Goal: Information Seeking & Learning: Learn about a topic

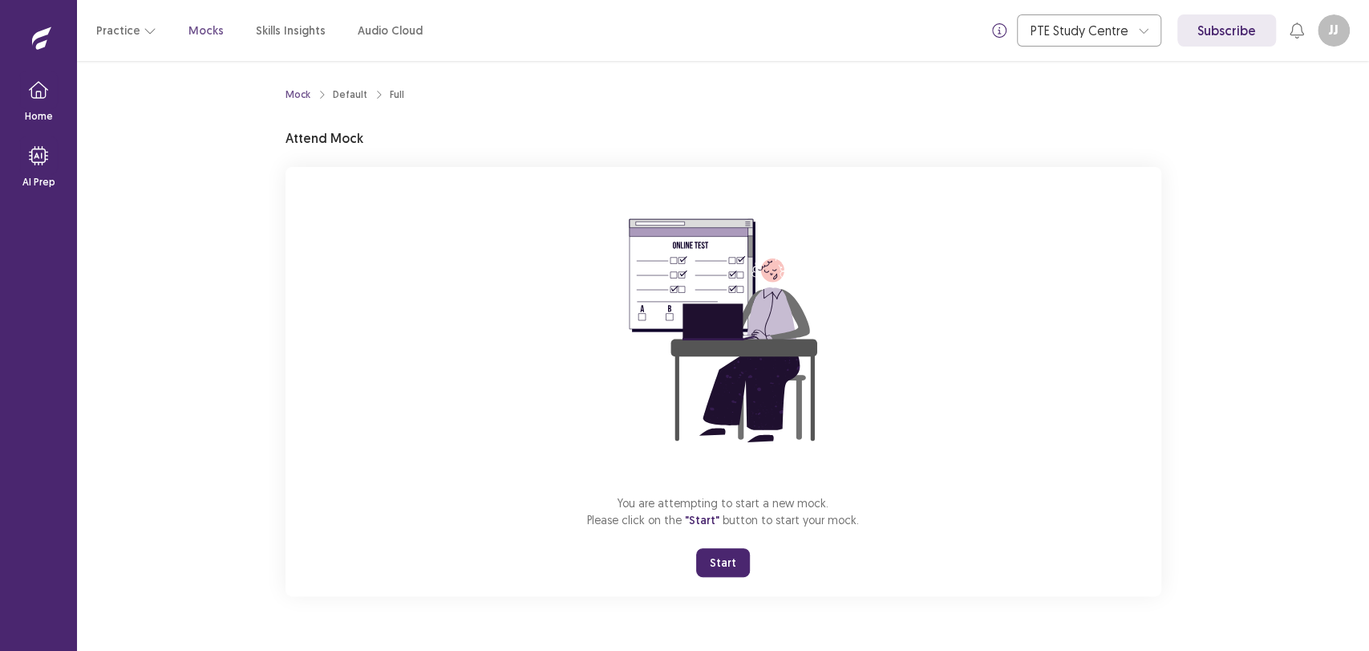
click at [728, 569] on button "Start" at bounding box center [723, 562] width 54 height 29
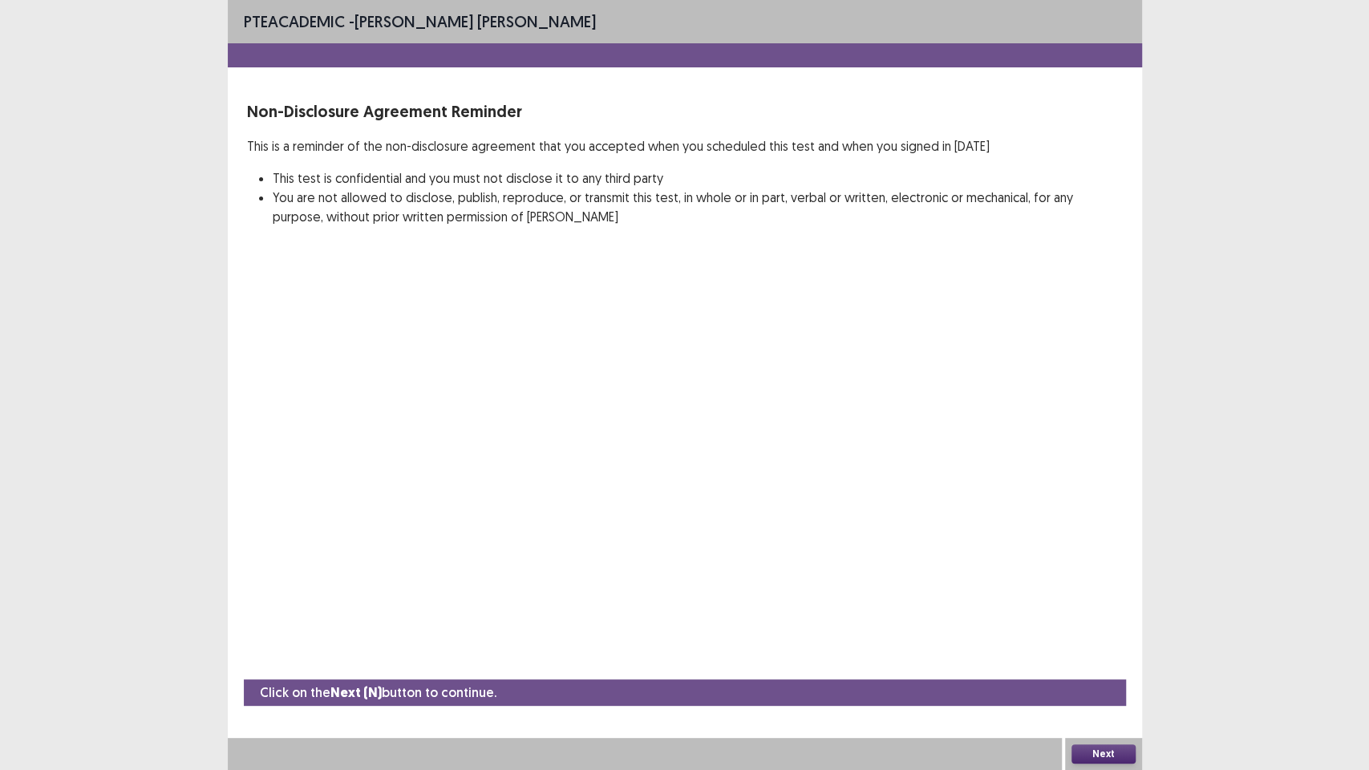
click at [1109, 650] on button "Next" at bounding box center [1104, 753] width 64 height 19
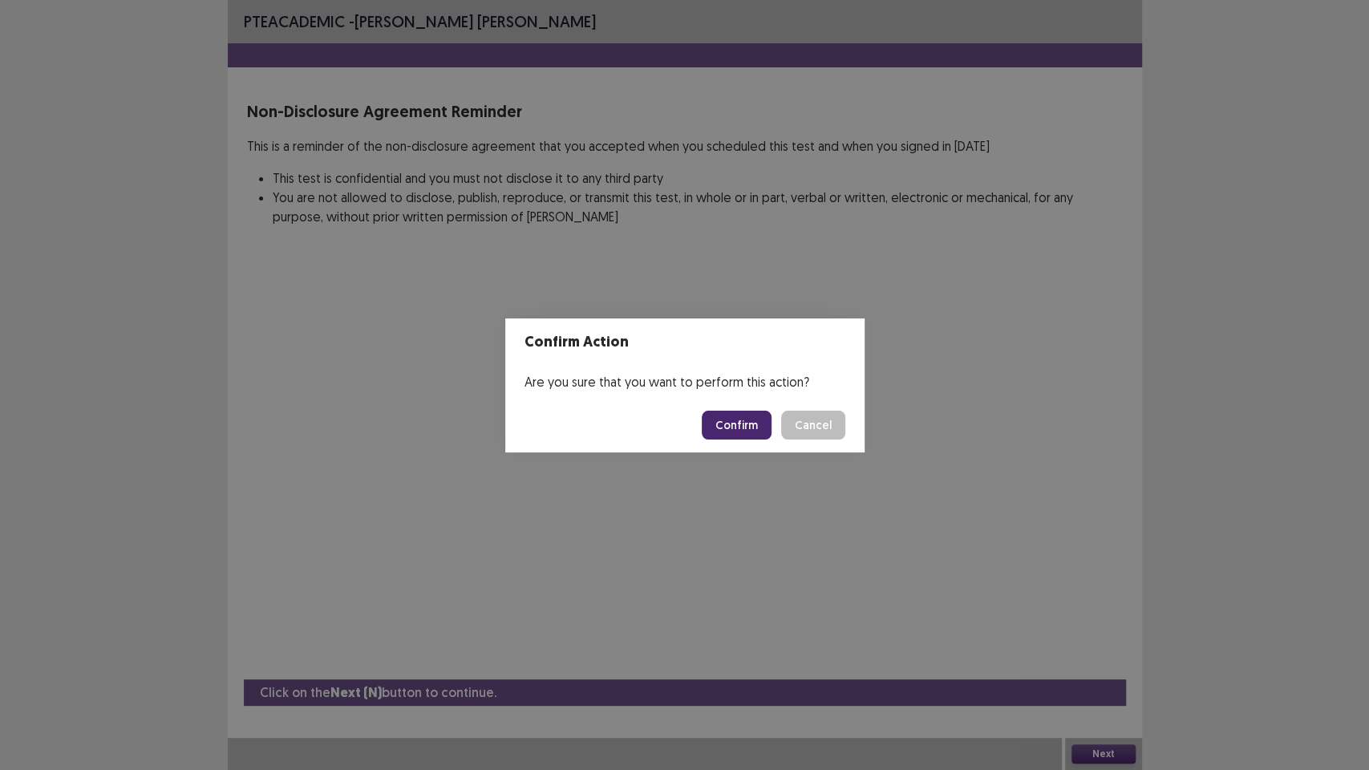
click at [726, 424] on button "Confirm" at bounding box center [737, 425] width 70 height 29
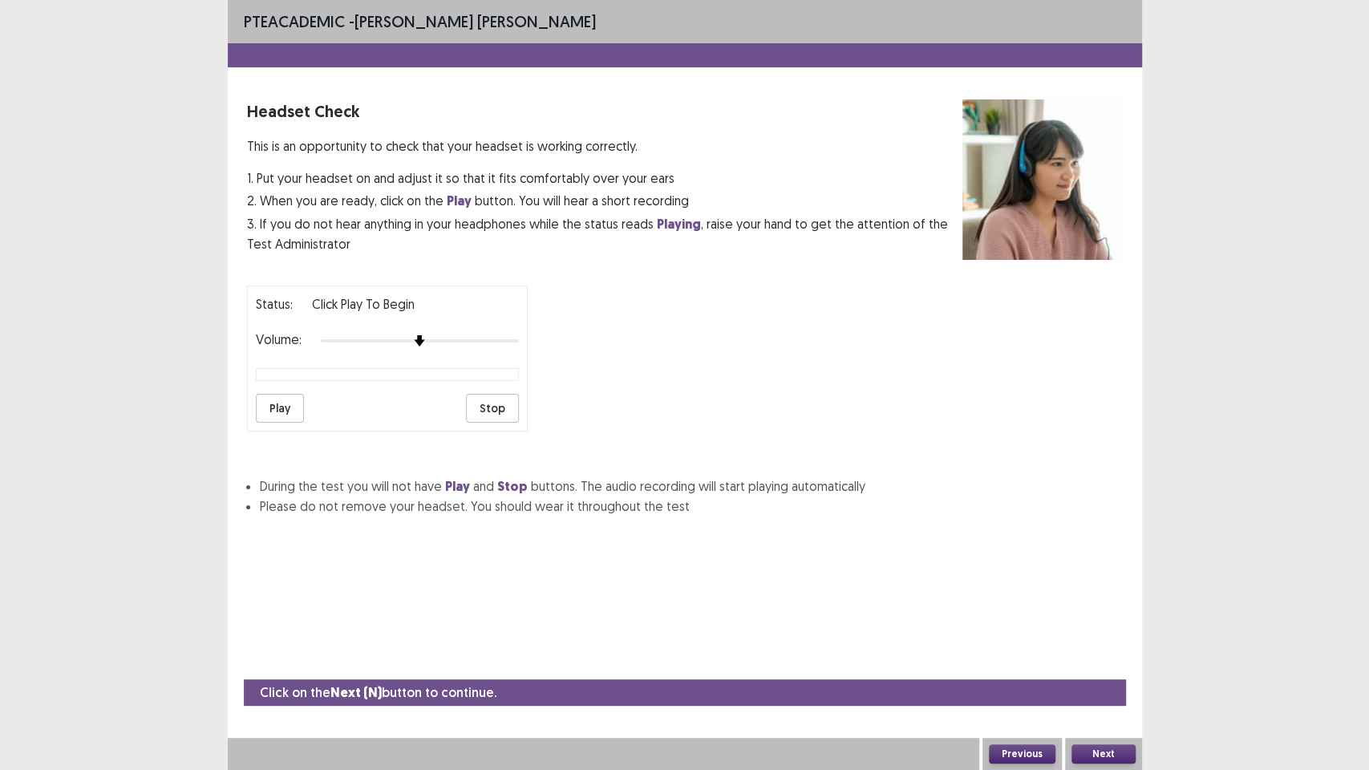
click at [272, 404] on button "Play" at bounding box center [280, 408] width 48 height 29
click at [1093, 650] on button "Next" at bounding box center [1104, 753] width 64 height 19
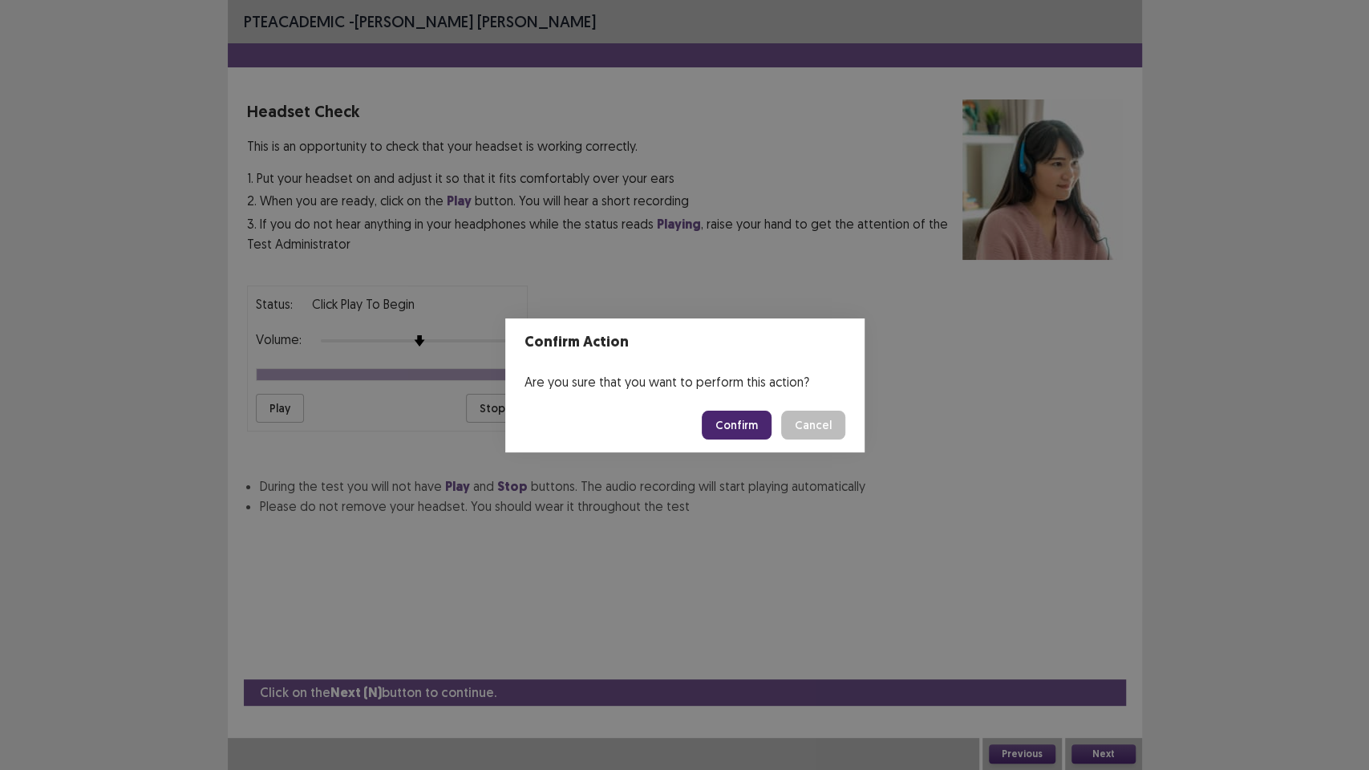
click at [752, 421] on button "Confirm" at bounding box center [737, 425] width 70 height 29
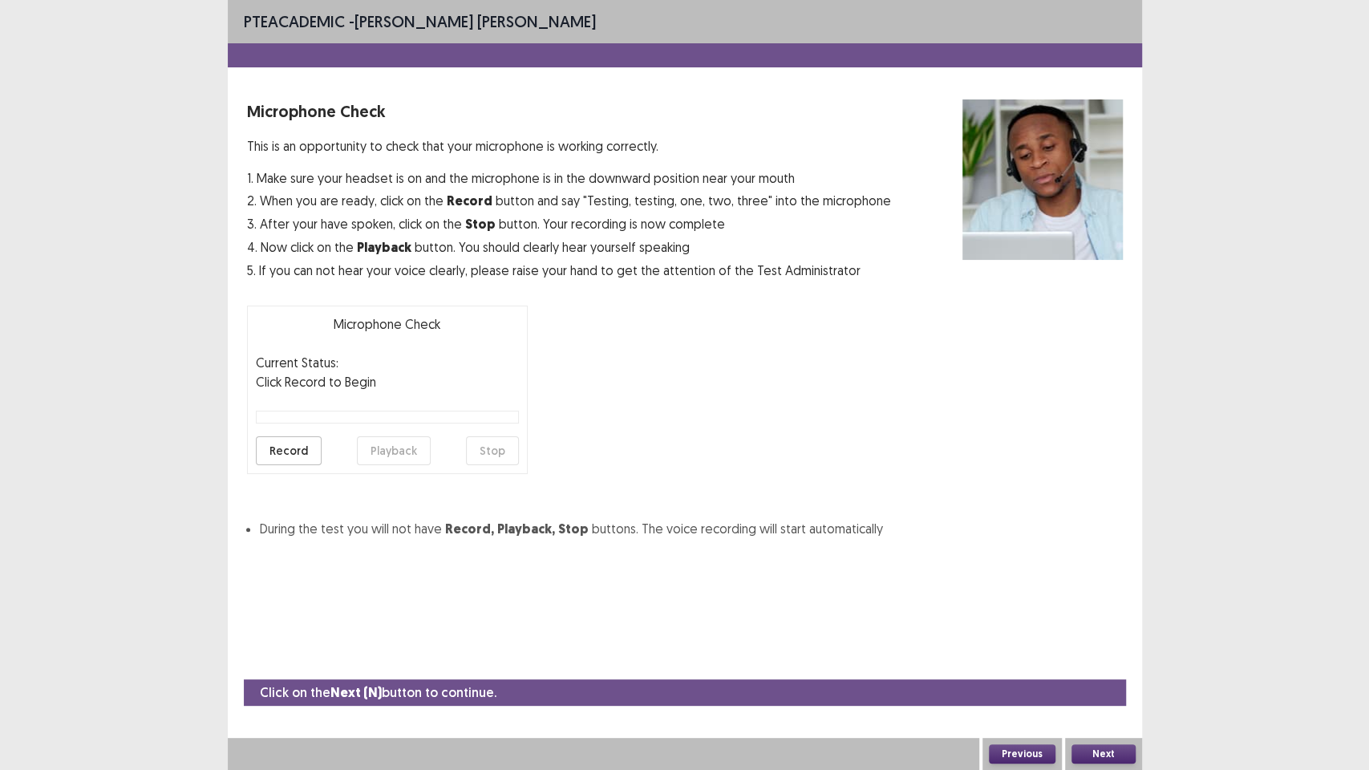
click at [295, 447] on button "Record" at bounding box center [289, 450] width 66 height 29
click at [487, 452] on button "Stop" at bounding box center [492, 450] width 53 height 29
click at [405, 453] on button "Playback" at bounding box center [394, 450] width 74 height 29
click at [1105, 650] on button "Next" at bounding box center [1104, 753] width 64 height 19
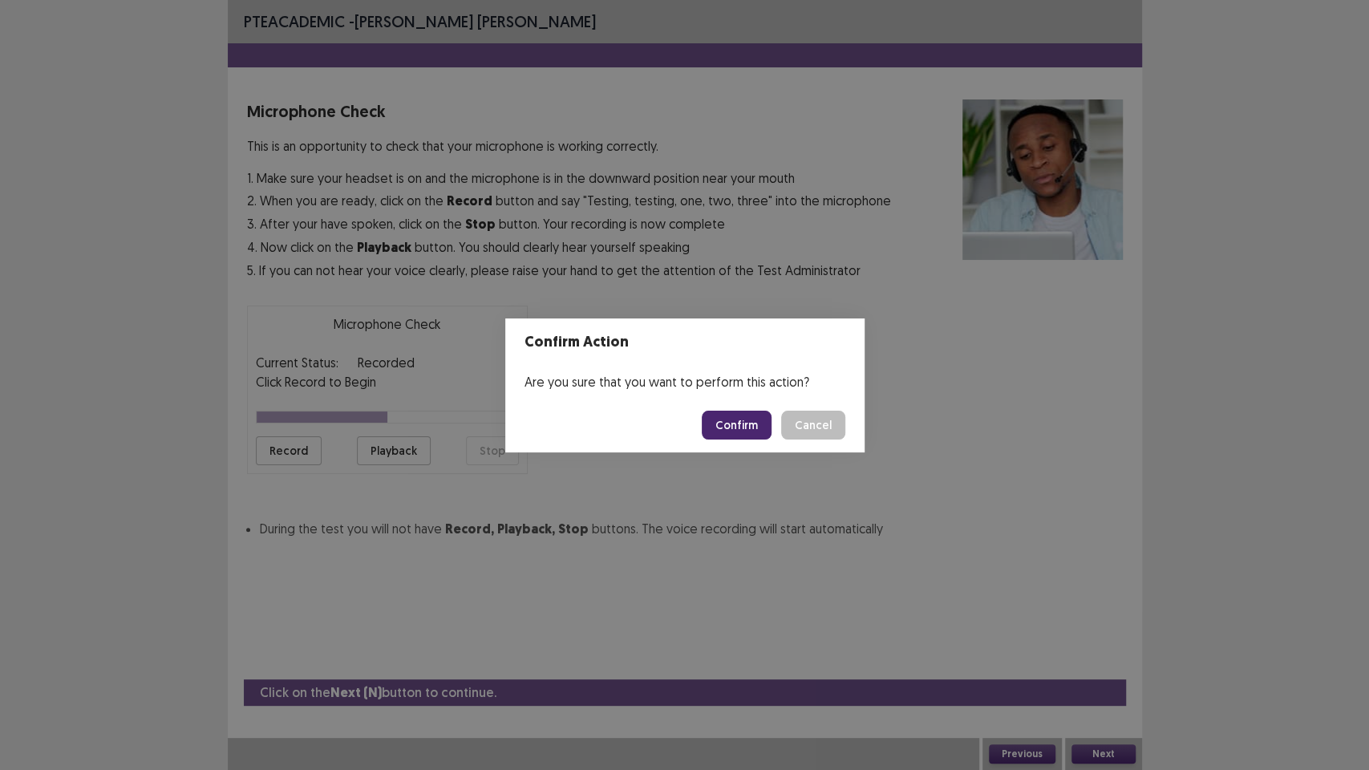
click at [737, 416] on button "Confirm" at bounding box center [737, 425] width 70 height 29
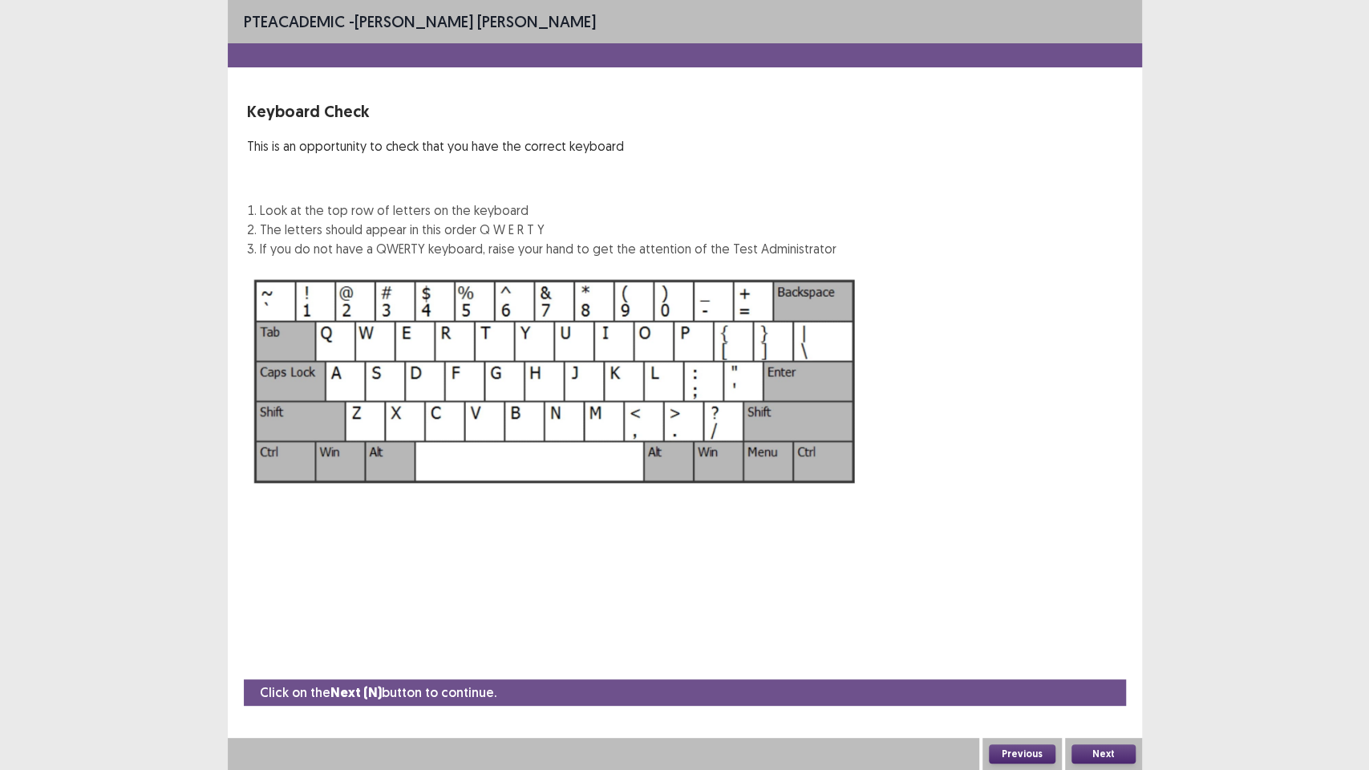
click at [1105, 650] on button "Next" at bounding box center [1104, 753] width 64 height 19
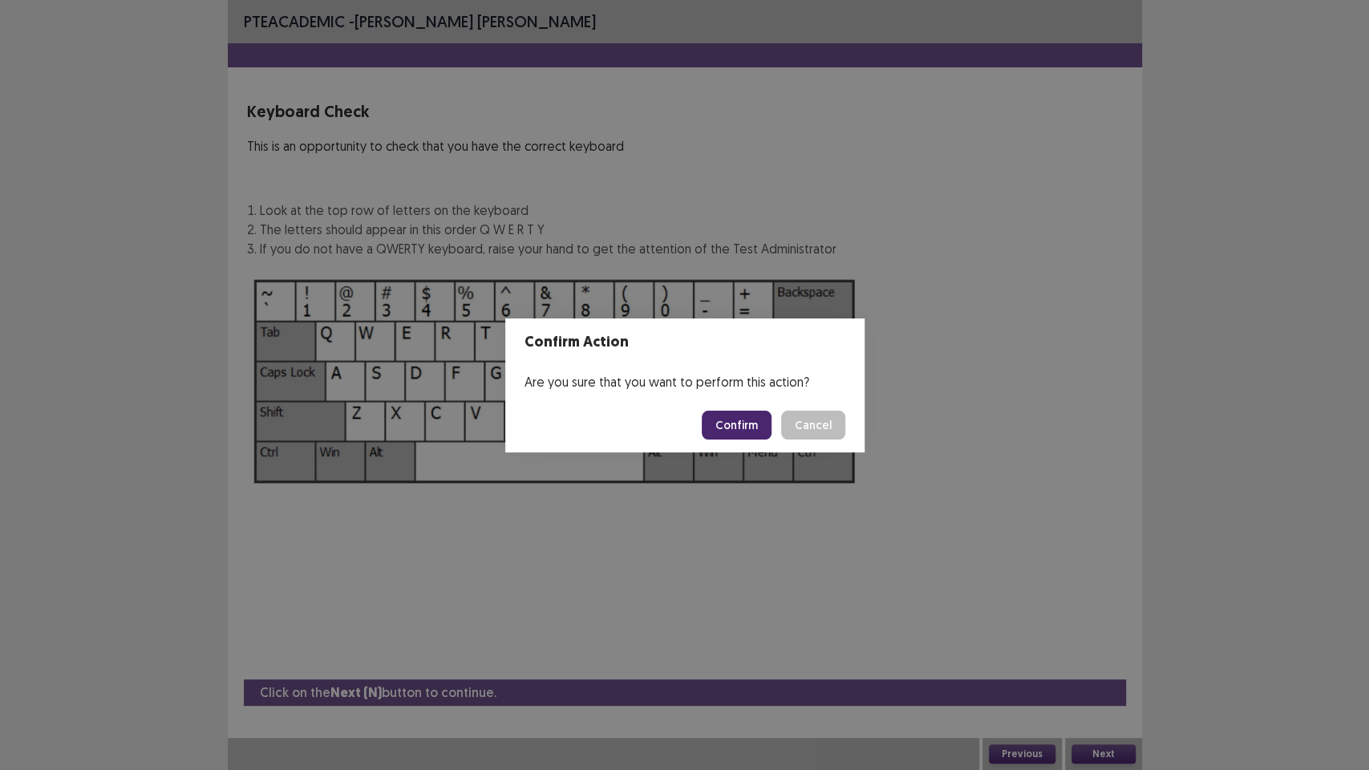
click at [749, 424] on button "Confirm" at bounding box center [737, 425] width 70 height 29
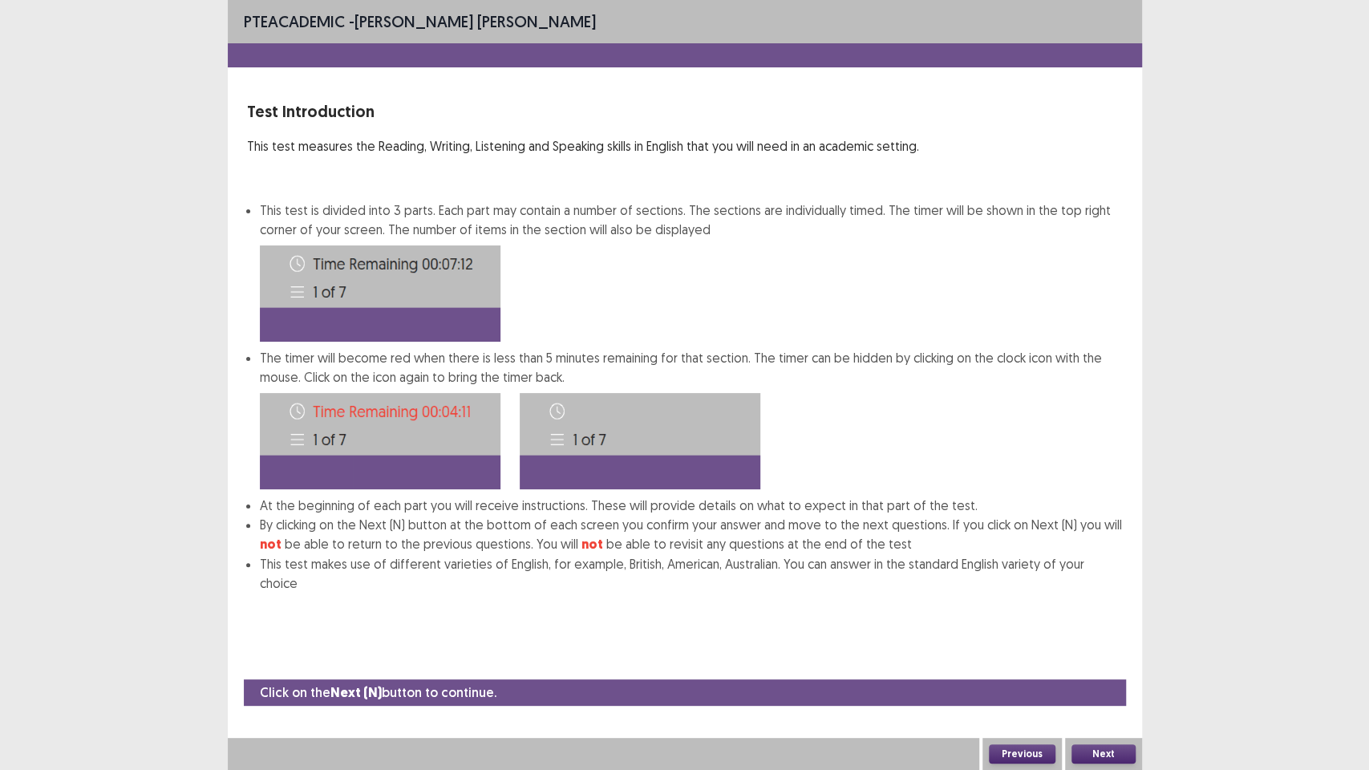
click at [1109, 650] on button "Next" at bounding box center [1104, 753] width 64 height 19
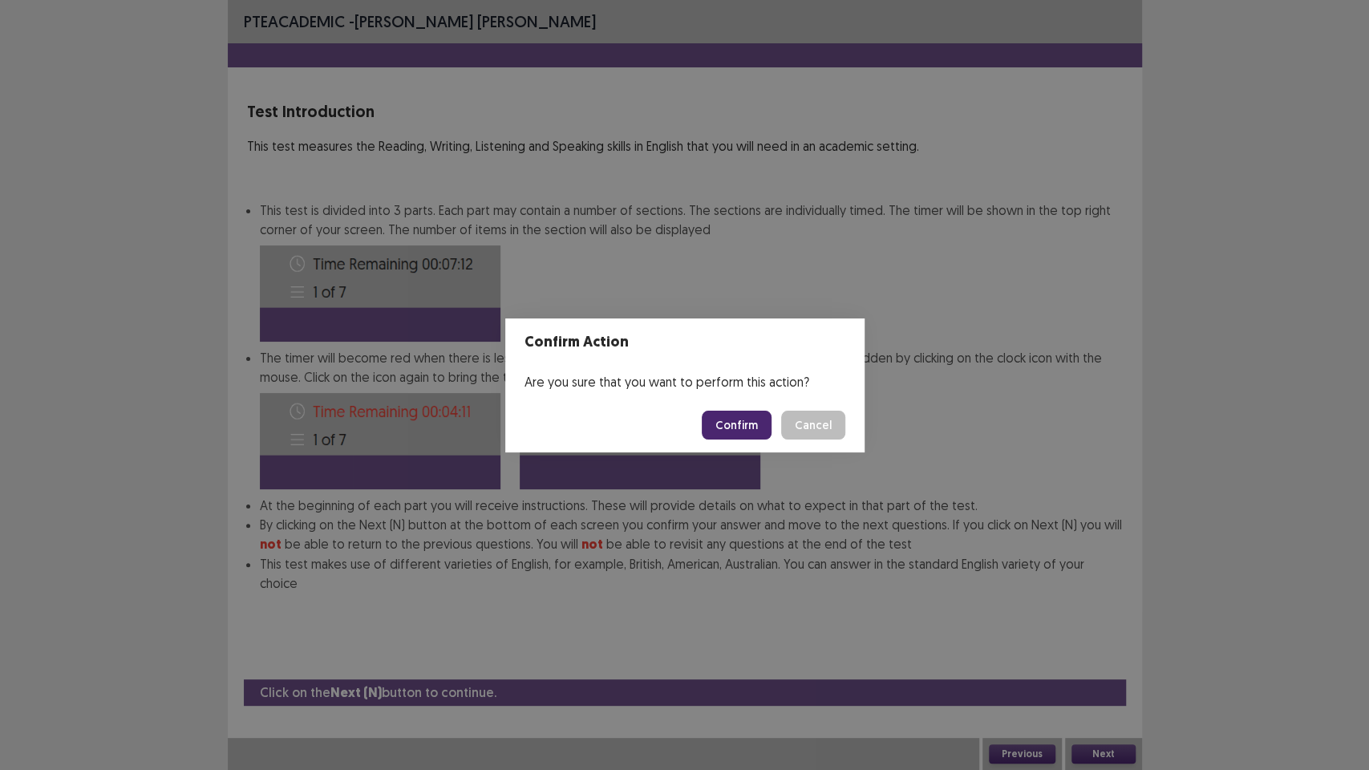
click at [738, 424] on button "Confirm" at bounding box center [737, 425] width 70 height 29
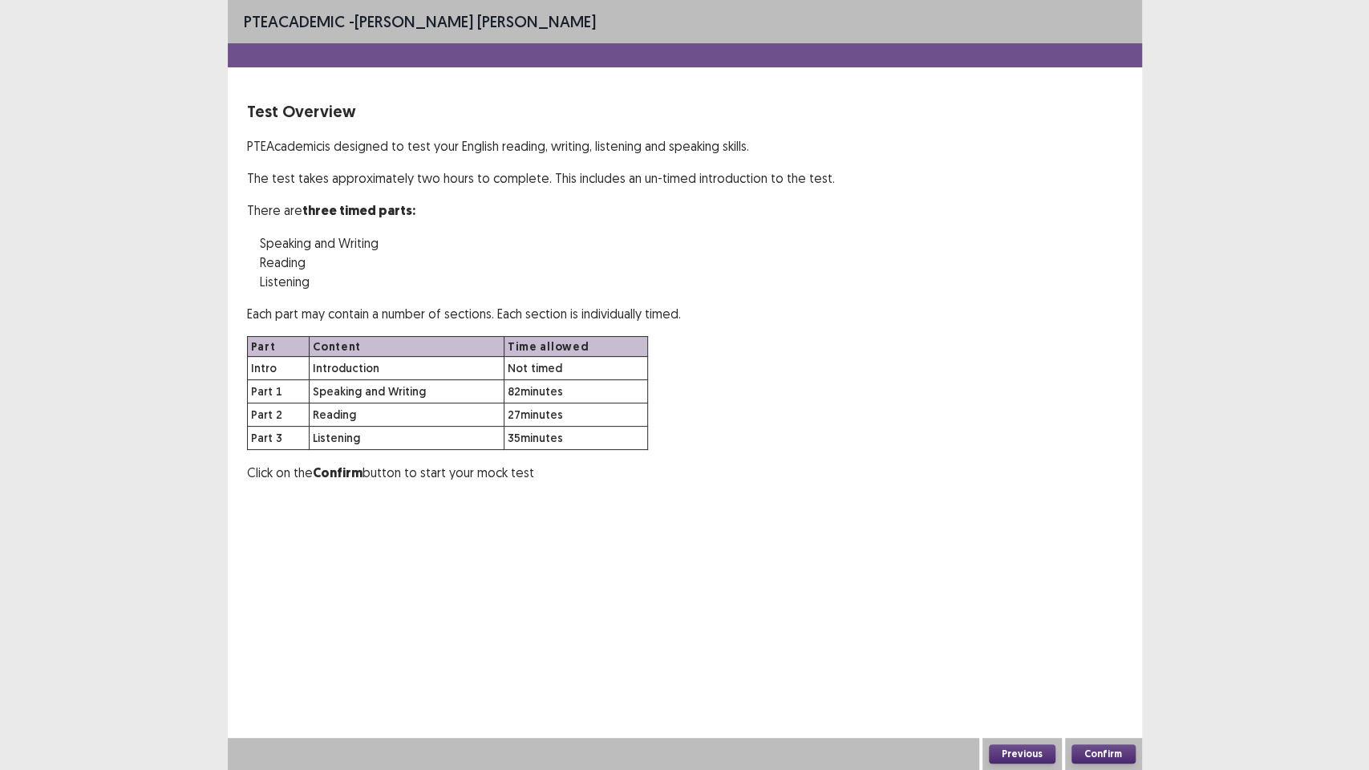
click at [1114, 650] on button "Confirm" at bounding box center [1104, 753] width 64 height 19
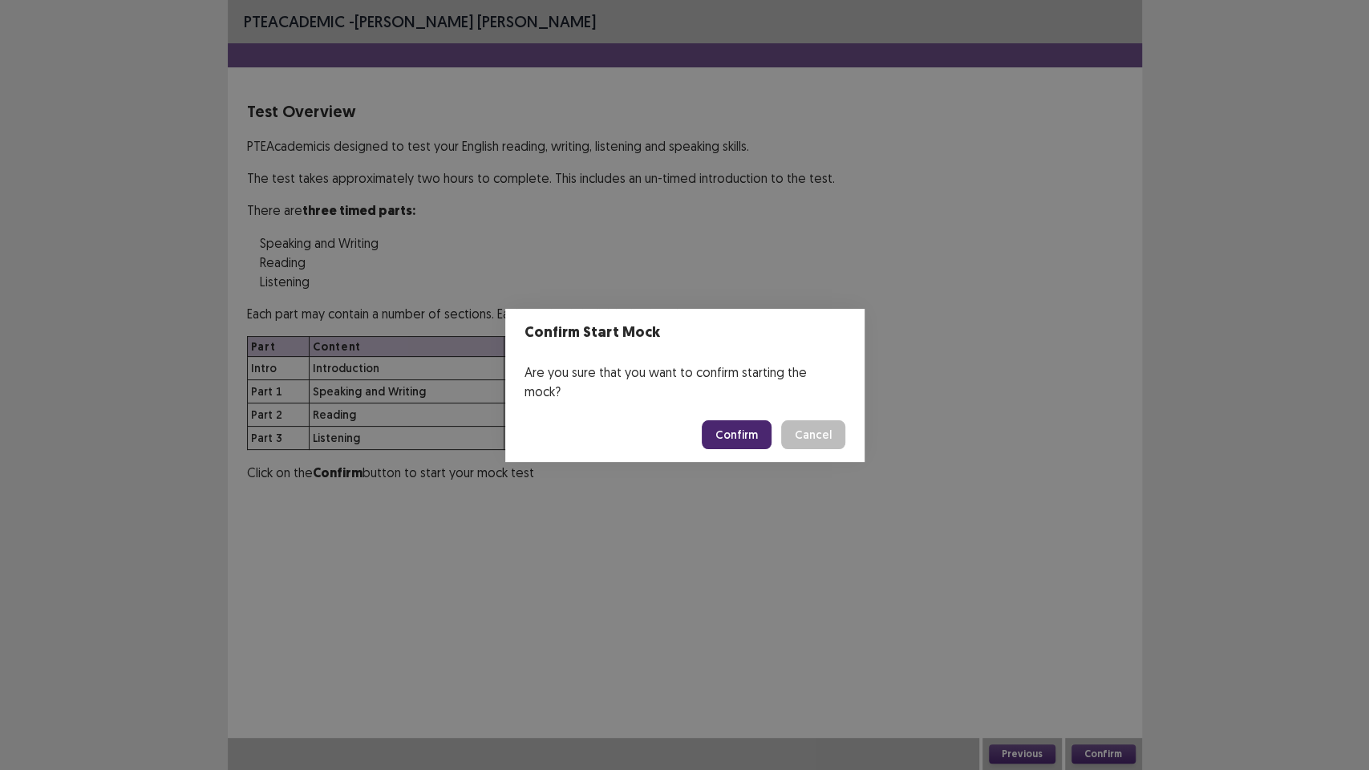
click at [739, 434] on button "Confirm" at bounding box center [737, 434] width 70 height 29
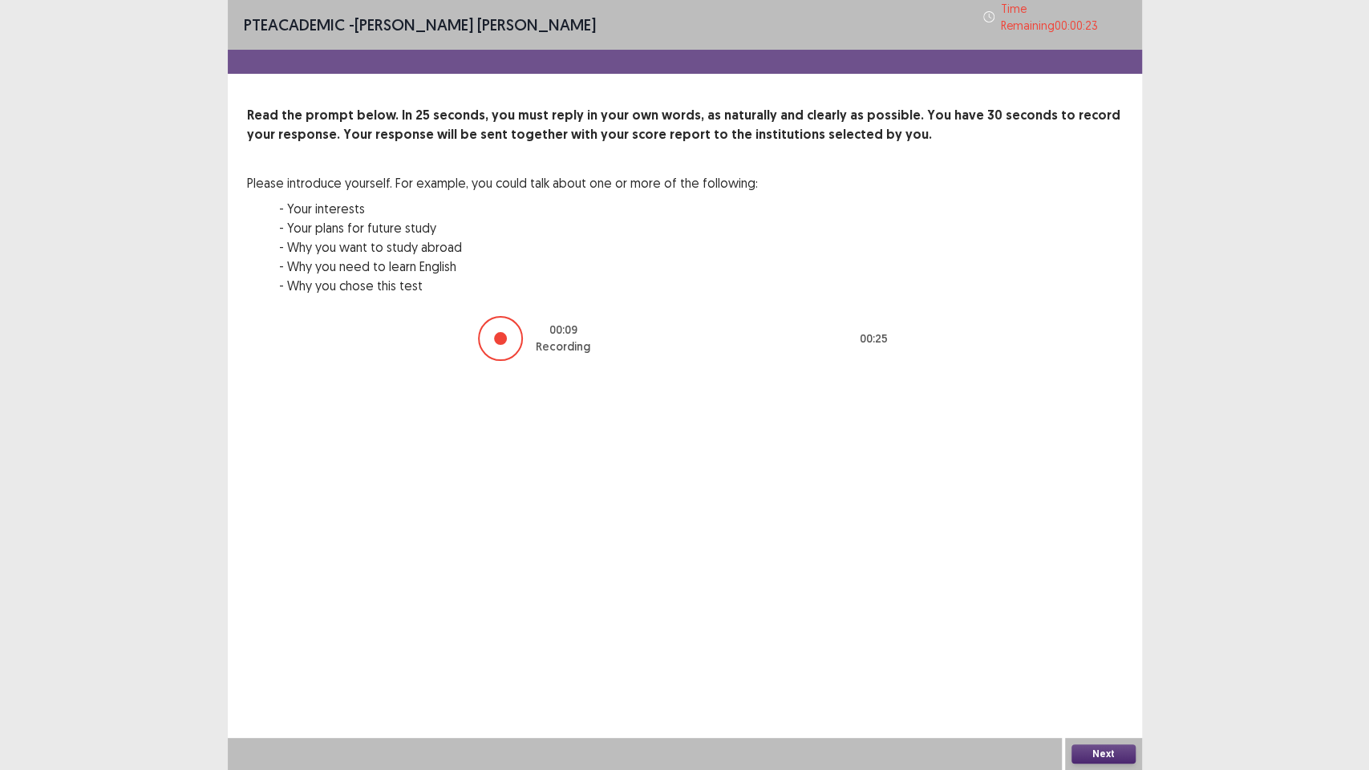
click at [1115, 650] on button "Next" at bounding box center [1104, 753] width 64 height 19
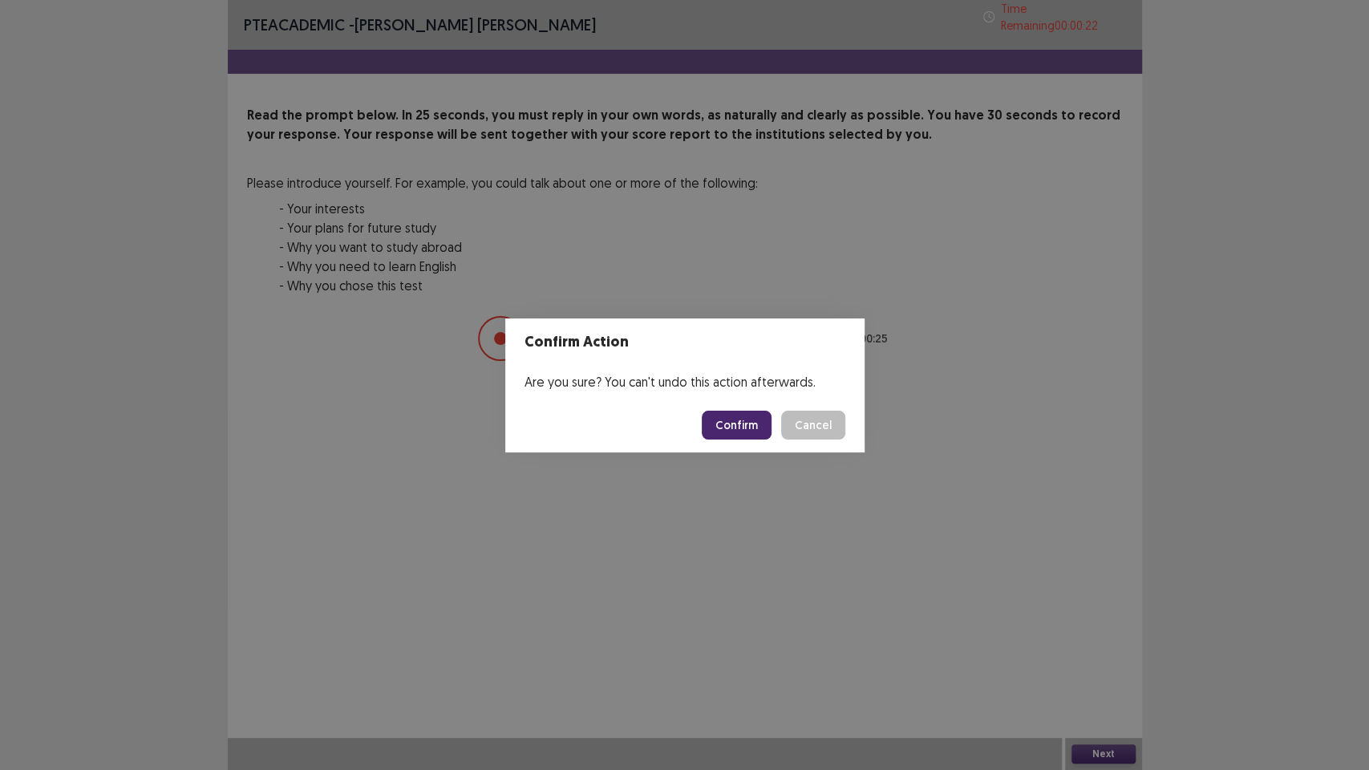
click at [746, 425] on button "Confirm" at bounding box center [737, 425] width 70 height 29
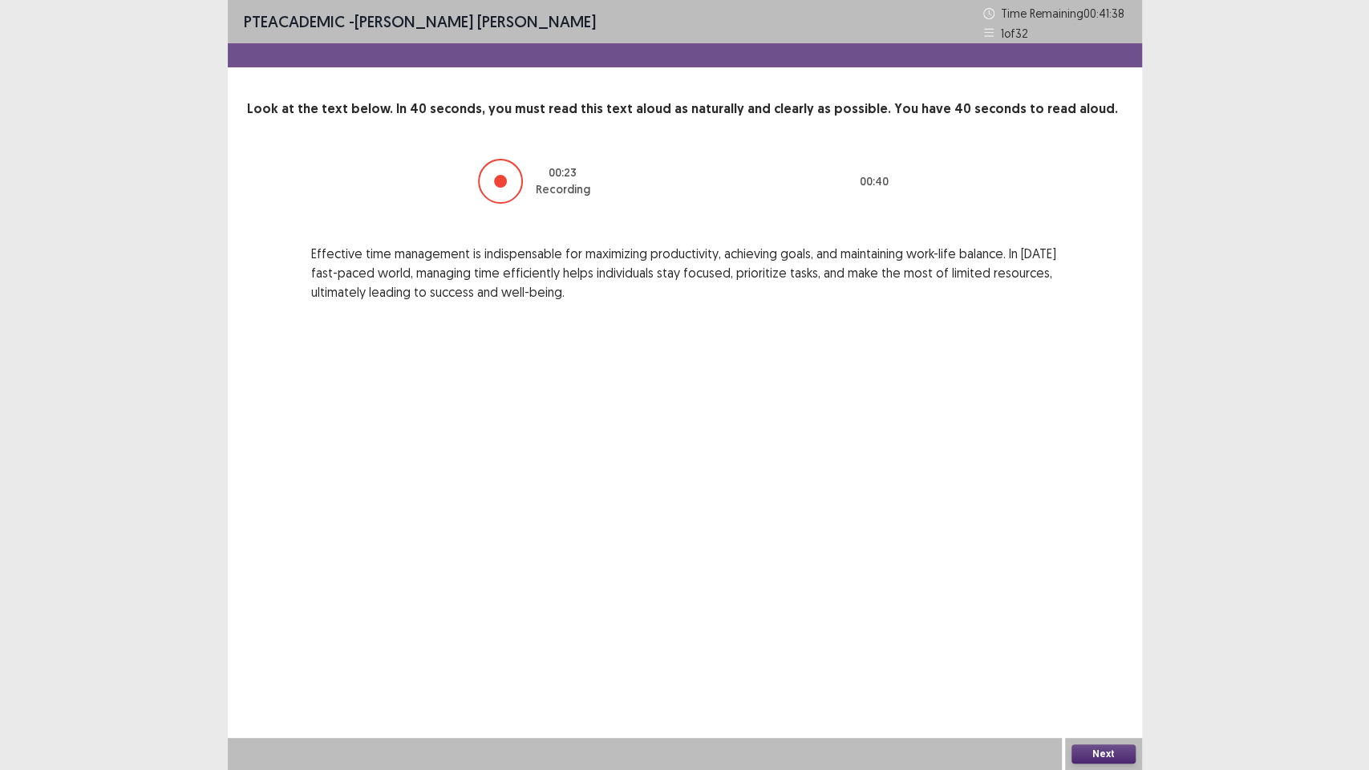
click at [1101, 650] on button "Next" at bounding box center [1104, 753] width 64 height 19
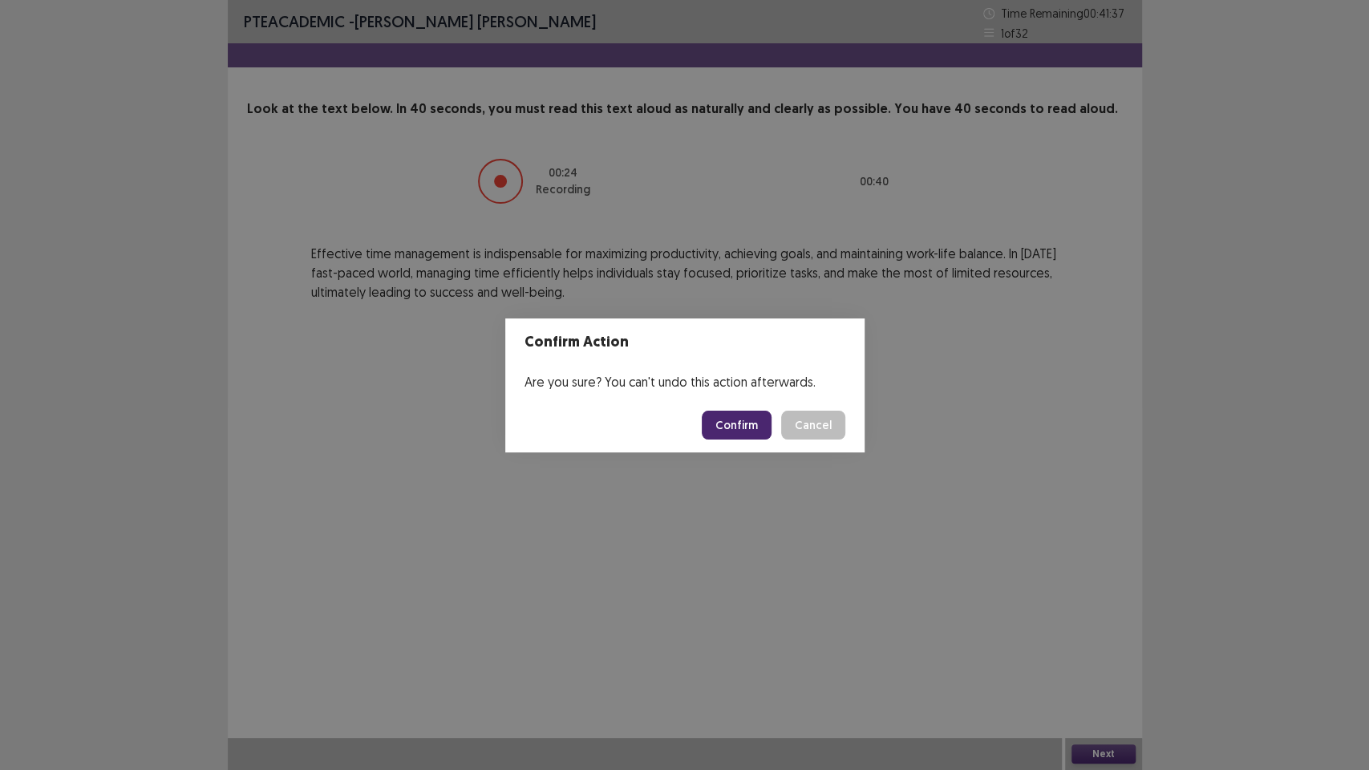
click at [742, 423] on button "Confirm" at bounding box center [737, 425] width 70 height 29
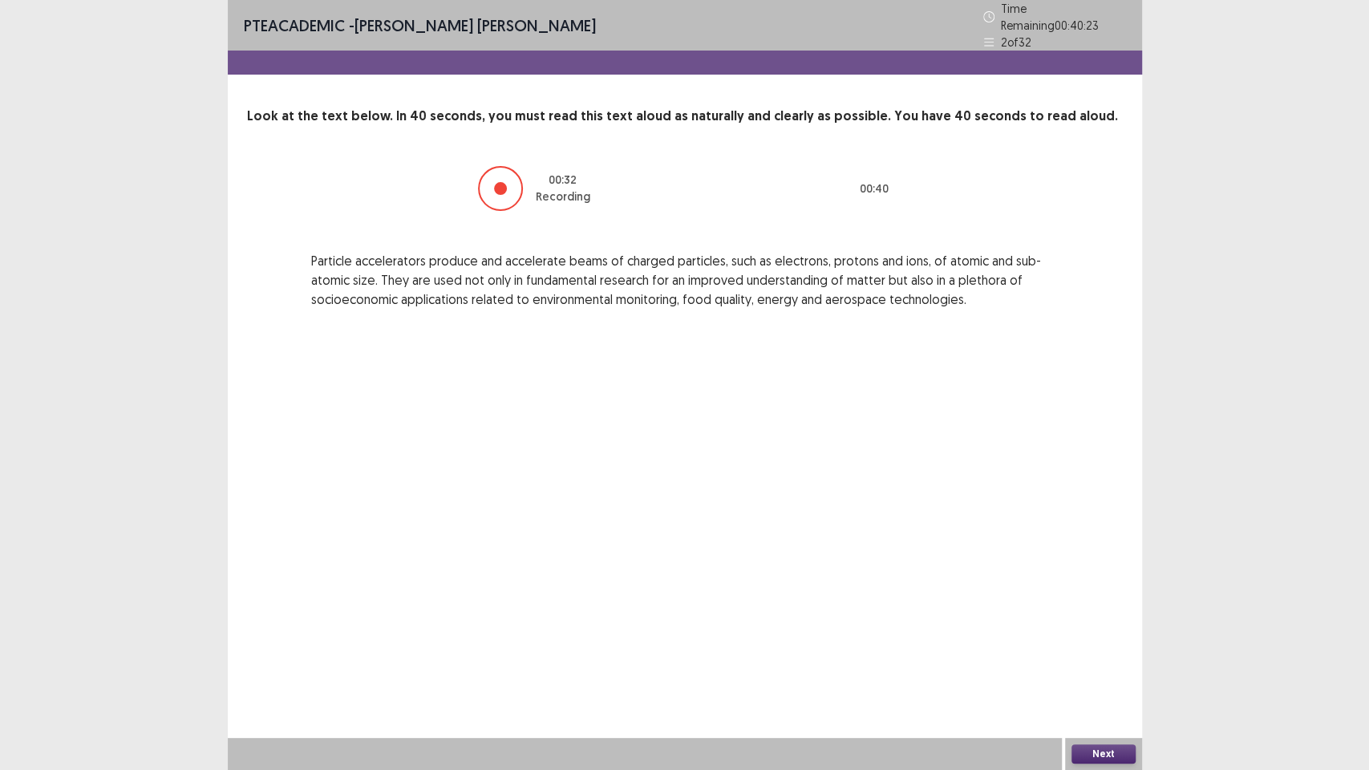
drag, startPoint x: 1040, startPoint y: 638, endPoint x: 1368, endPoint y: 657, distance: 328.7
click at [1368, 650] on div "PTE academic - [PERSON_NAME] [PERSON_NAME] Time Remaining 00 : 40 : 23 2 of 32 …" at bounding box center [684, 385] width 1369 height 770
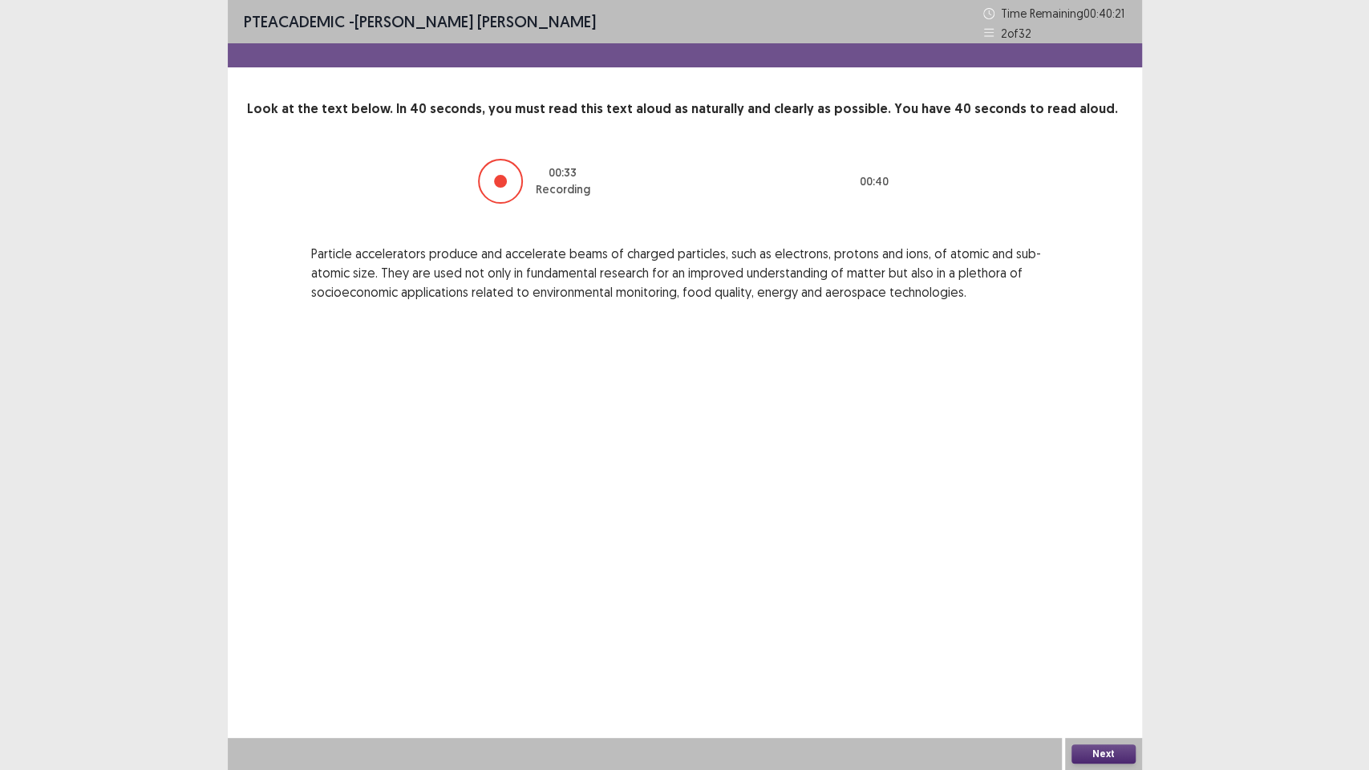
click at [1116, 650] on button "Next" at bounding box center [1104, 753] width 64 height 19
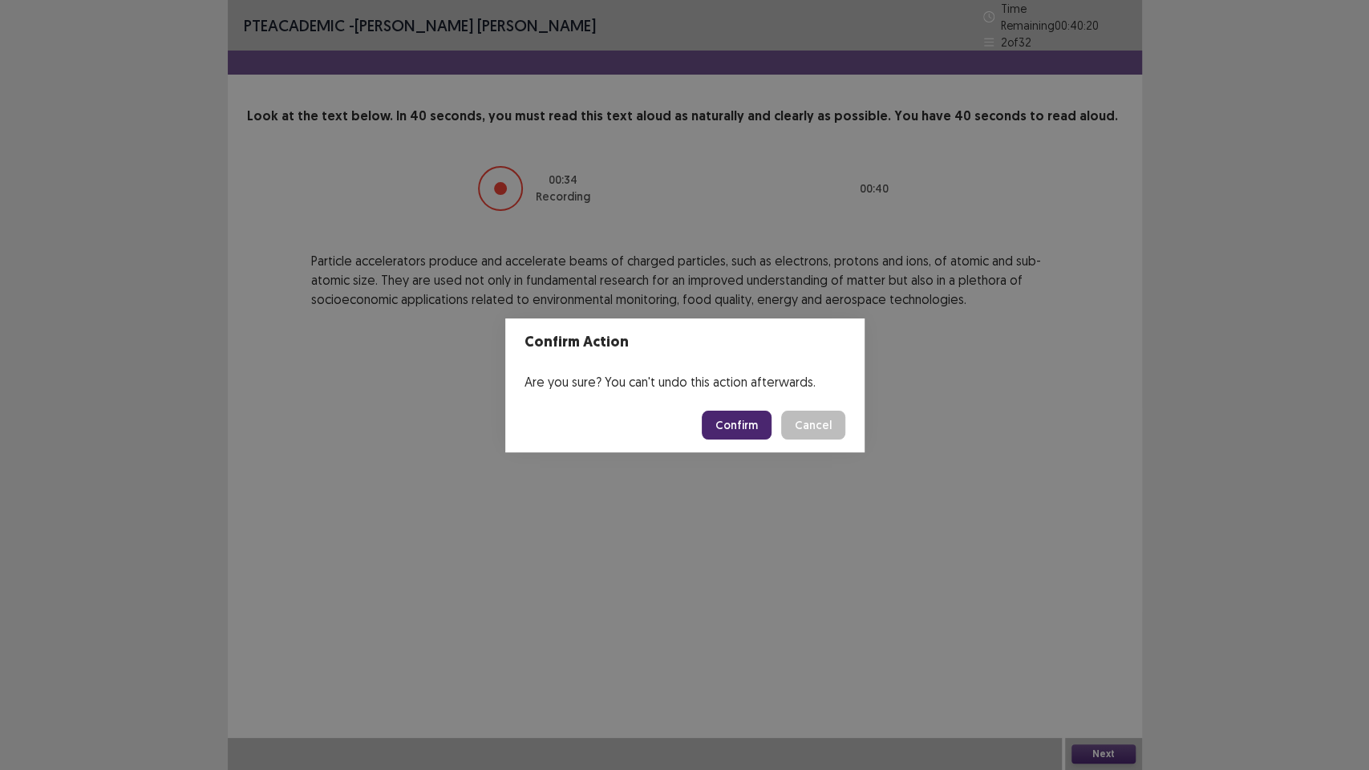
click at [723, 420] on button "Confirm" at bounding box center [737, 425] width 70 height 29
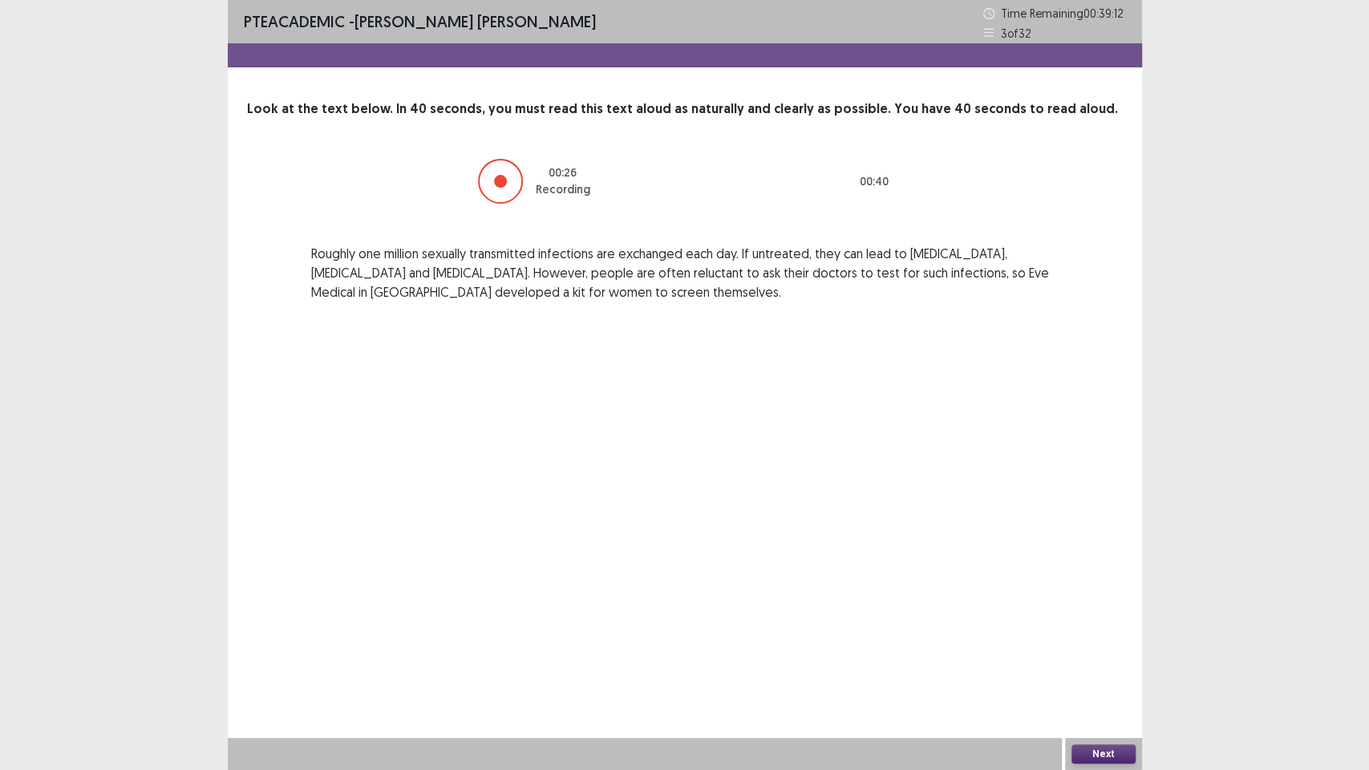
click at [1094, 650] on button "Next" at bounding box center [1104, 753] width 64 height 19
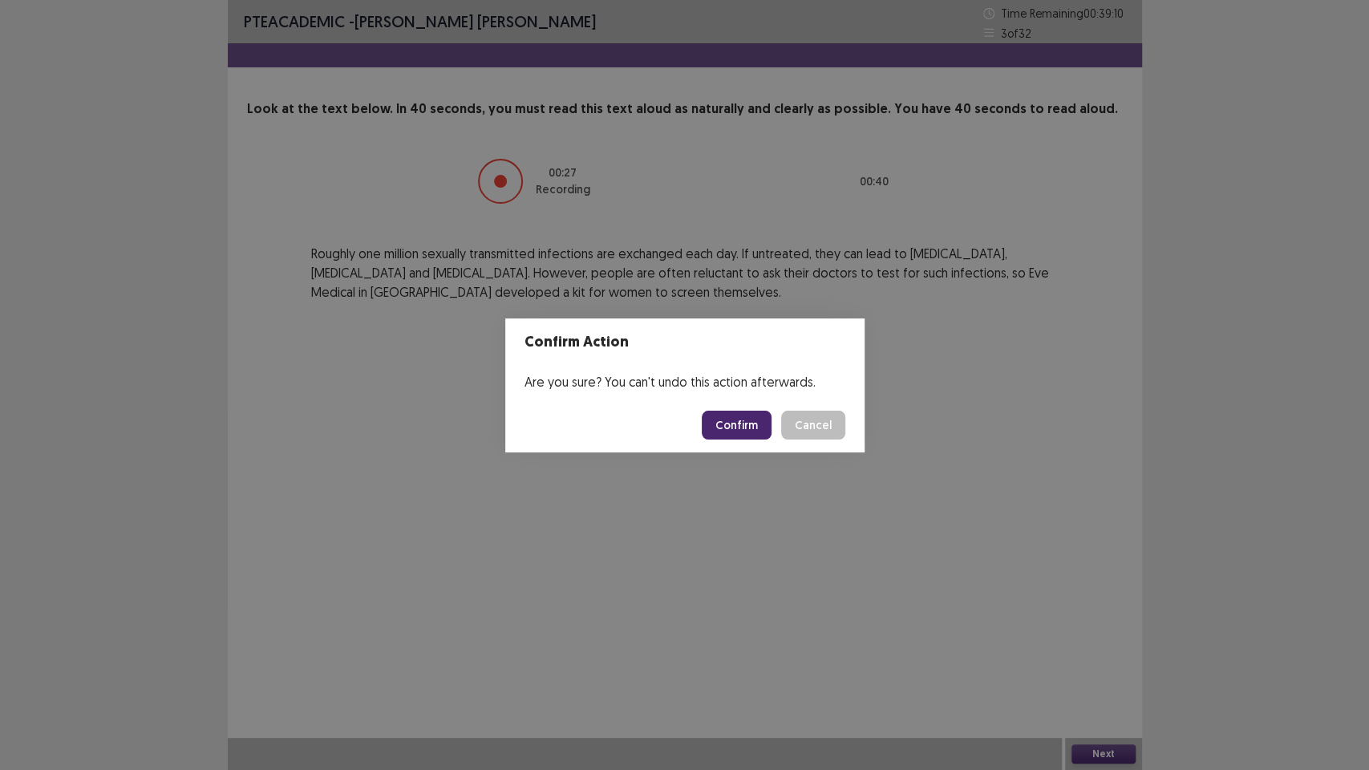
click at [762, 431] on button "Confirm" at bounding box center [737, 425] width 70 height 29
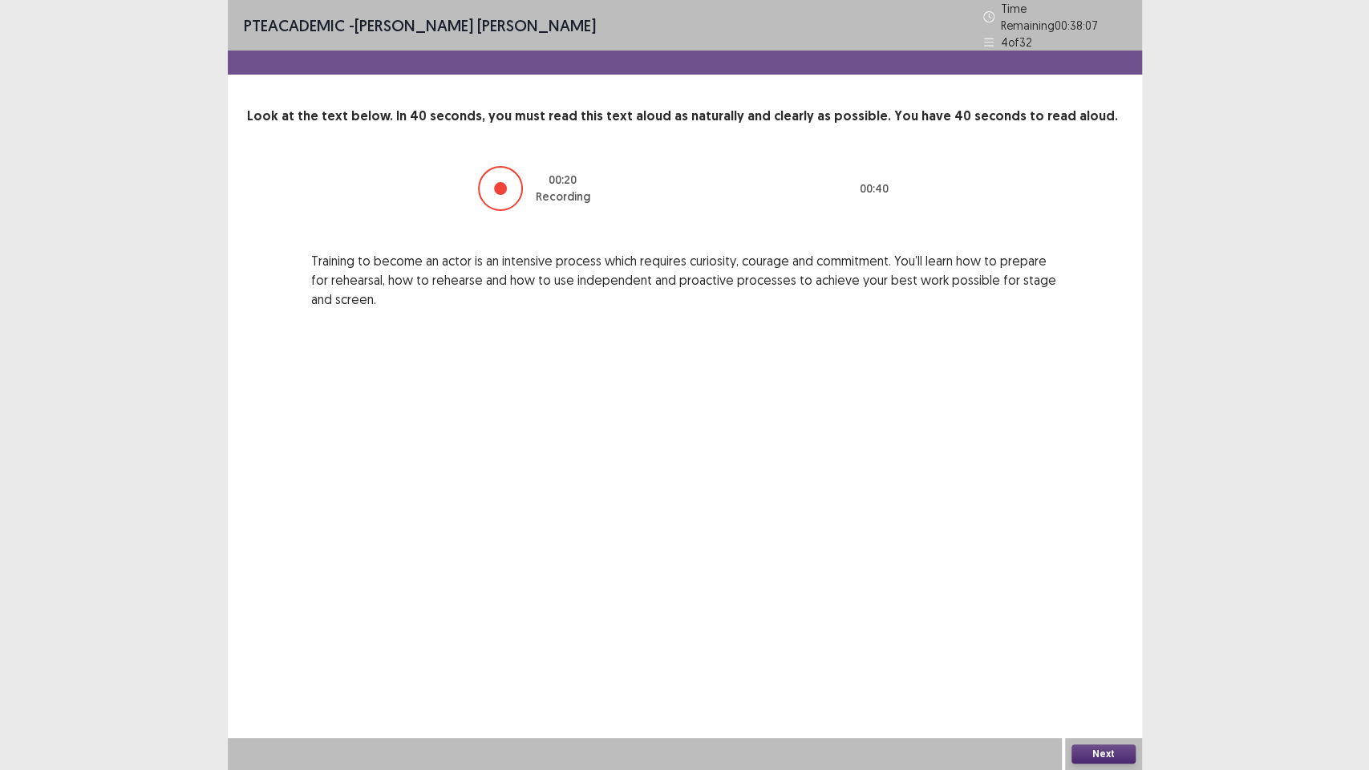
click at [1089, 650] on button "Next" at bounding box center [1104, 753] width 64 height 19
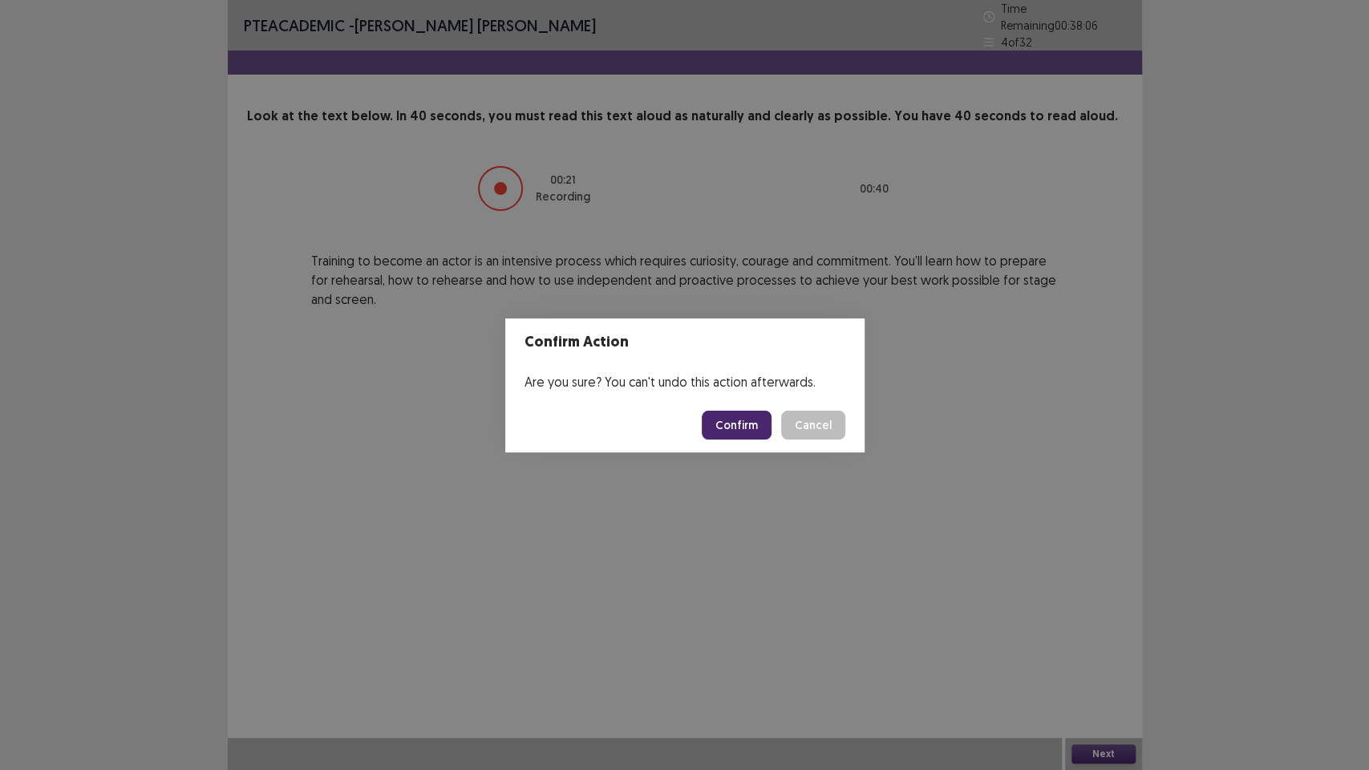
click at [748, 432] on button "Confirm" at bounding box center [737, 425] width 70 height 29
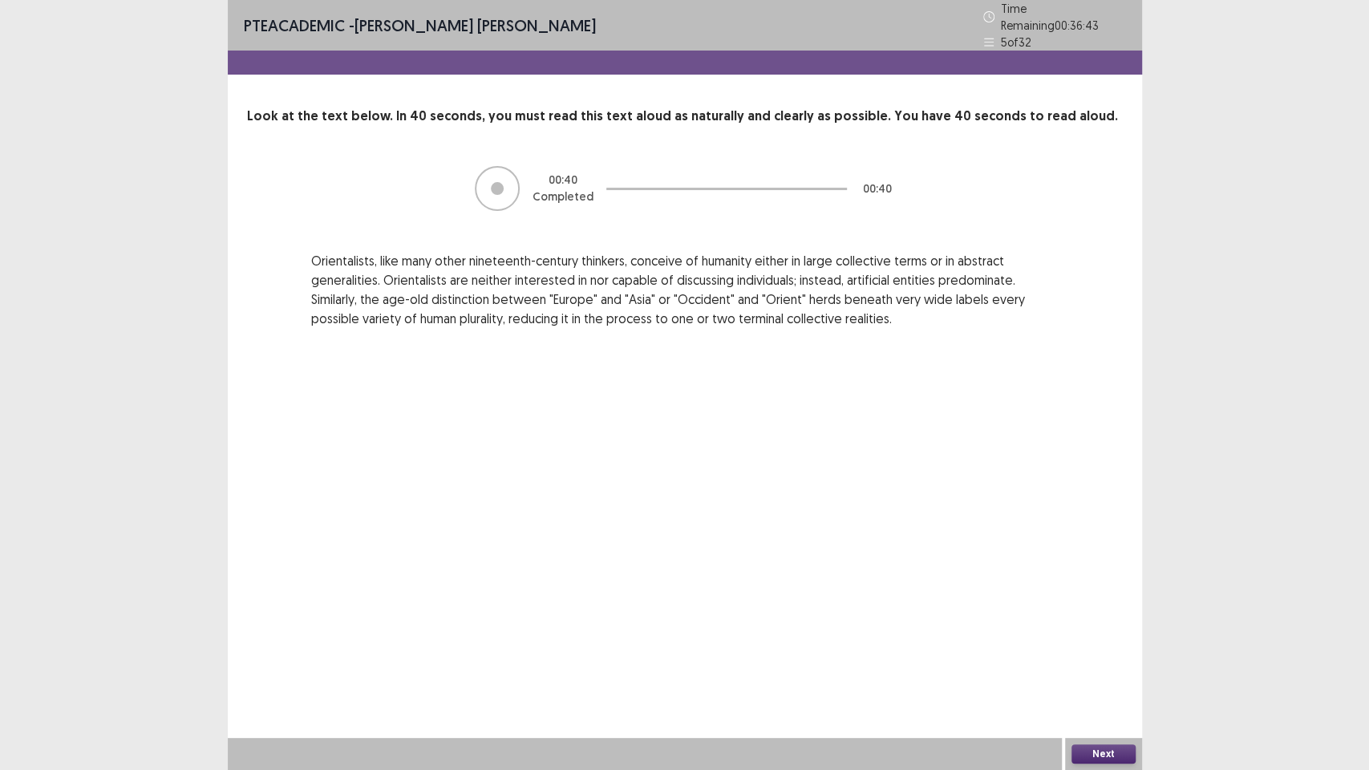
click at [1098, 650] on button "Next" at bounding box center [1104, 753] width 64 height 19
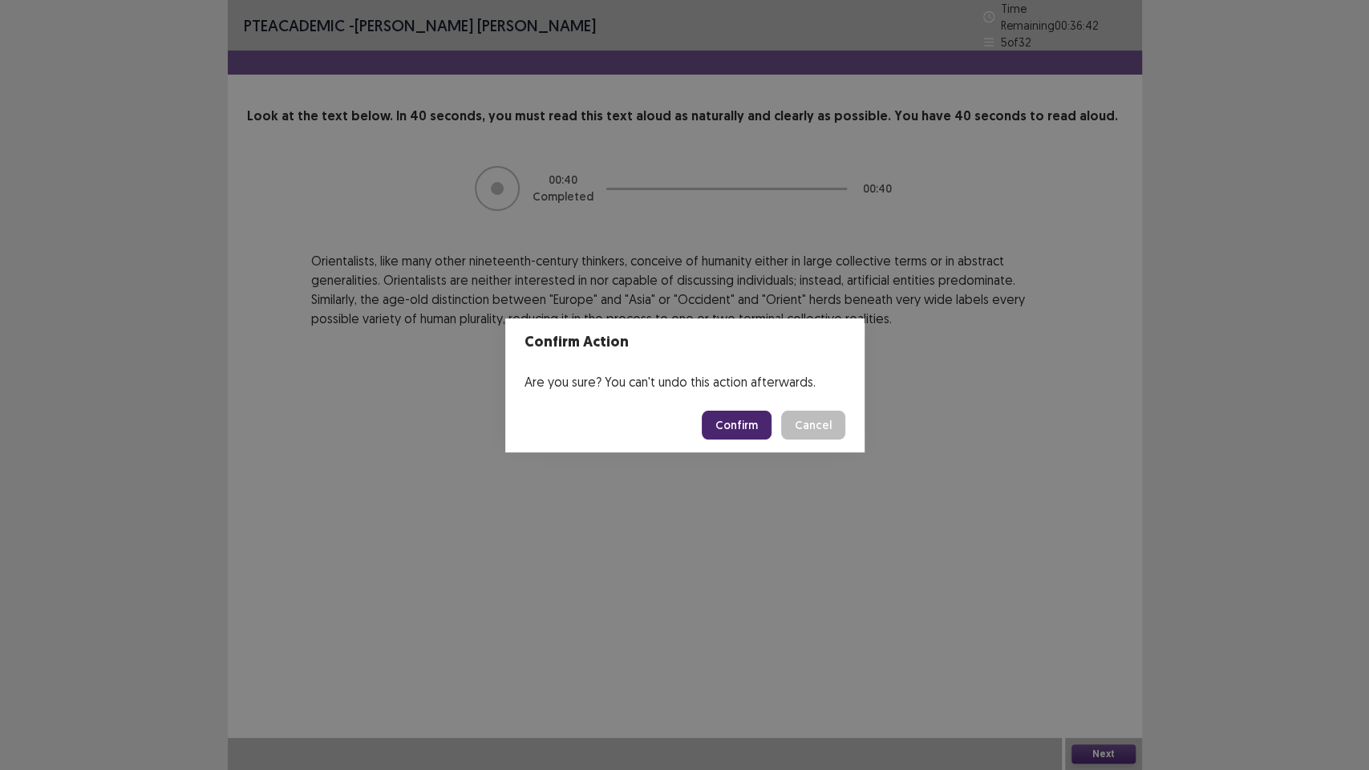
click at [726, 426] on button "Confirm" at bounding box center [737, 425] width 70 height 29
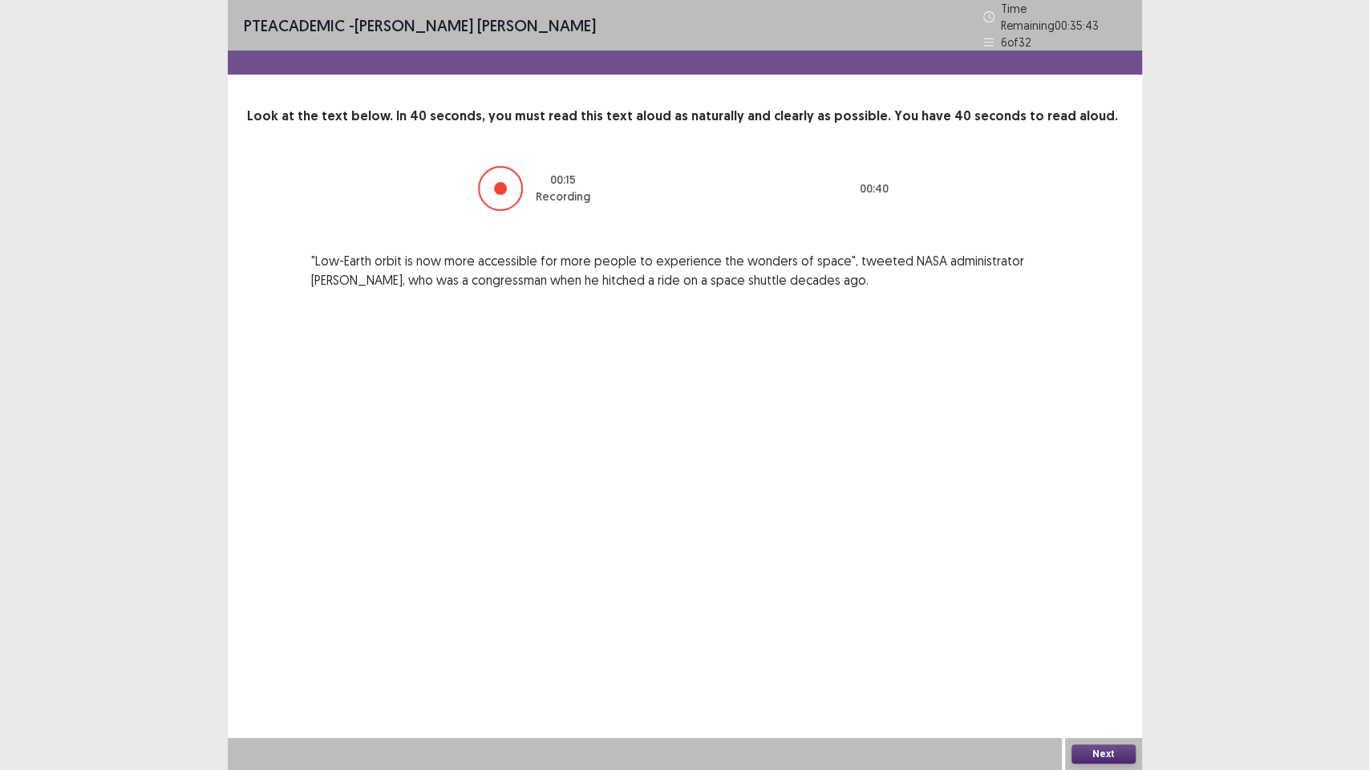
click at [1111, 650] on button "Next" at bounding box center [1104, 753] width 64 height 19
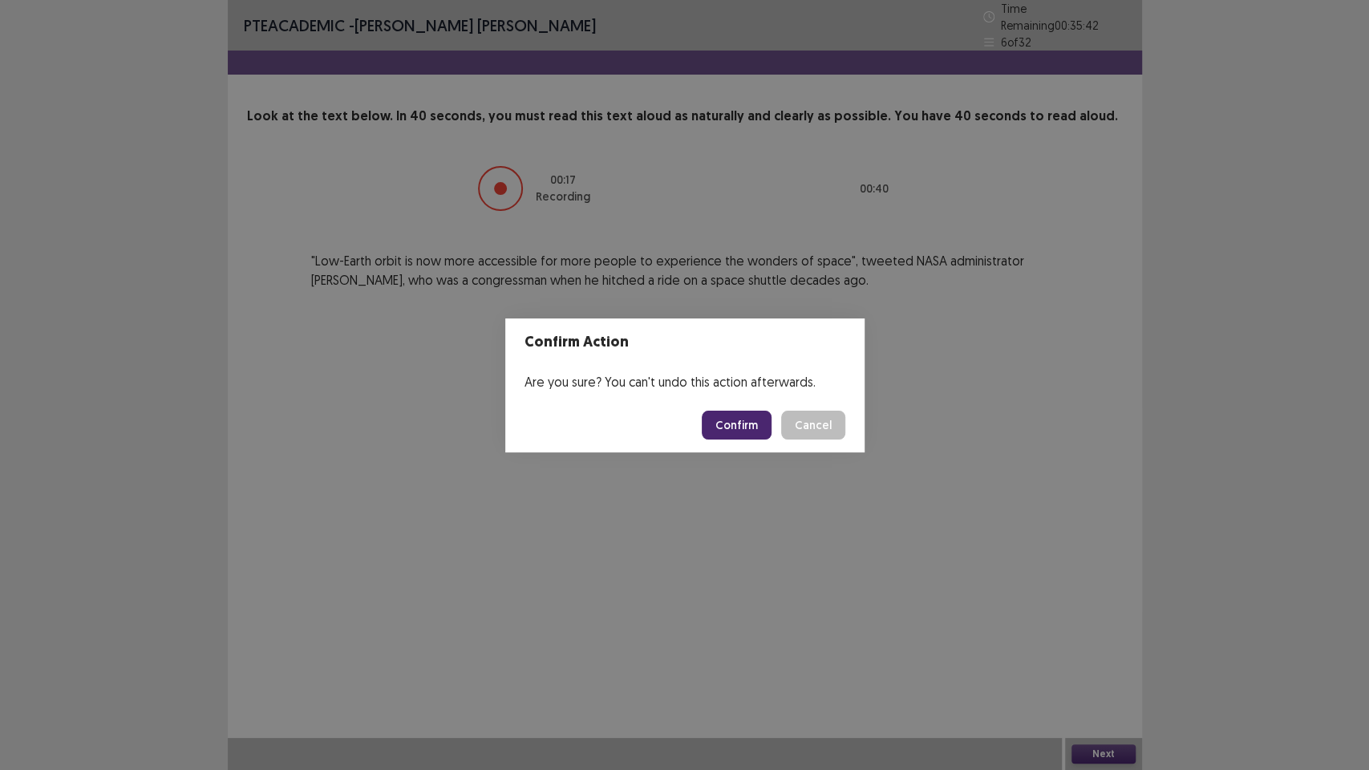
click at [740, 423] on button "Confirm" at bounding box center [737, 425] width 70 height 29
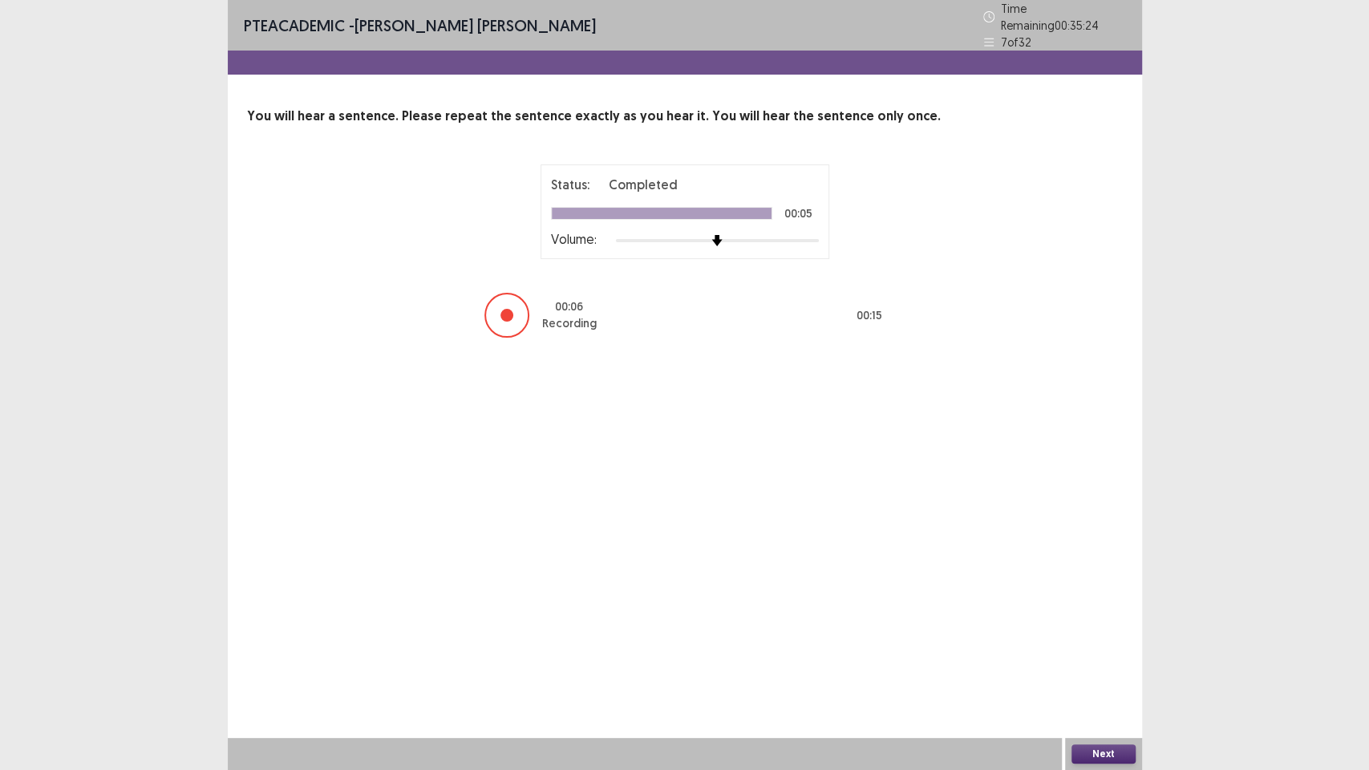
click at [1097, 650] on button "Next" at bounding box center [1104, 753] width 64 height 19
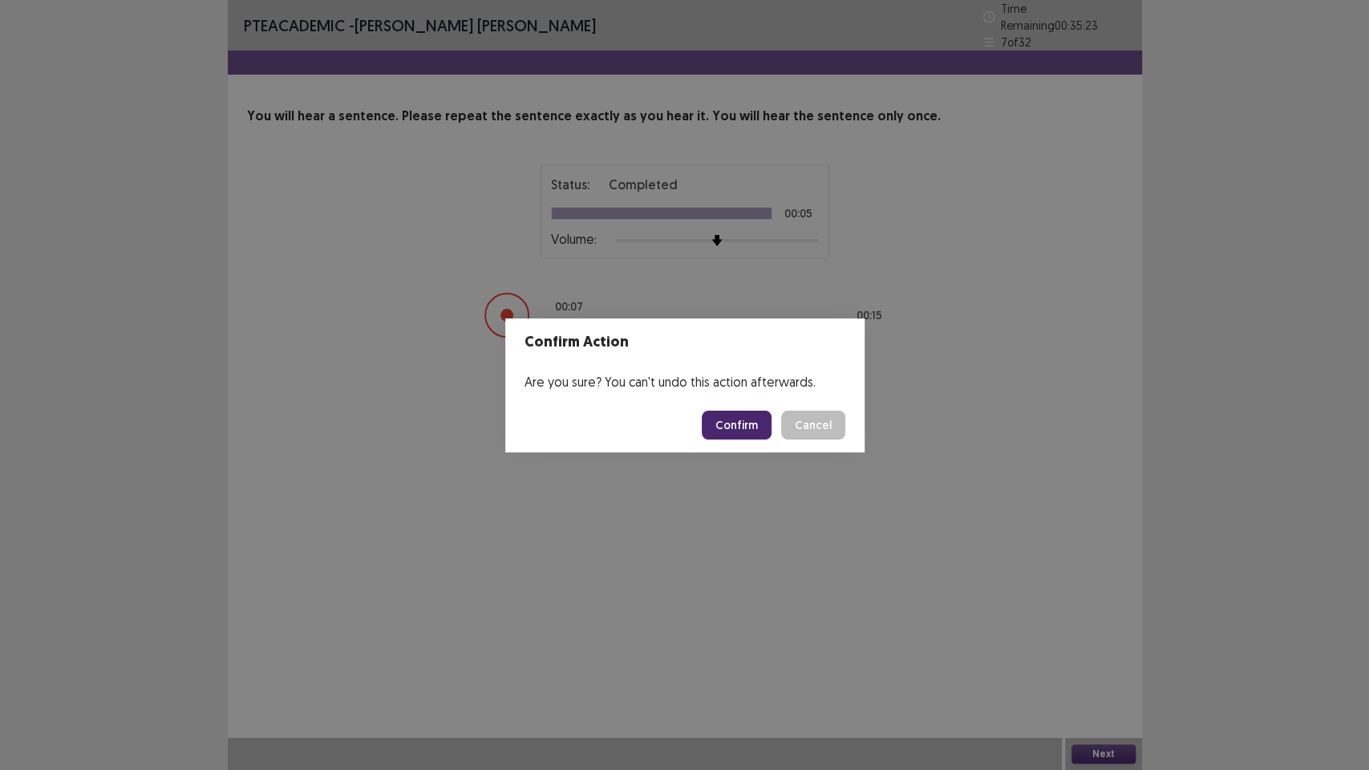
click at [744, 426] on button "Confirm" at bounding box center [737, 425] width 70 height 29
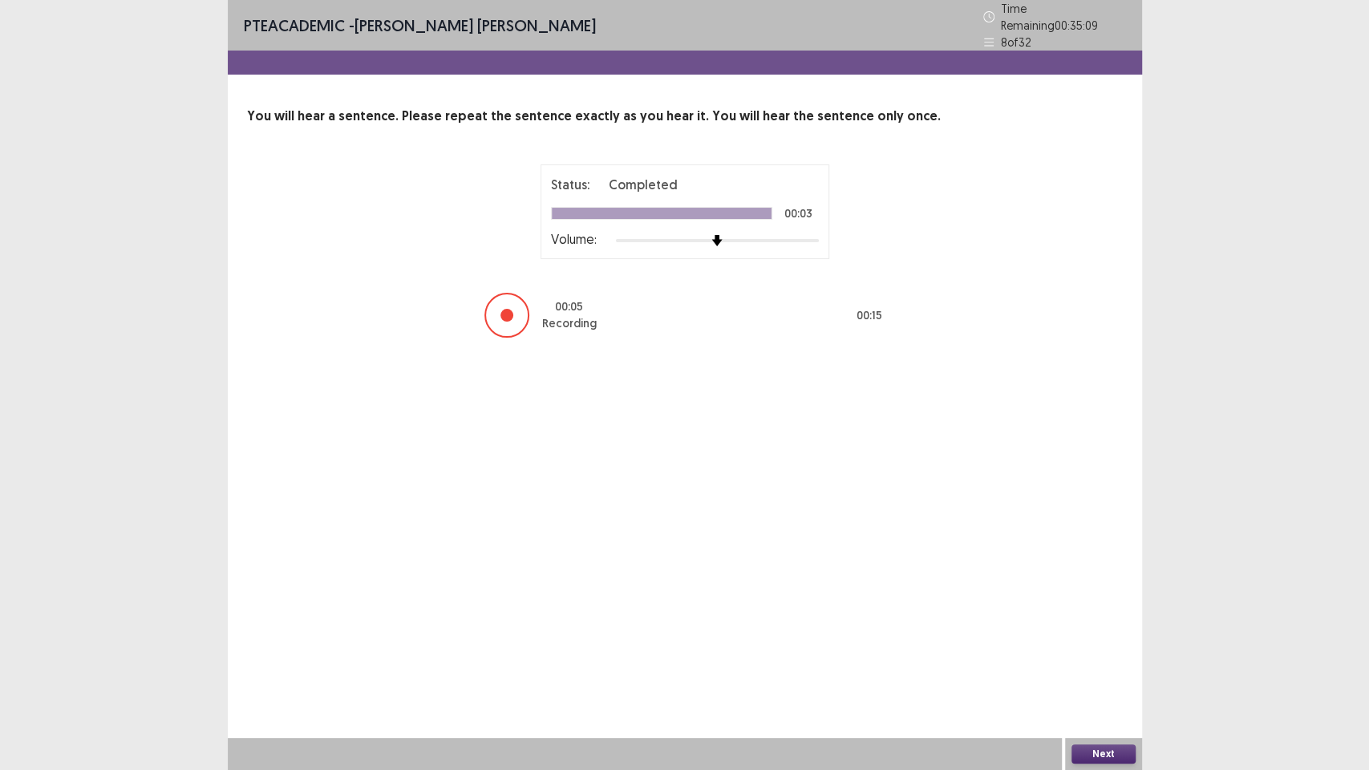
click at [1105, 650] on button "Next" at bounding box center [1104, 753] width 64 height 19
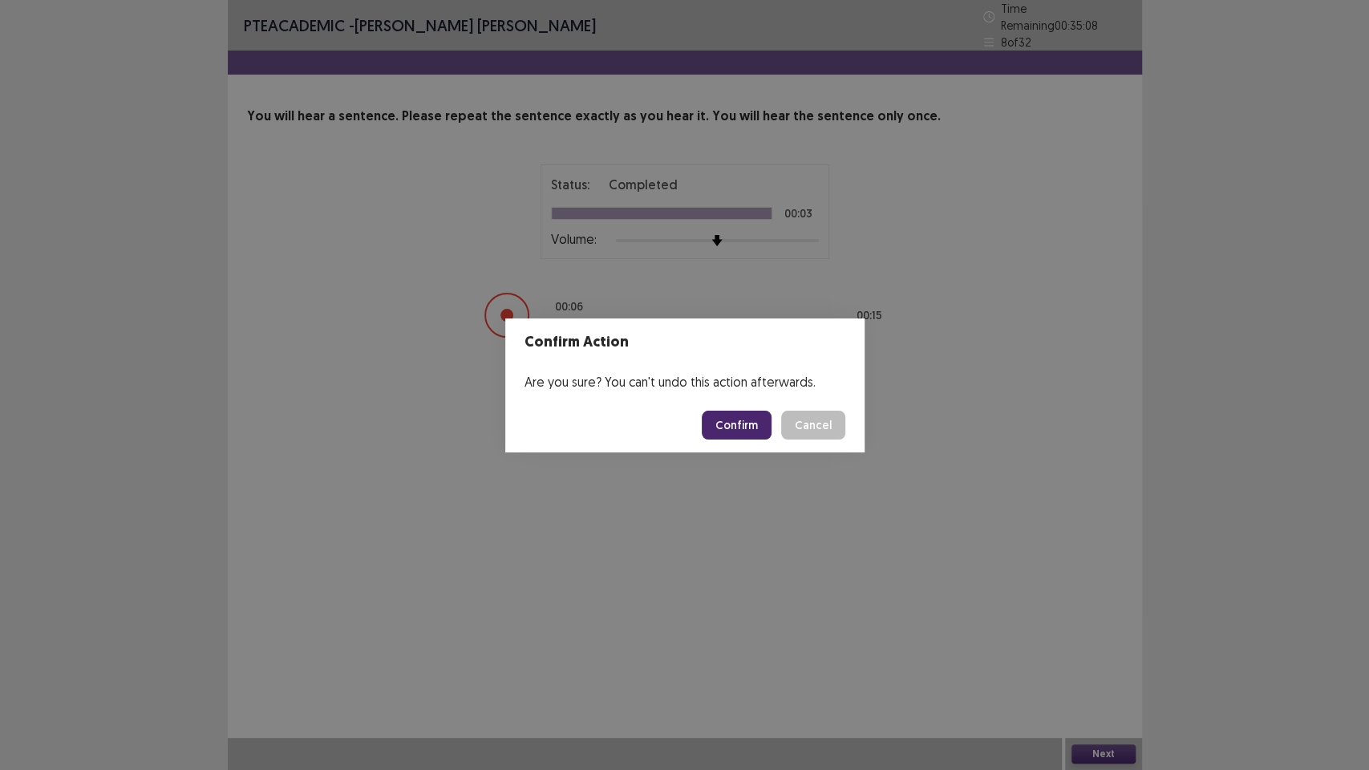
click at [744, 431] on button "Confirm" at bounding box center [737, 425] width 70 height 29
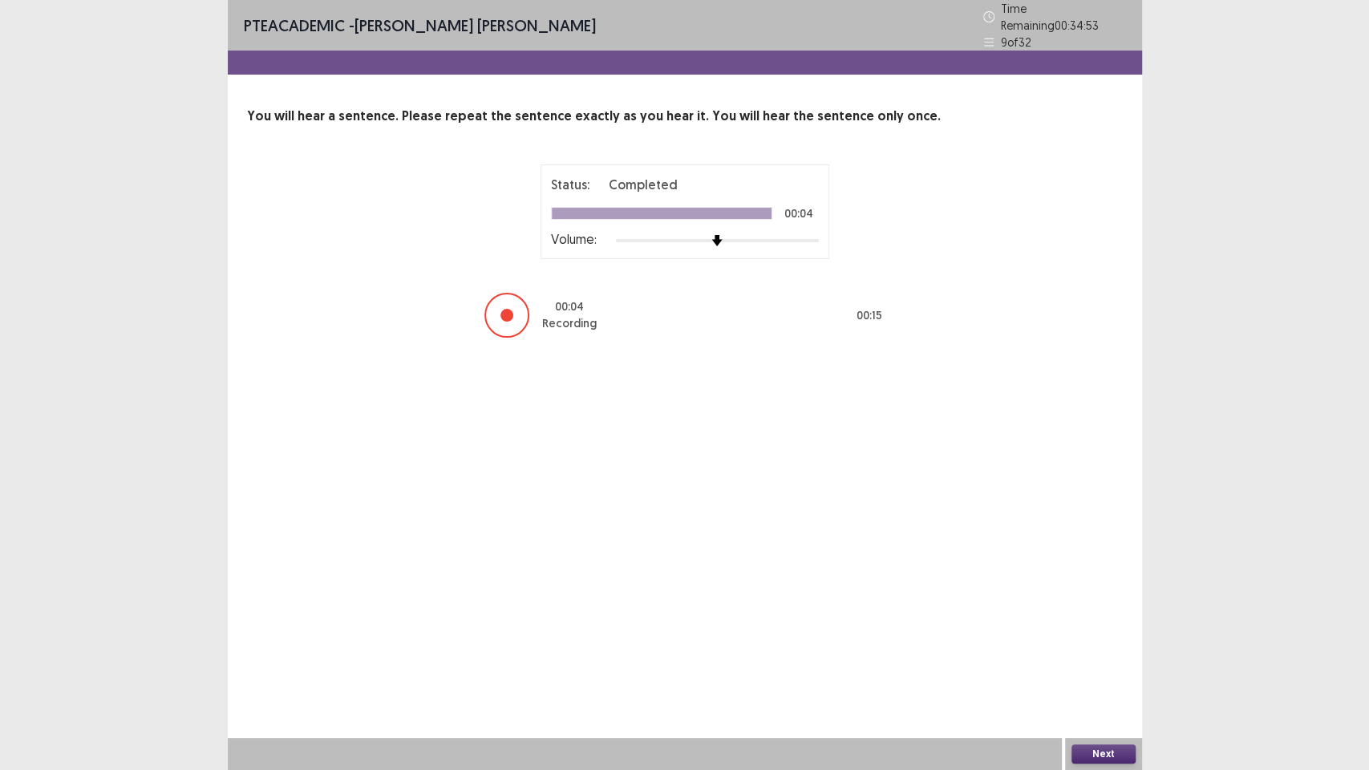
click at [1088, 650] on button "Next" at bounding box center [1104, 753] width 64 height 19
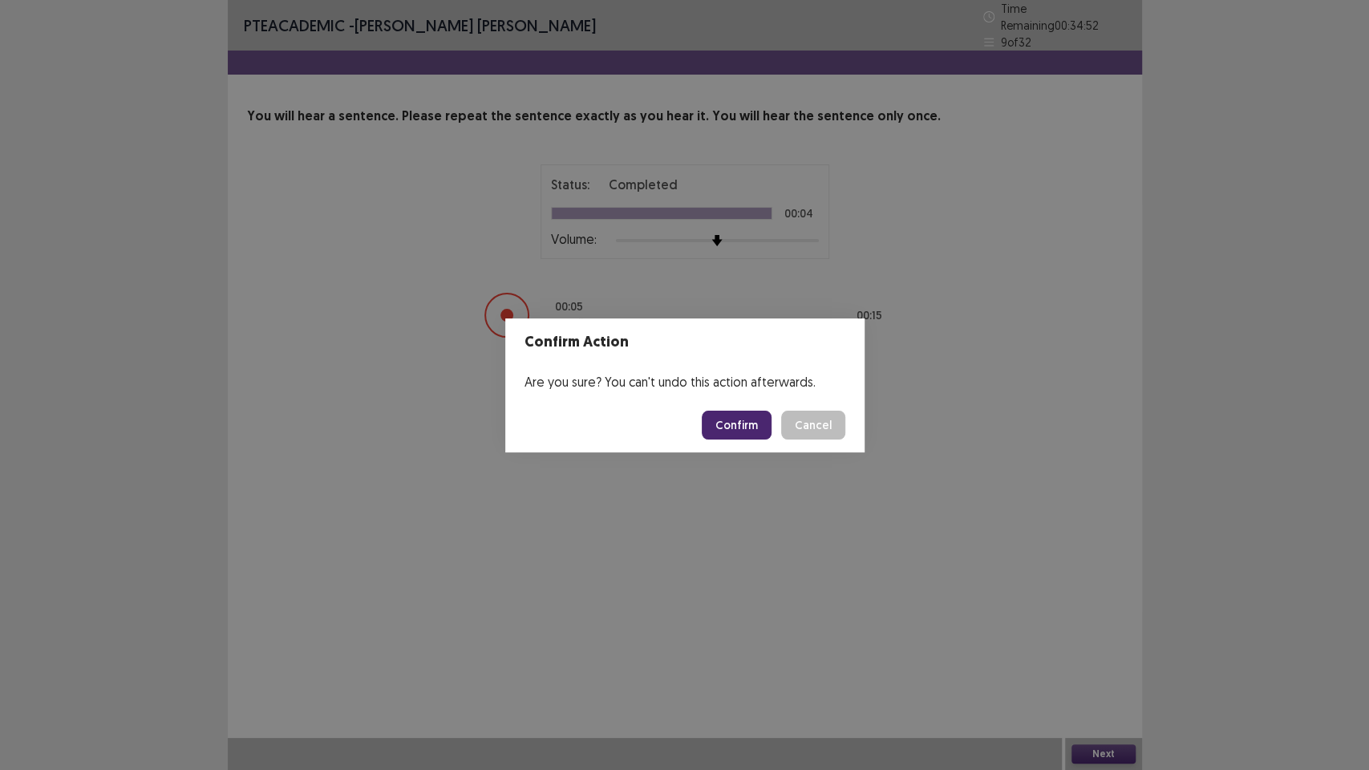
click at [734, 415] on button "Confirm" at bounding box center [737, 425] width 70 height 29
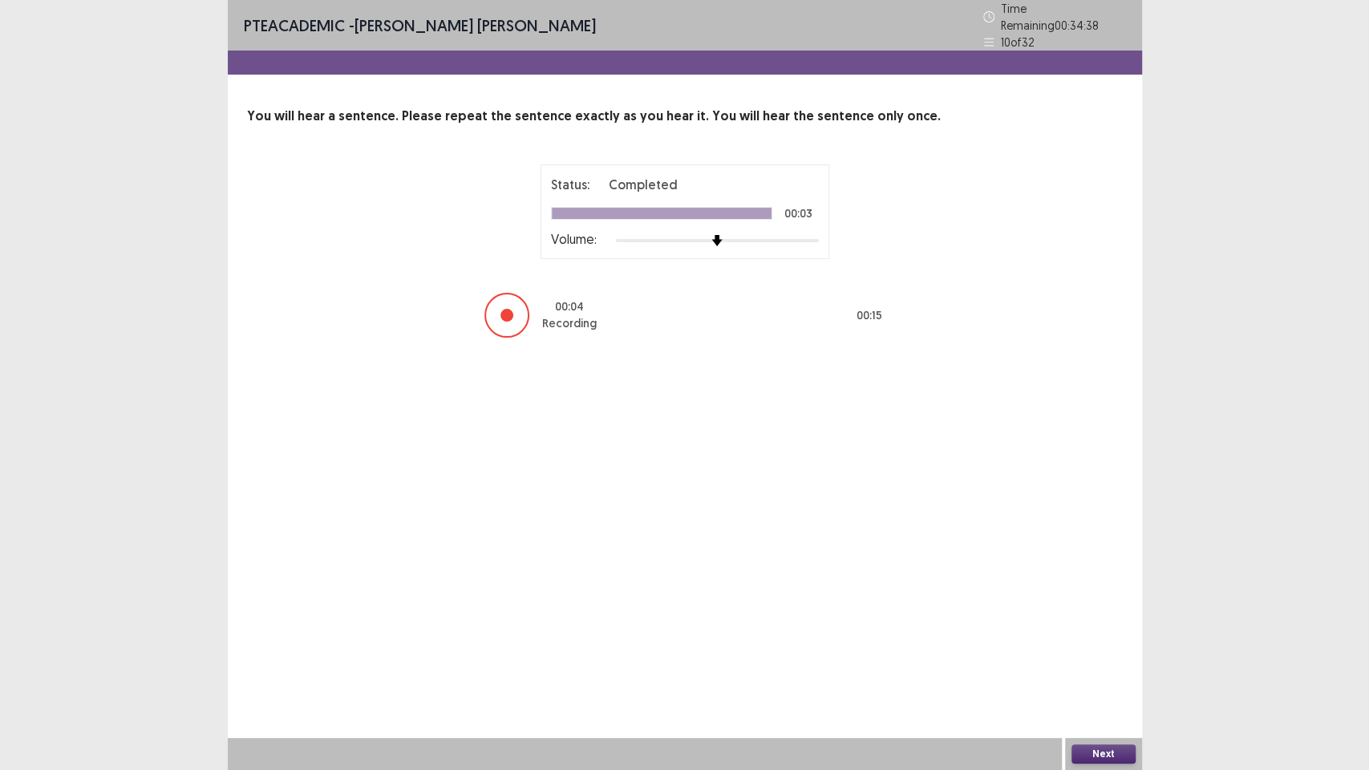
click at [1085, 650] on button "Next" at bounding box center [1104, 753] width 64 height 19
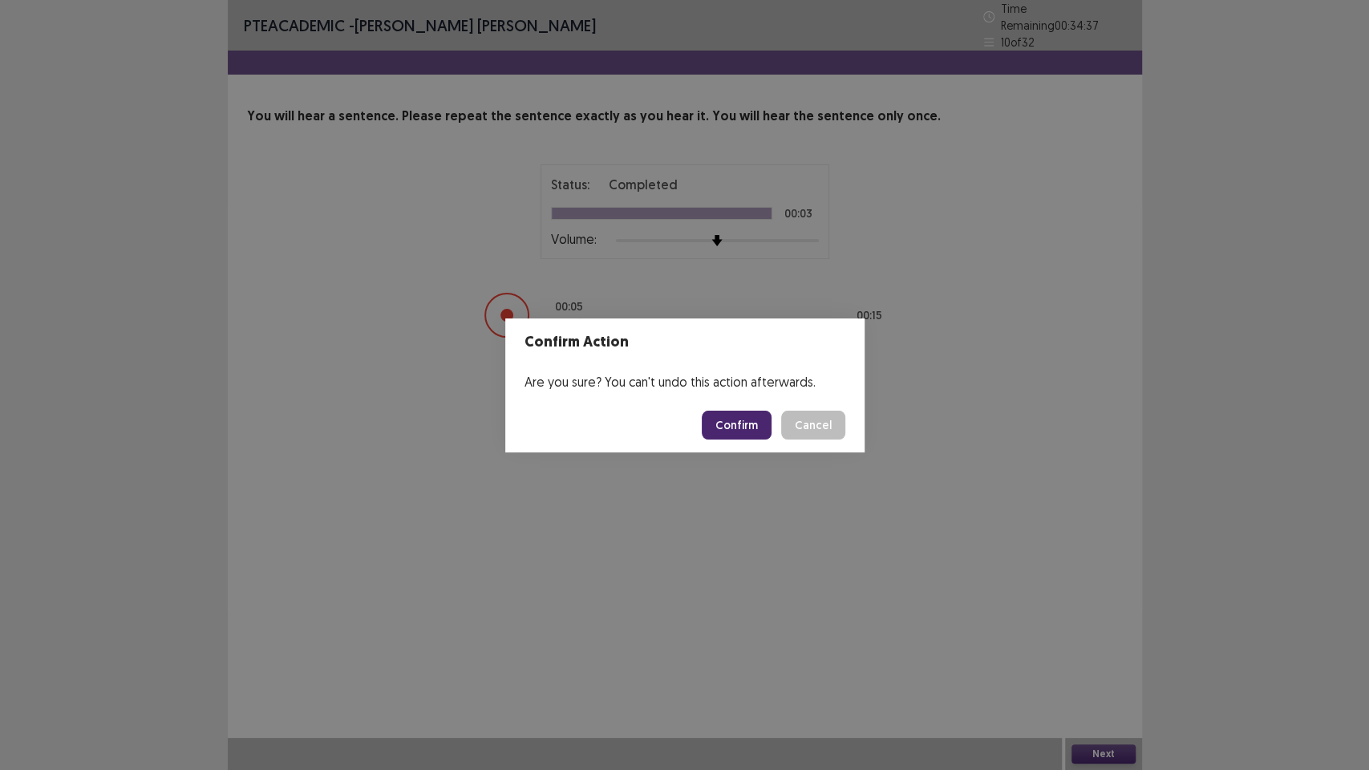
click at [759, 423] on button "Confirm" at bounding box center [737, 425] width 70 height 29
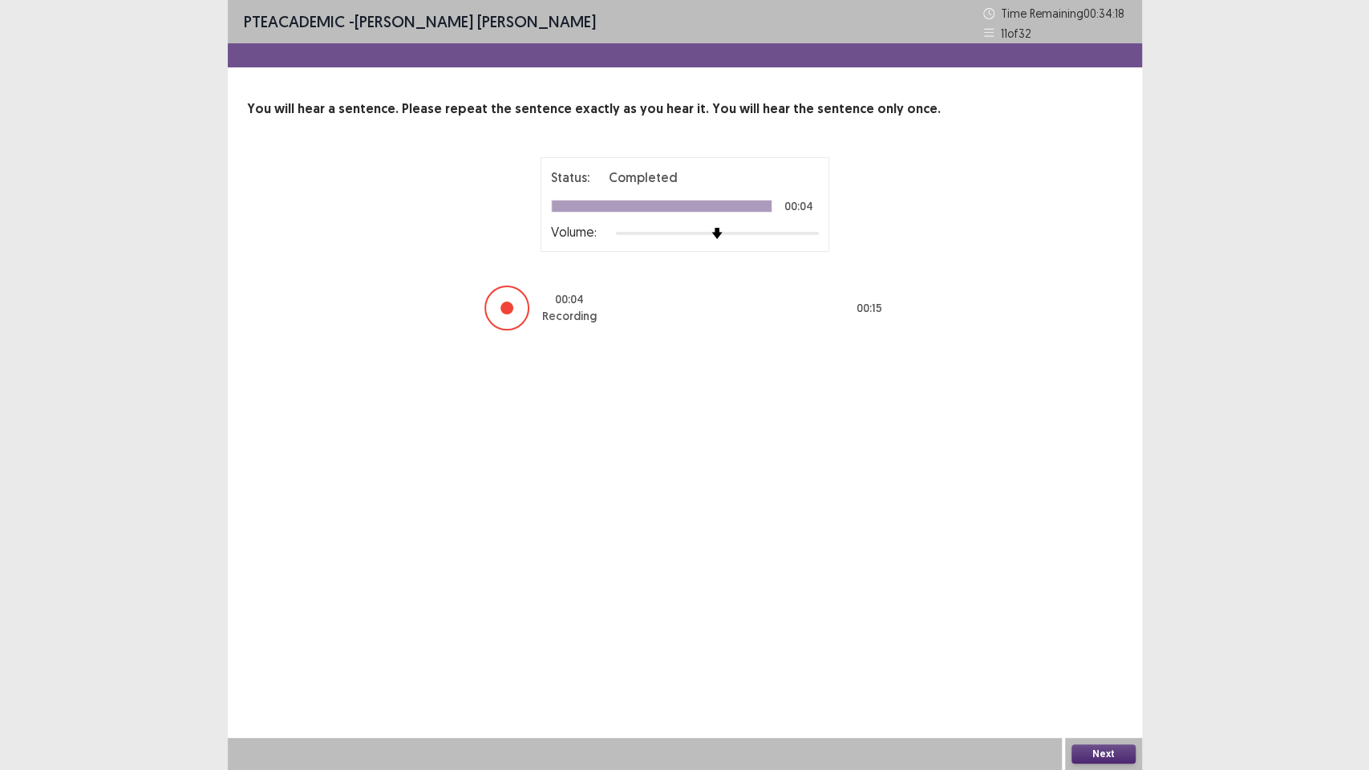
click at [1091, 650] on button "Next" at bounding box center [1104, 753] width 64 height 19
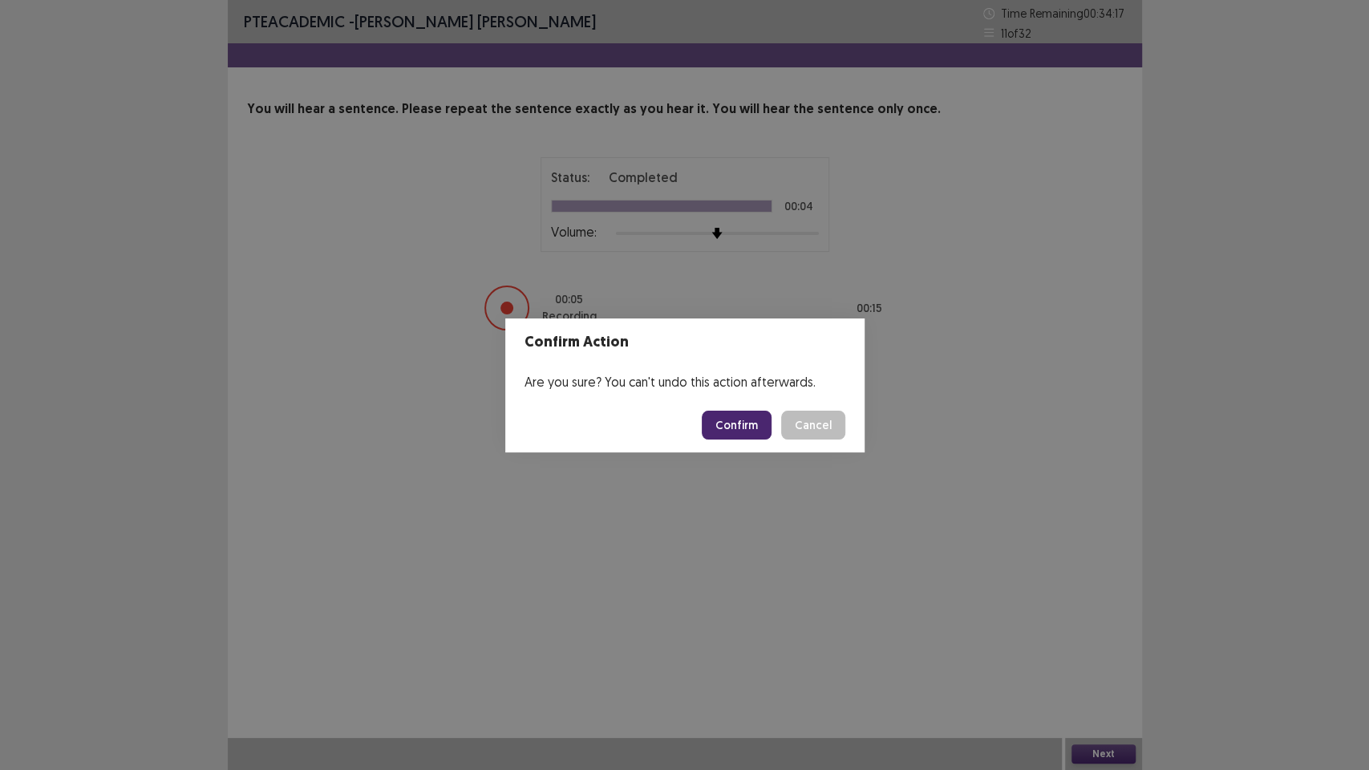
click at [736, 434] on button "Confirm" at bounding box center [737, 425] width 70 height 29
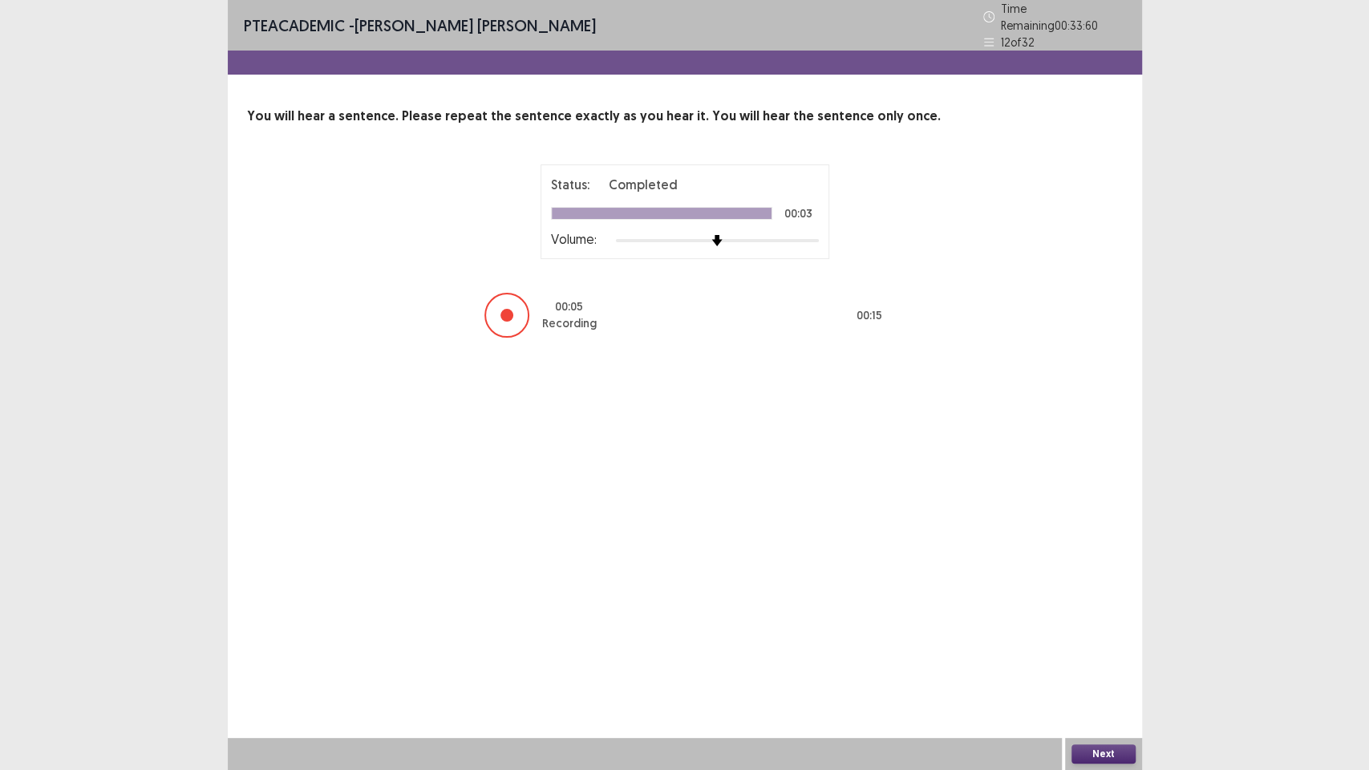
click at [1089, 650] on button "Next" at bounding box center [1104, 753] width 64 height 19
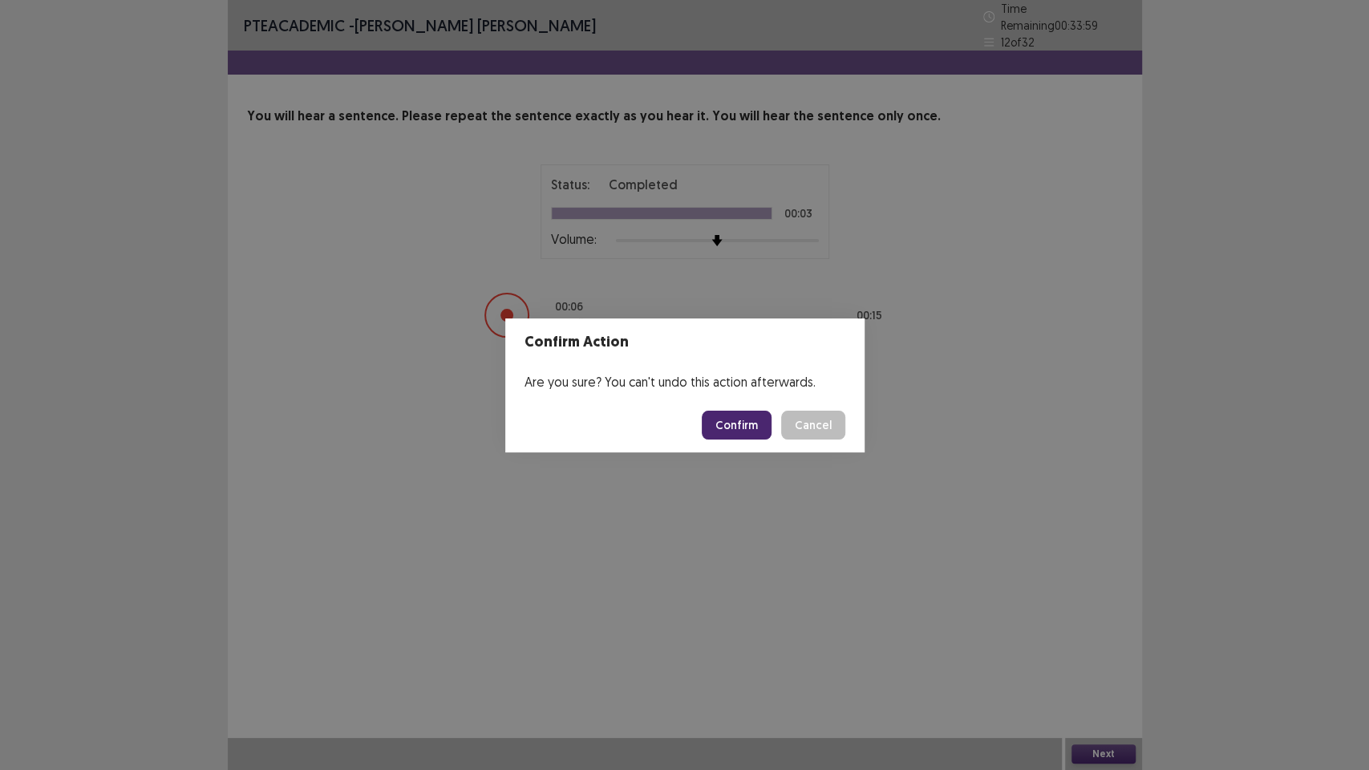
click at [721, 424] on button "Confirm" at bounding box center [737, 425] width 70 height 29
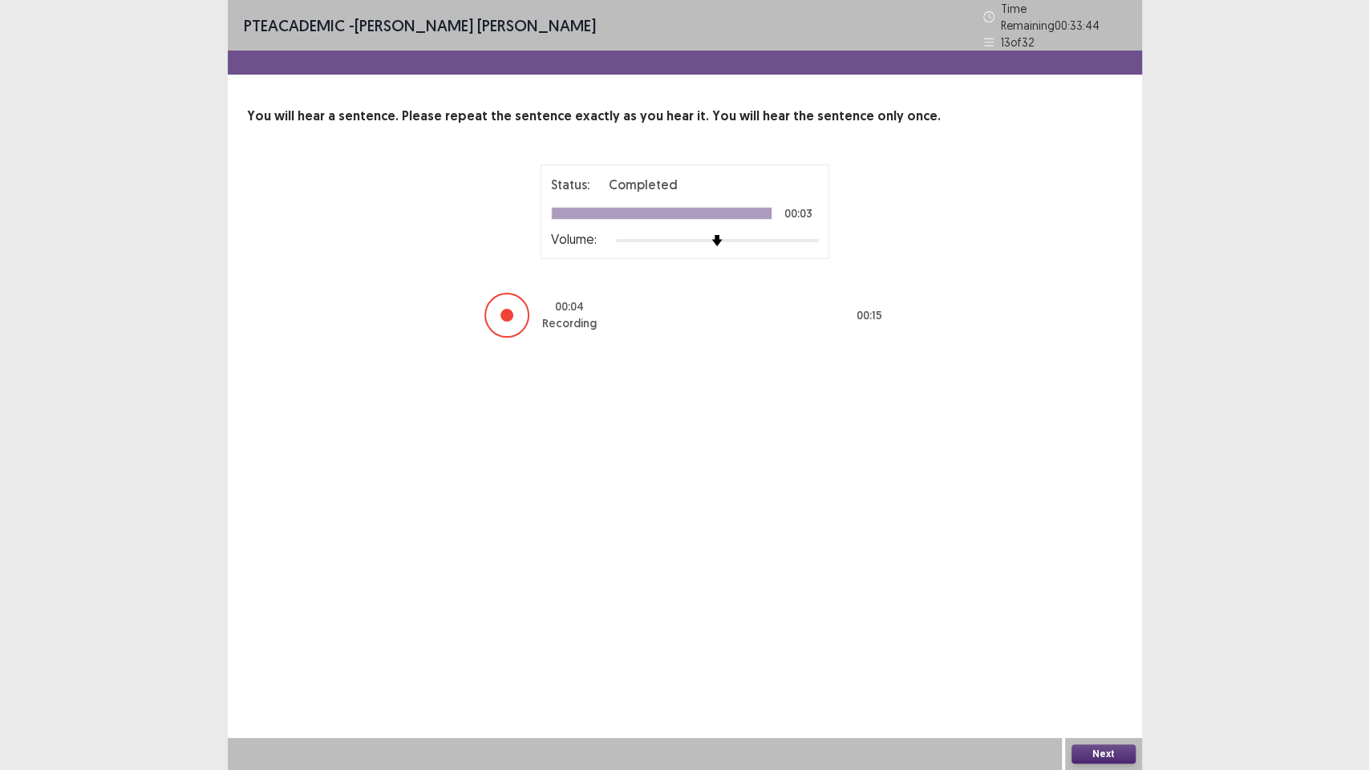
click at [1097, 650] on button "Next" at bounding box center [1104, 753] width 64 height 19
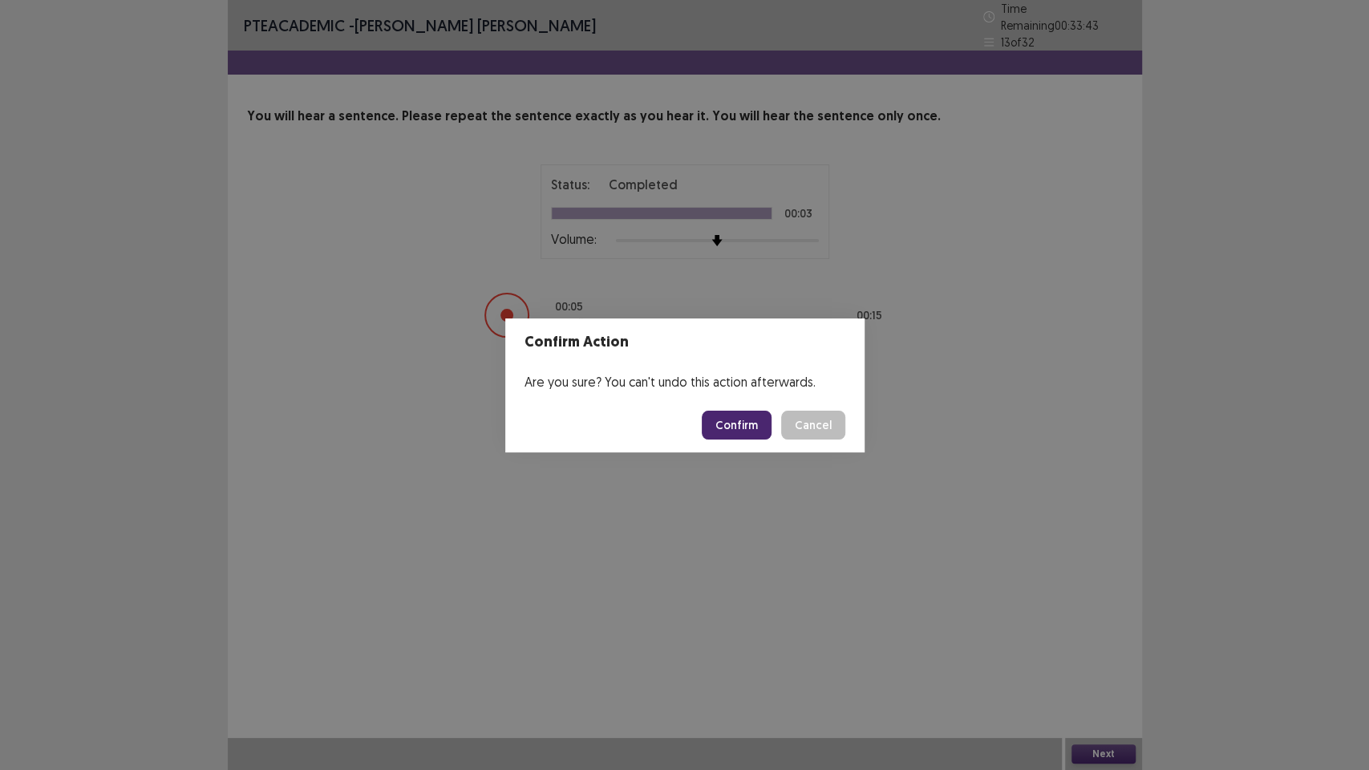
click at [750, 417] on button "Confirm" at bounding box center [737, 425] width 70 height 29
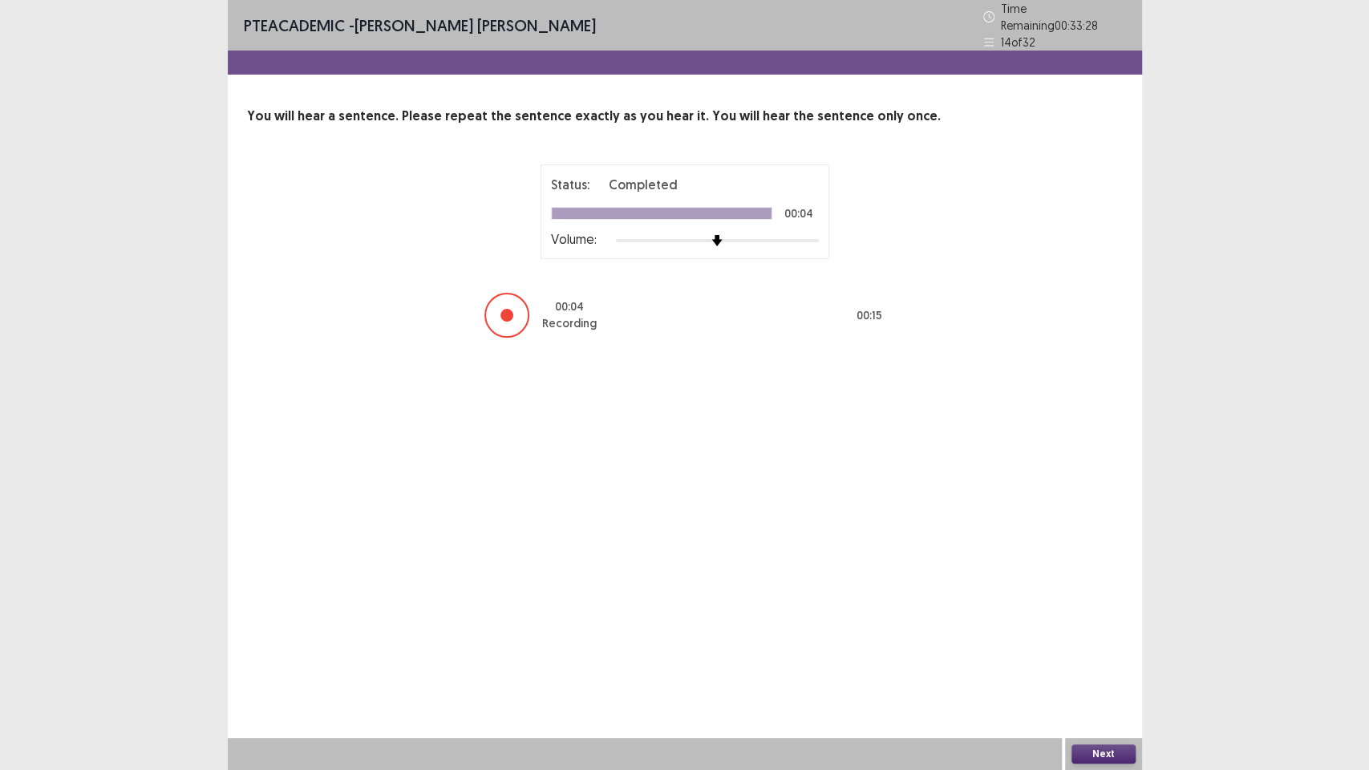
click at [1097, 650] on button "Next" at bounding box center [1104, 753] width 64 height 19
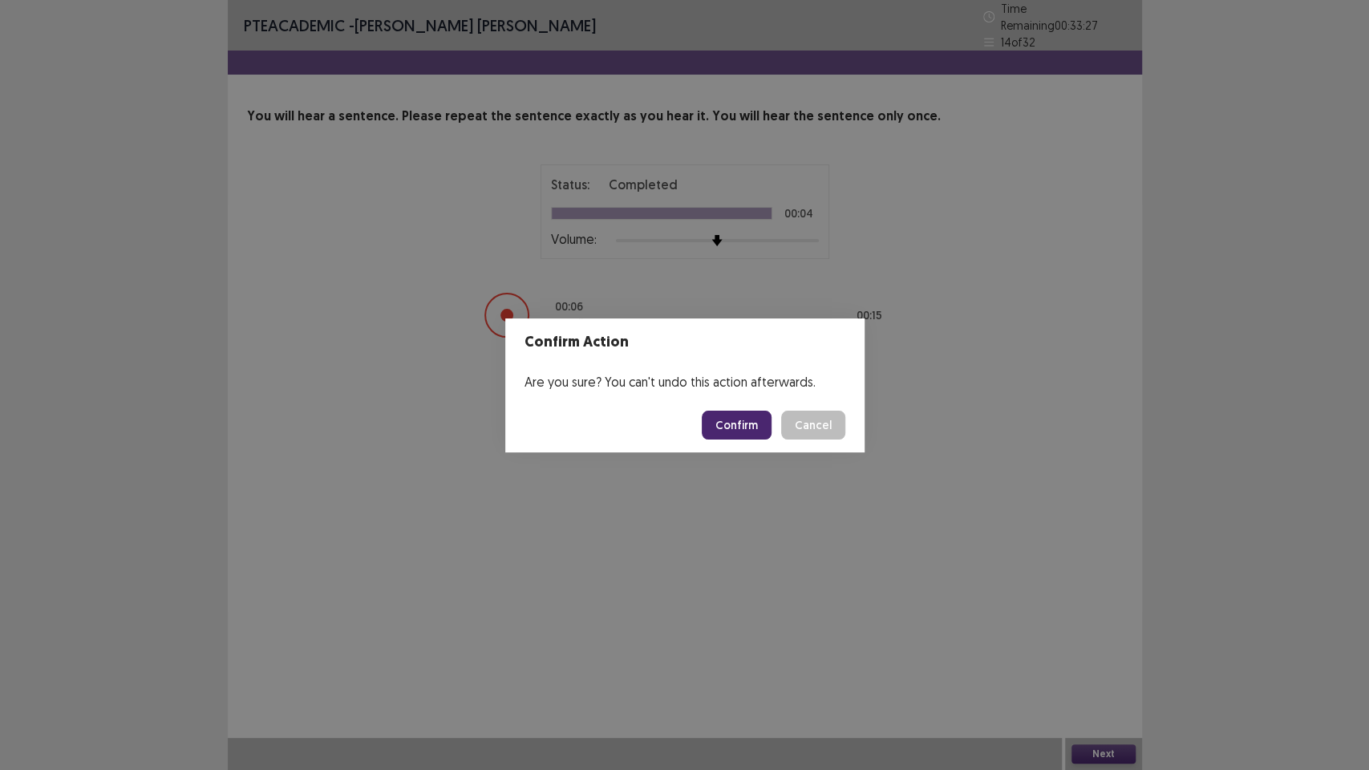
click at [743, 432] on button "Confirm" at bounding box center [737, 425] width 70 height 29
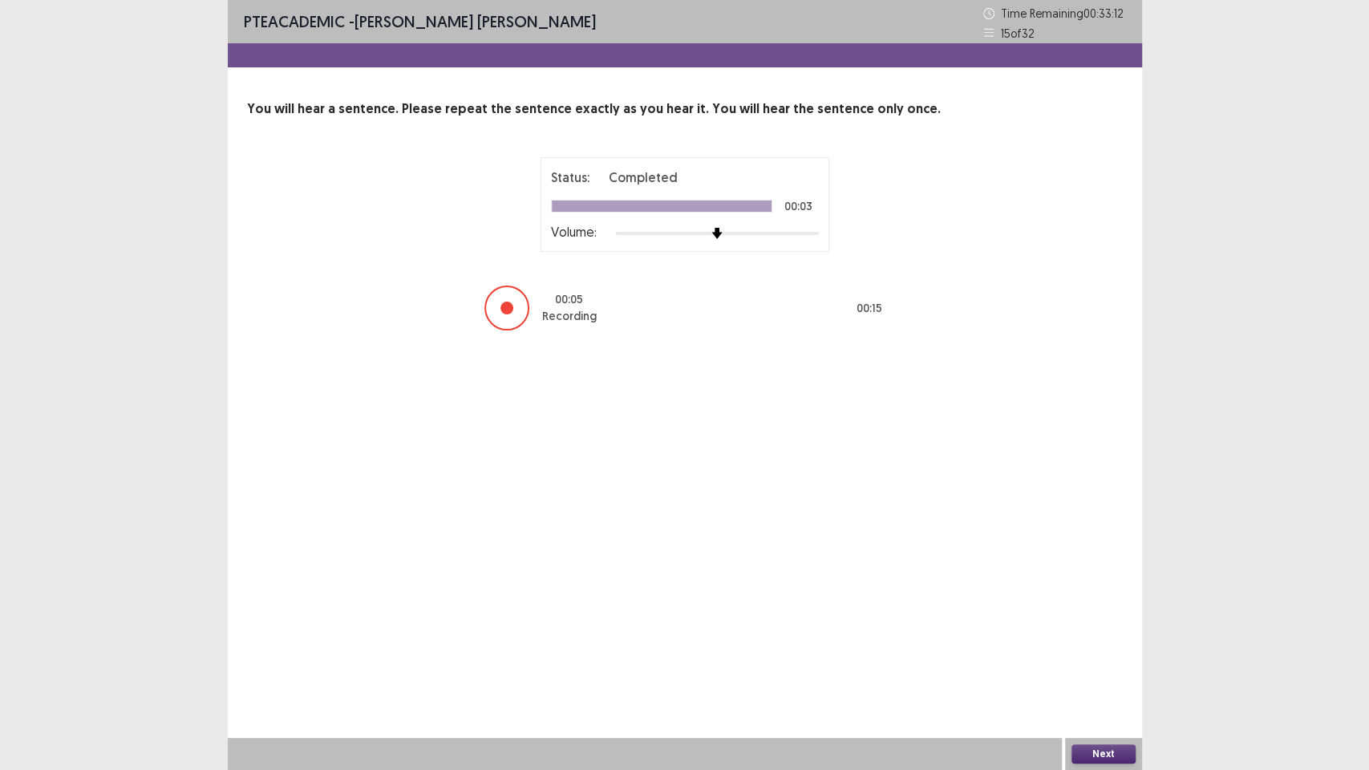
click at [1116, 650] on button "Next" at bounding box center [1104, 753] width 64 height 19
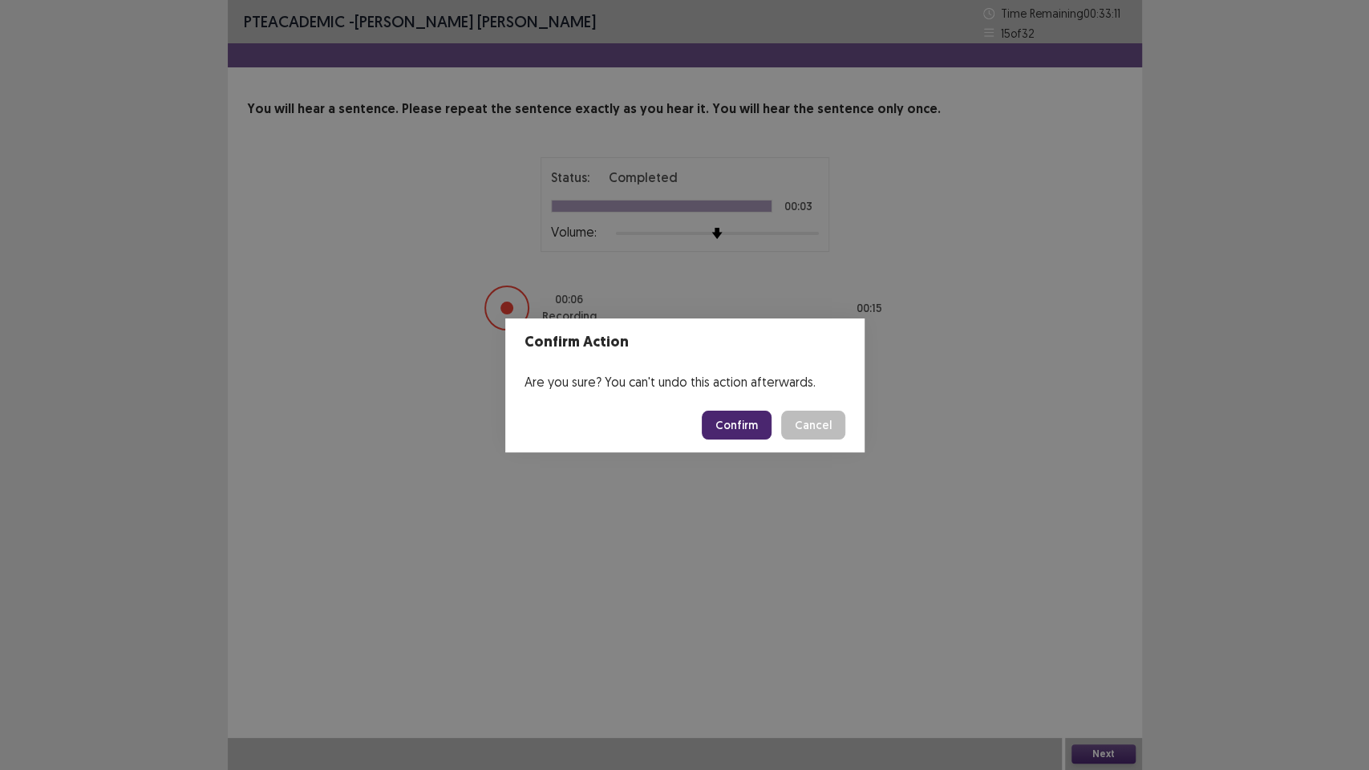
click at [752, 420] on button "Confirm" at bounding box center [737, 425] width 70 height 29
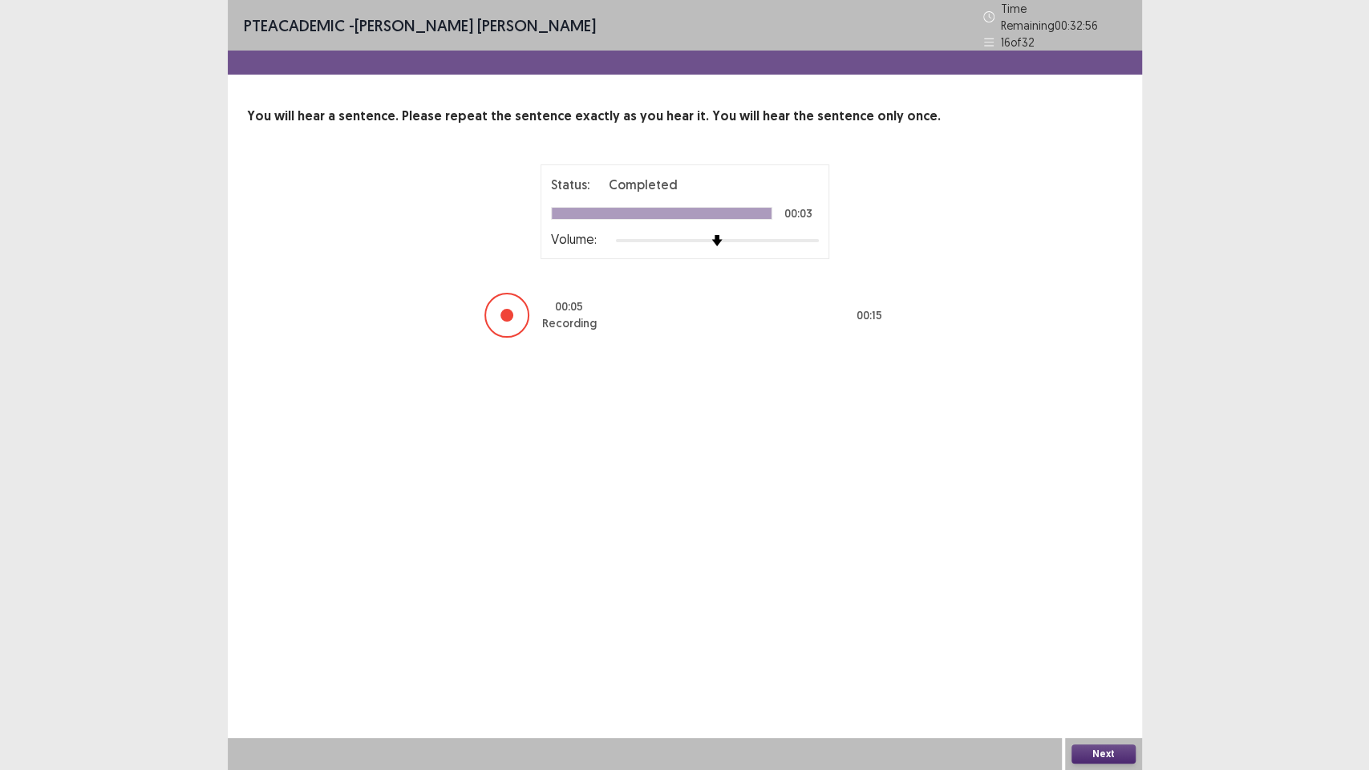
click at [1099, 650] on button "Next" at bounding box center [1104, 753] width 64 height 19
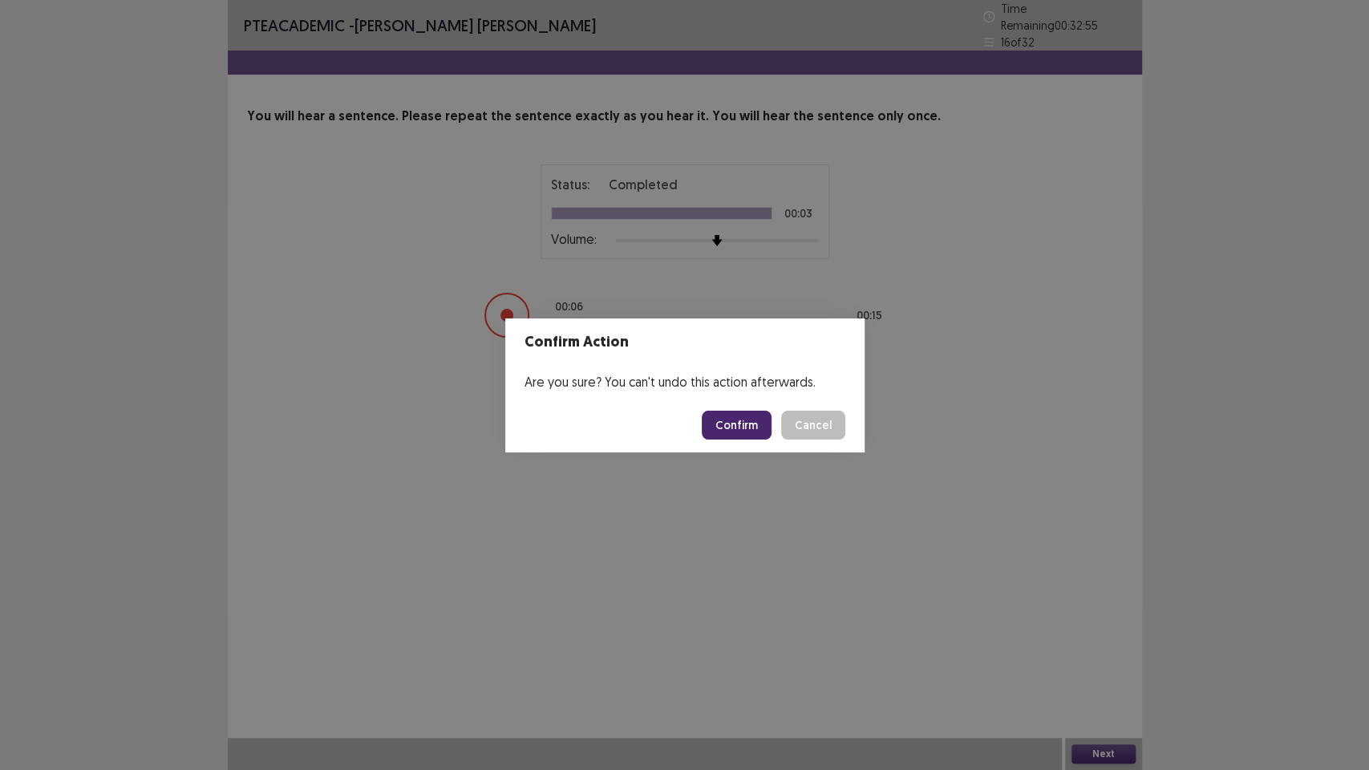
click at [760, 430] on button "Confirm" at bounding box center [737, 425] width 70 height 29
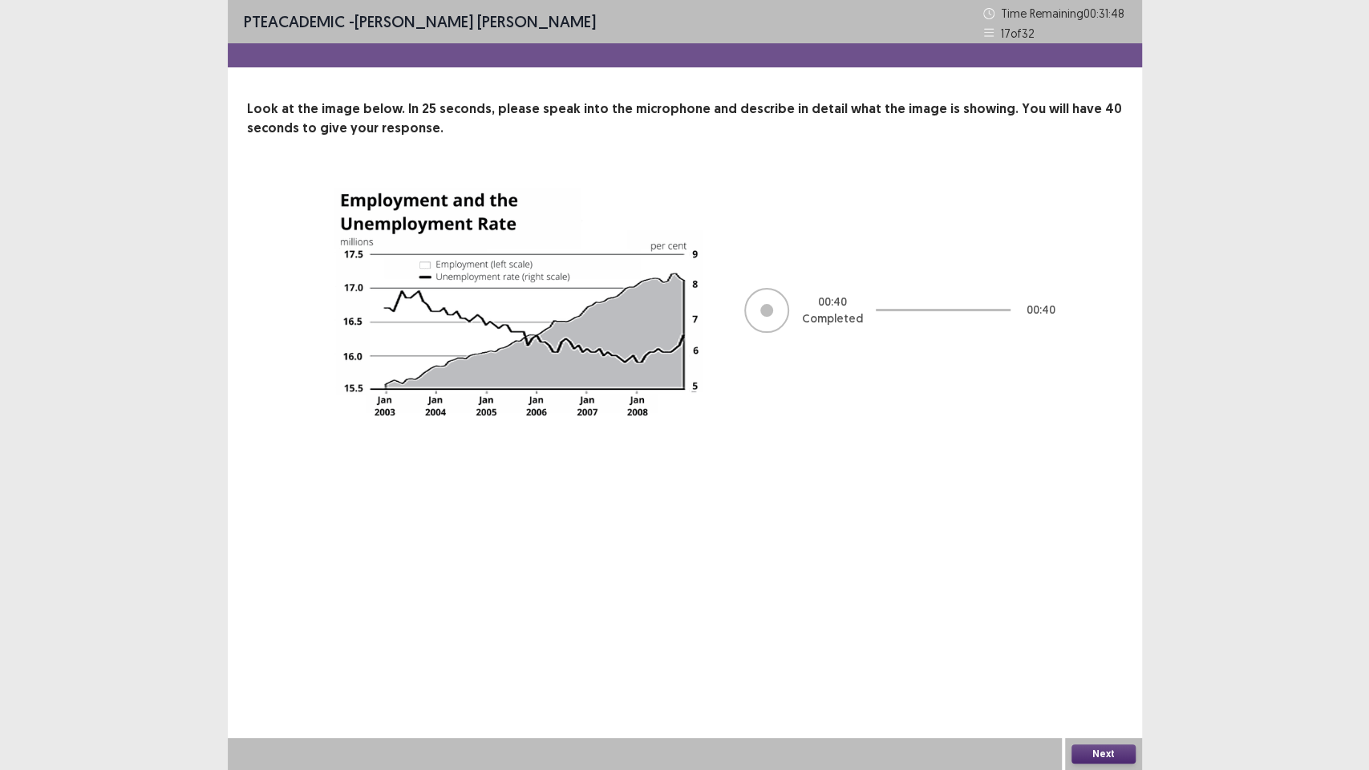
click at [1103, 650] on button "Next" at bounding box center [1104, 753] width 64 height 19
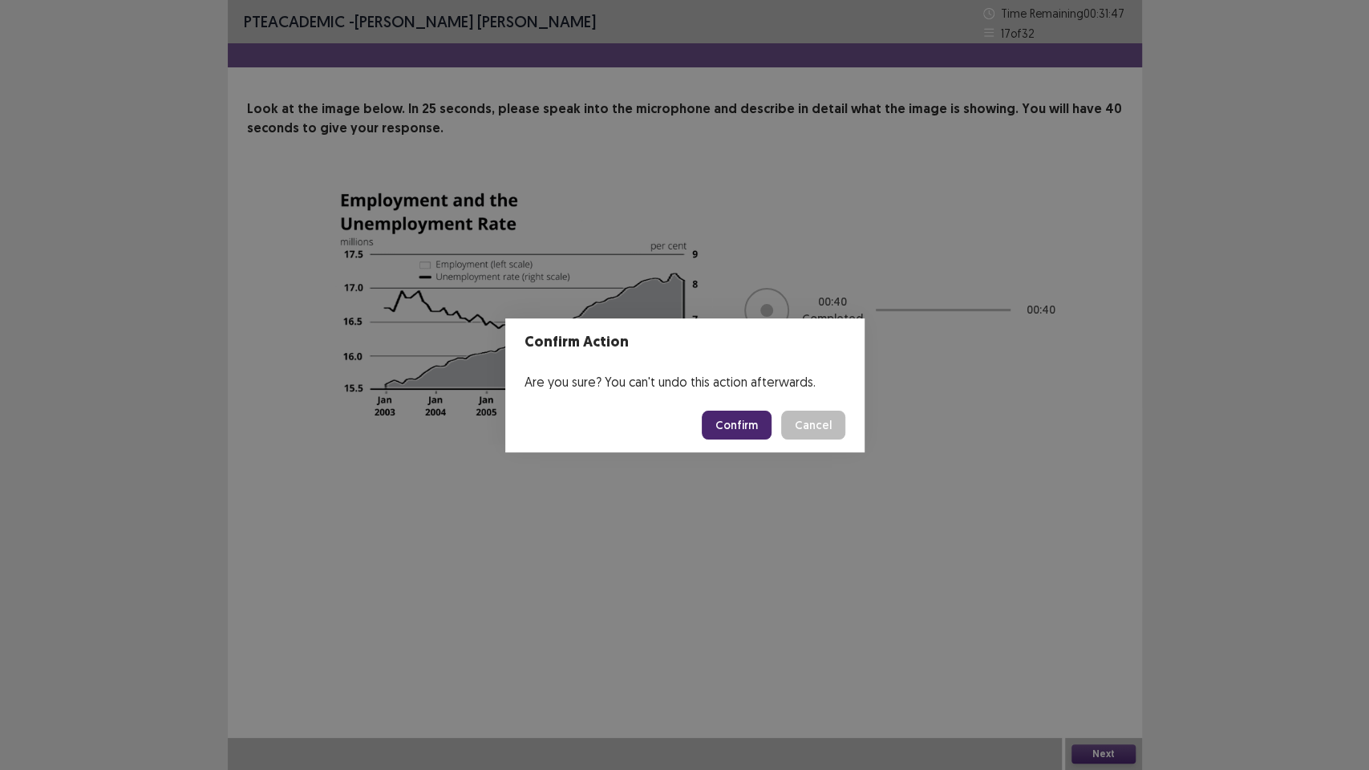
click at [736, 425] on button "Confirm" at bounding box center [737, 425] width 70 height 29
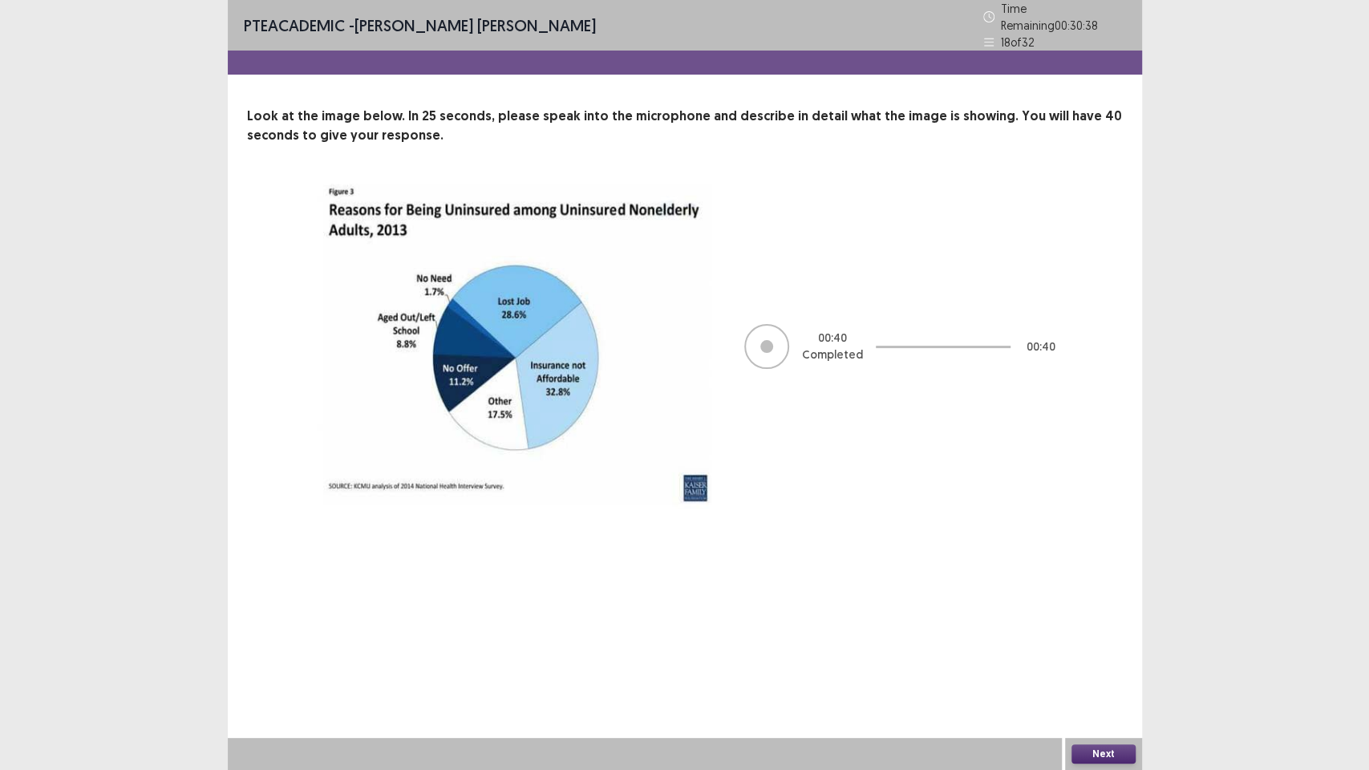
click at [1113, 650] on button "Next" at bounding box center [1104, 753] width 64 height 19
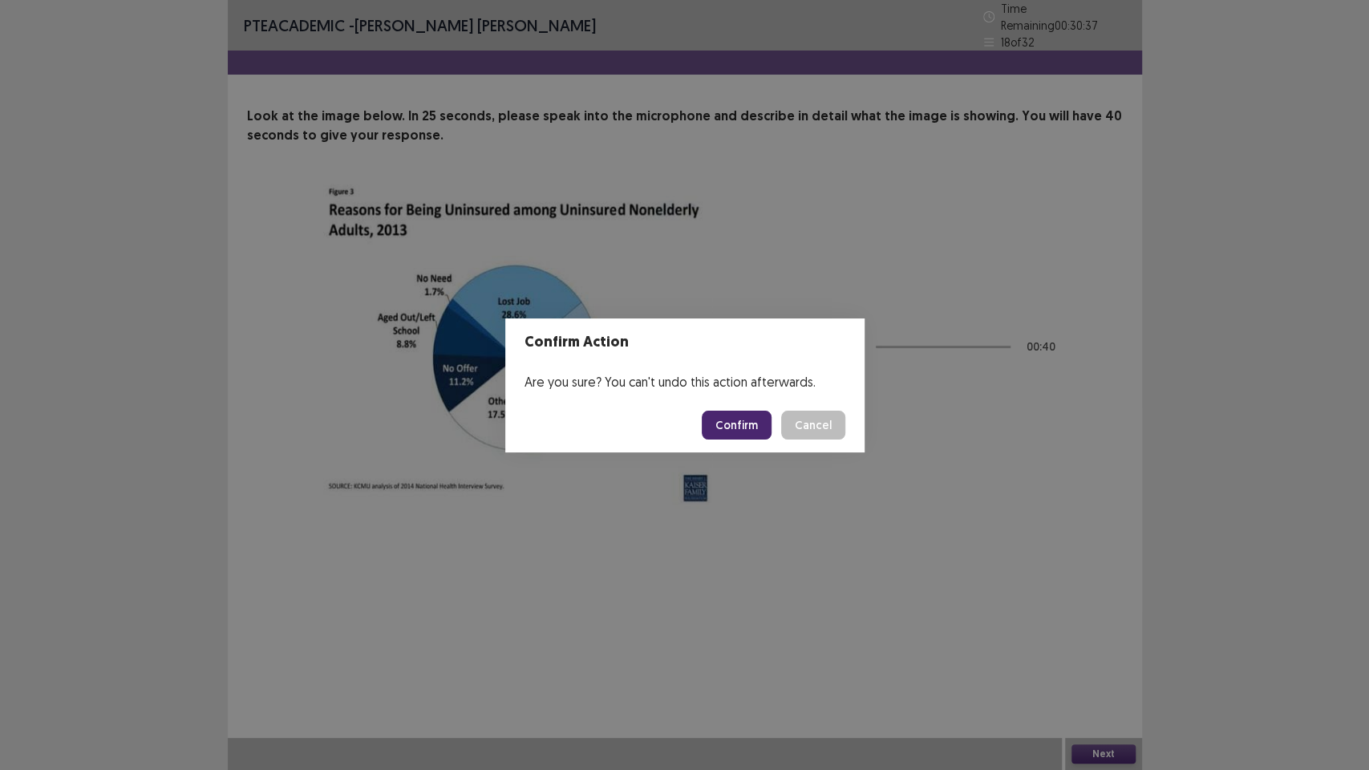
click at [740, 416] on button "Confirm" at bounding box center [737, 425] width 70 height 29
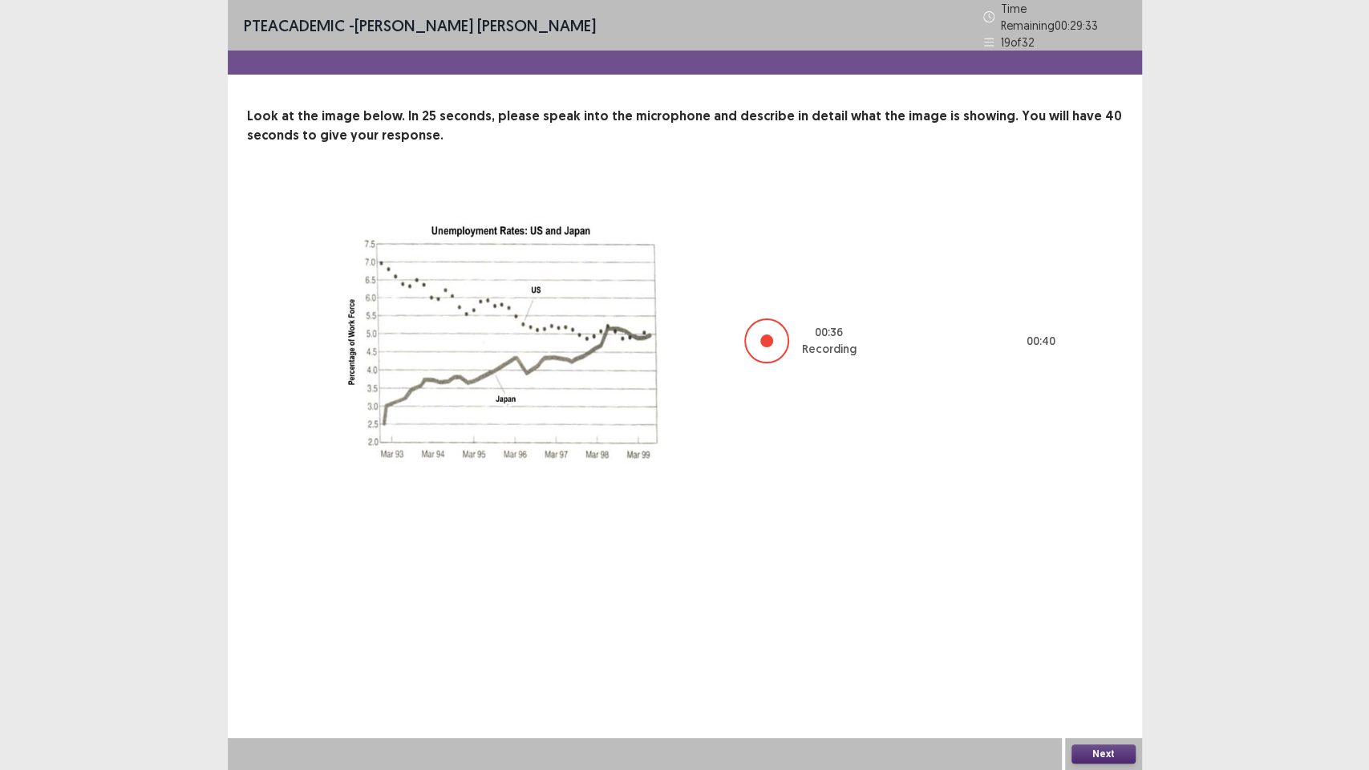
click at [1110, 650] on button "Next" at bounding box center [1104, 753] width 64 height 19
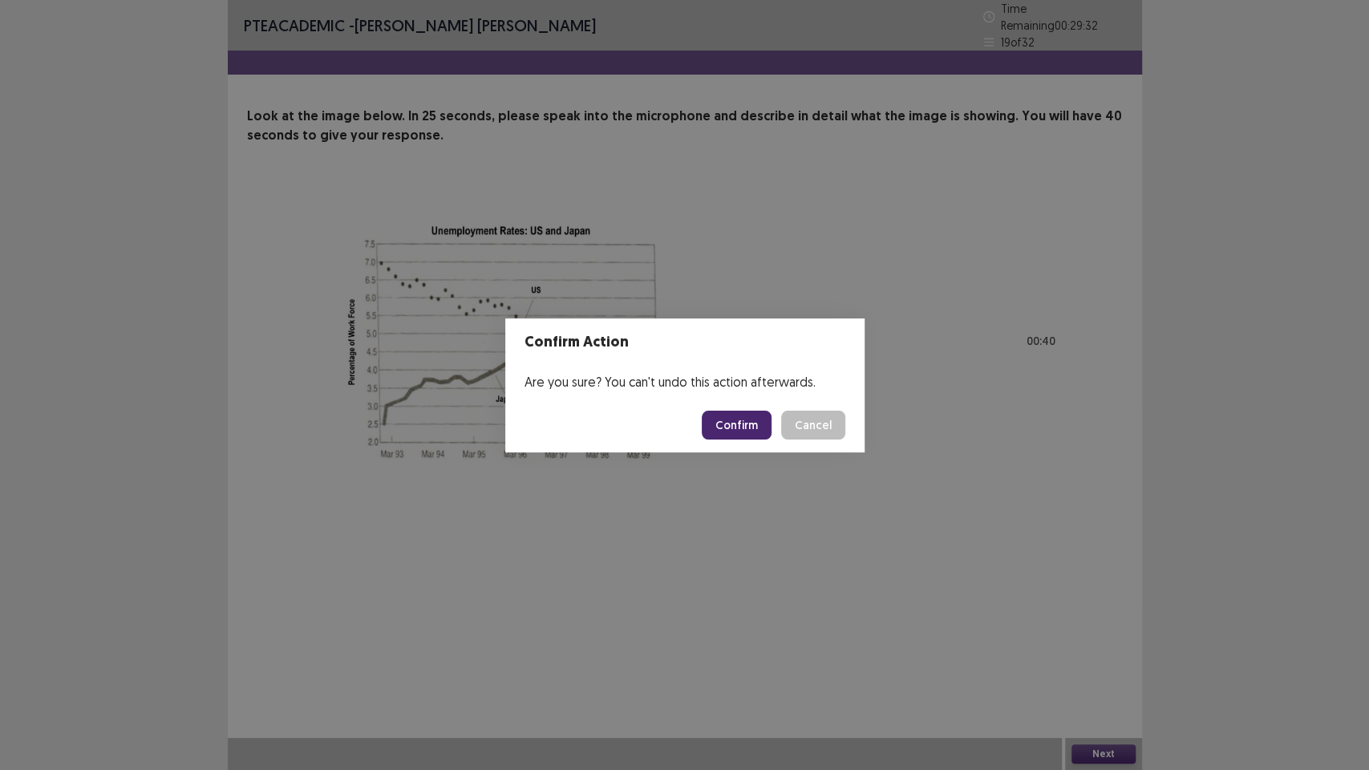
click at [742, 424] on button "Confirm" at bounding box center [737, 425] width 70 height 29
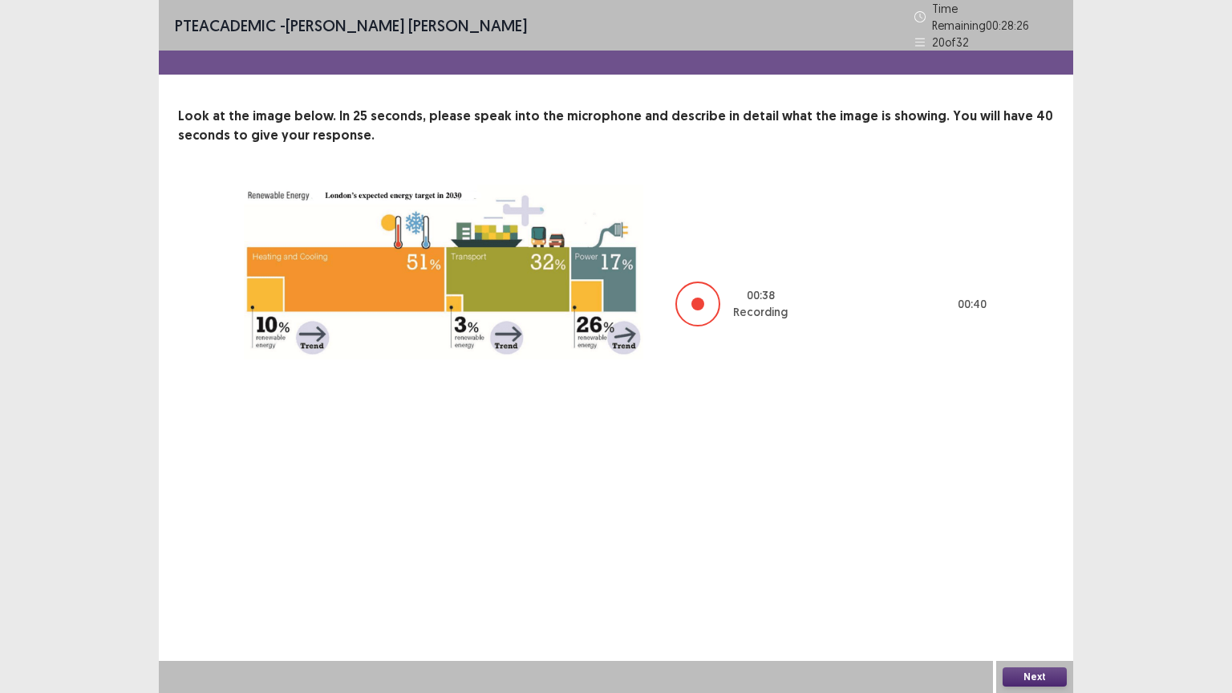
click at [1048, 650] on button "Next" at bounding box center [1035, 676] width 64 height 19
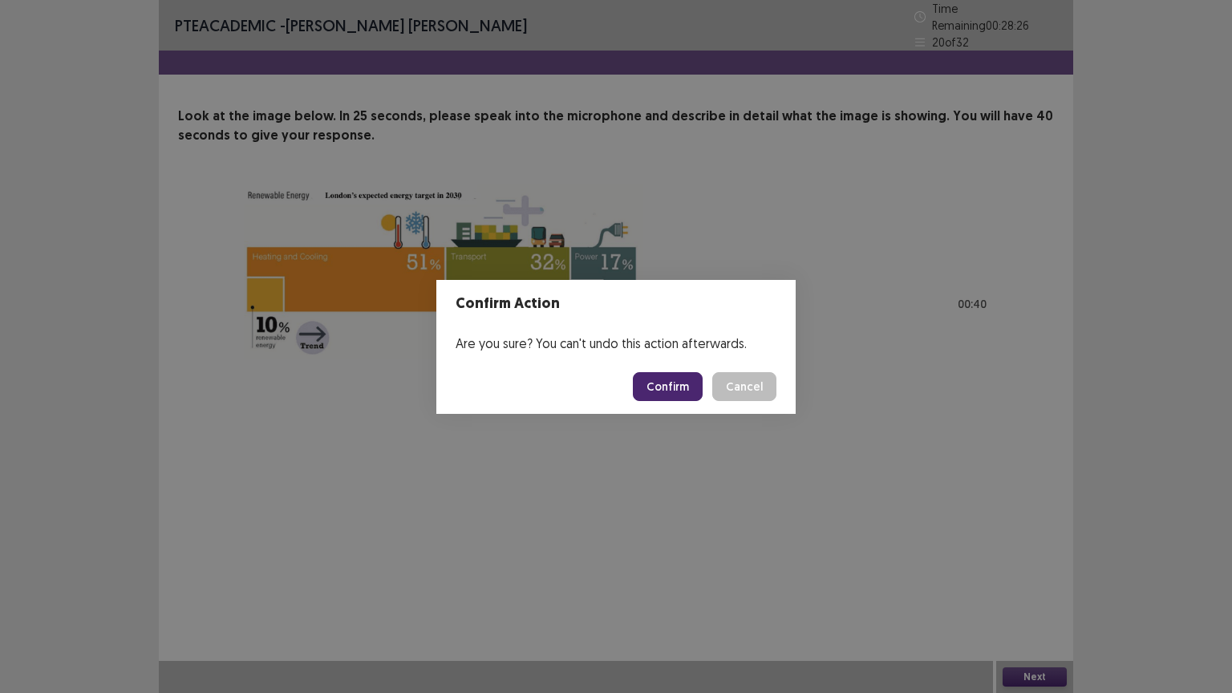
click at [693, 382] on button "Confirm" at bounding box center [668, 386] width 70 height 29
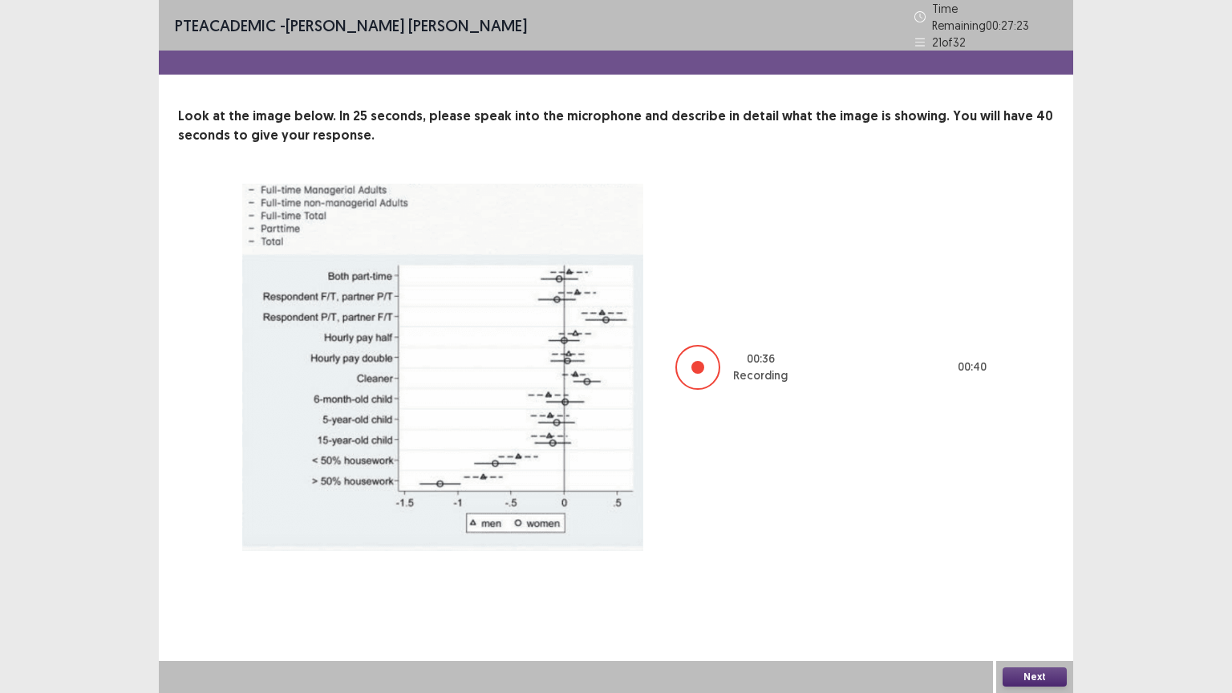
click at [1033, 650] on button "Next" at bounding box center [1035, 676] width 64 height 19
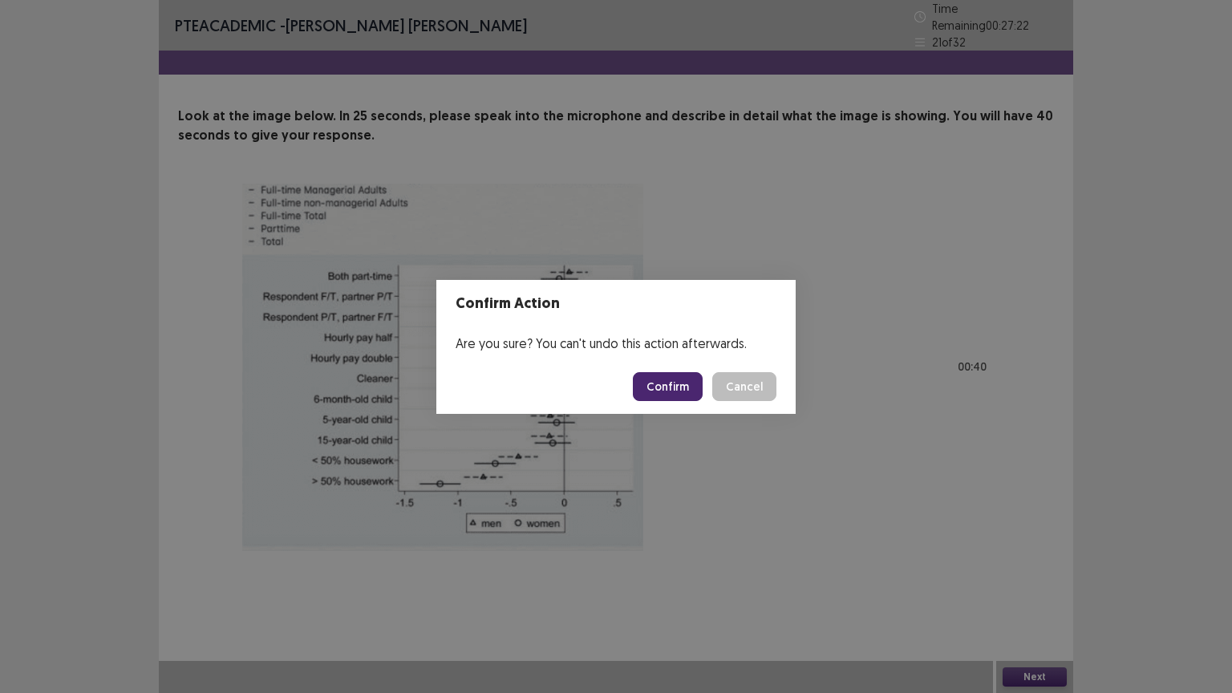
click at [674, 389] on button "Confirm" at bounding box center [668, 386] width 70 height 29
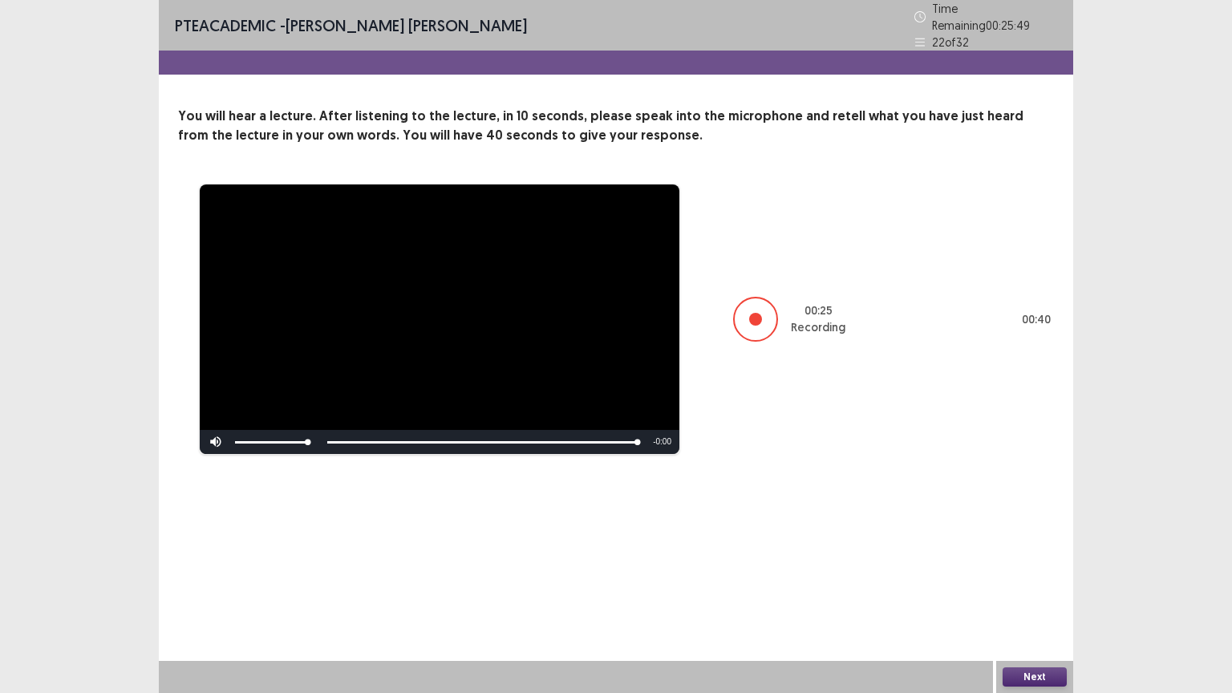
click at [1031, 650] on button "Next" at bounding box center [1035, 676] width 64 height 19
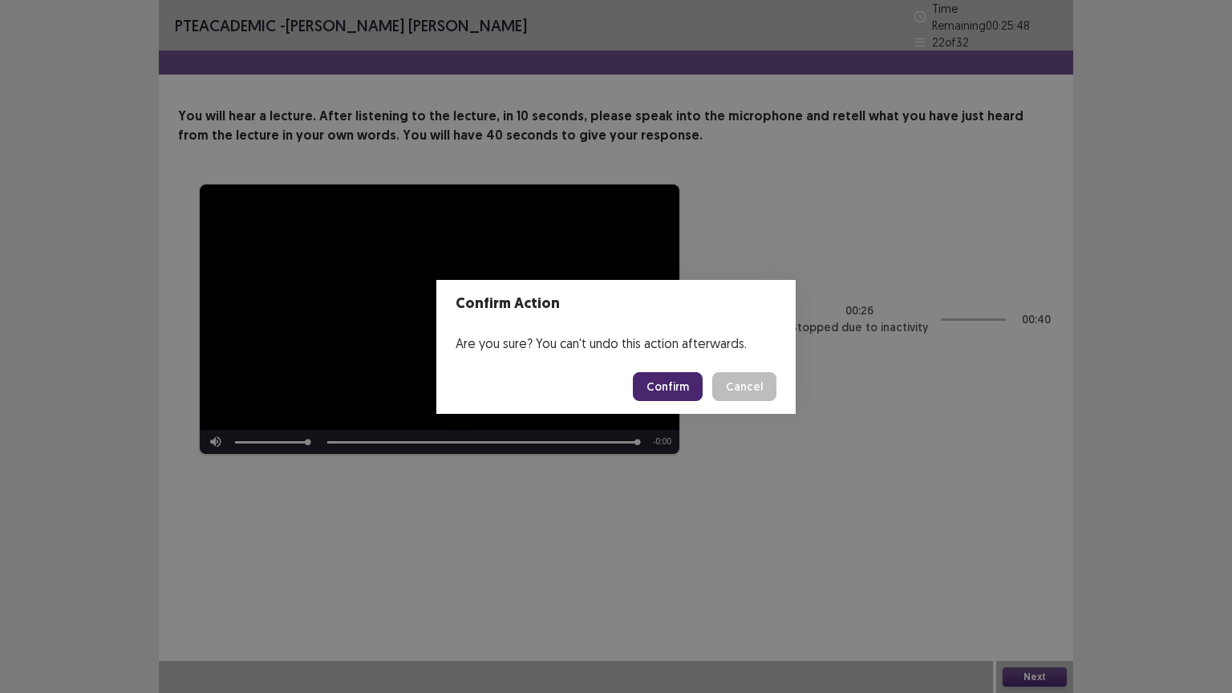
click at [690, 377] on button "Confirm" at bounding box center [668, 386] width 70 height 29
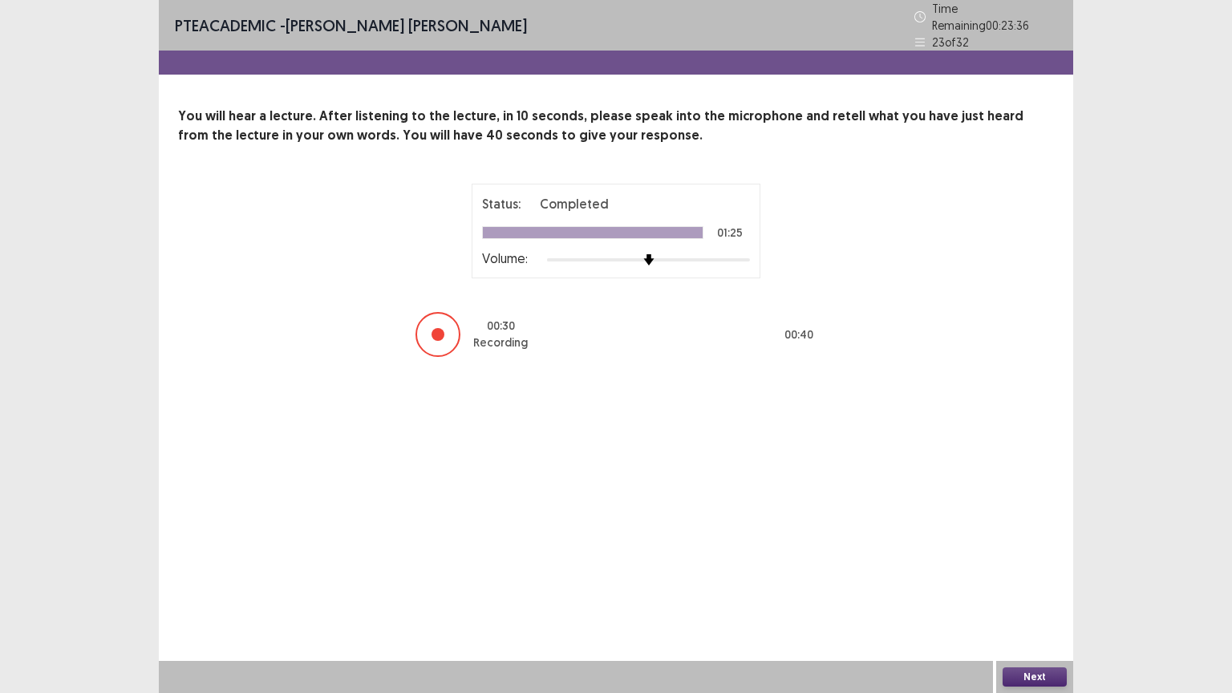
click at [1034, 650] on button "Next" at bounding box center [1035, 676] width 64 height 19
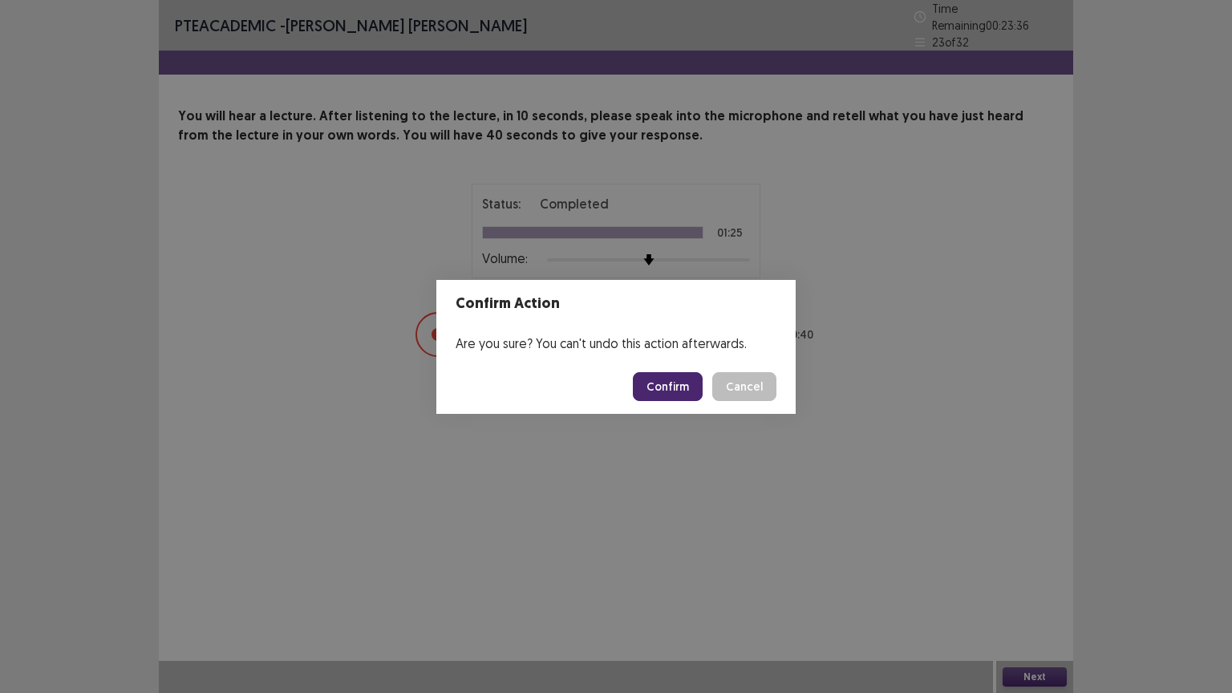
click at [677, 387] on button "Confirm" at bounding box center [668, 386] width 70 height 29
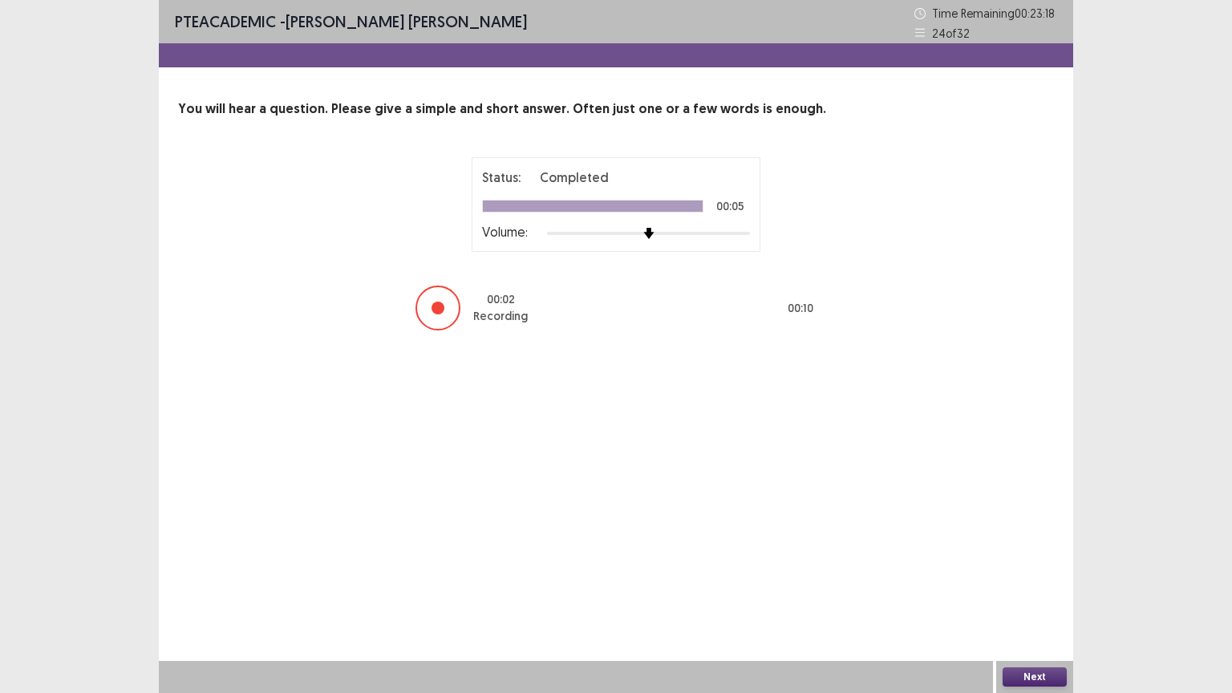
click at [1020, 650] on button "Next" at bounding box center [1035, 676] width 64 height 19
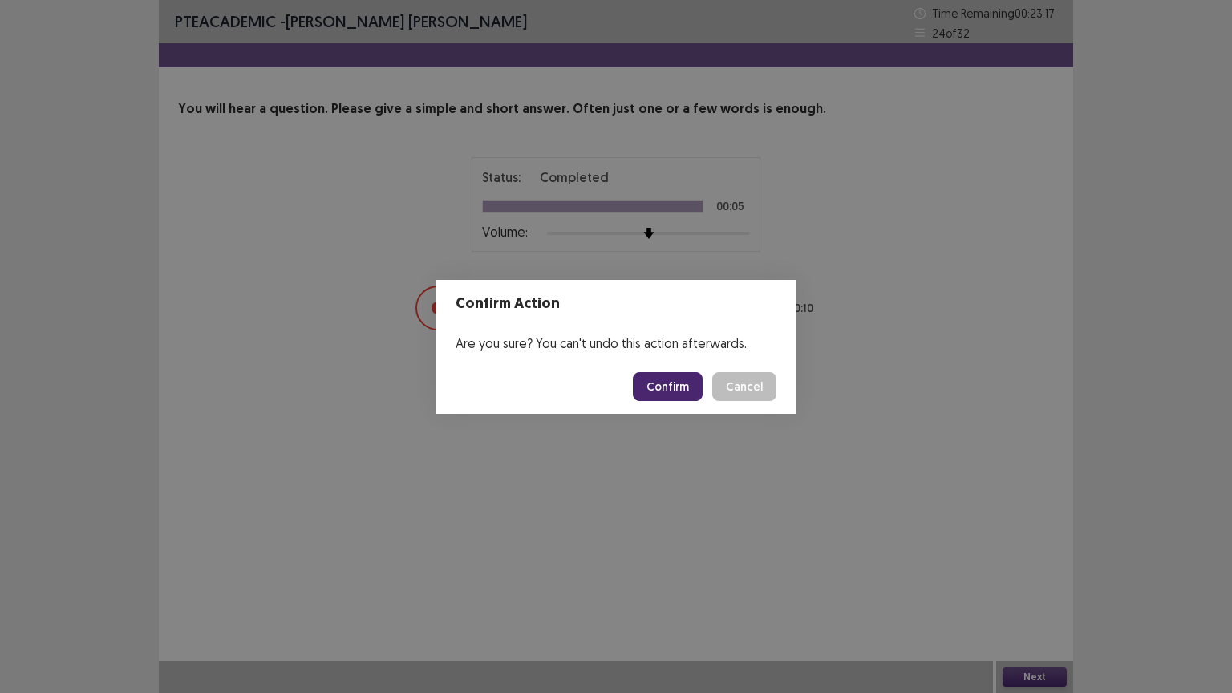
click at [679, 391] on button "Confirm" at bounding box center [668, 386] width 70 height 29
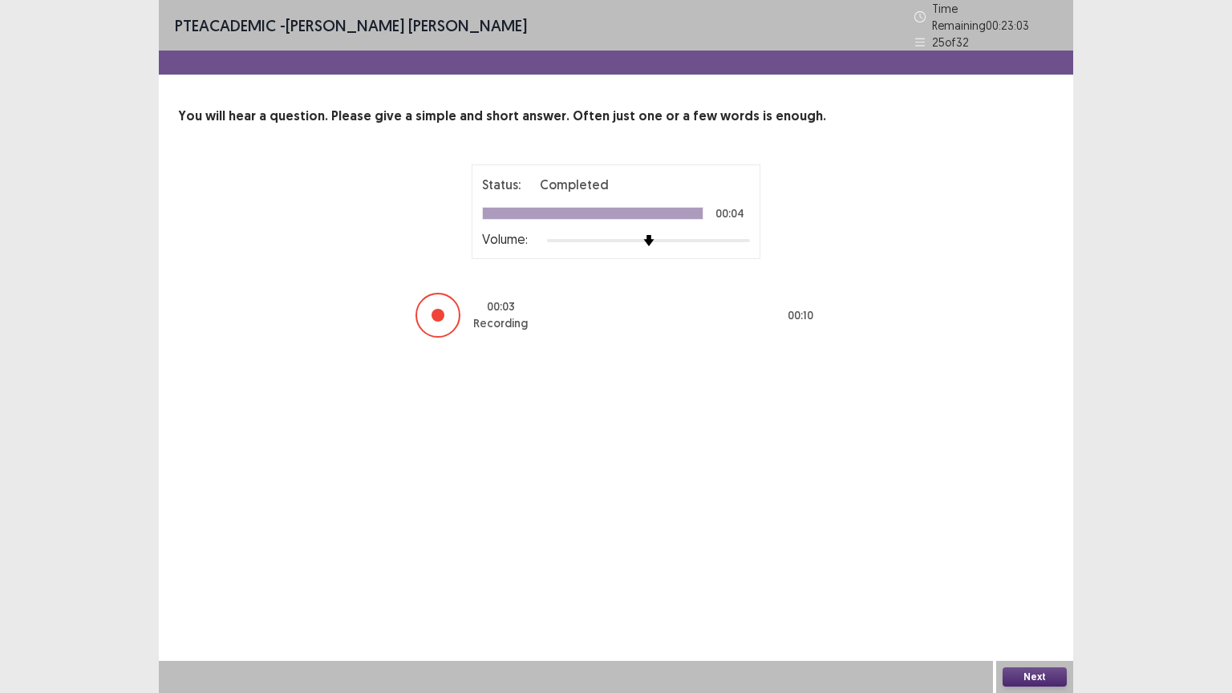
click at [1046, 650] on button "Next" at bounding box center [1035, 676] width 64 height 19
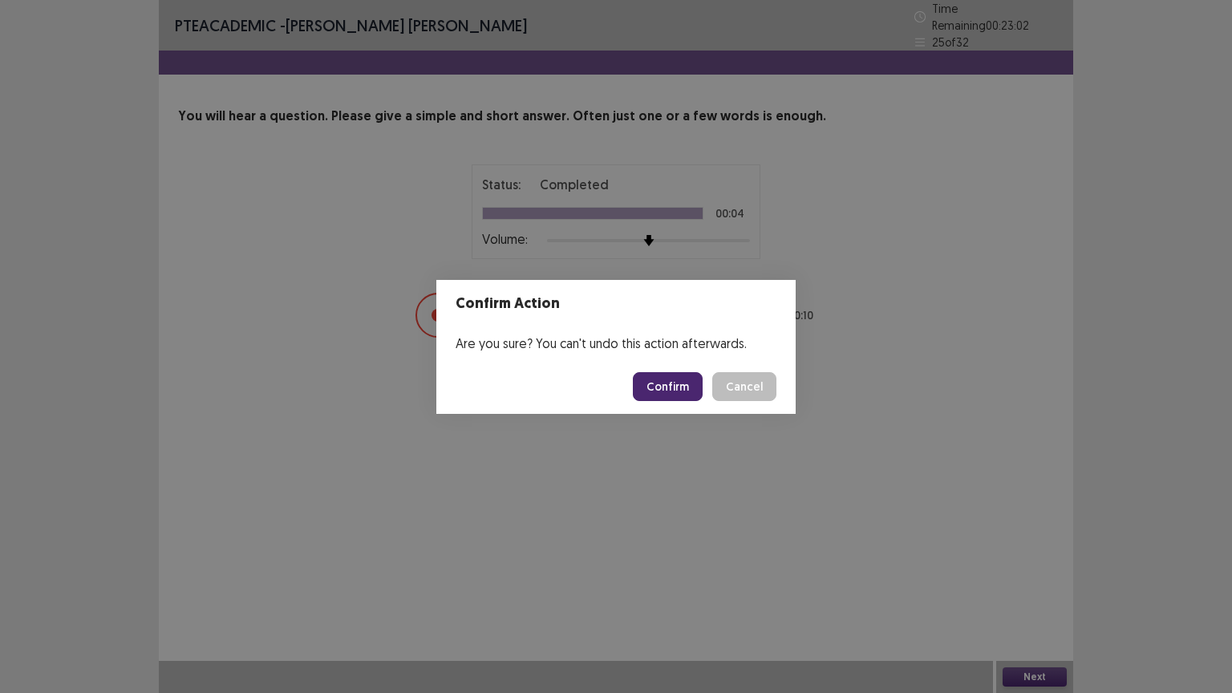
click at [677, 383] on button "Confirm" at bounding box center [668, 386] width 70 height 29
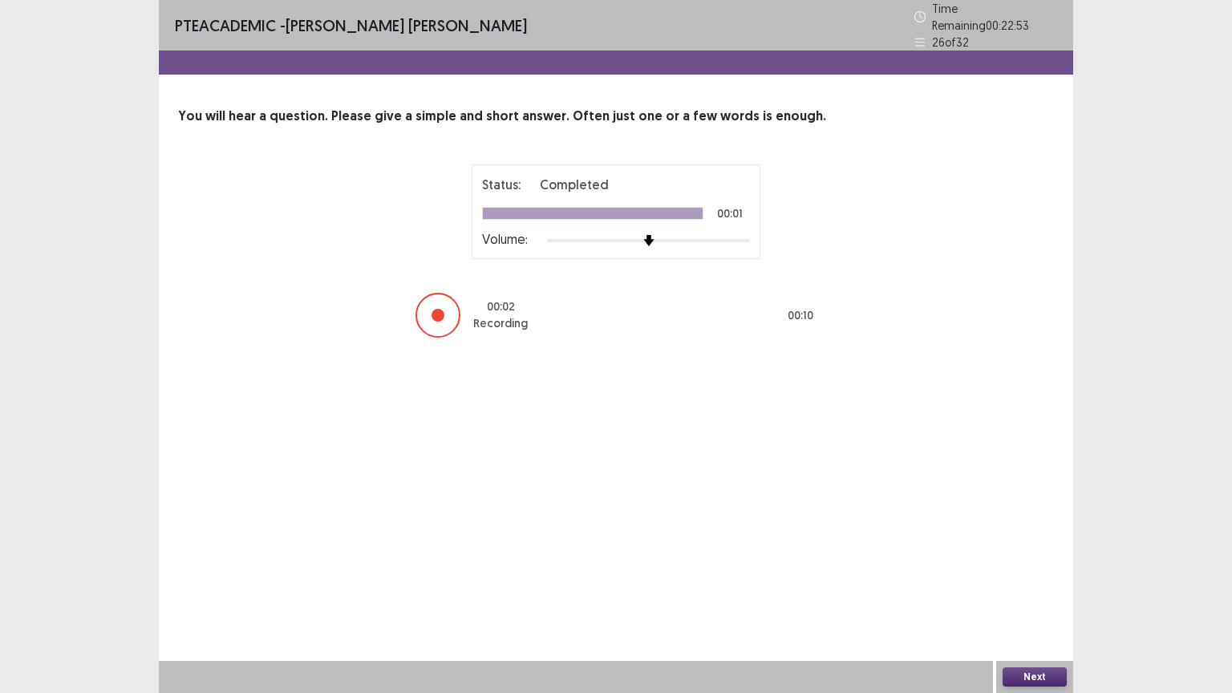
click at [1057, 650] on button "Next" at bounding box center [1035, 676] width 64 height 19
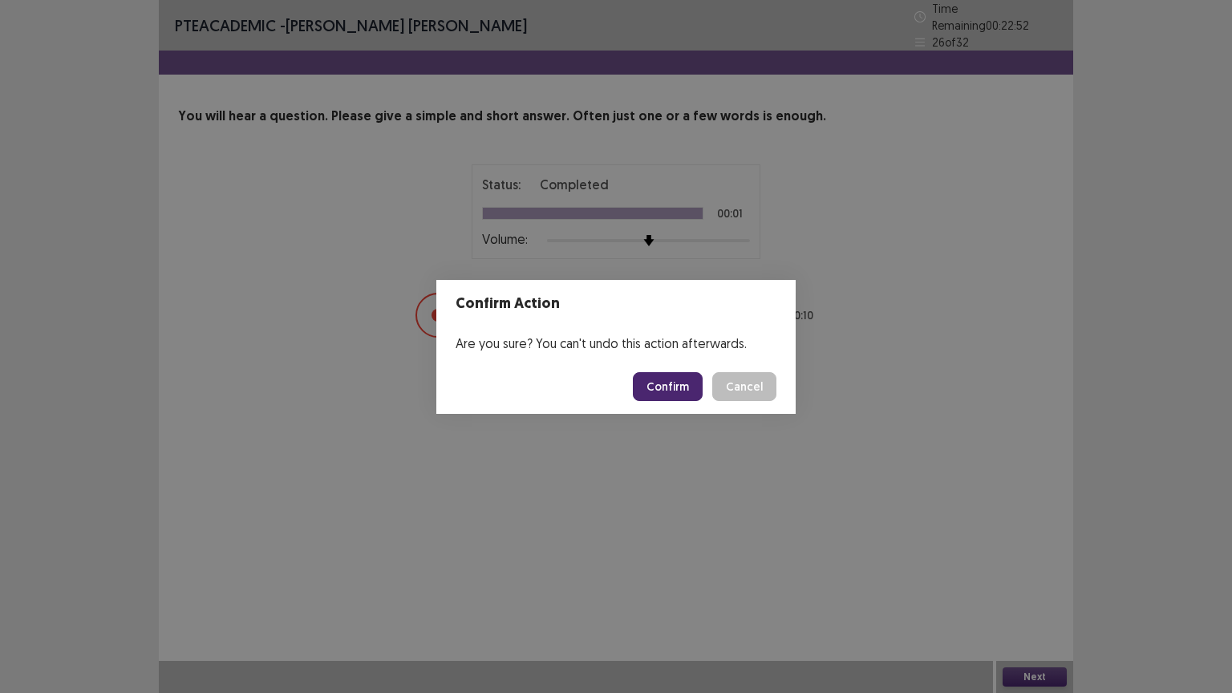
click at [675, 381] on button "Confirm" at bounding box center [668, 386] width 70 height 29
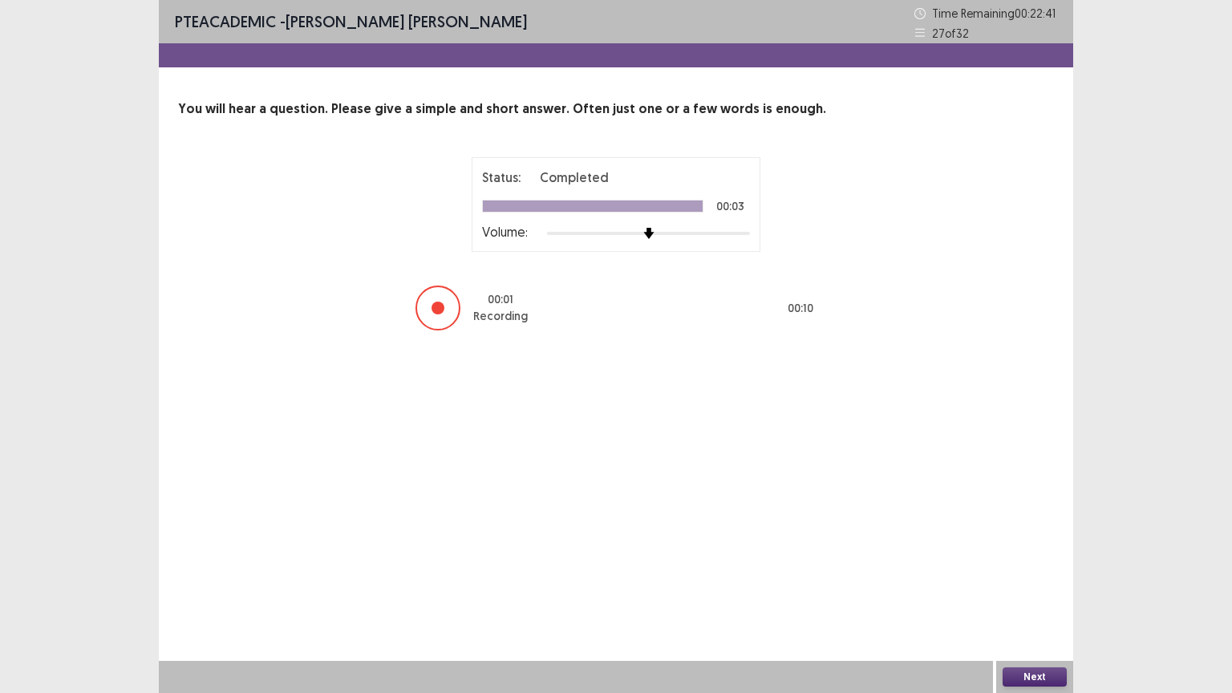
click at [1035, 650] on button "Next" at bounding box center [1035, 676] width 64 height 19
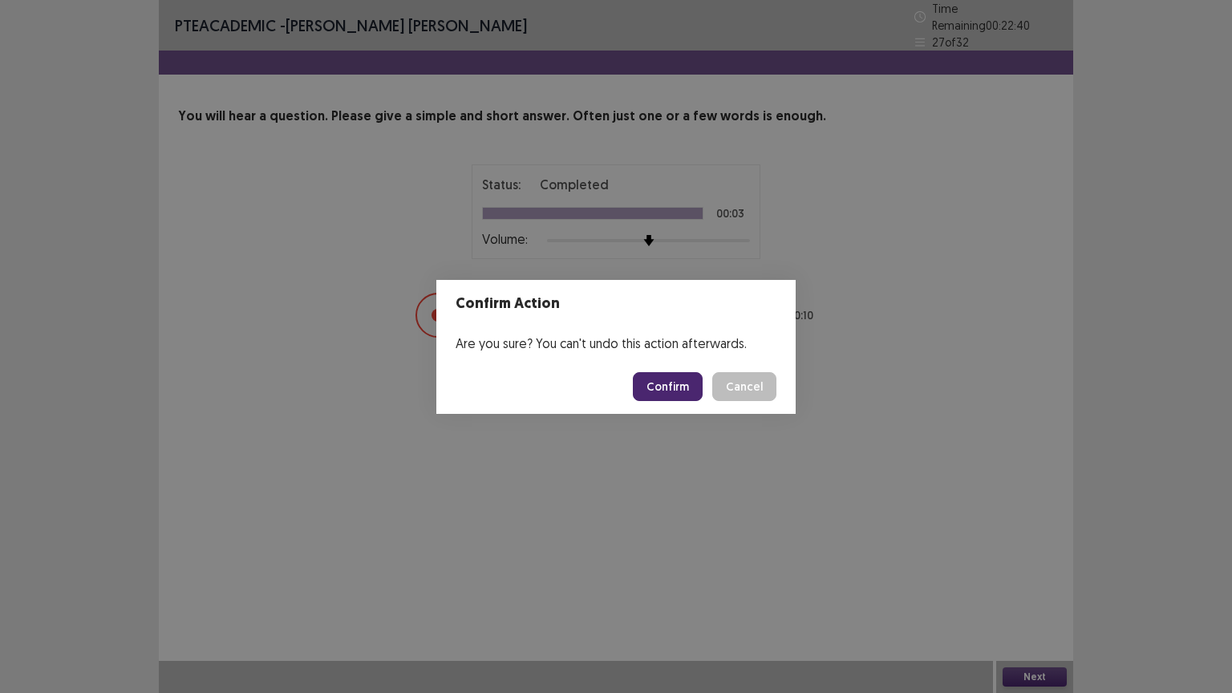
click at [661, 381] on button "Confirm" at bounding box center [668, 386] width 70 height 29
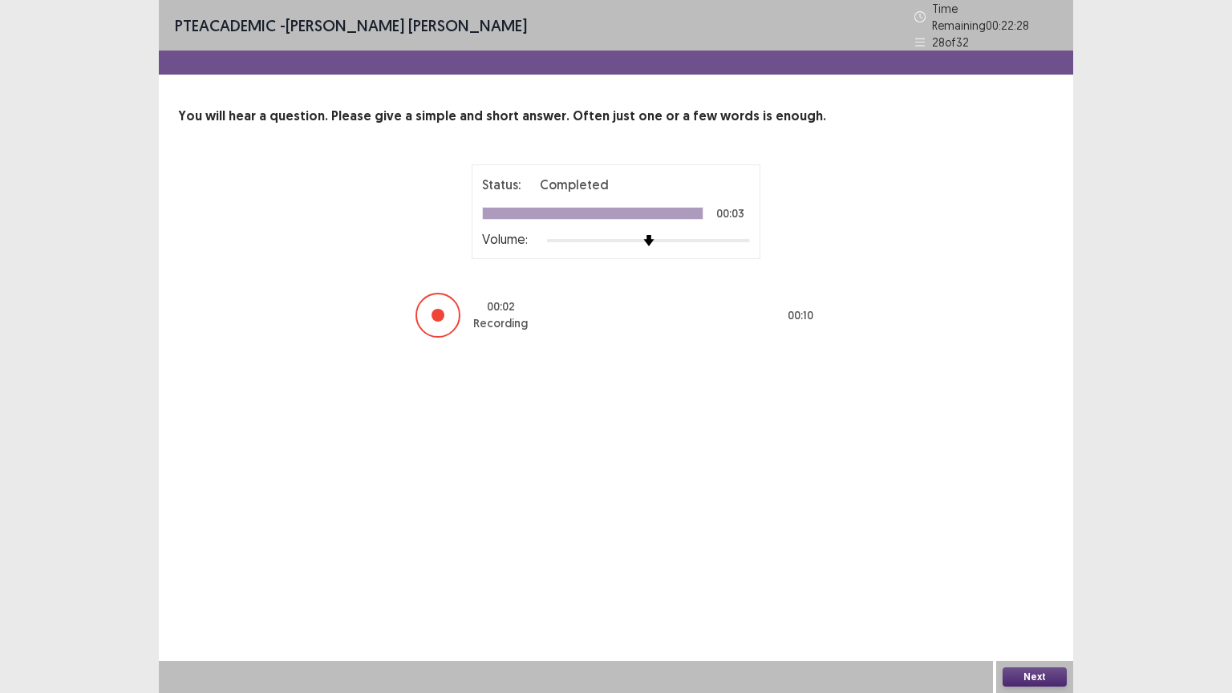
click at [1018, 650] on button "Next" at bounding box center [1035, 676] width 64 height 19
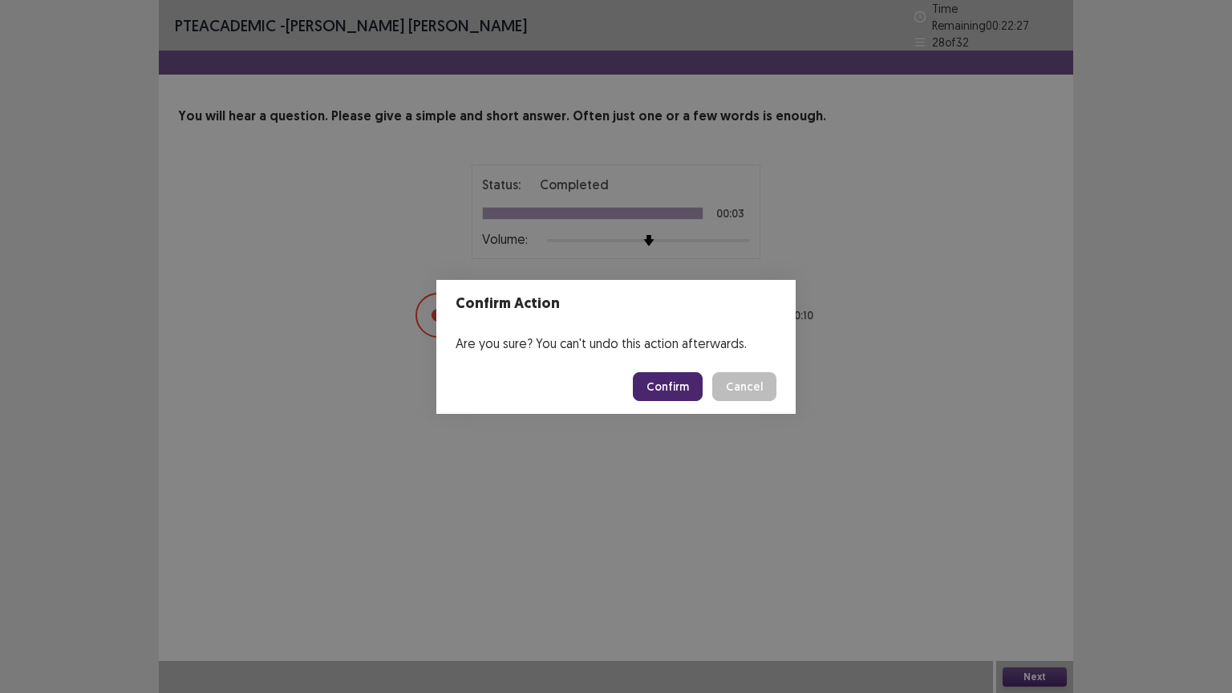
click at [679, 382] on button "Confirm" at bounding box center [668, 386] width 70 height 29
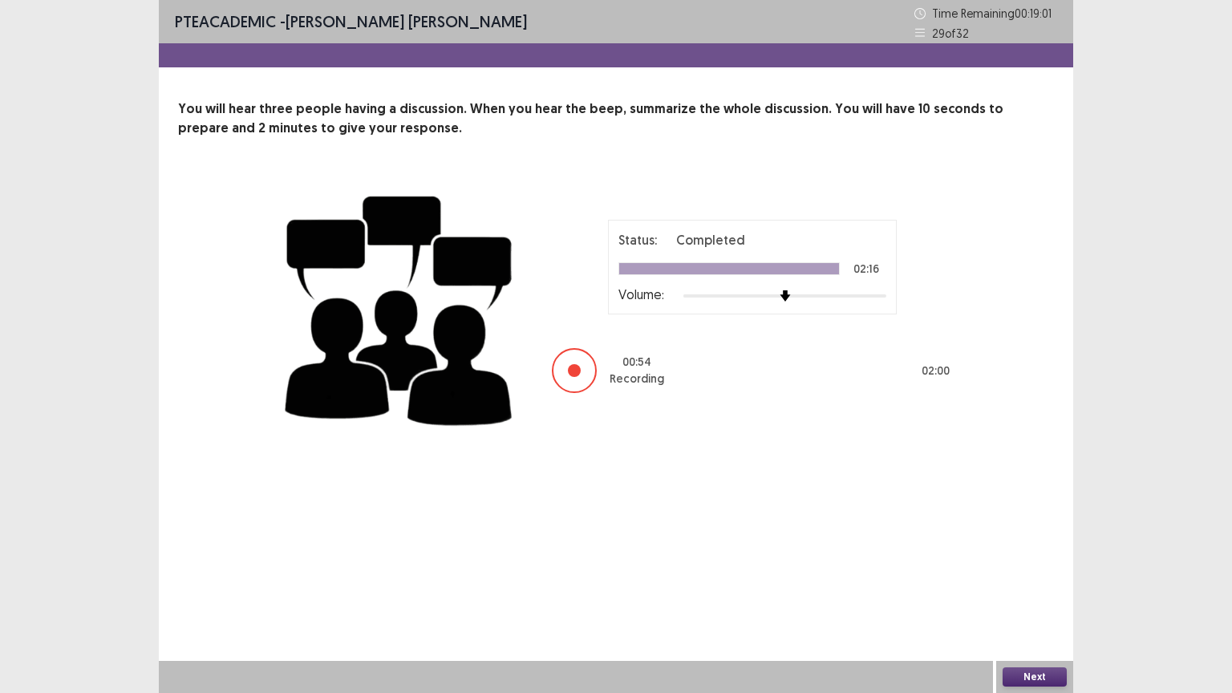
click at [1040, 650] on button "Next" at bounding box center [1035, 676] width 64 height 19
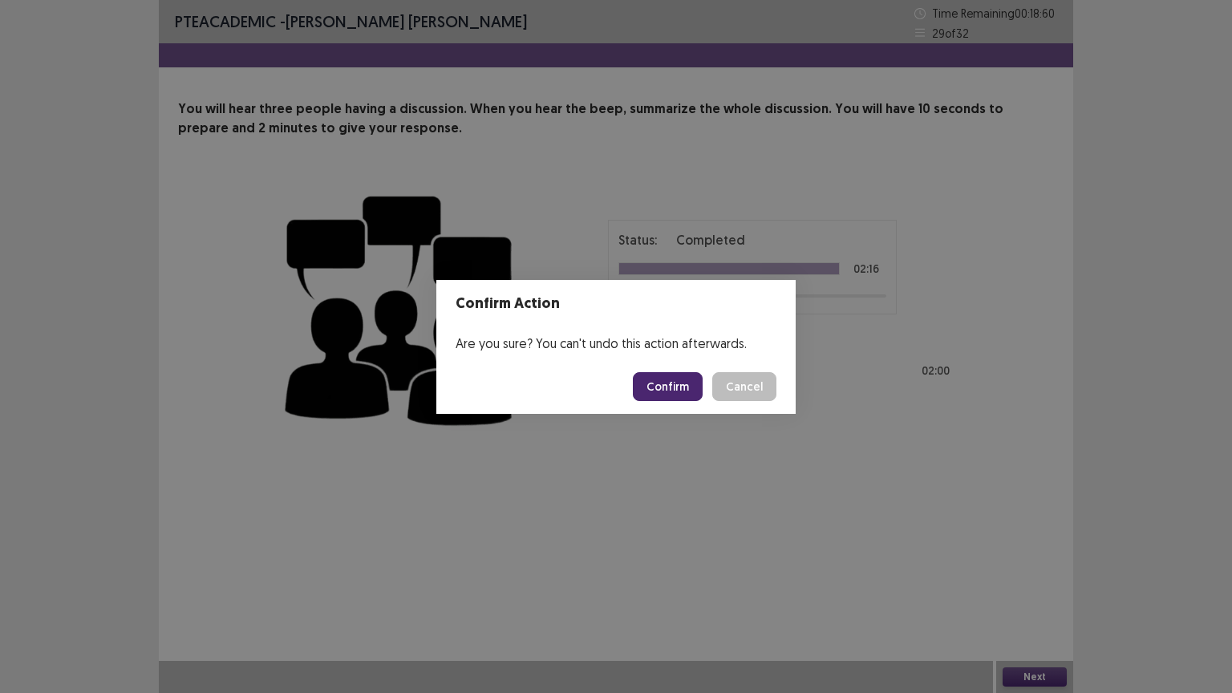
click at [678, 387] on button "Confirm" at bounding box center [668, 386] width 70 height 29
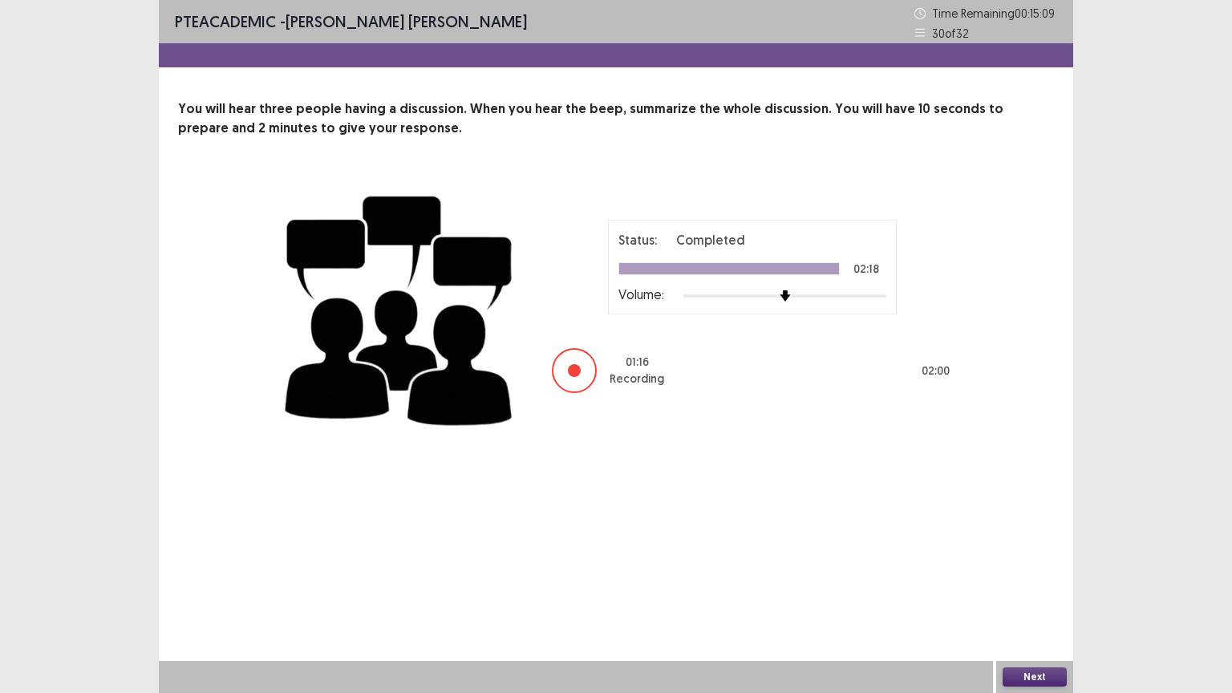
click at [1056, 650] on button "Next" at bounding box center [1035, 676] width 64 height 19
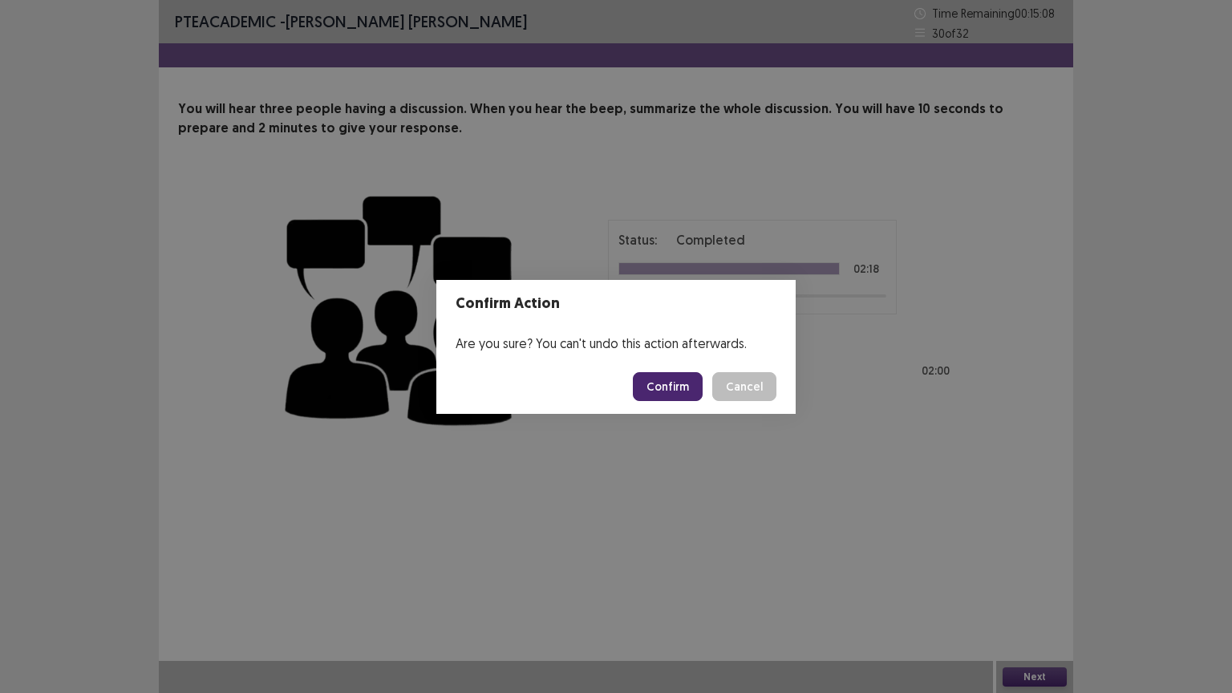
click at [655, 387] on button "Confirm" at bounding box center [668, 386] width 70 height 29
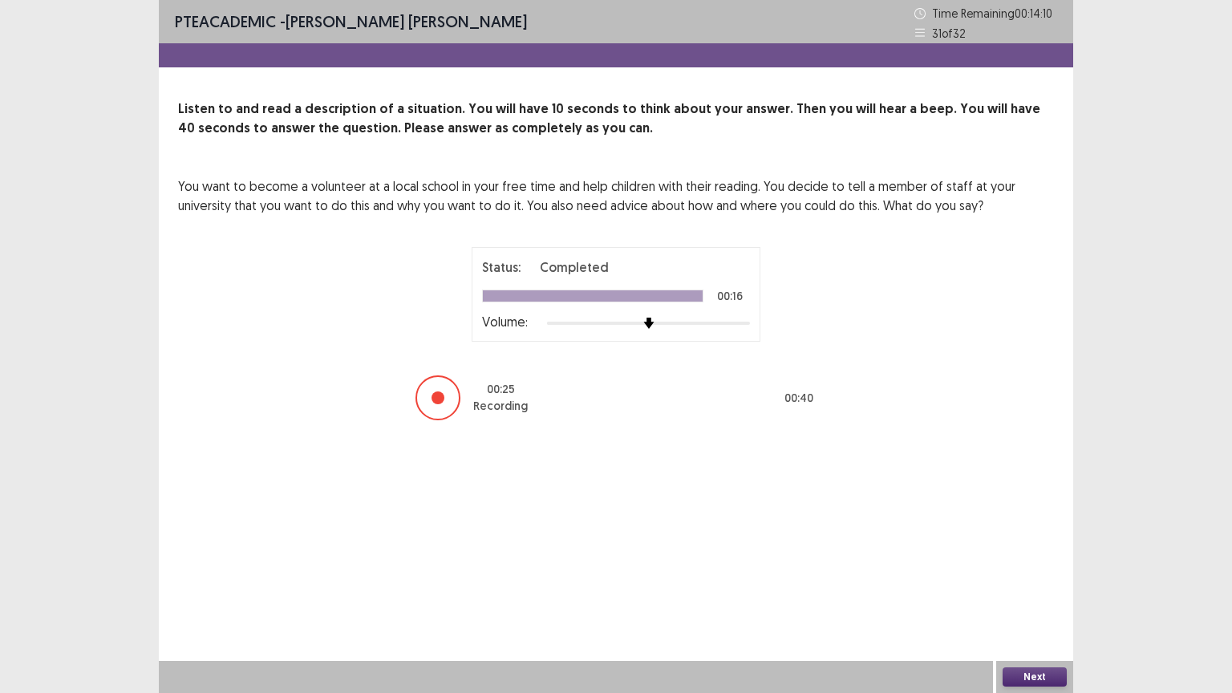
click at [1033, 650] on button "Next" at bounding box center [1035, 676] width 64 height 19
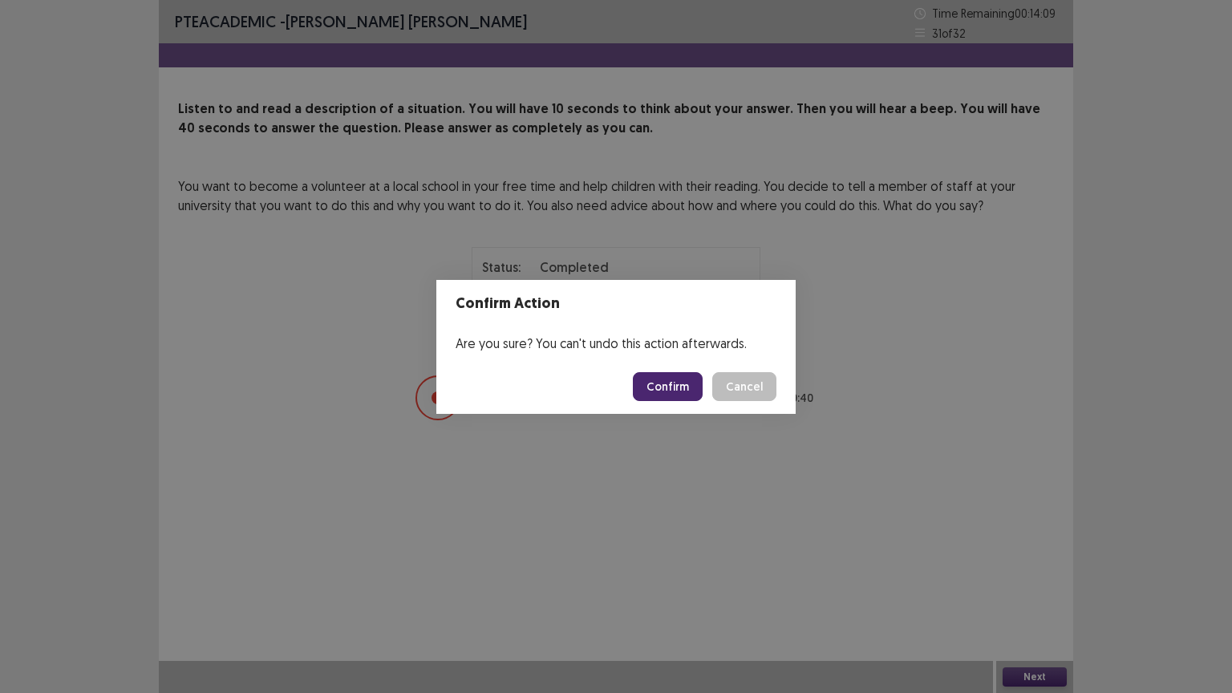
click at [677, 388] on button "Confirm" at bounding box center [668, 386] width 70 height 29
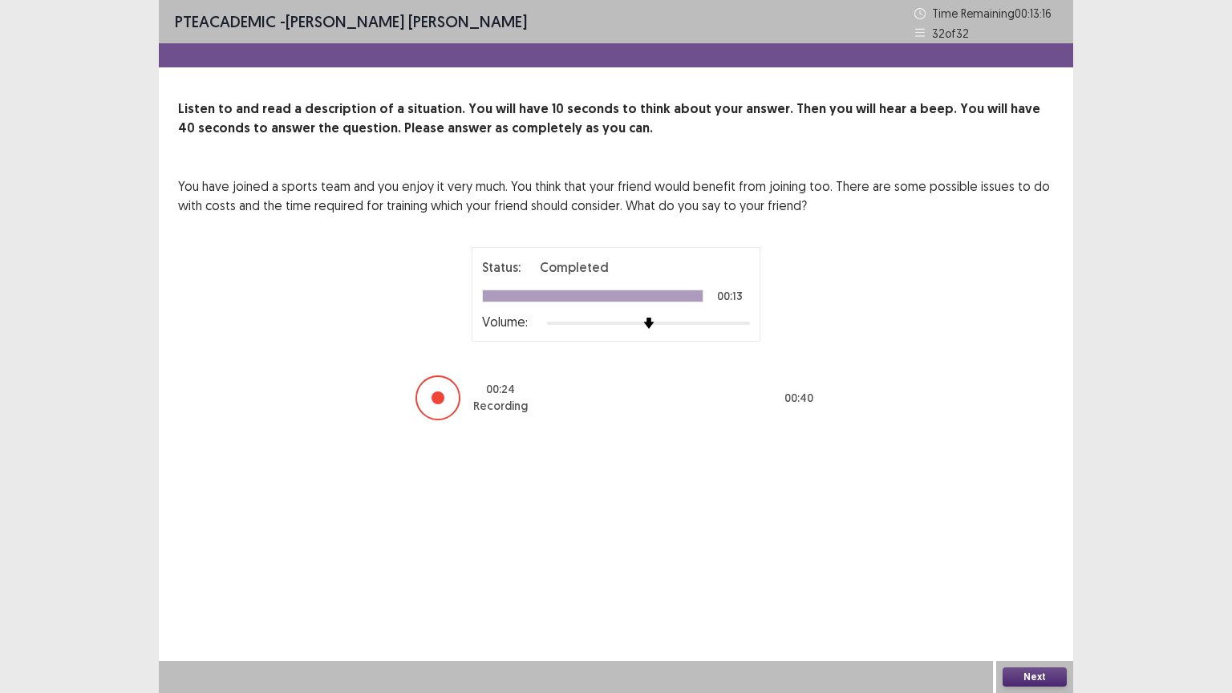
click at [1027, 650] on button "Next" at bounding box center [1035, 676] width 64 height 19
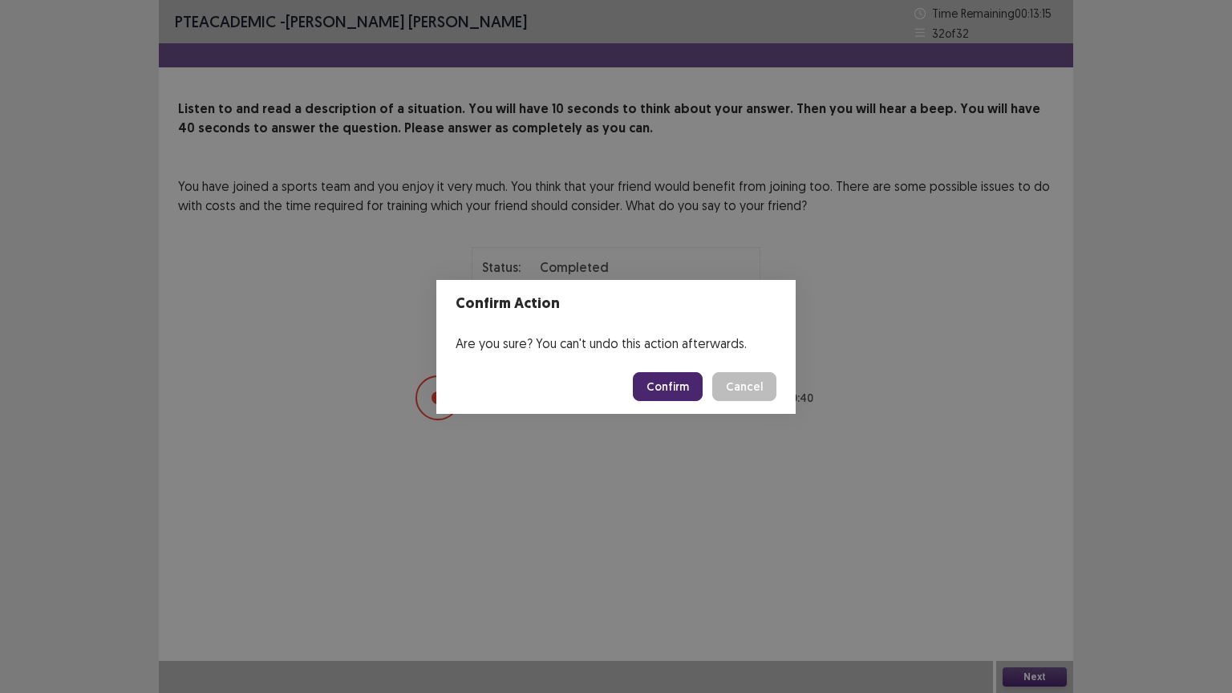
click at [694, 383] on button "Confirm" at bounding box center [668, 386] width 70 height 29
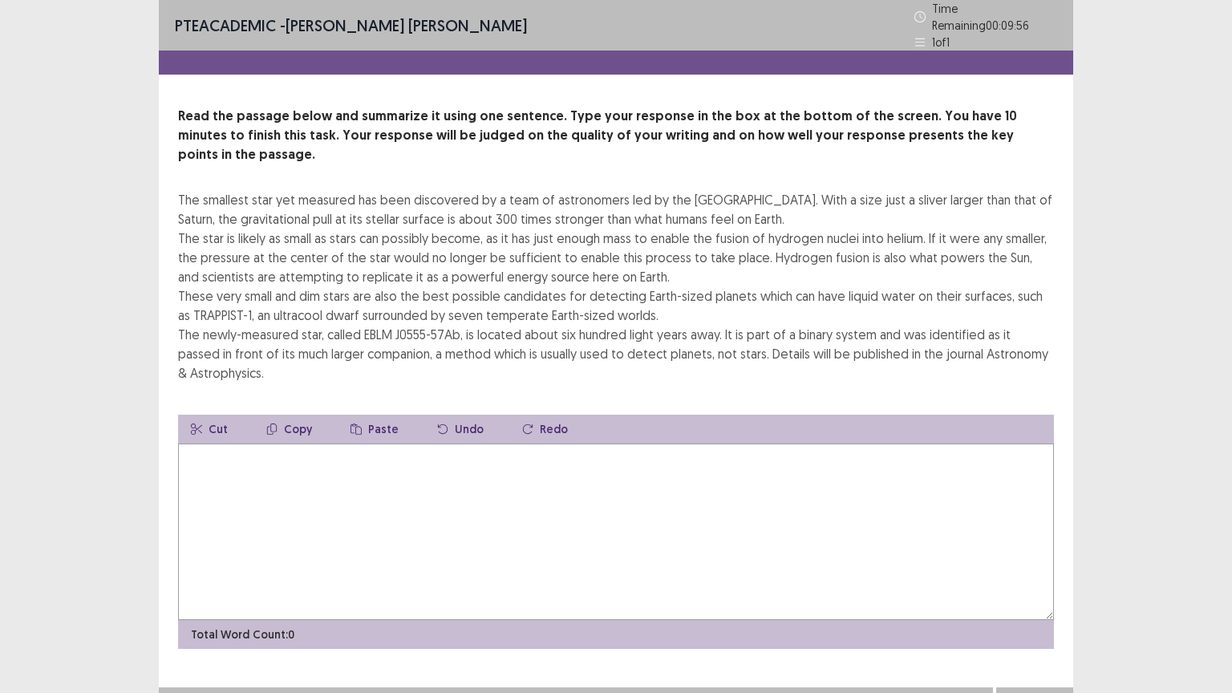
click at [642, 494] on textarea at bounding box center [616, 532] width 876 height 176
click at [456, 521] on textarea at bounding box center [616, 532] width 876 height 176
click at [479, 508] on textarea at bounding box center [616, 532] width 876 height 176
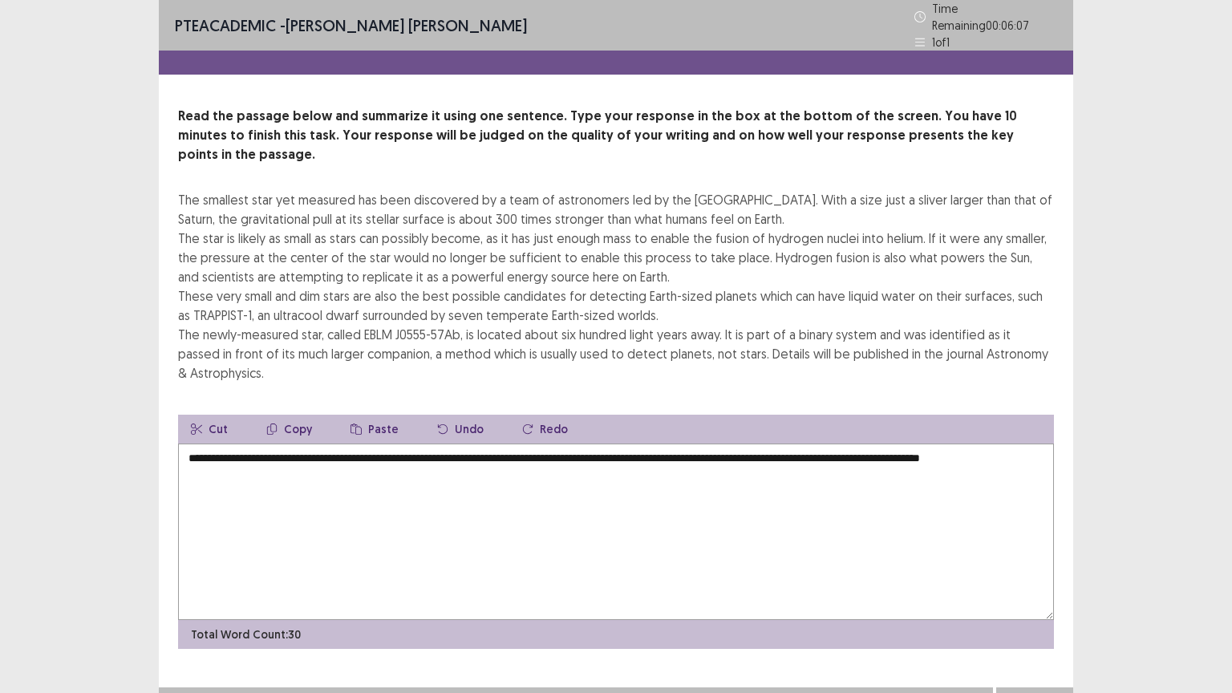
click at [246, 444] on textarea "**********" at bounding box center [616, 532] width 876 height 176
click at [483, 444] on textarea "**********" at bounding box center [616, 532] width 876 height 176
click at [507, 504] on textarea "**********" at bounding box center [616, 532] width 876 height 176
type textarea "**********"
click at [1019, 650] on button "Next" at bounding box center [1035, 703] width 64 height 19
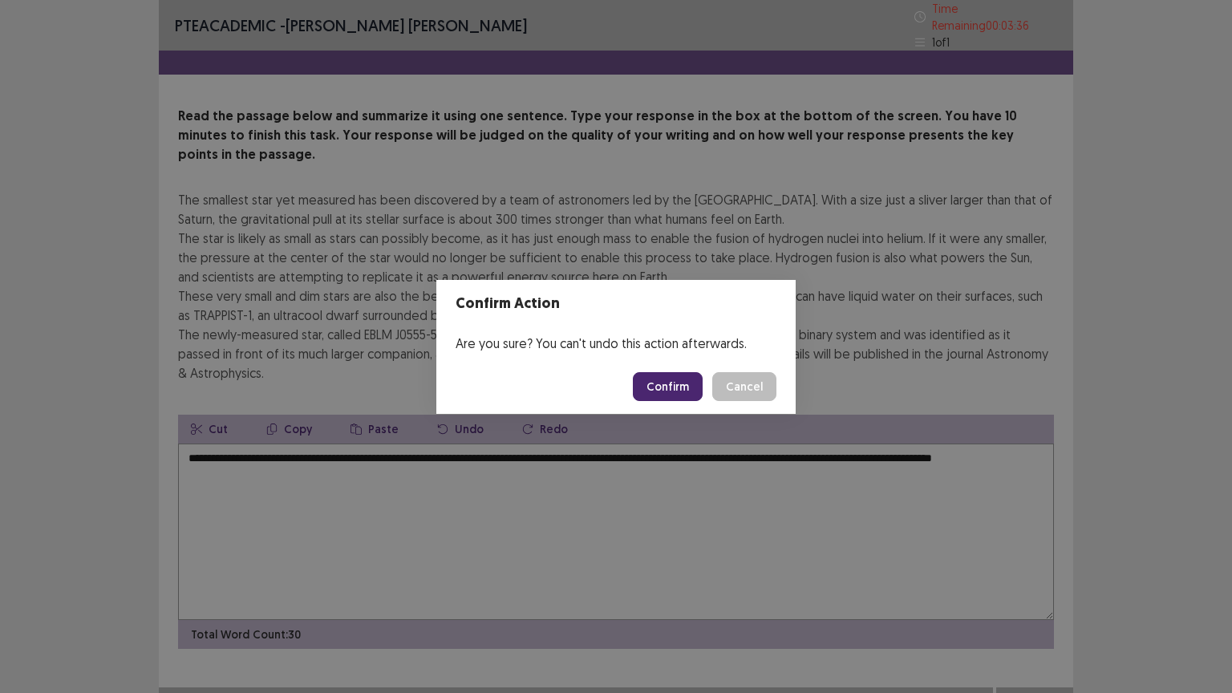
click at [671, 387] on button "Confirm" at bounding box center [668, 386] width 70 height 29
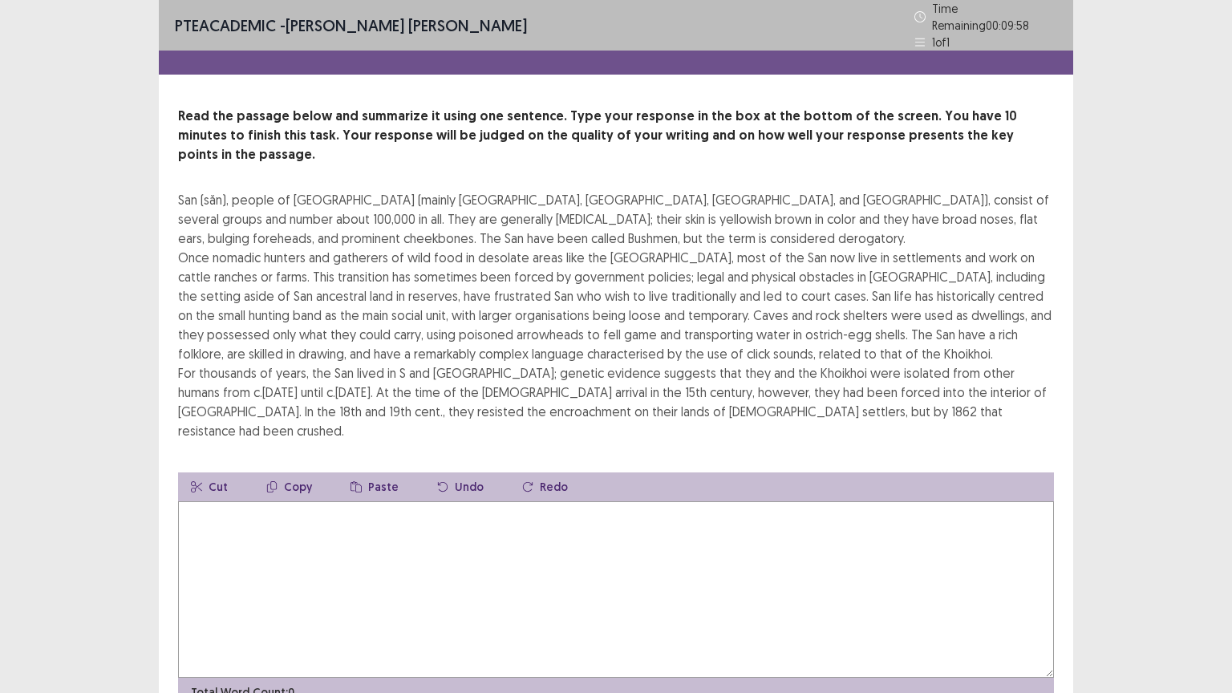
click at [590, 555] on textarea at bounding box center [616, 589] width 876 height 176
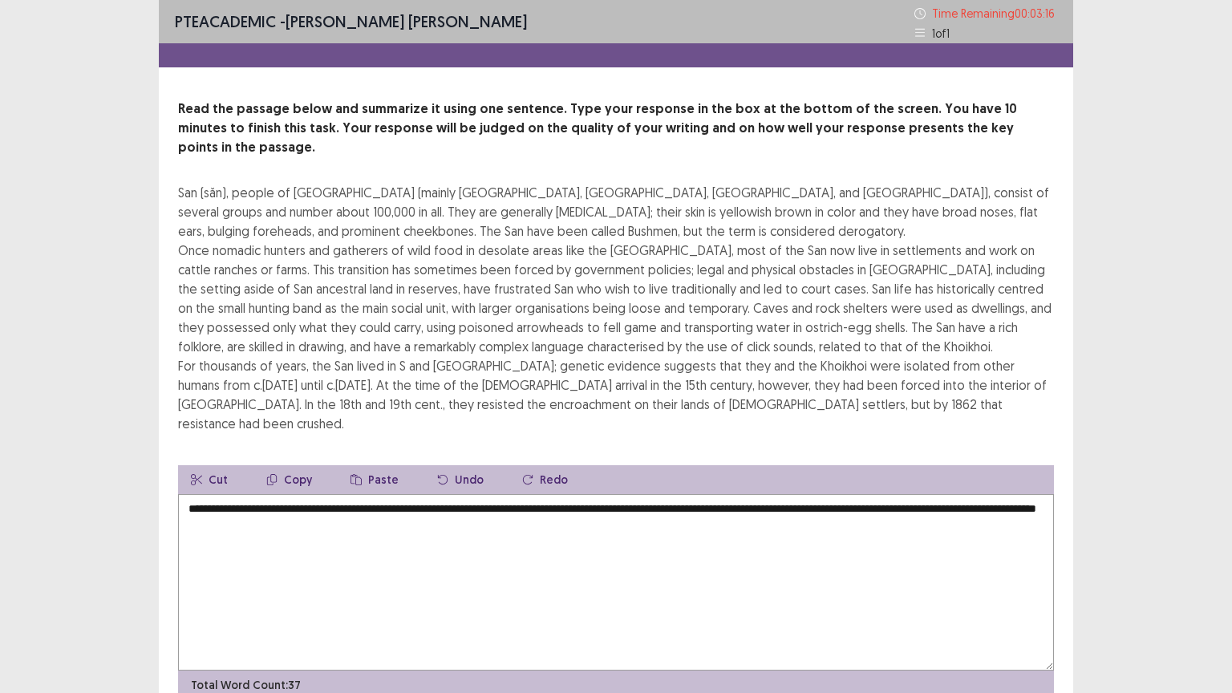
click at [326, 583] on textarea "**********" at bounding box center [616, 582] width 876 height 176
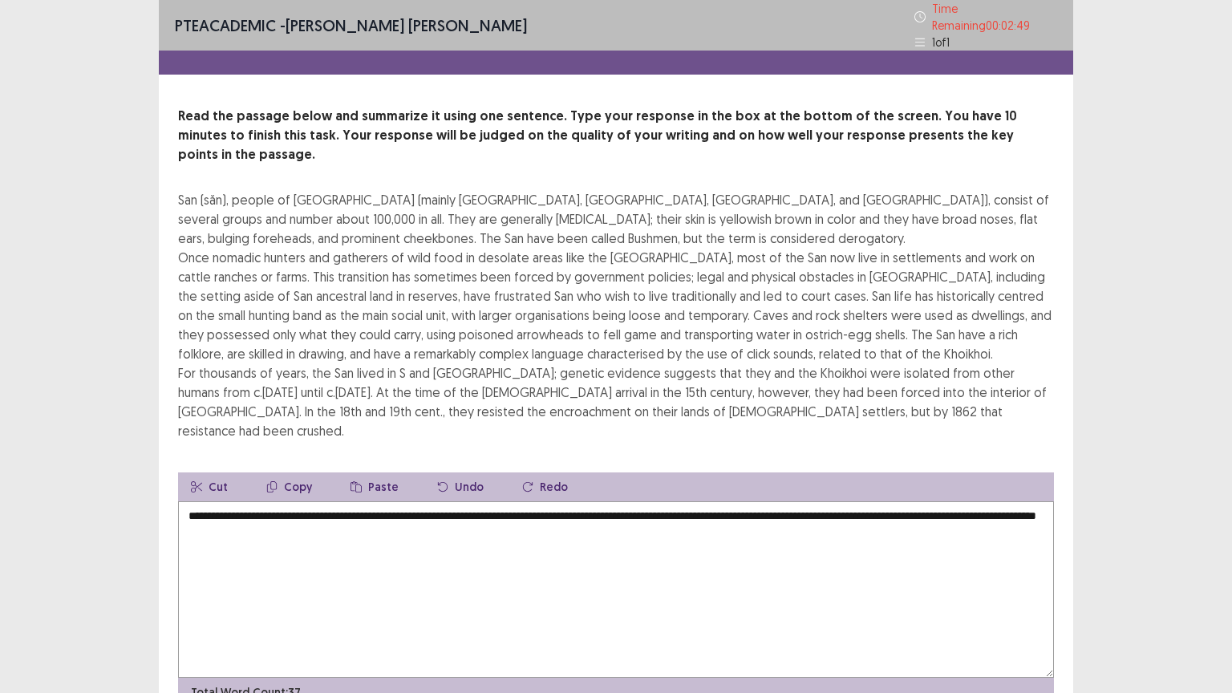
click at [327, 501] on textarea "**********" at bounding box center [616, 589] width 876 height 176
click at [395, 501] on textarea "**********" at bounding box center [616, 589] width 876 height 176
click at [348, 501] on textarea "**********" at bounding box center [616, 589] width 876 height 176
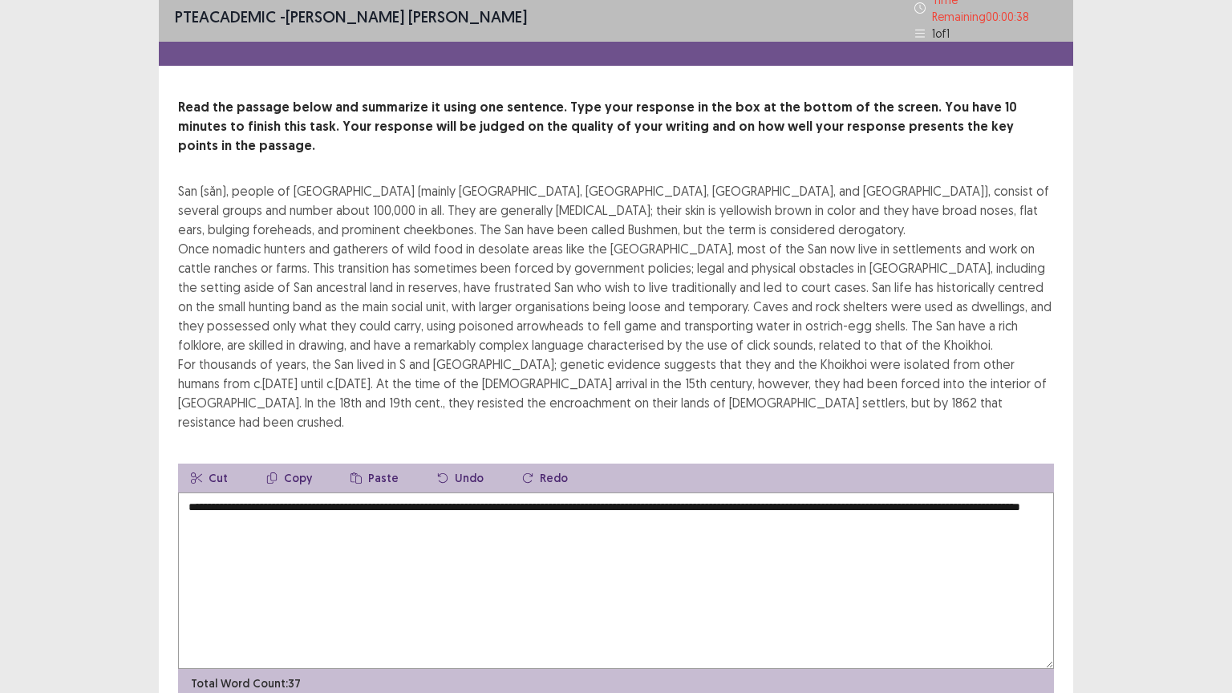
scroll to position [39, 0]
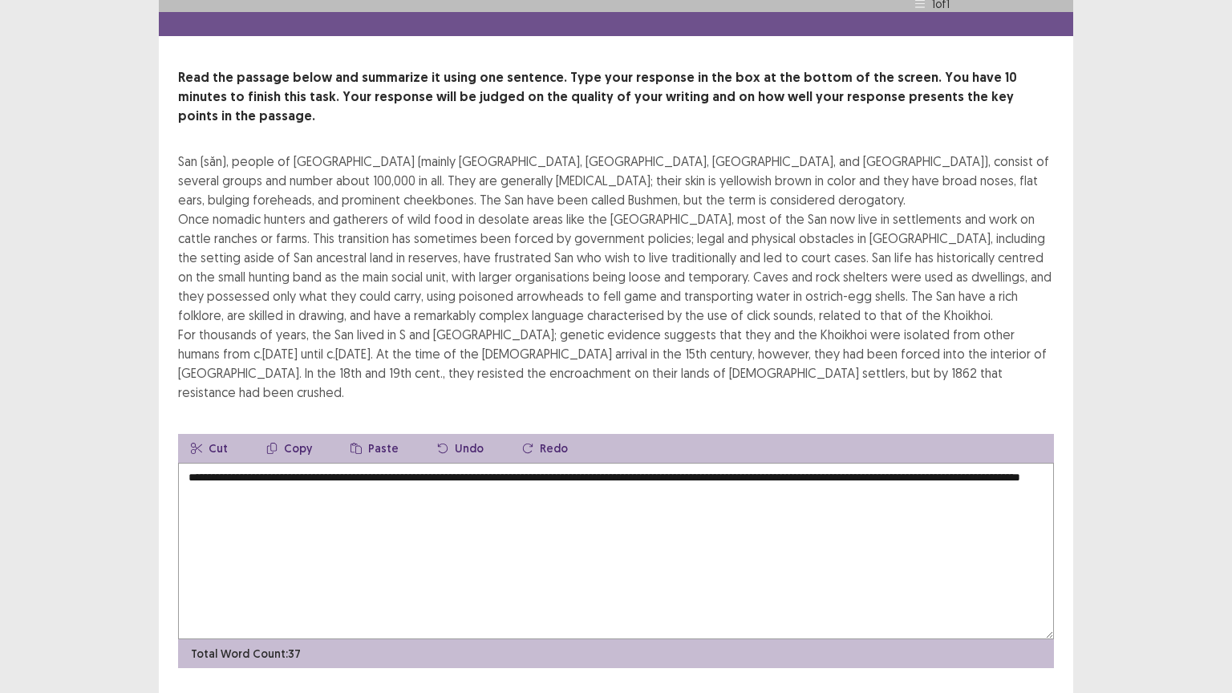
type textarea "**********"
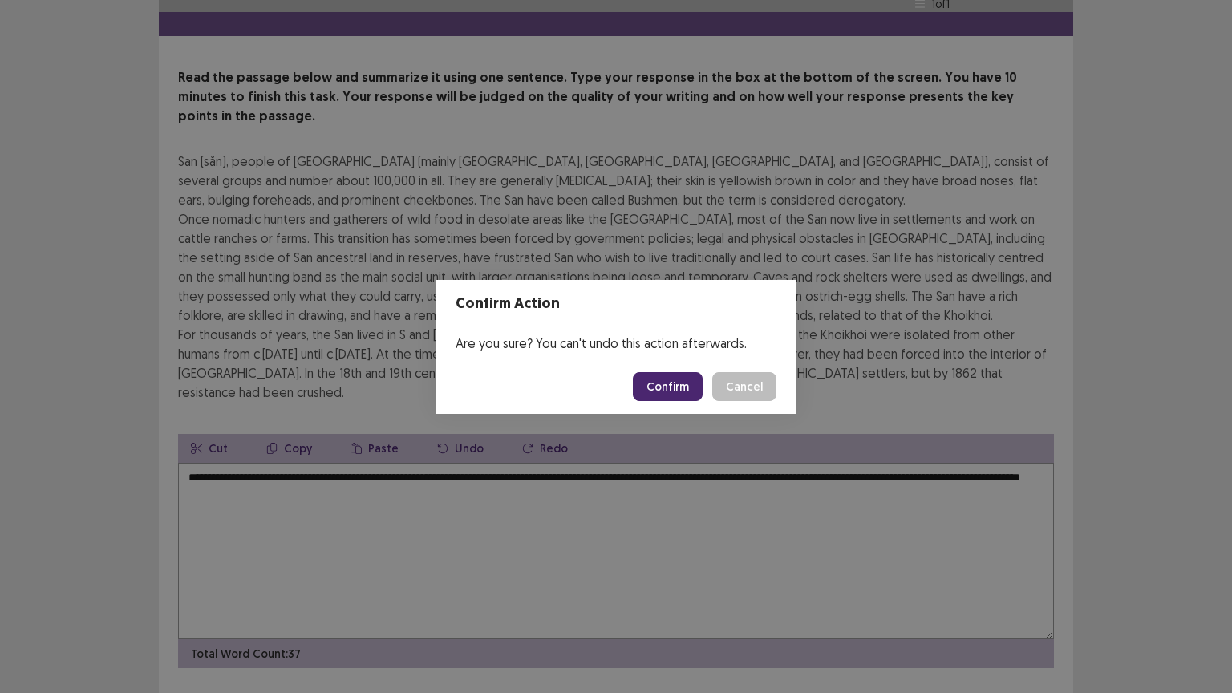
click at [650, 387] on button "Confirm" at bounding box center [668, 386] width 70 height 29
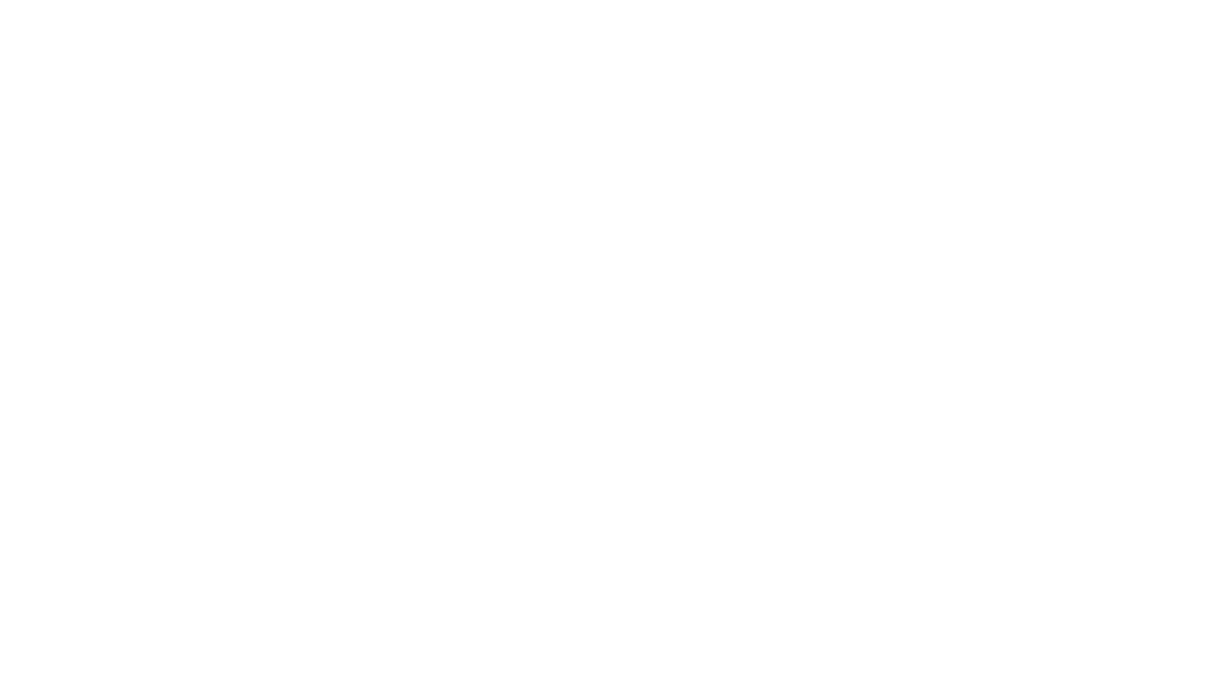
scroll to position [0, 0]
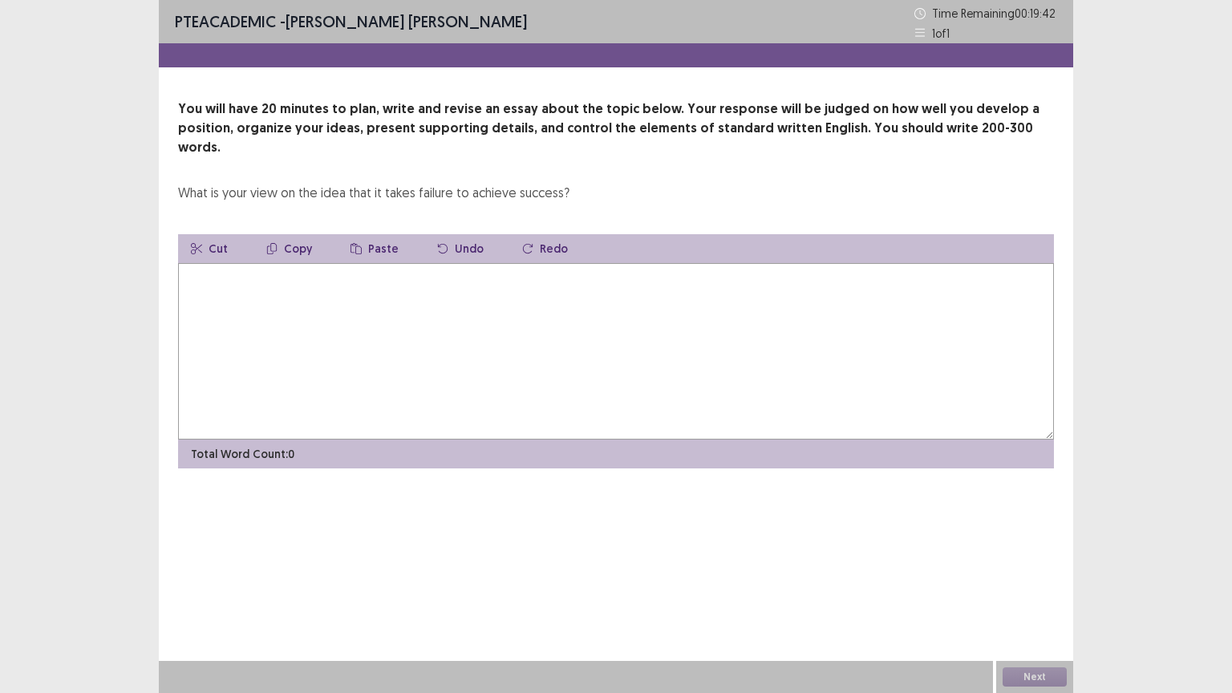
click at [517, 326] on textarea at bounding box center [616, 351] width 876 height 176
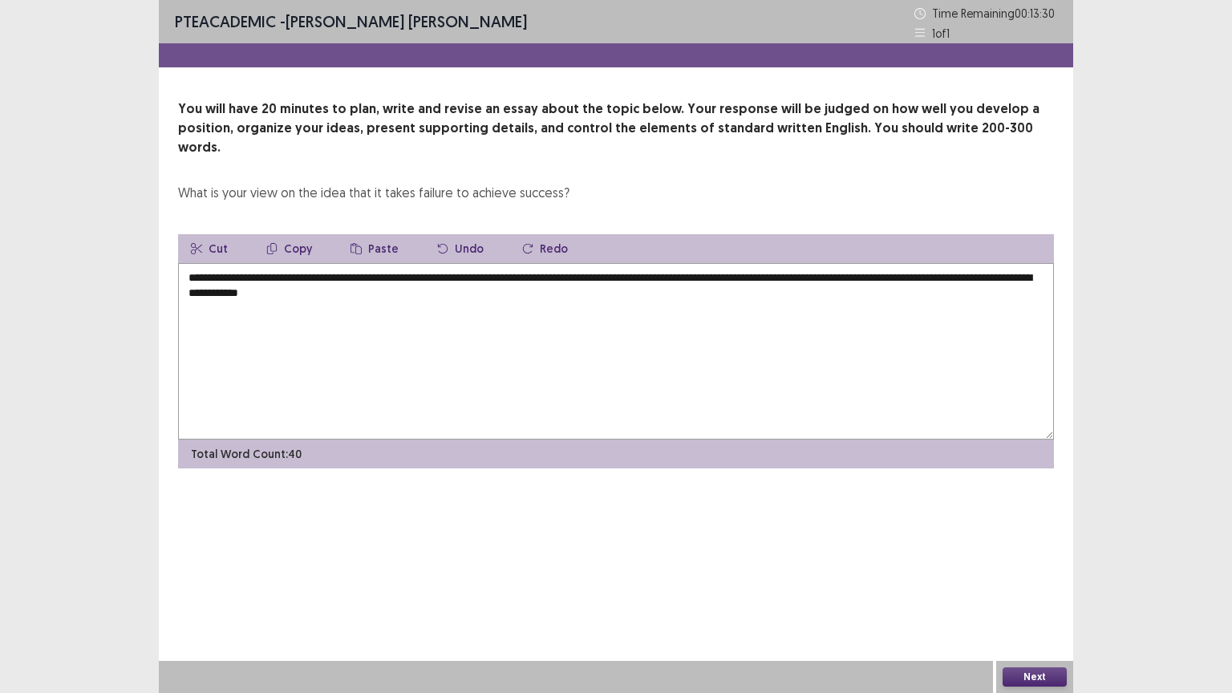
click at [468, 263] on textarea "**********" at bounding box center [616, 351] width 876 height 176
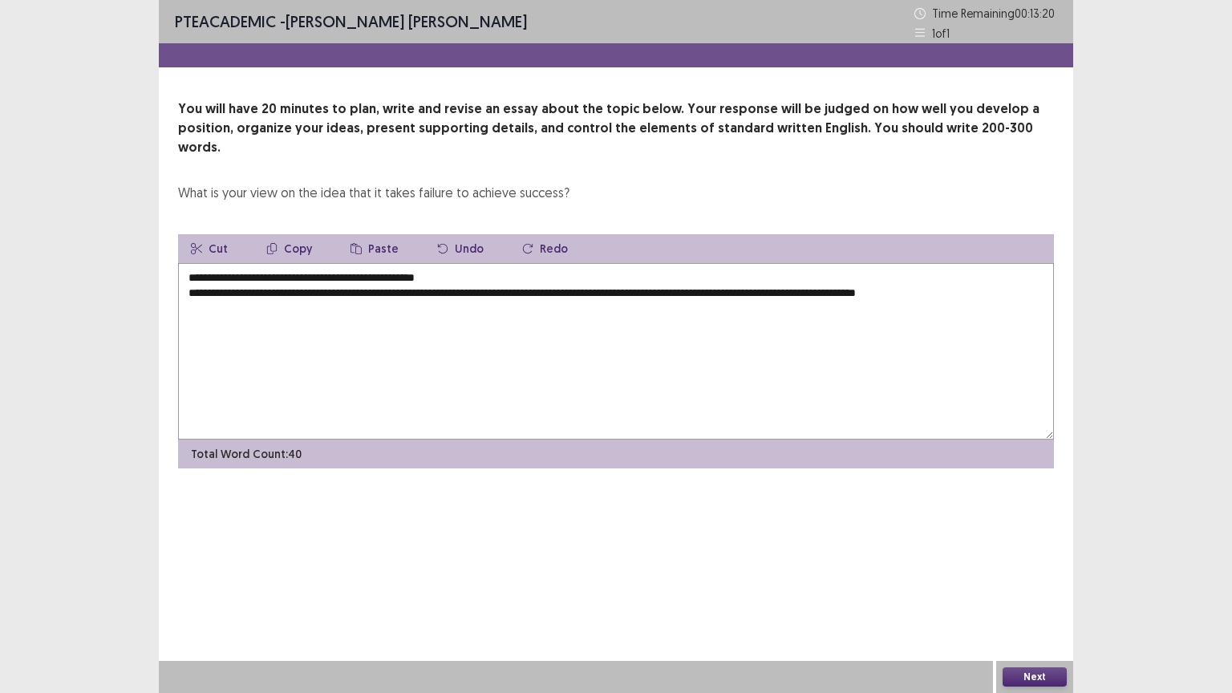
click at [190, 272] on textarea "**********" at bounding box center [616, 351] width 876 height 176
click at [472, 263] on textarea "**********" at bounding box center [616, 351] width 876 height 176
click at [987, 275] on textarea "**********" at bounding box center [616, 351] width 876 height 176
click at [595, 371] on textarea "**********" at bounding box center [616, 351] width 876 height 176
drag, startPoint x: 213, startPoint y: 273, endPoint x: 388, endPoint y: 518, distance: 301.9
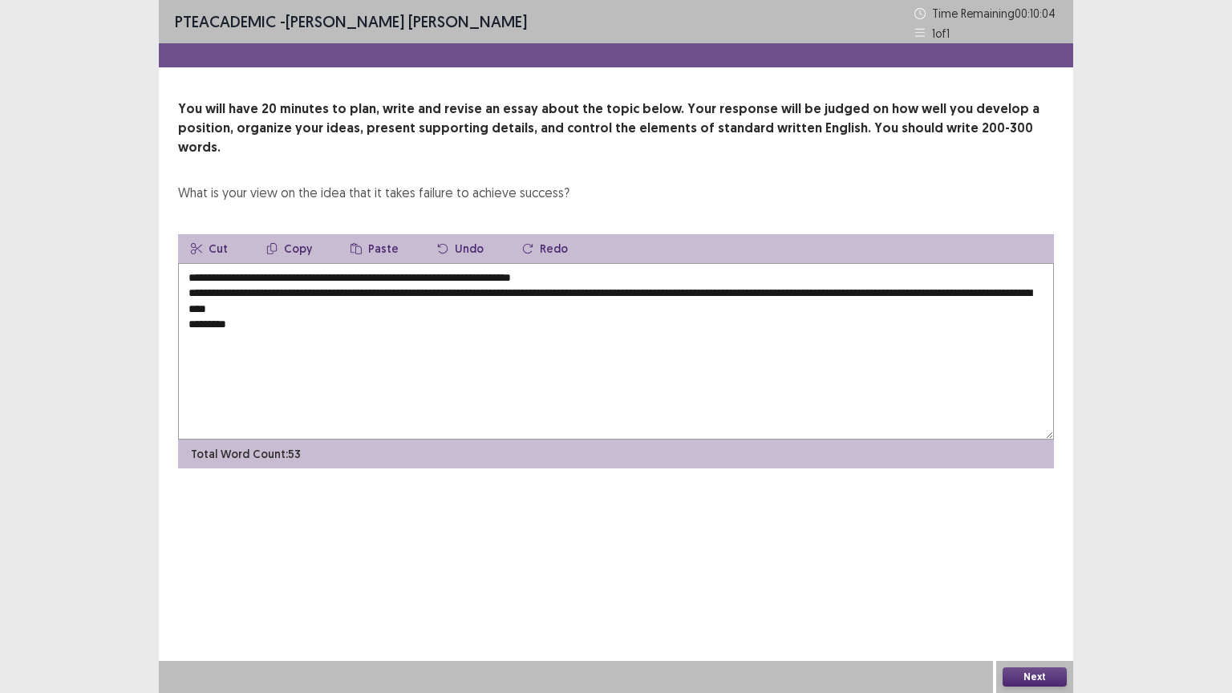
click at [388, 518] on div "**********" at bounding box center [616, 346] width 915 height 693
click at [216, 275] on textarea "**********" at bounding box center [616, 351] width 876 height 176
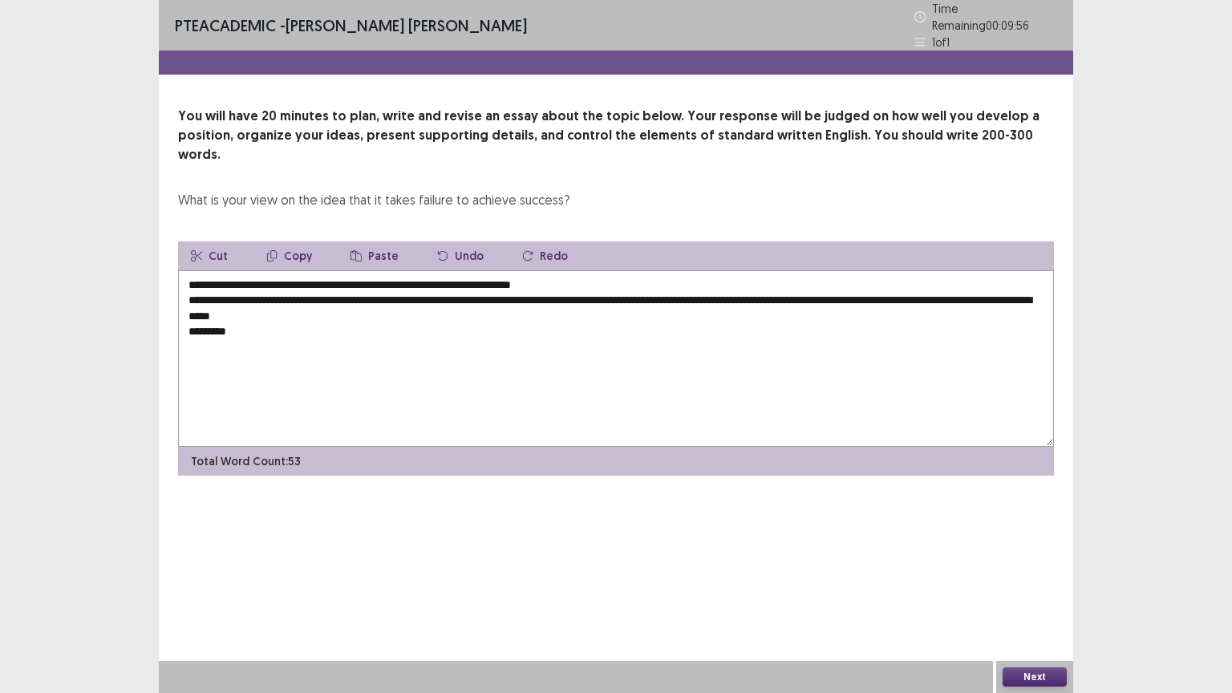
click at [255, 311] on textarea "**********" at bounding box center [616, 358] width 876 height 176
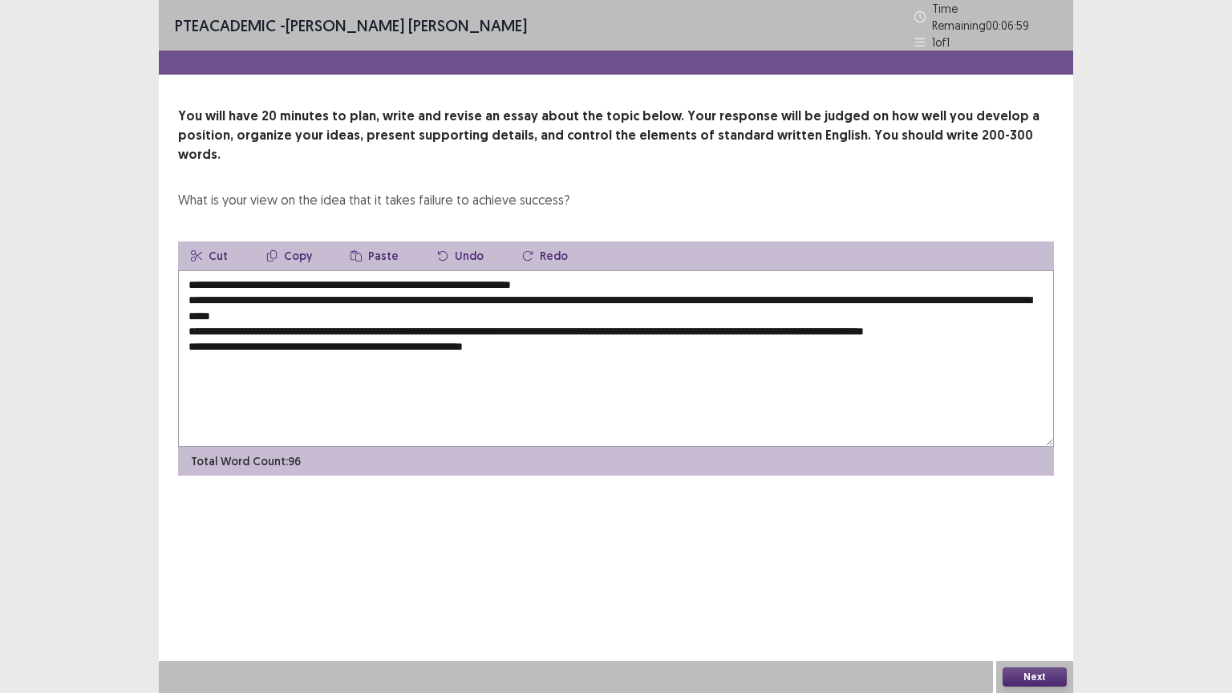
click at [417, 318] on textarea "**********" at bounding box center [616, 358] width 876 height 176
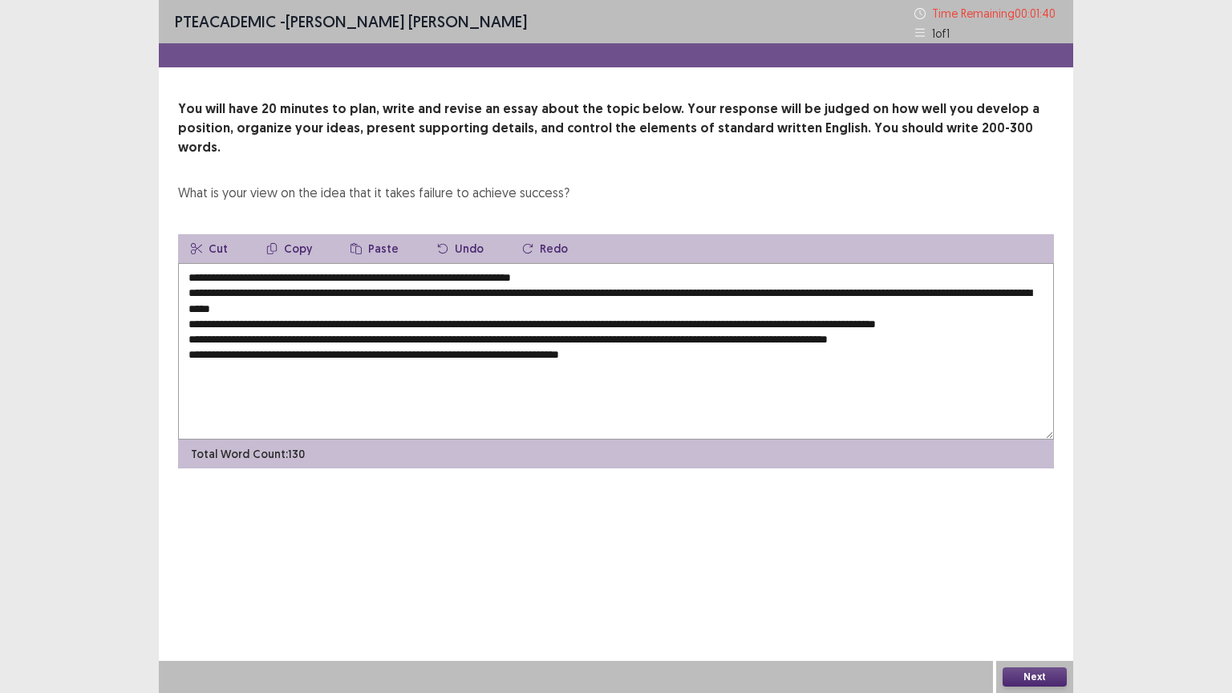
click at [450, 335] on textarea "**********" at bounding box center [616, 351] width 876 height 176
type textarea "**********"
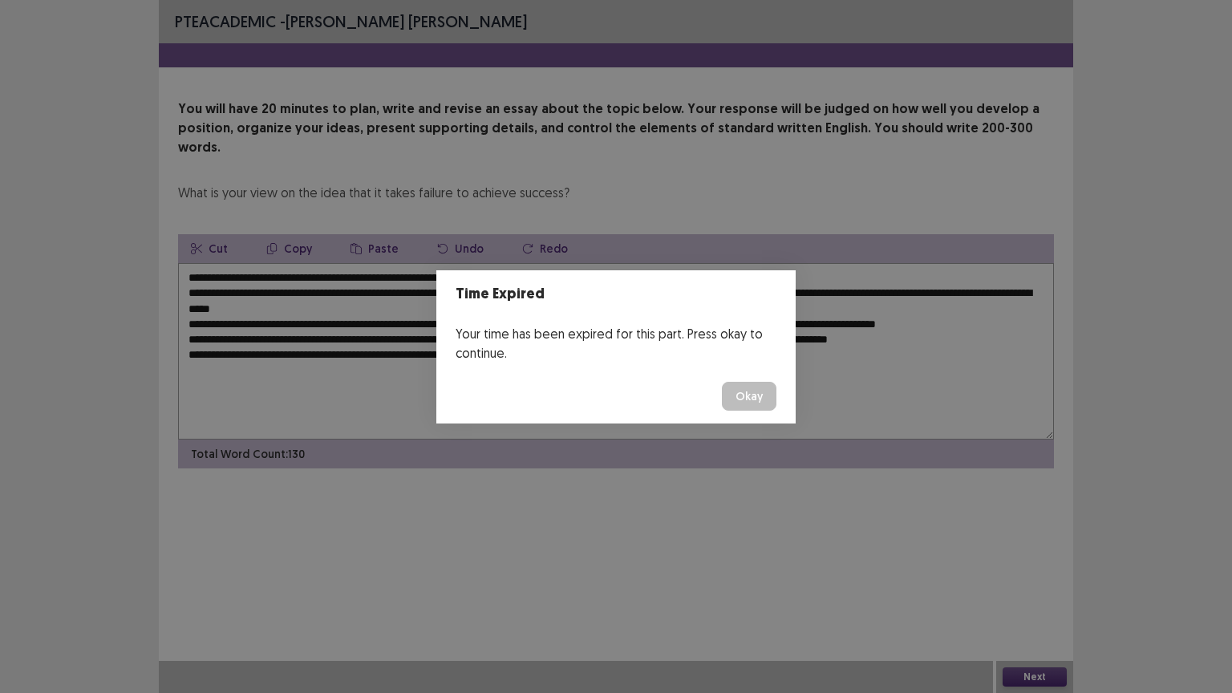
click at [755, 399] on button "Okay" at bounding box center [749, 396] width 55 height 29
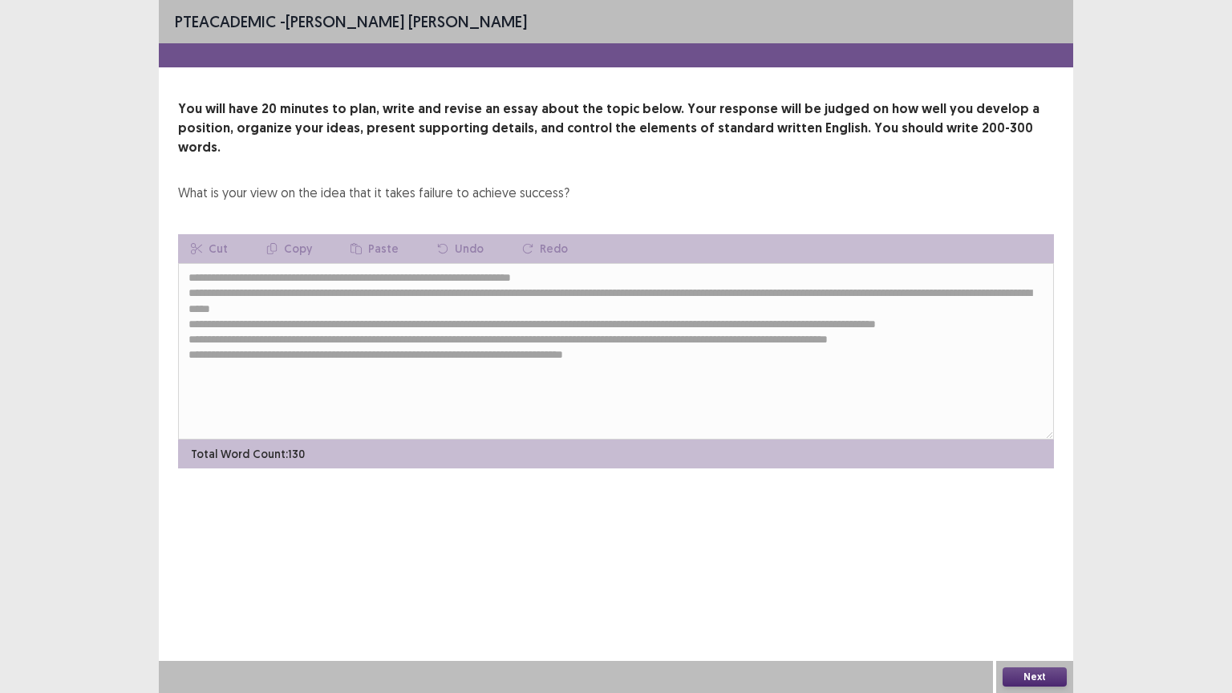
click at [1033, 650] on button "Next" at bounding box center [1035, 676] width 64 height 19
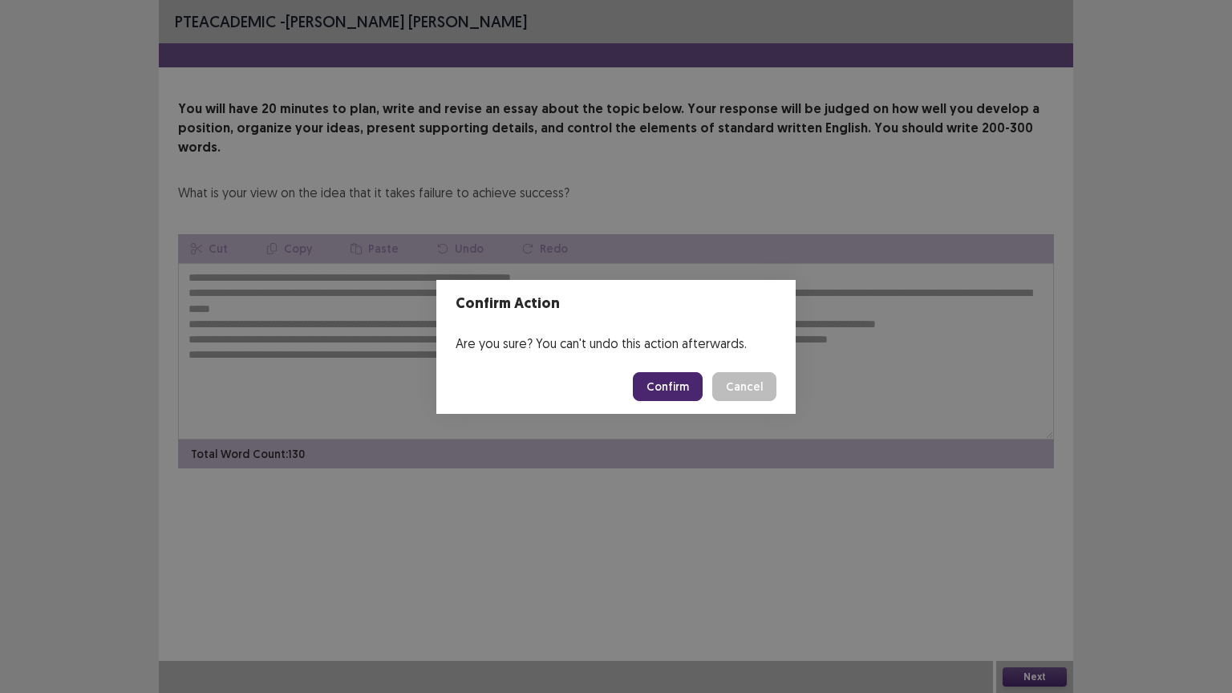
click at [665, 393] on button "Confirm" at bounding box center [668, 386] width 70 height 29
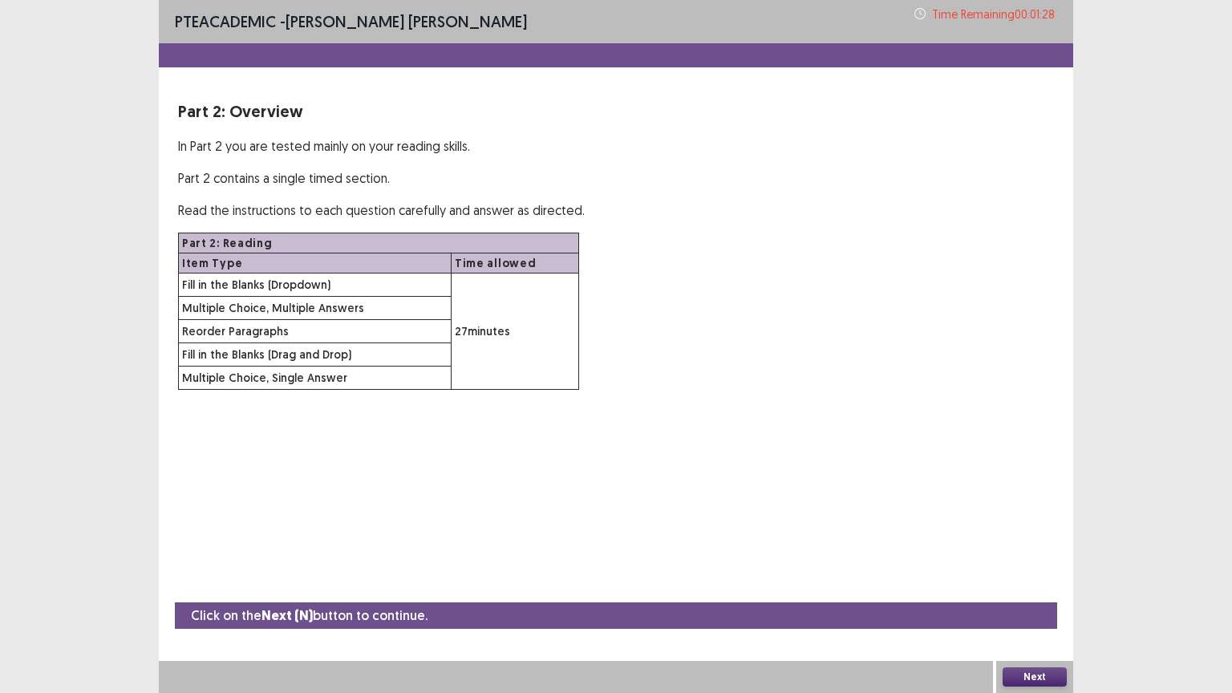
click at [1017, 650] on button "Next" at bounding box center [1035, 676] width 64 height 19
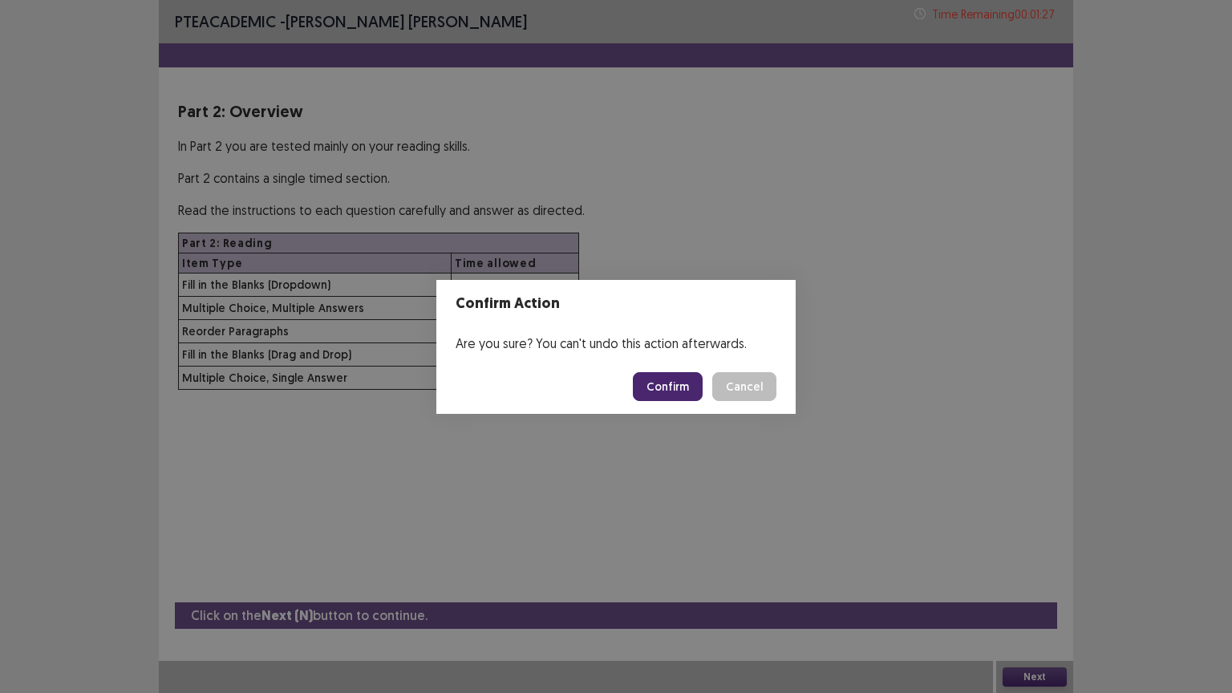
click at [651, 378] on button "Confirm" at bounding box center [668, 386] width 70 height 29
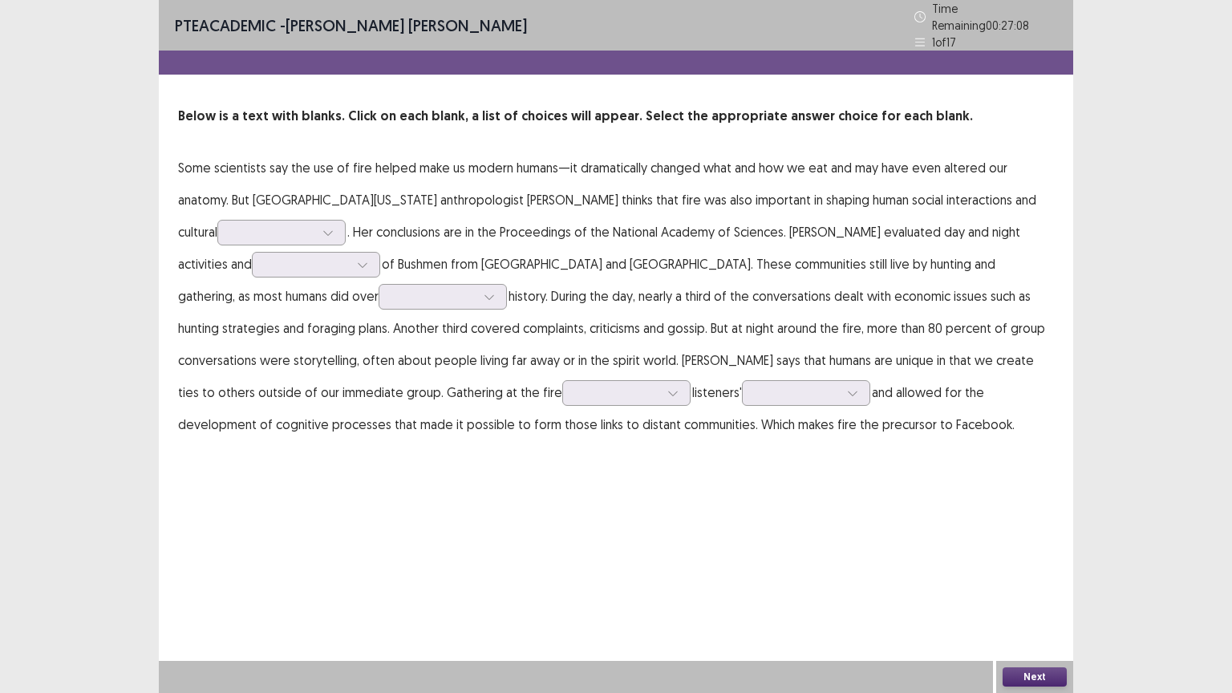
drag, startPoint x: 433, startPoint y: 490, endPoint x: 401, endPoint y: 406, distance: 90.1
click at [433, 490] on div "PTE academic - [PERSON_NAME] [PERSON_NAME] Time Remaining 00 : 27 : 08 1 of 17 …" at bounding box center [616, 346] width 915 height 693
click at [266, 225] on div at bounding box center [272, 232] width 83 height 15
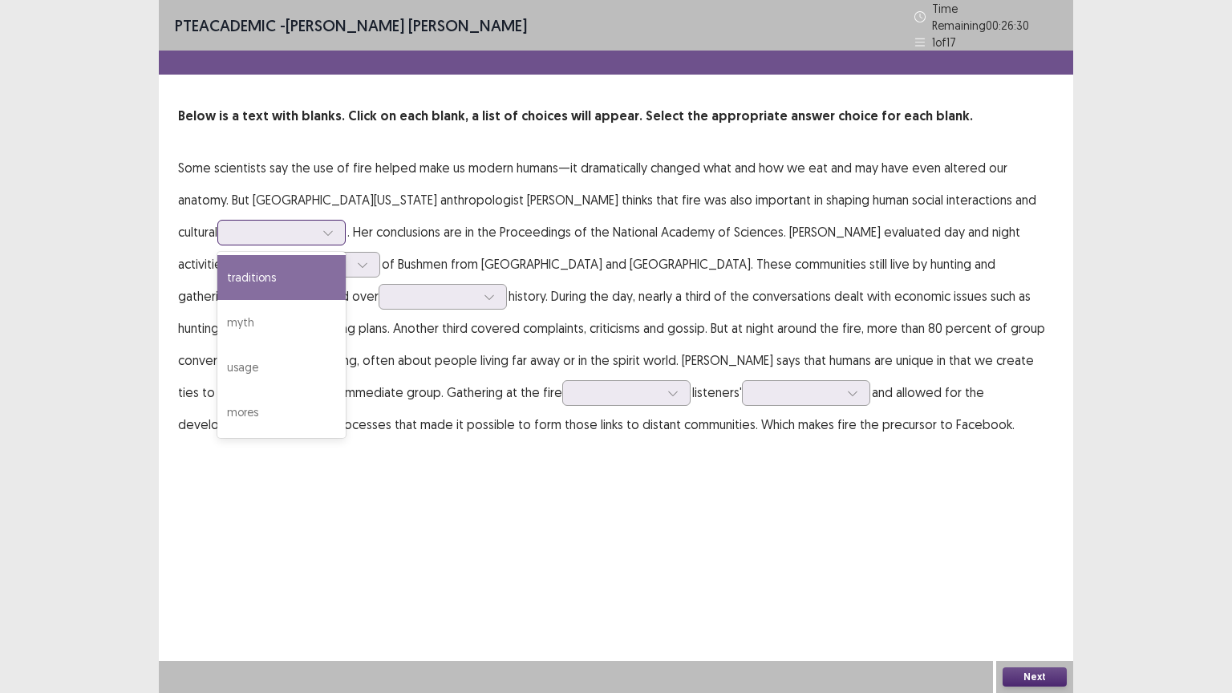
click at [255, 272] on div "traditions" at bounding box center [281, 277] width 128 height 45
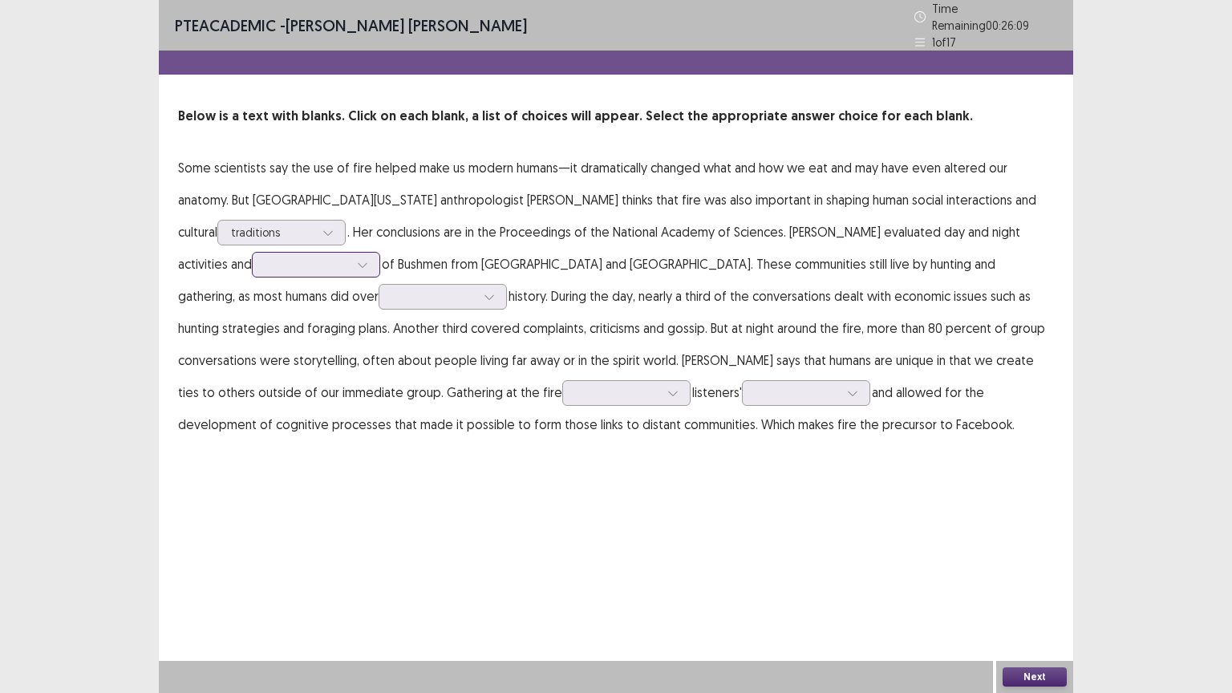
click at [266, 258] on div at bounding box center [307, 264] width 83 height 15
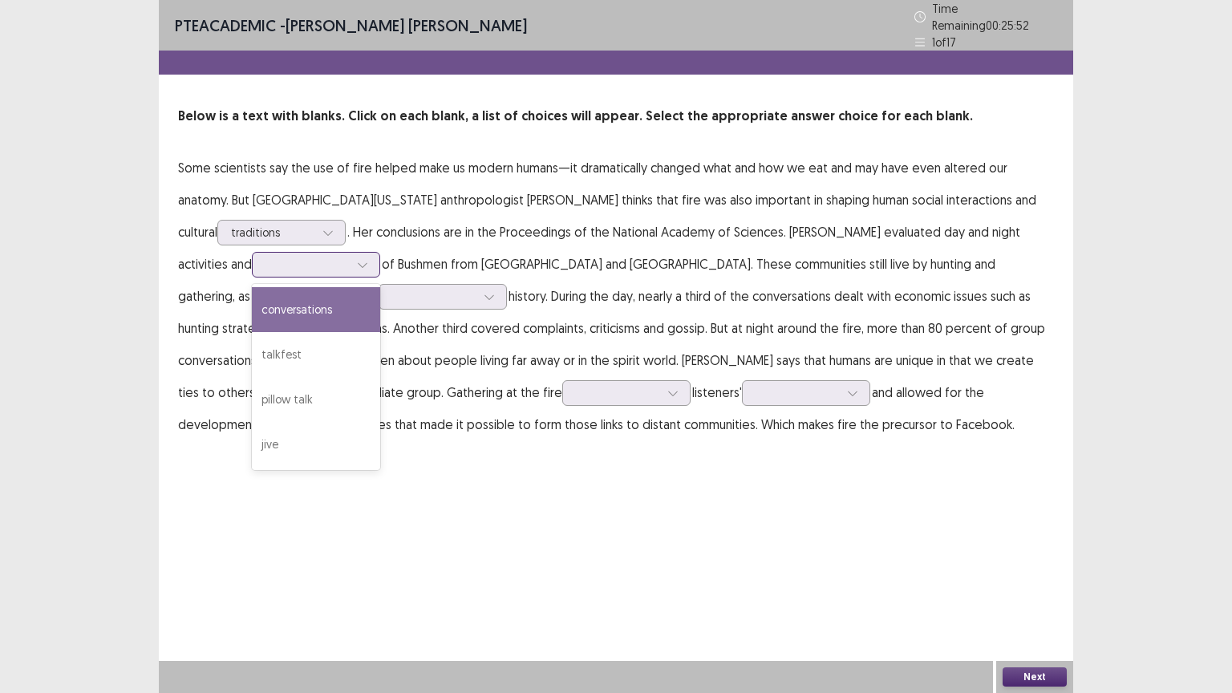
click at [298, 298] on div "conversations" at bounding box center [316, 309] width 128 height 45
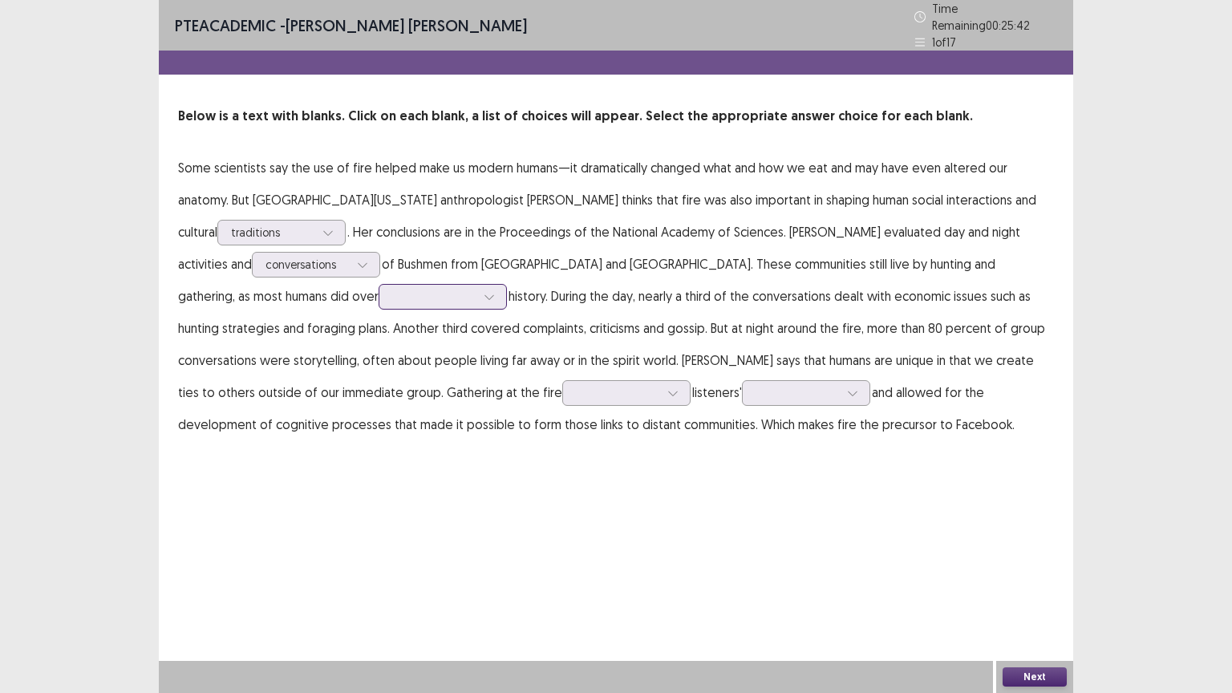
click at [392, 289] on div at bounding box center [433, 296] width 83 height 15
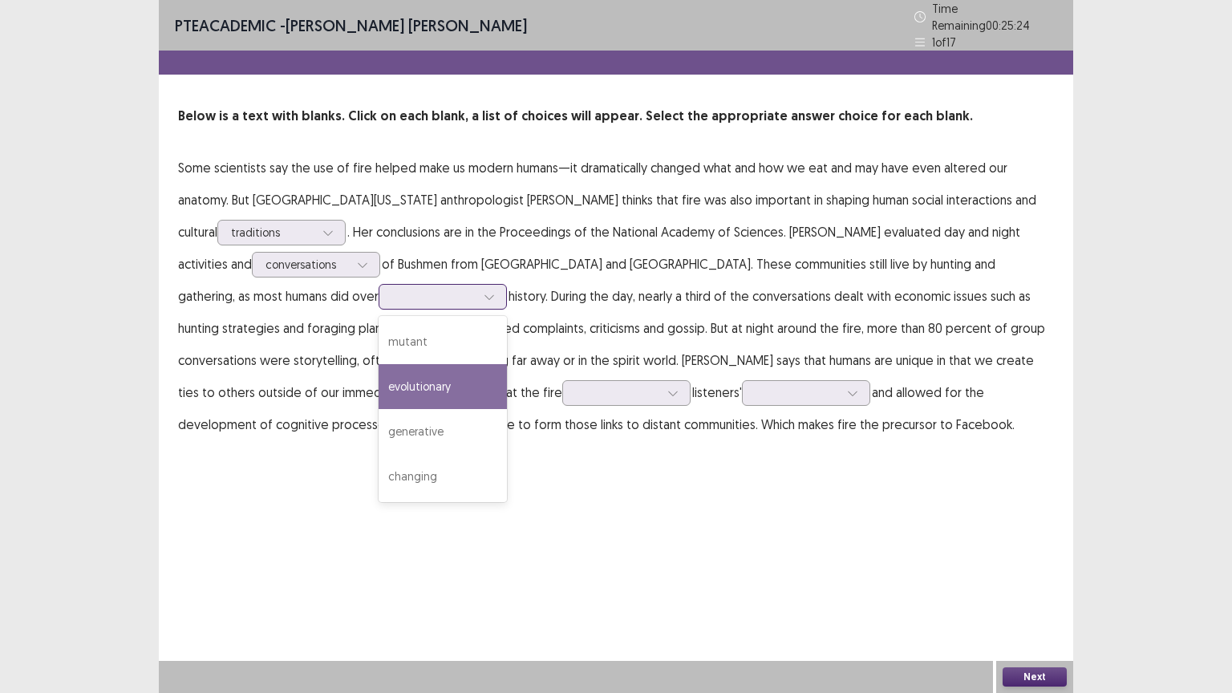
click at [379, 376] on div "evolutionary" at bounding box center [443, 386] width 128 height 45
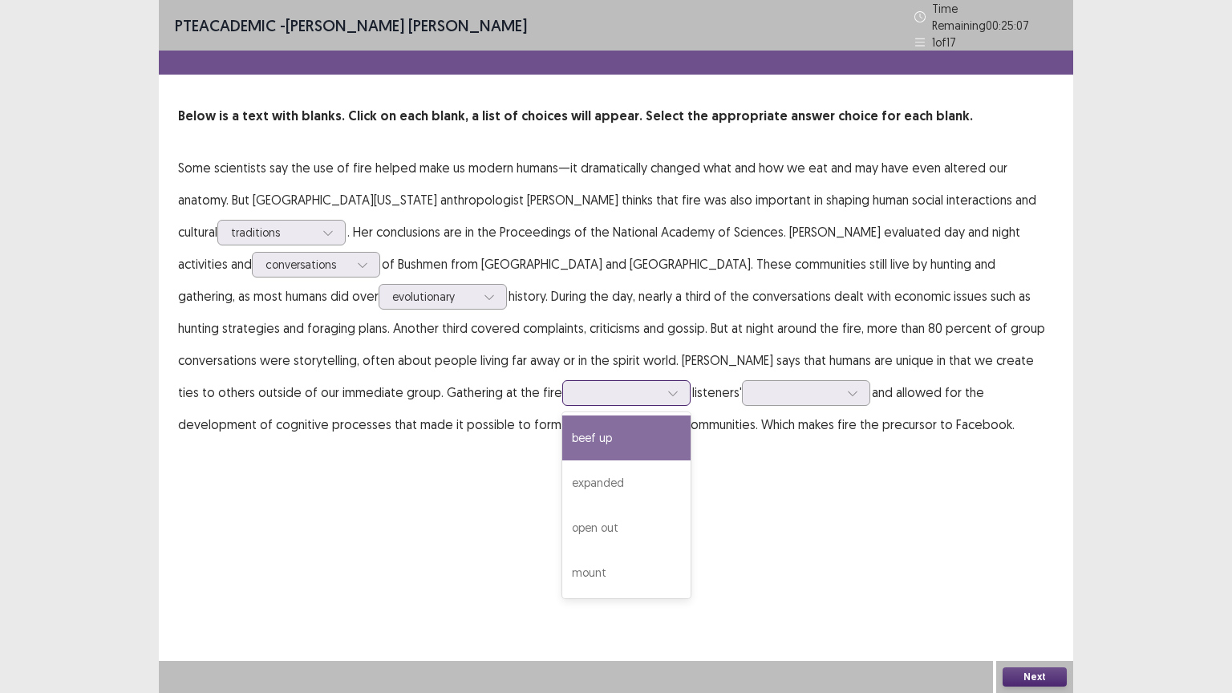
click at [576, 388] on div at bounding box center [617, 392] width 83 height 15
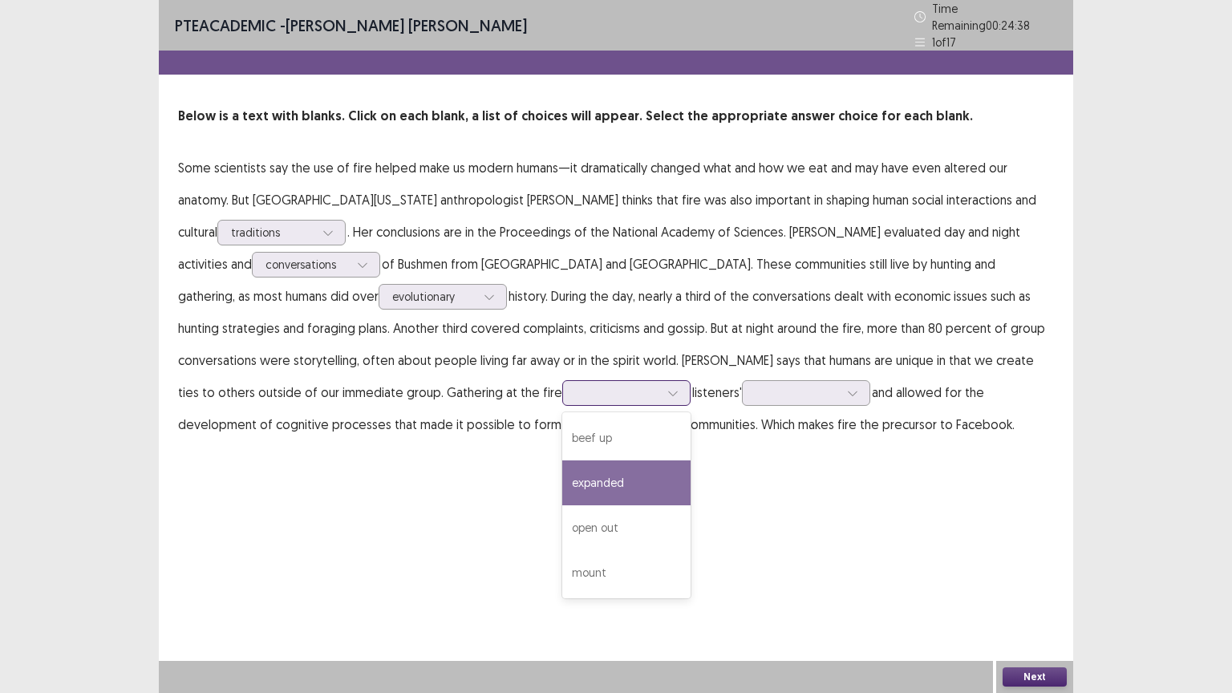
drag, startPoint x: 382, startPoint y: 478, endPoint x: 424, endPoint y: 454, distance: 48.2
click at [562, 479] on div "expanded" at bounding box center [626, 482] width 128 height 45
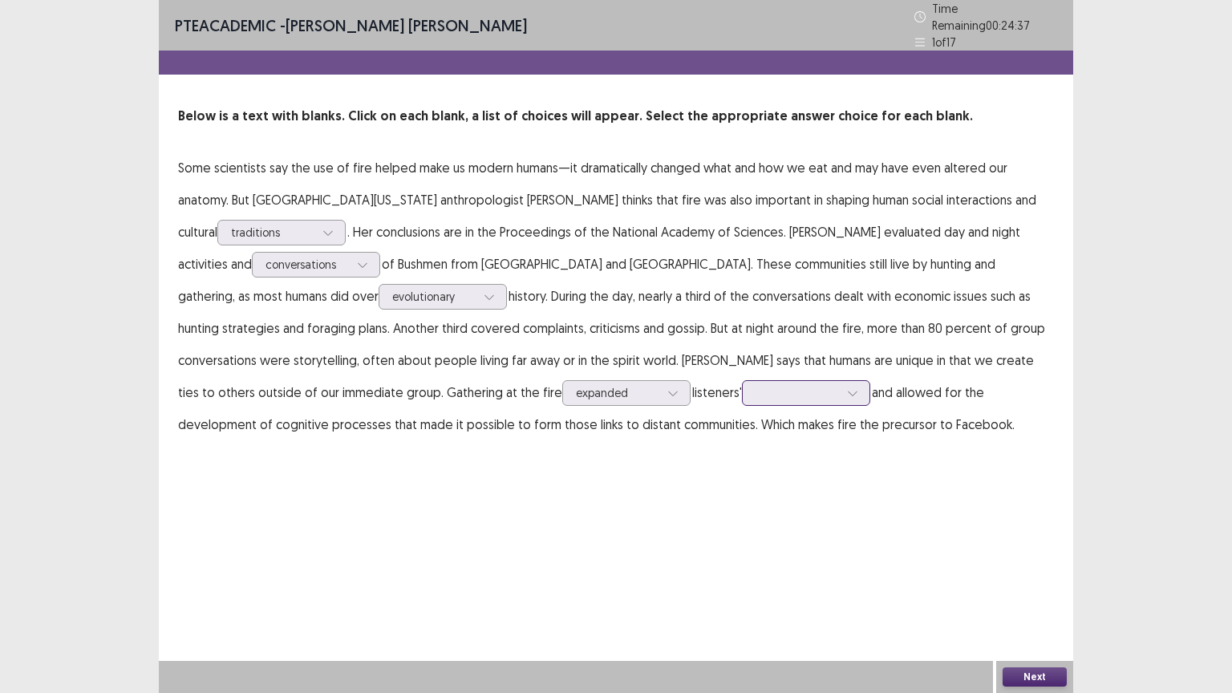
click at [756, 390] on div at bounding box center [797, 392] width 83 height 15
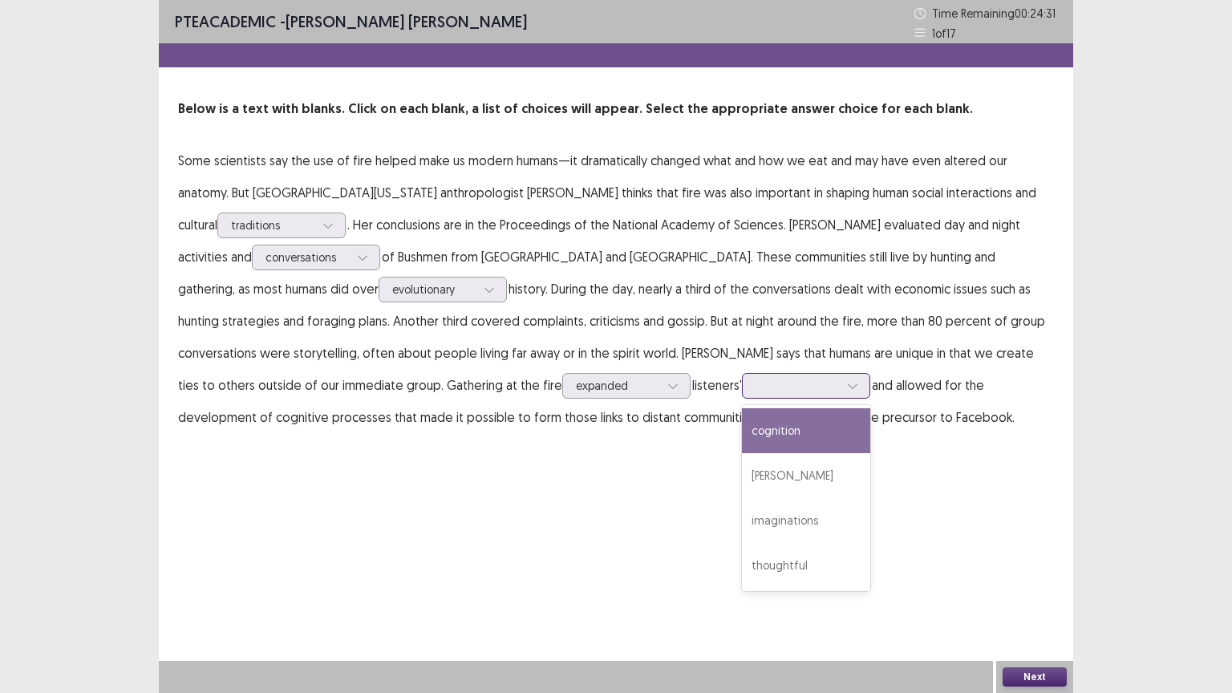
click at [742, 434] on div "cognition" at bounding box center [806, 430] width 128 height 45
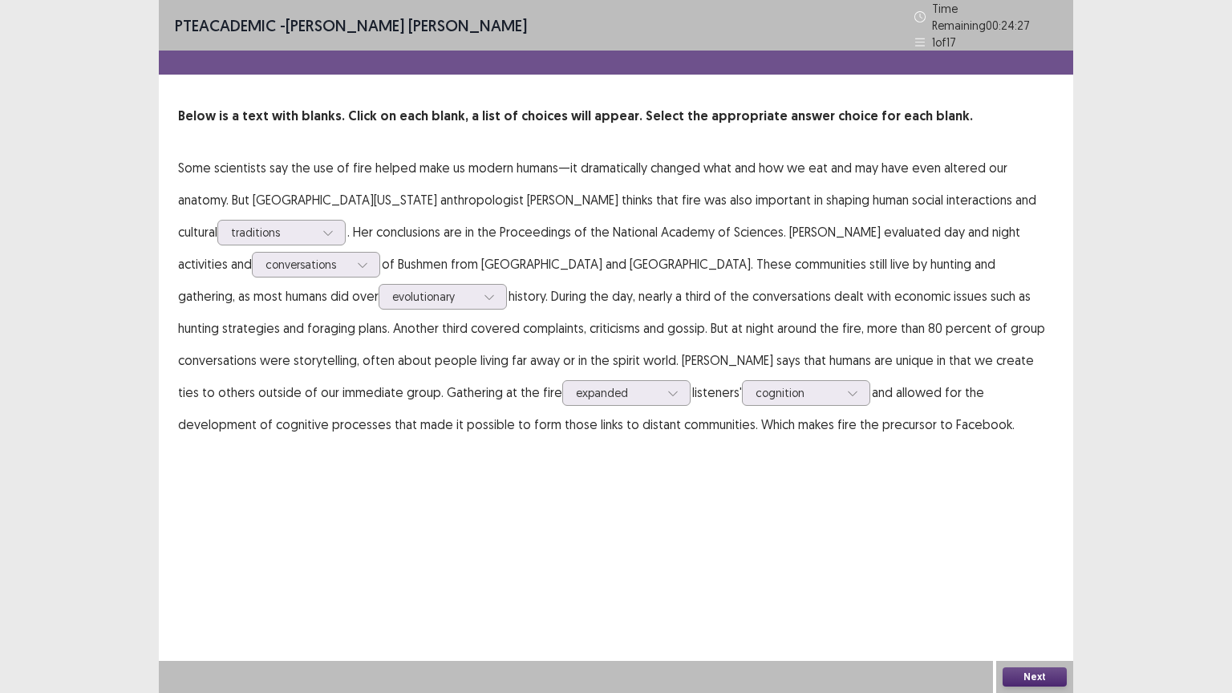
click at [1051, 650] on button "Next" at bounding box center [1035, 676] width 64 height 19
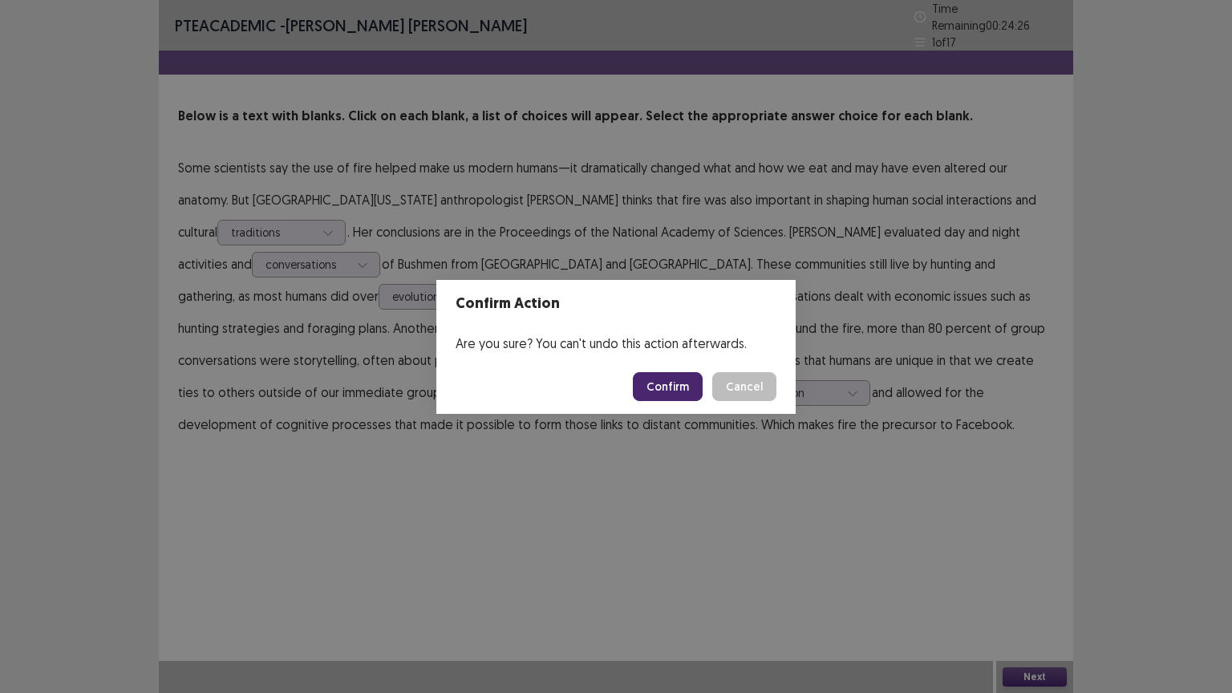
click at [669, 388] on button "Confirm" at bounding box center [668, 386] width 70 height 29
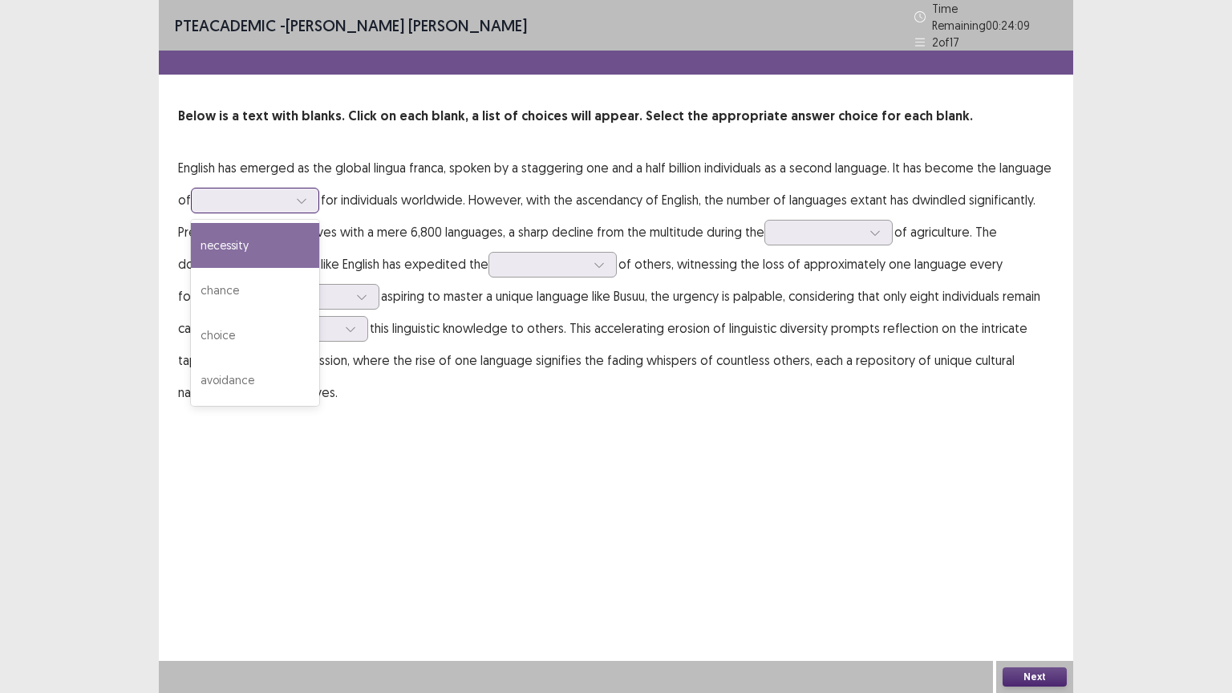
click at [288, 196] on div at bounding box center [246, 200] width 83 height 15
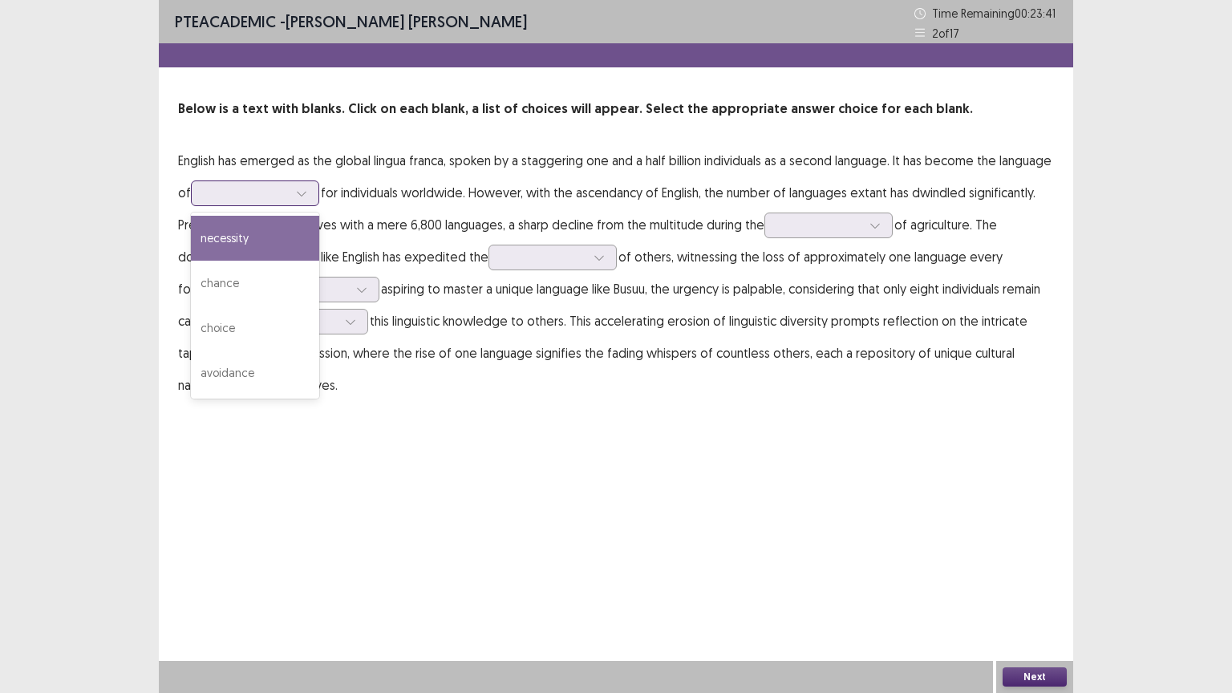
click at [319, 241] on div "necessity" at bounding box center [255, 238] width 128 height 45
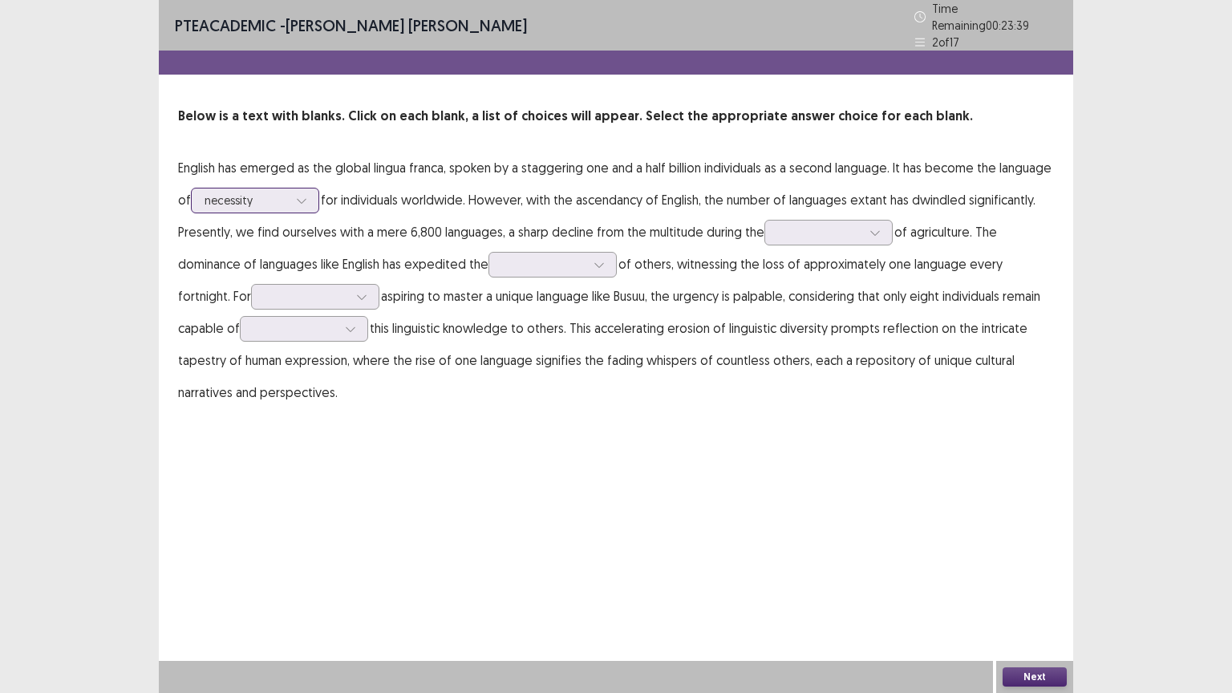
click at [288, 197] on div at bounding box center [246, 200] width 83 height 15
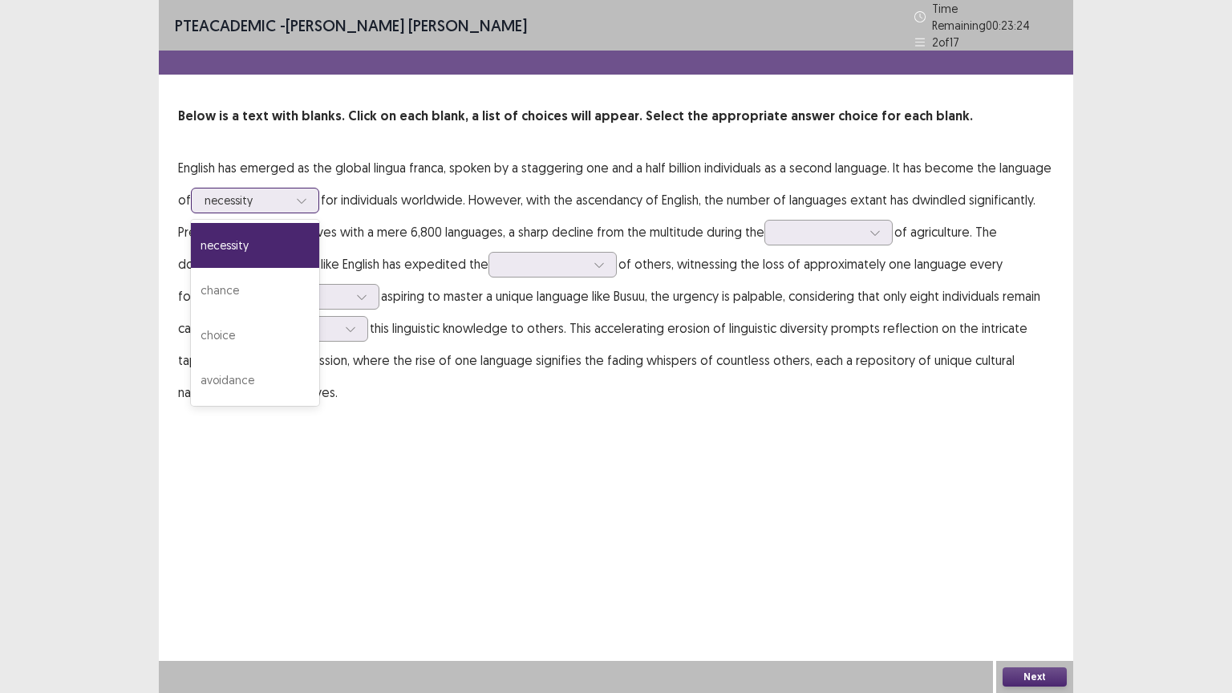
click at [319, 250] on div "necessity" at bounding box center [255, 245] width 128 height 45
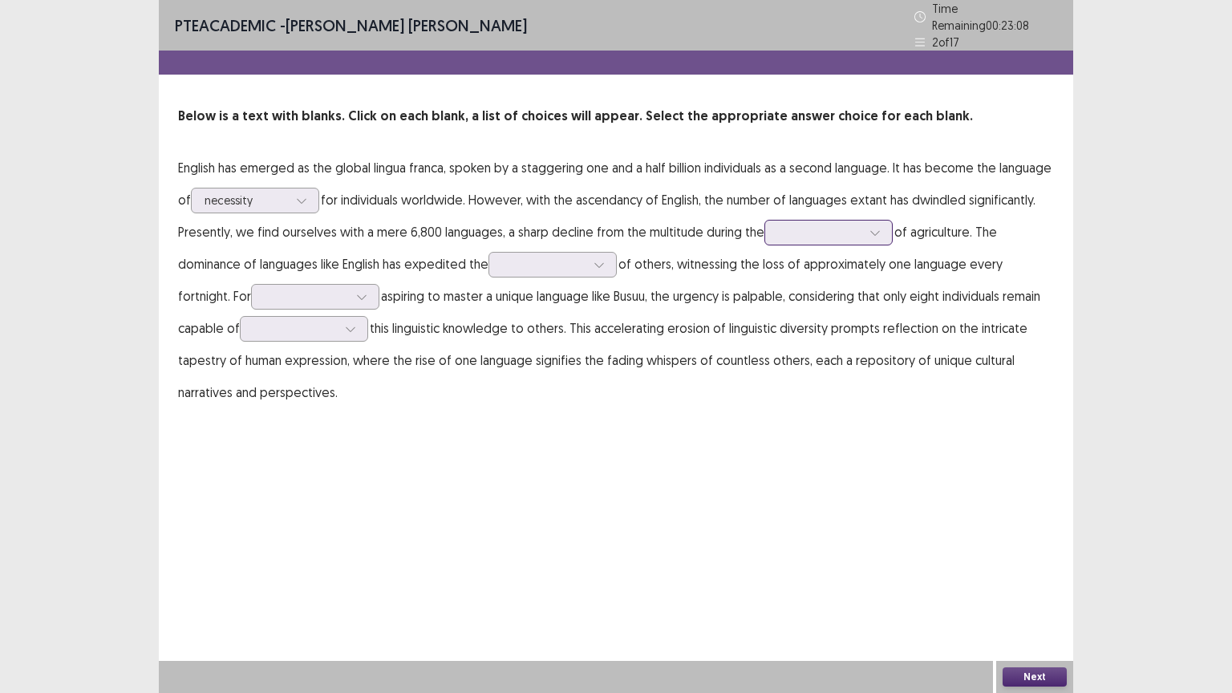
click at [862, 225] on div at bounding box center [819, 232] width 83 height 15
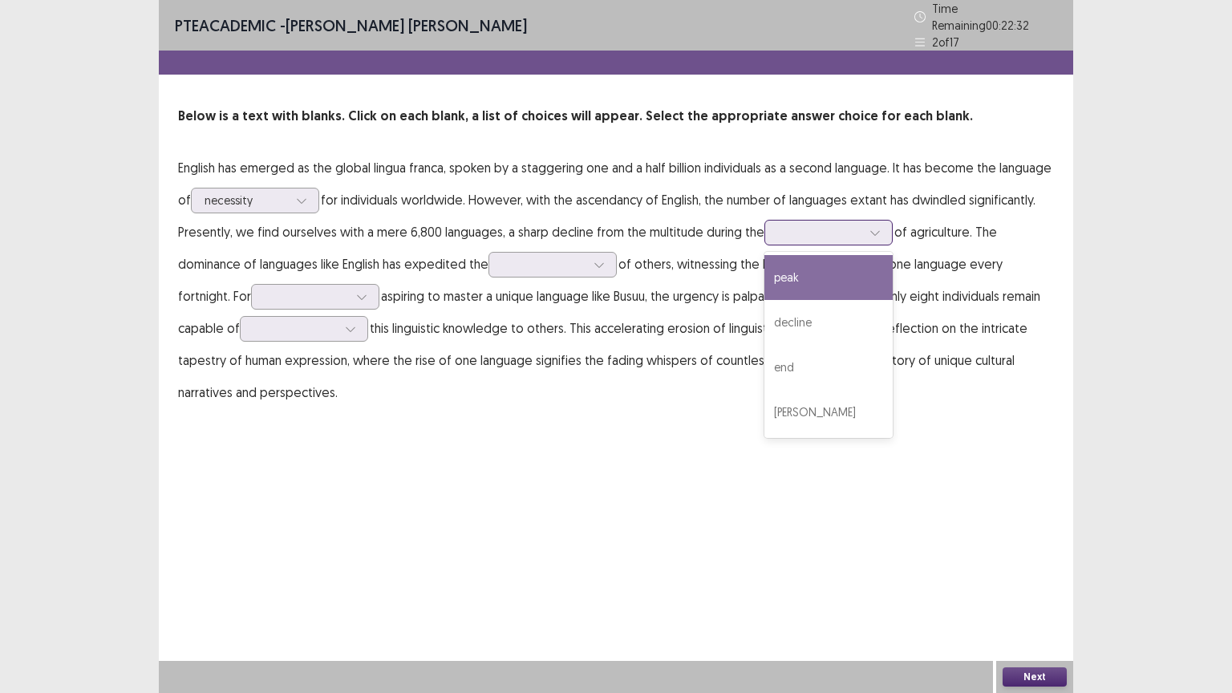
click at [893, 274] on div "peak" at bounding box center [828, 277] width 128 height 45
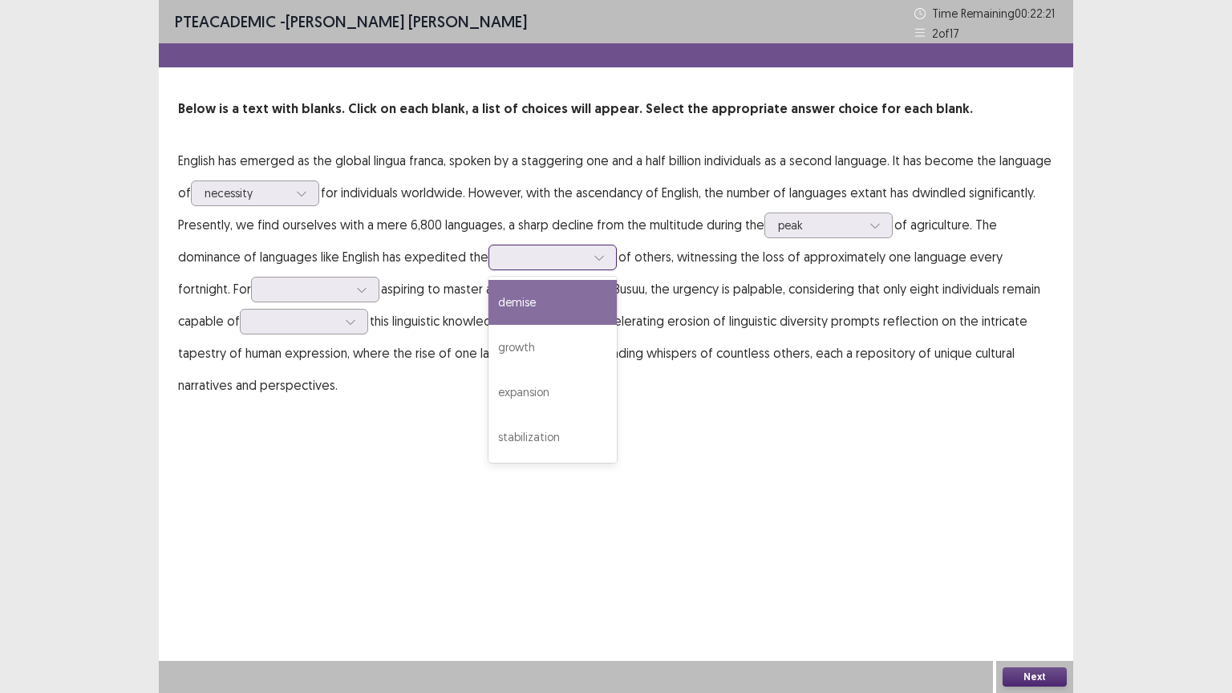
click at [603, 256] on icon at bounding box center [598, 258] width 9 height 5
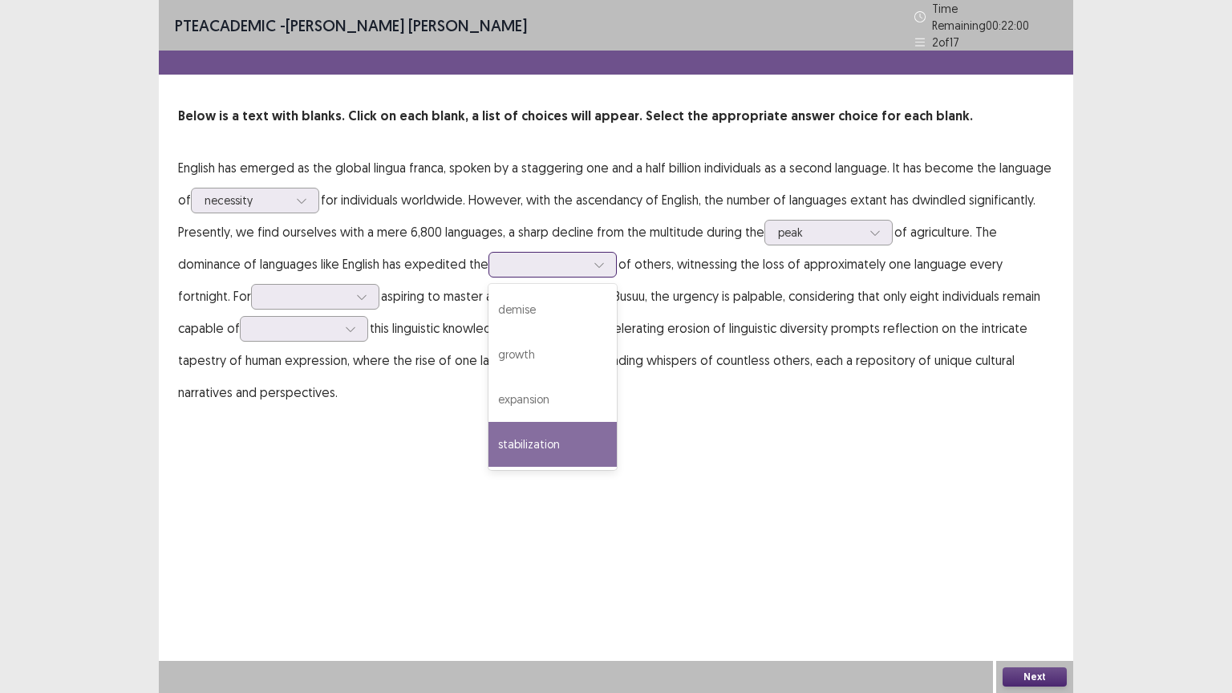
click at [616, 432] on div "stabilization" at bounding box center [553, 444] width 128 height 45
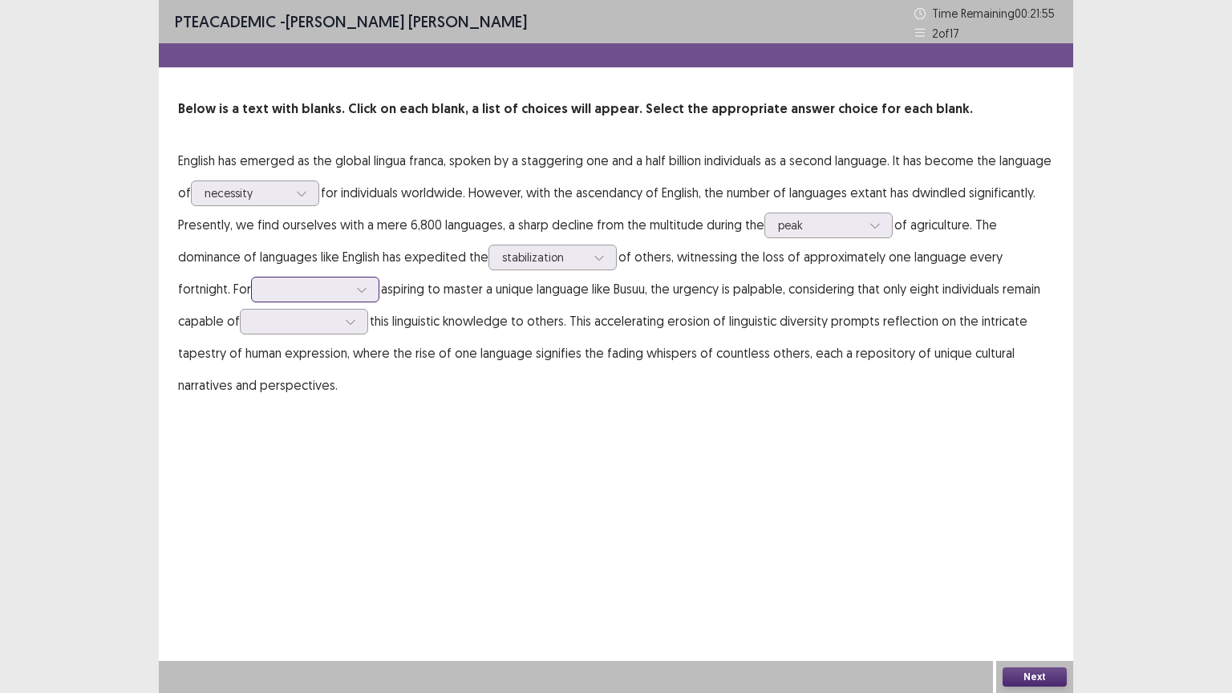
click at [292, 286] on div at bounding box center [306, 289] width 83 height 15
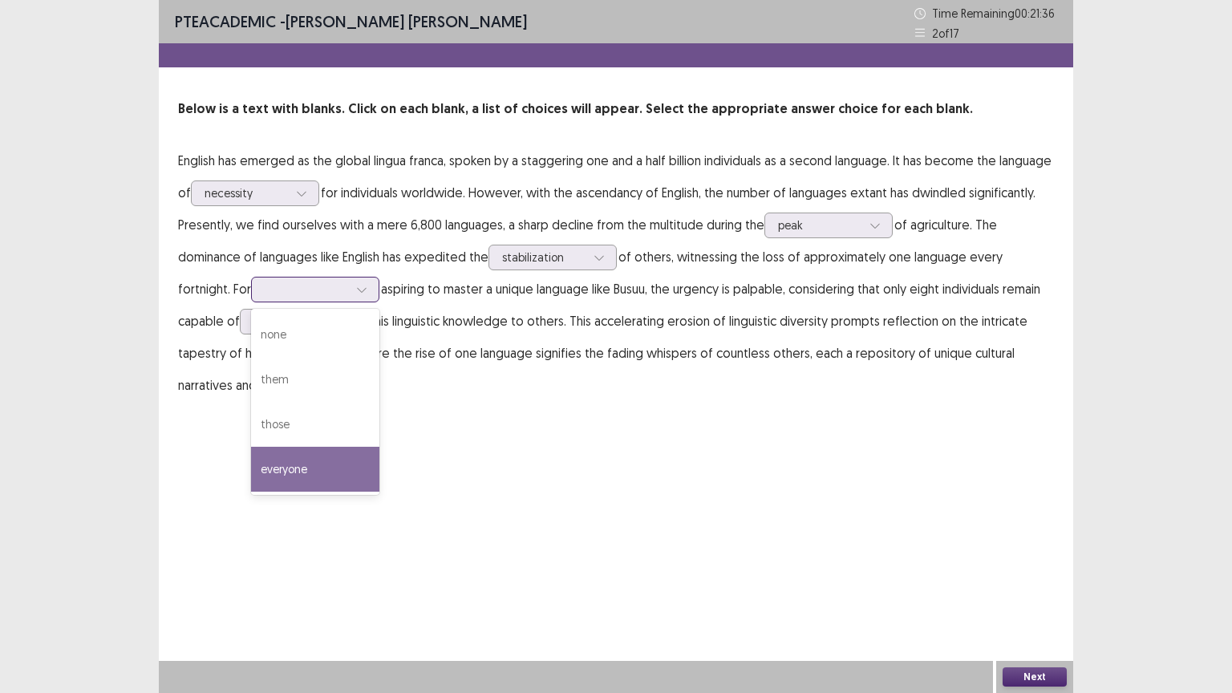
click at [343, 462] on div "everyone" at bounding box center [315, 469] width 128 height 45
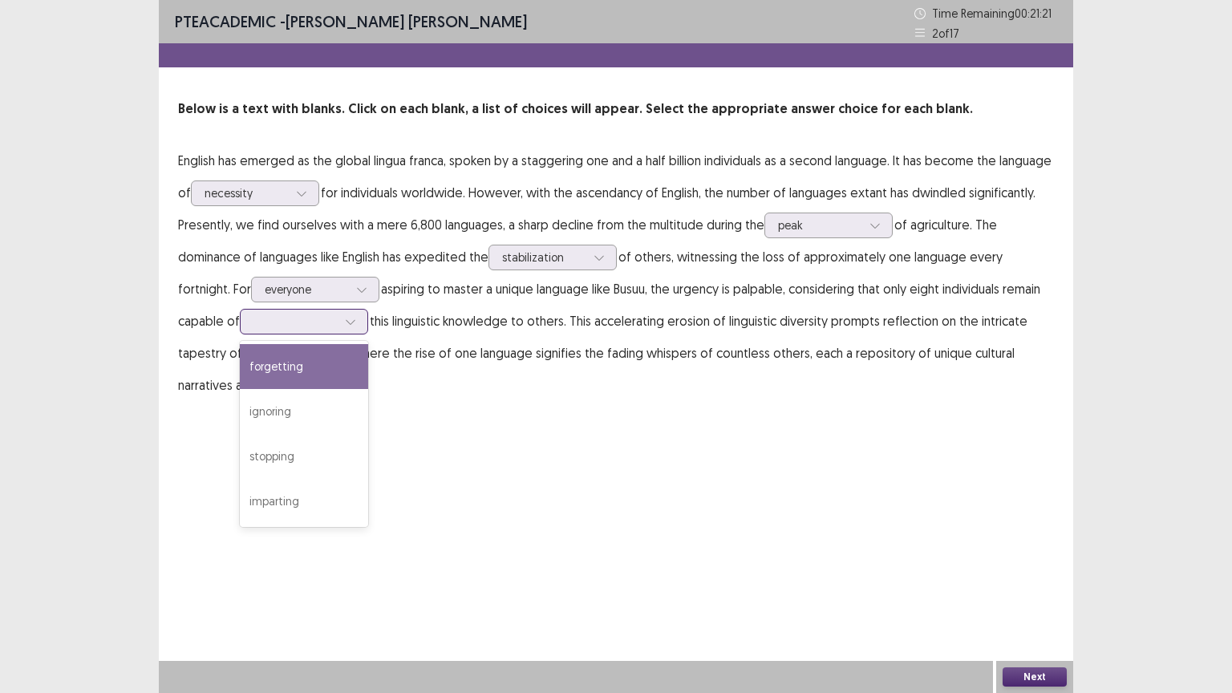
click at [298, 327] on div at bounding box center [294, 321] width 83 height 15
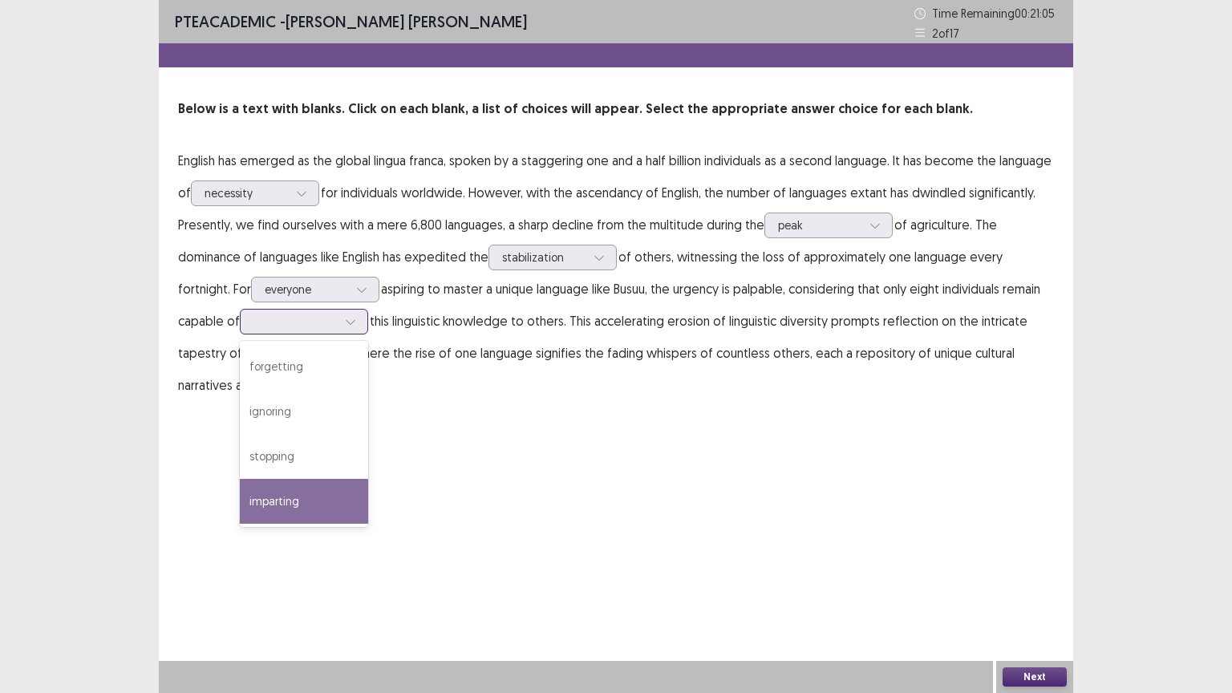
click at [343, 491] on div "imparting" at bounding box center [304, 501] width 128 height 45
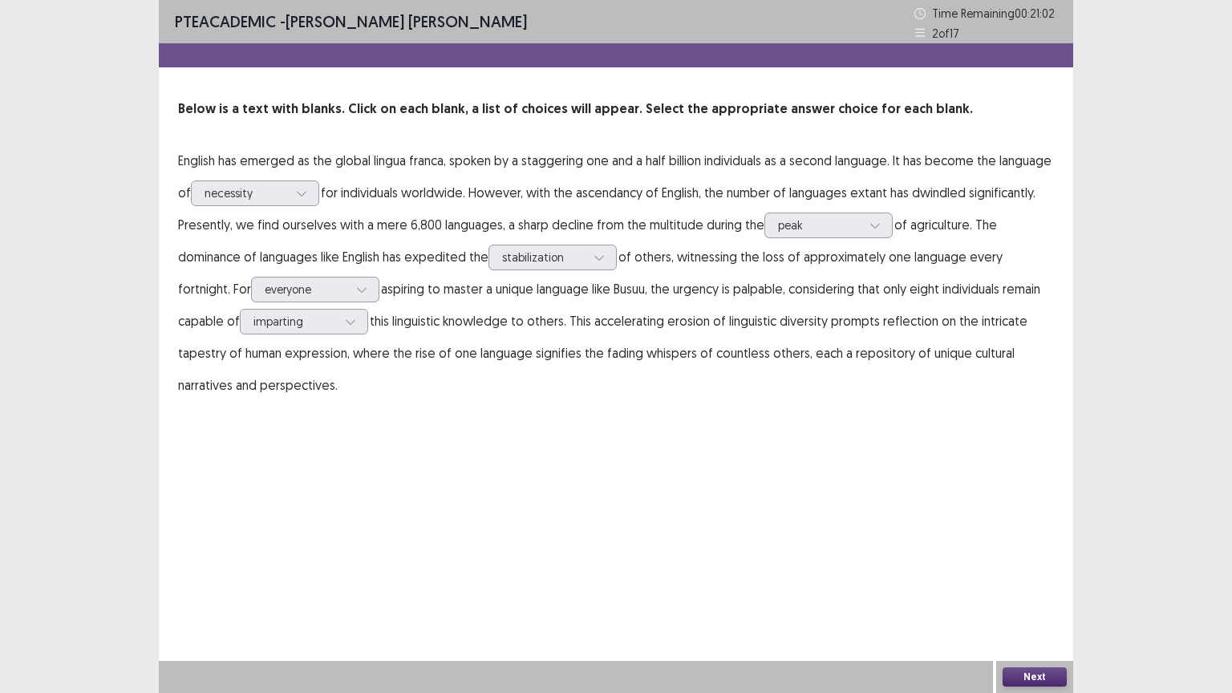
click at [1036, 650] on button "Next" at bounding box center [1035, 676] width 64 height 19
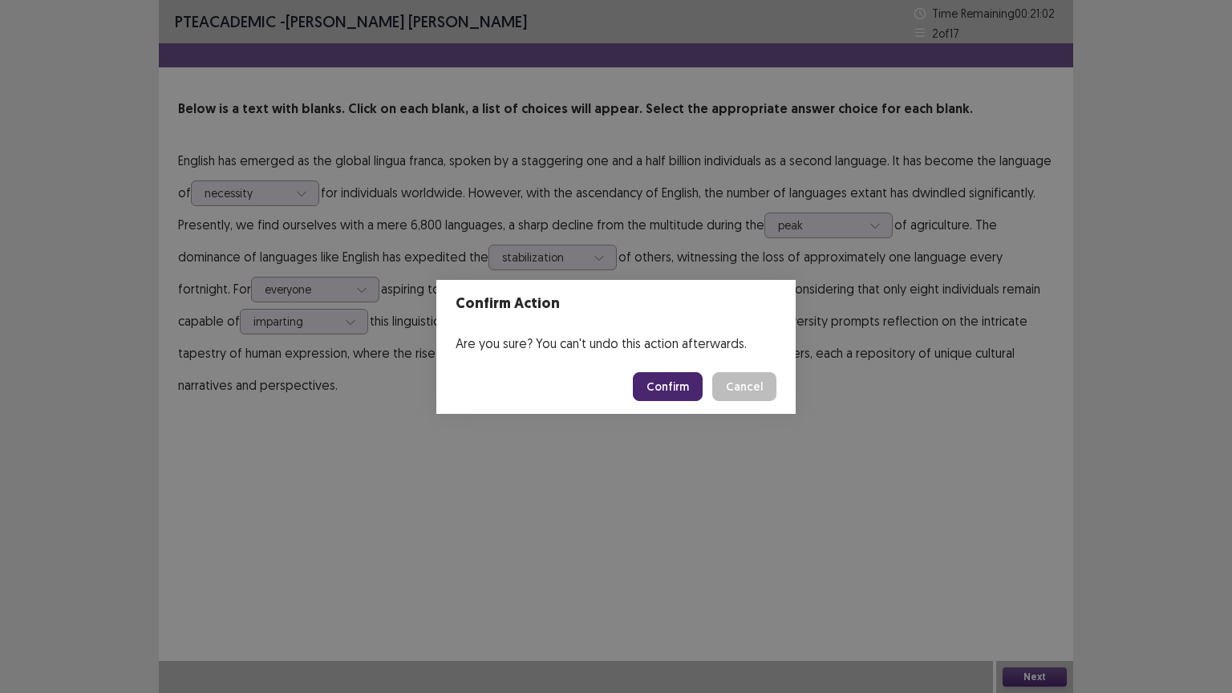
click at [691, 391] on button "Confirm" at bounding box center [668, 386] width 70 height 29
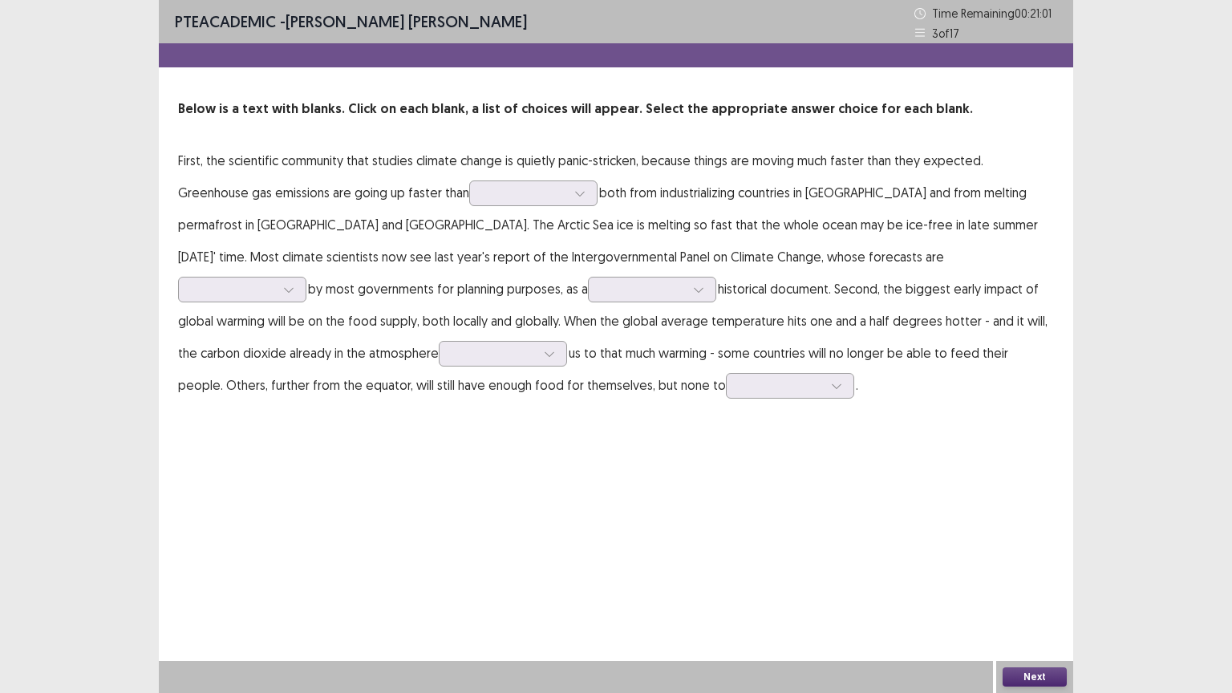
click at [582, 452] on div "PTE academic - [PERSON_NAME] [PERSON_NAME] Time Remaining 00 : 21 : 01 3 of 17 …" at bounding box center [616, 346] width 915 height 693
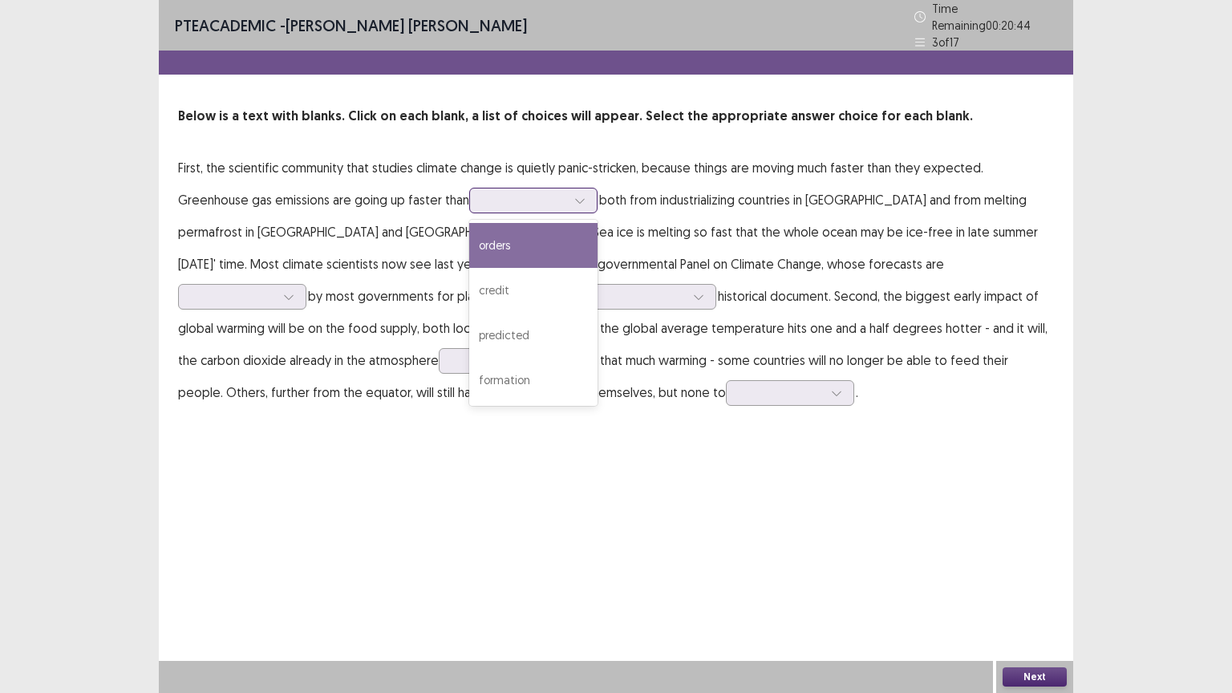
click at [483, 197] on div at bounding box center [524, 200] width 83 height 15
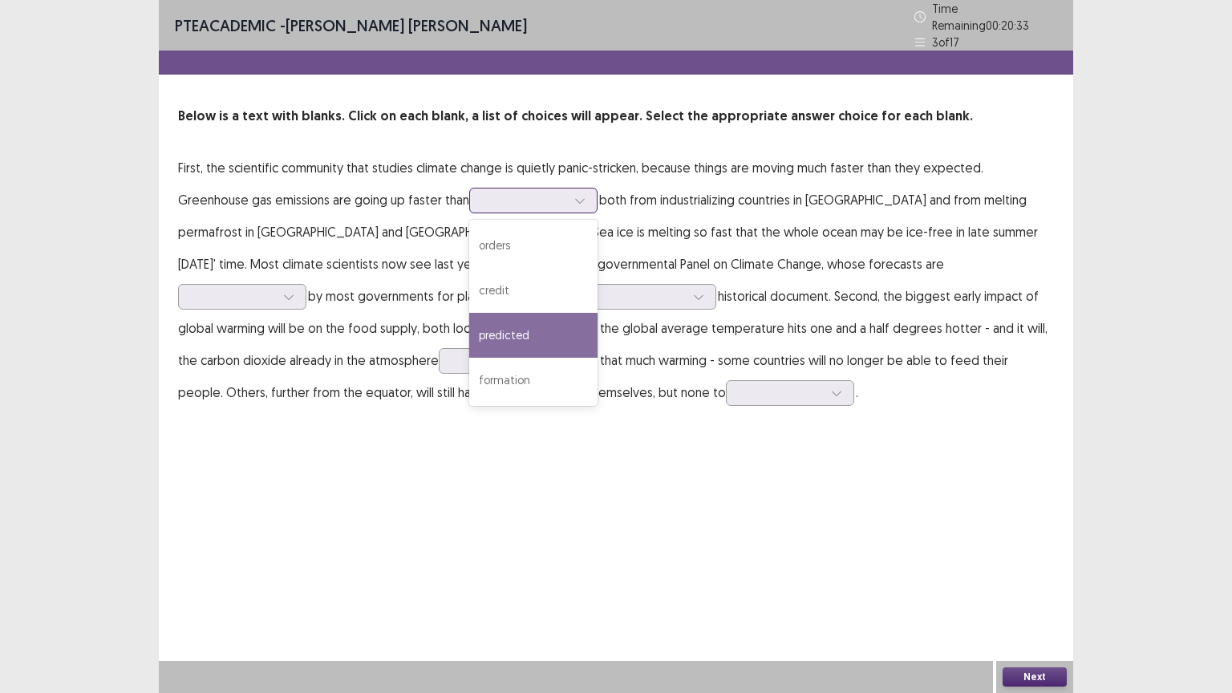
click at [507, 326] on div "predicted" at bounding box center [533, 335] width 128 height 45
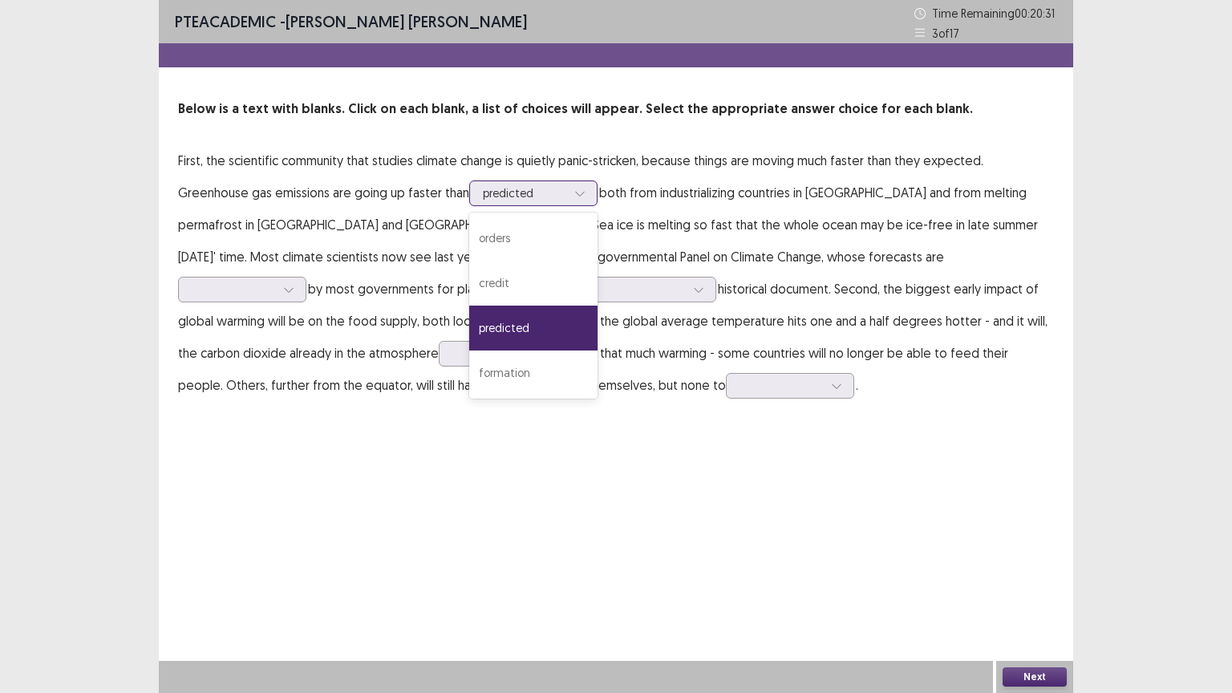
click at [493, 192] on div at bounding box center [524, 192] width 83 height 15
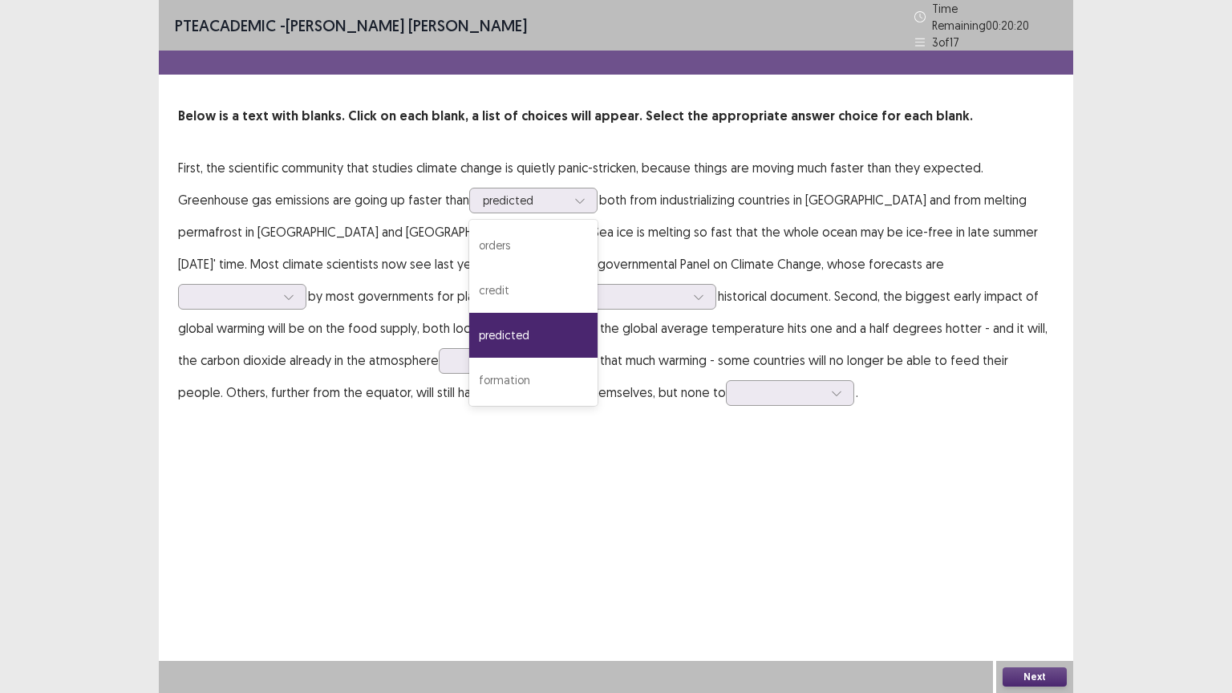
drag, startPoint x: 639, startPoint y: 437, endPoint x: 670, endPoint y: 416, distance: 37.6
click at [647, 436] on div "PTE academic - [PERSON_NAME] [PERSON_NAME] Time Remaining 00 : 20 : 20 3 of 17 …" at bounding box center [616, 346] width 915 height 693
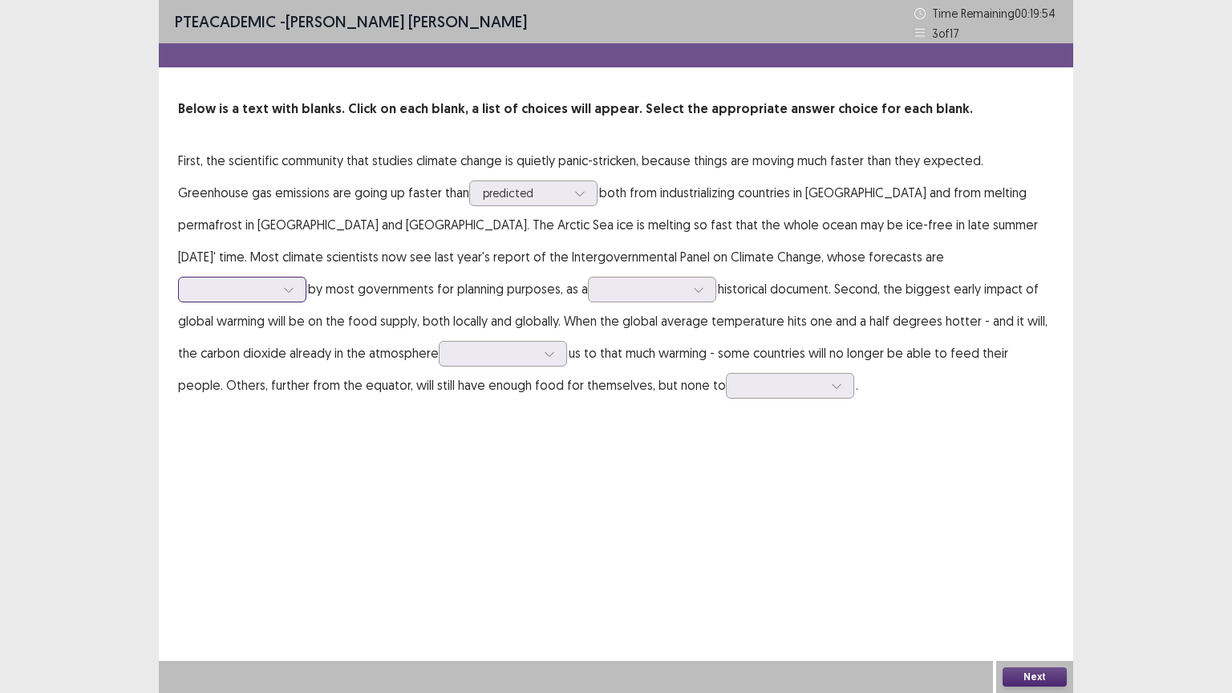
click at [275, 282] on div at bounding box center [233, 289] width 83 height 15
click at [306, 312] on div "used" at bounding box center [242, 334] width 128 height 45
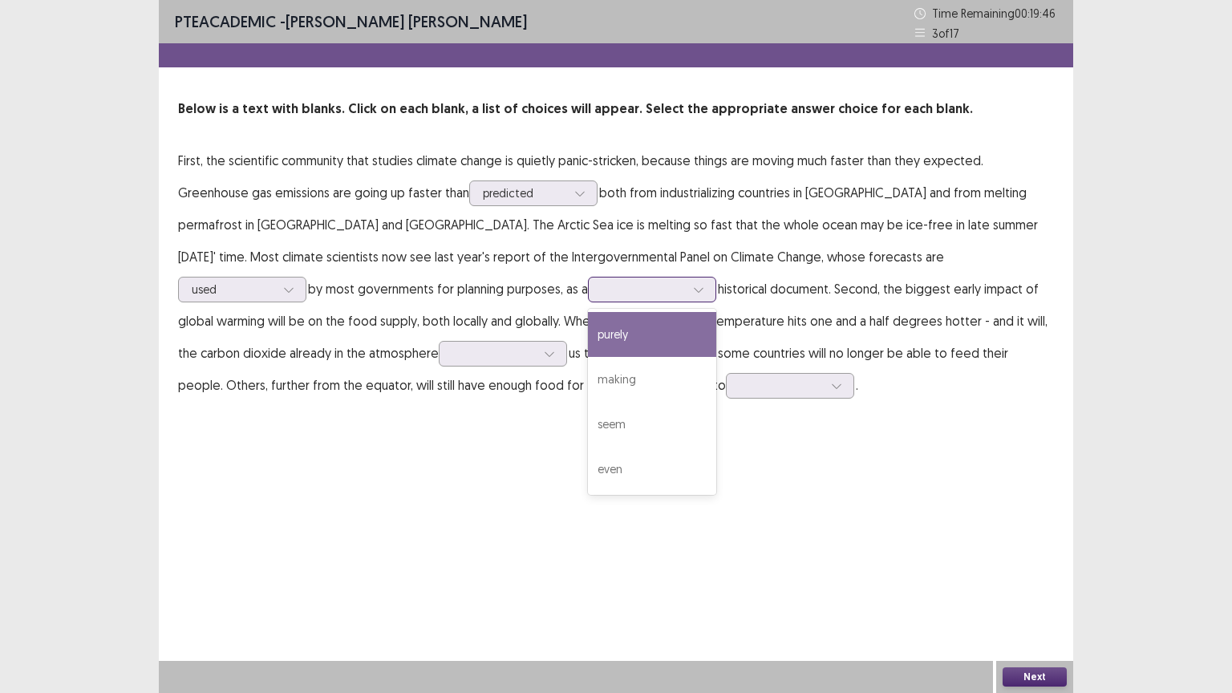
click at [602, 294] on div at bounding box center [643, 289] width 83 height 15
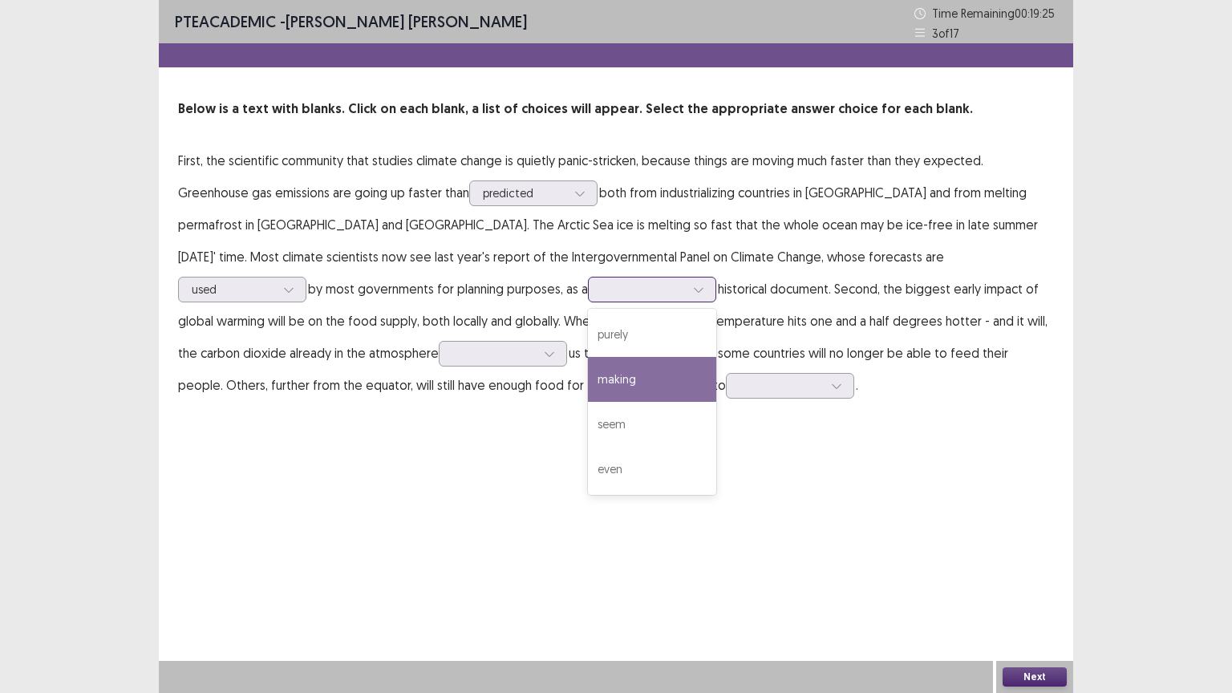
click at [588, 382] on div "making" at bounding box center [652, 379] width 128 height 45
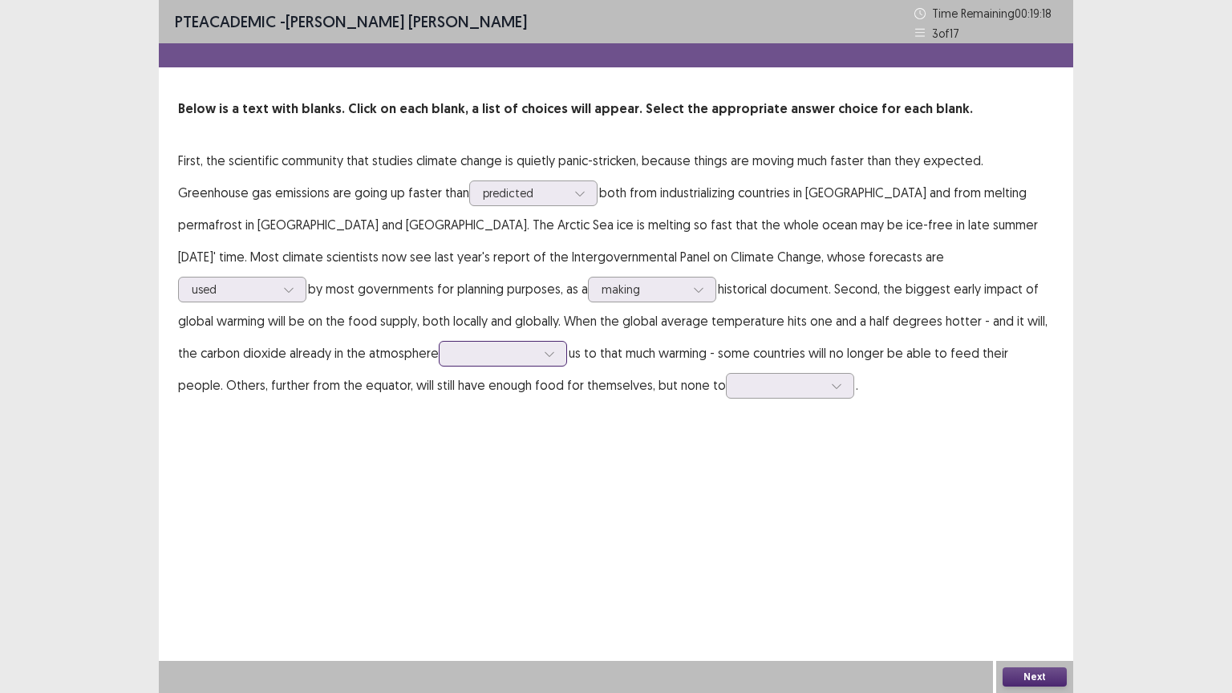
click at [536, 346] on div at bounding box center [493, 353] width 83 height 15
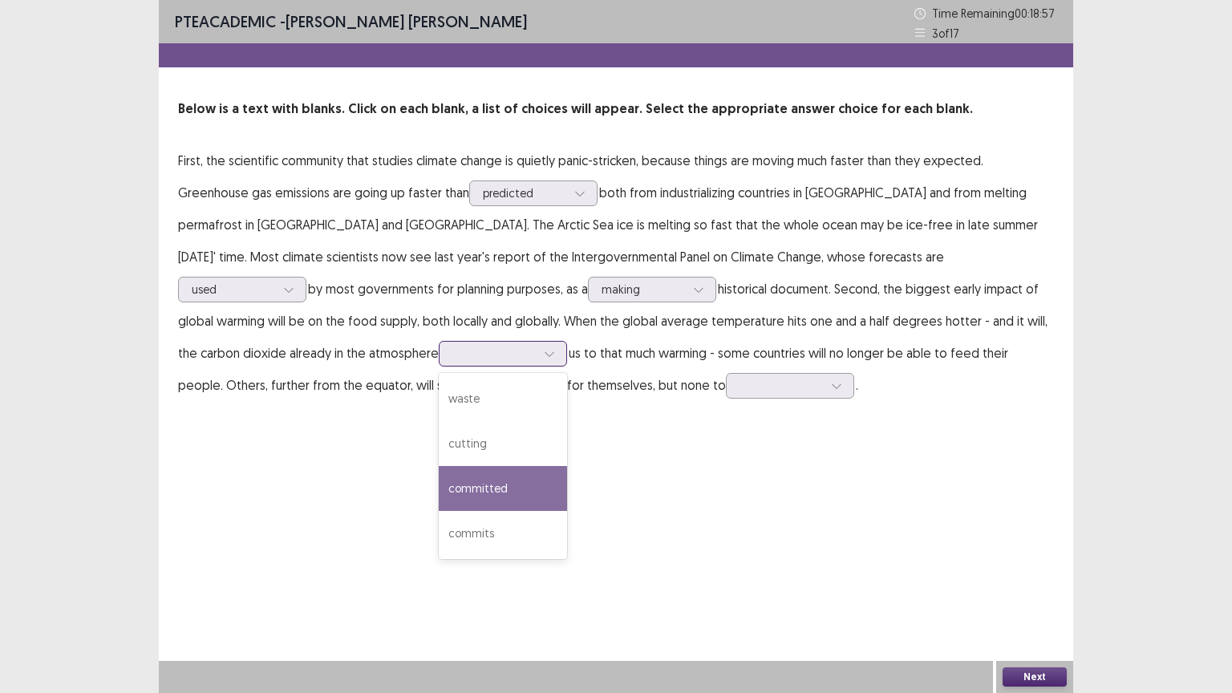
click at [567, 466] on div "committed" at bounding box center [503, 488] width 128 height 45
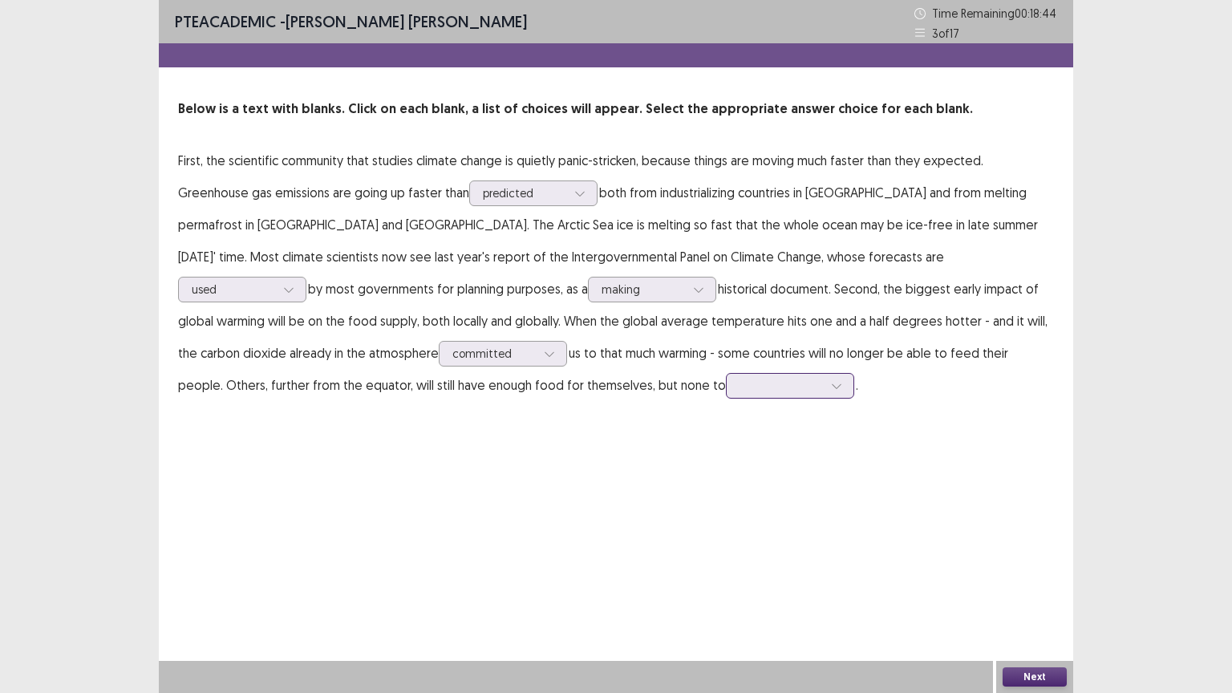
click at [740, 381] on div at bounding box center [781, 385] width 83 height 15
click at [726, 551] on div "spare" at bounding box center [790, 565] width 128 height 45
click at [1030, 650] on button "Next" at bounding box center [1035, 676] width 64 height 19
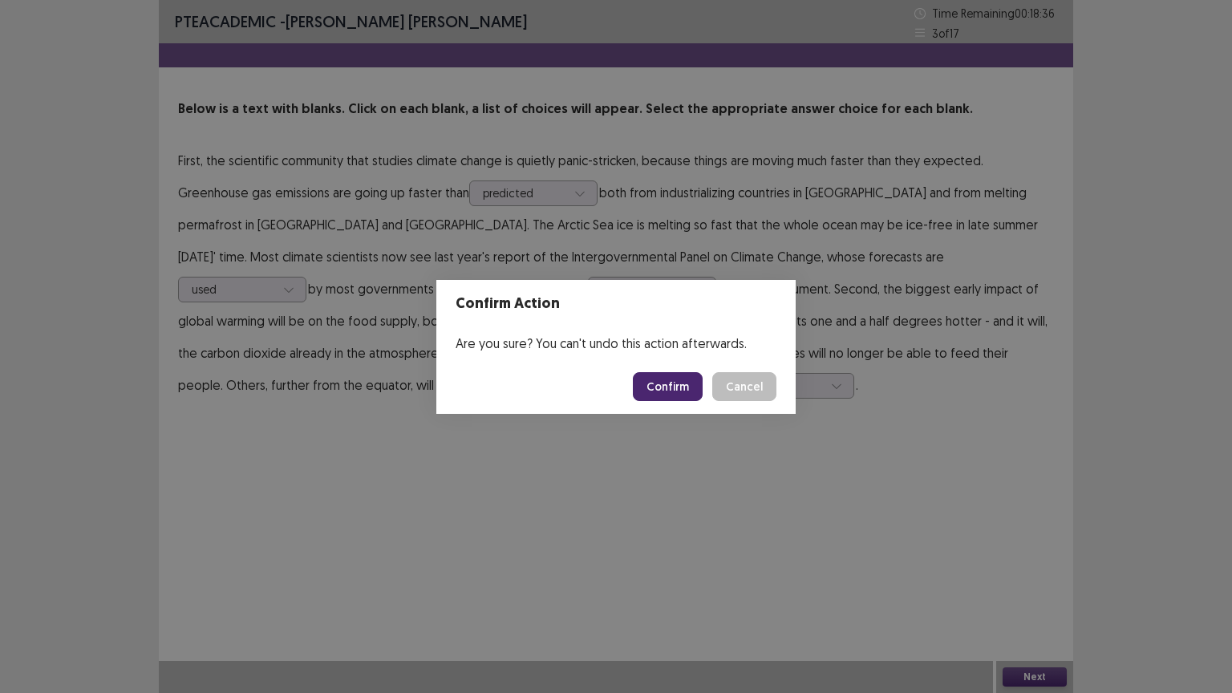
click at [665, 377] on button "Confirm" at bounding box center [668, 386] width 70 height 29
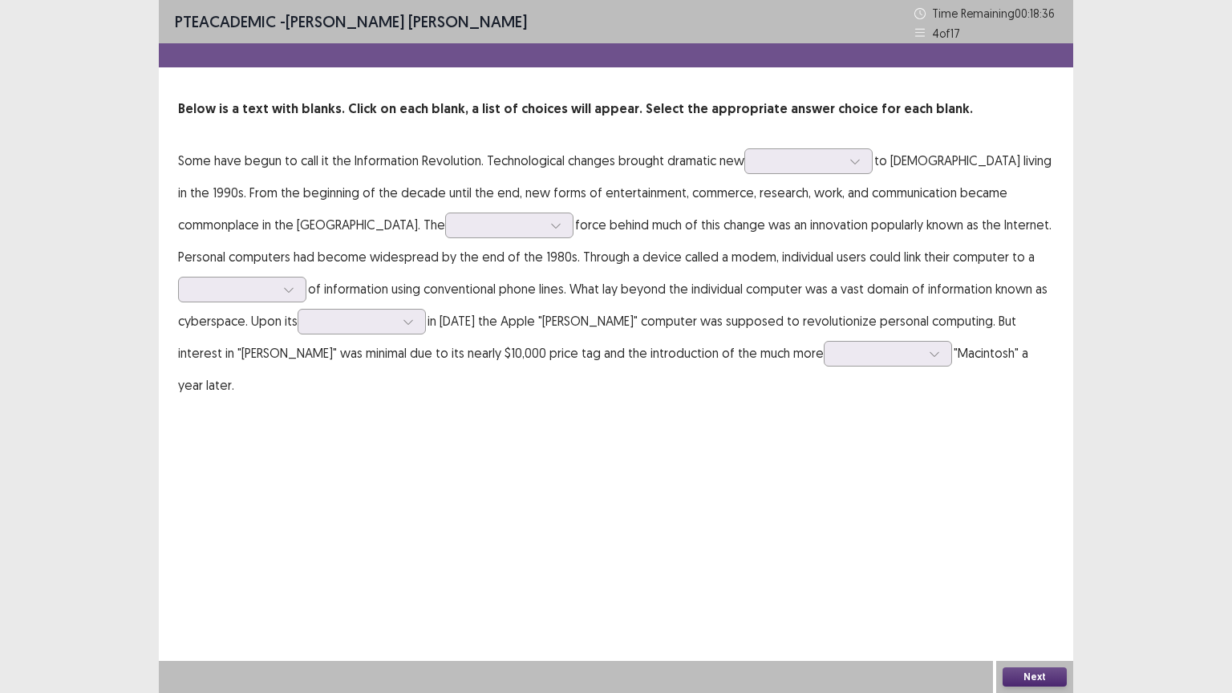
click at [505, 483] on div "PTE academic - [PERSON_NAME] [PERSON_NAME] Time Remaining 00 : 18 : 36 4 of 17 …" at bounding box center [616, 346] width 915 height 693
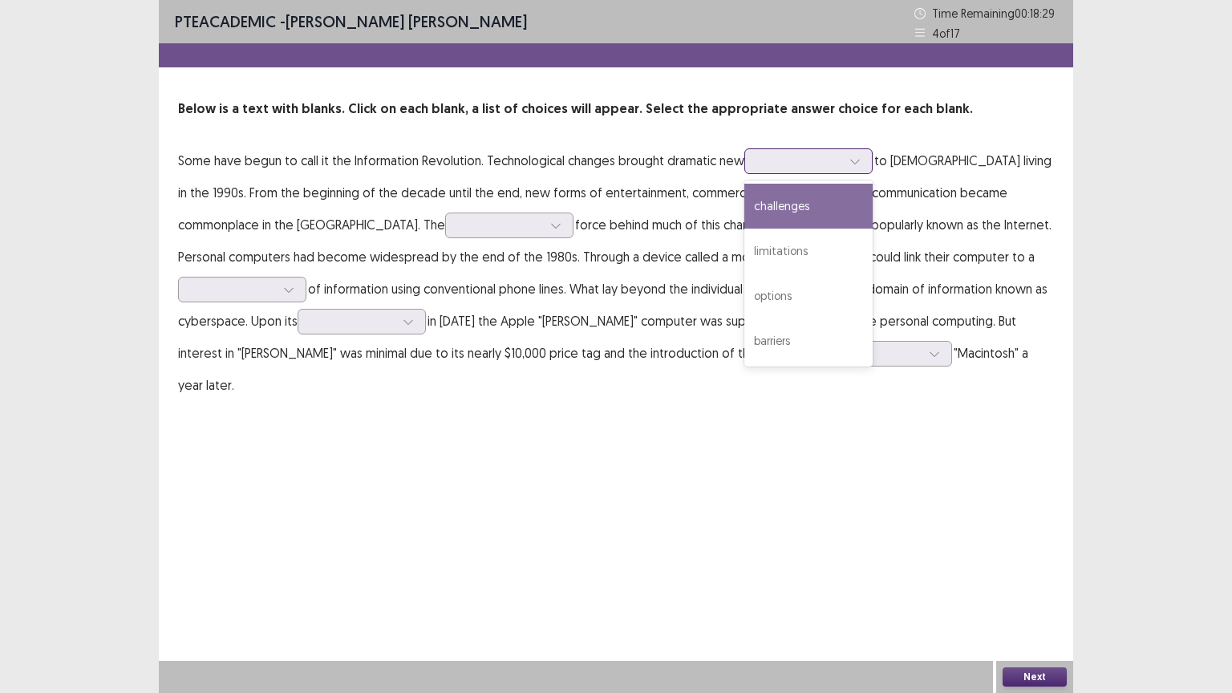
click at [837, 153] on div at bounding box center [799, 160] width 83 height 15
click at [838, 211] on div "challenges" at bounding box center [808, 206] width 128 height 45
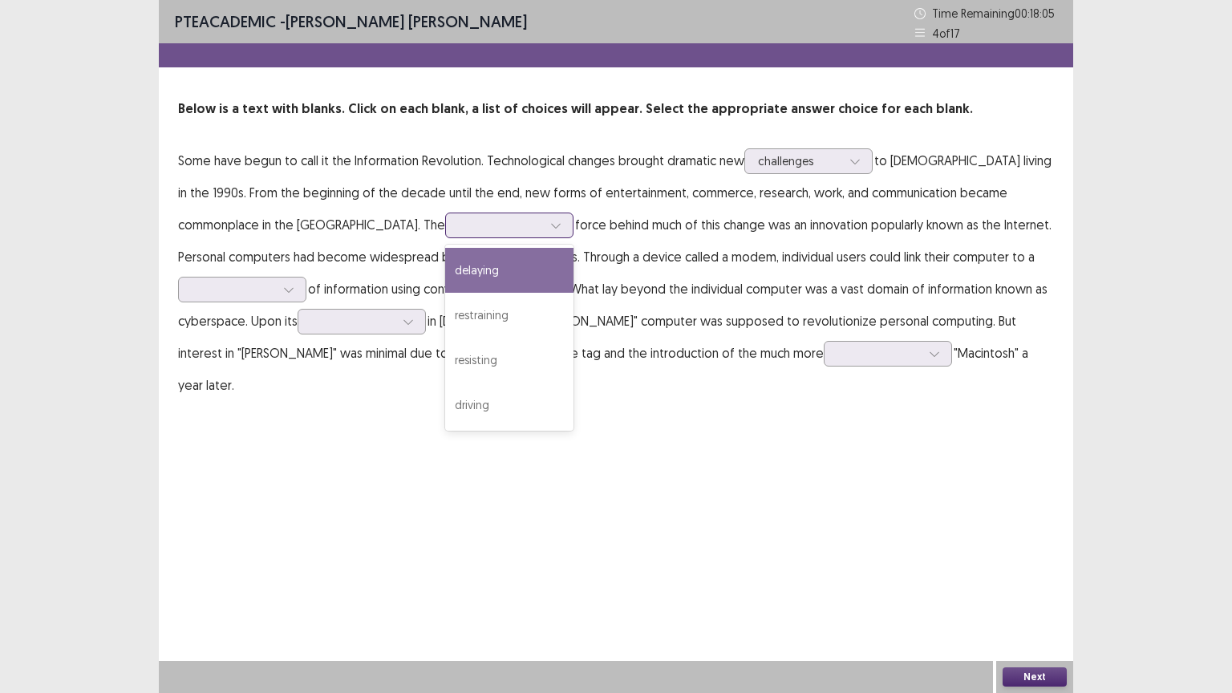
click at [459, 231] on div at bounding box center [500, 224] width 83 height 15
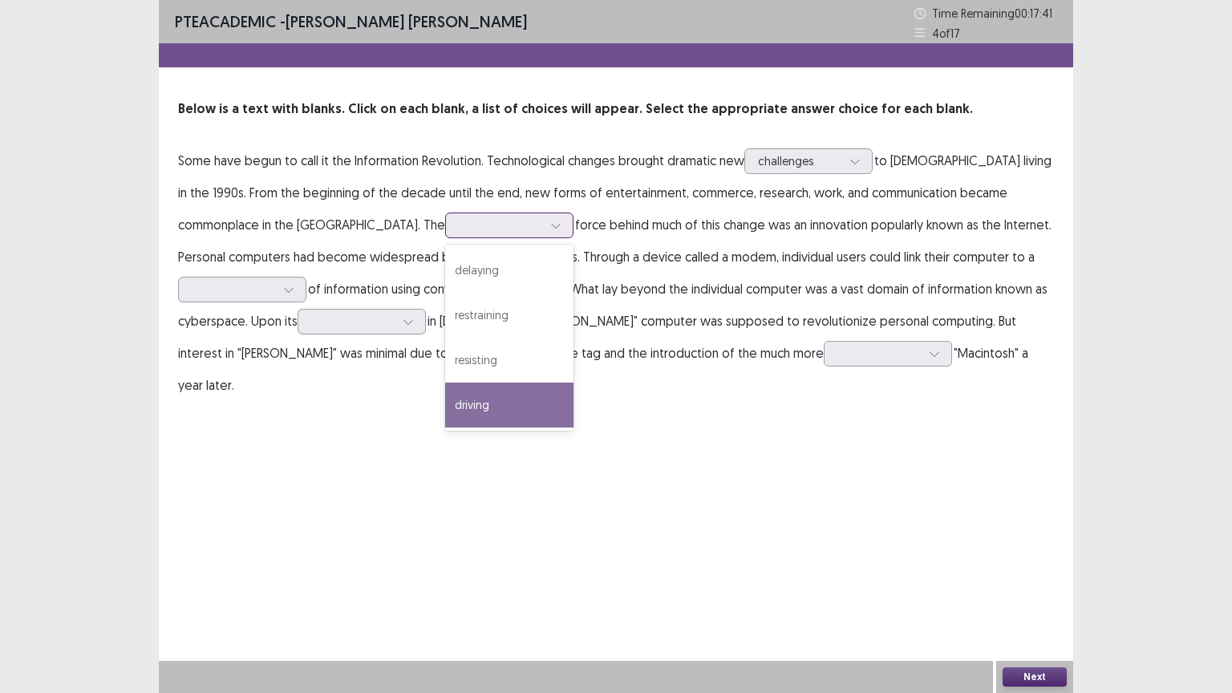
click at [445, 414] on div "driving" at bounding box center [509, 405] width 128 height 45
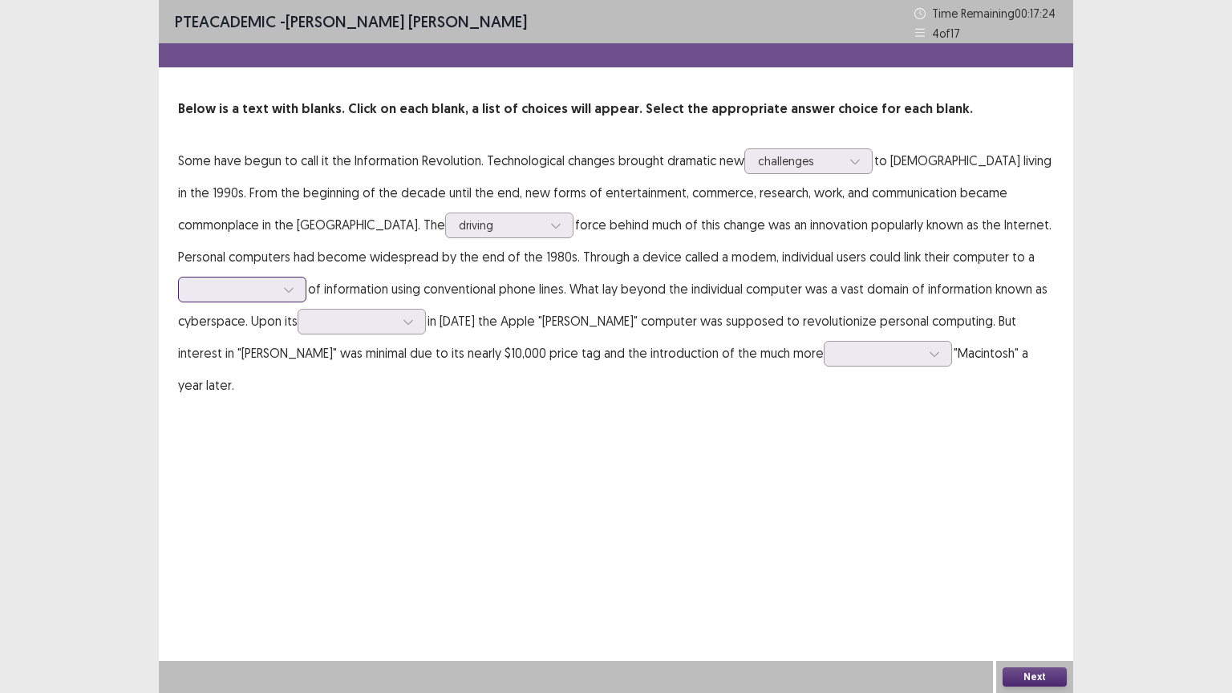
click at [306, 277] on div at bounding box center [242, 290] width 128 height 26
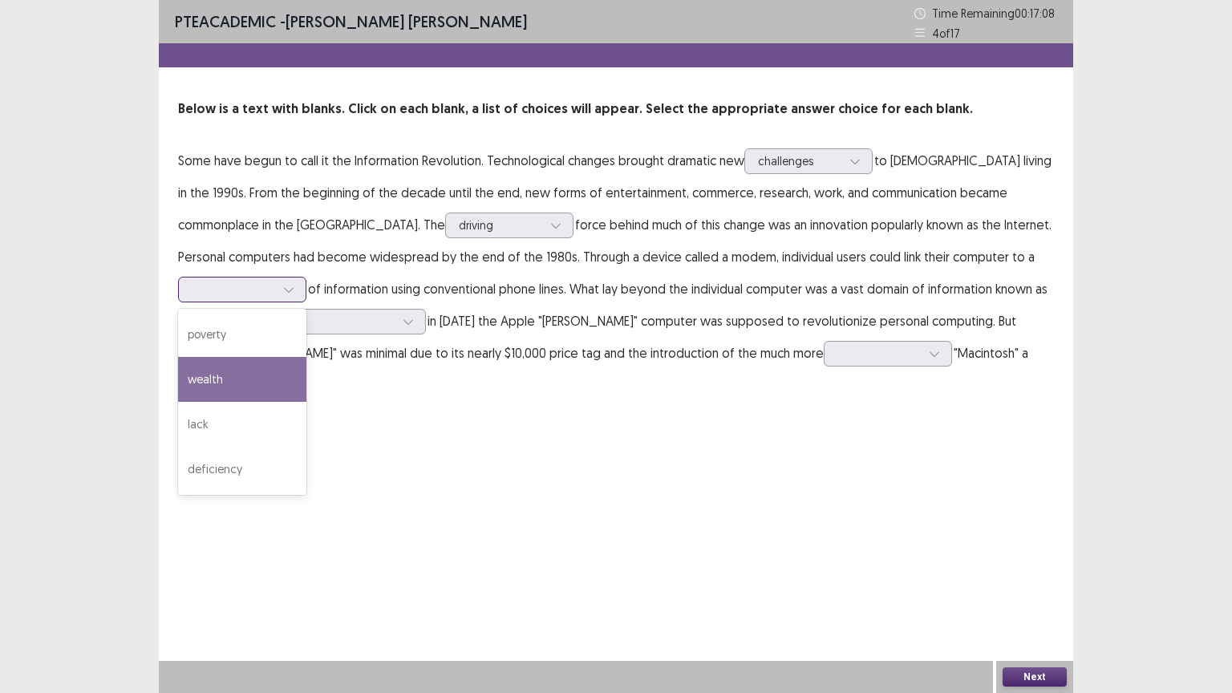
click at [306, 357] on div "wealth" at bounding box center [242, 379] width 128 height 45
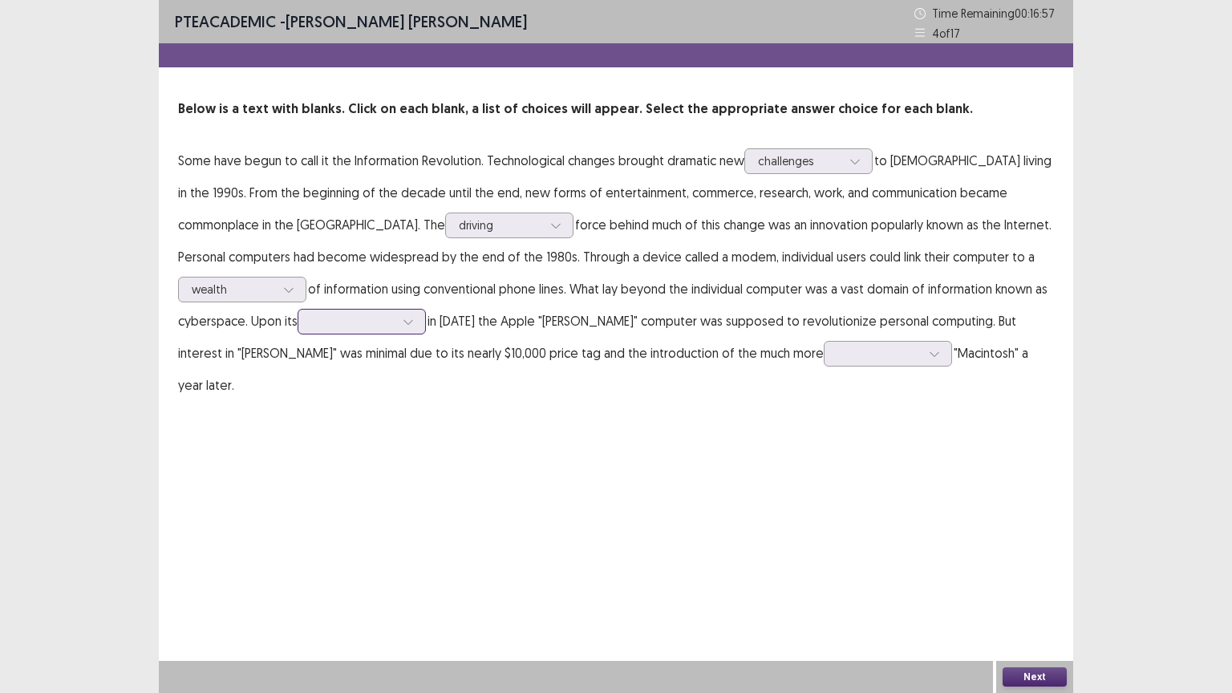
click at [311, 324] on div at bounding box center [352, 321] width 83 height 15
click at [298, 372] on div "release" at bounding box center [362, 366] width 128 height 45
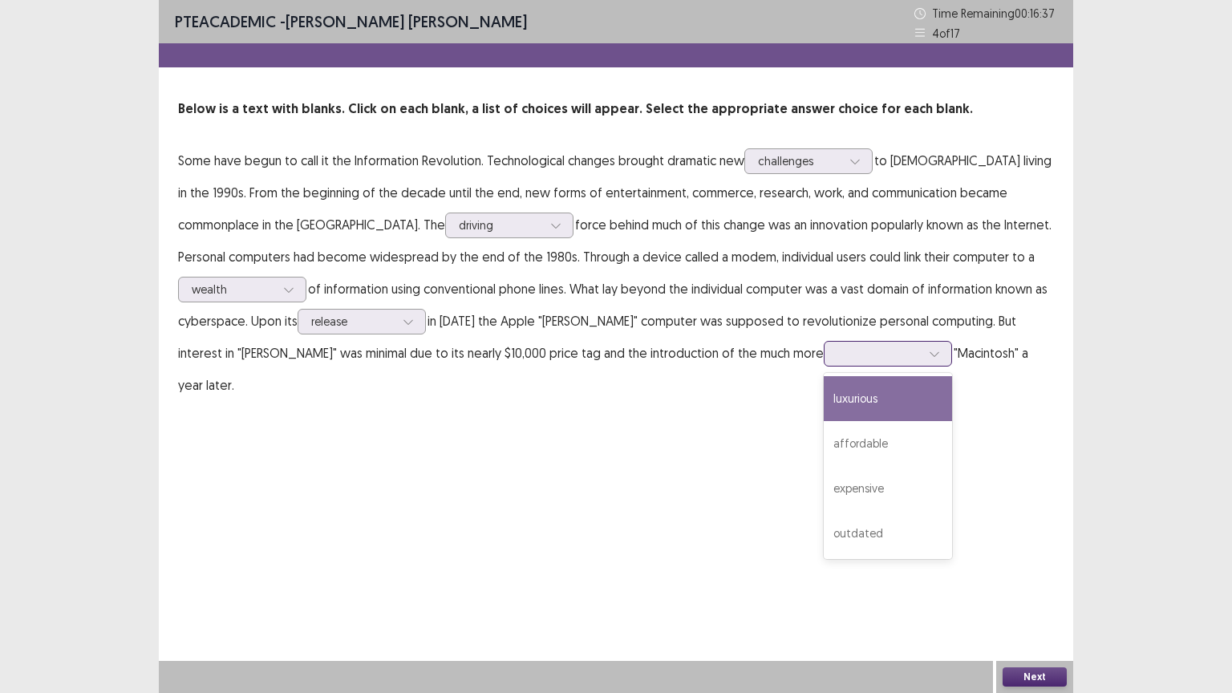
click at [837, 351] on div at bounding box center [878, 353] width 83 height 15
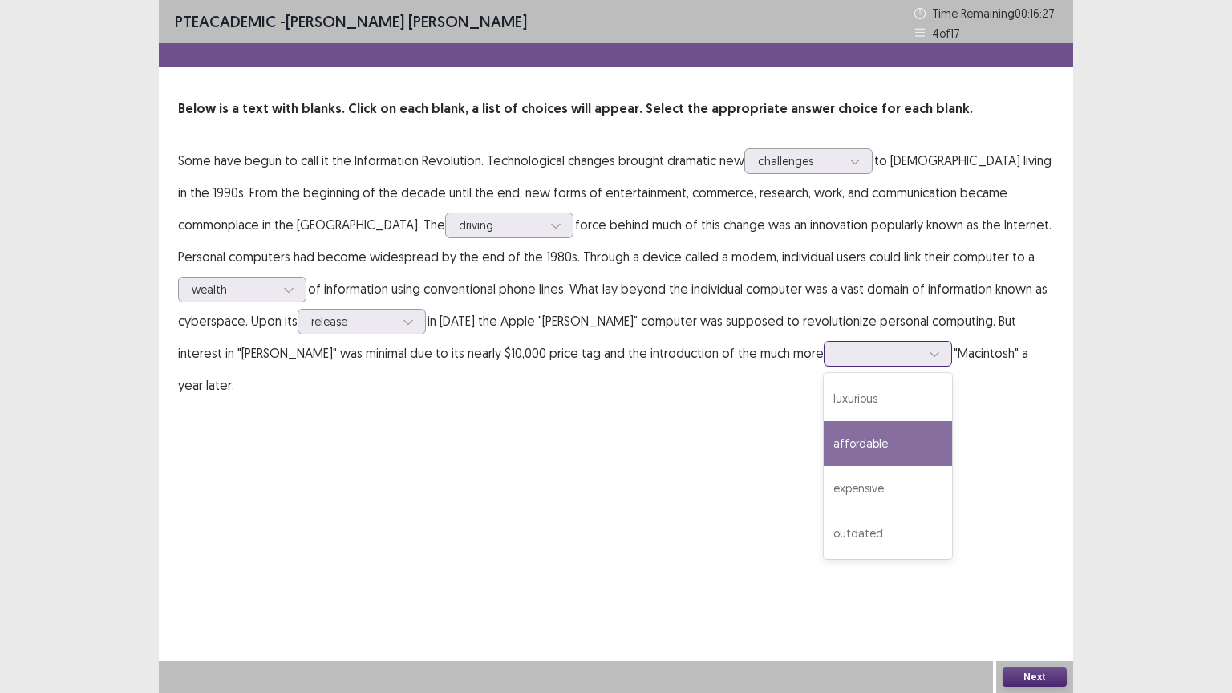
click at [824, 448] on div "affordable" at bounding box center [888, 443] width 128 height 45
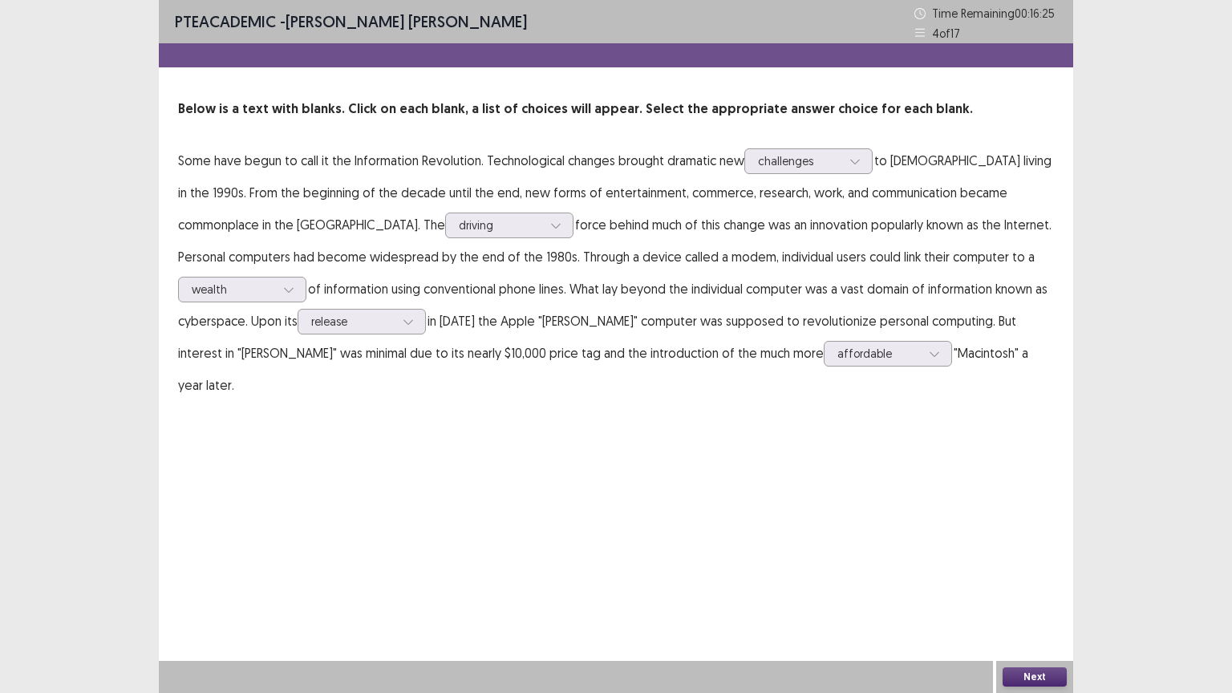
click at [1056, 650] on button "Next" at bounding box center [1035, 676] width 64 height 19
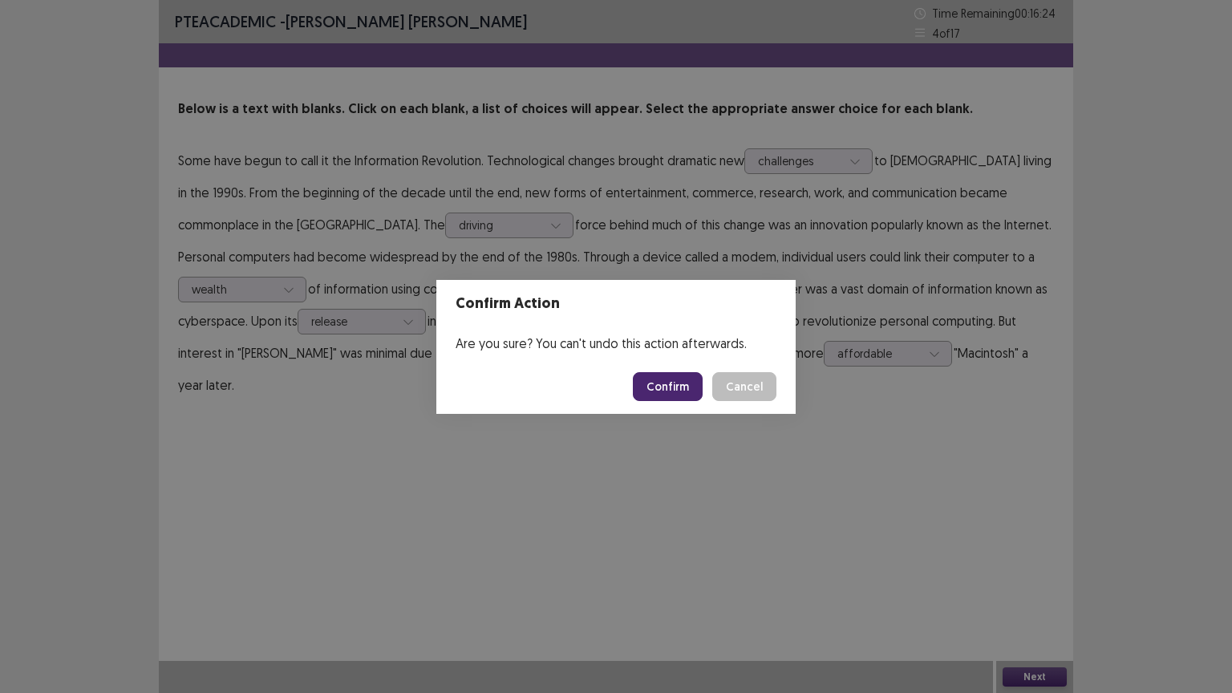
click at [676, 391] on button "Confirm" at bounding box center [668, 386] width 70 height 29
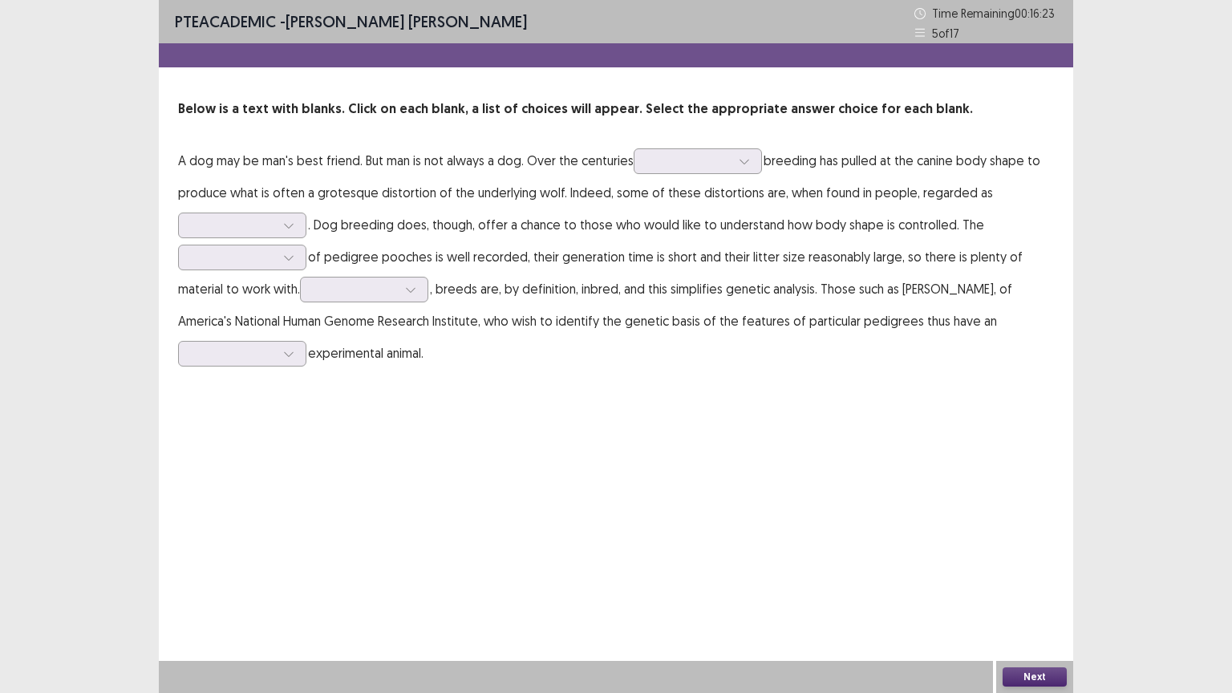
click at [552, 477] on div "PTE academic - [PERSON_NAME] [PERSON_NAME] Time Remaining 00 : 16 : 23 5 of 17 …" at bounding box center [616, 346] width 915 height 693
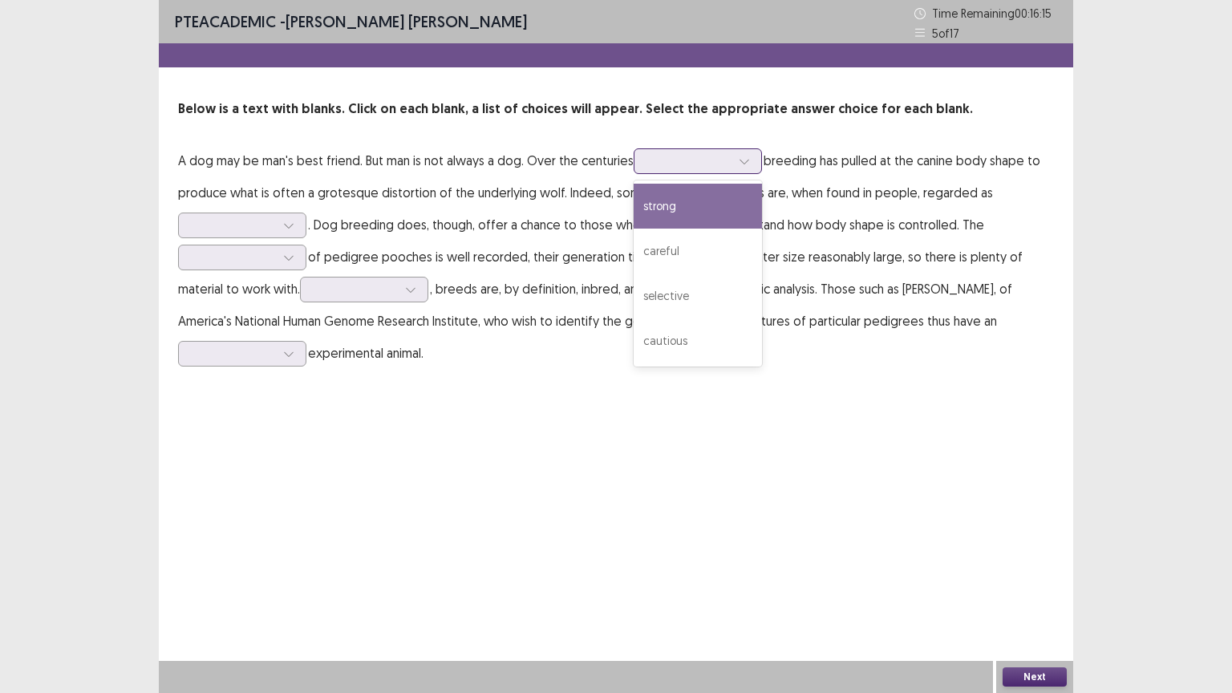
click at [647, 162] on input "text" at bounding box center [648, 161] width 3 height 12
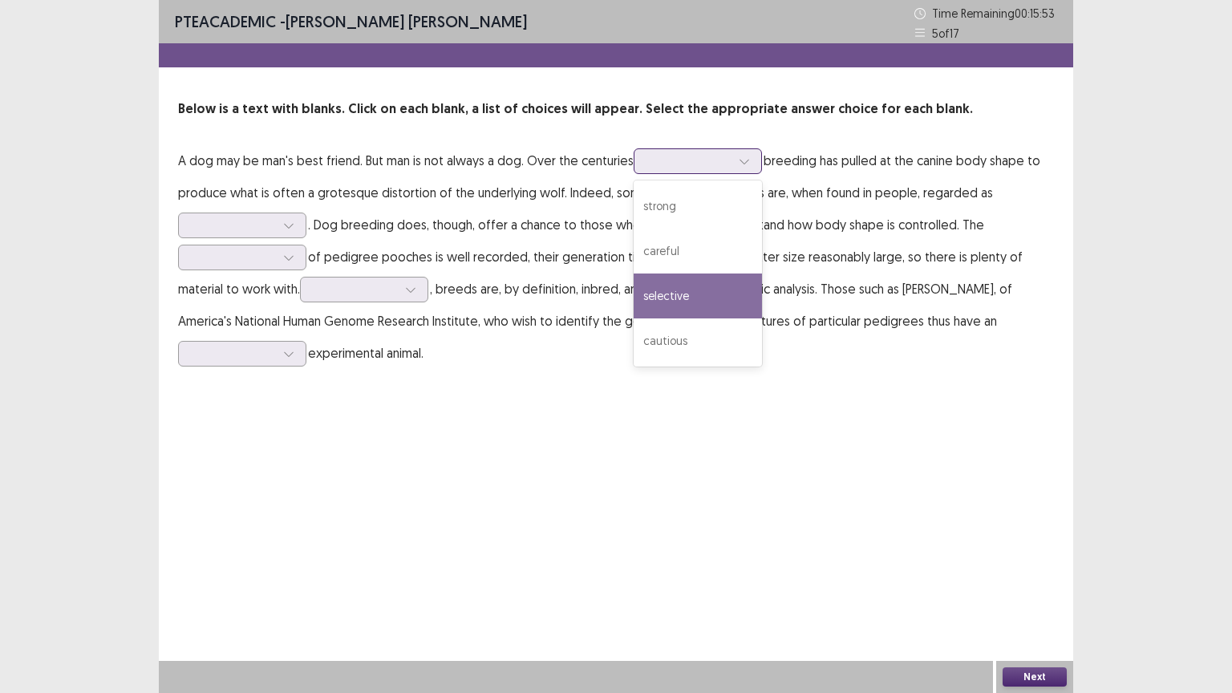
click at [719, 303] on div "selective" at bounding box center [698, 296] width 128 height 45
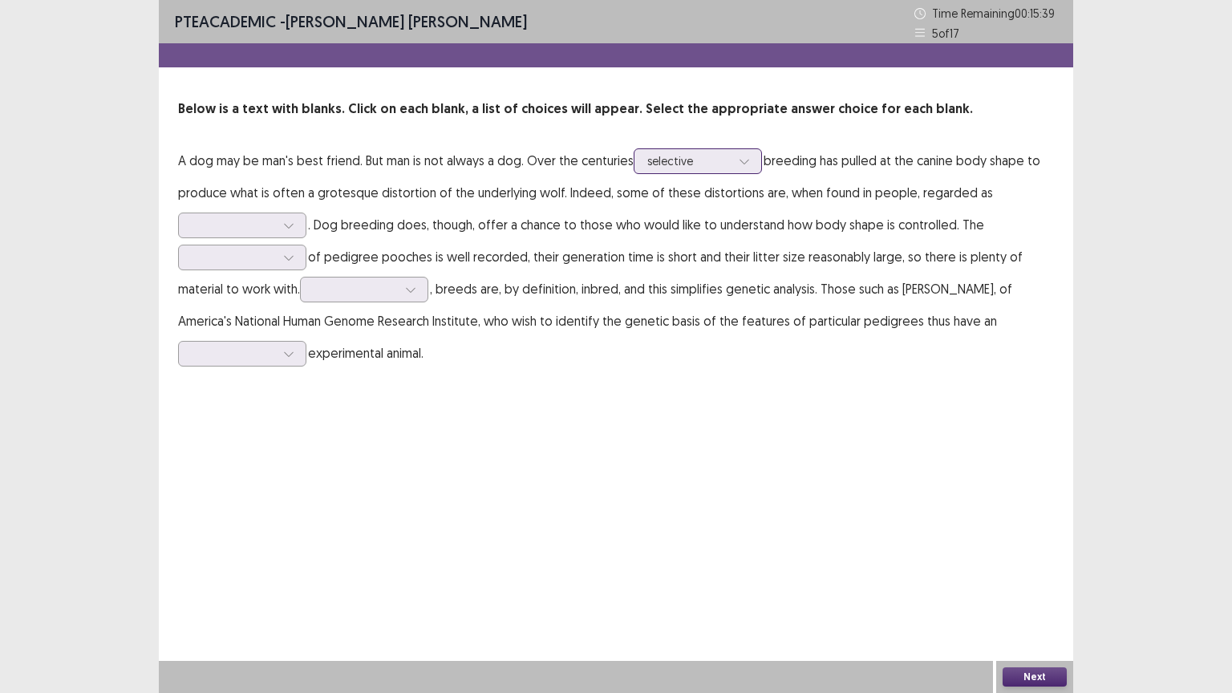
click at [683, 168] on div at bounding box center [688, 160] width 83 height 15
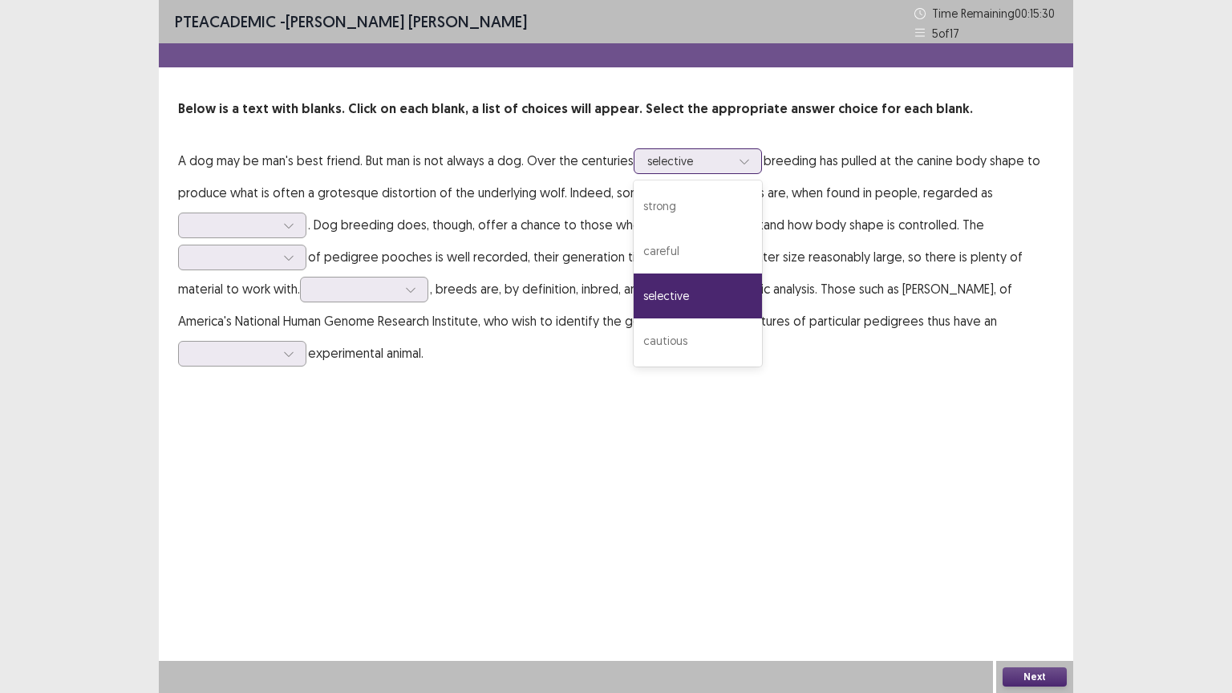
click at [724, 294] on div "selective" at bounding box center [698, 296] width 128 height 45
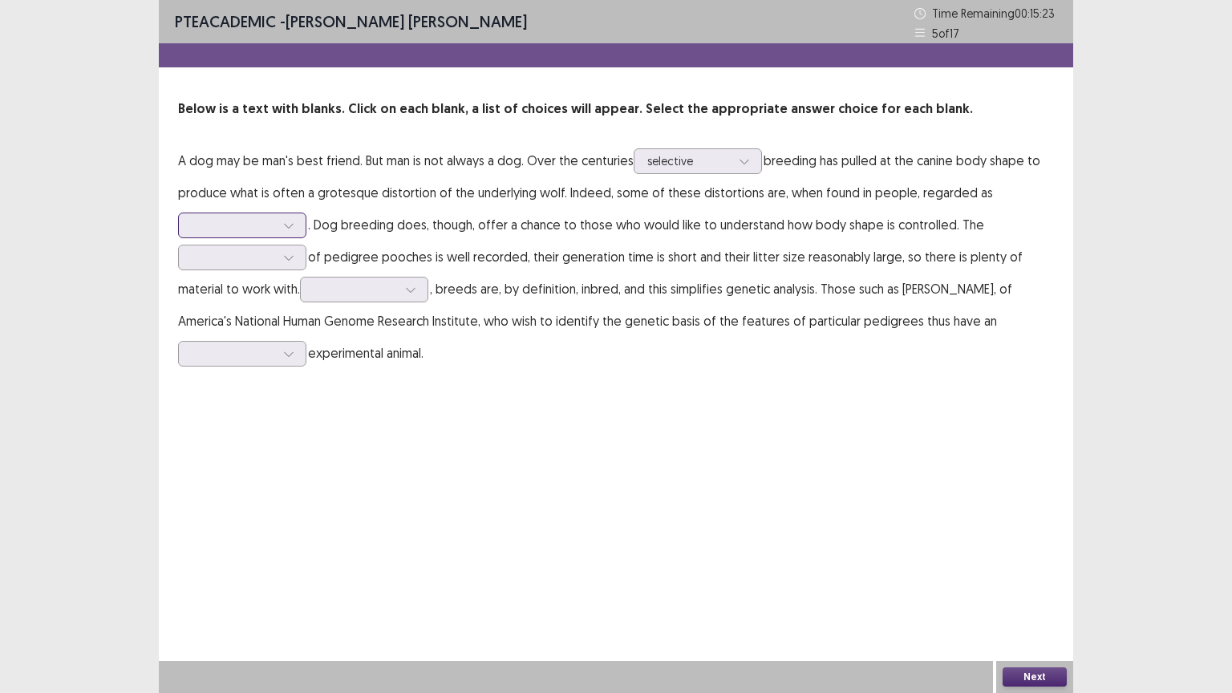
click at [271, 218] on div at bounding box center [233, 224] width 83 height 15
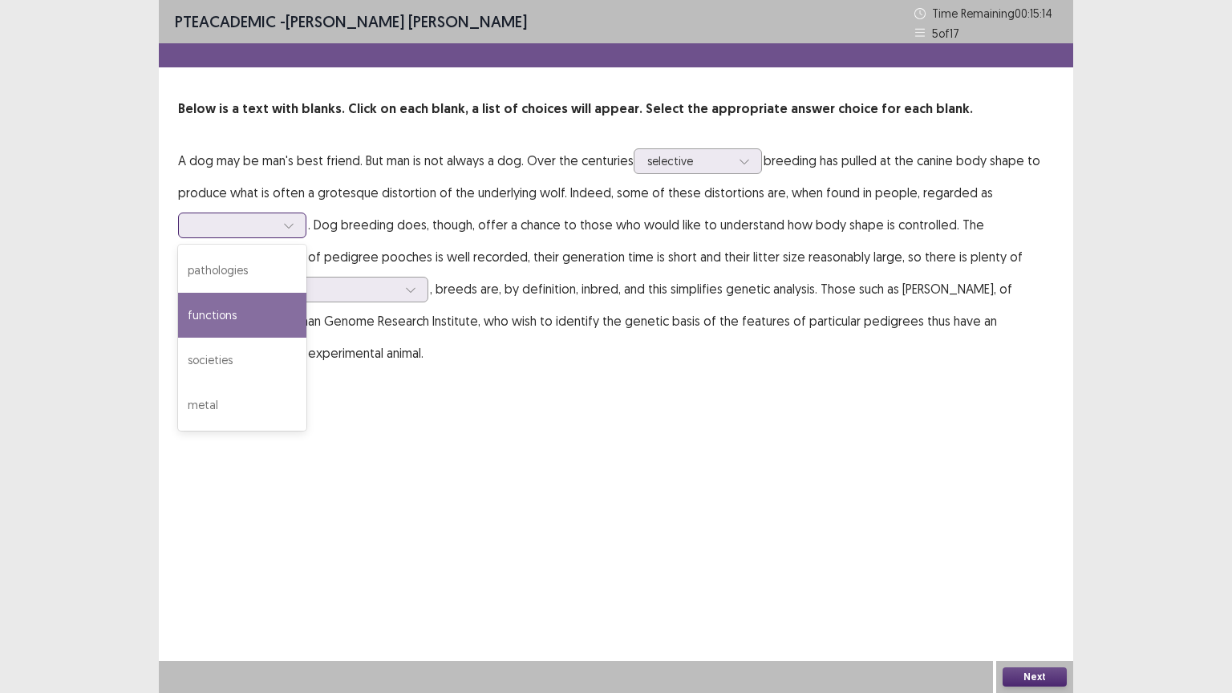
click at [277, 313] on div "functions" at bounding box center [242, 315] width 128 height 45
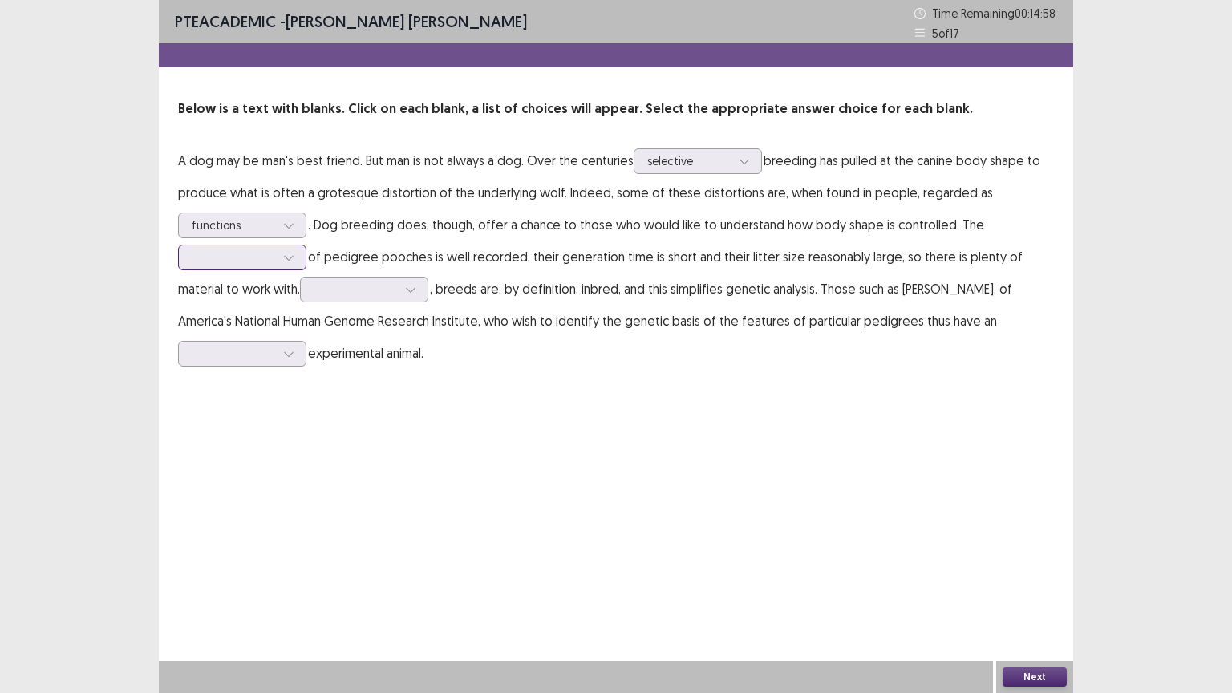
click at [266, 257] on div at bounding box center [233, 256] width 83 height 15
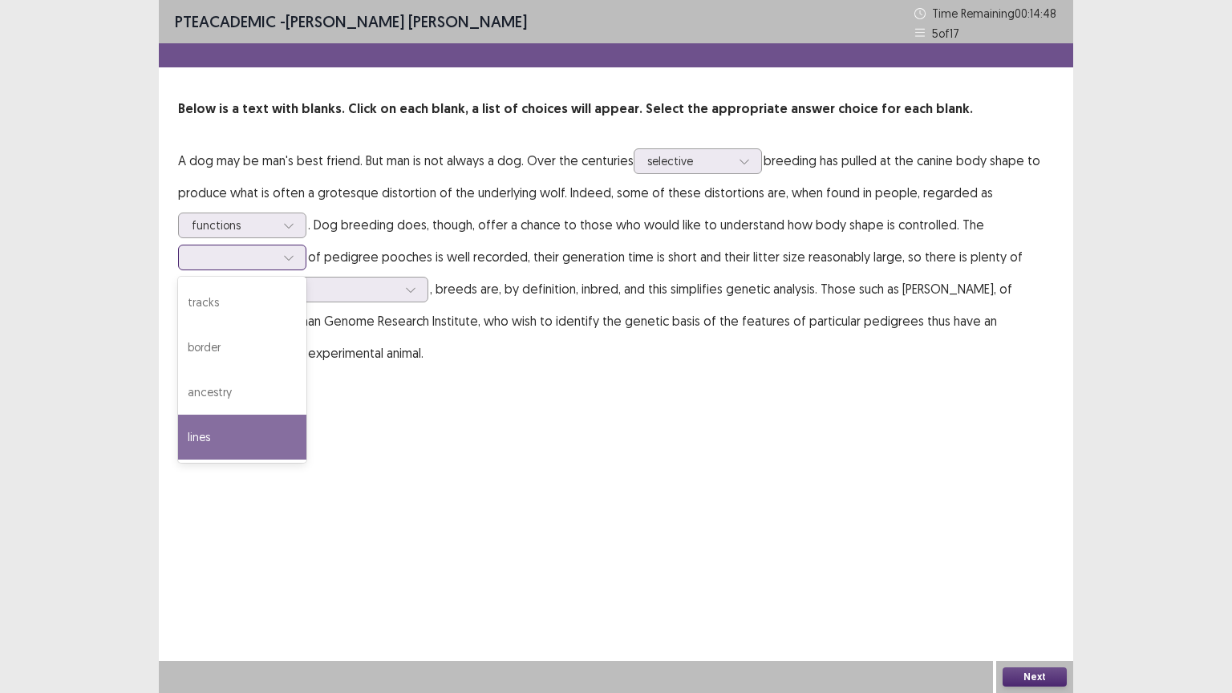
click at [247, 445] on div "lines" at bounding box center [242, 437] width 128 height 45
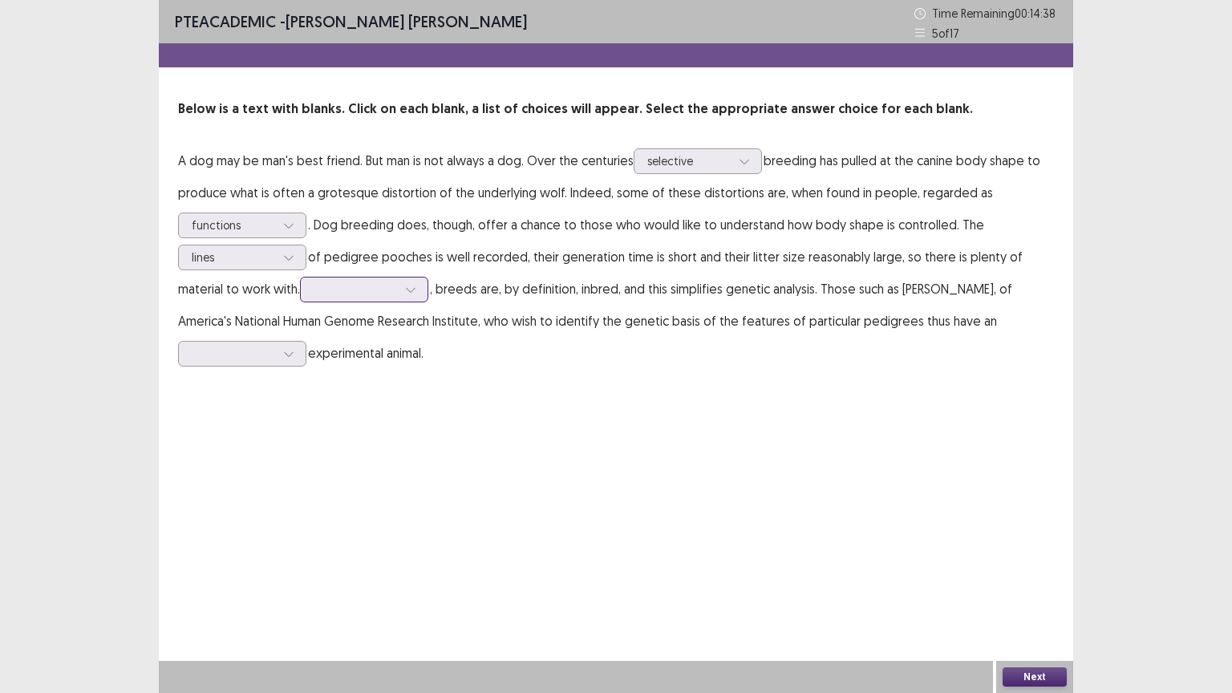
click at [339, 298] on div at bounding box center [355, 289] width 87 height 18
click at [346, 341] on div "Moreover" at bounding box center [364, 334] width 128 height 45
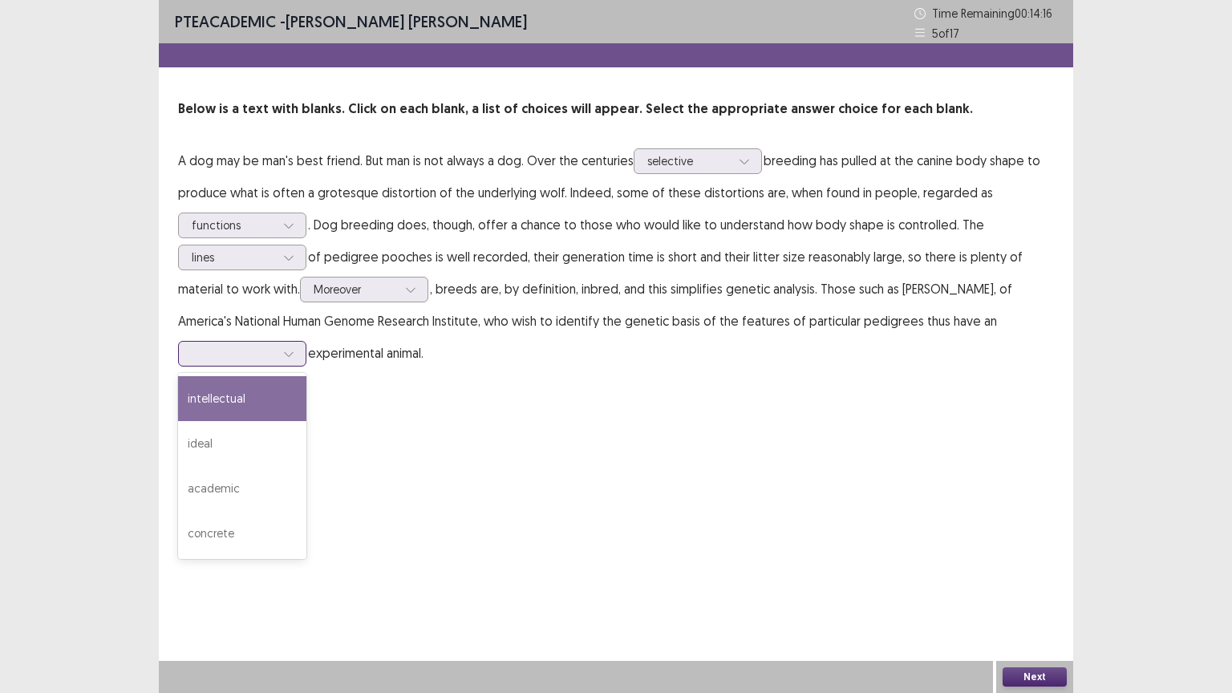
click at [221, 359] on div at bounding box center [233, 353] width 83 height 15
click at [266, 387] on div "intellectual" at bounding box center [242, 398] width 128 height 45
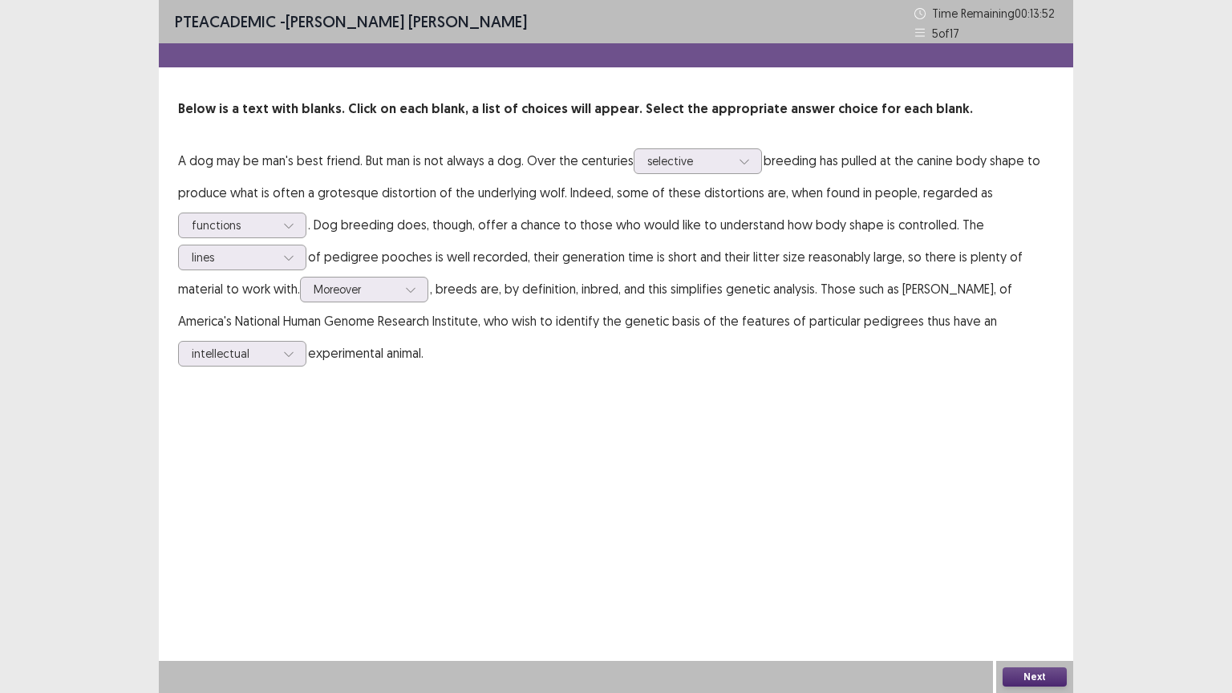
click at [1032, 650] on button "Next" at bounding box center [1035, 676] width 64 height 19
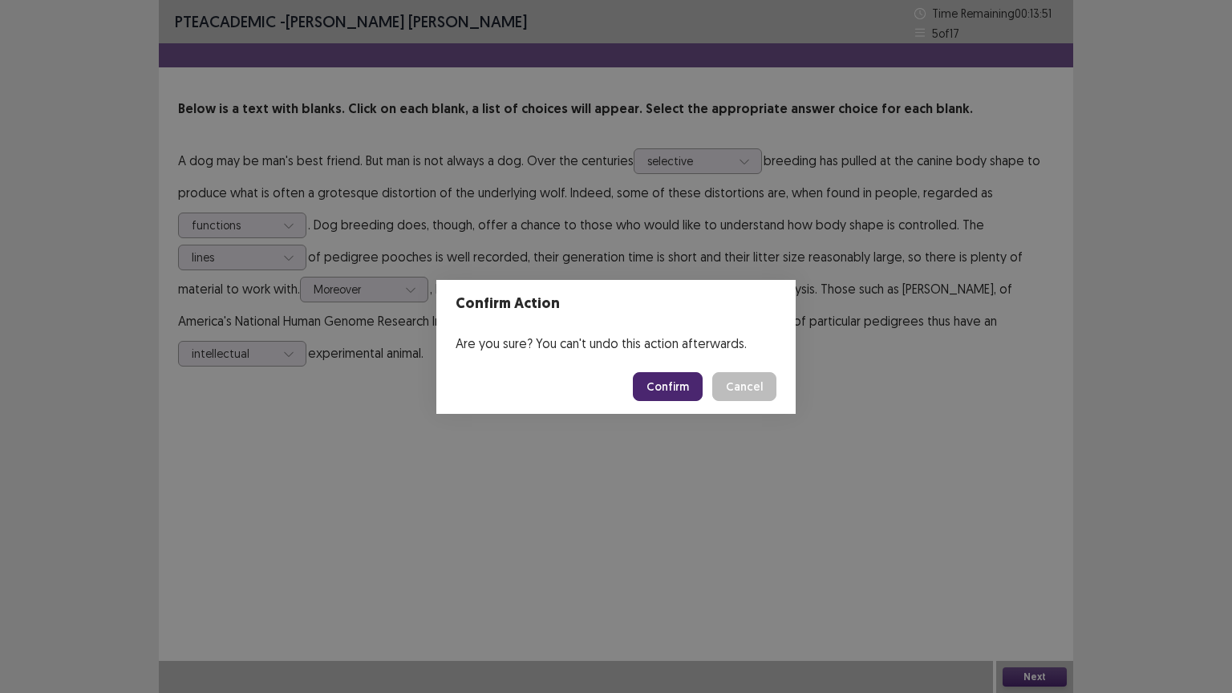
click at [683, 388] on button "Confirm" at bounding box center [668, 386] width 70 height 29
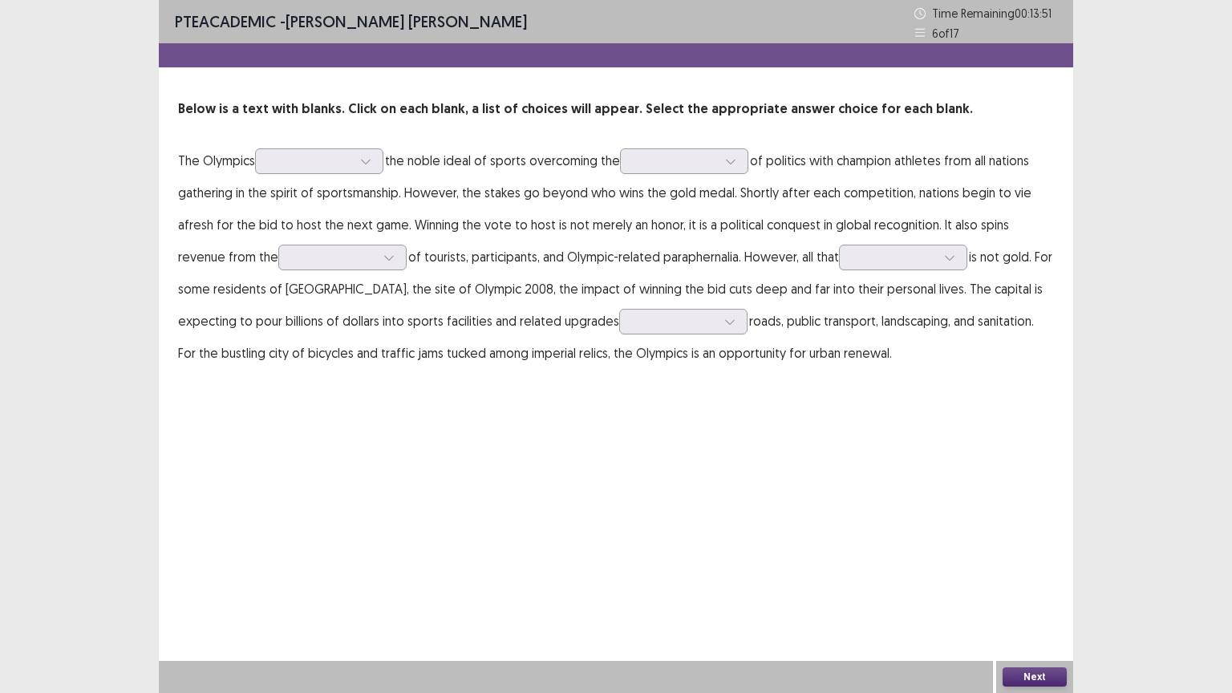
click at [429, 487] on div "PTE academic - [PERSON_NAME] [PERSON_NAME] Time Remaining 00 : 13 : 51 6 of 17 …" at bounding box center [616, 346] width 915 height 693
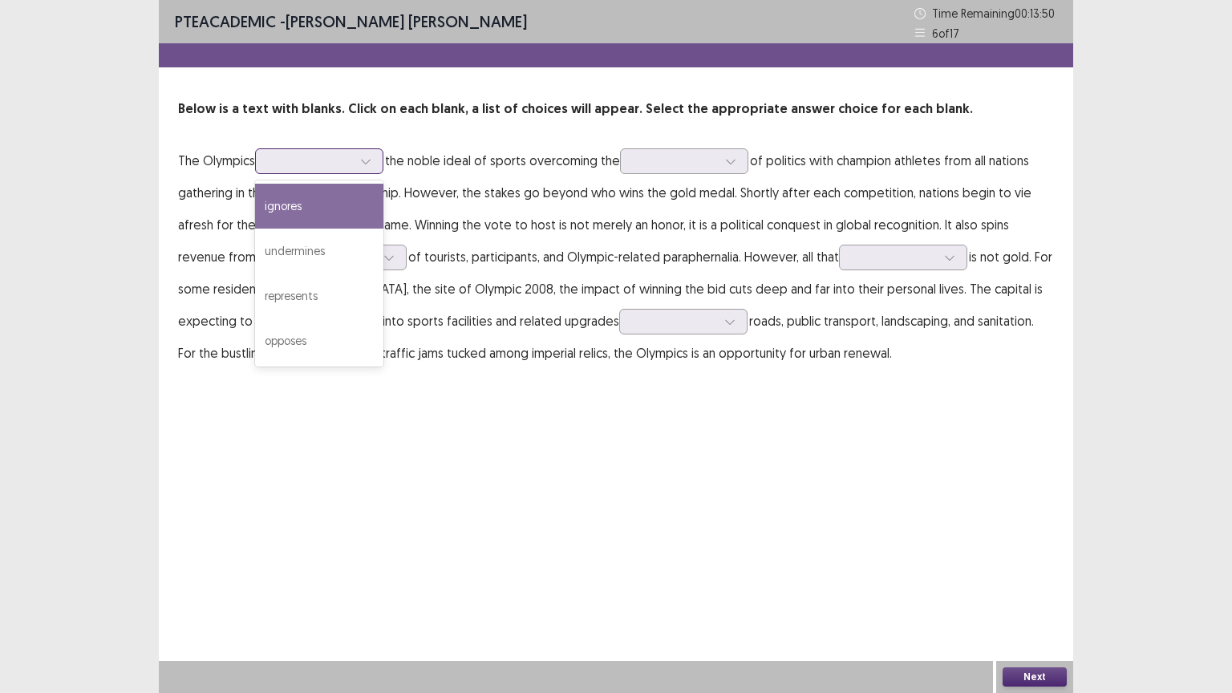
click at [295, 159] on div at bounding box center [310, 160] width 83 height 15
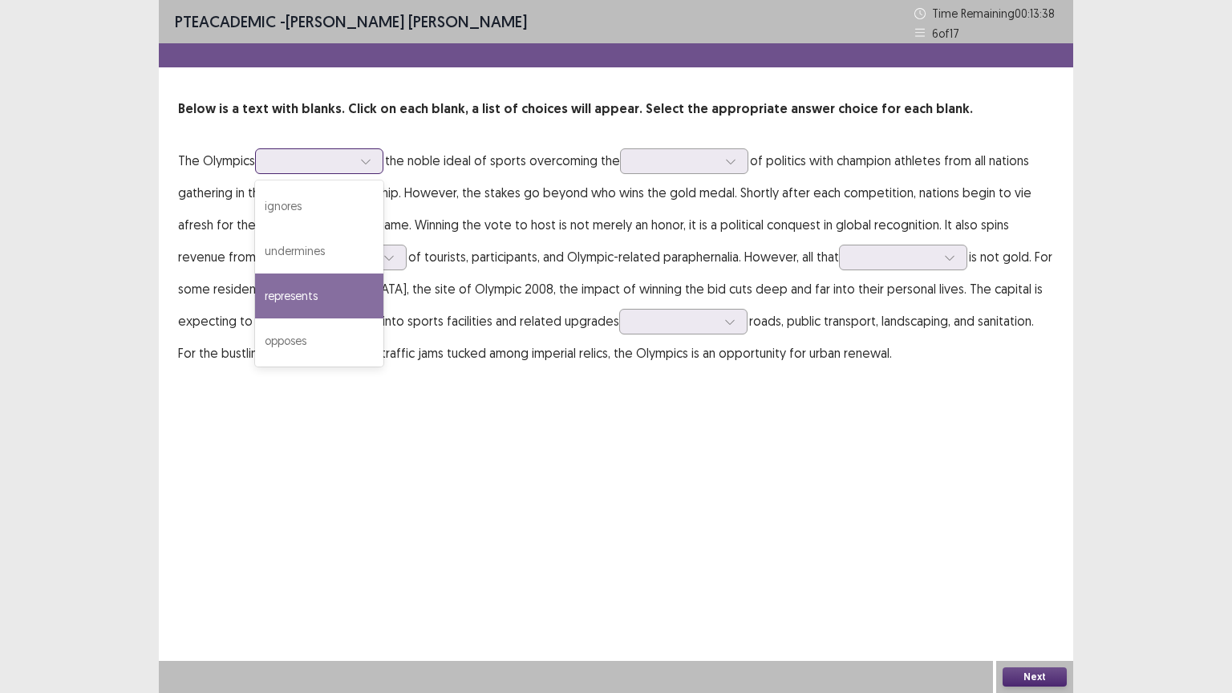
click at [339, 299] on div "represents" at bounding box center [319, 296] width 128 height 45
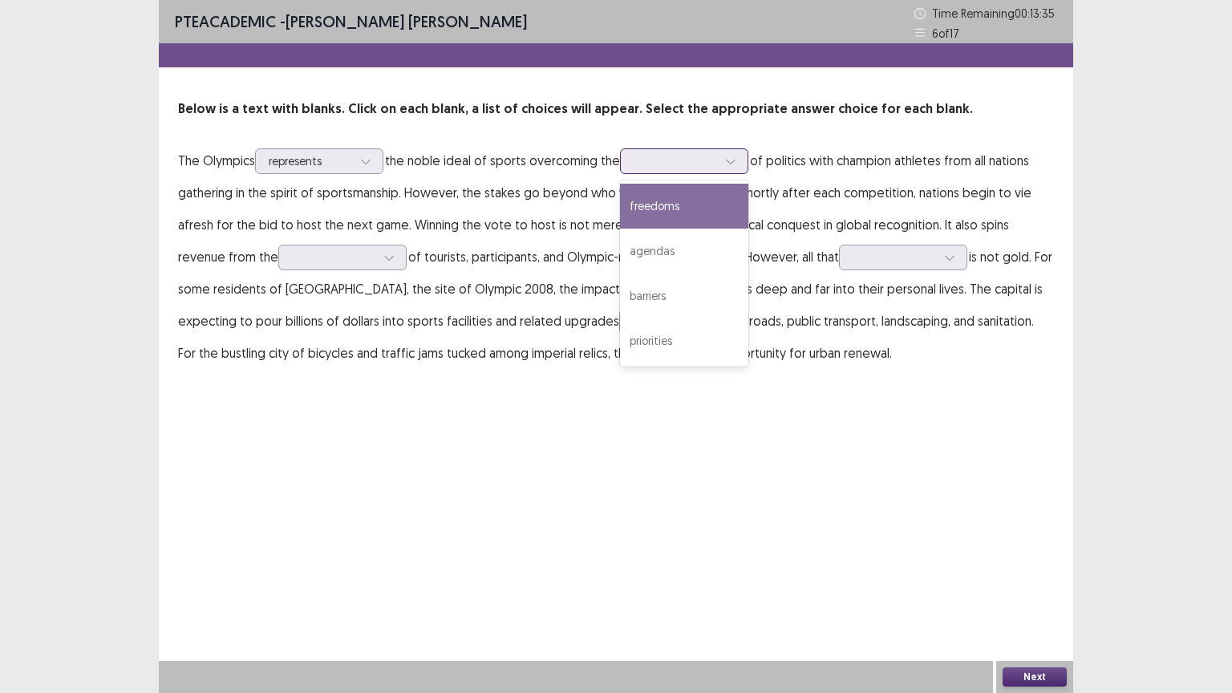
click at [658, 162] on div at bounding box center [675, 160] width 83 height 15
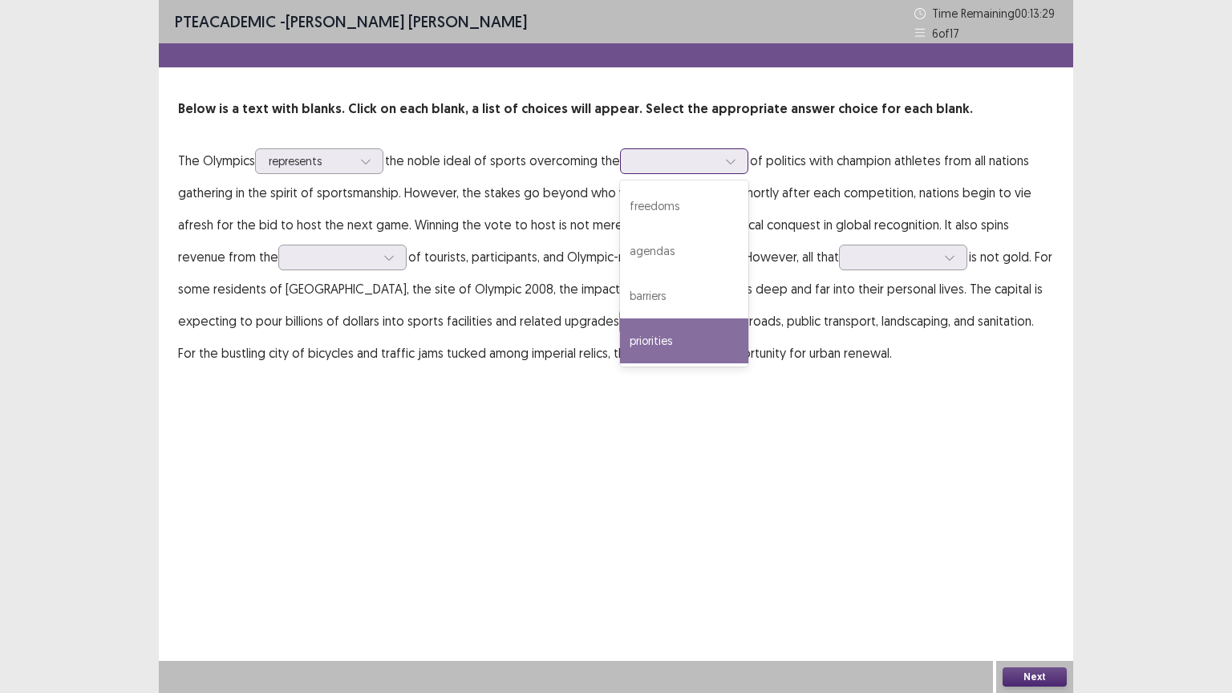
click at [675, 340] on div "priorities" at bounding box center [684, 340] width 128 height 45
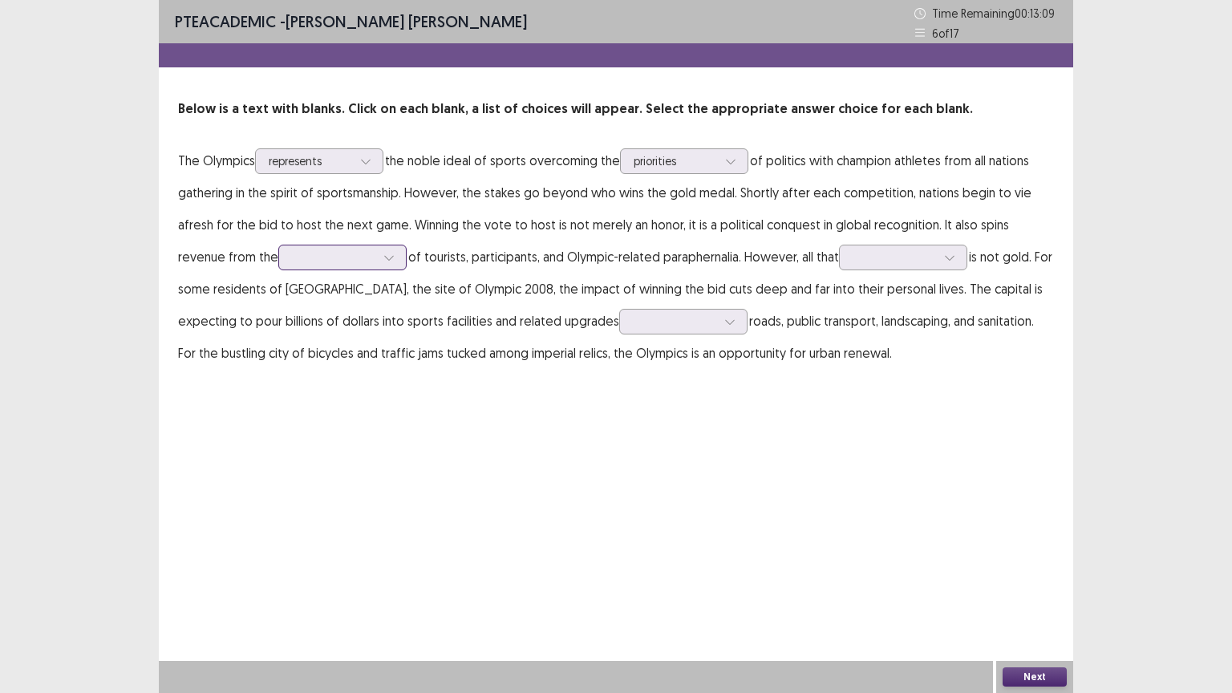
click at [318, 260] on div at bounding box center [333, 256] width 83 height 15
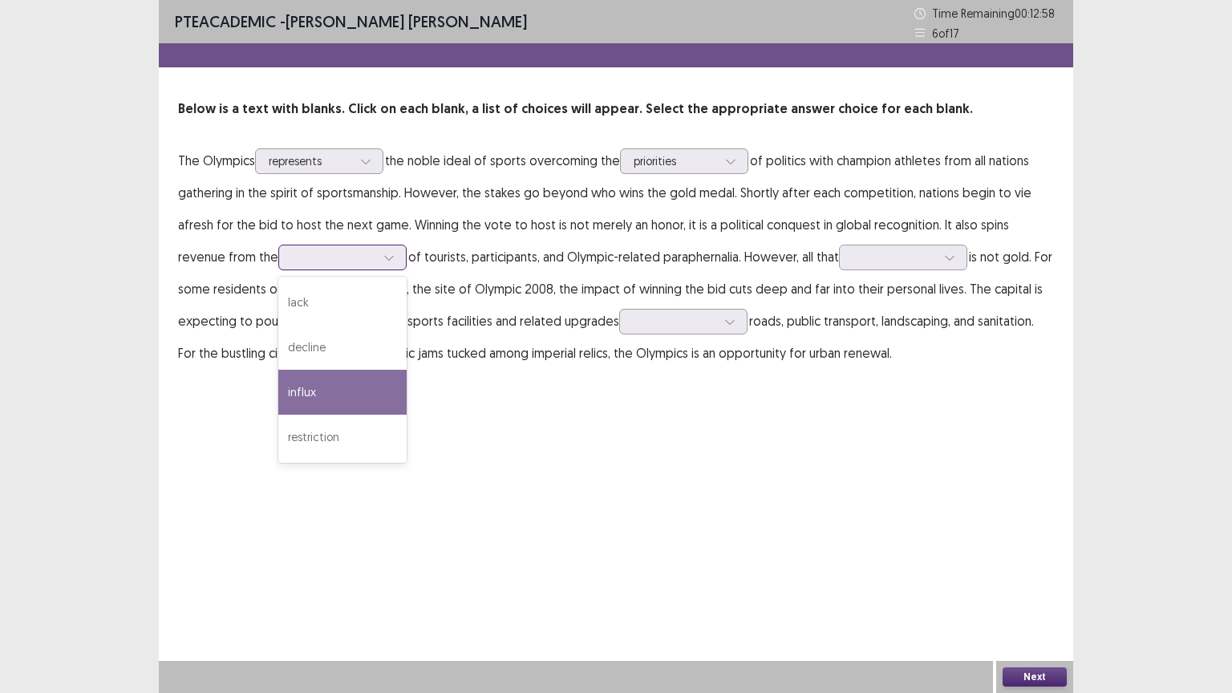
click at [314, 390] on div "influx" at bounding box center [342, 392] width 128 height 45
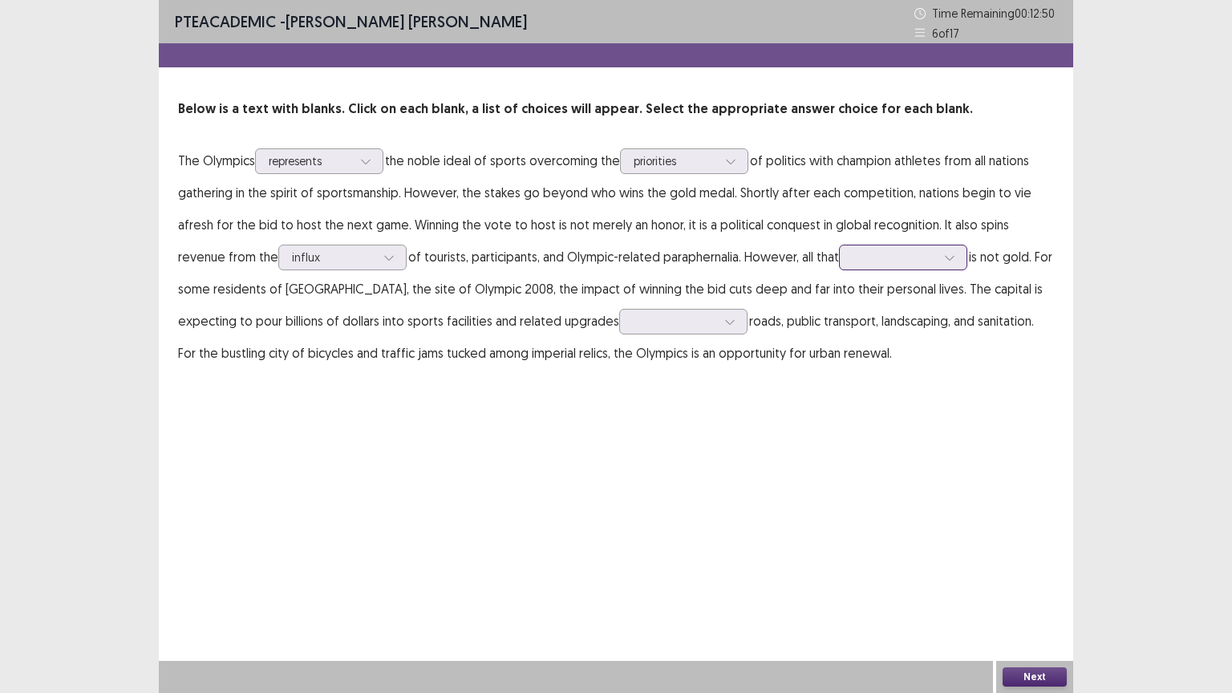
click at [853, 259] on div at bounding box center [894, 256] width 83 height 15
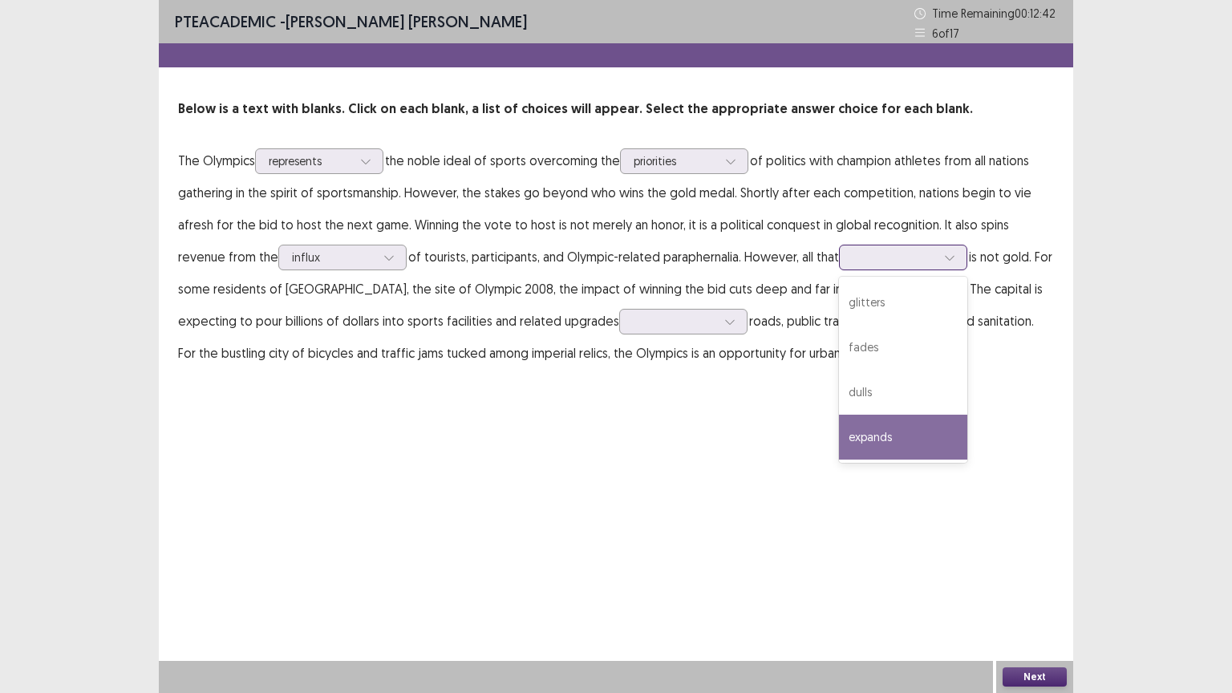
click at [892, 434] on div "expands" at bounding box center [903, 437] width 128 height 45
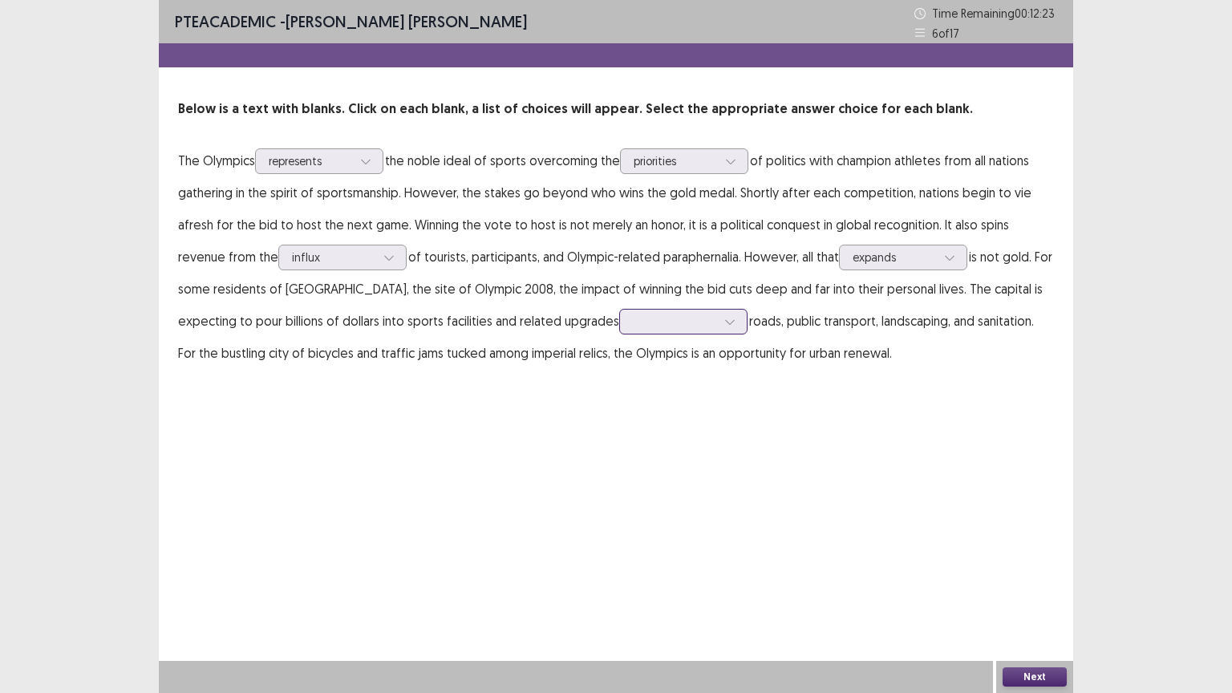
click at [633, 324] on div at bounding box center [674, 321] width 83 height 15
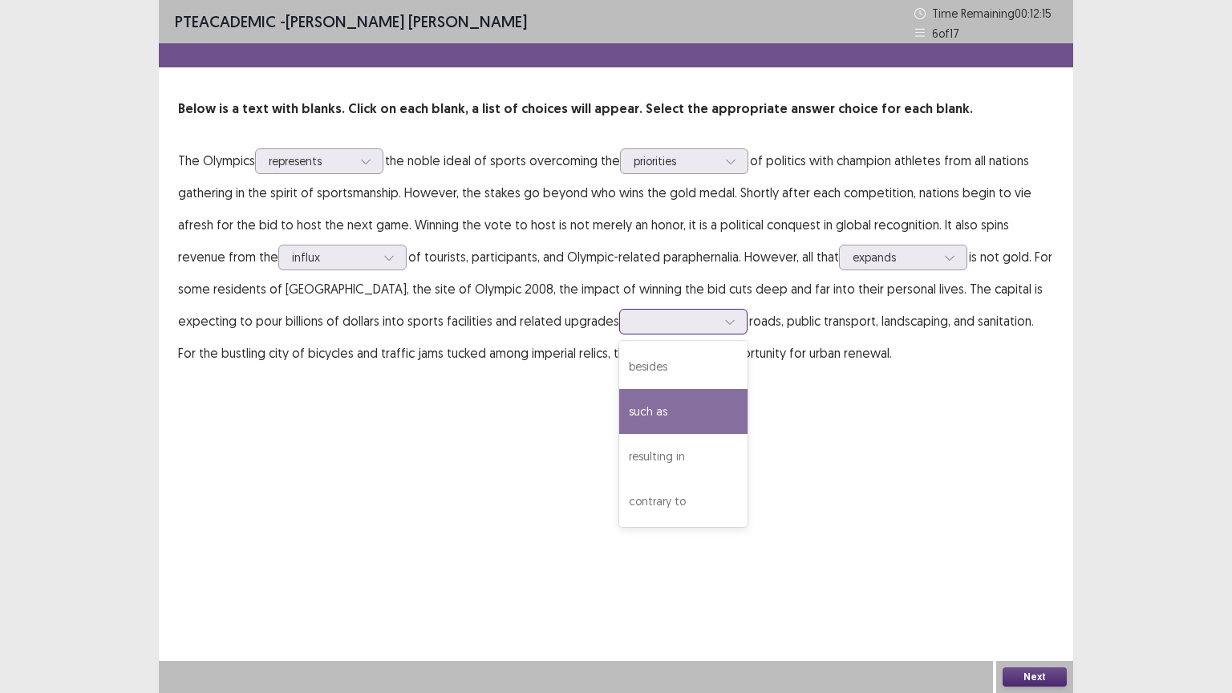
click at [619, 401] on div "such as" at bounding box center [683, 411] width 128 height 45
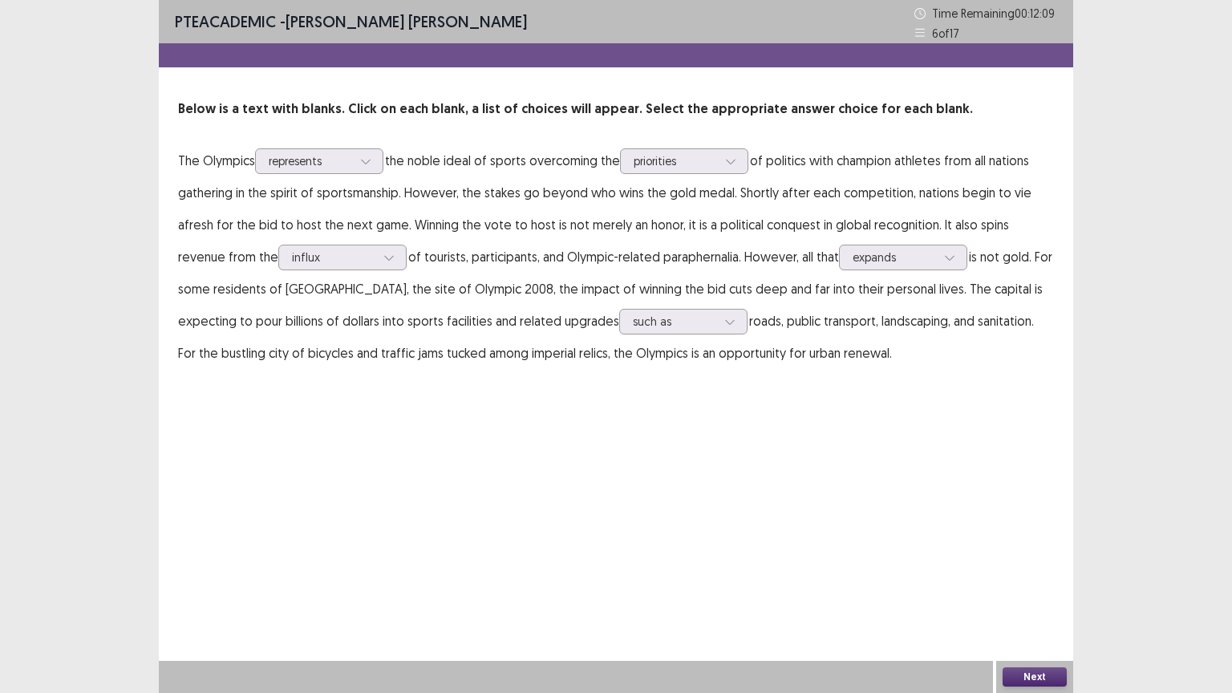
click at [1036, 650] on button "Next" at bounding box center [1035, 676] width 64 height 19
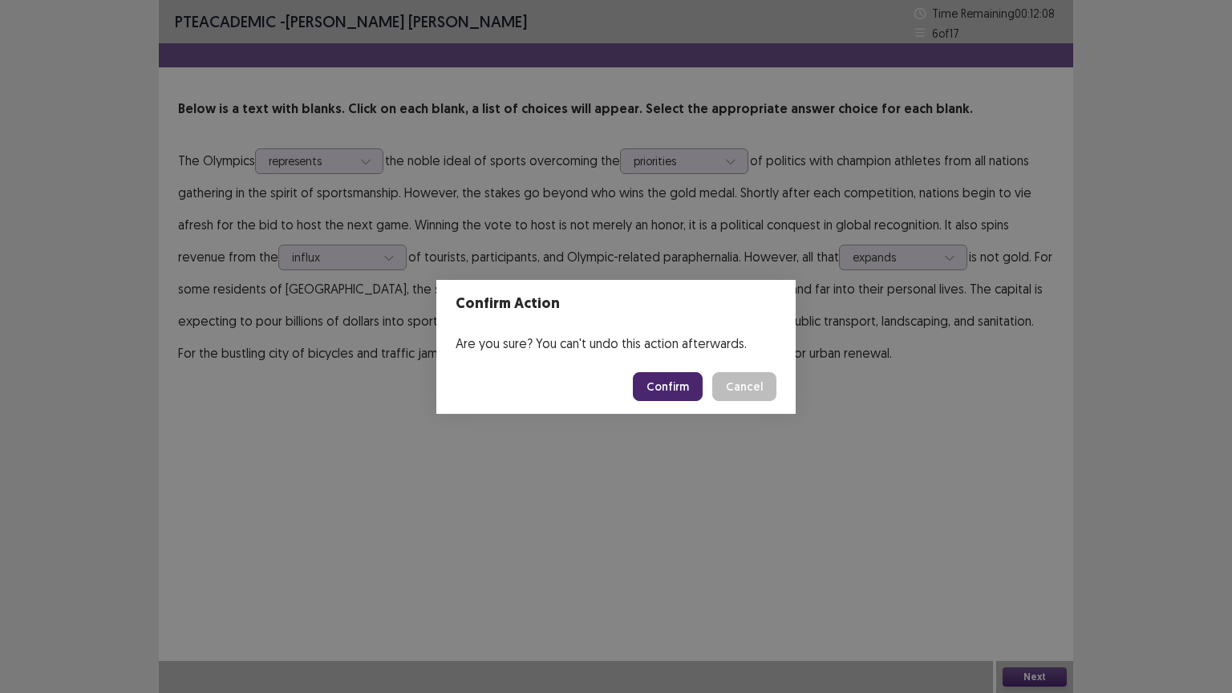
click at [681, 380] on button "Confirm" at bounding box center [668, 386] width 70 height 29
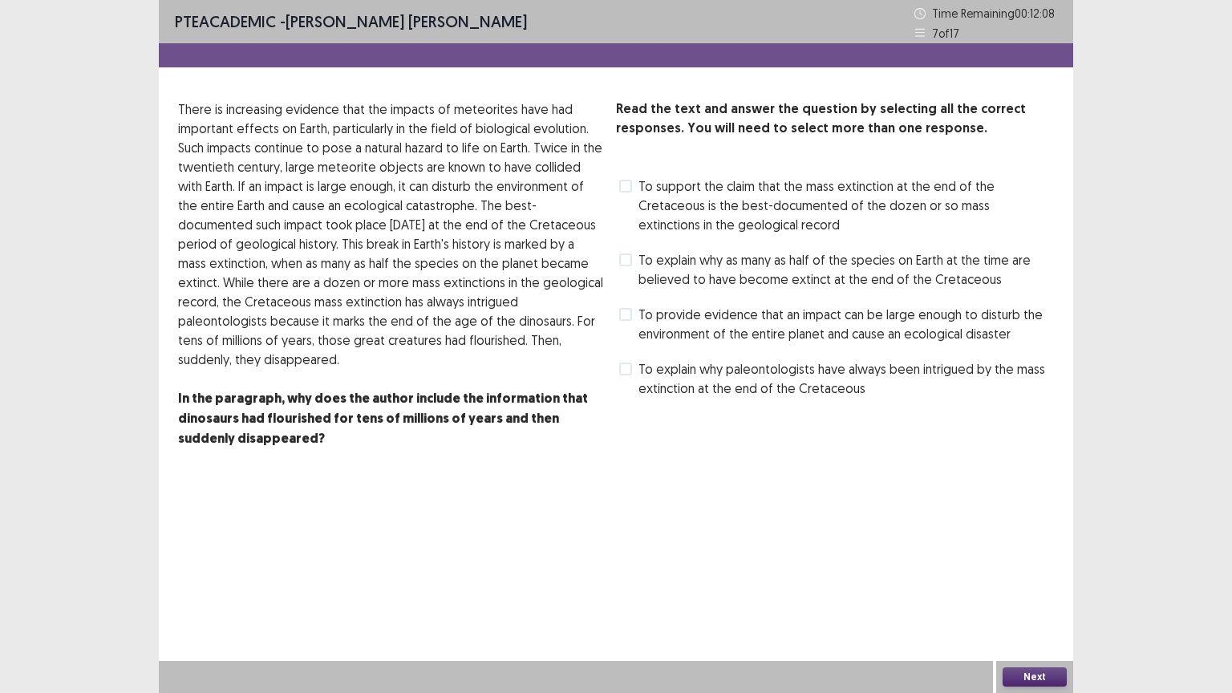
click at [444, 489] on div "PTE academic - [PERSON_NAME] [PERSON_NAME] Time Remaining 00 : 12 : 08 7 of 17 …" at bounding box center [616, 259] width 915 height 519
click at [736, 266] on span "To explain why as many as half of the species on Earth at the time are believed…" at bounding box center [847, 269] width 416 height 39
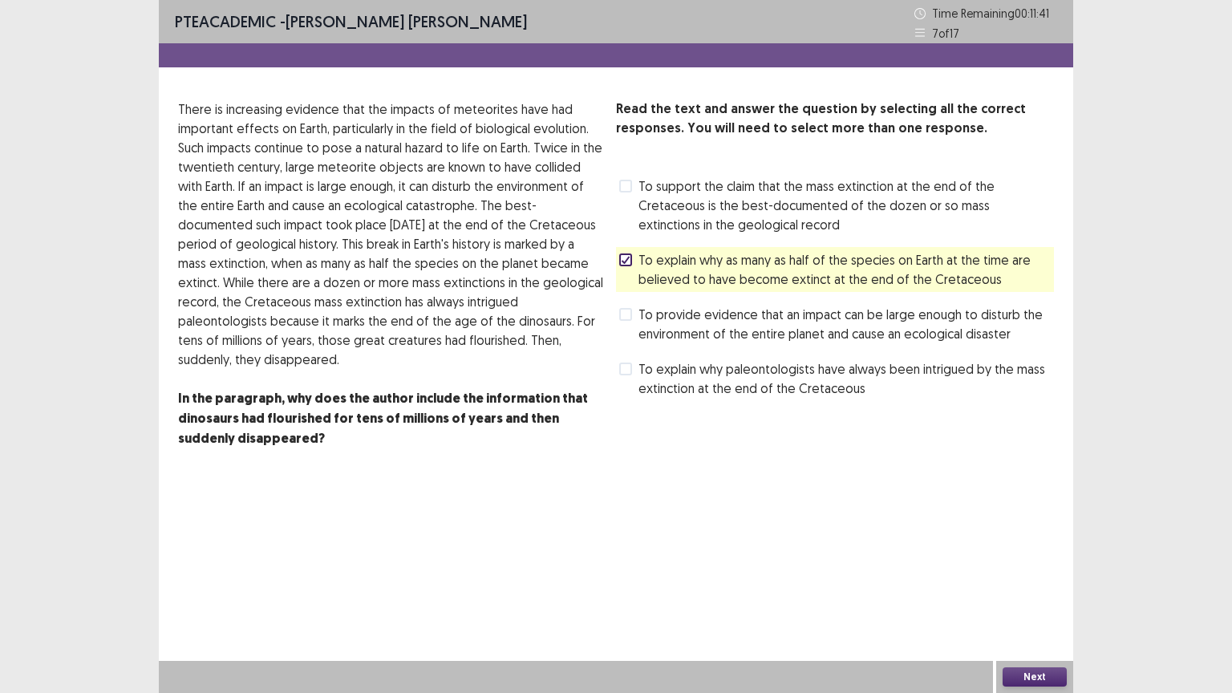
click at [1033, 650] on button "Next" at bounding box center [1035, 676] width 64 height 19
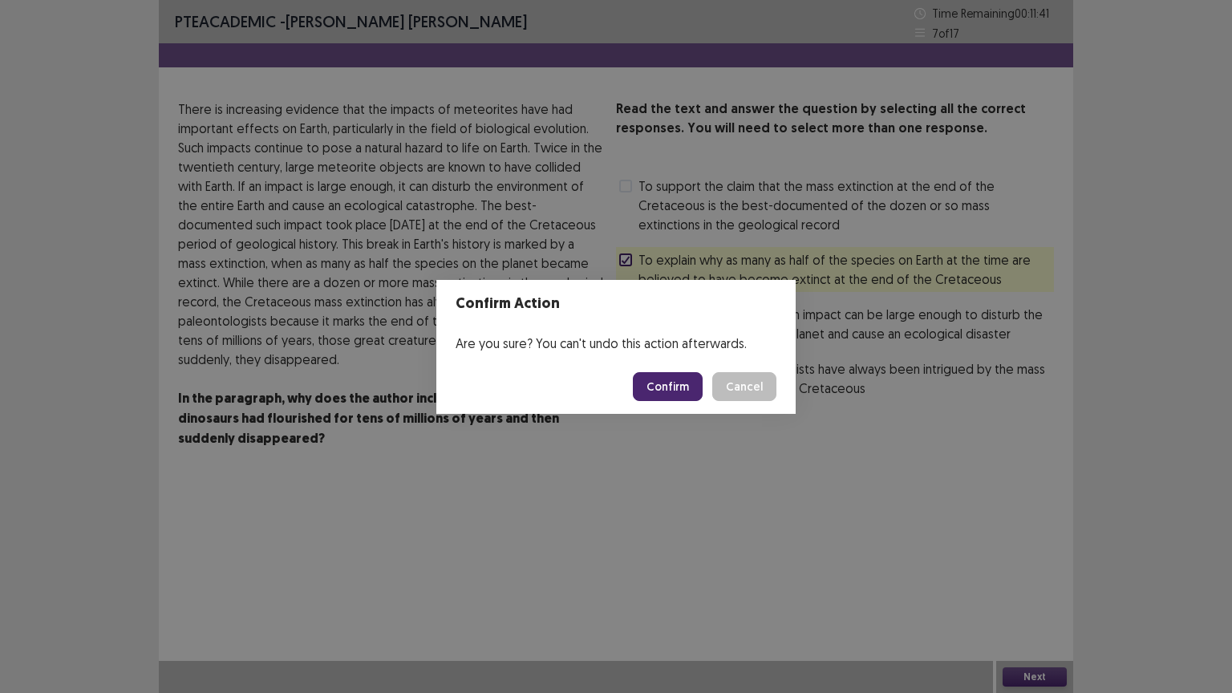
click at [680, 390] on button "Confirm" at bounding box center [668, 386] width 70 height 29
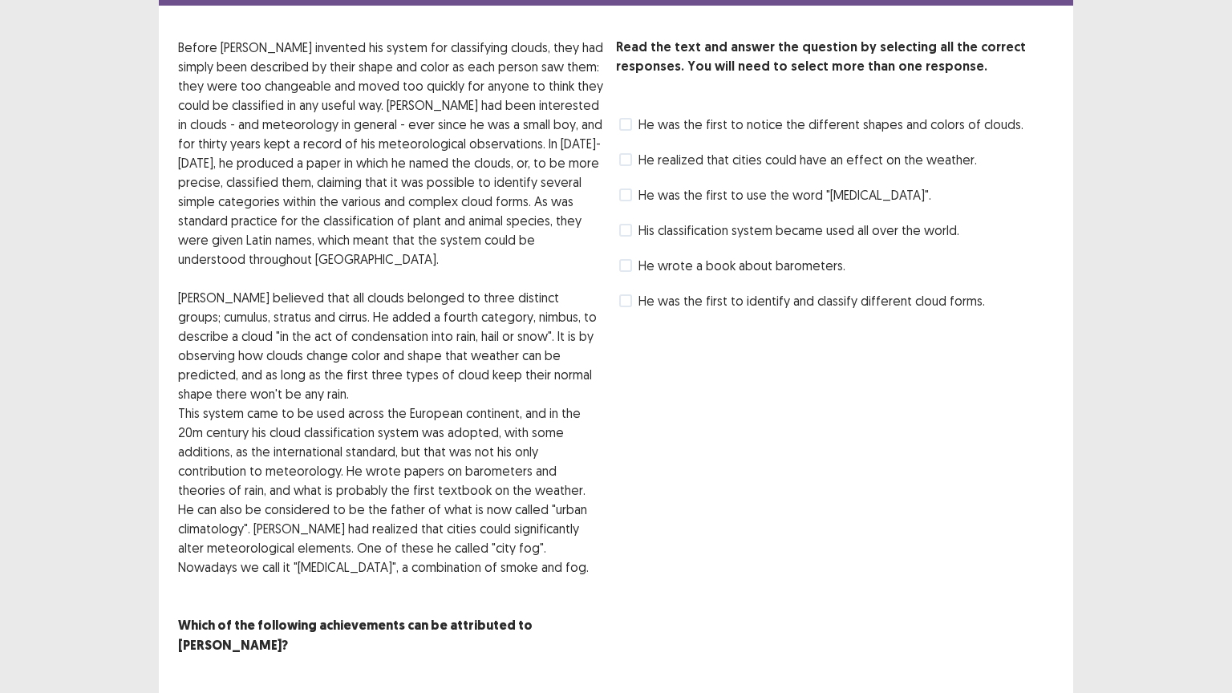
scroll to position [74, 0]
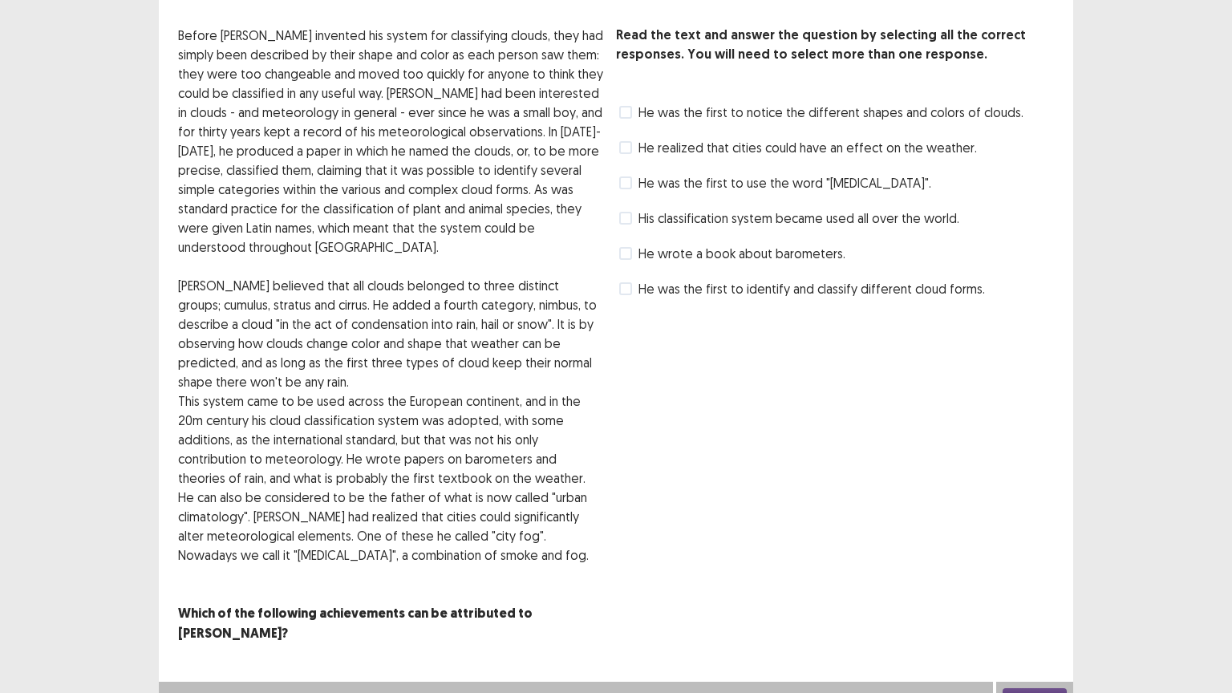
click at [712, 217] on span "His classification system became used all over the world." at bounding box center [799, 218] width 321 height 19
click at [1027, 650] on button "Next" at bounding box center [1035, 697] width 64 height 19
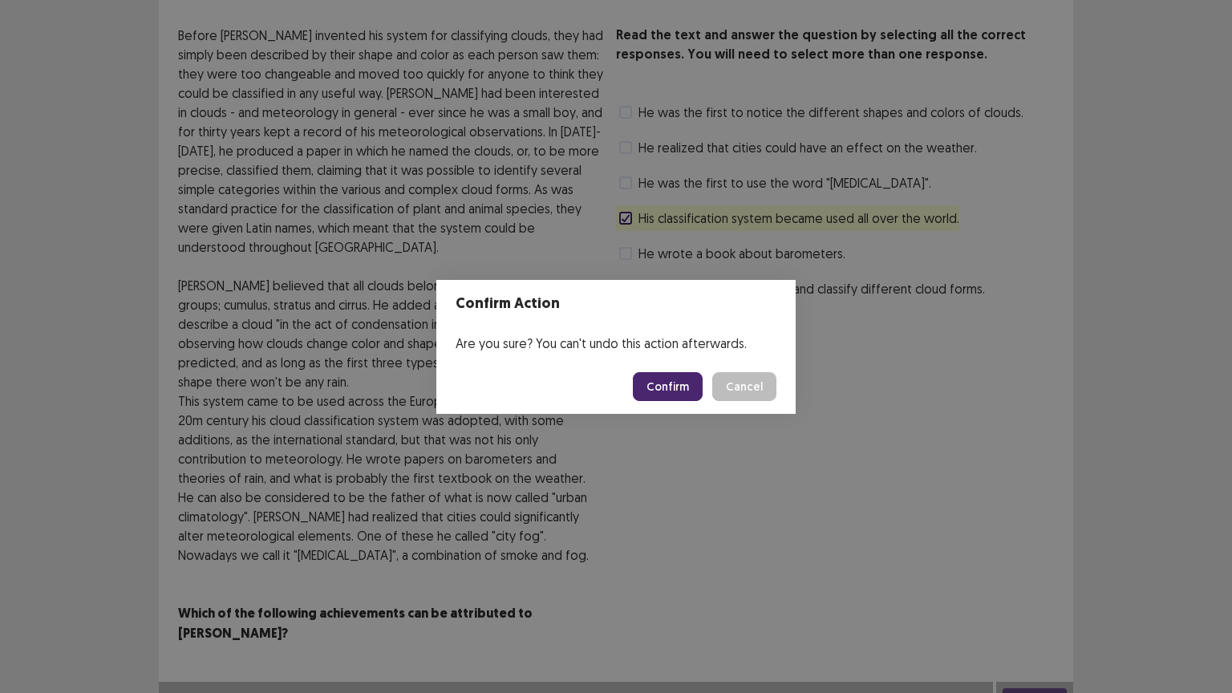
click at [671, 382] on button "Confirm" at bounding box center [668, 386] width 70 height 29
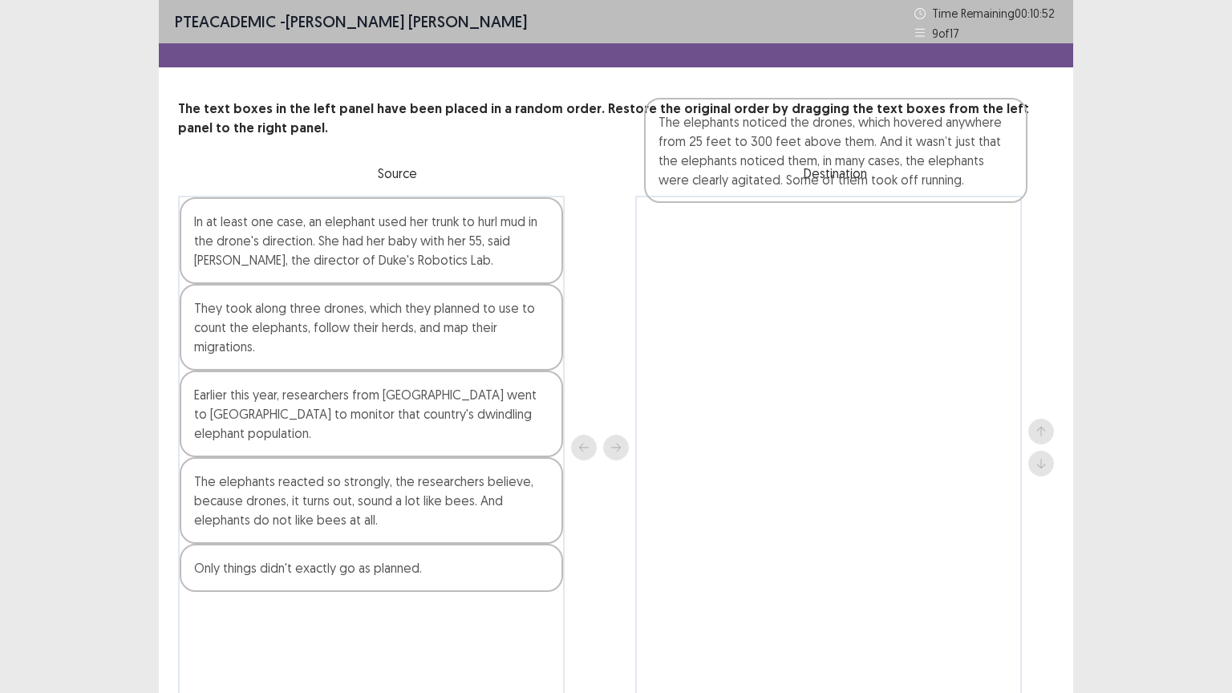
scroll to position [0, 0]
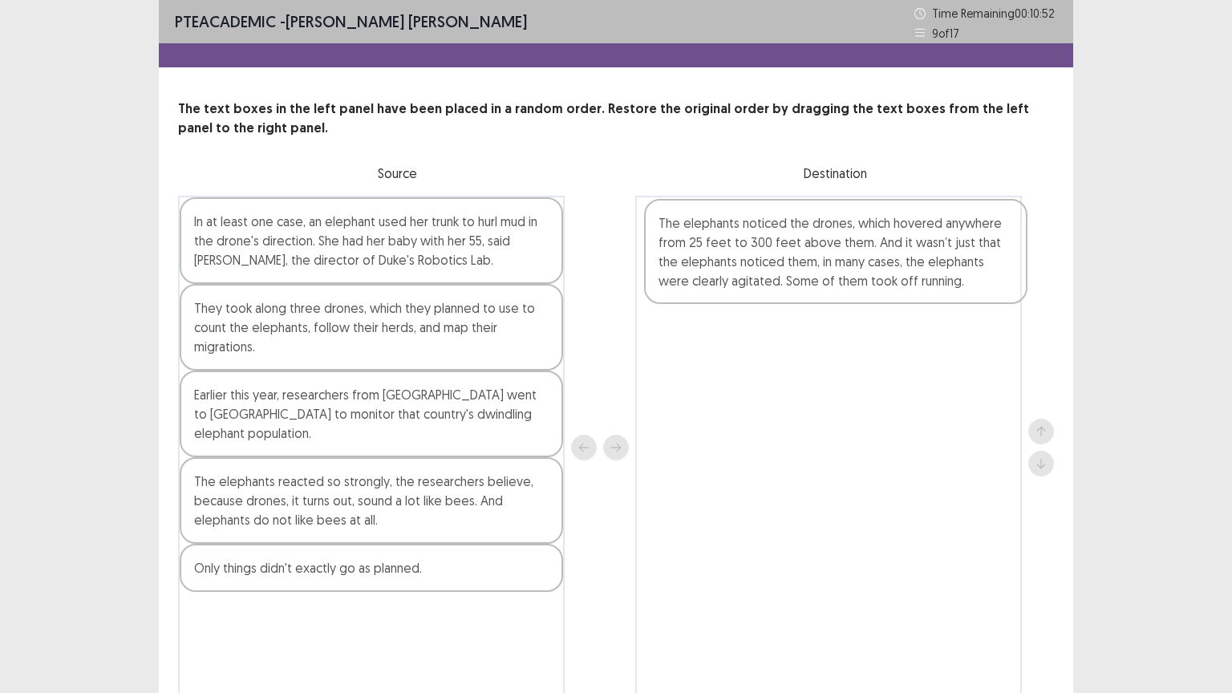
drag, startPoint x: 294, startPoint y: 435, endPoint x: 757, endPoint y: 247, distance: 500.2
click at [757, 243] on div "In at least one case, an elephant used her trunk to hurl mud in the drone's dir…" at bounding box center [616, 447] width 876 height 503
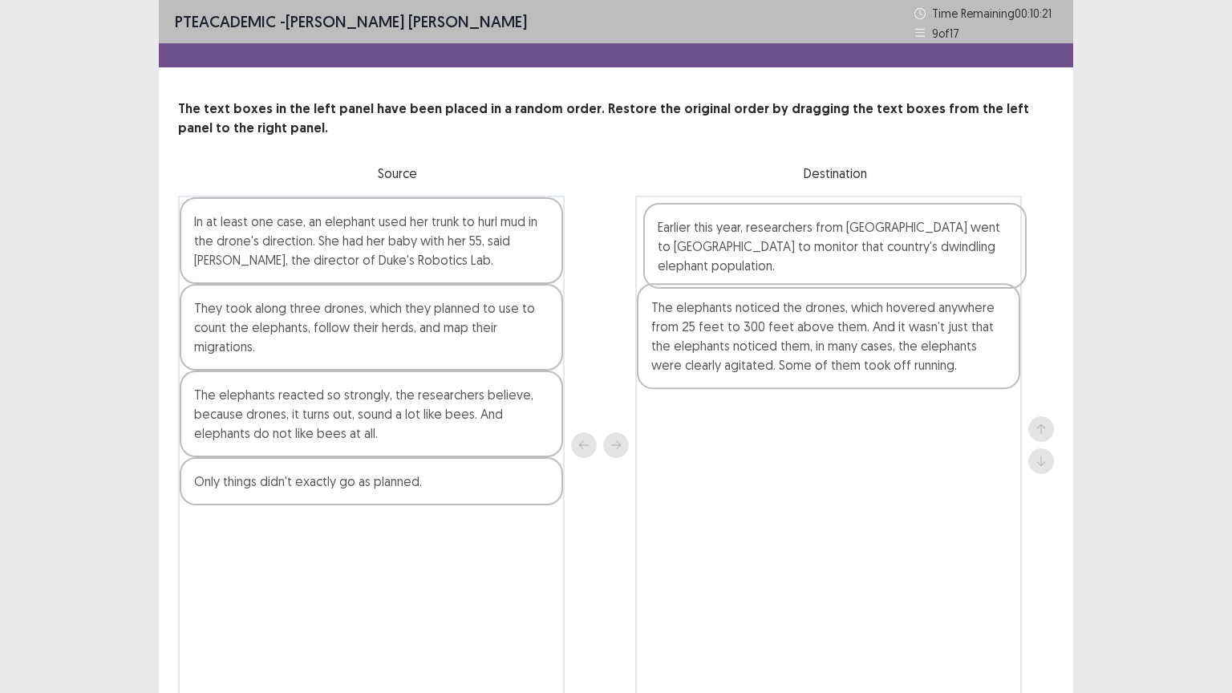
drag, startPoint x: 299, startPoint y: 428, endPoint x: 767, endPoint y: 261, distance: 496.6
click at [767, 261] on div "In at least one case, an elephant used her trunk to hurl mud in the drone's dir…" at bounding box center [616, 445] width 876 height 499
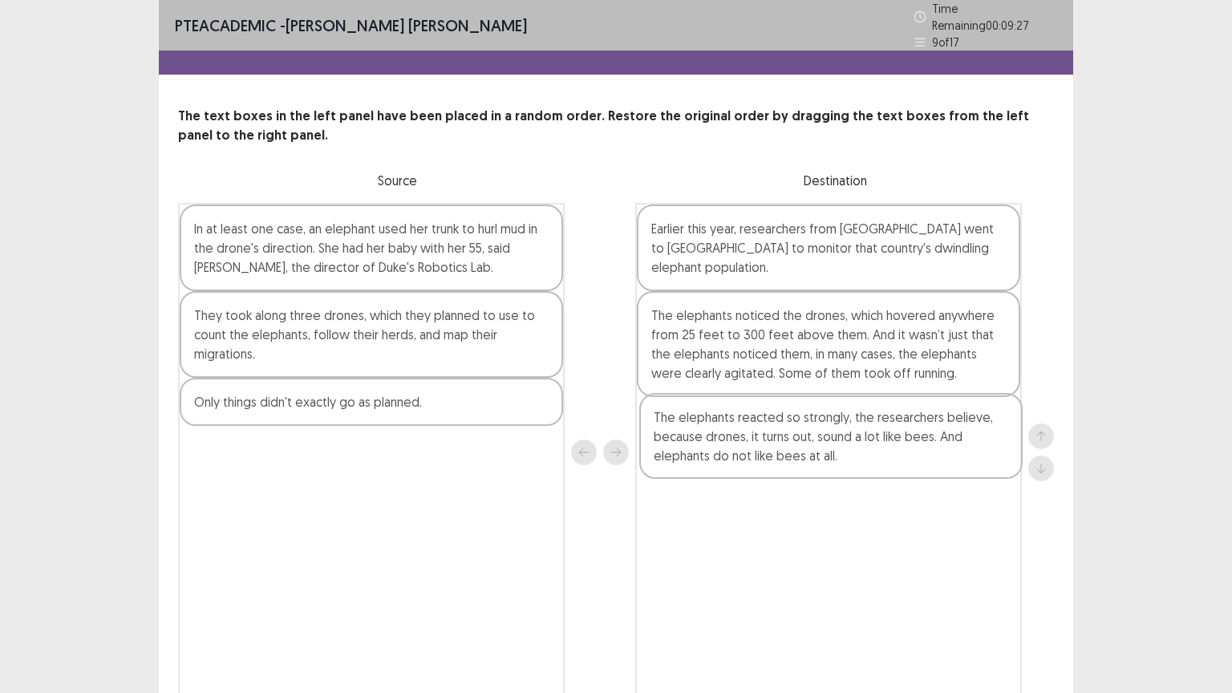
drag, startPoint x: 449, startPoint y: 432, endPoint x: 915, endPoint y: 460, distance: 466.1
click at [915, 460] on div "In at least one case, an elephant used her trunk to hurl mud in the drone's dir…" at bounding box center [616, 452] width 876 height 499
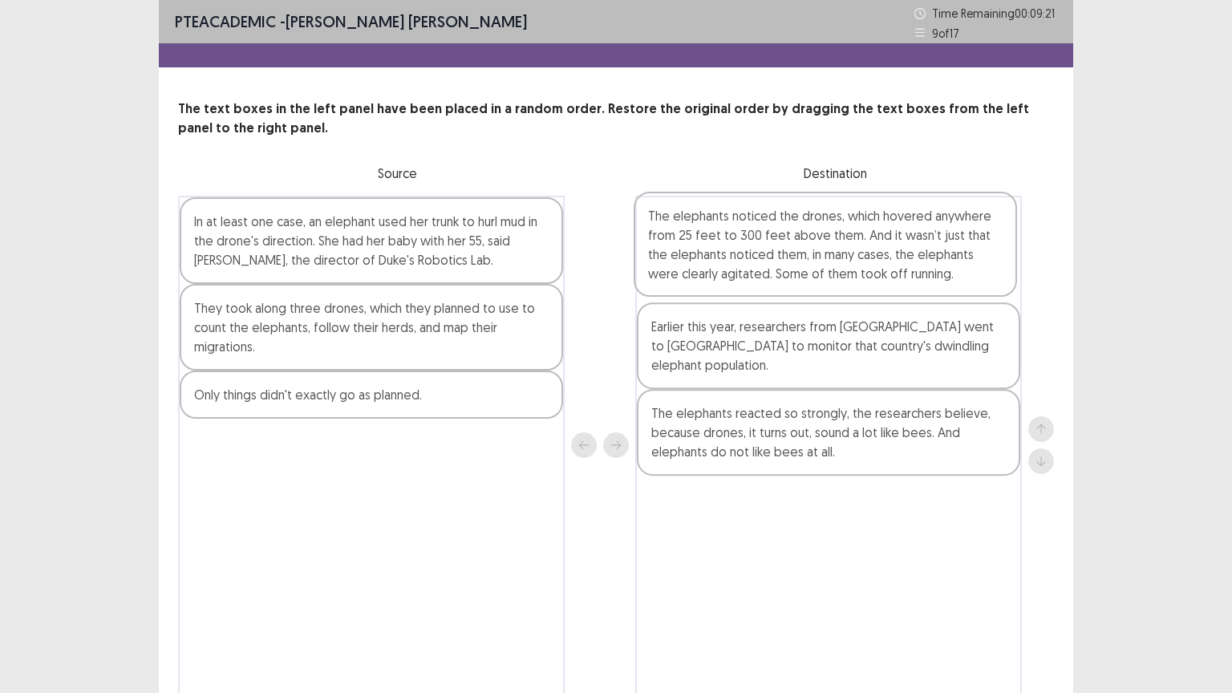
drag, startPoint x: 797, startPoint y: 362, endPoint x: 790, endPoint y: 263, distance: 98.9
click at [790, 263] on div "Earlier this year, researchers from [GEOGRAPHIC_DATA] went to [GEOGRAPHIC_DATA]…" at bounding box center [828, 445] width 387 height 499
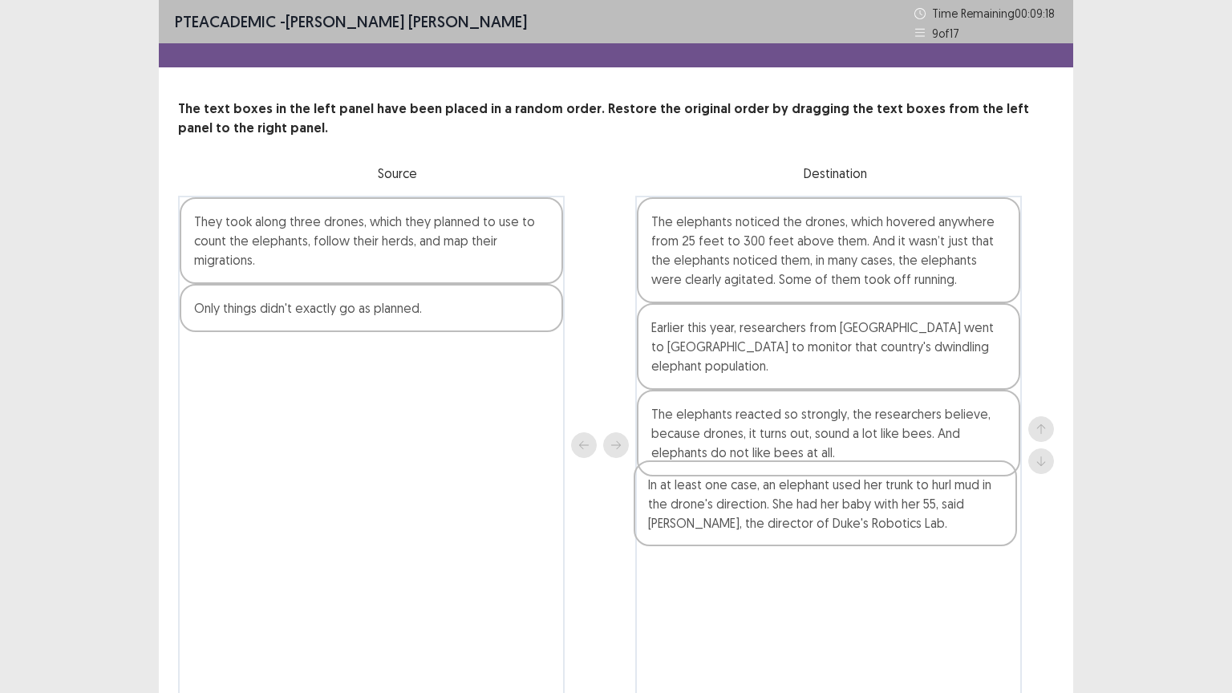
drag, startPoint x: 262, startPoint y: 234, endPoint x: 722, endPoint y: 502, distance: 532.0
click at [723, 502] on div "In at least one case, an elephant used her trunk to hurl mud in the drone's dir…" at bounding box center [616, 445] width 876 height 499
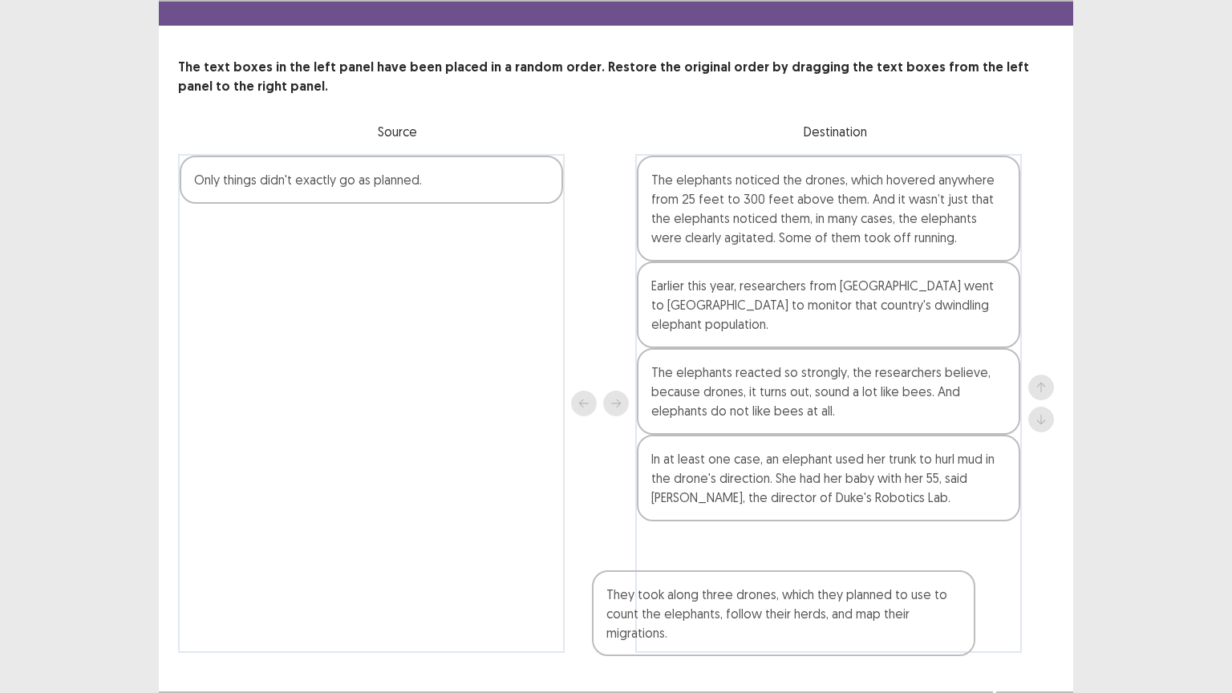
scroll to position [72, 0]
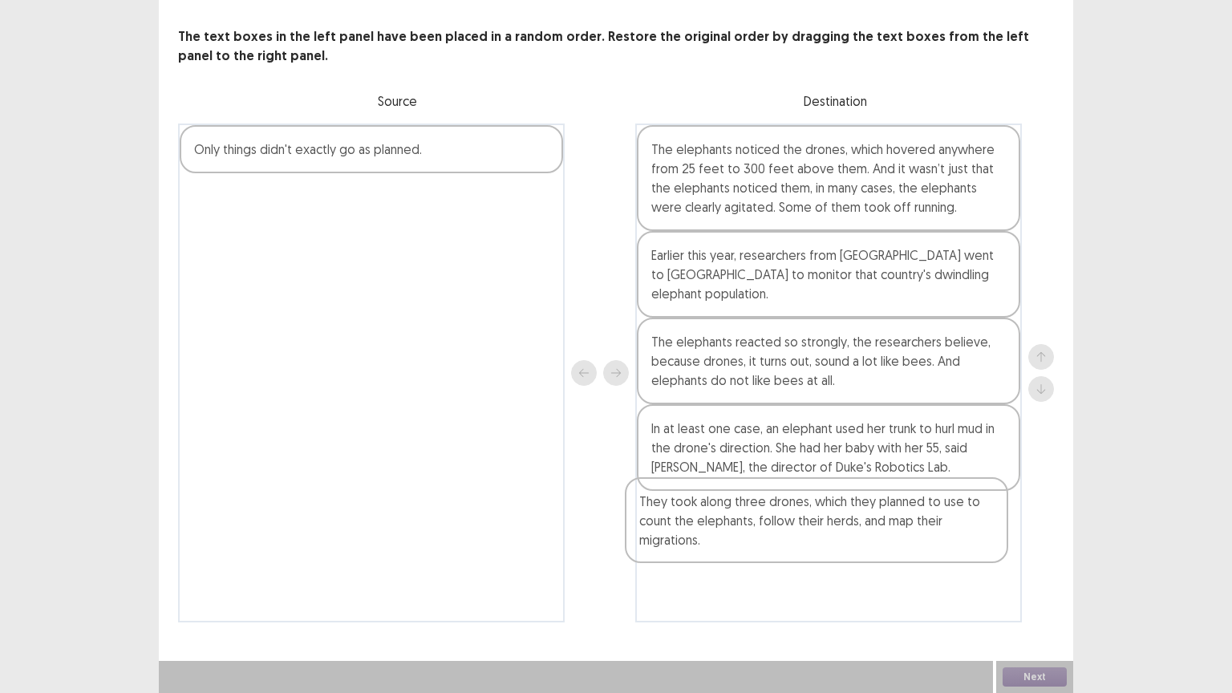
drag, startPoint x: 372, startPoint y: 236, endPoint x: 866, endPoint y: 536, distance: 578.1
click at [867, 537] on div "They took along three drones, which they planned to use to count the elephants,…" at bounding box center [616, 373] width 876 height 499
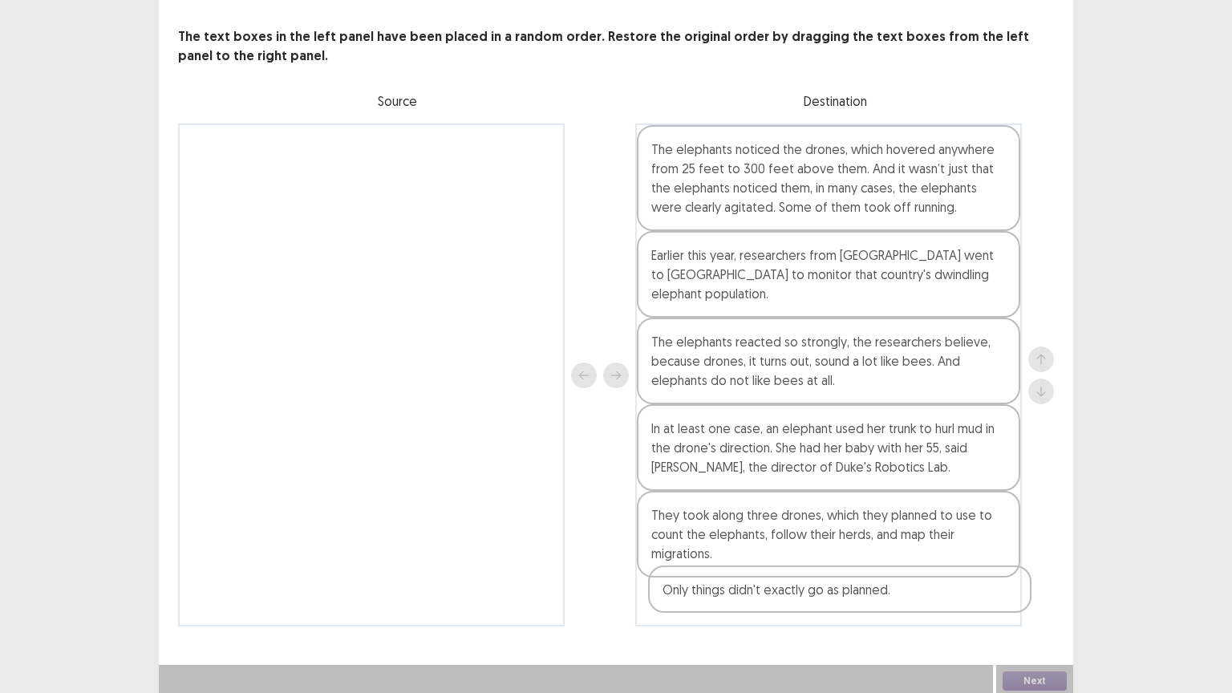
drag, startPoint x: 439, startPoint y: 148, endPoint x: 902, endPoint y: 591, distance: 641.7
click at [912, 596] on div "Only things didn't exactly go as planned. The elephants noticed the drones, whi…" at bounding box center [616, 375] width 876 height 503
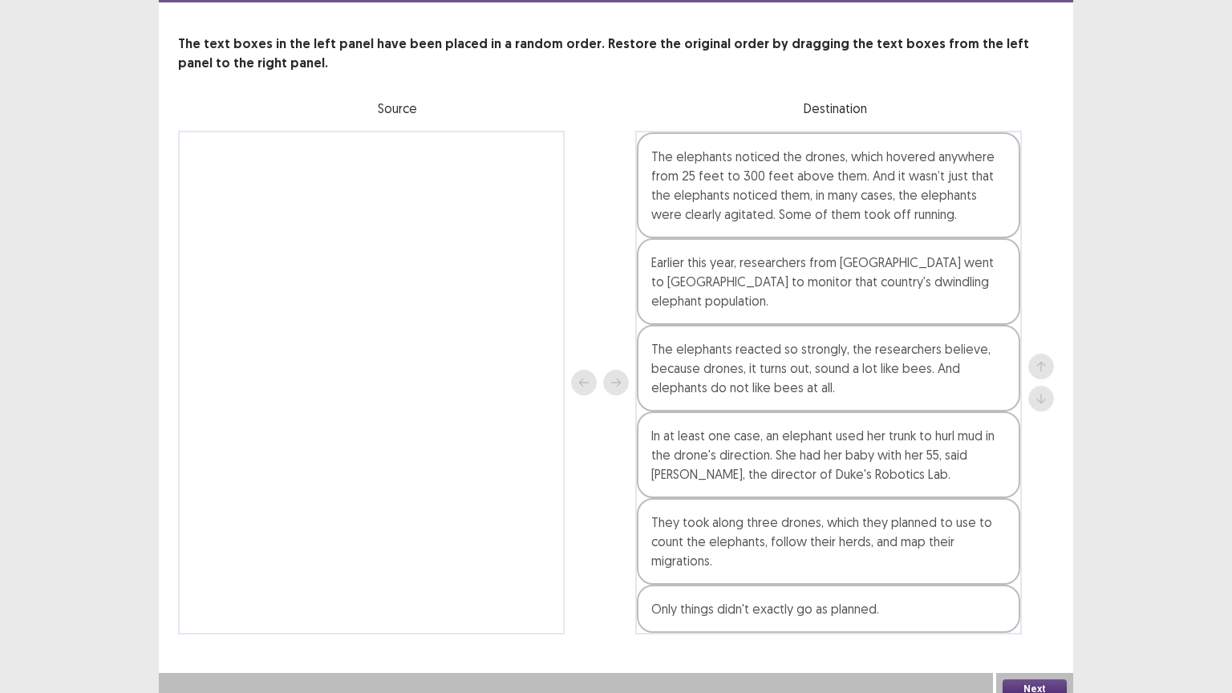
click at [1035, 650] on button "Next" at bounding box center [1035, 688] width 64 height 19
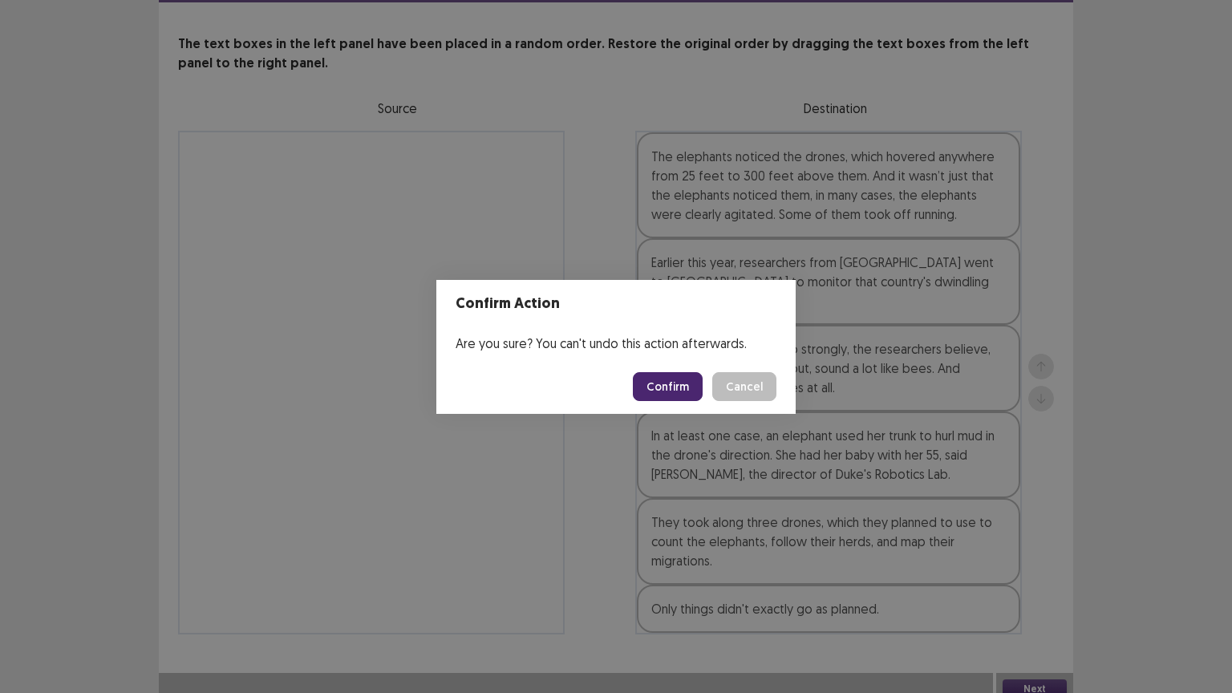
click at [677, 388] on button "Confirm" at bounding box center [668, 386] width 70 height 29
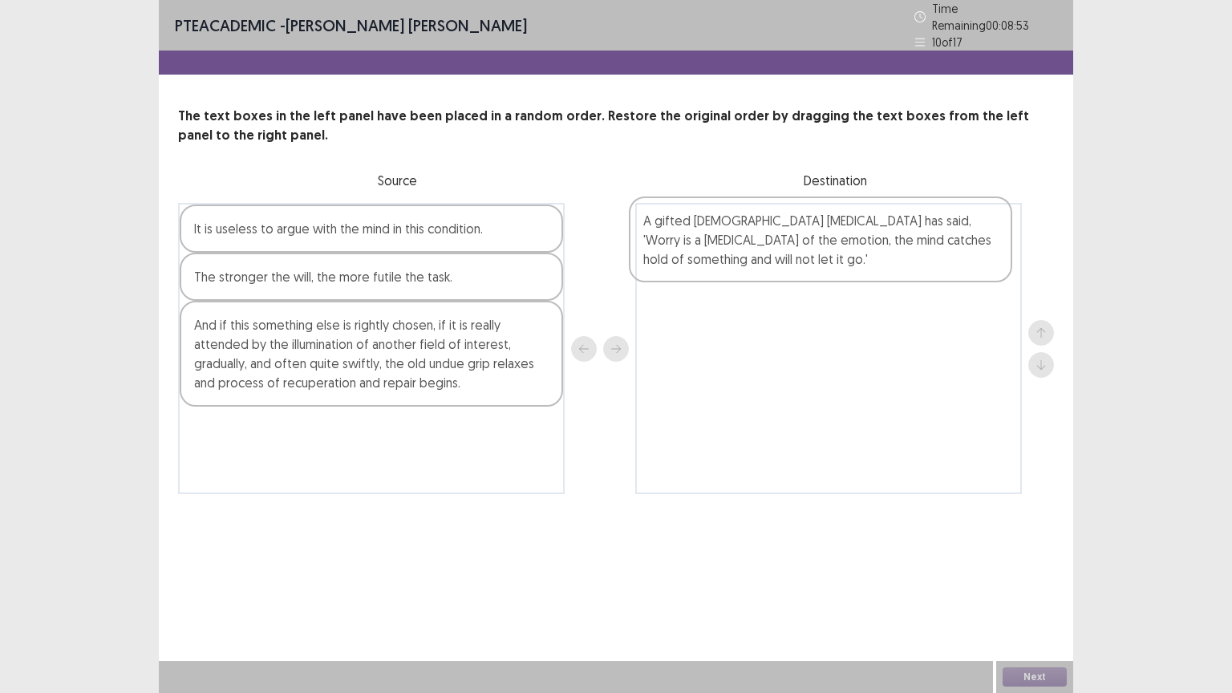
drag, startPoint x: 225, startPoint y: 305, endPoint x: 683, endPoint y: 262, distance: 460.1
click at [683, 262] on div "It is useless to argue with the mind in this condition. A gifted [DEMOGRAPHIC_D…" at bounding box center [616, 348] width 876 height 291
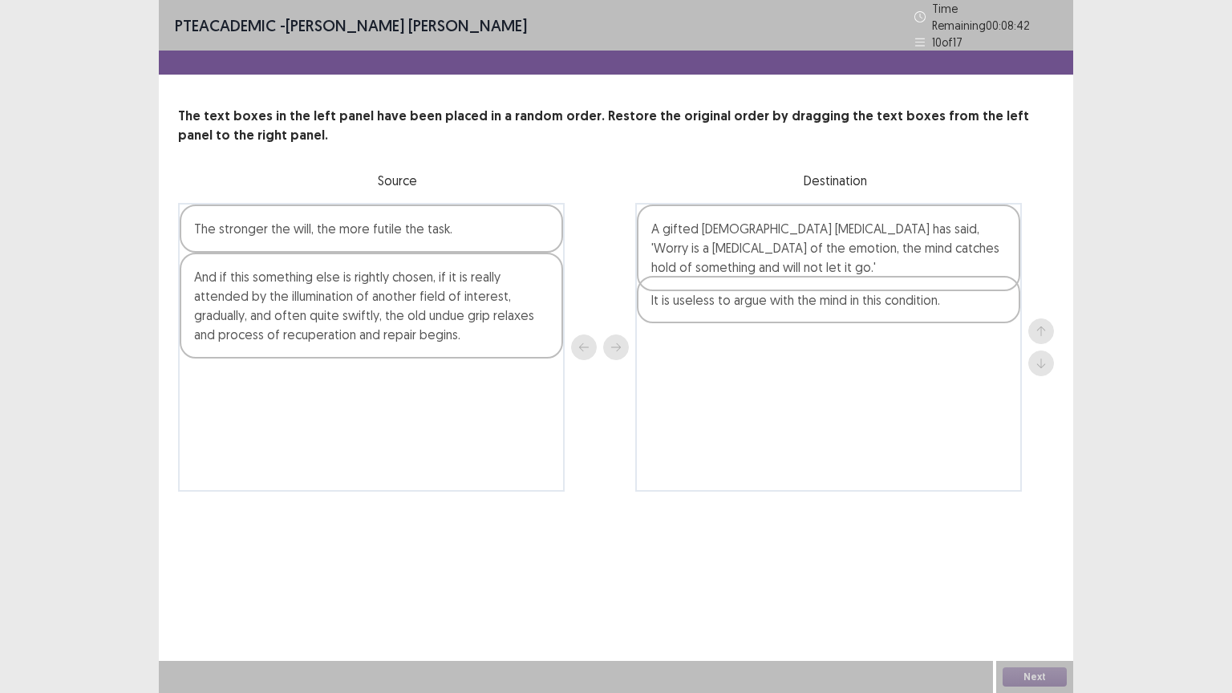
drag, startPoint x: 283, startPoint y: 231, endPoint x: 757, endPoint y: 311, distance: 480.8
click at [757, 312] on div "It is useless to argue with the mind in this condition. The stronger the will, …" at bounding box center [616, 347] width 876 height 289
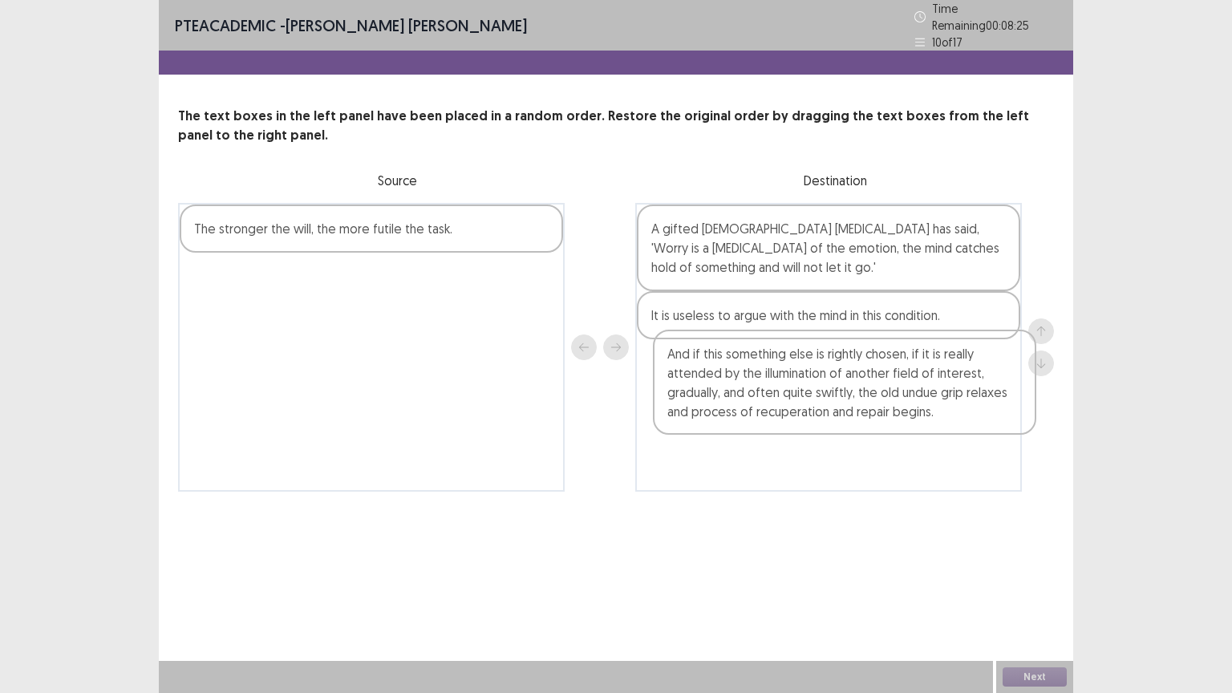
drag, startPoint x: 324, startPoint y: 306, endPoint x: 767, endPoint y: 408, distance: 454.6
click at [799, 398] on div "The stronger the will, the more futile the task. And if this something else is …" at bounding box center [616, 347] width 876 height 289
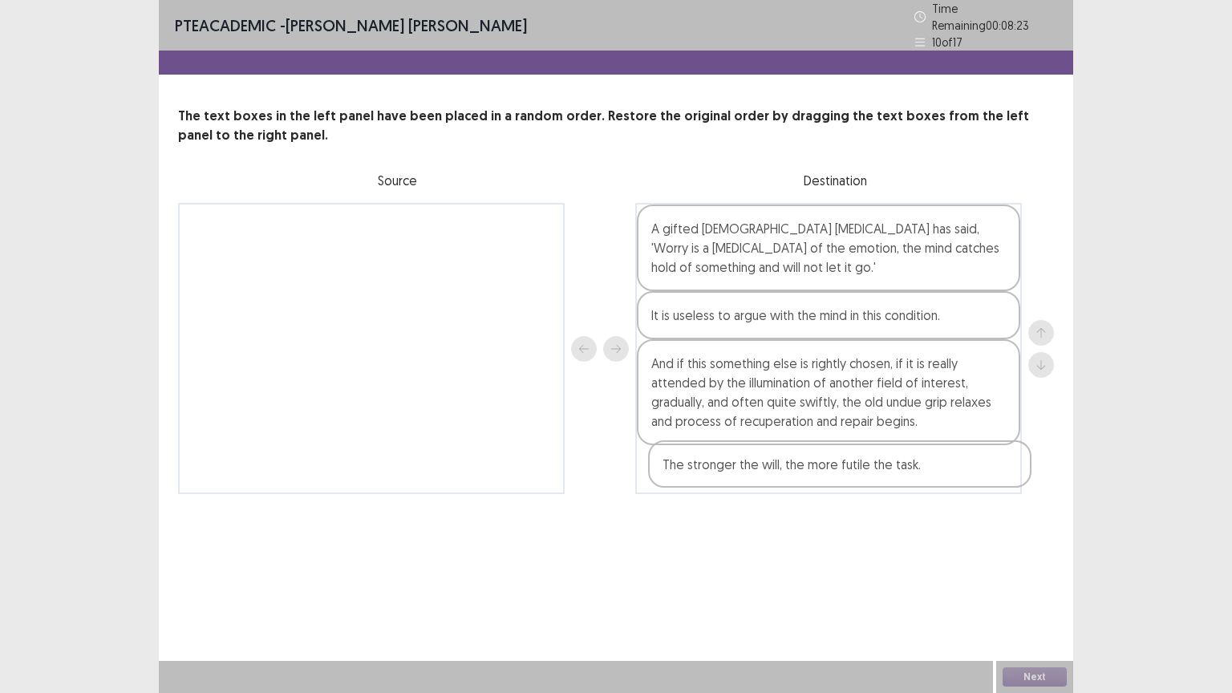
drag, startPoint x: 455, startPoint y: 216, endPoint x: 931, endPoint y: 465, distance: 537.2
click at [931, 465] on div "The stronger the will, the more futile the task. A gifted [DEMOGRAPHIC_DATA] [M…" at bounding box center [616, 348] width 876 height 291
click at [1040, 650] on button "Next" at bounding box center [1035, 676] width 64 height 19
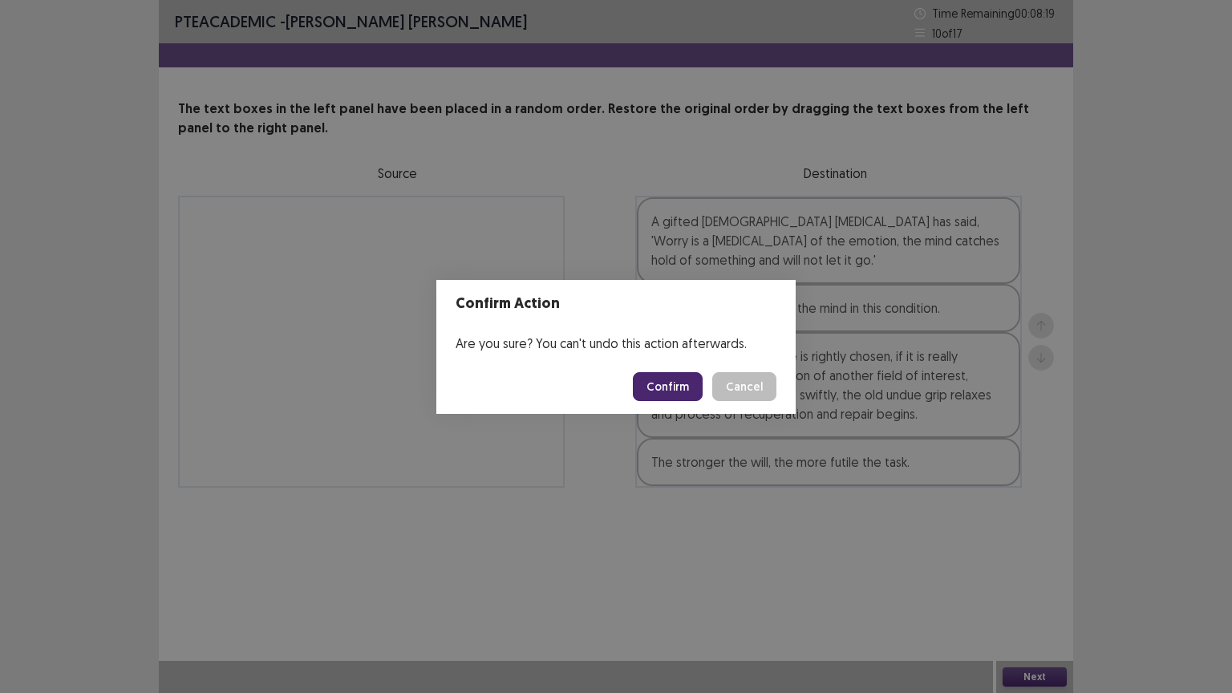
click at [680, 393] on button "Confirm" at bounding box center [668, 386] width 70 height 29
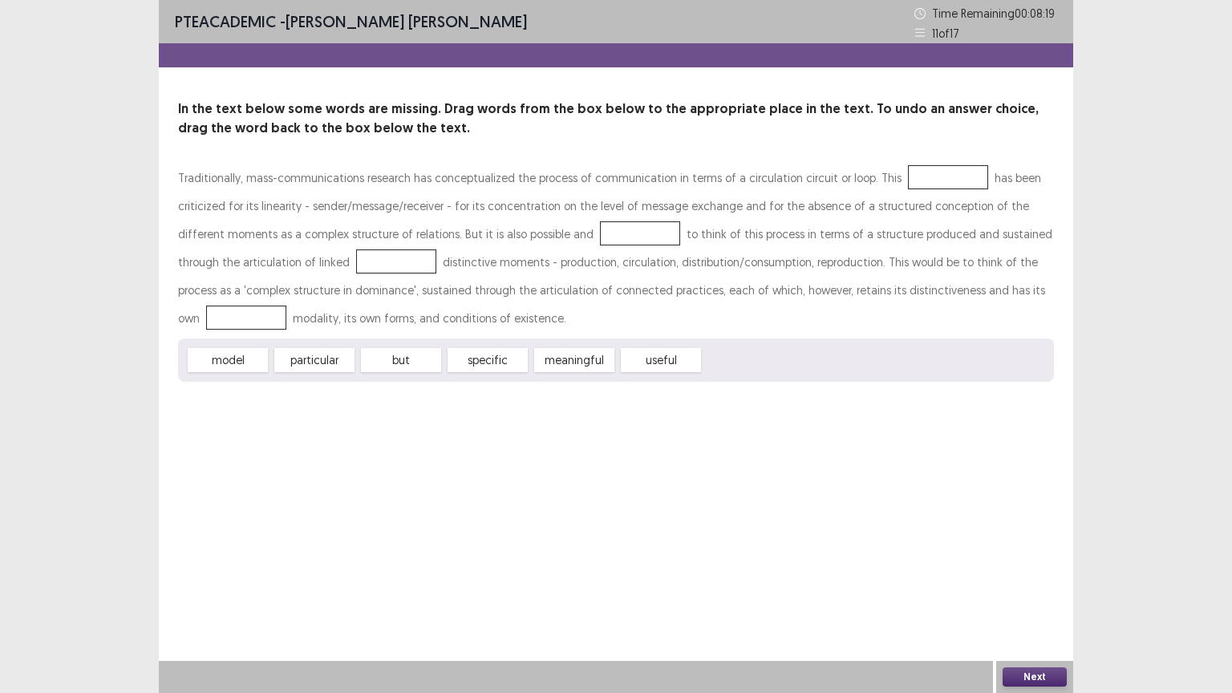
click at [457, 495] on div "PTE academic - [PERSON_NAME] [PERSON_NAME] Time Remaining 00 : 08 : 19 11 of 17…" at bounding box center [616, 346] width 915 height 693
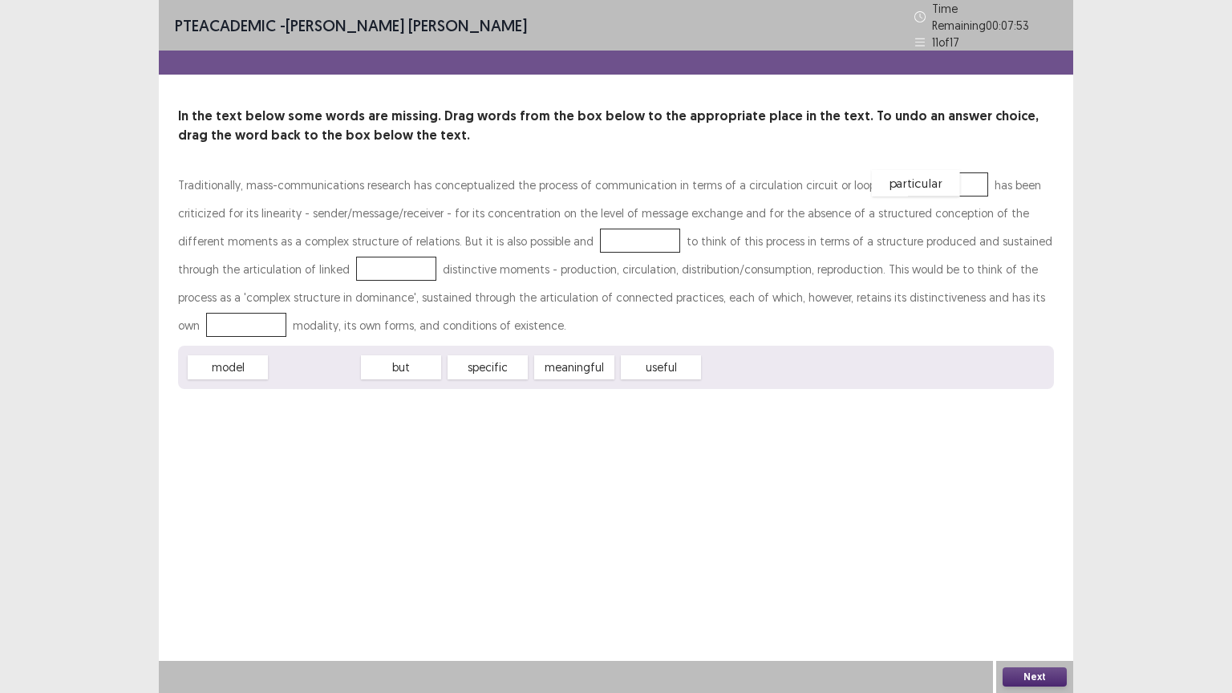
drag, startPoint x: 308, startPoint y: 363, endPoint x: 909, endPoint y: 178, distance: 628.5
drag, startPoint x: 574, startPoint y: 363, endPoint x: 494, endPoint y: 236, distance: 150.7
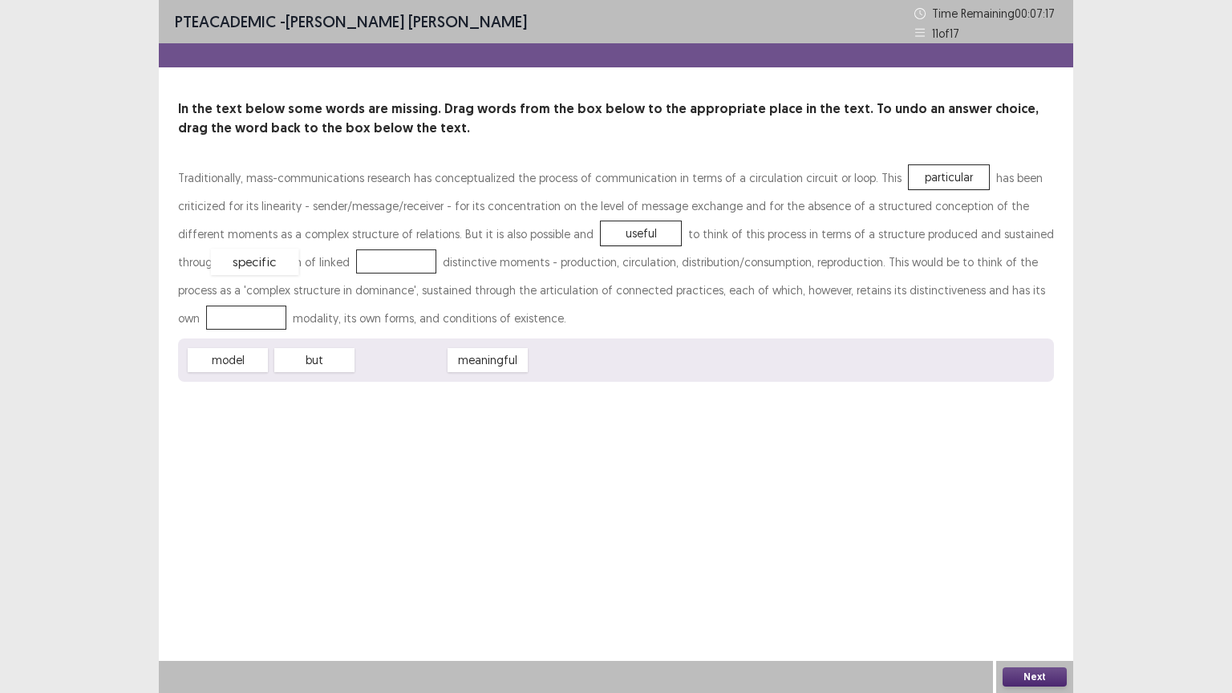
drag, startPoint x: 381, startPoint y: 366, endPoint x: 234, endPoint y: 267, distance: 176.9
drag, startPoint x: 398, startPoint y: 362, endPoint x: 892, endPoint y: 296, distance: 498.5
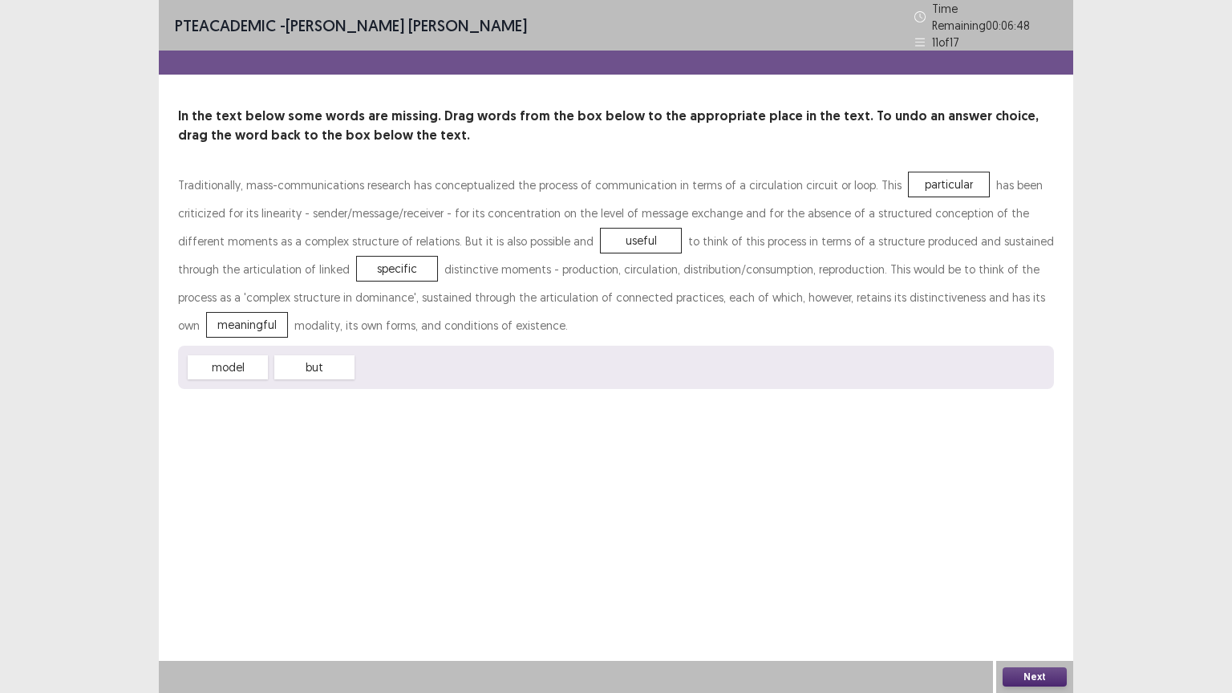
click at [1028, 650] on button "Next" at bounding box center [1035, 676] width 64 height 19
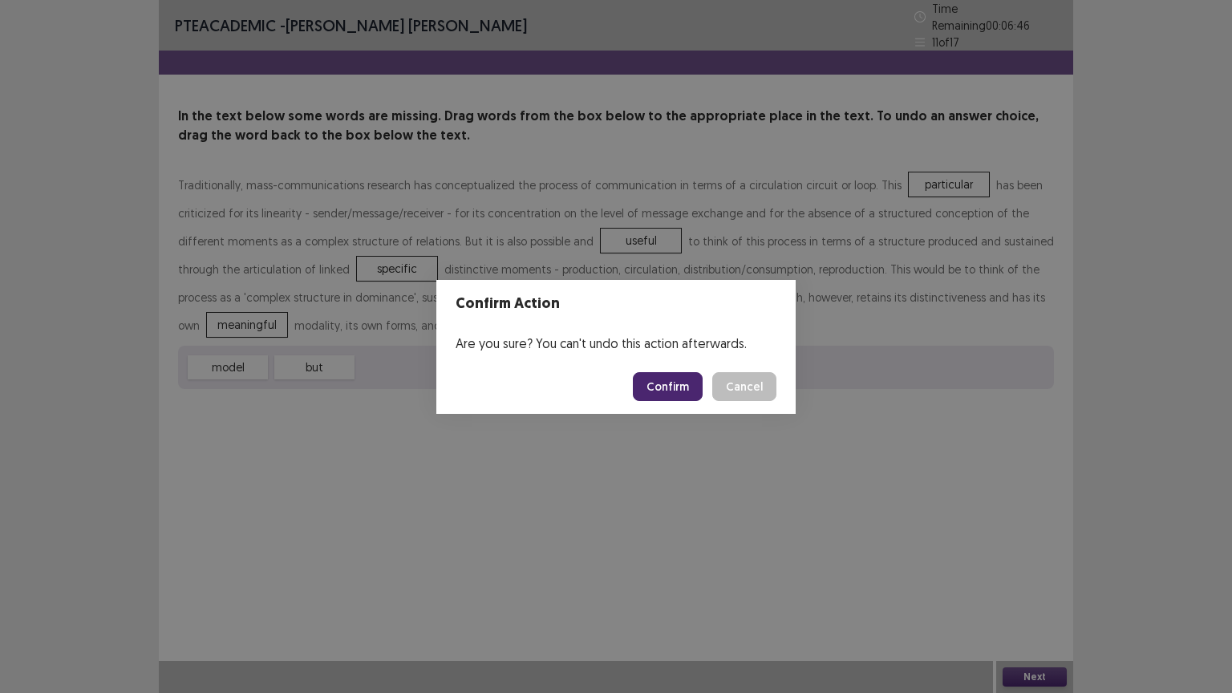
click at [663, 376] on button "Confirm" at bounding box center [668, 386] width 70 height 29
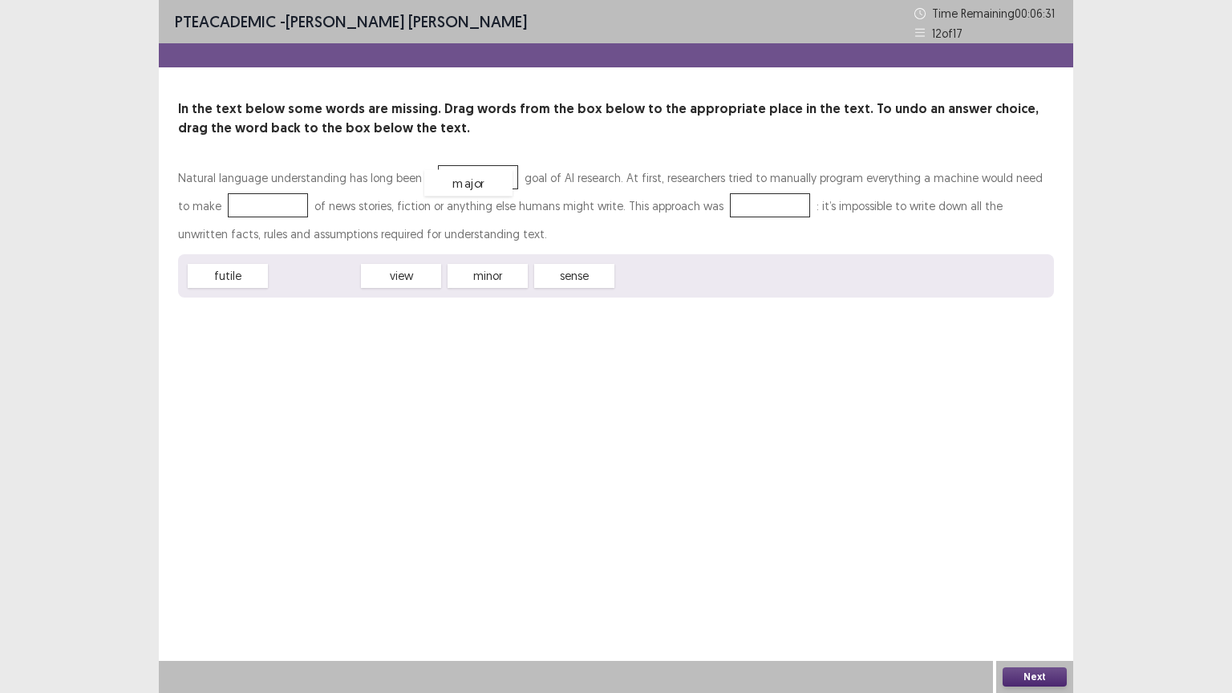
drag, startPoint x: 327, startPoint y: 279, endPoint x: 481, endPoint y: 186, distance: 179.9
drag, startPoint x: 331, startPoint y: 282, endPoint x: 247, endPoint y: 205, distance: 113.5
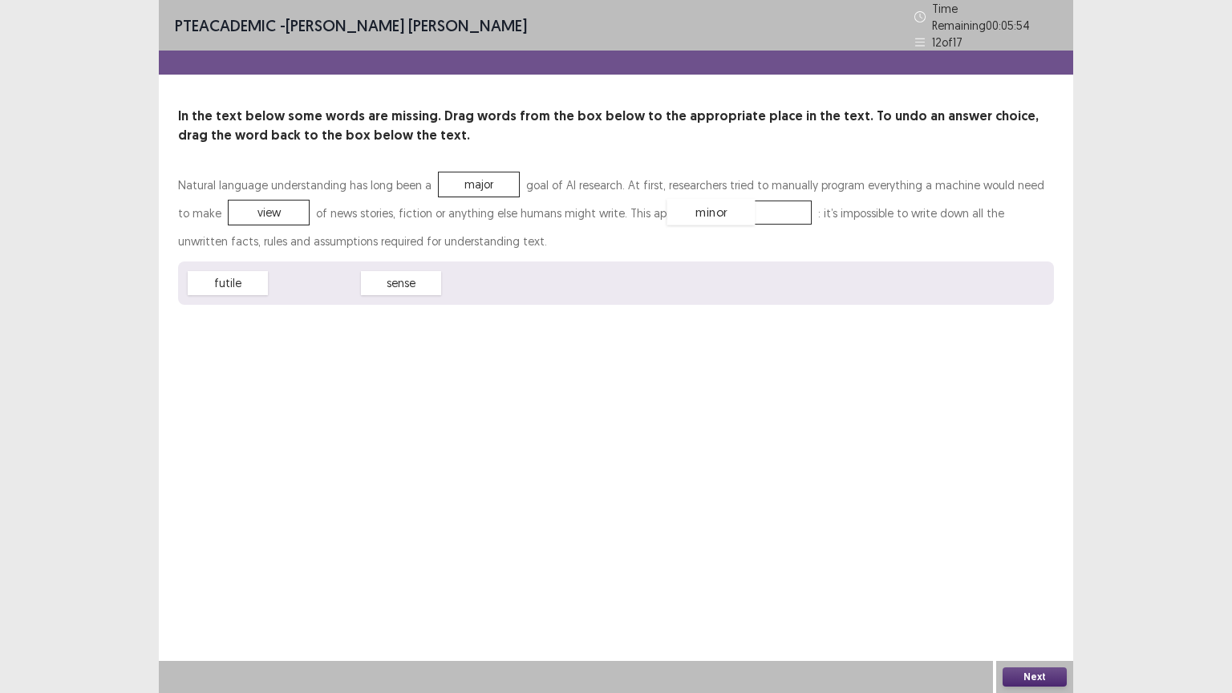
drag, startPoint x: 328, startPoint y: 277, endPoint x: 725, endPoint y: 205, distance: 403.5
click at [1043, 650] on button "Next" at bounding box center [1035, 676] width 64 height 19
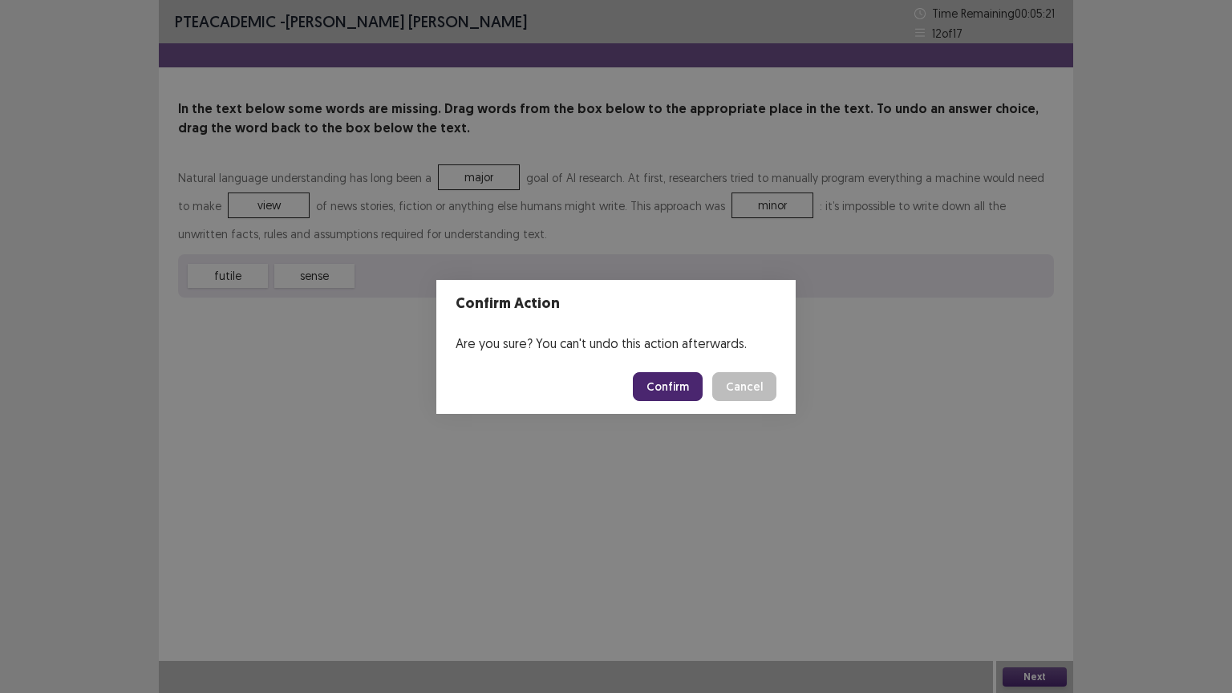
click at [681, 379] on button "Confirm" at bounding box center [668, 386] width 70 height 29
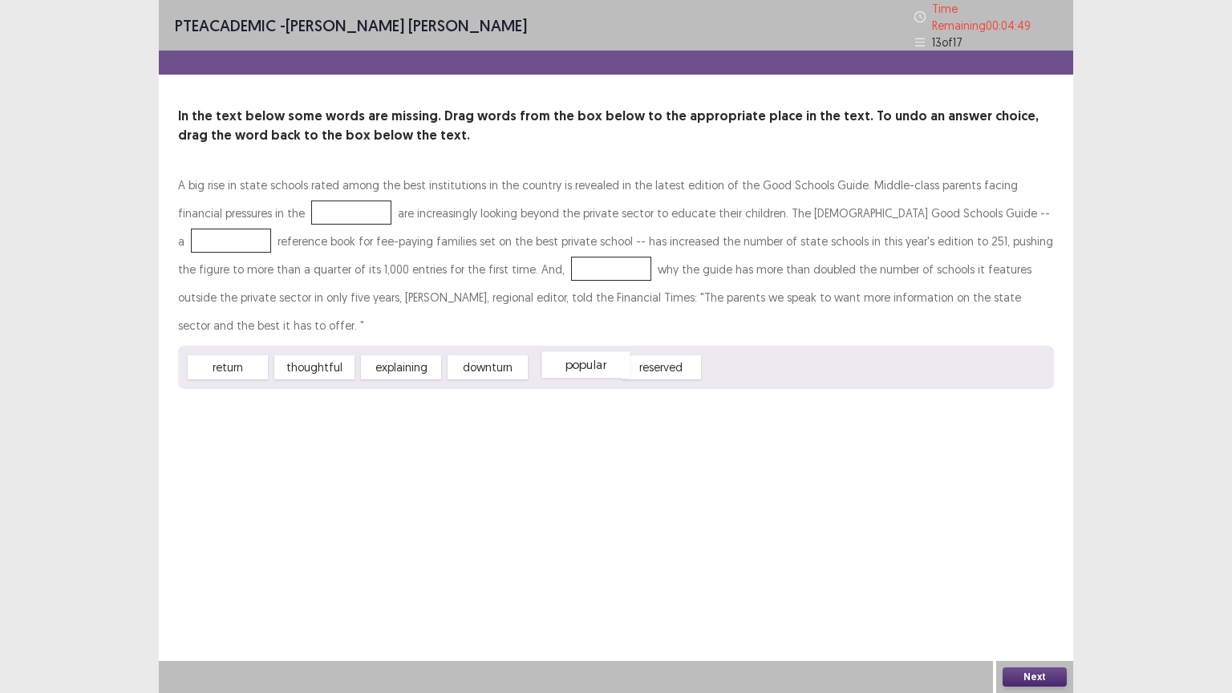
drag, startPoint x: 588, startPoint y: 341, endPoint x: 600, endPoint y: 339, distance: 12.3
click at [600, 351] on div "popular" at bounding box center [585, 364] width 88 height 26
drag, startPoint x: 234, startPoint y: 335, endPoint x: 312, endPoint y: 205, distance: 150.8
drag, startPoint x: 316, startPoint y: 332, endPoint x: 983, endPoint y: 208, distance: 678.9
drag, startPoint x: 395, startPoint y: 331, endPoint x: 442, endPoint y: 260, distance: 85.0
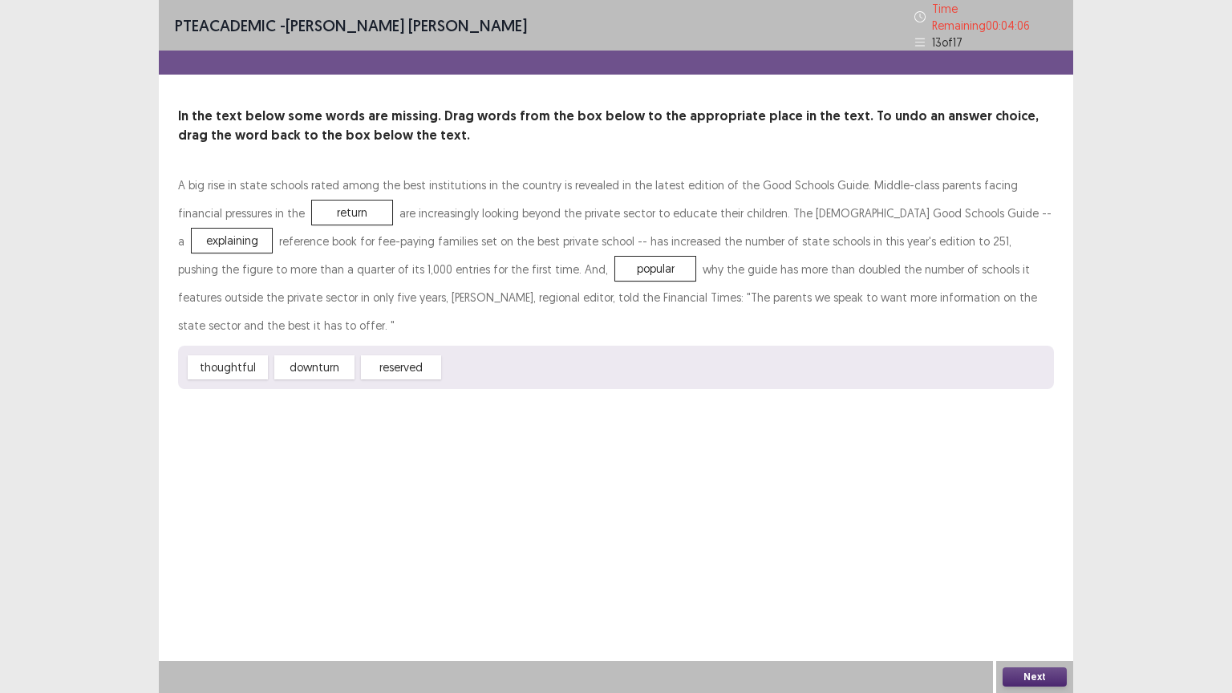
click at [1041, 650] on button "Next" at bounding box center [1035, 676] width 64 height 19
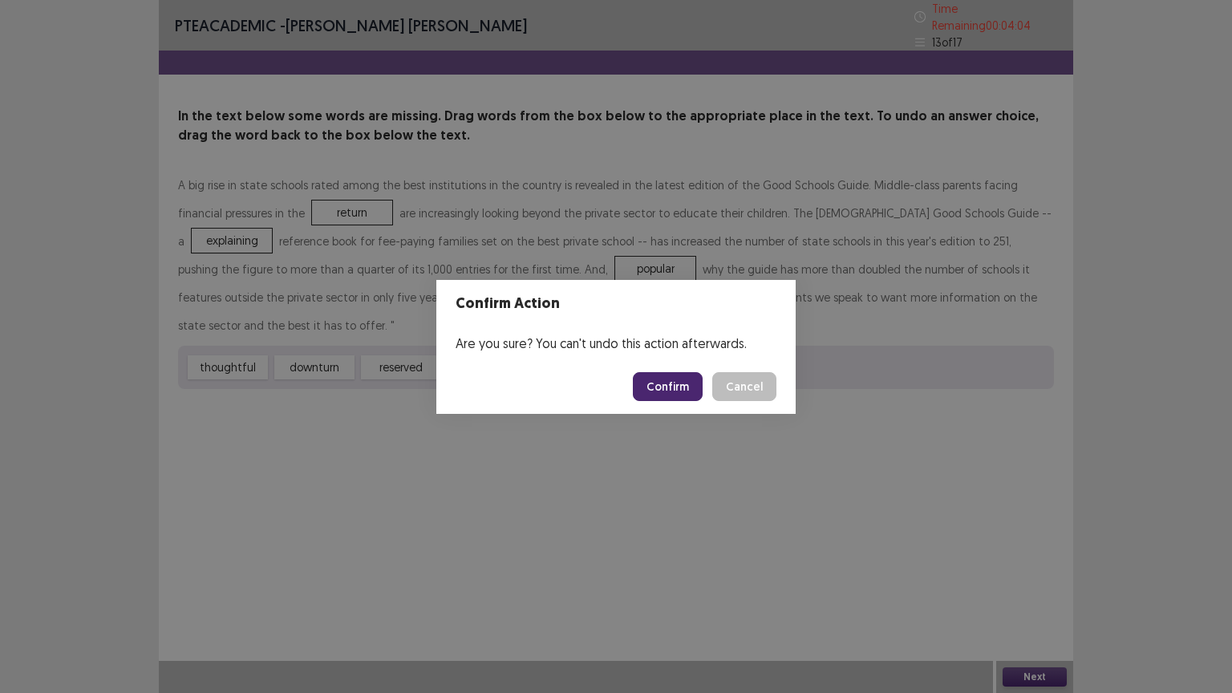
click at [673, 394] on button "Confirm" at bounding box center [668, 386] width 70 height 29
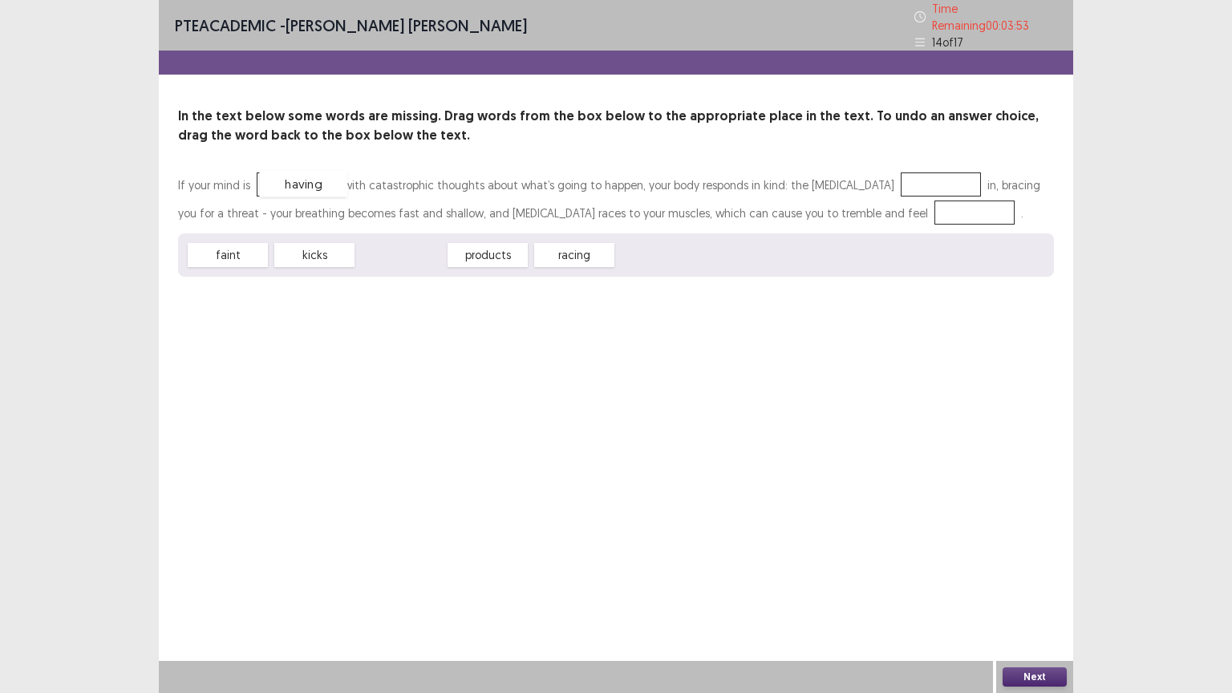
drag, startPoint x: 385, startPoint y: 250, endPoint x: 288, endPoint y: 180, distance: 120.0
drag, startPoint x: 337, startPoint y: 255, endPoint x: 1001, endPoint y: 189, distance: 667.5
drag, startPoint x: 391, startPoint y: 254, endPoint x: 936, endPoint y: 215, distance: 546.1
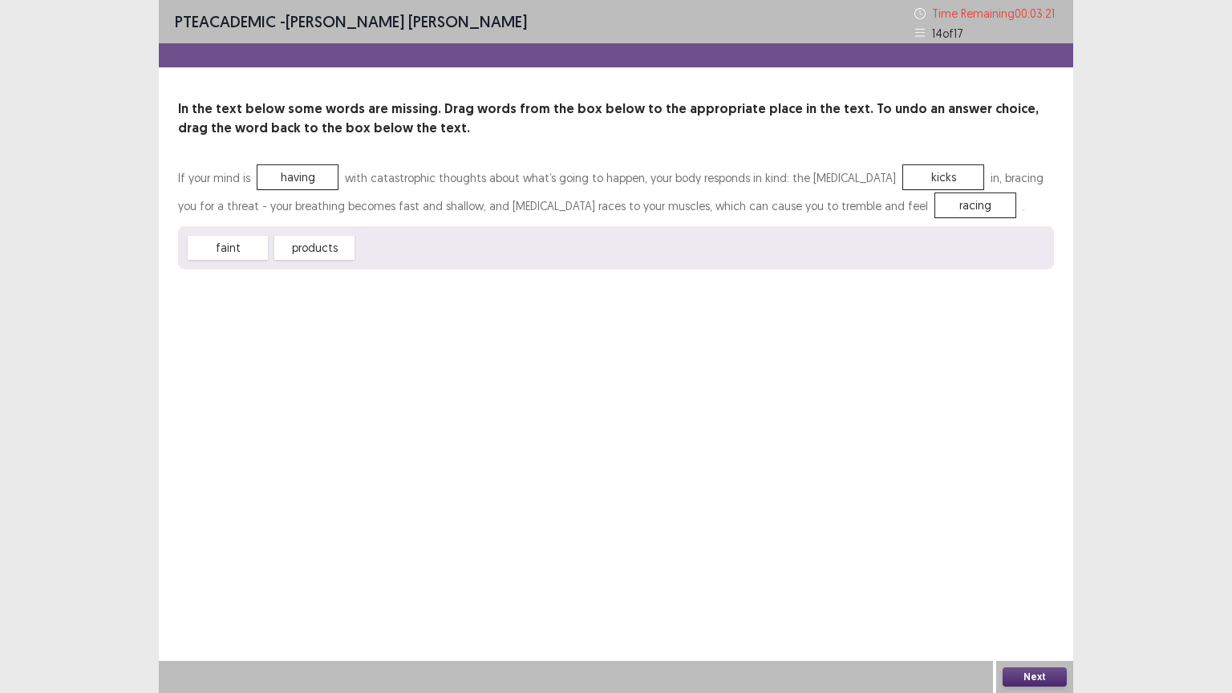
click at [1029, 650] on button "Next" at bounding box center [1035, 676] width 64 height 19
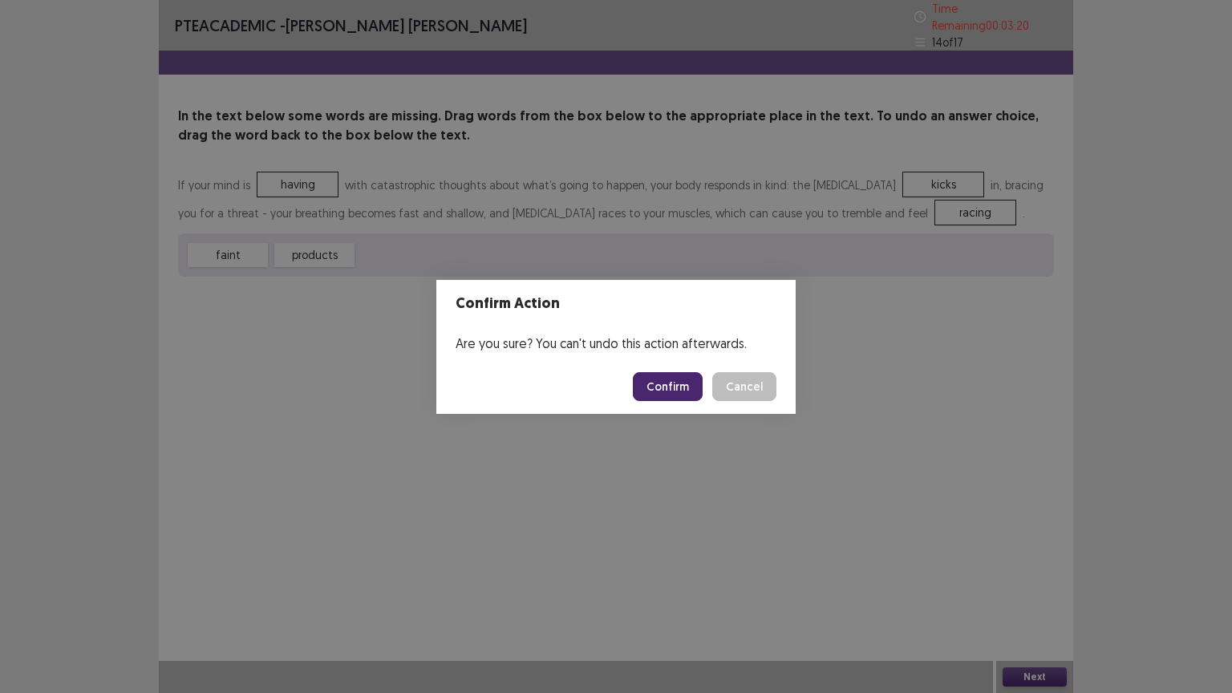
click at [687, 387] on button "Confirm" at bounding box center [668, 386] width 70 height 29
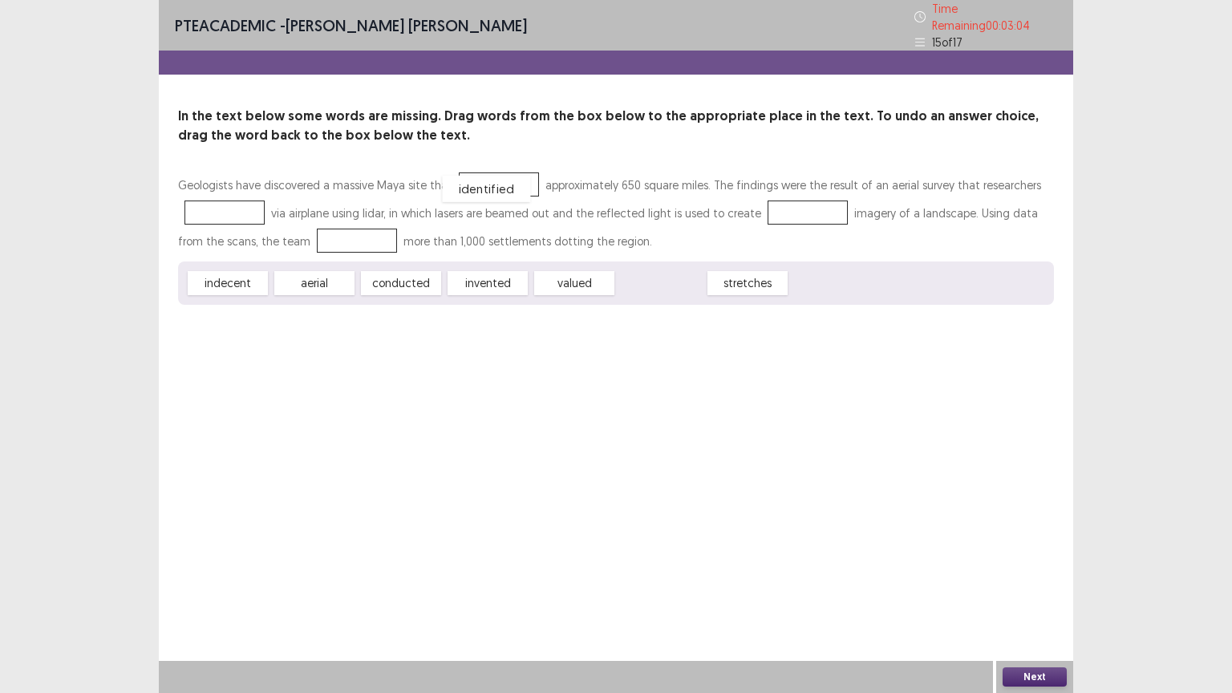
drag, startPoint x: 672, startPoint y: 278, endPoint x: 497, endPoint y: 183, distance: 198.9
drag, startPoint x: 497, startPoint y: 165, endPoint x: 216, endPoint y: 195, distance: 282.3
drag, startPoint x: 420, startPoint y: 278, endPoint x: 472, endPoint y: 183, distance: 108.5
click at [472, 183] on div "Geologists have discovered a massive Maya site that approximately 650 square mi…" at bounding box center [616, 238] width 876 height 134
drag, startPoint x: 424, startPoint y: 273, endPoint x: 505, endPoint y: 169, distance: 131.9
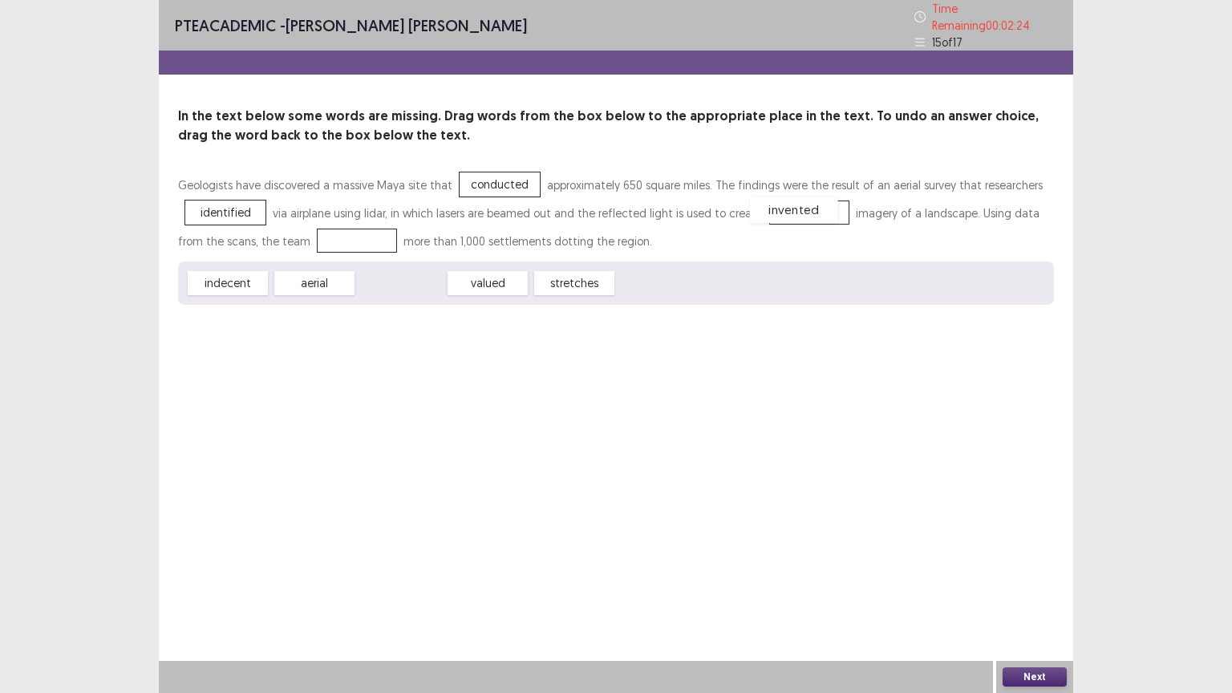
drag, startPoint x: 414, startPoint y: 278, endPoint x: 806, endPoint y: 205, distance: 399.0
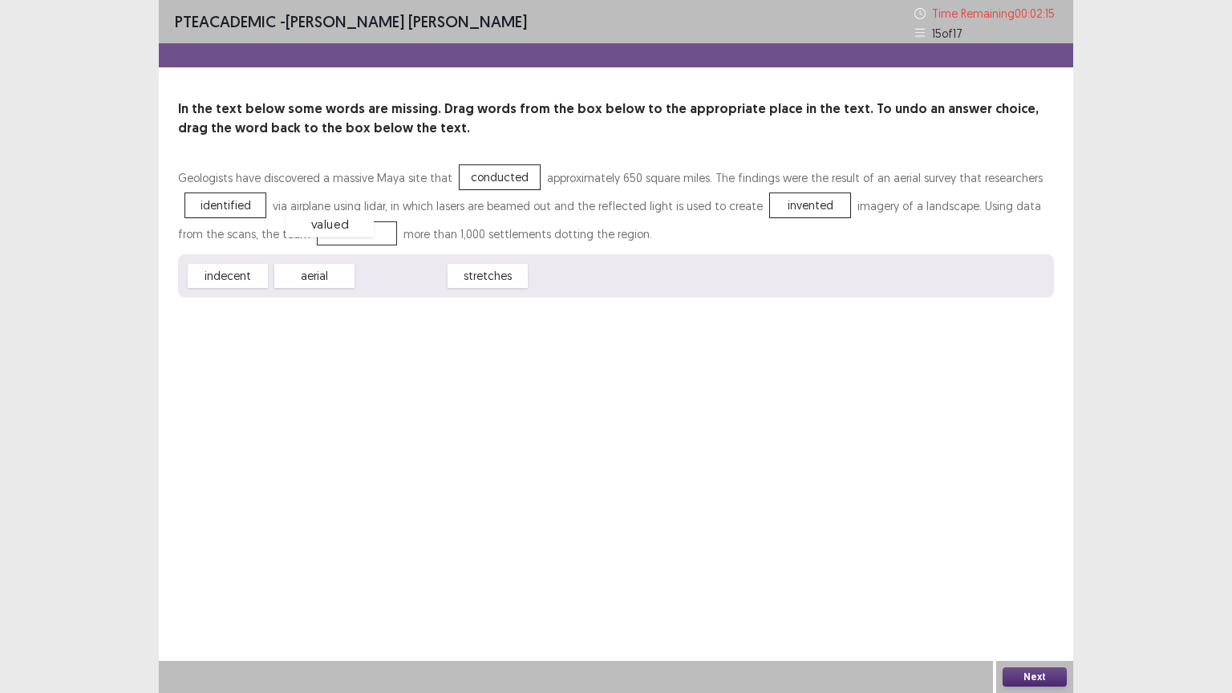
drag, startPoint x: 399, startPoint y: 286, endPoint x: 327, endPoint y: 234, distance: 88.6
click at [1053, 650] on button "Next" at bounding box center [1035, 676] width 64 height 19
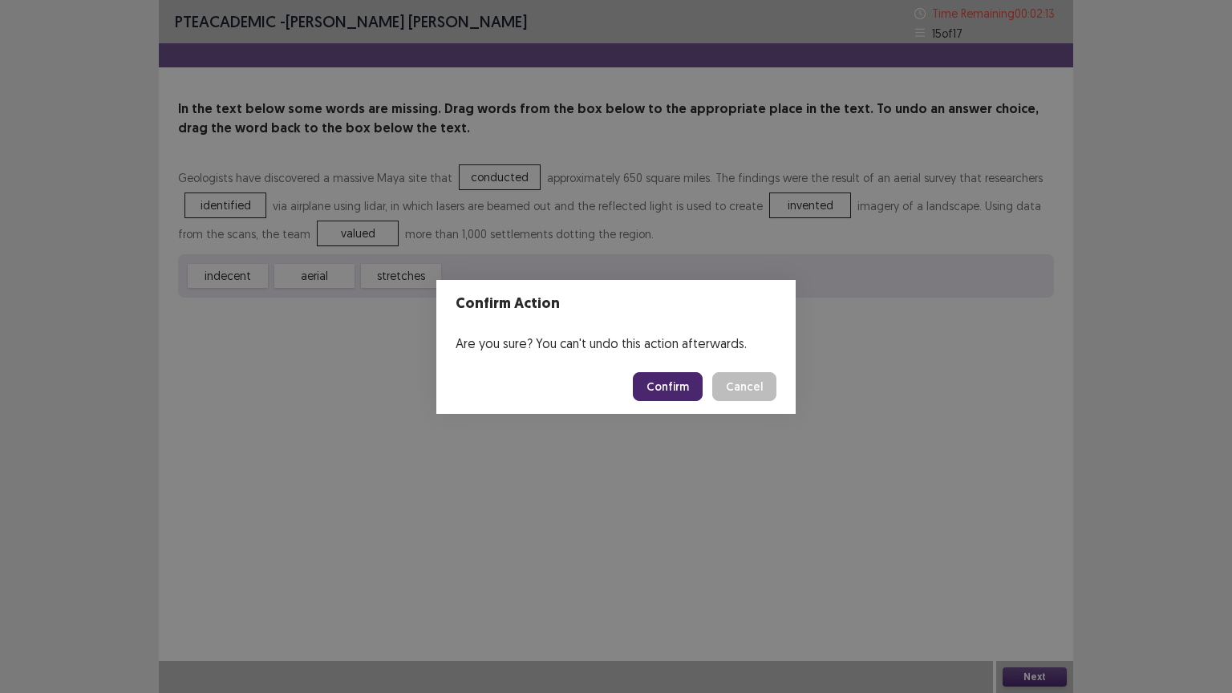
click at [677, 391] on button "Confirm" at bounding box center [668, 386] width 70 height 29
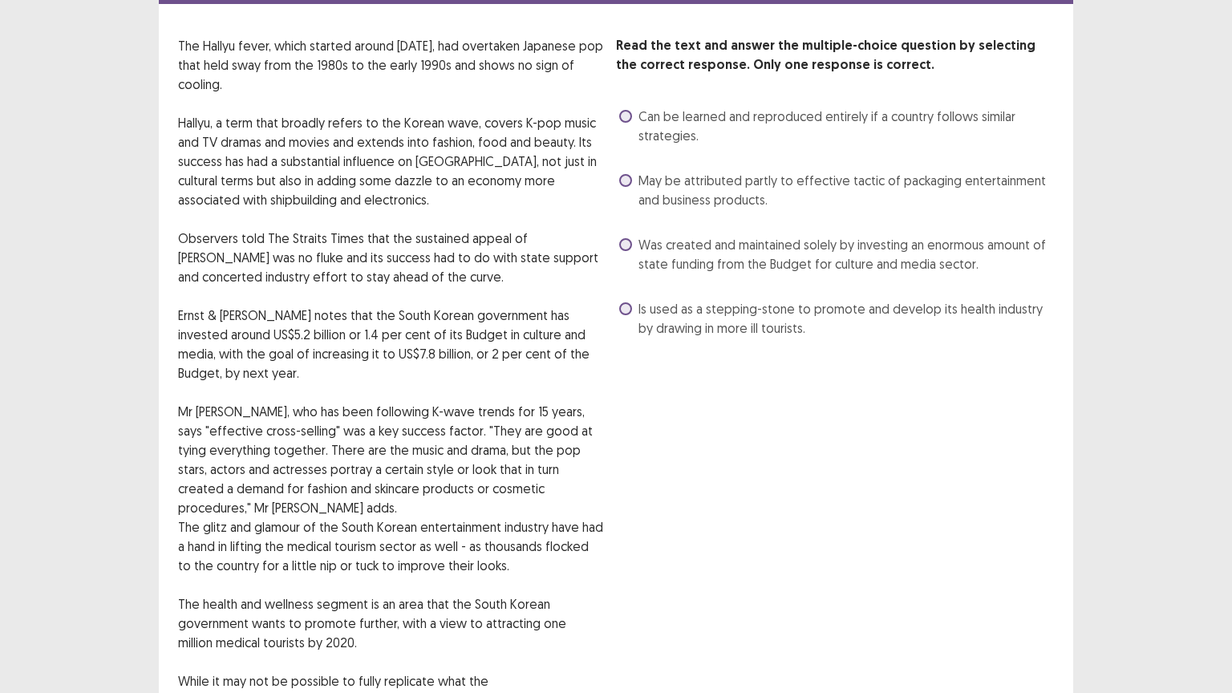
scroll to position [80, 0]
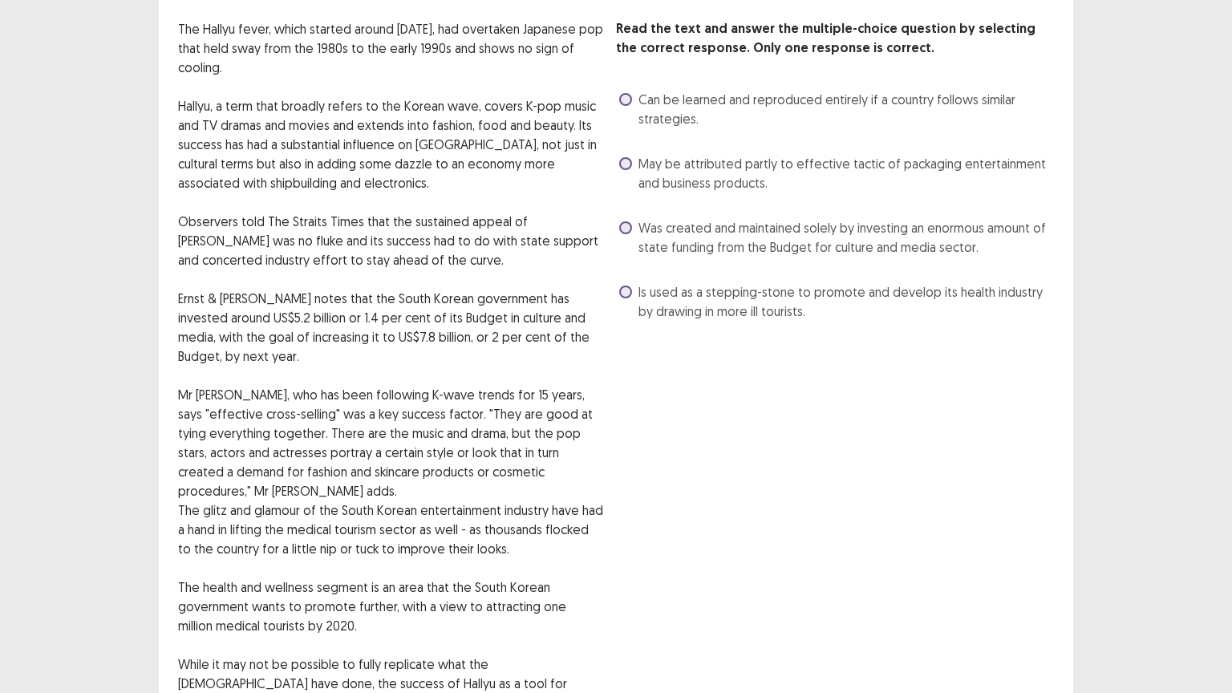
click at [626, 228] on span at bounding box center [625, 227] width 13 height 13
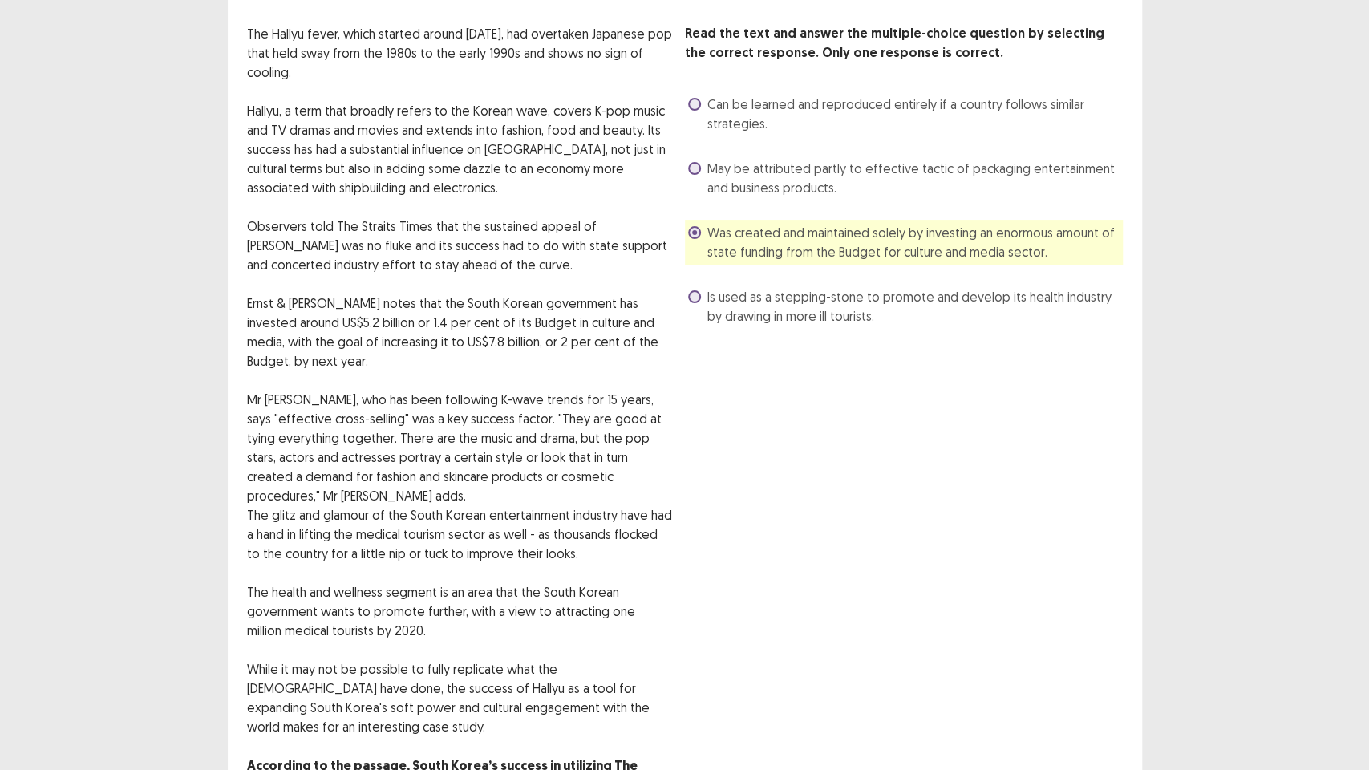
scroll to position [172, 0]
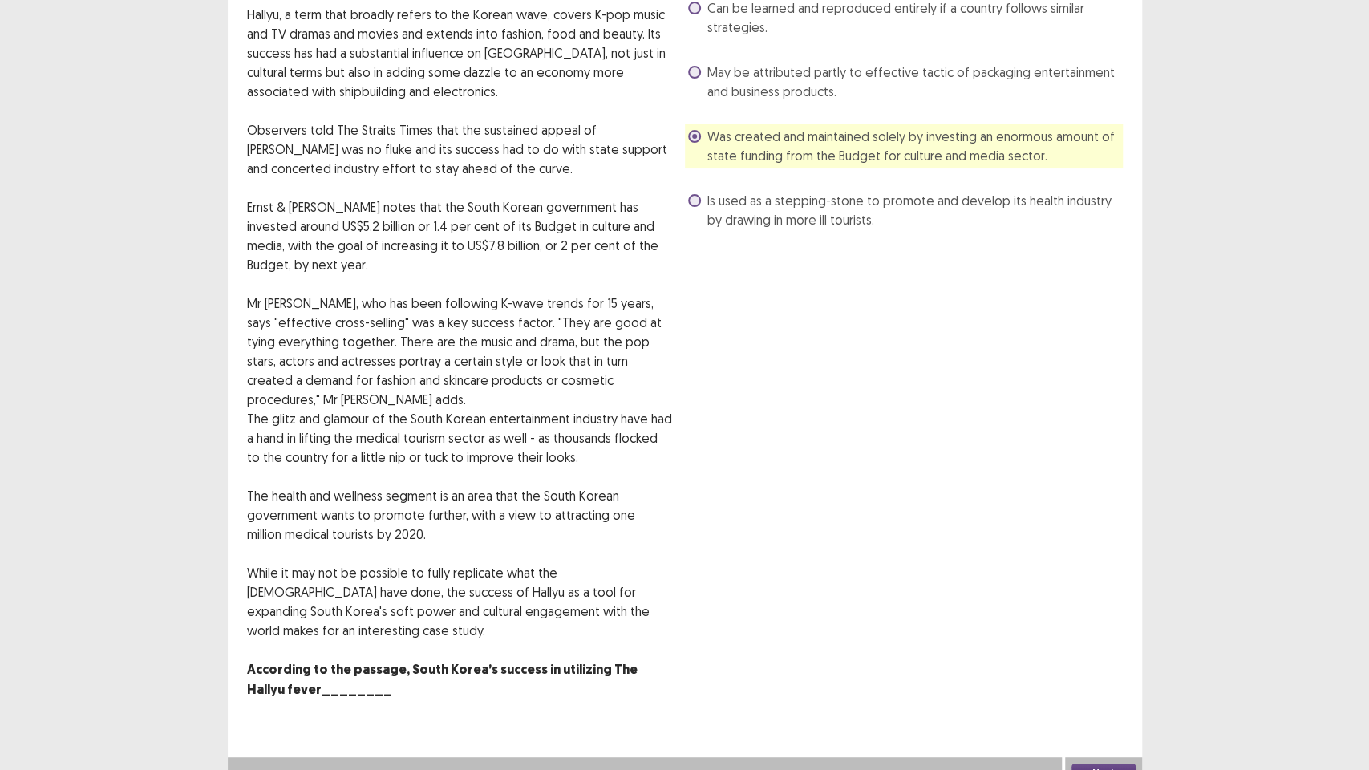
click at [1118, 650] on button "Next" at bounding box center [1104, 773] width 64 height 19
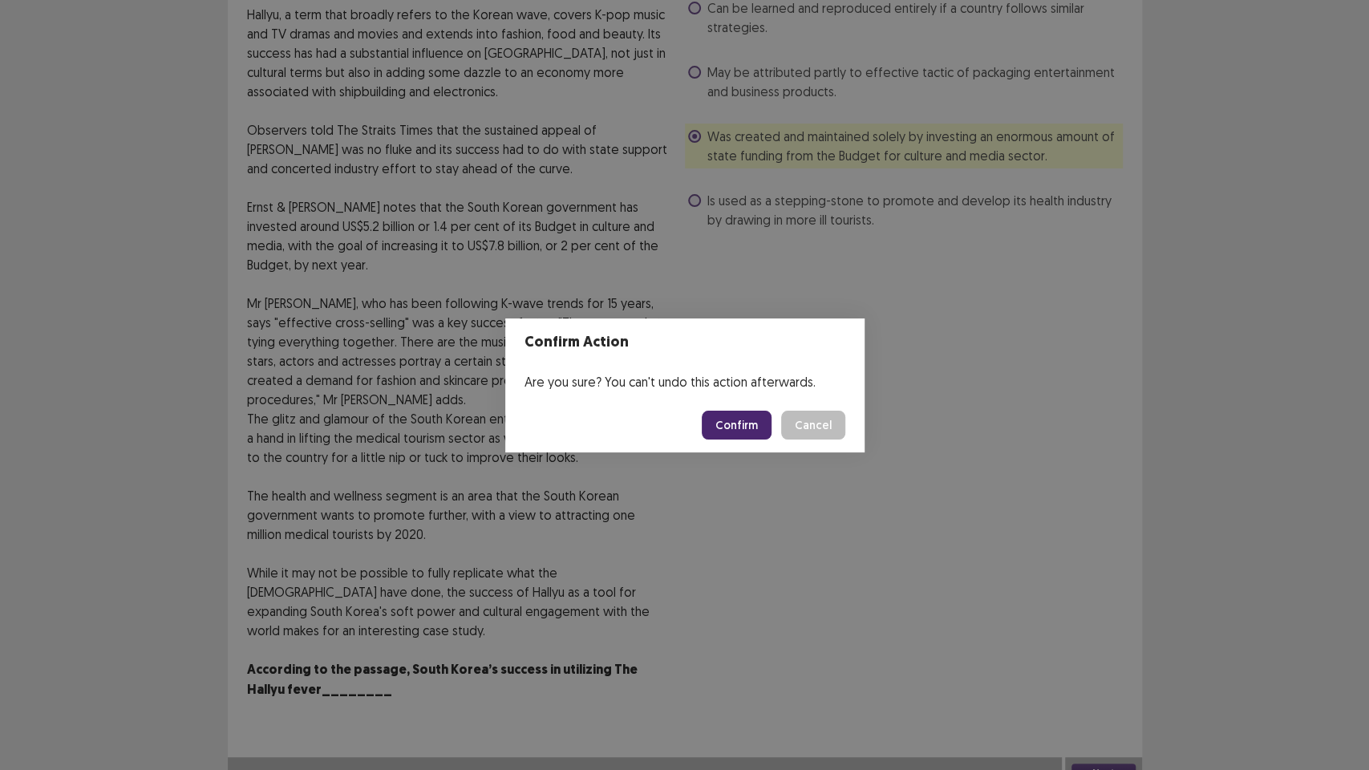
click at [752, 428] on button "Confirm" at bounding box center [737, 425] width 70 height 29
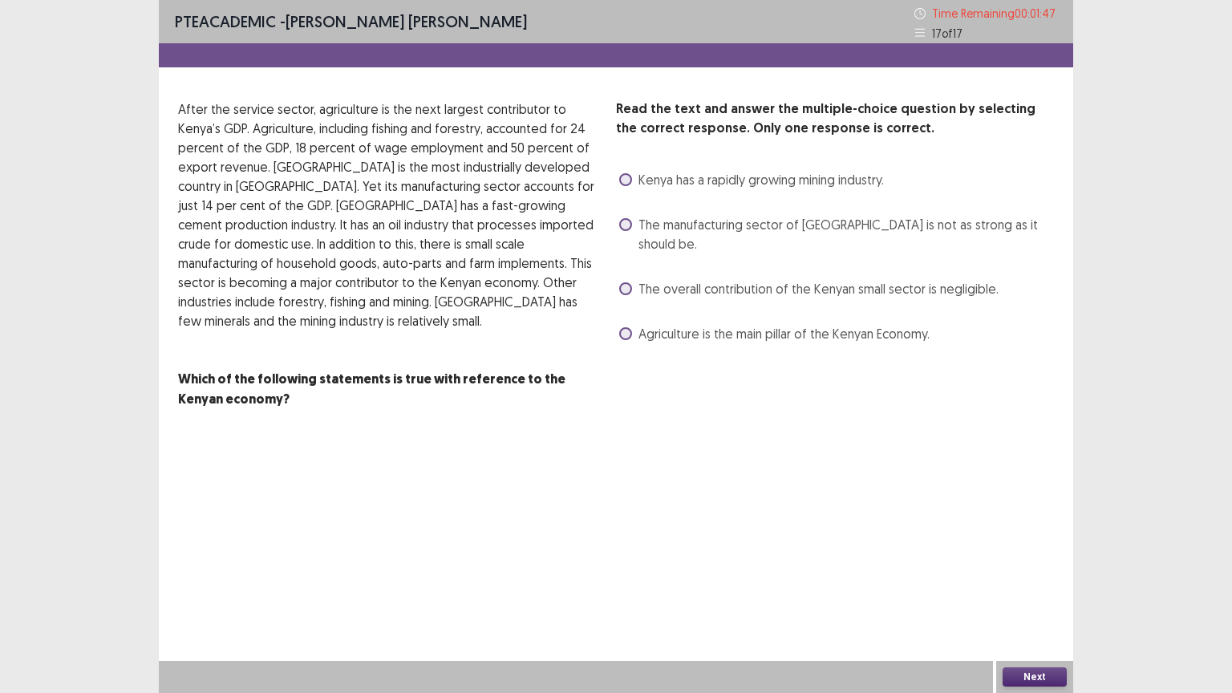
click at [809, 452] on div "PTE academic - [PERSON_NAME] [PERSON_NAME] Time Remaining 00 : 01 : 47 17 of 17…" at bounding box center [616, 346] width 915 height 693
click at [782, 179] on span "Kenya has a rapidly growing mining industry." at bounding box center [761, 179] width 245 height 19
click at [1056, 650] on button "Next" at bounding box center [1035, 676] width 64 height 19
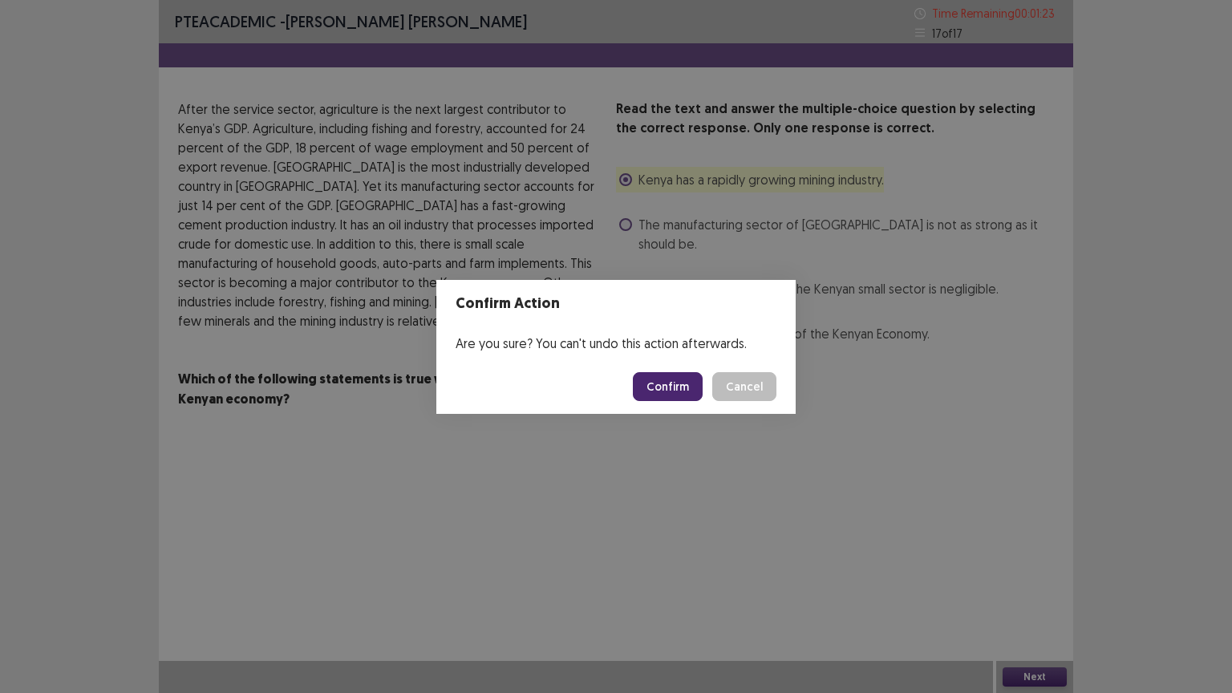
click at [690, 383] on button "Confirm" at bounding box center [668, 386] width 70 height 29
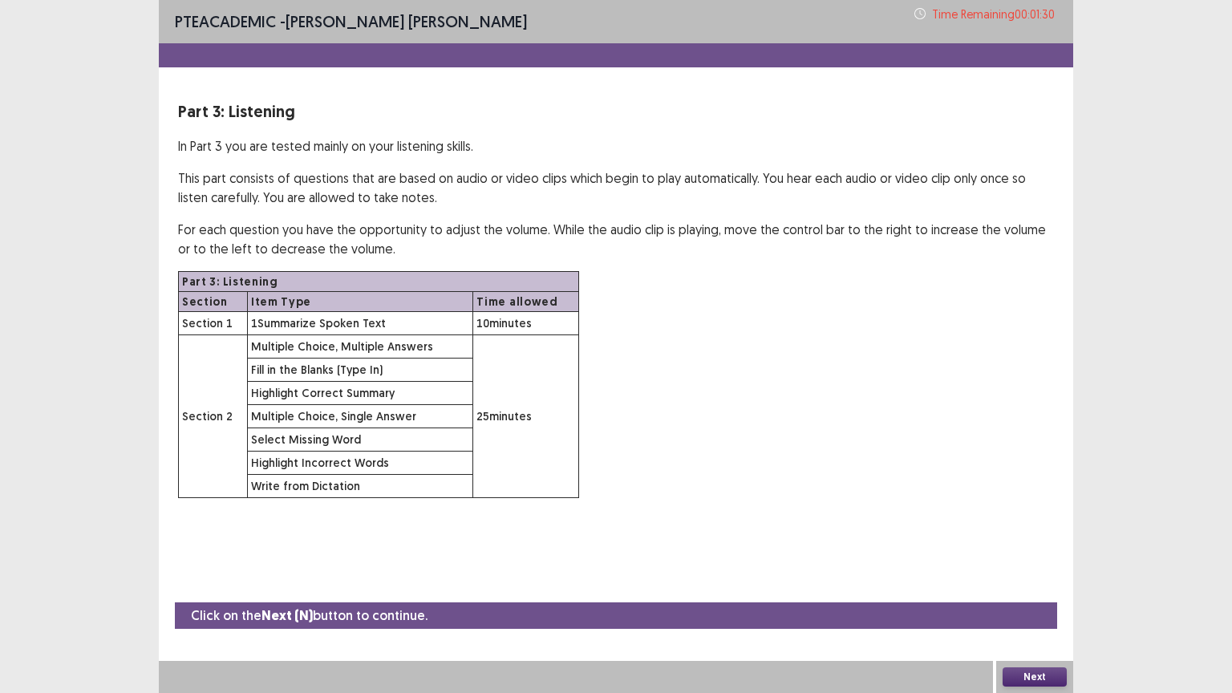
click at [748, 441] on div "Part 3: Listening Section Item Type Time allowed Section 1 1 Summarize Spoken T…" at bounding box center [616, 384] width 876 height 227
click at [1031, 650] on button "Next" at bounding box center [1035, 676] width 64 height 19
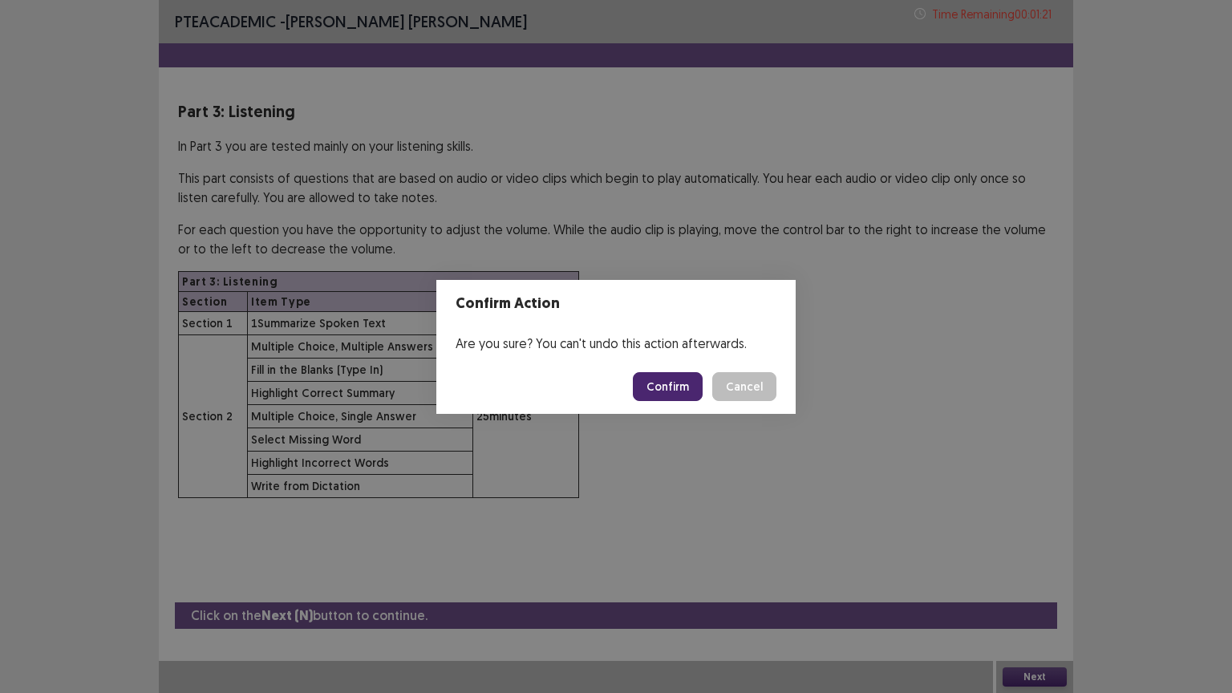
click at [700, 382] on button "Confirm" at bounding box center [668, 386] width 70 height 29
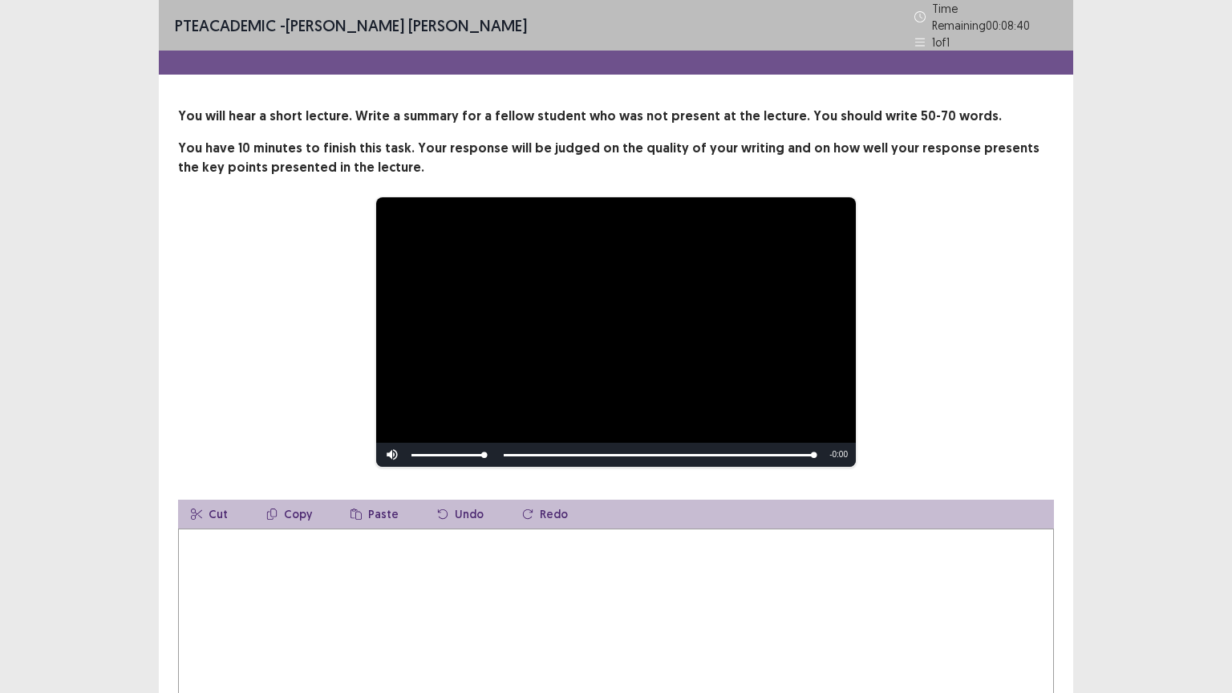
click at [551, 625] on textarea at bounding box center [616, 617] width 876 height 176
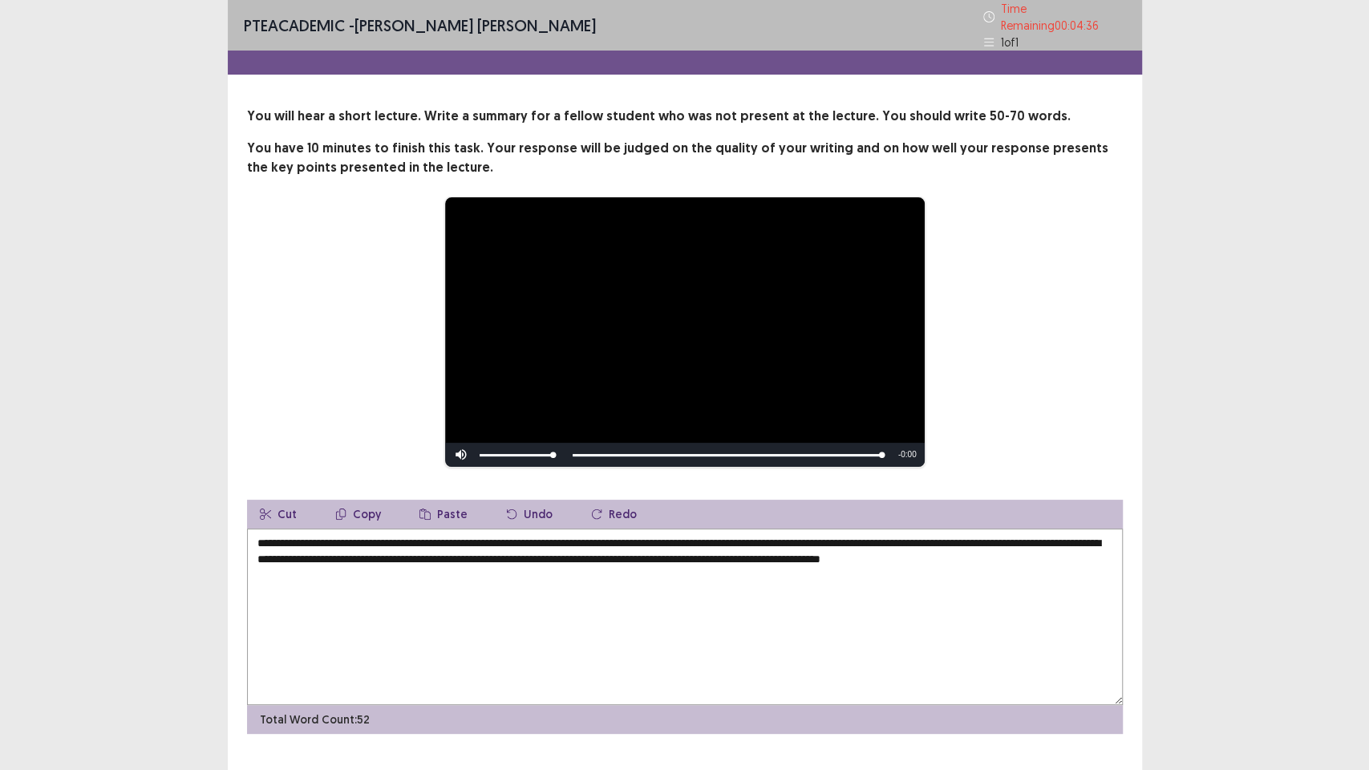
click at [766, 650] on textarea "**********" at bounding box center [685, 617] width 876 height 176
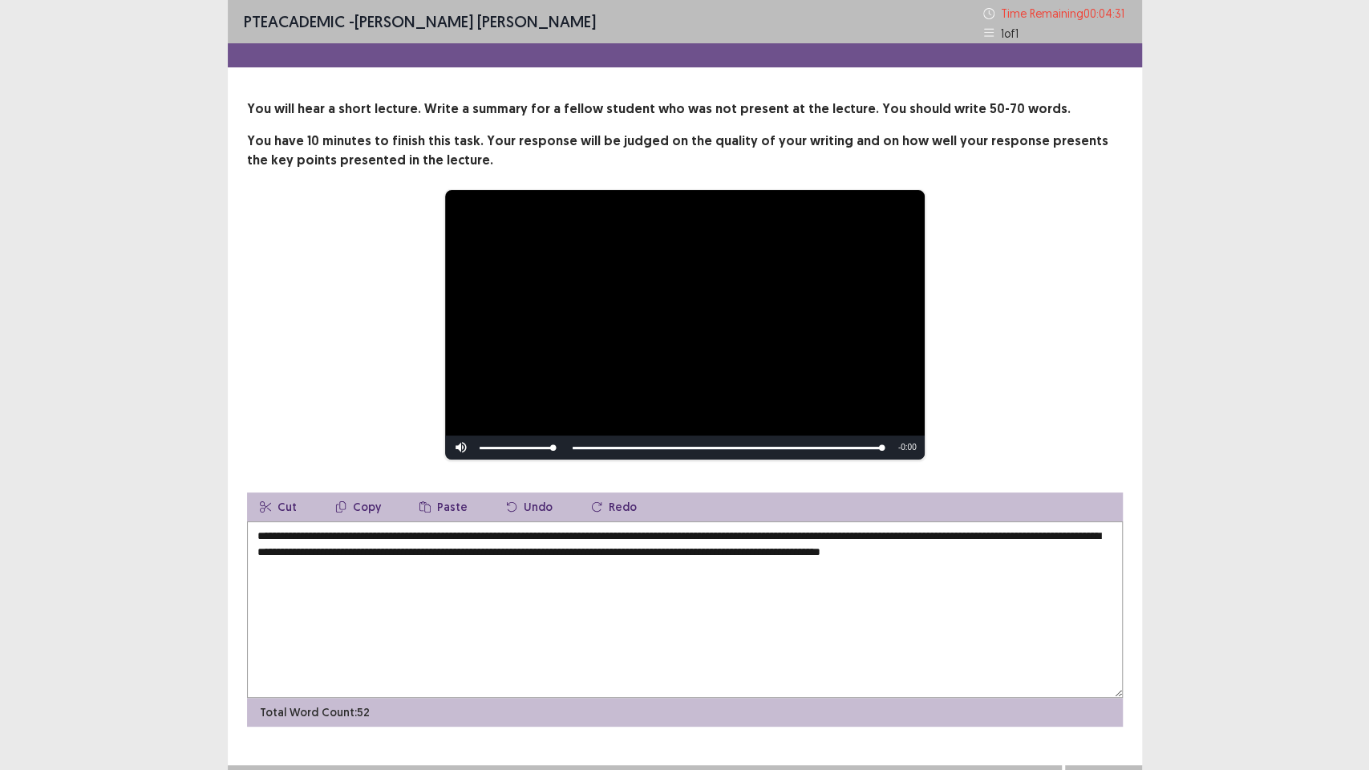
click at [263, 534] on textarea "**********" at bounding box center [685, 609] width 876 height 176
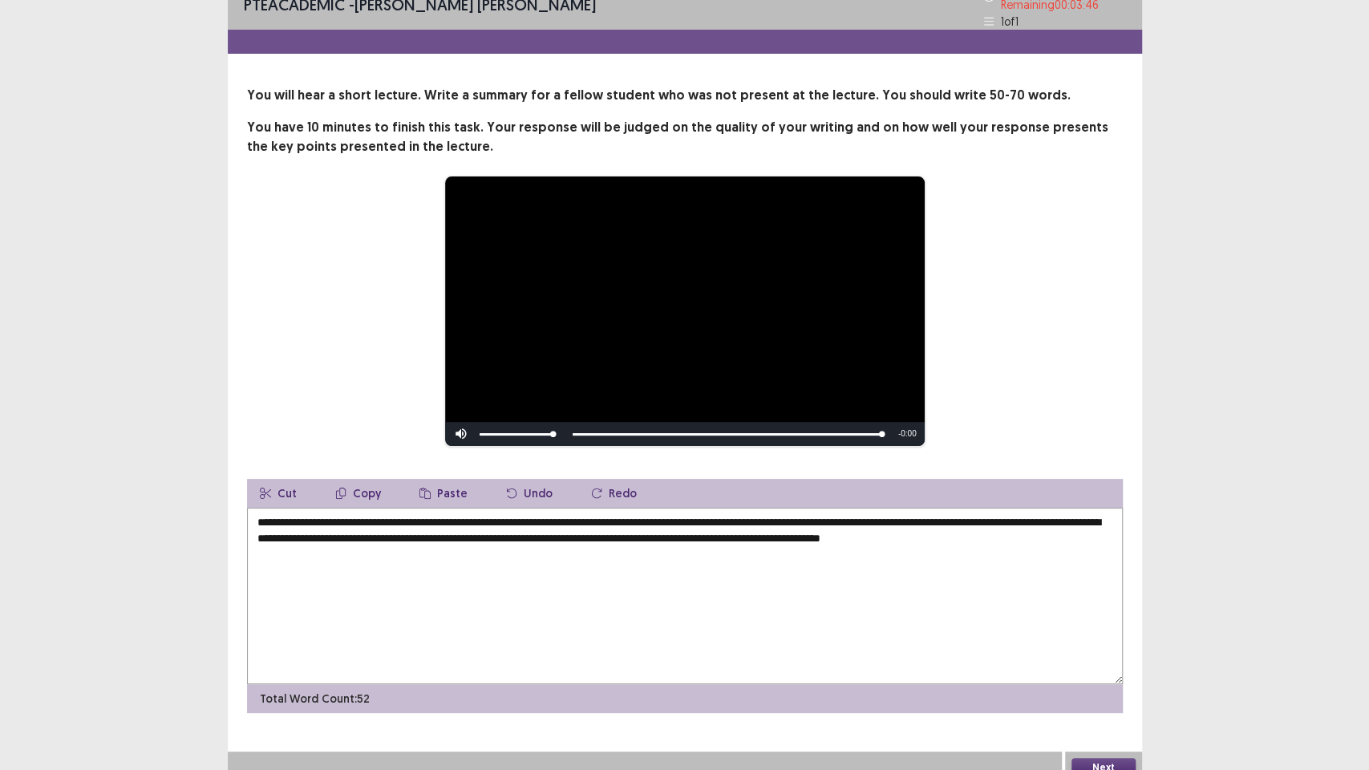
scroll to position [27, 0]
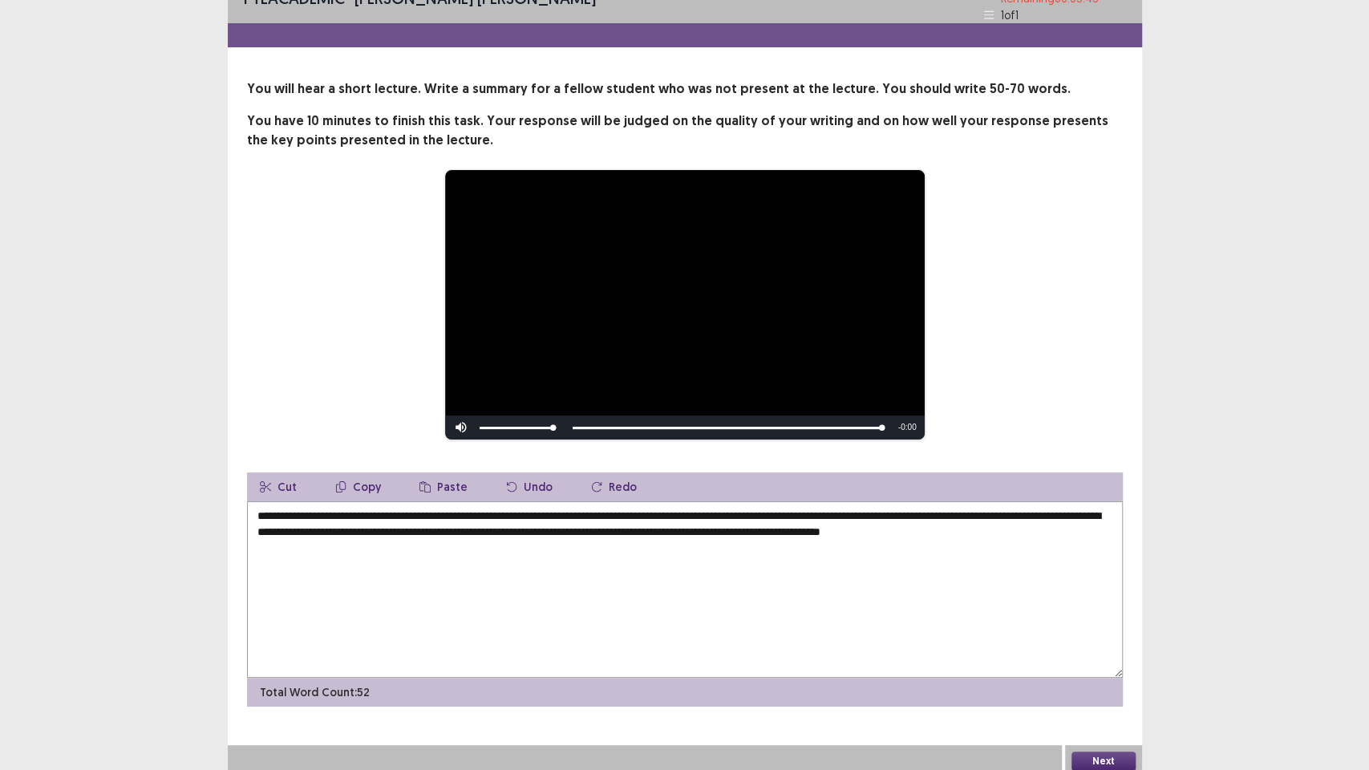
type textarea "**********"
click at [1110, 650] on button "Next" at bounding box center [1104, 761] width 64 height 19
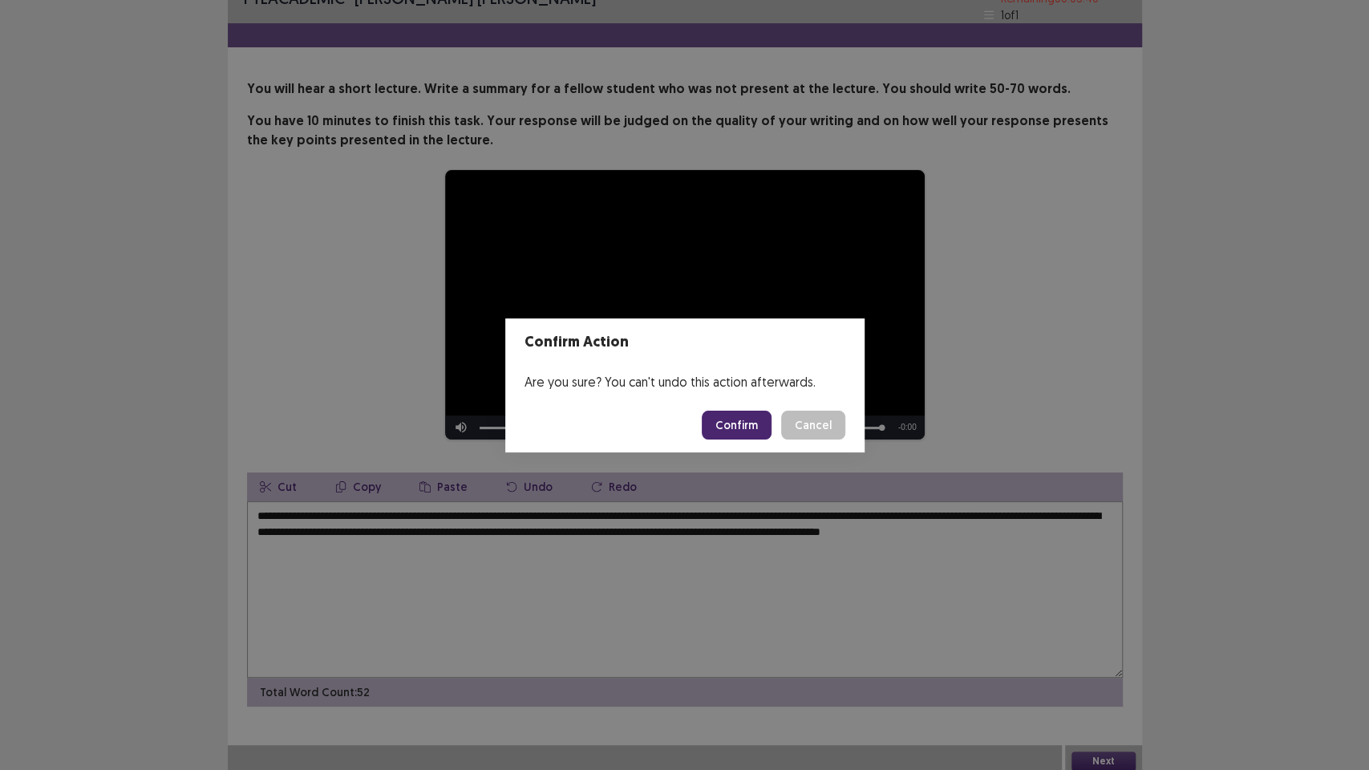
click at [746, 424] on button "Confirm" at bounding box center [737, 425] width 70 height 29
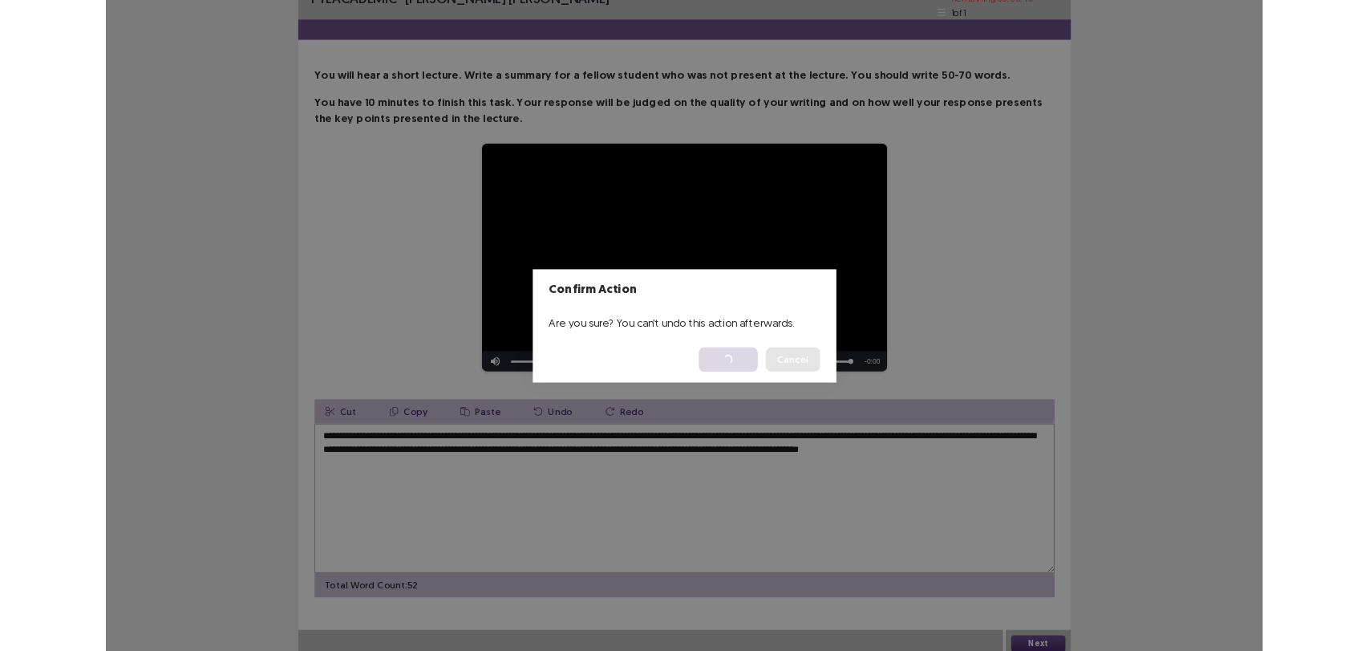
scroll to position [0, 0]
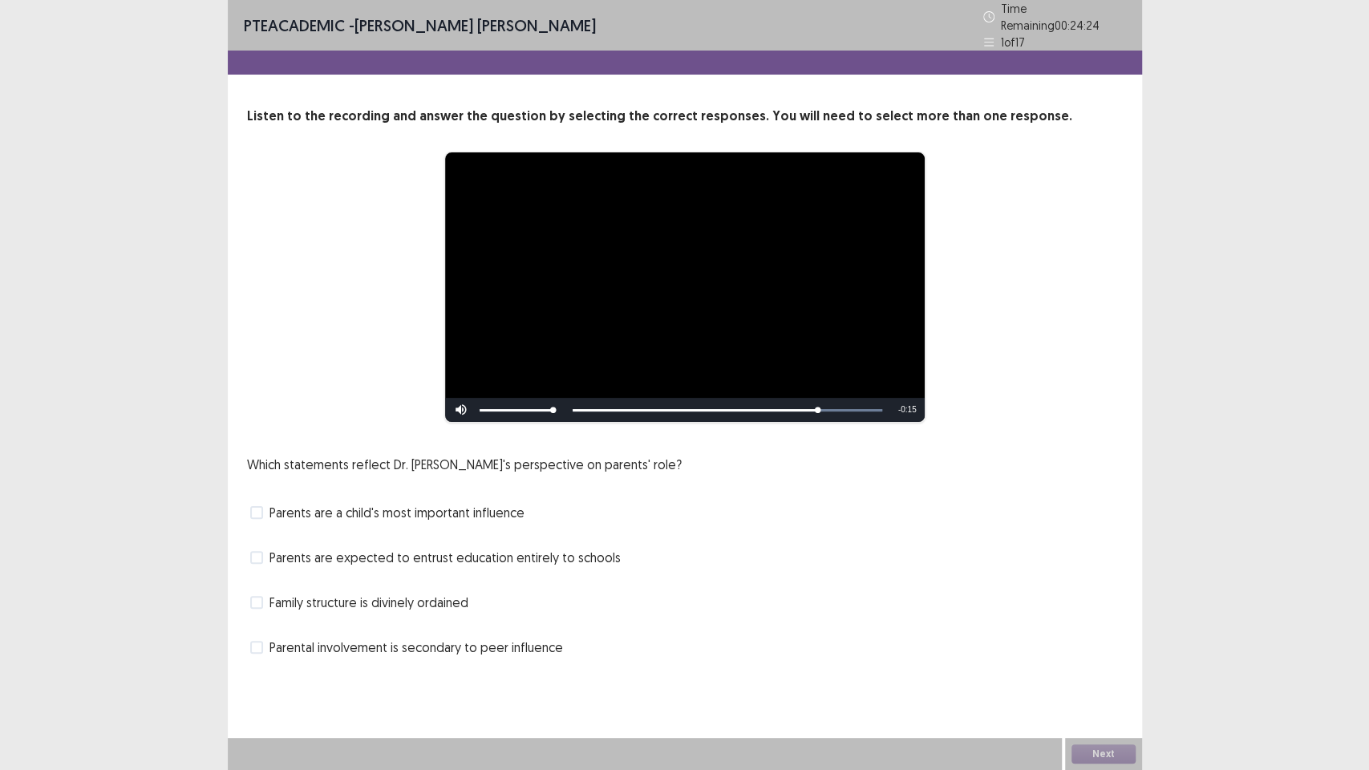
click at [504, 506] on span "Parents are a child's most important influence" at bounding box center [397, 512] width 255 height 19
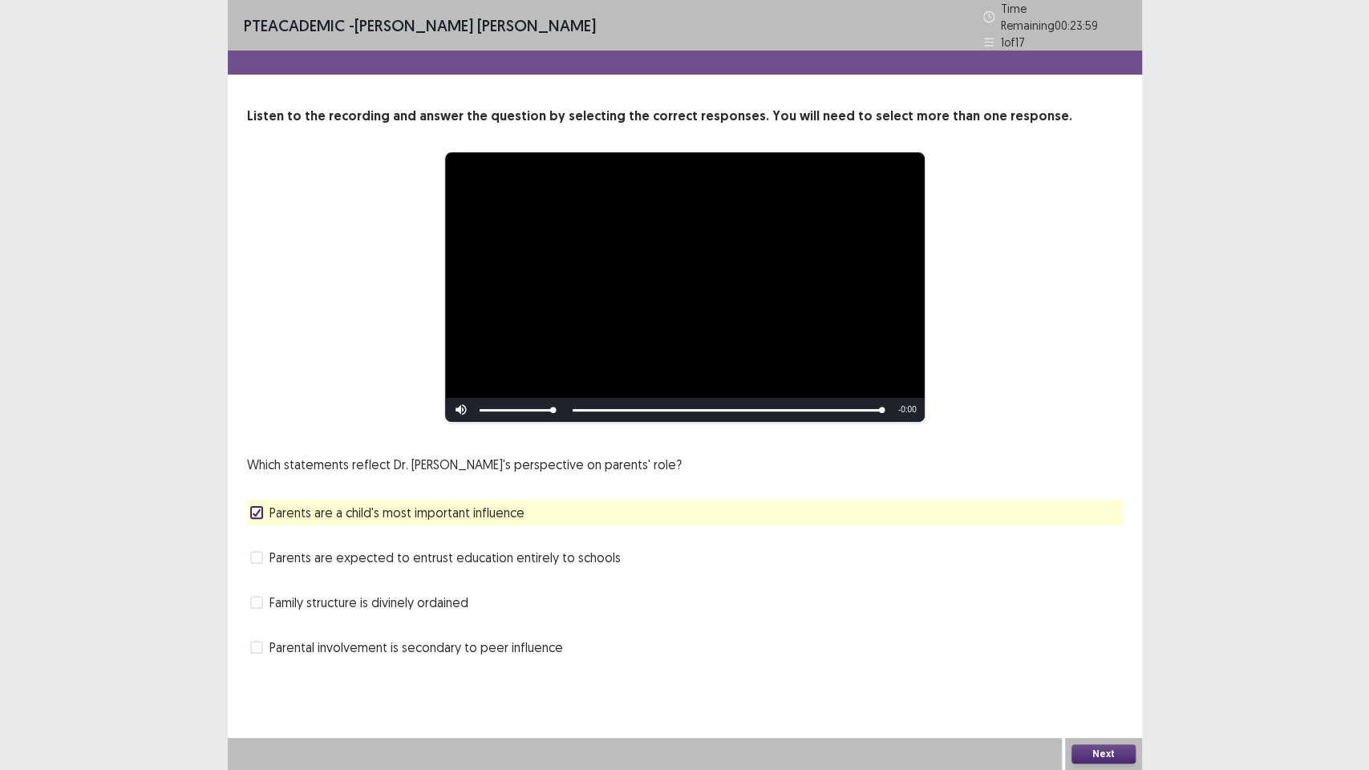
click at [1083, 650] on button "Next" at bounding box center [1104, 753] width 64 height 19
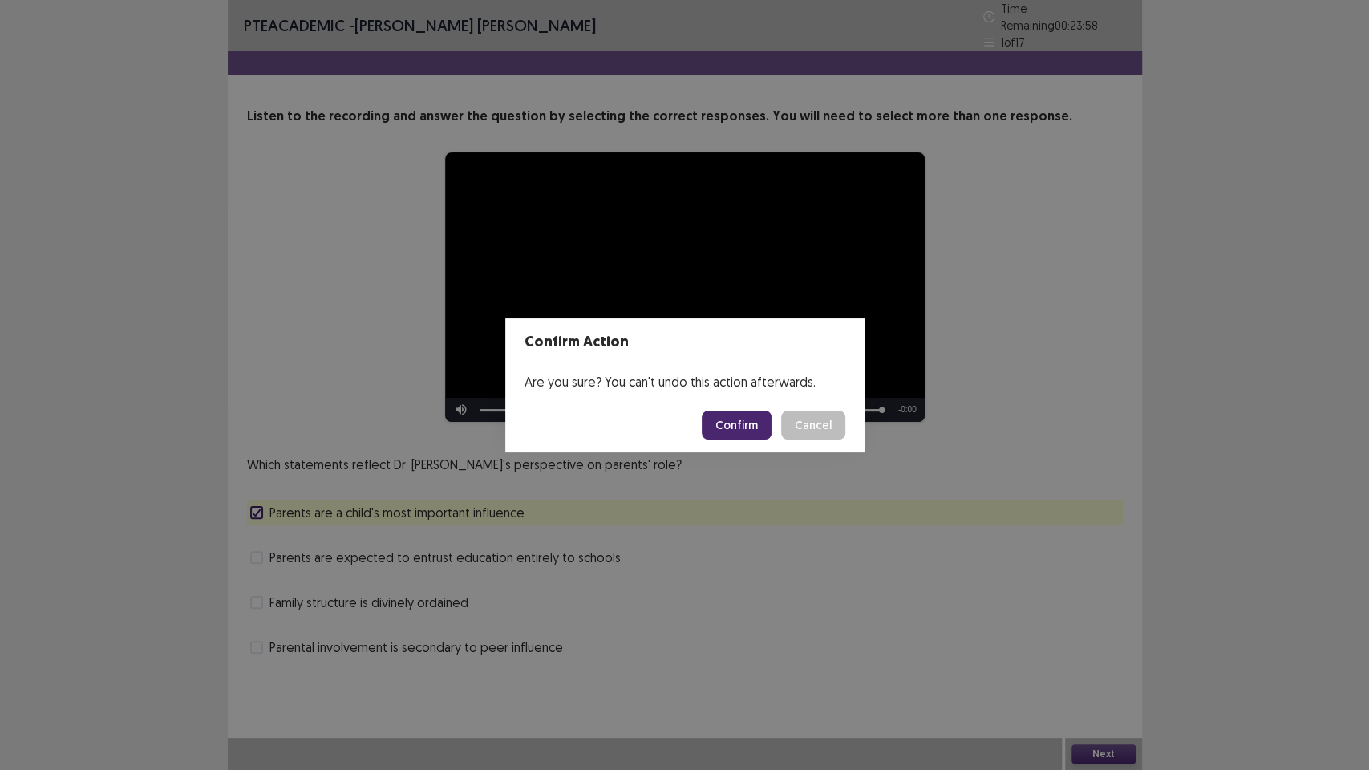
click at [751, 430] on button "Confirm" at bounding box center [737, 425] width 70 height 29
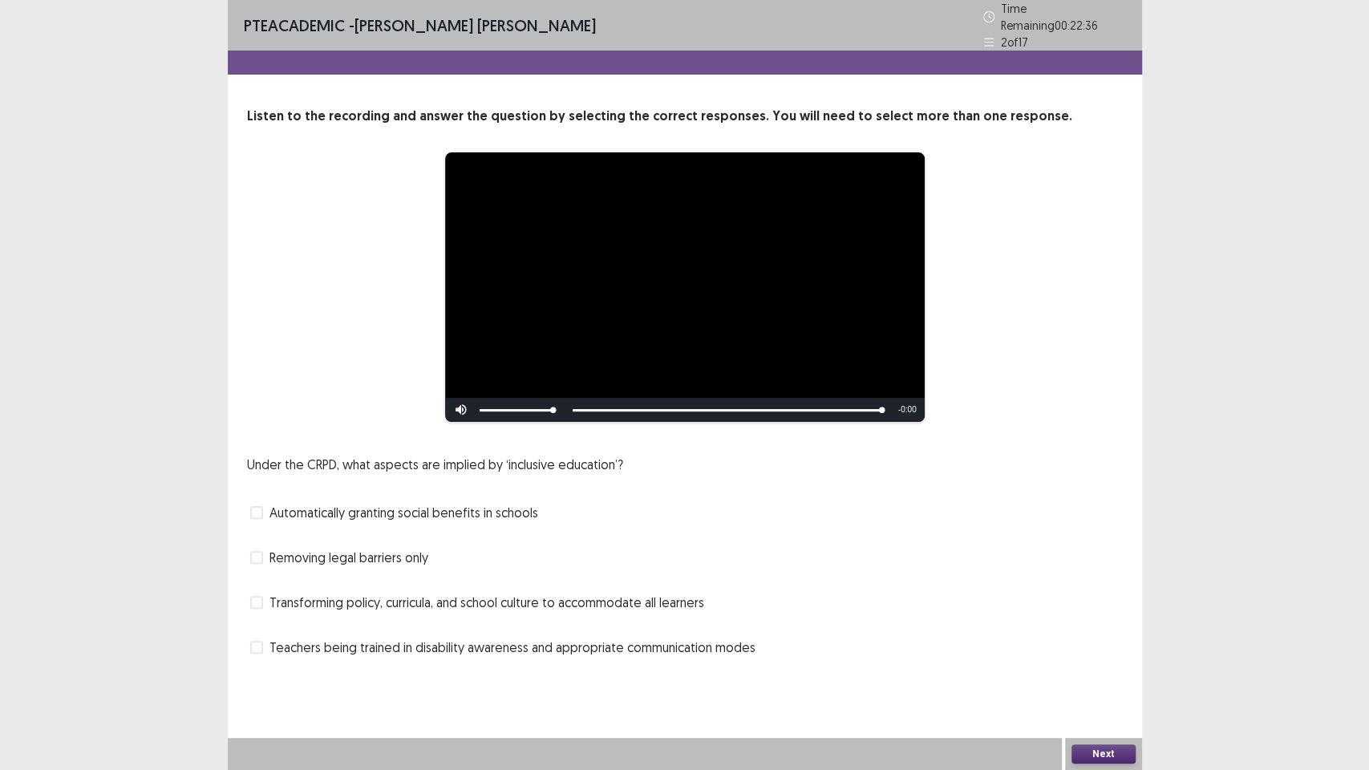
click at [707, 643] on span "Teachers being trained in disability awareness and appropriate communication mo…" at bounding box center [513, 647] width 486 height 19
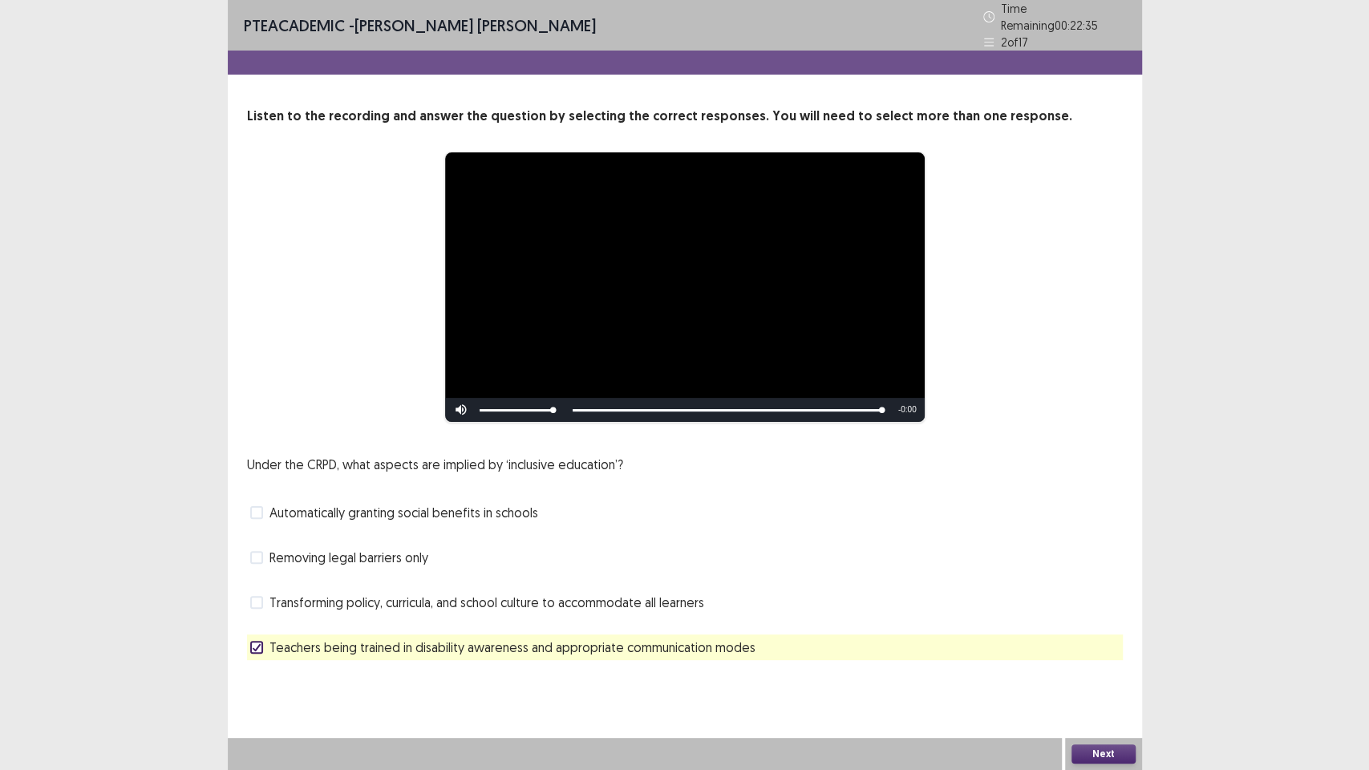
click at [1111, 650] on button "Next" at bounding box center [1104, 753] width 64 height 19
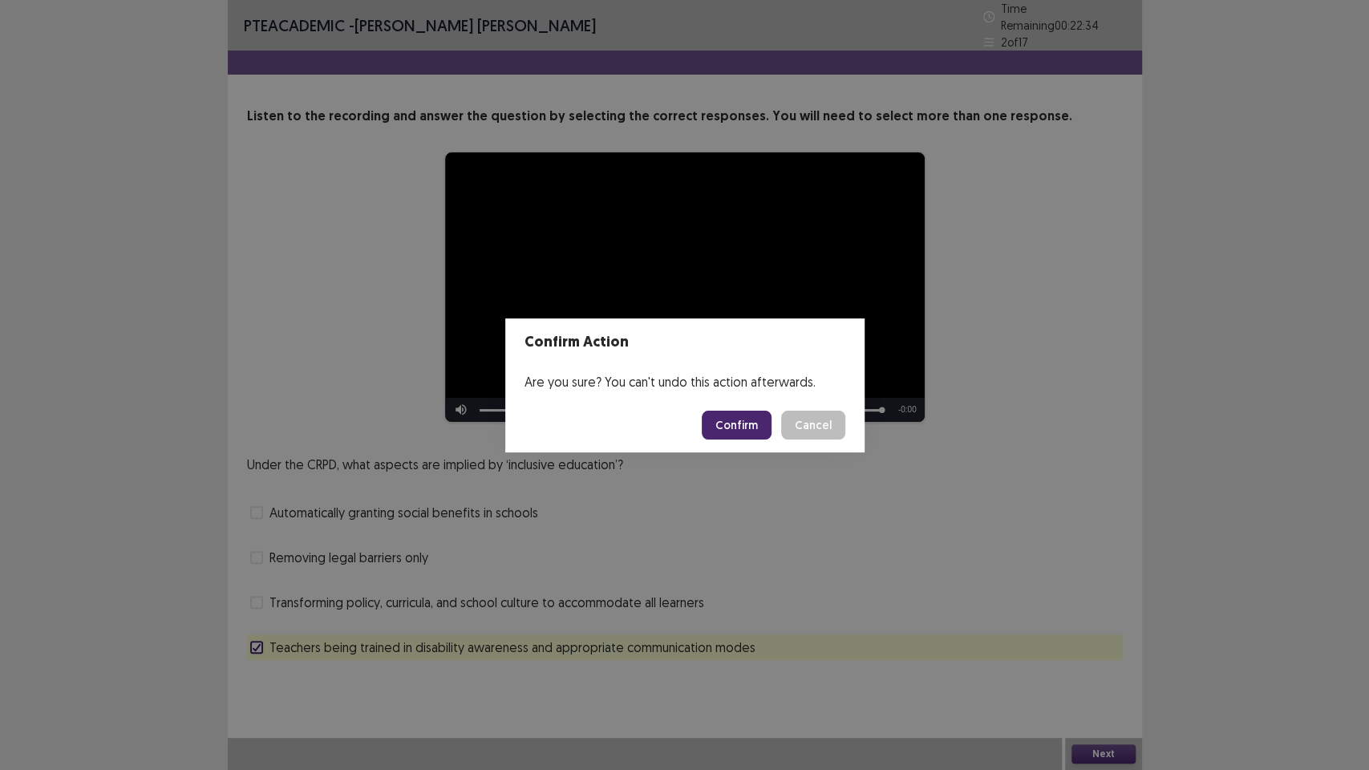
click at [751, 425] on button "Confirm" at bounding box center [737, 425] width 70 height 29
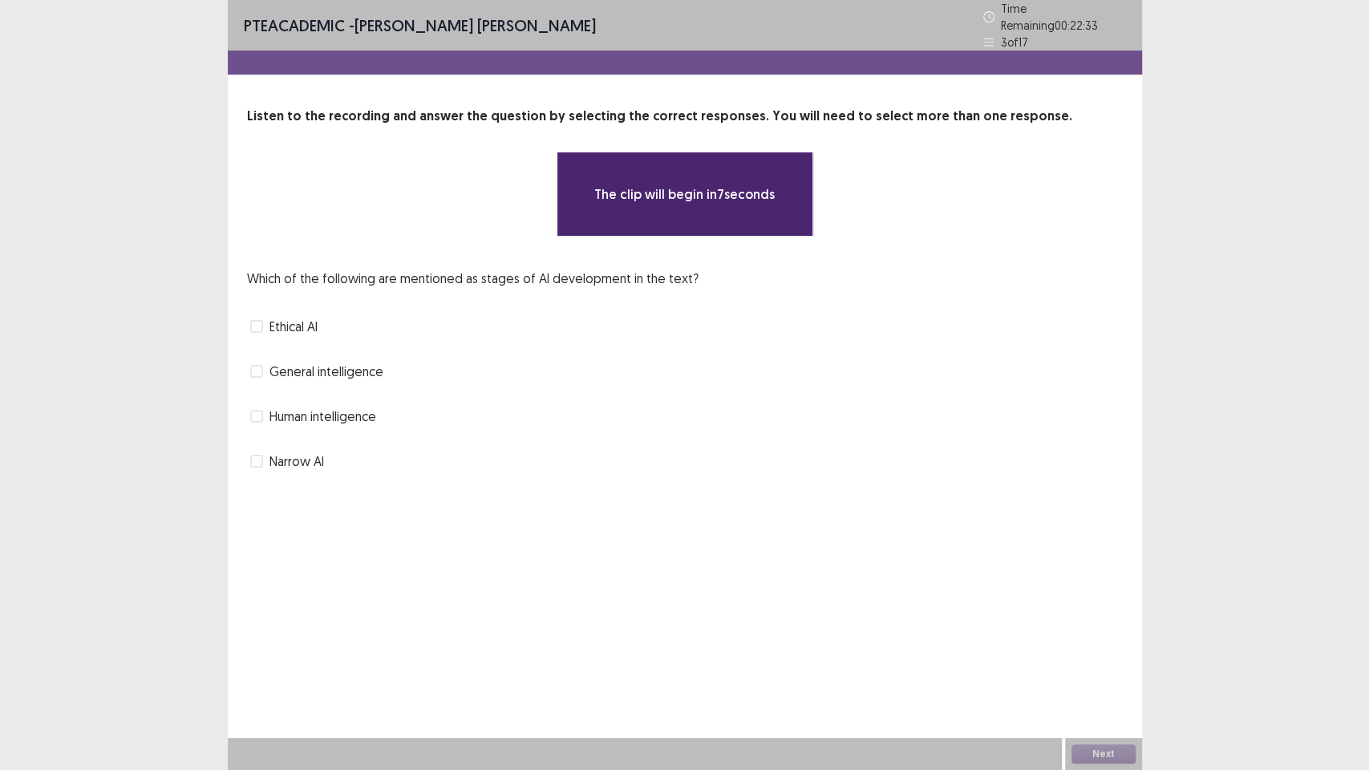
click at [744, 570] on div "**********" at bounding box center [685, 385] width 915 height 770
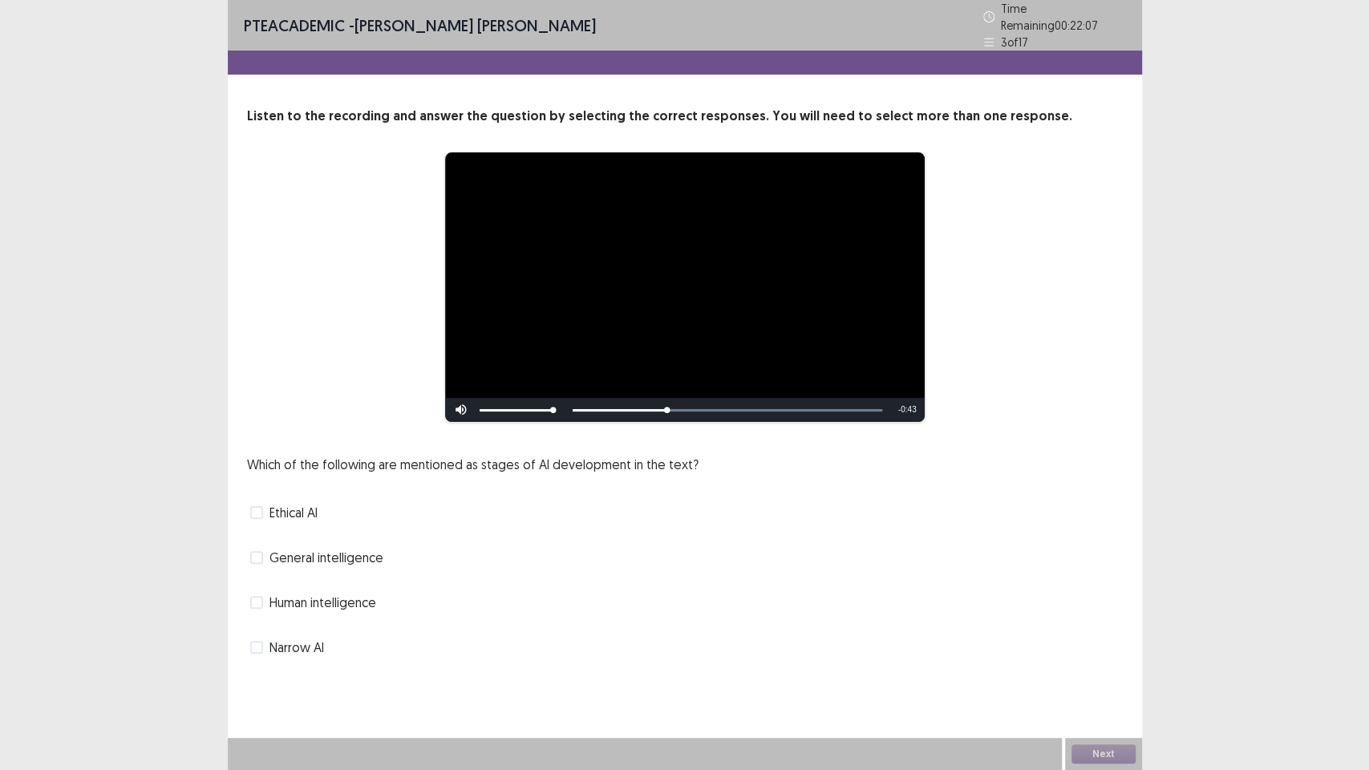
click at [304, 648] on span "Narrow AI" at bounding box center [297, 647] width 55 height 19
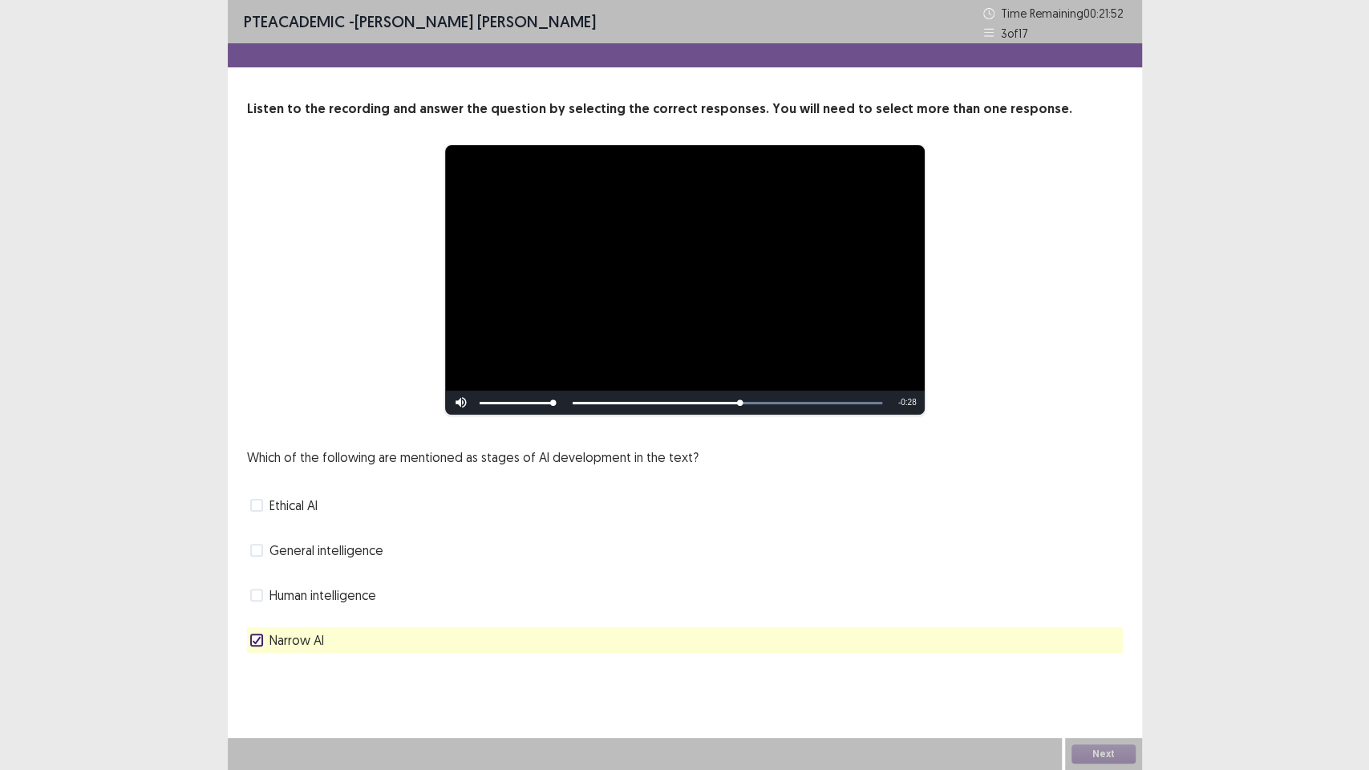
click at [379, 547] on span "General intelligence" at bounding box center [327, 550] width 114 height 19
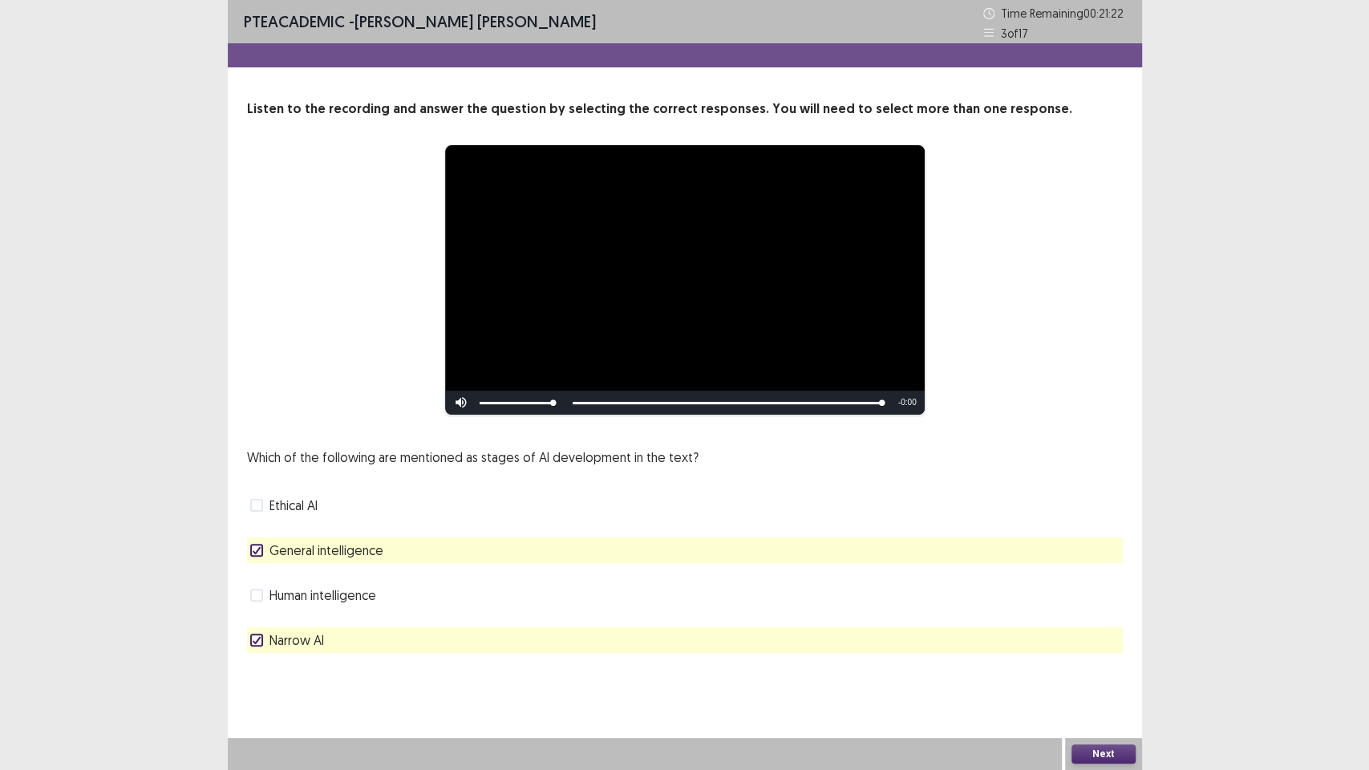
click at [1099, 650] on button "Next" at bounding box center [1104, 753] width 64 height 19
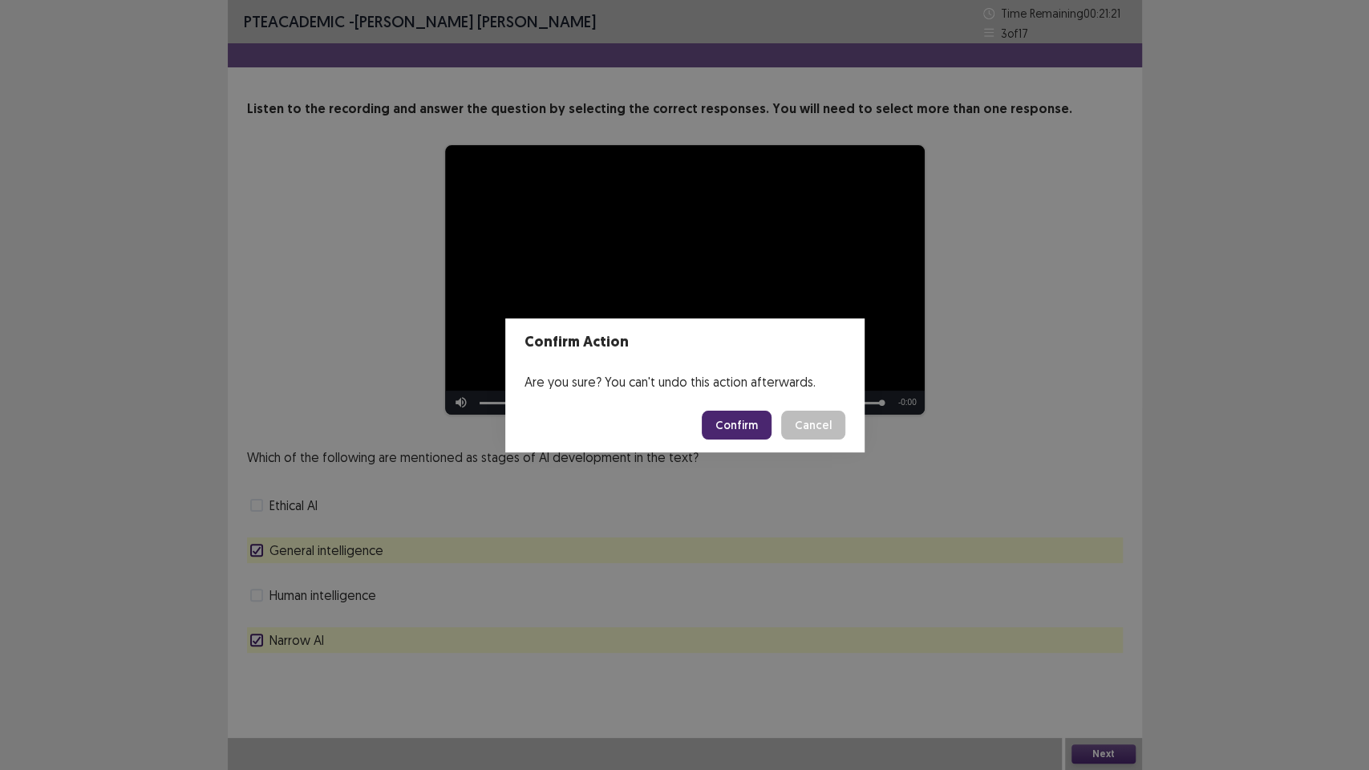
click at [753, 421] on button "Confirm" at bounding box center [737, 425] width 70 height 29
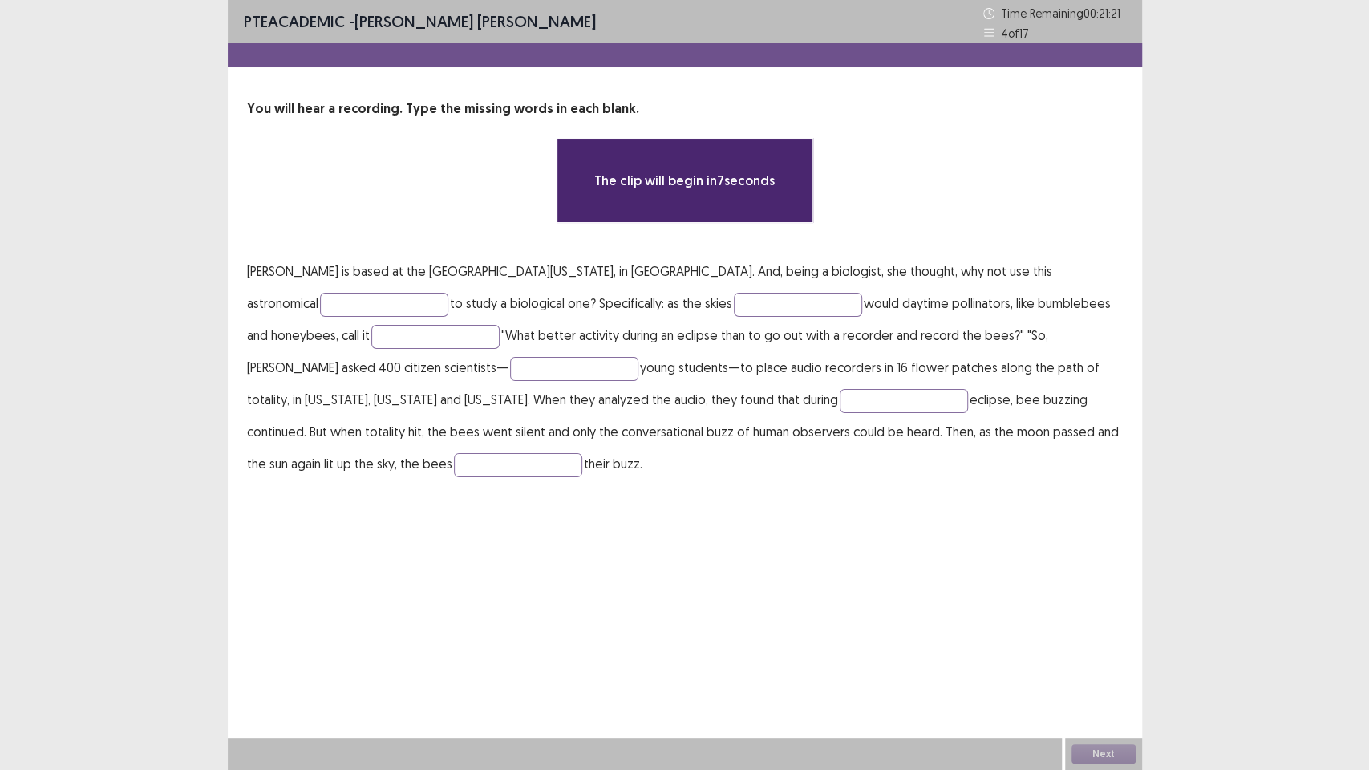
click at [682, 578] on div "PTE academic - [PERSON_NAME] [PERSON_NAME] Time Remaining 00 : 21 : 21 4 of 17 …" at bounding box center [685, 385] width 915 height 770
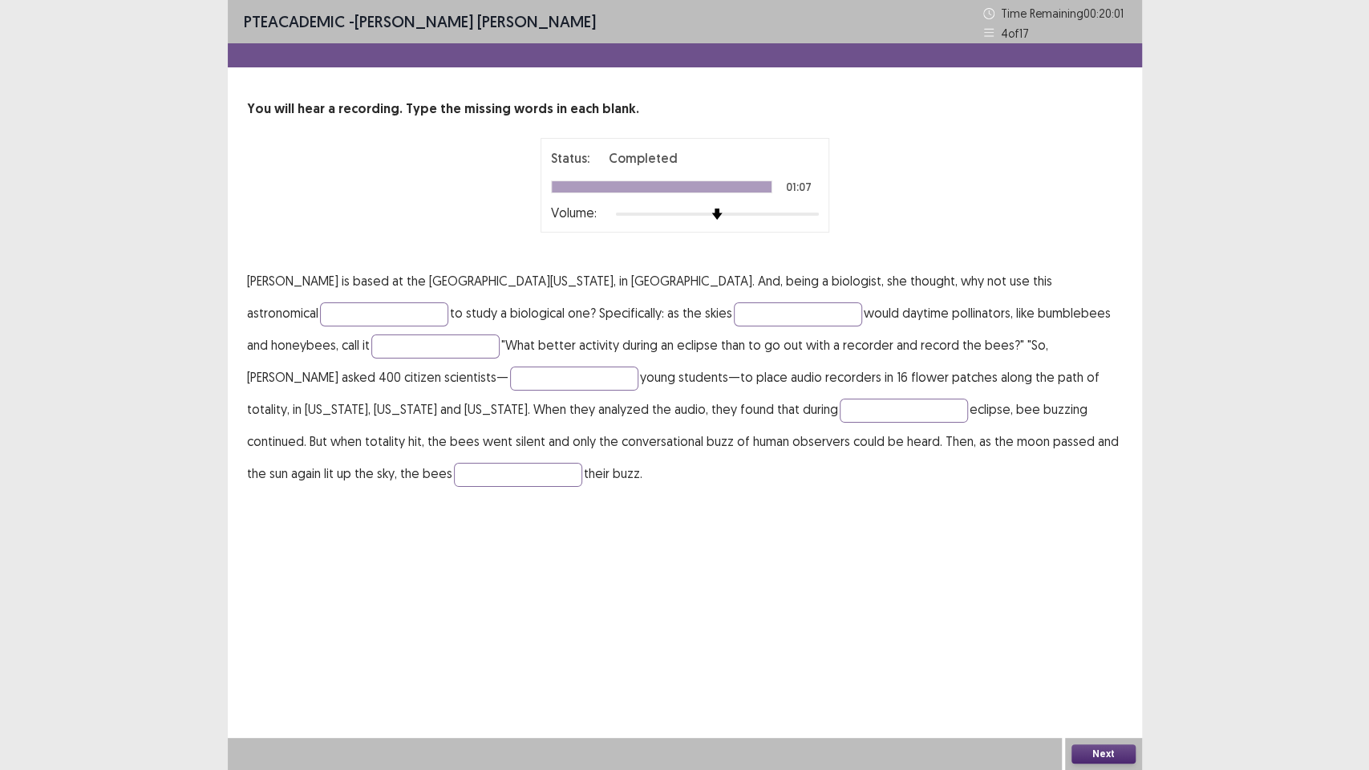
click at [1040, 265] on p "[PERSON_NAME] is based at the [GEOGRAPHIC_DATA][US_STATE], in [GEOGRAPHIC_DATA]…" at bounding box center [685, 377] width 876 height 225
click at [448, 302] on input "text" at bounding box center [384, 314] width 128 height 24
type input "**********"
click at [734, 315] on input "text" at bounding box center [798, 314] width 128 height 24
type input "******"
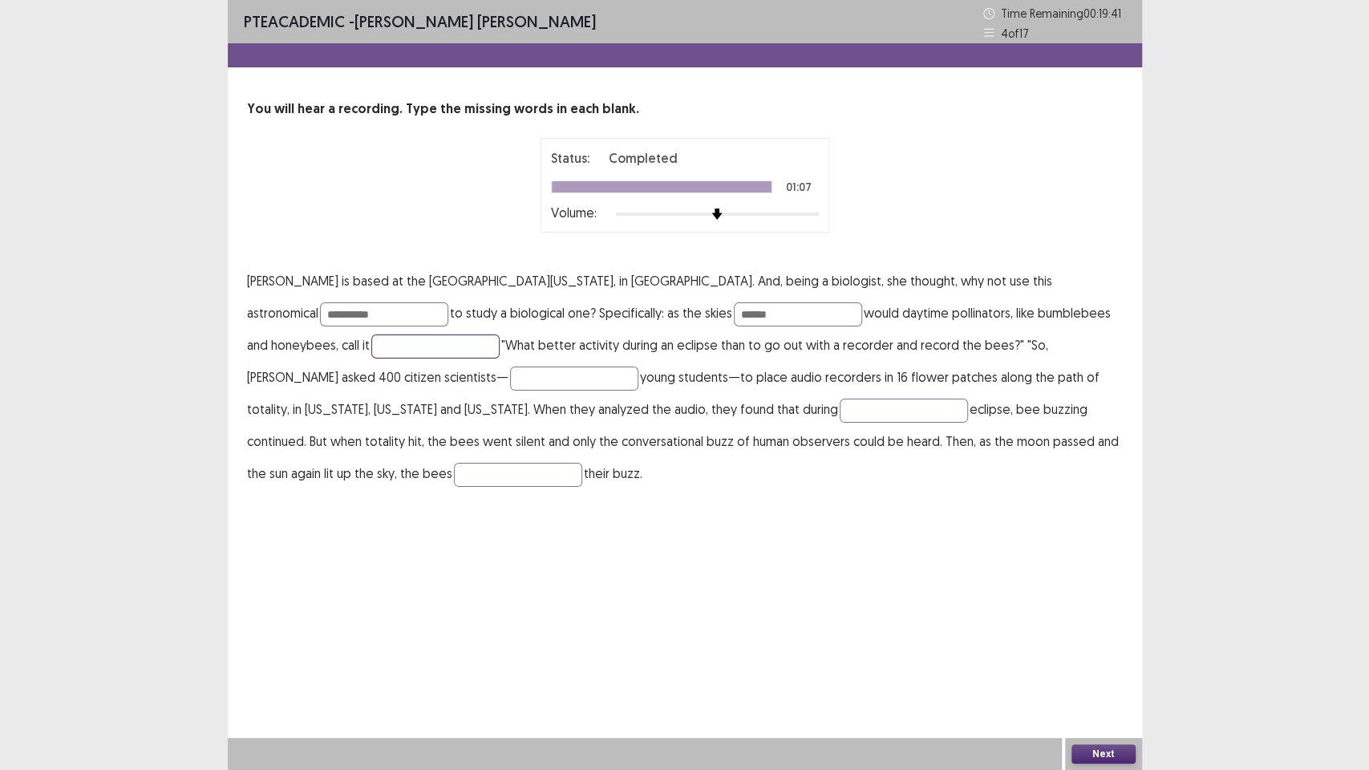
click at [371, 351] on input "text" at bounding box center [435, 347] width 128 height 24
type input "******"
click at [510, 375] on input "text" at bounding box center [574, 379] width 128 height 24
type input "*********"
click at [840, 417] on input "text" at bounding box center [904, 411] width 128 height 24
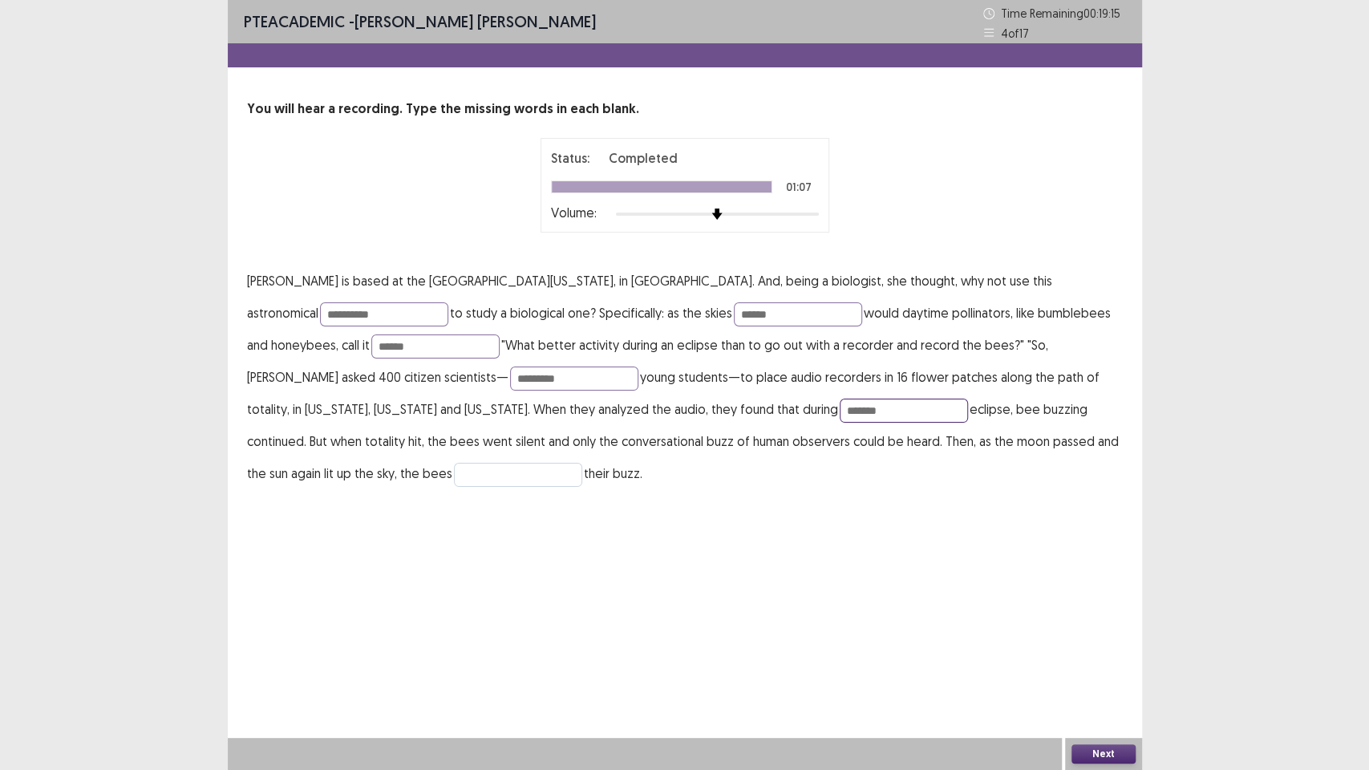
type input "*******"
click at [582, 463] on input "text" at bounding box center [518, 475] width 128 height 24
type input "******"
click at [1108, 650] on button "Next" at bounding box center [1104, 753] width 64 height 19
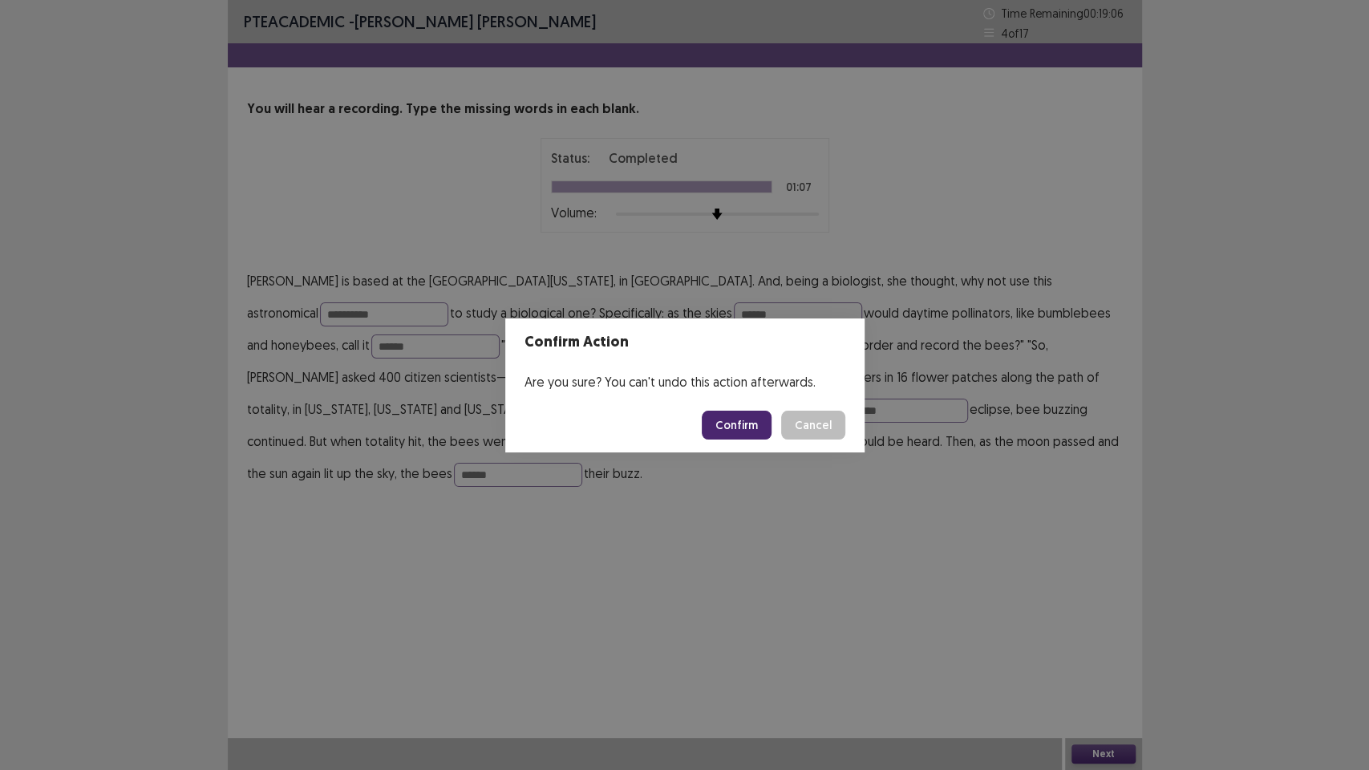
click at [749, 424] on button "Confirm" at bounding box center [737, 425] width 70 height 29
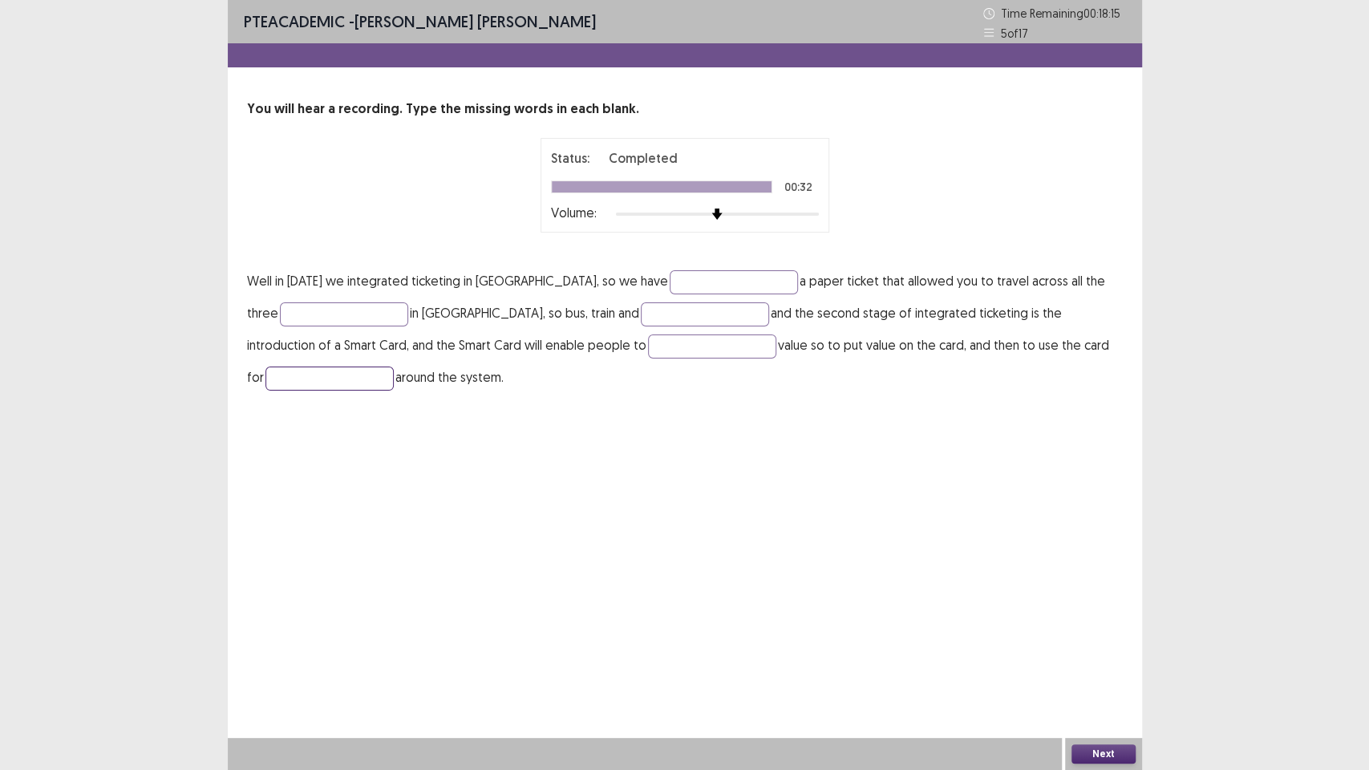
click at [360, 378] on input "text" at bounding box center [330, 379] width 128 height 24
type input "*********"
click at [661, 346] on input "text" at bounding box center [712, 347] width 128 height 24
type input "*****"
click at [691, 314] on input "text" at bounding box center [705, 314] width 128 height 24
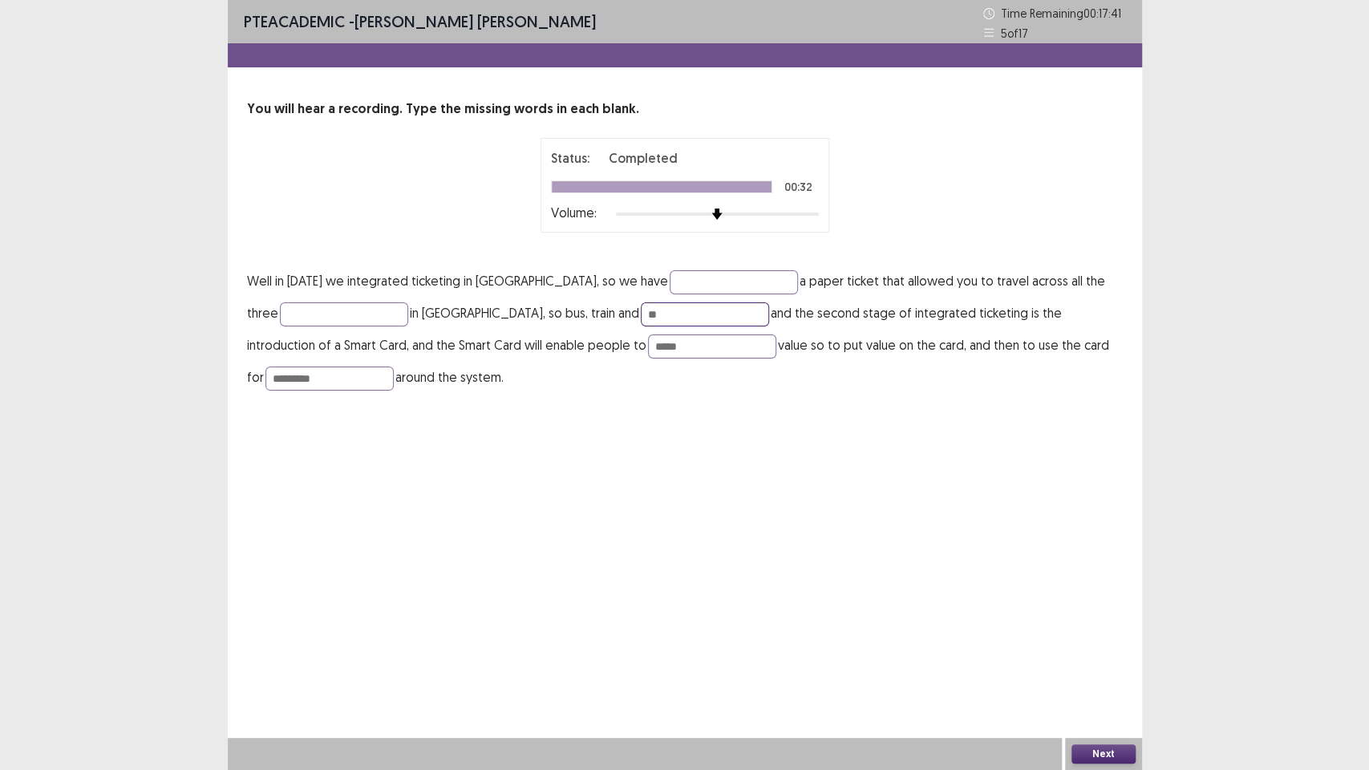
type input "*"
type input "*****"
click at [310, 311] on input "text" at bounding box center [344, 314] width 128 height 24
type input "*****"
click at [687, 278] on input "text" at bounding box center [734, 282] width 128 height 24
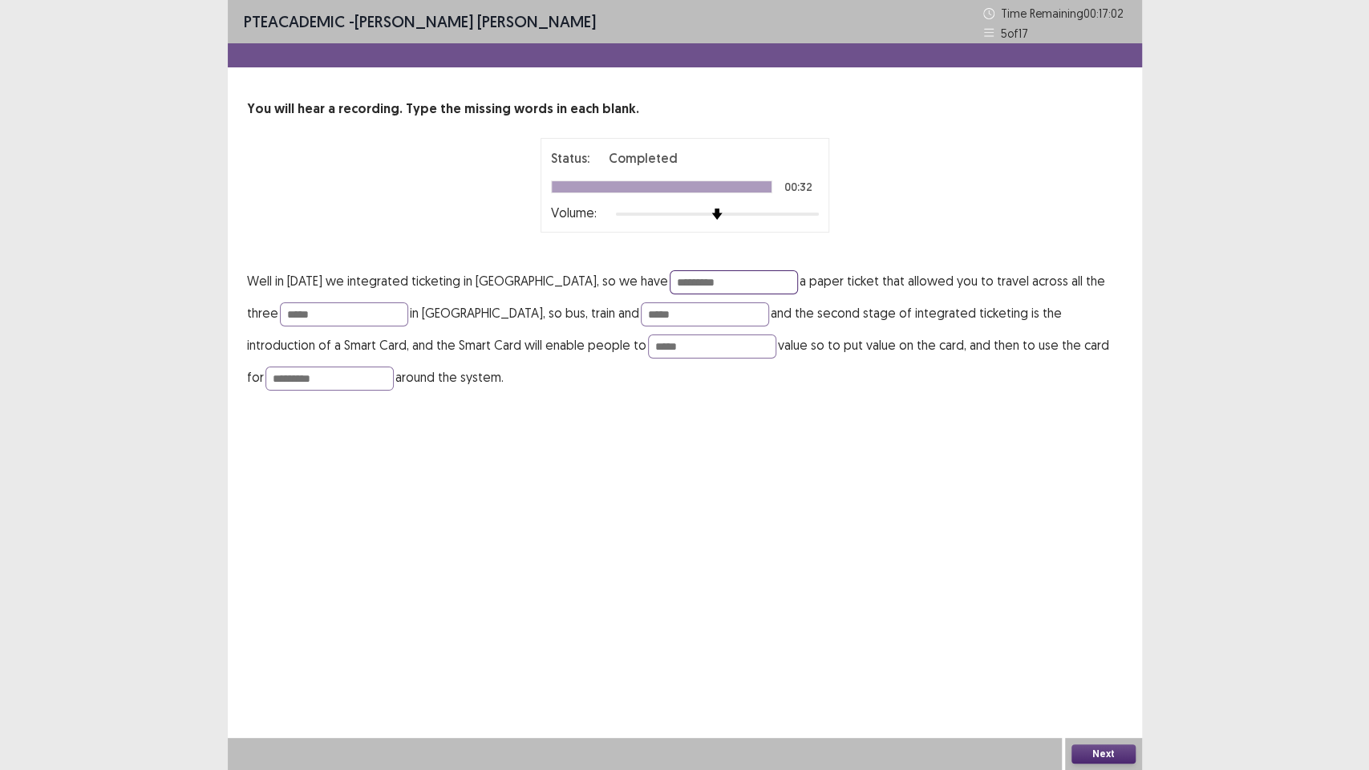
type input "*********"
click at [867, 541] on div "PTE academic - [PERSON_NAME] [PERSON_NAME] Time Remaining 00 : 17 : 02 5 of 17 …" at bounding box center [685, 385] width 915 height 770
click at [1085, 650] on button "Next" at bounding box center [1104, 753] width 64 height 19
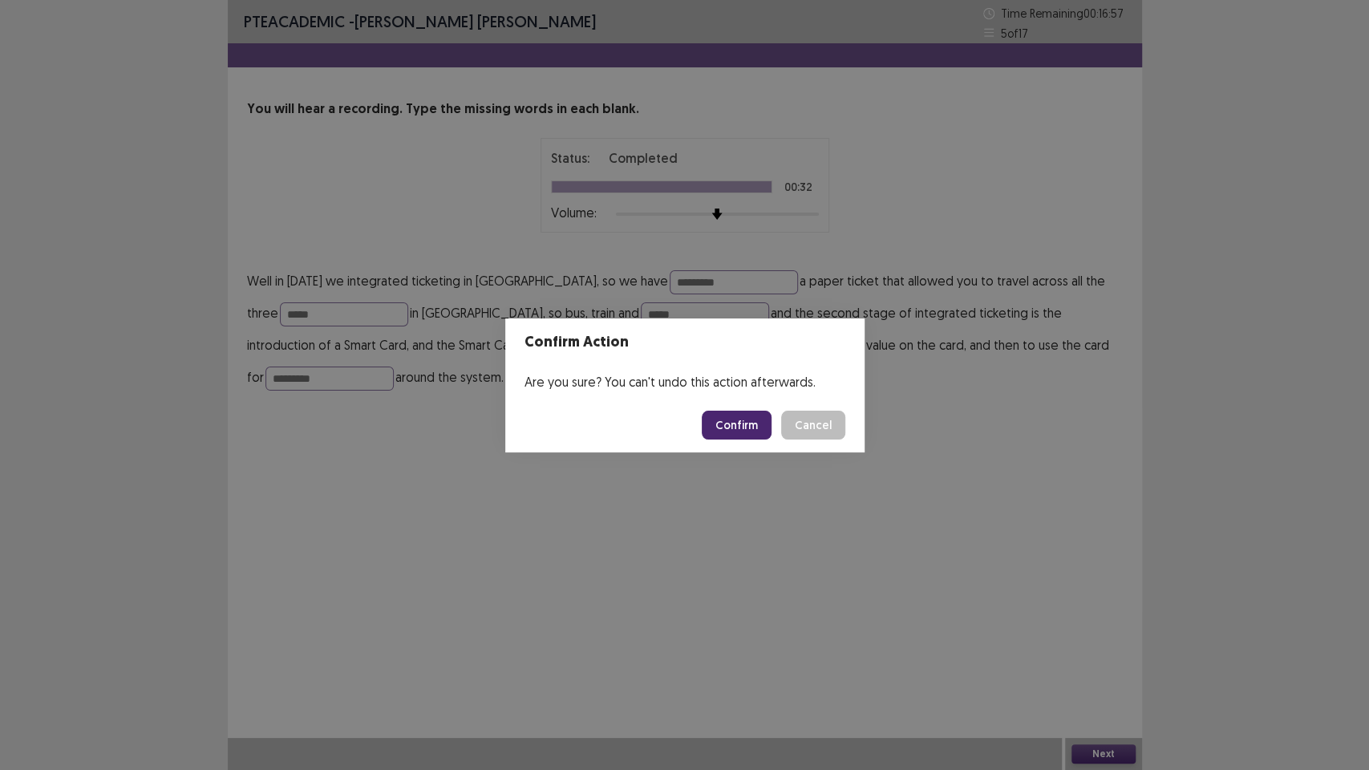
click at [747, 424] on button "Confirm" at bounding box center [737, 425] width 70 height 29
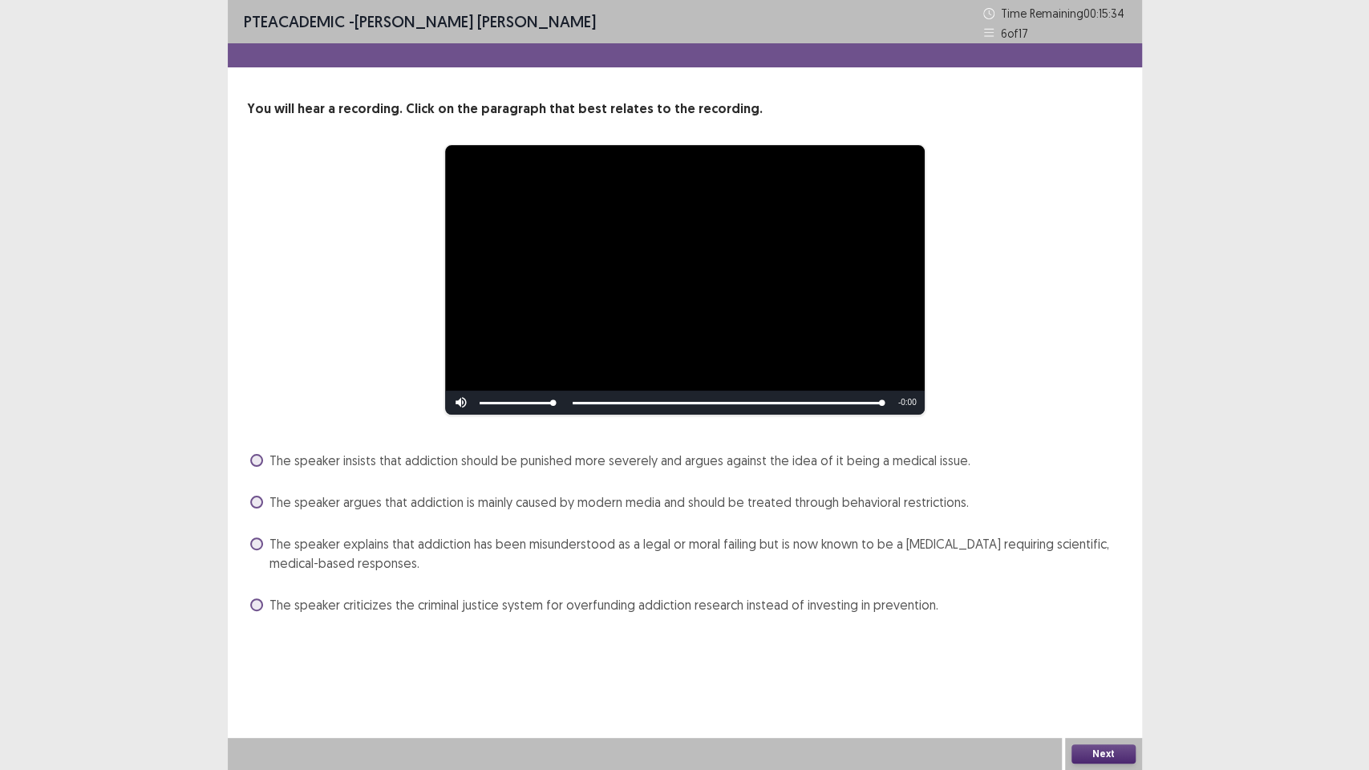
click at [552, 555] on span "The speaker explains that addiction has been misunderstood as a legal or moral …" at bounding box center [697, 553] width 854 height 39
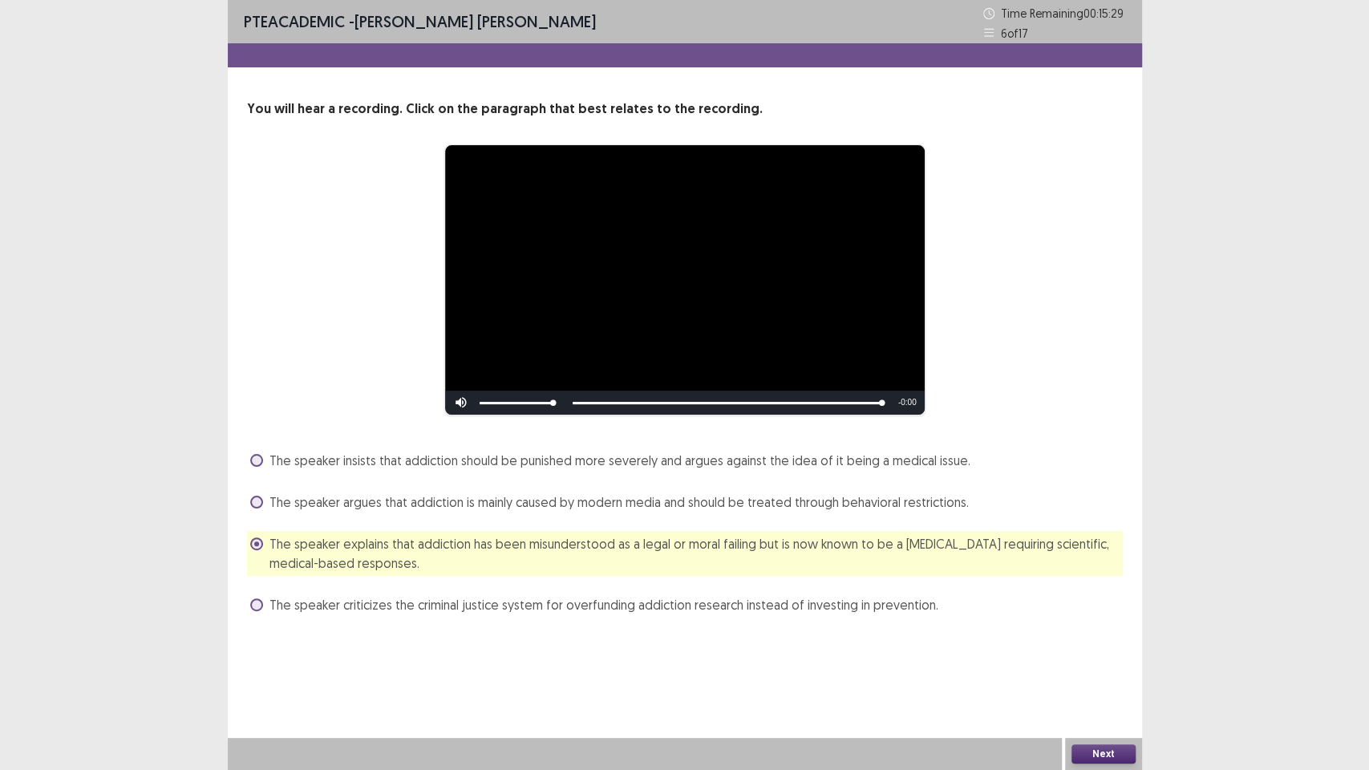
click at [1116, 650] on button "Next" at bounding box center [1104, 753] width 64 height 19
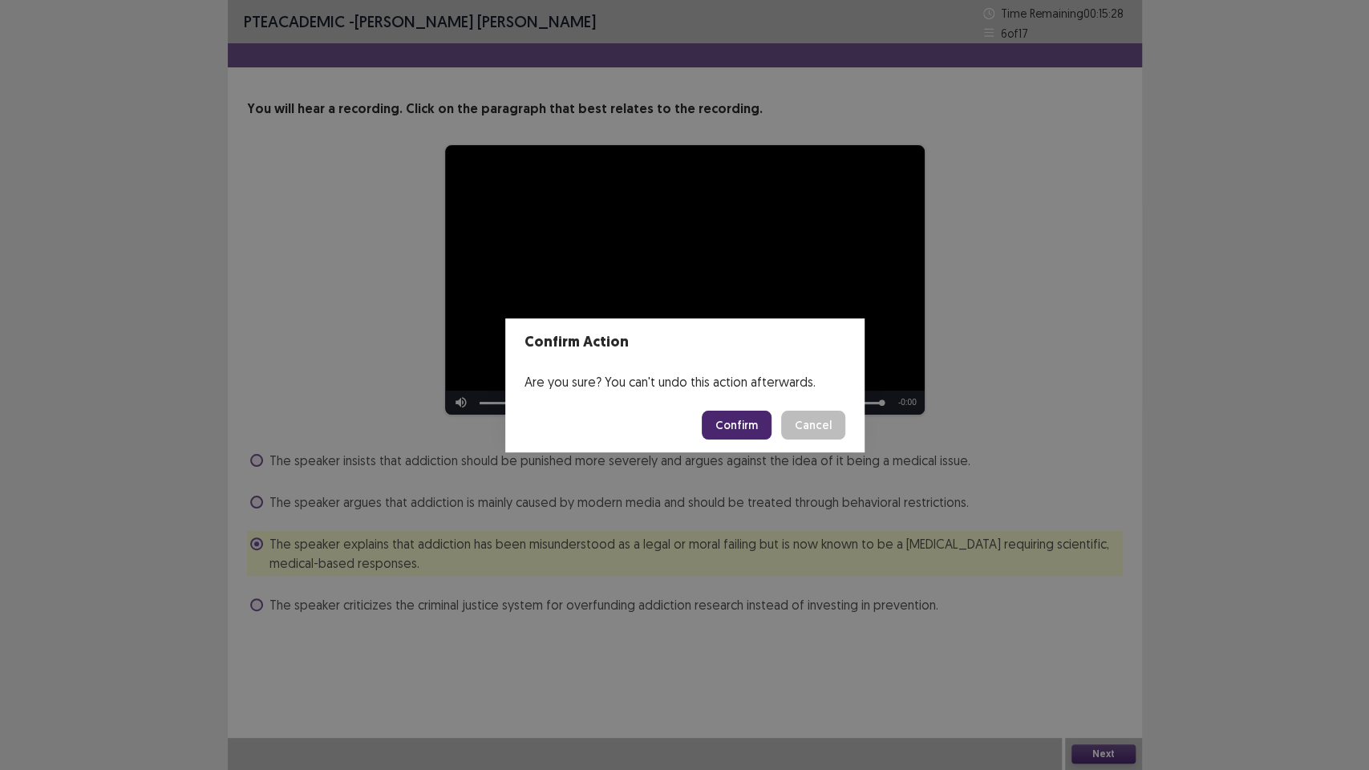
click at [748, 424] on button "Confirm" at bounding box center [737, 425] width 70 height 29
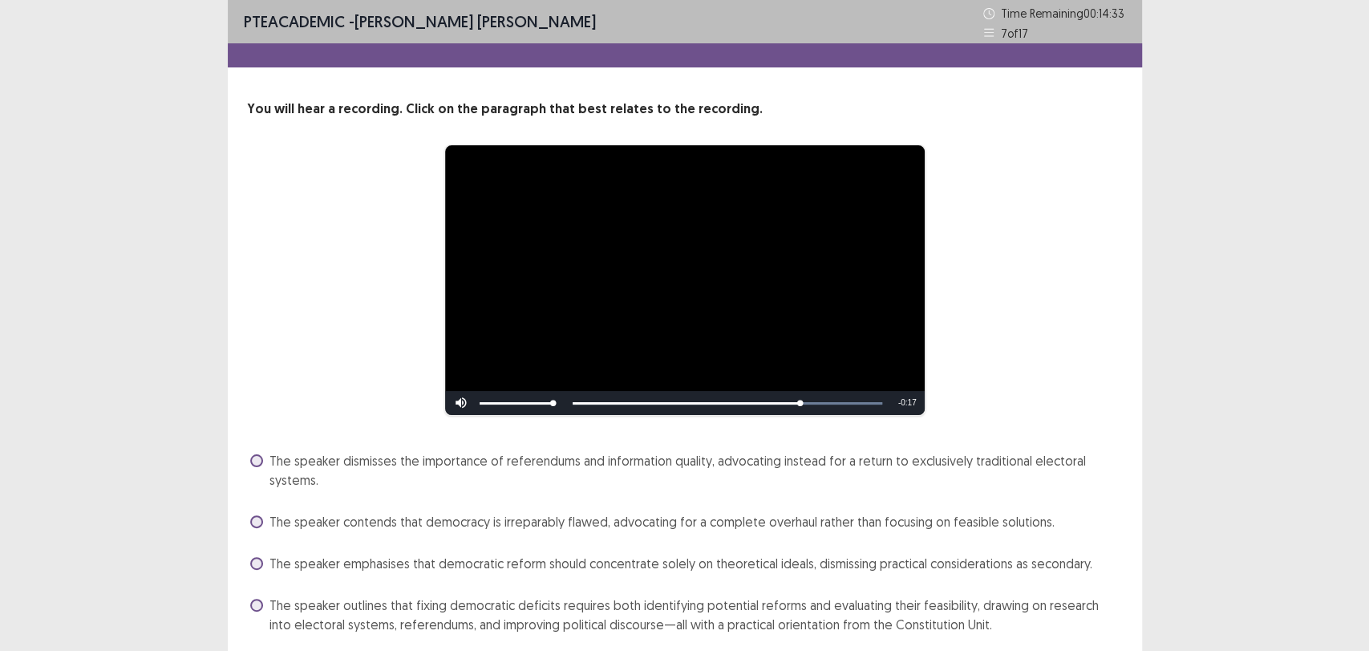
click at [891, 29] on div "PTE academic - [PERSON_NAME] [PERSON_NAME] Time Remaining 00 : 14 : 33 7 of 17" at bounding box center [685, 21] width 915 height 43
click at [1219, 130] on div "**********" at bounding box center [684, 354] width 1369 height 708
click at [1055, 325] on div "**********" at bounding box center [685, 279] width 748 height 271
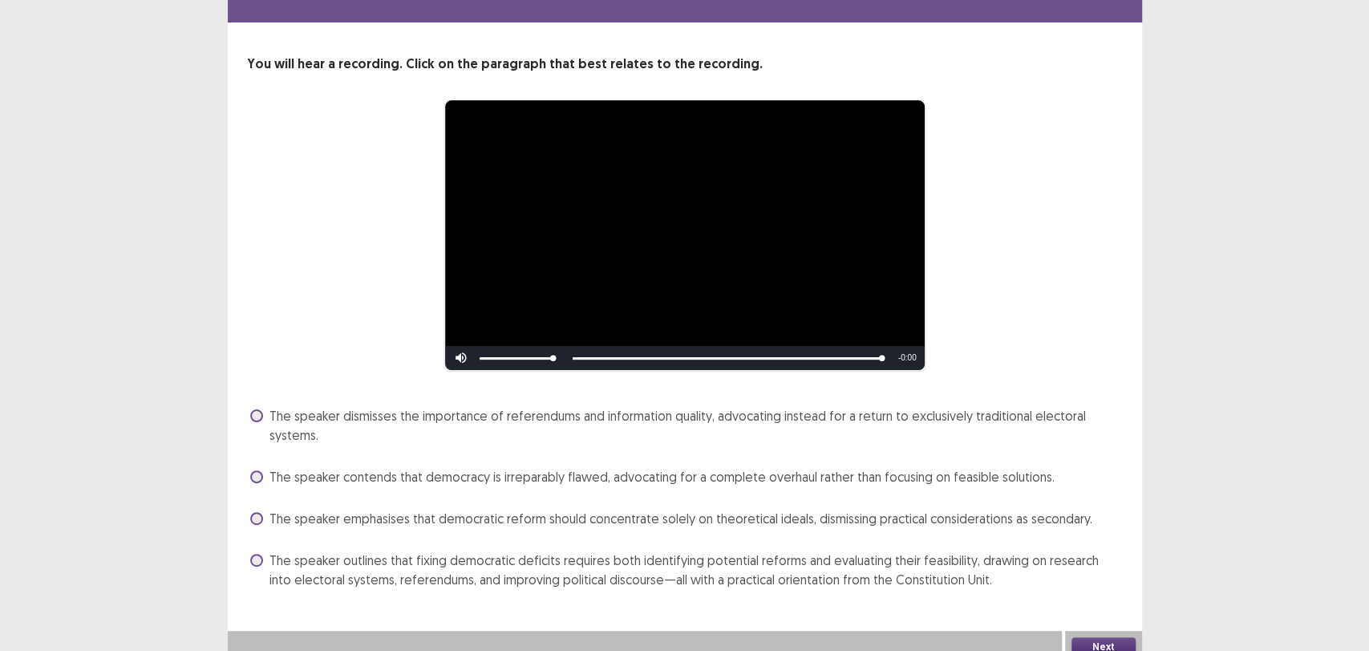
scroll to position [58, 0]
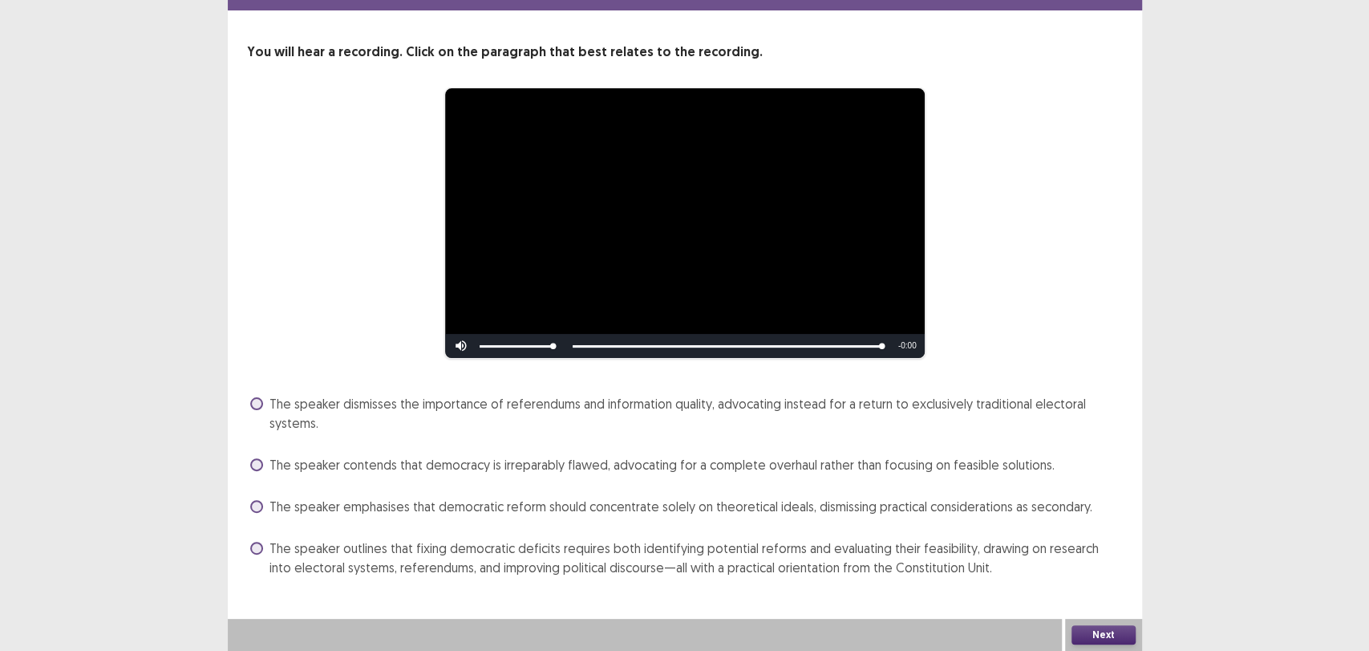
click at [545, 509] on span "The speaker emphasises that democratic reform should concentrate solely on theo…" at bounding box center [681, 506] width 823 height 19
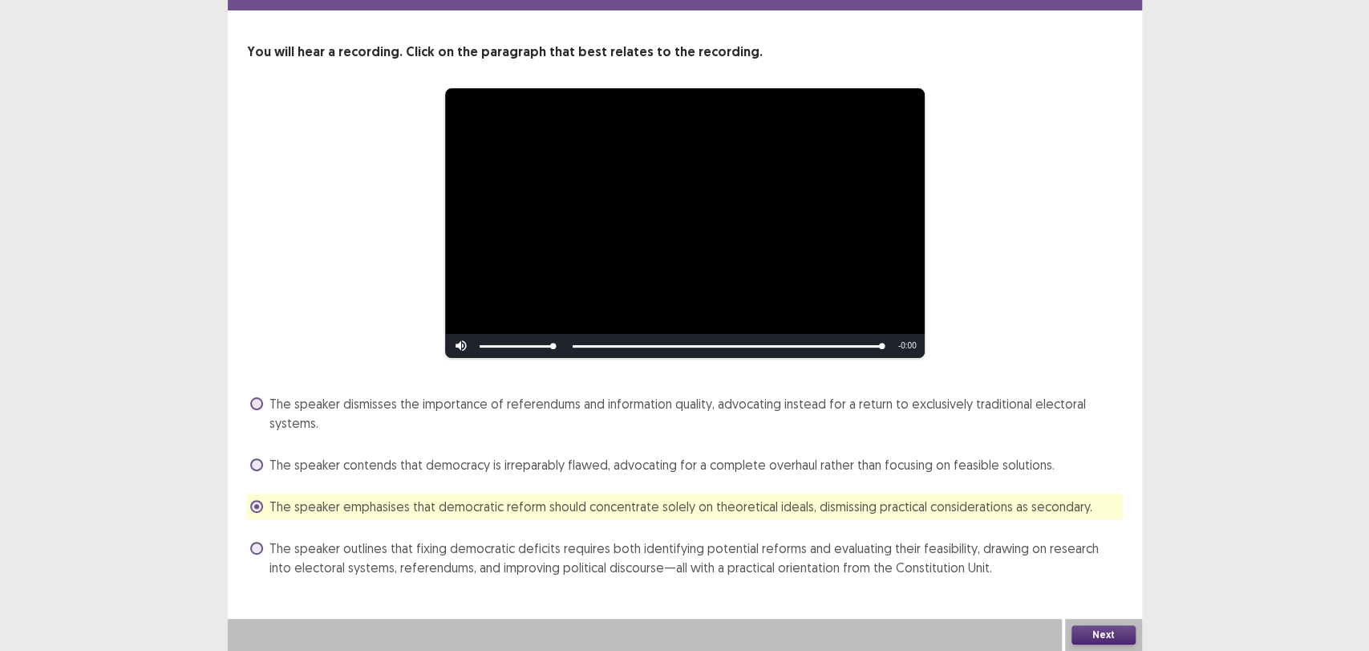
click at [1110, 632] on button "Next" at bounding box center [1104, 634] width 64 height 19
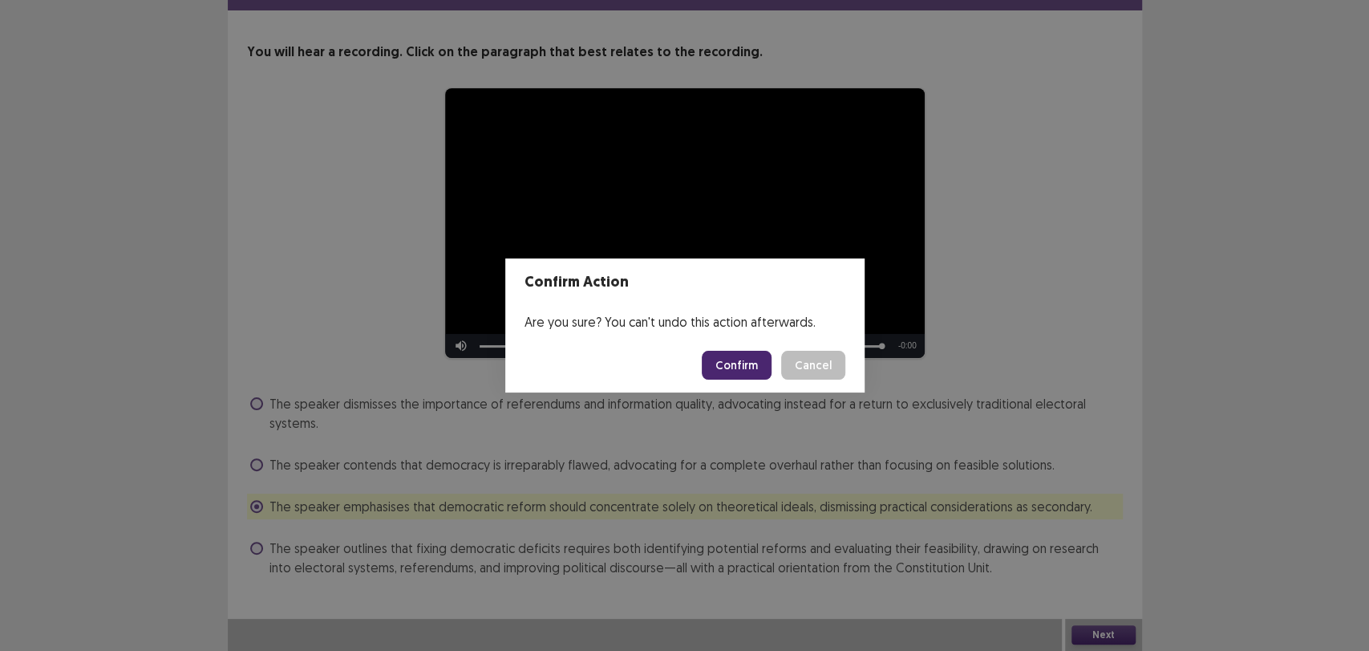
click at [746, 375] on button "Confirm" at bounding box center [737, 365] width 70 height 29
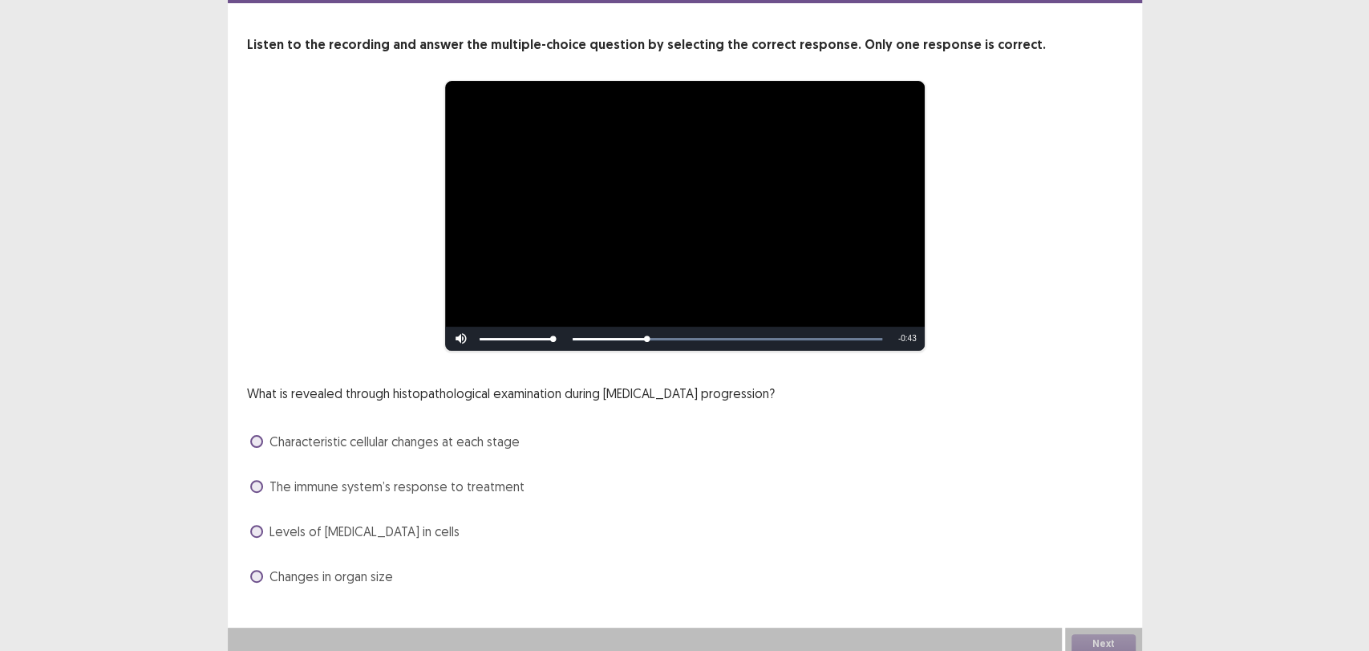
scroll to position [73, 0]
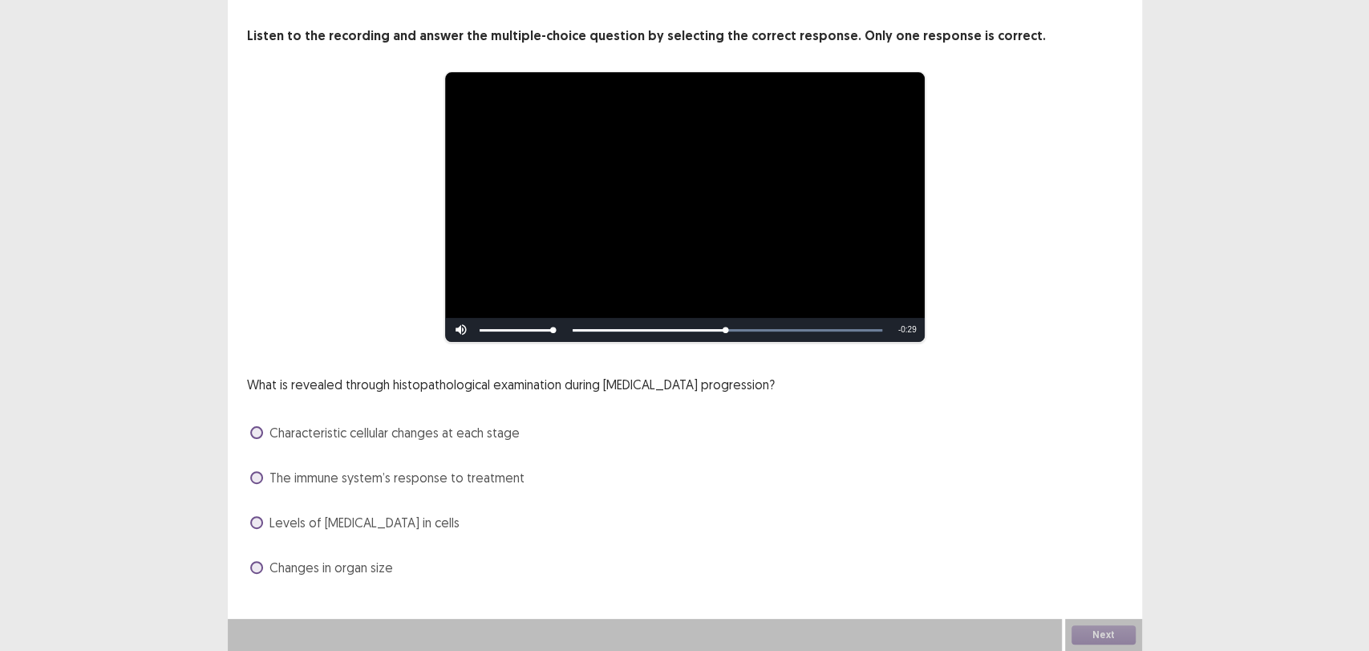
click at [476, 424] on span "Characteristic cellular changes at each stage" at bounding box center [395, 432] width 250 height 19
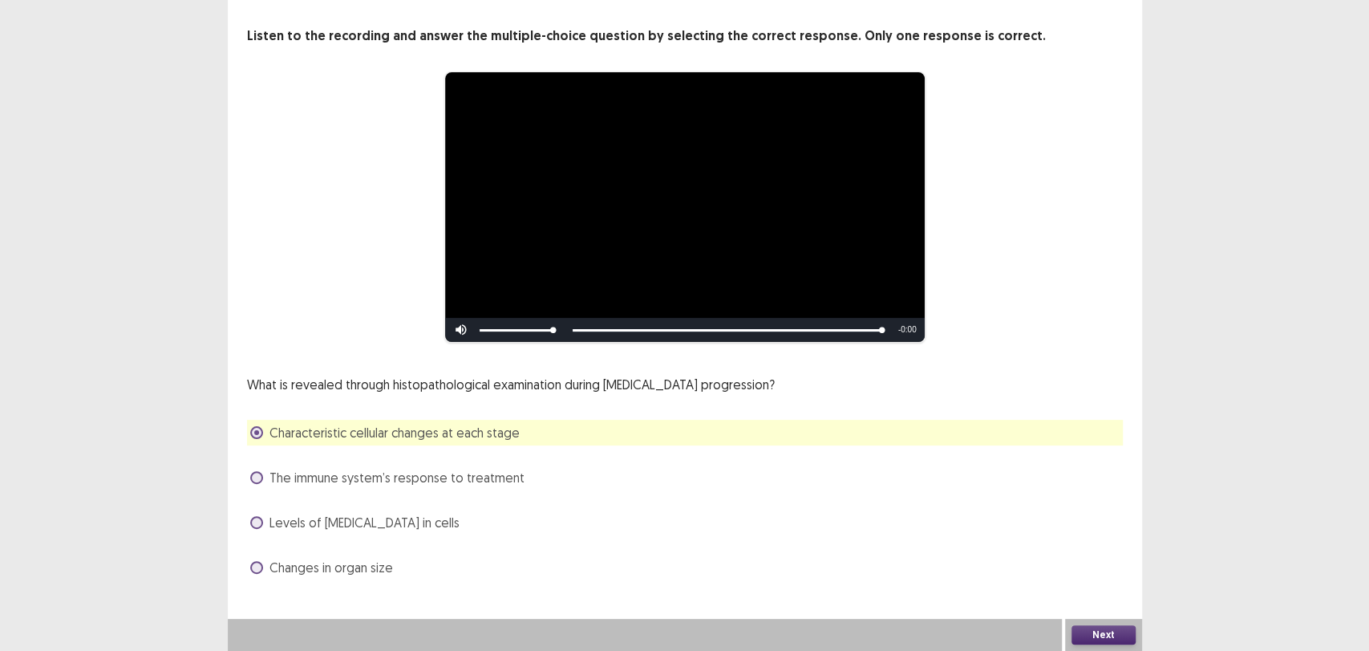
click at [1087, 638] on button "Next" at bounding box center [1104, 634] width 64 height 19
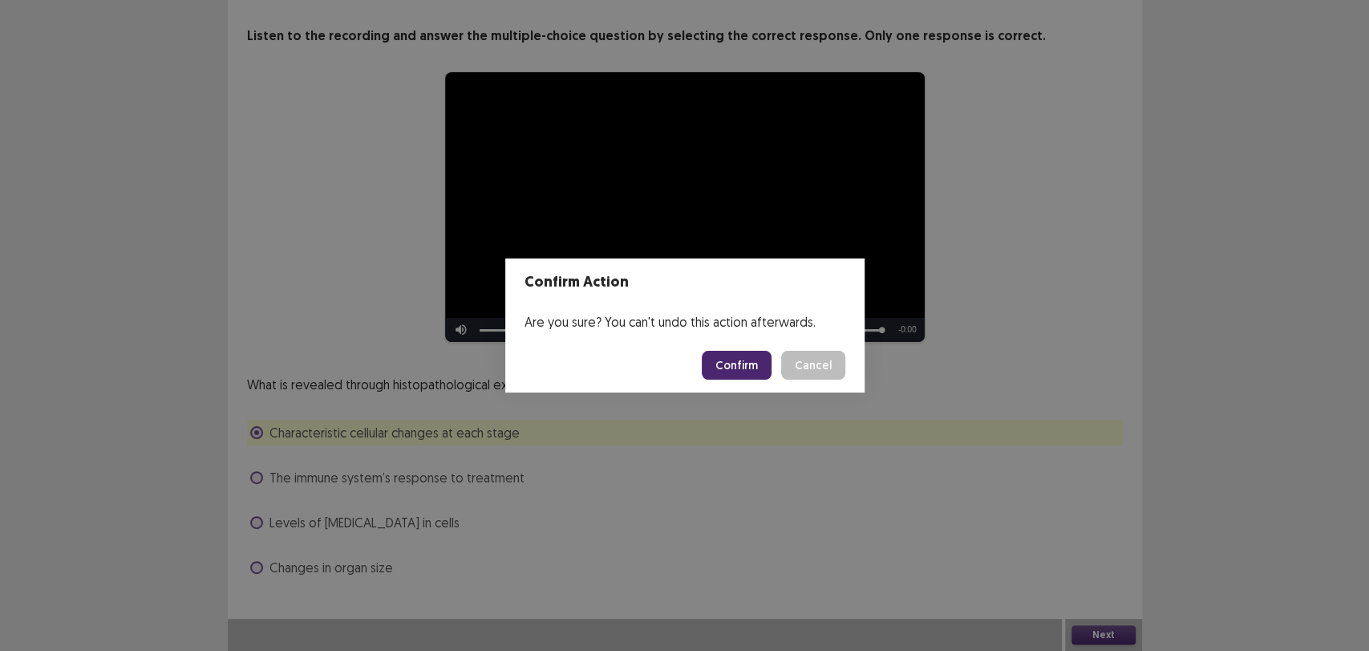
click at [745, 362] on button "Confirm" at bounding box center [737, 365] width 70 height 29
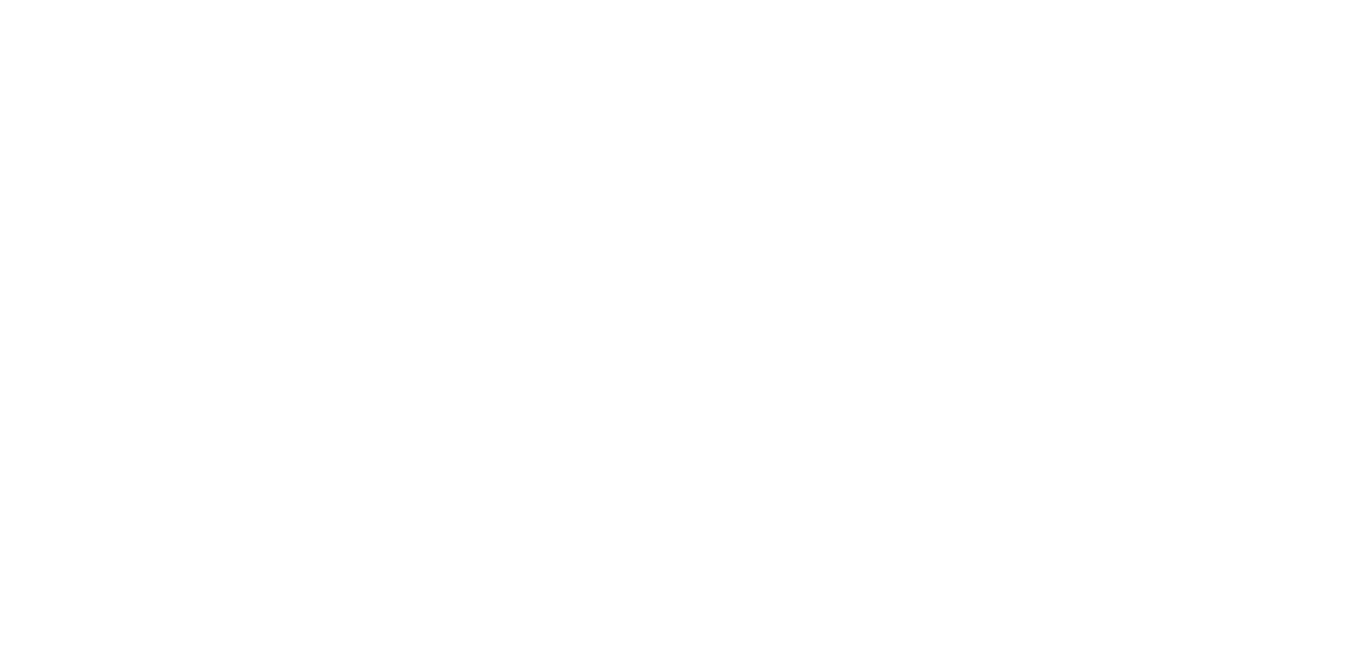
scroll to position [0, 0]
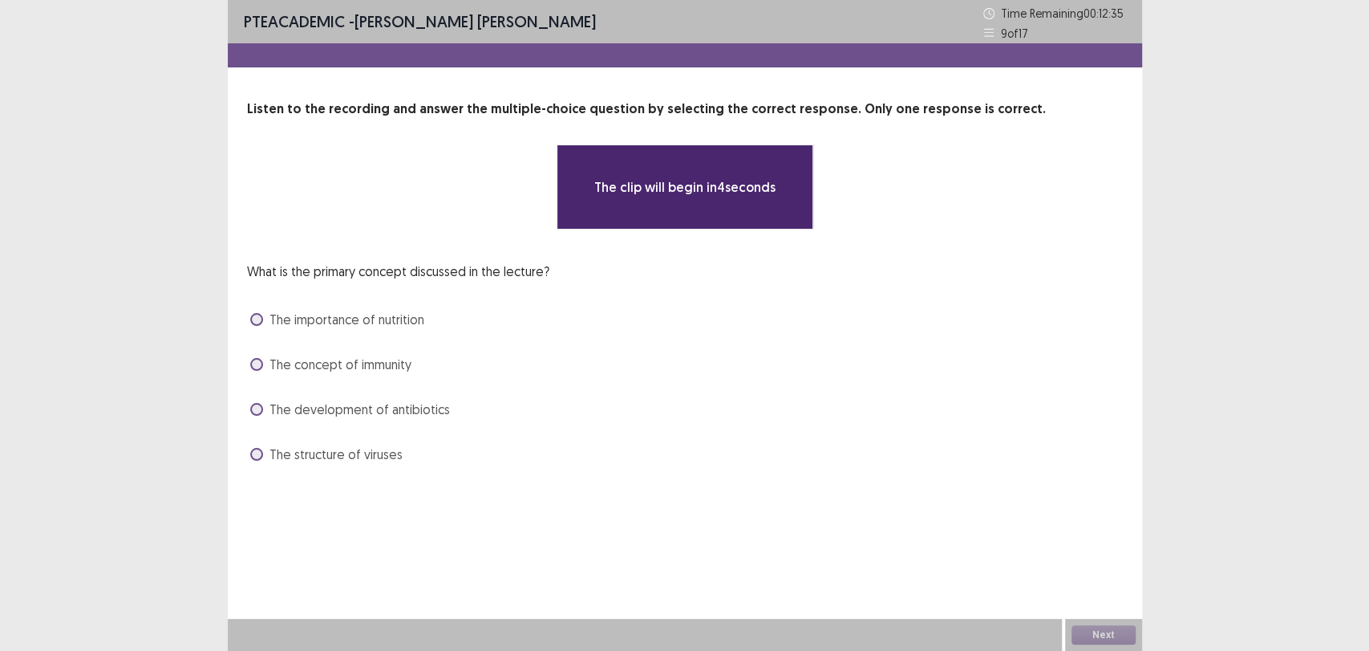
click at [821, 447] on div "The structure of viruses" at bounding box center [685, 454] width 876 height 26
click at [744, 489] on div "**********" at bounding box center [685, 249] width 915 height 499
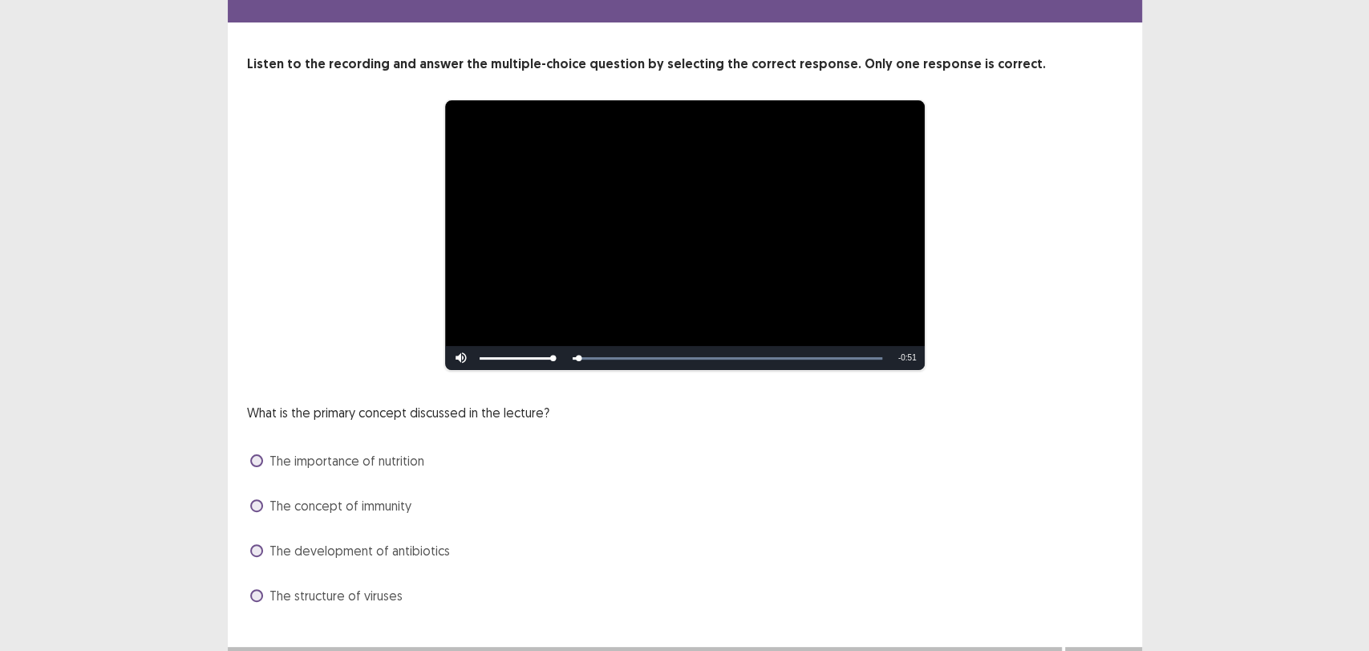
scroll to position [73, 0]
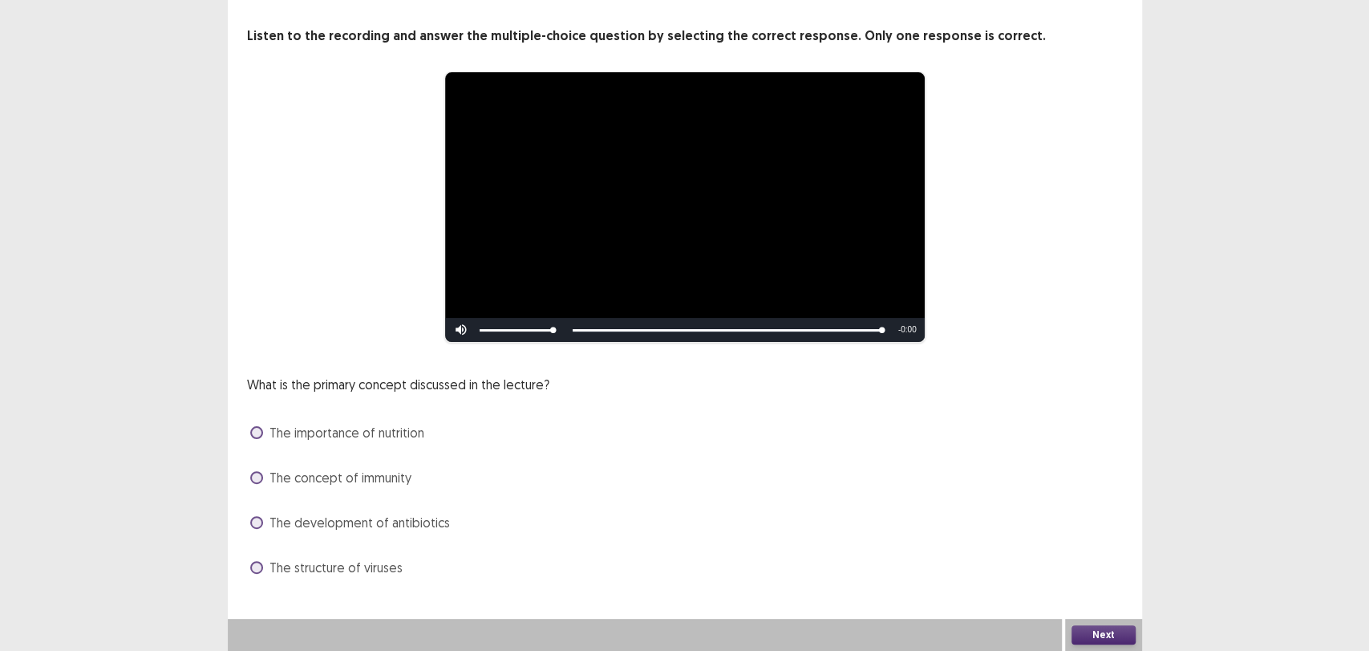
click at [339, 472] on span "The concept of immunity" at bounding box center [341, 477] width 142 height 19
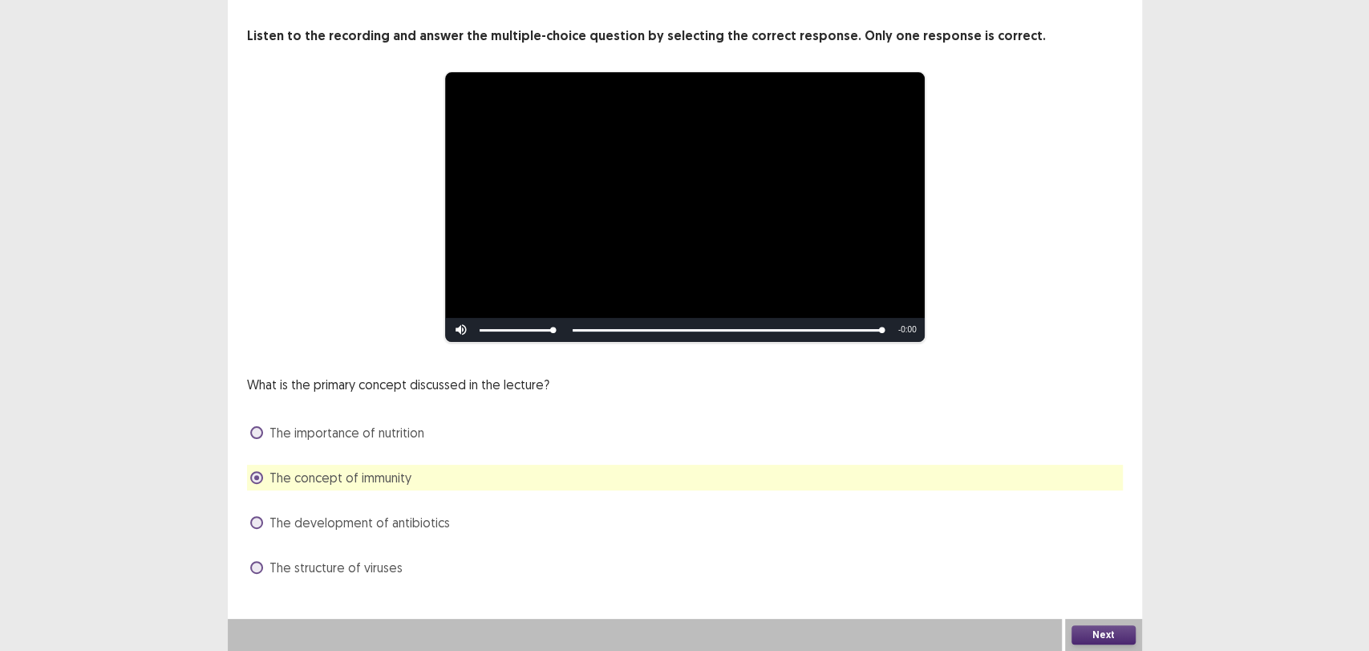
click at [1110, 636] on button "Next" at bounding box center [1104, 634] width 64 height 19
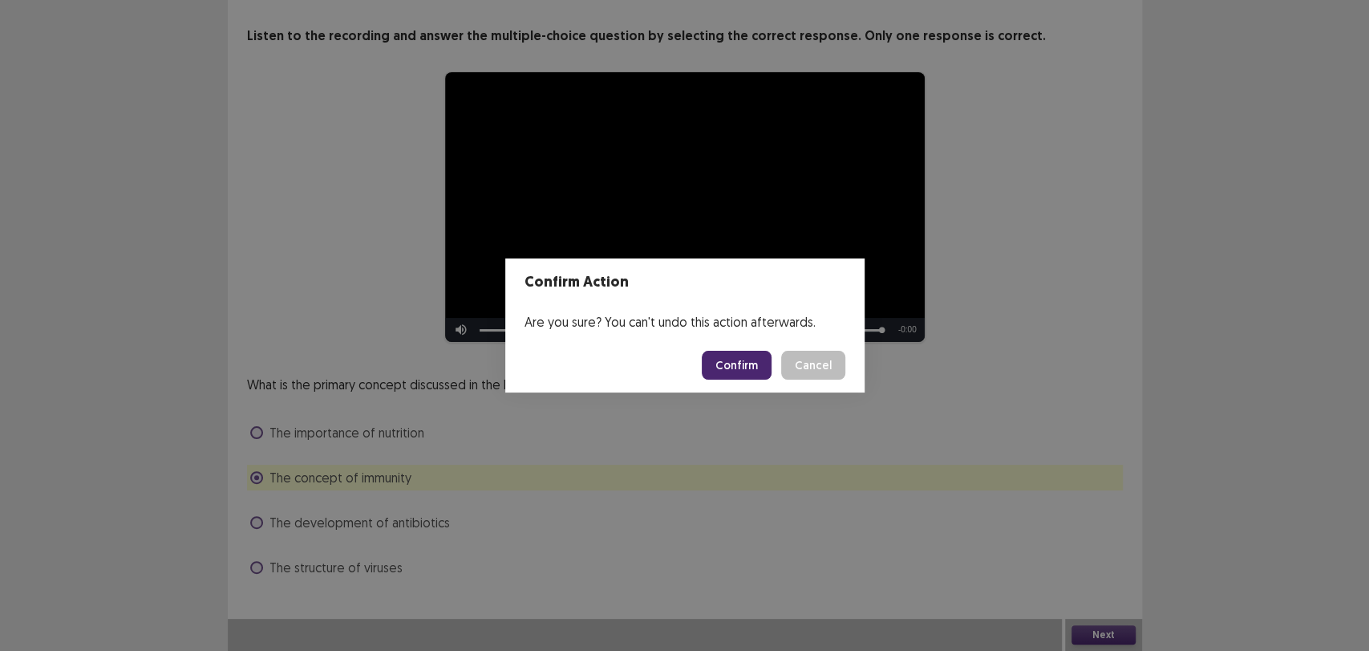
click at [735, 371] on button "Confirm" at bounding box center [737, 365] width 70 height 29
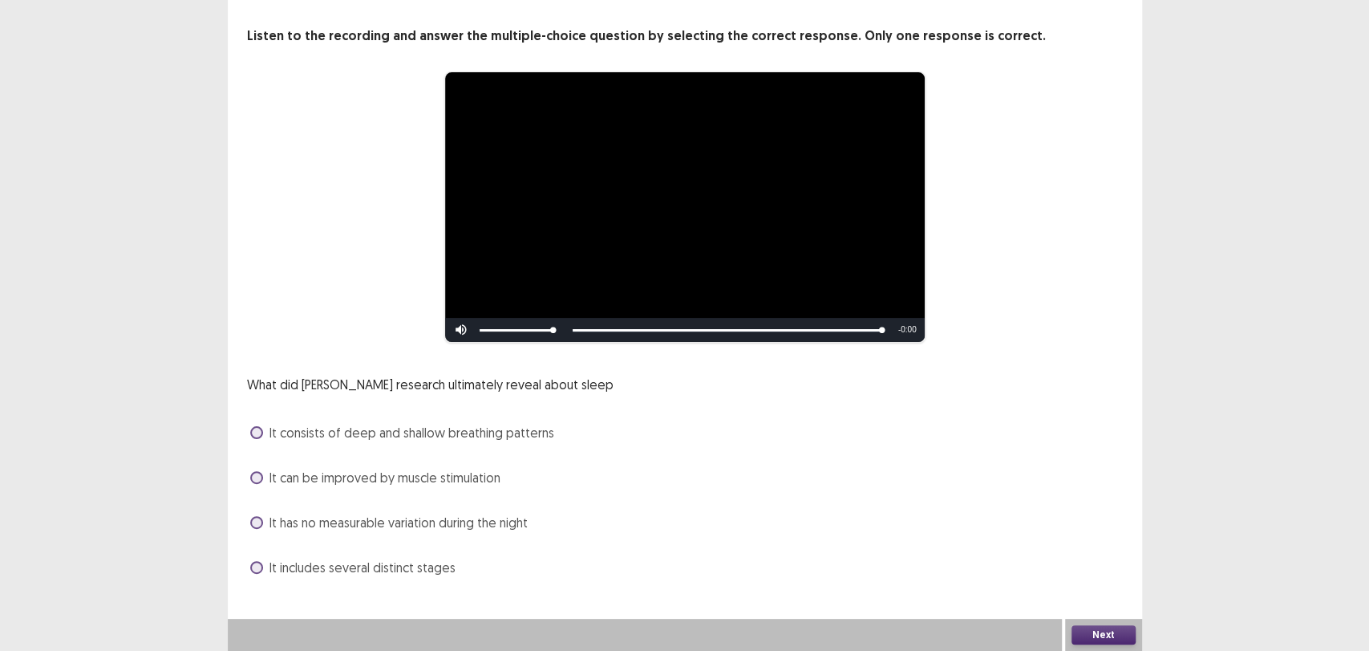
click at [485, 487] on div "It can be improved by muscle stimulation" at bounding box center [685, 477] width 876 height 26
click at [485, 481] on span "It can be improved by muscle stimulation" at bounding box center [385, 477] width 231 height 19
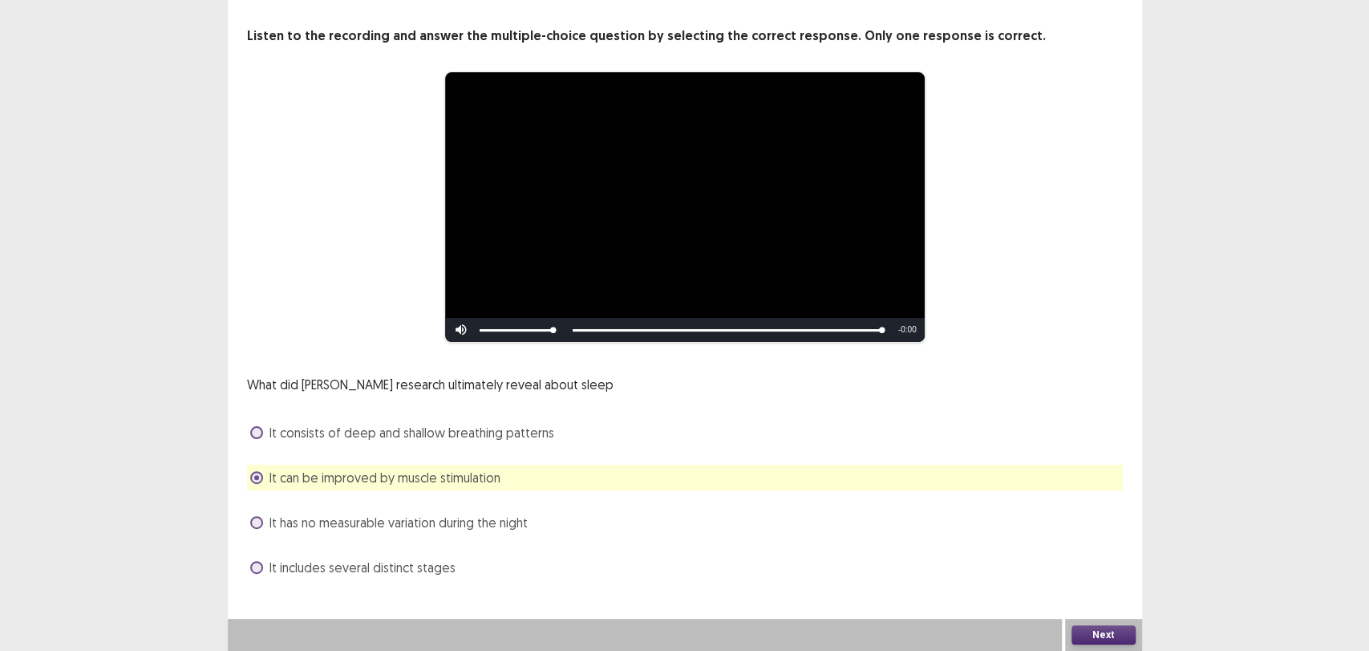
click at [1091, 634] on button "Next" at bounding box center [1104, 634] width 64 height 19
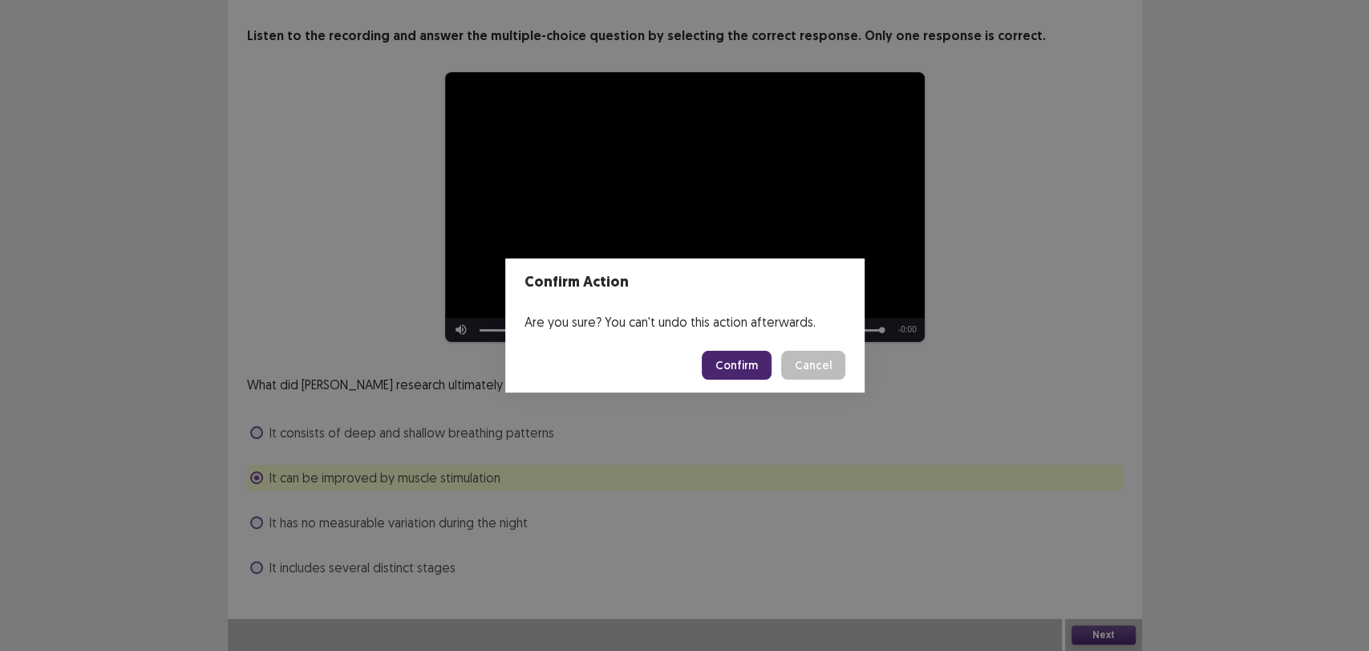
click at [728, 366] on button "Confirm" at bounding box center [737, 365] width 70 height 29
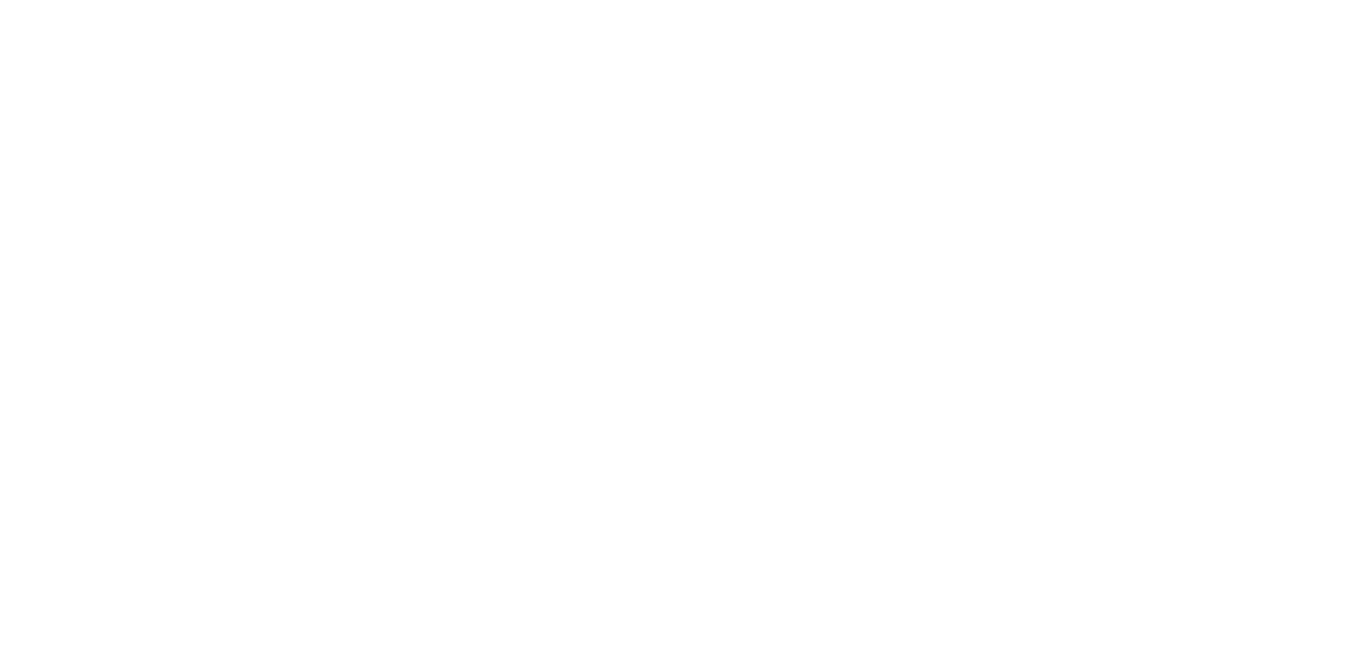
scroll to position [0, 0]
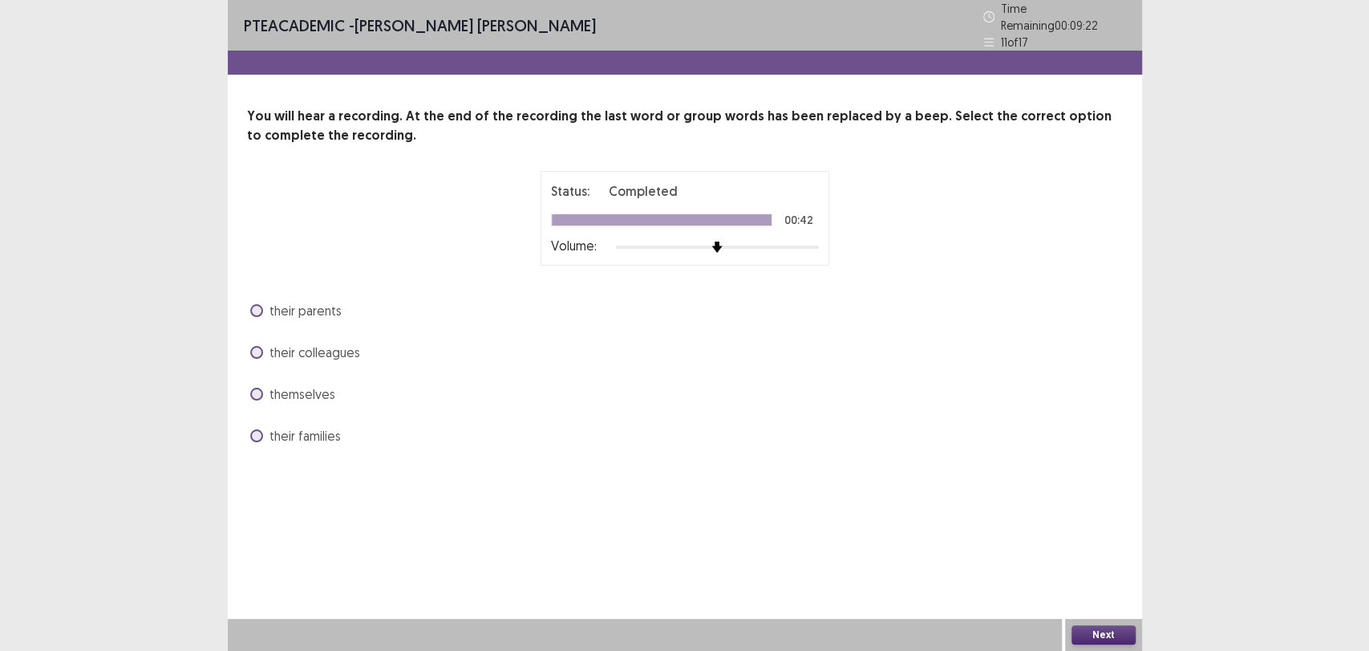
click at [308, 387] on span "themselves" at bounding box center [303, 393] width 66 height 19
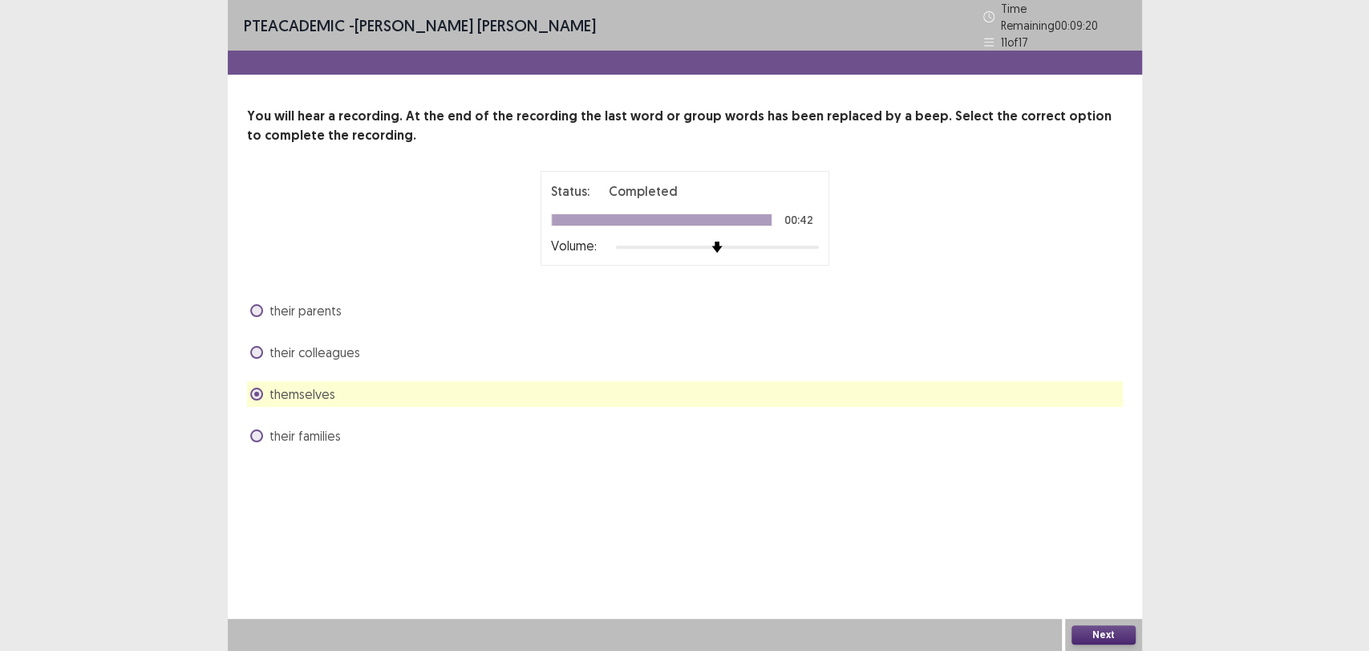
click at [1101, 635] on button "Next" at bounding box center [1104, 634] width 64 height 19
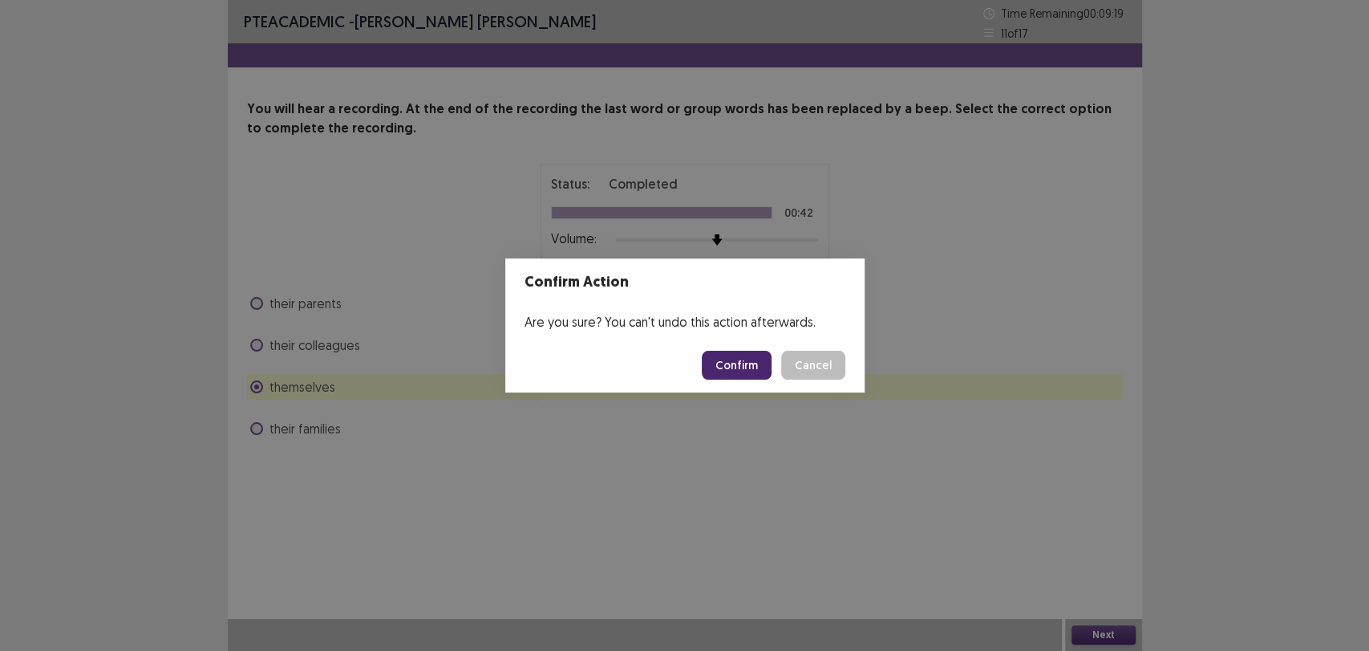
click at [753, 368] on button "Confirm" at bounding box center [737, 365] width 70 height 29
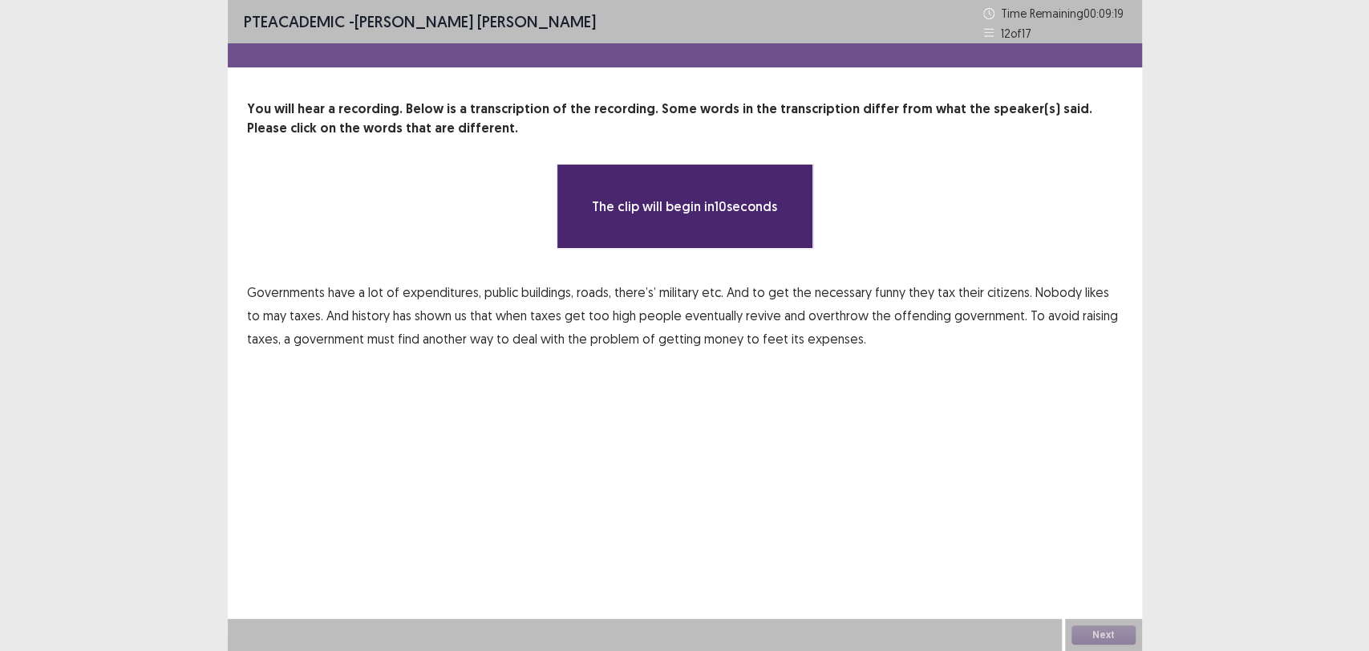
click at [764, 470] on div "PTE academic - [PERSON_NAME] [PERSON_NAME] Time Remaining 00 : 09 : 19 12 of 17…" at bounding box center [685, 325] width 915 height 651
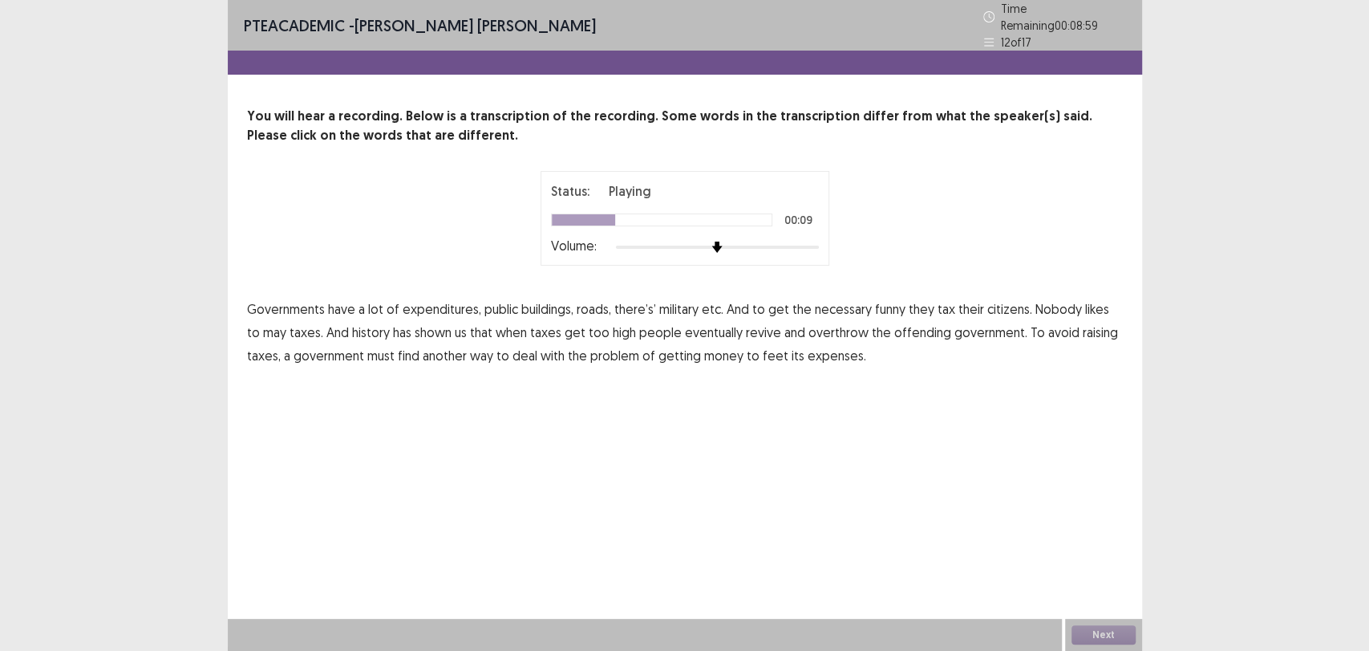
click at [880, 303] on span "funny" at bounding box center [890, 308] width 30 height 19
click at [263, 328] on span "may" at bounding box center [274, 331] width 23 height 19
click at [746, 326] on span "revive" at bounding box center [763, 331] width 35 height 19
click at [763, 352] on span "feet" at bounding box center [776, 355] width 26 height 19
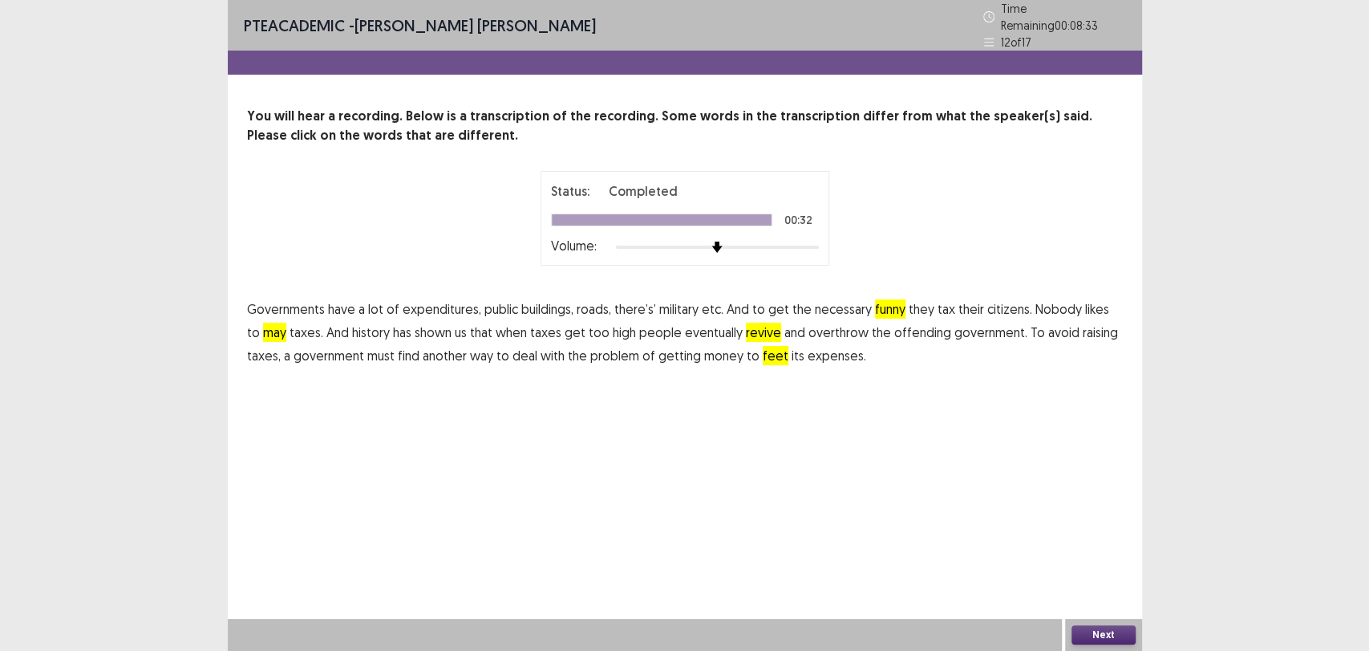
click at [1121, 627] on button "Next" at bounding box center [1104, 634] width 64 height 19
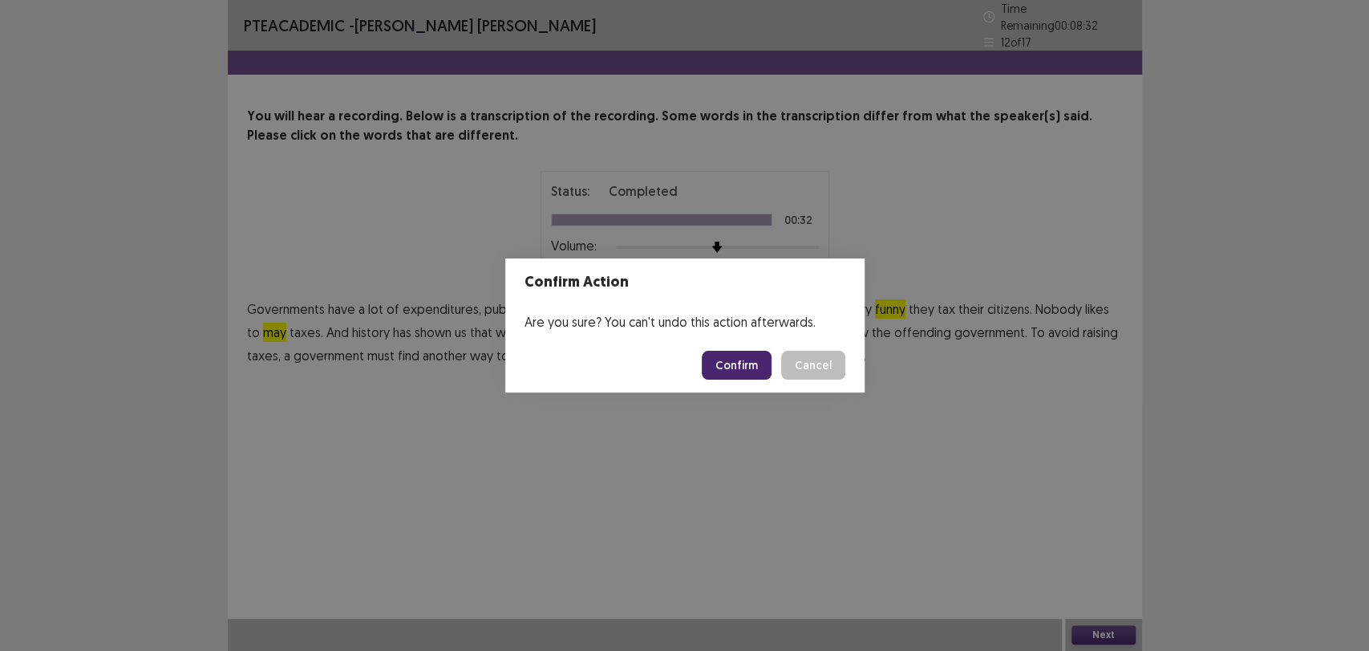
click at [740, 360] on button "Confirm" at bounding box center [737, 365] width 70 height 29
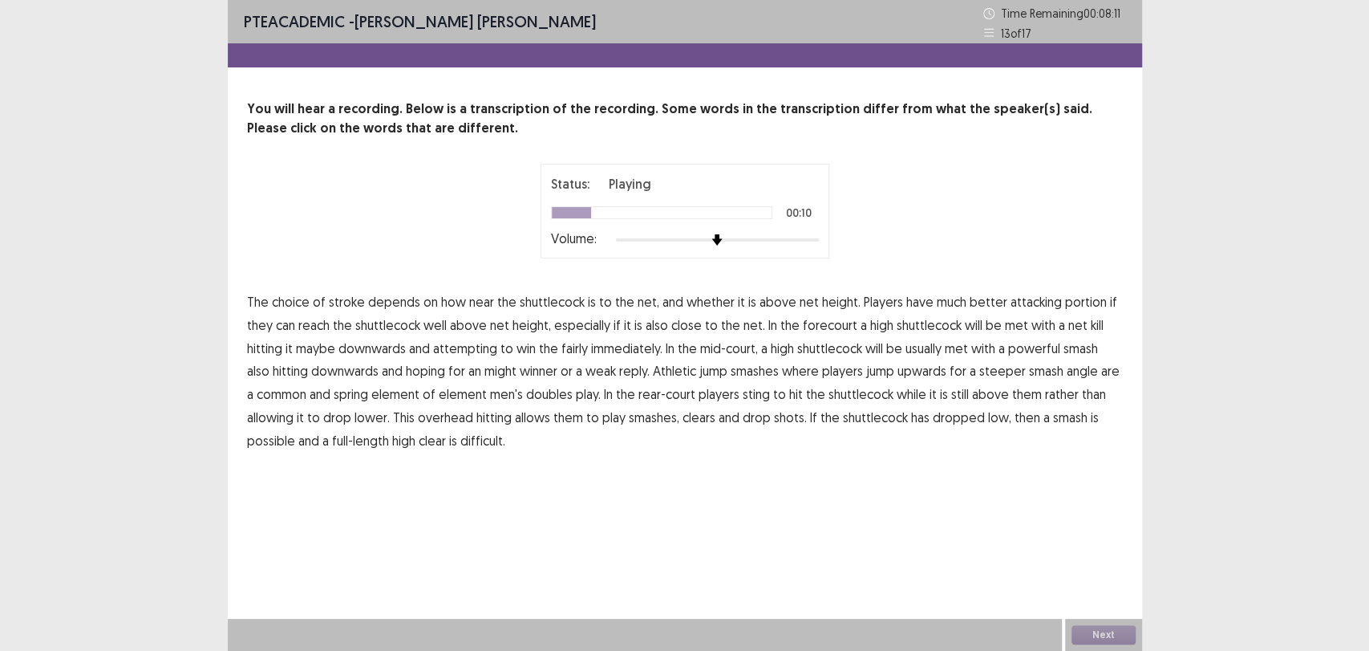
click at [1019, 300] on span "attacking" at bounding box center [1036, 301] width 51 height 19
click at [1011, 300] on span "attacking" at bounding box center [1036, 301] width 51 height 19
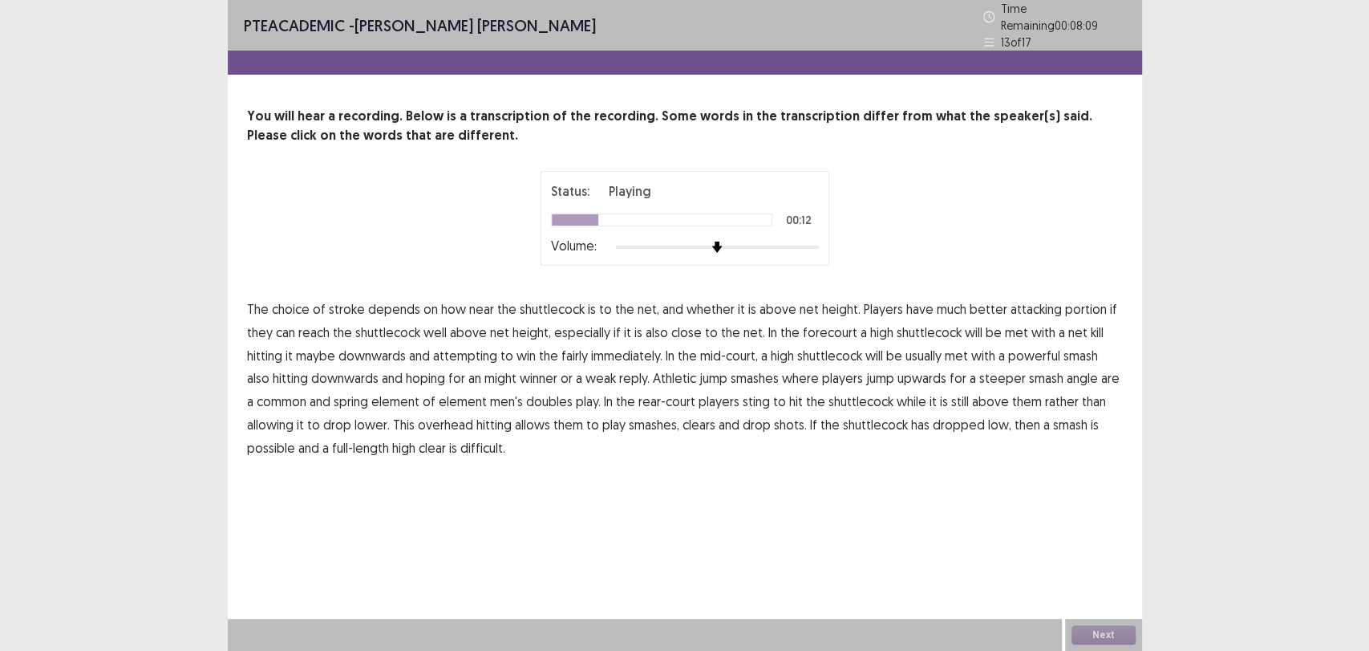
click at [1067, 303] on span "portion" at bounding box center [1086, 308] width 42 height 19
click at [314, 351] on span "maybe" at bounding box center [315, 355] width 39 height 19
click at [485, 376] on span "might" at bounding box center [501, 377] width 32 height 19
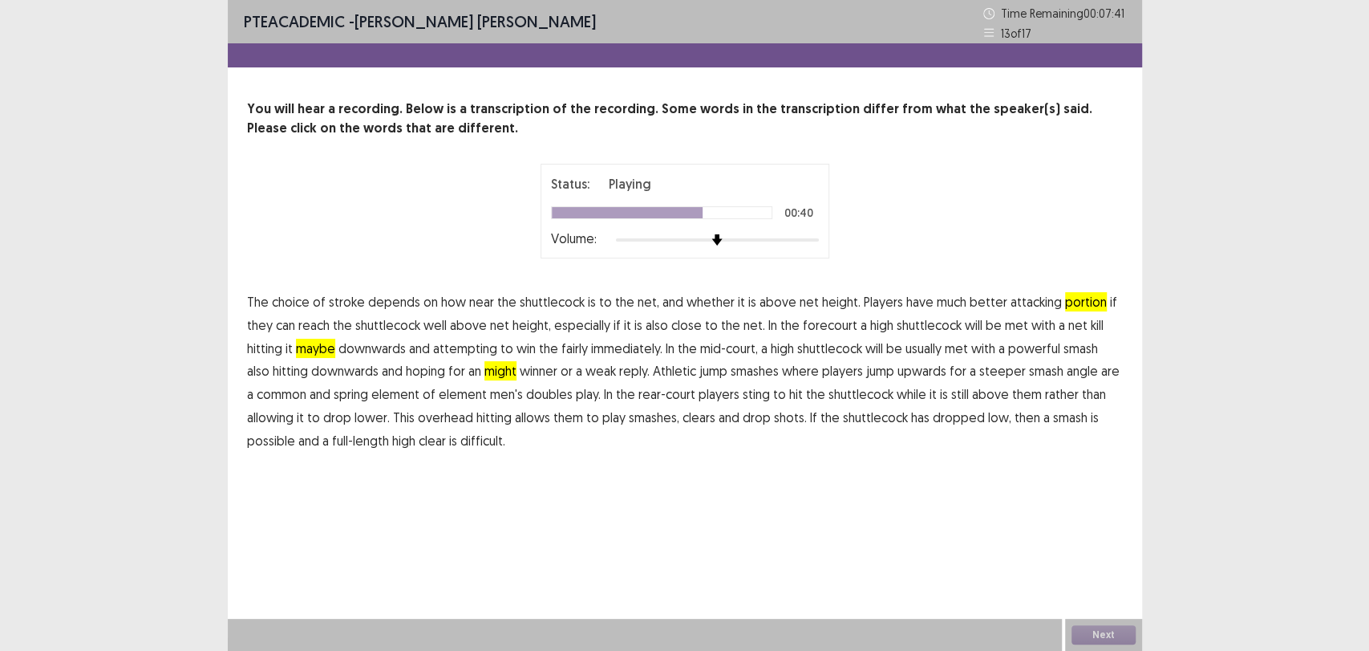
click at [343, 393] on span "spring" at bounding box center [351, 393] width 34 height 19
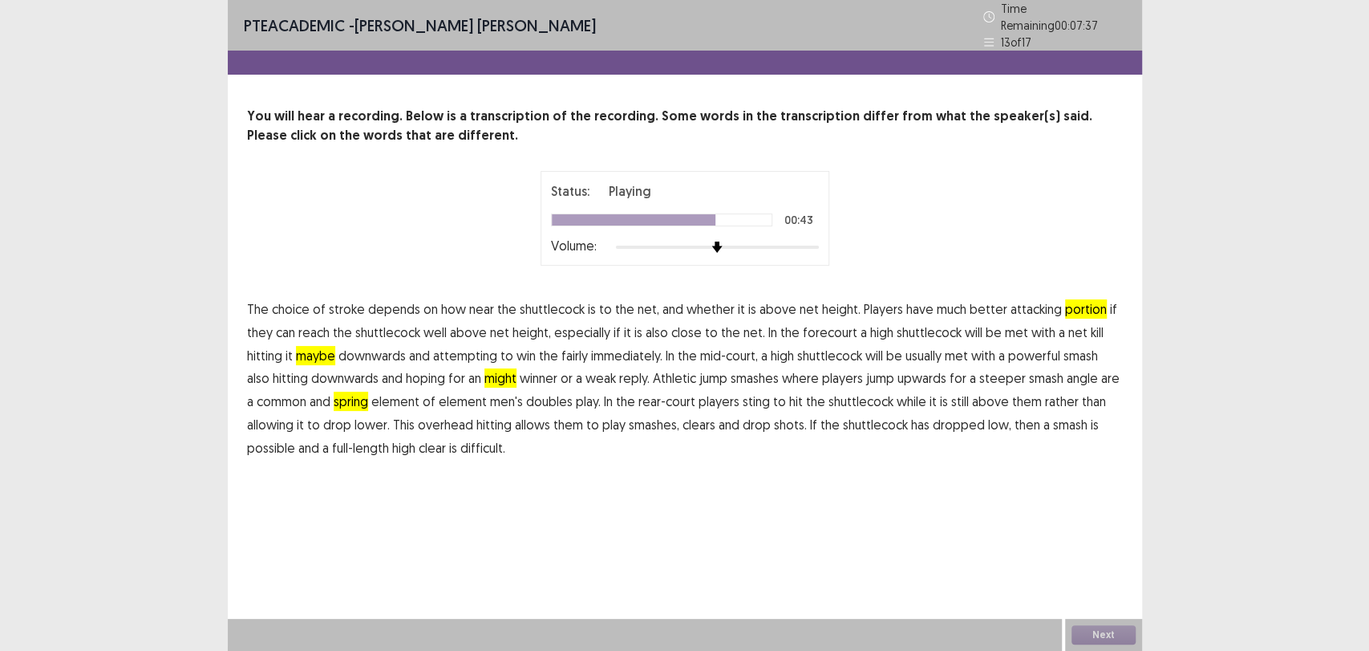
click at [756, 398] on p "The choice of stroke depends on how near the shuttlecock is to the net, and whe…" at bounding box center [685, 379] width 876 height 162
click at [743, 393] on span "sting" at bounding box center [756, 400] width 27 height 19
click at [966, 420] on span "dropped" at bounding box center [959, 424] width 52 height 19
drag, startPoint x: 687, startPoint y: 512, endPoint x: 685, endPoint y: 493, distance: 18.6
click at [691, 513] on div "PTE academic - [PERSON_NAME] [PERSON_NAME] Time Remaining 00 : 07 : 22 13 of 17…" at bounding box center [685, 325] width 915 height 651
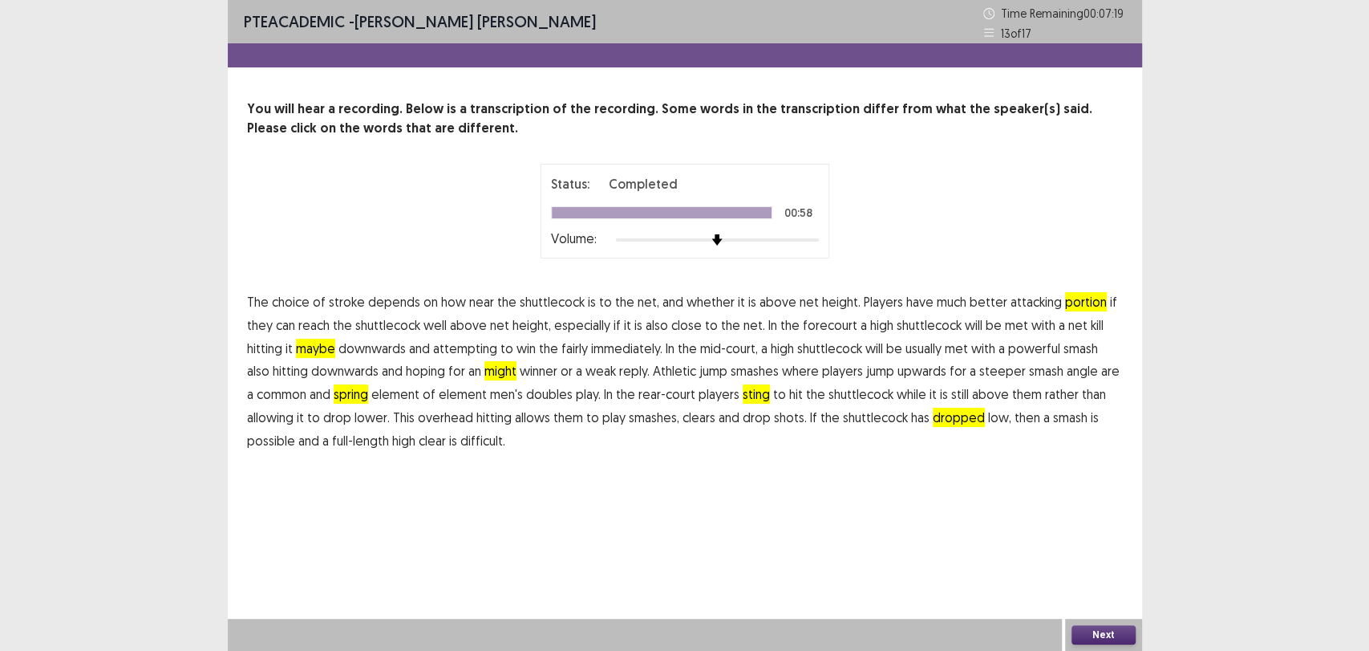
click at [1104, 639] on button "Next" at bounding box center [1104, 634] width 64 height 19
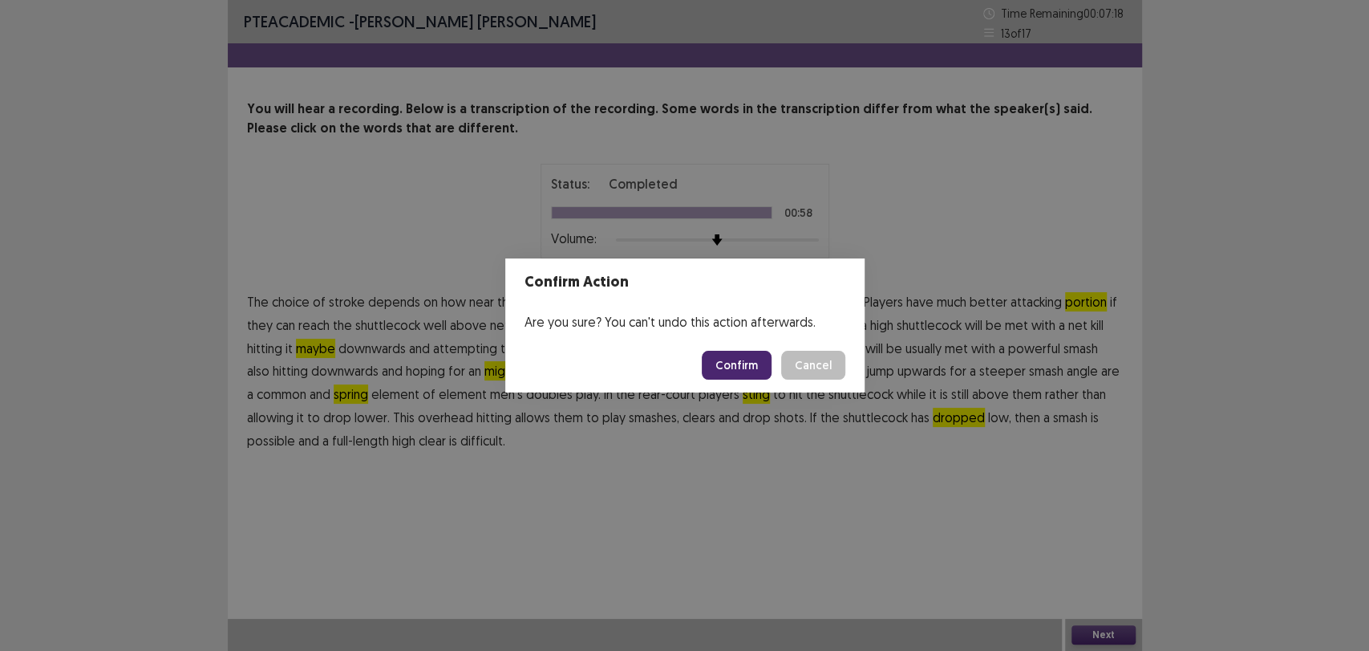
click at [755, 369] on button "Confirm" at bounding box center [737, 365] width 70 height 29
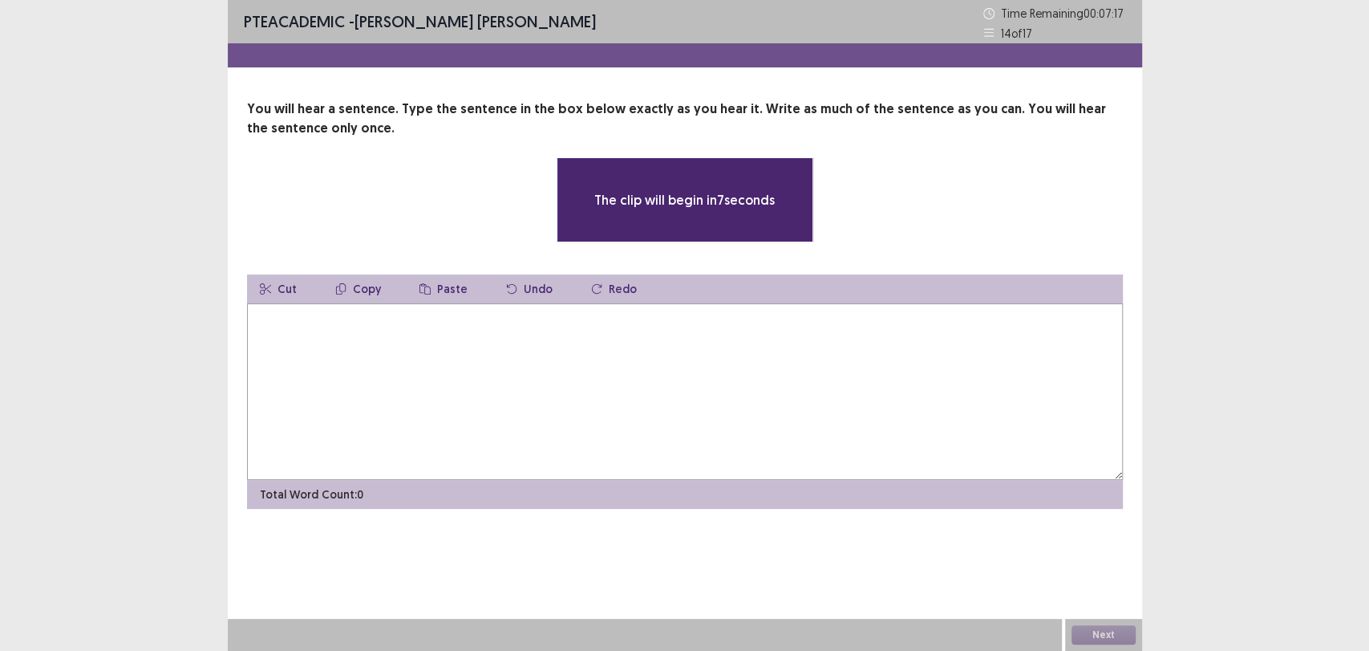
click at [489, 406] on textarea at bounding box center [685, 391] width 876 height 176
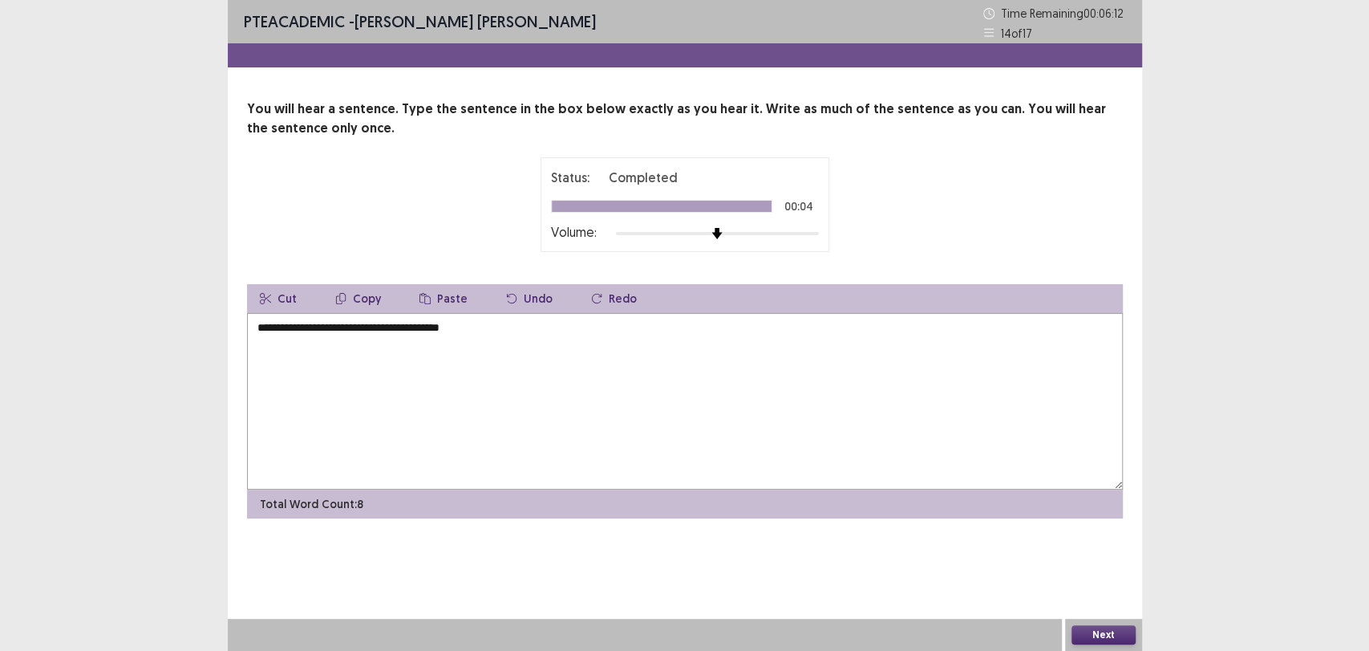
type textarea "**********"
click at [1121, 631] on button "Next" at bounding box center [1104, 634] width 64 height 19
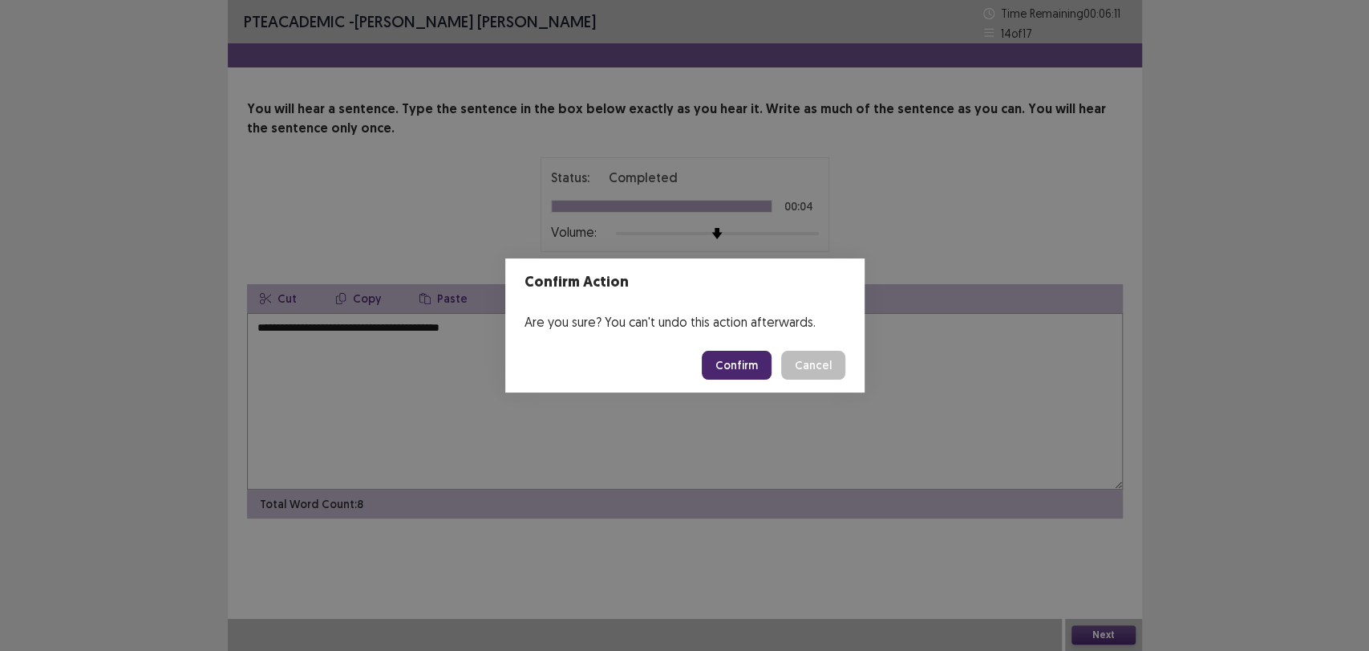
click at [724, 367] on button "Confirm" at bounding box center [737, 365] width 70 height 29
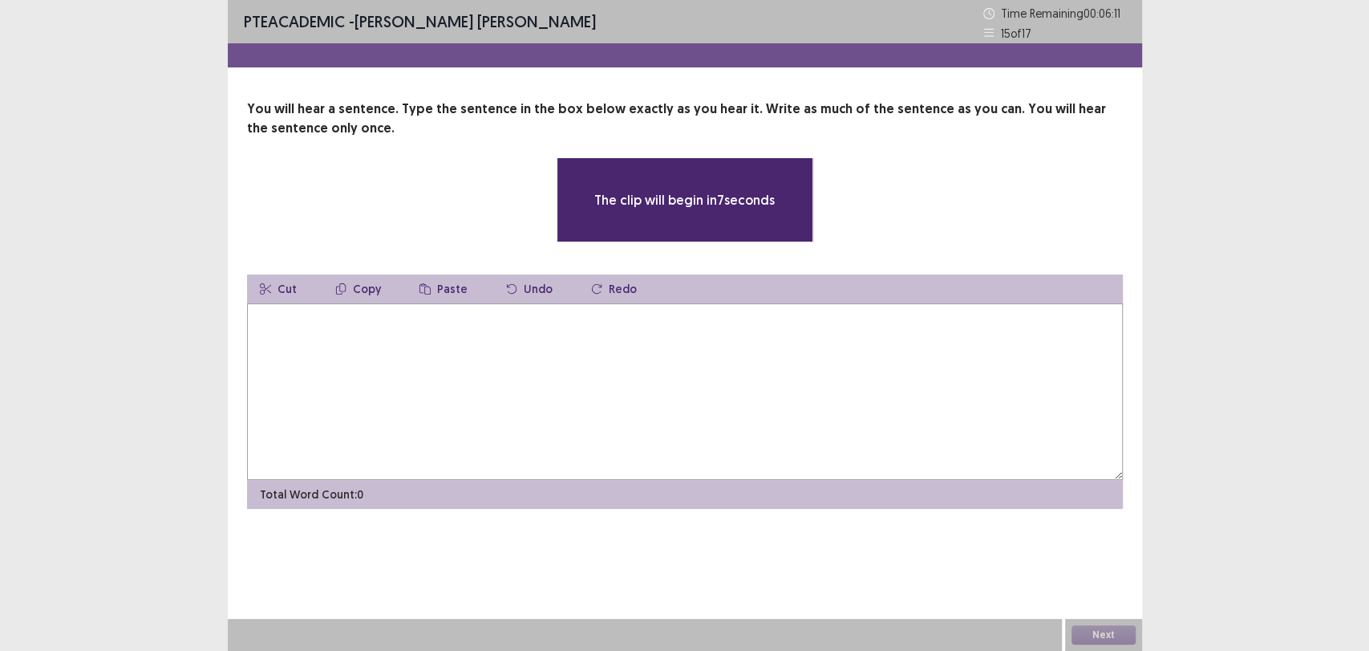
click at [724, 412] on textarea at bounding box center [685, 391] width 876 height 176
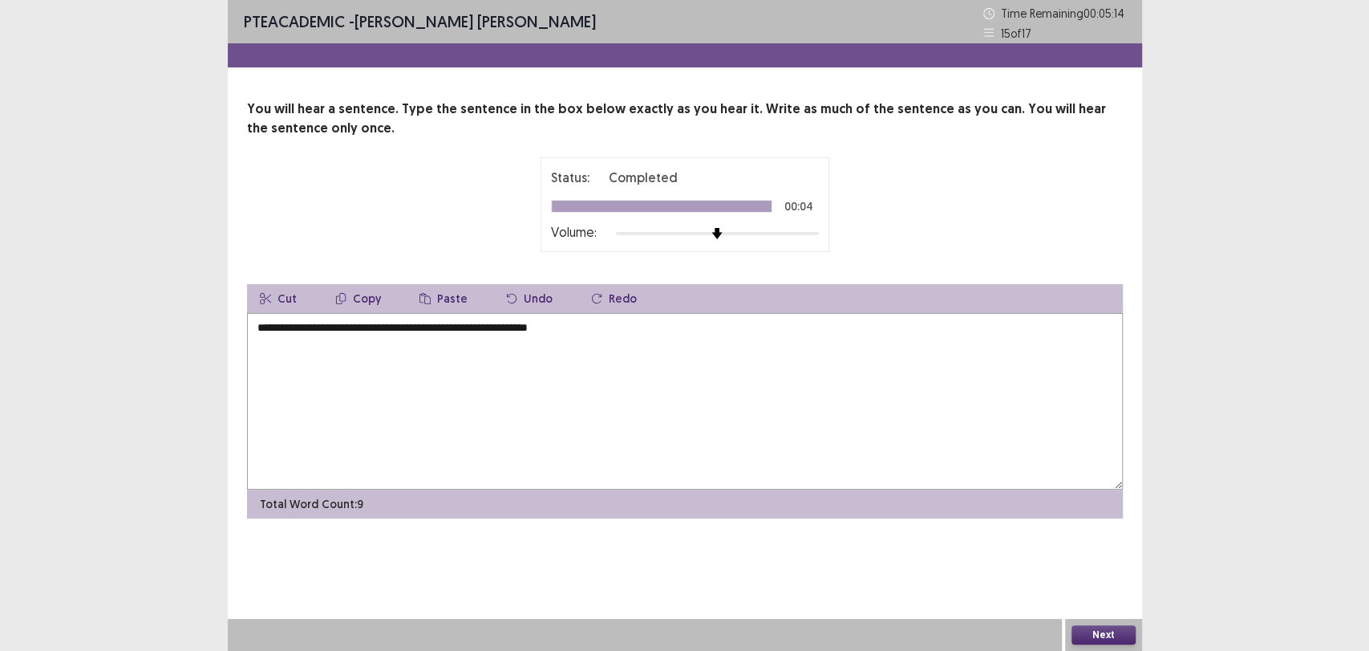
type textarea "**********"
click at [1131, 632] on button "Next" at bounding box center [1104, 634] width 64 height 19
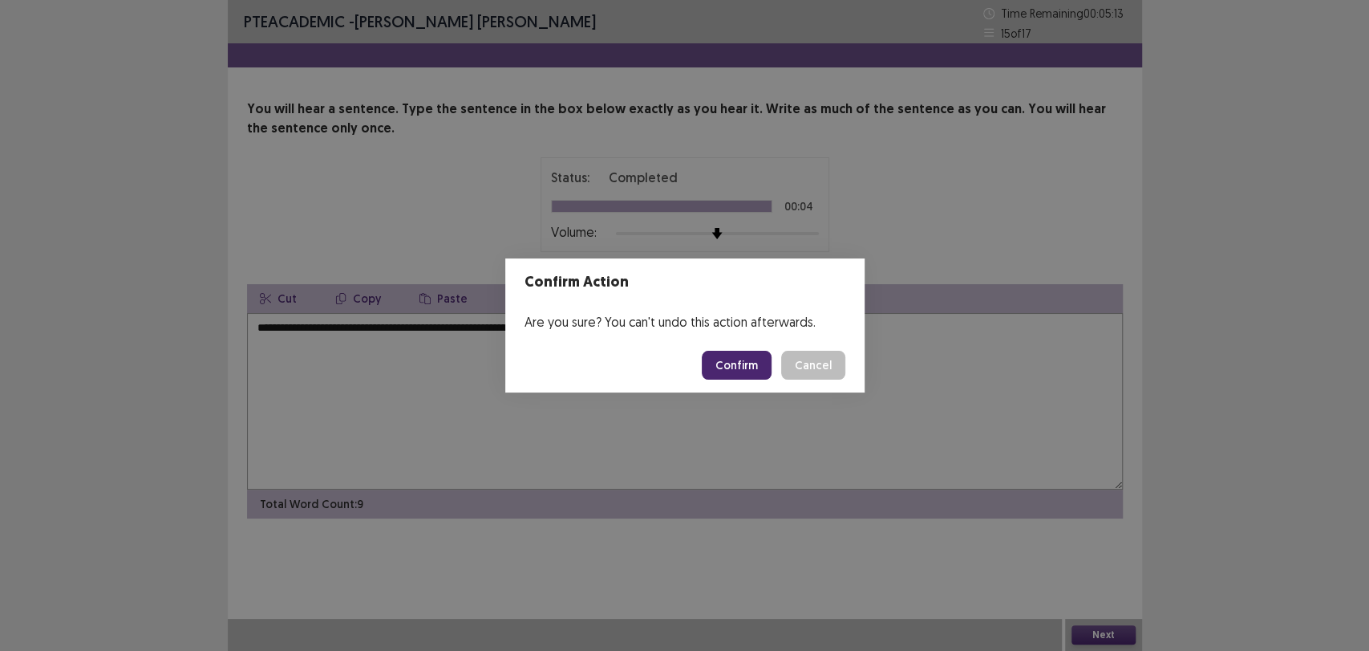
click at [756, 368] on button "Confirm" at bounding box center [737, 365] width 70 height 29
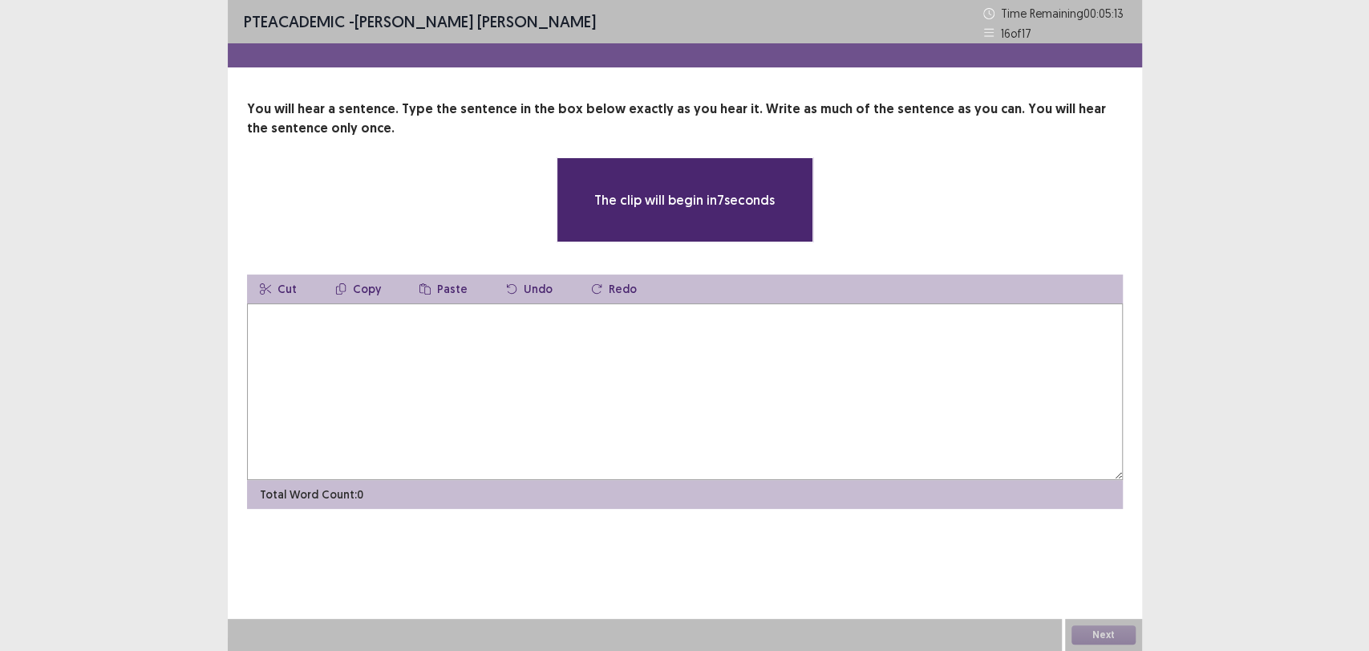
click at [691, 367] on textarea at bounding box center [685, 391] width 876 height 176
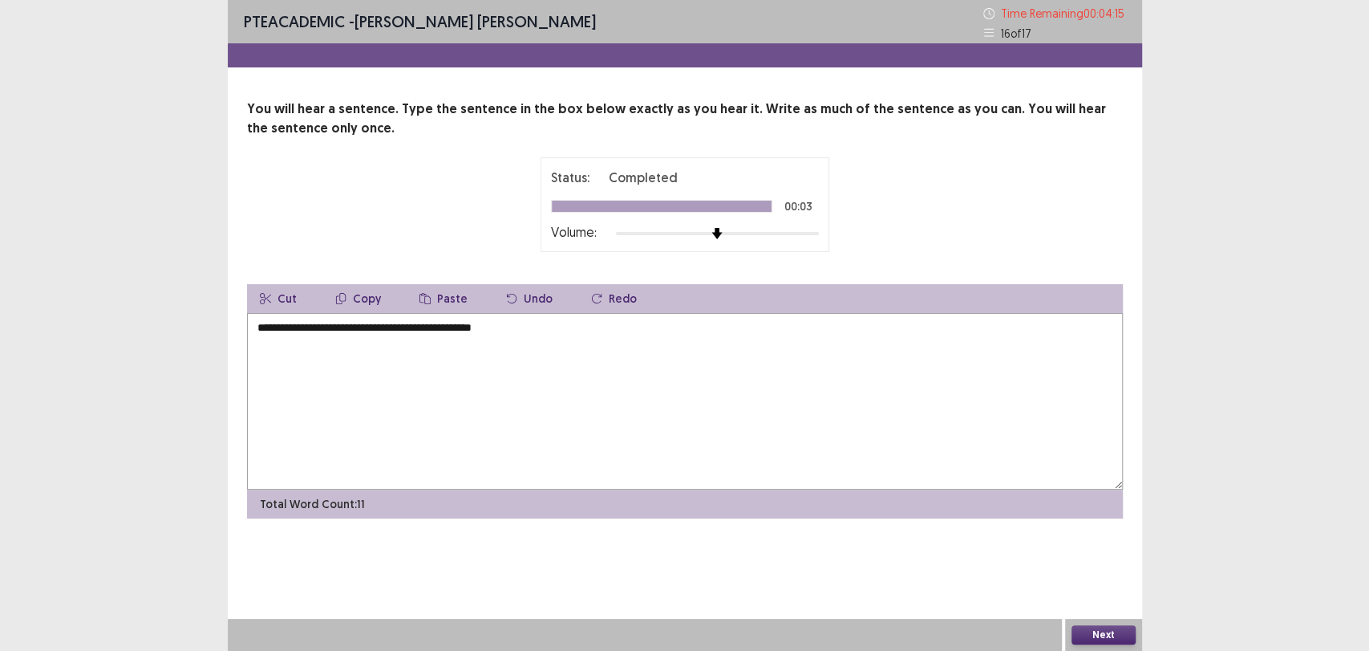
type textarea "**********"
click at [1105, 631] on button "Next" at bounding box center [1104, 634] width 64 height 19
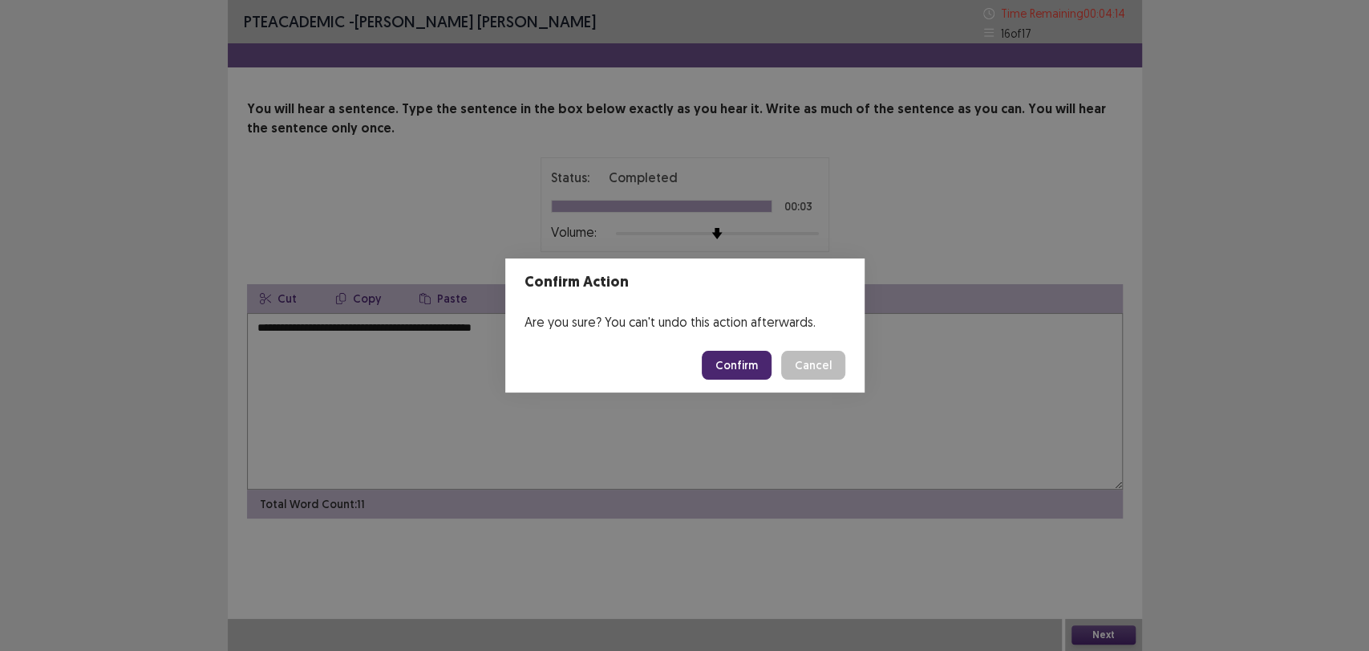
click at [743, 363] on button "Confirm" at bounding box center [737, 365] width 70 height 29
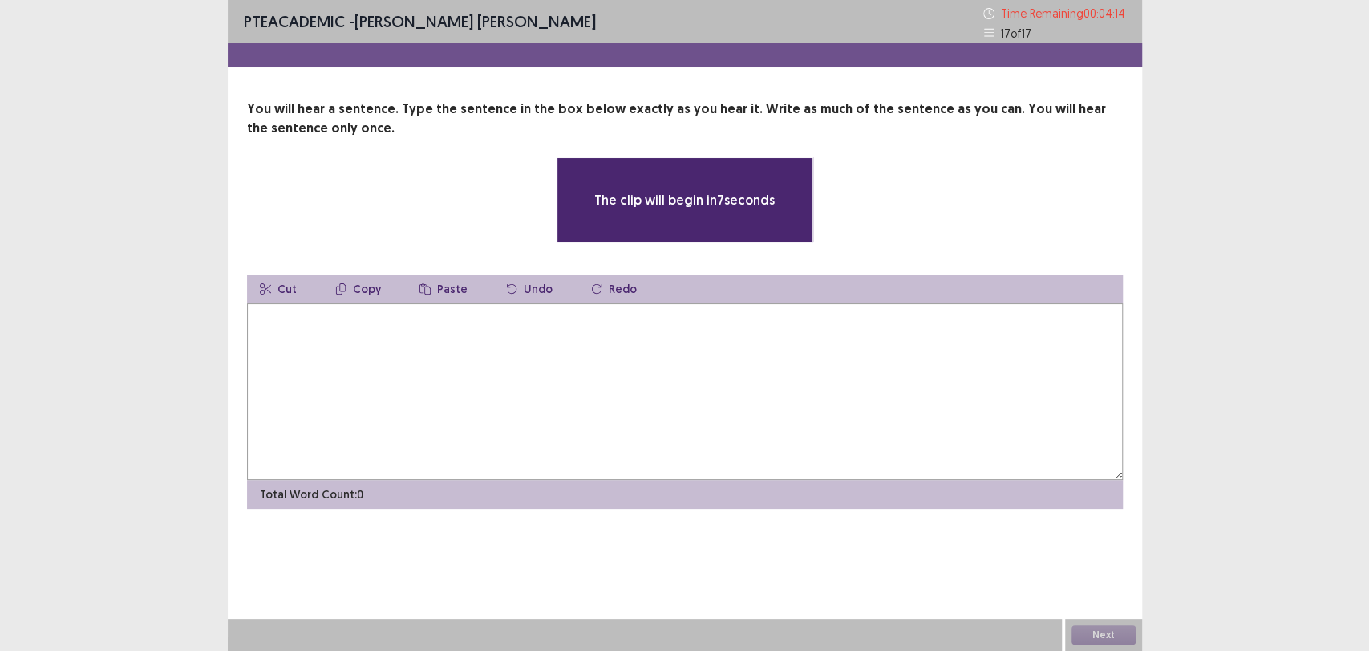
click at [852, 428] on textarea at bounding box center [685, 391] width 876 height 176
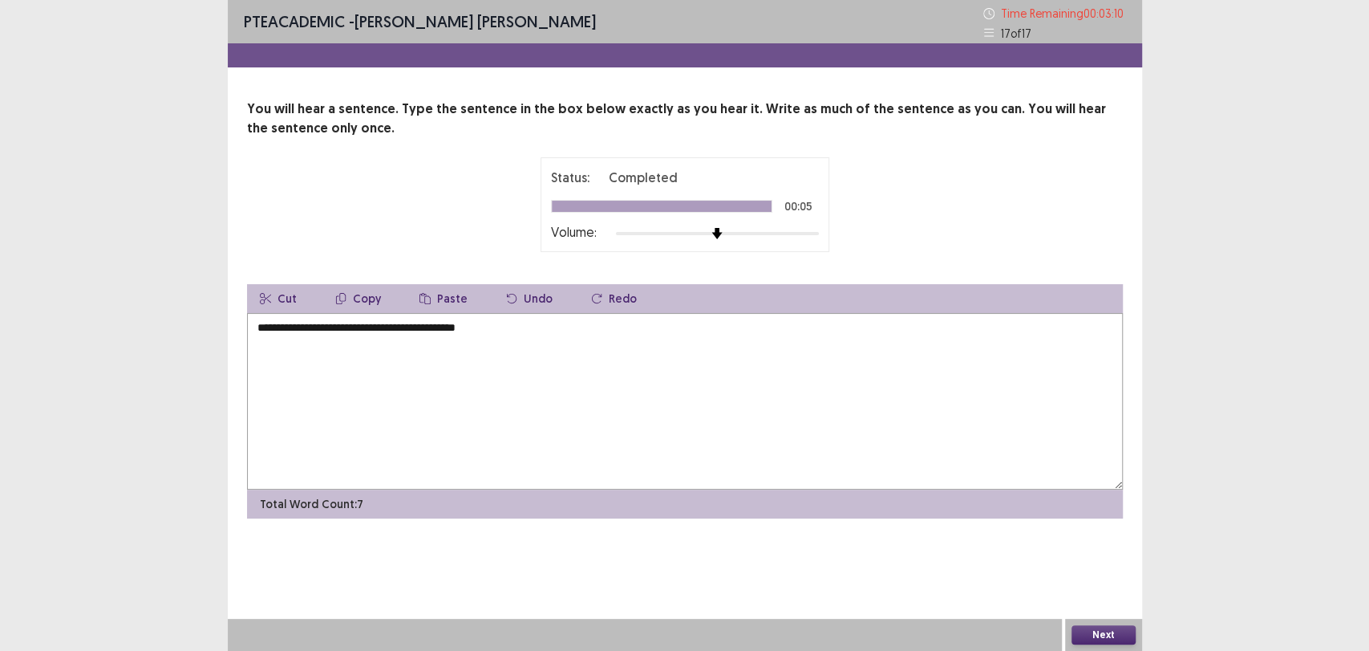
type textarea "**********"
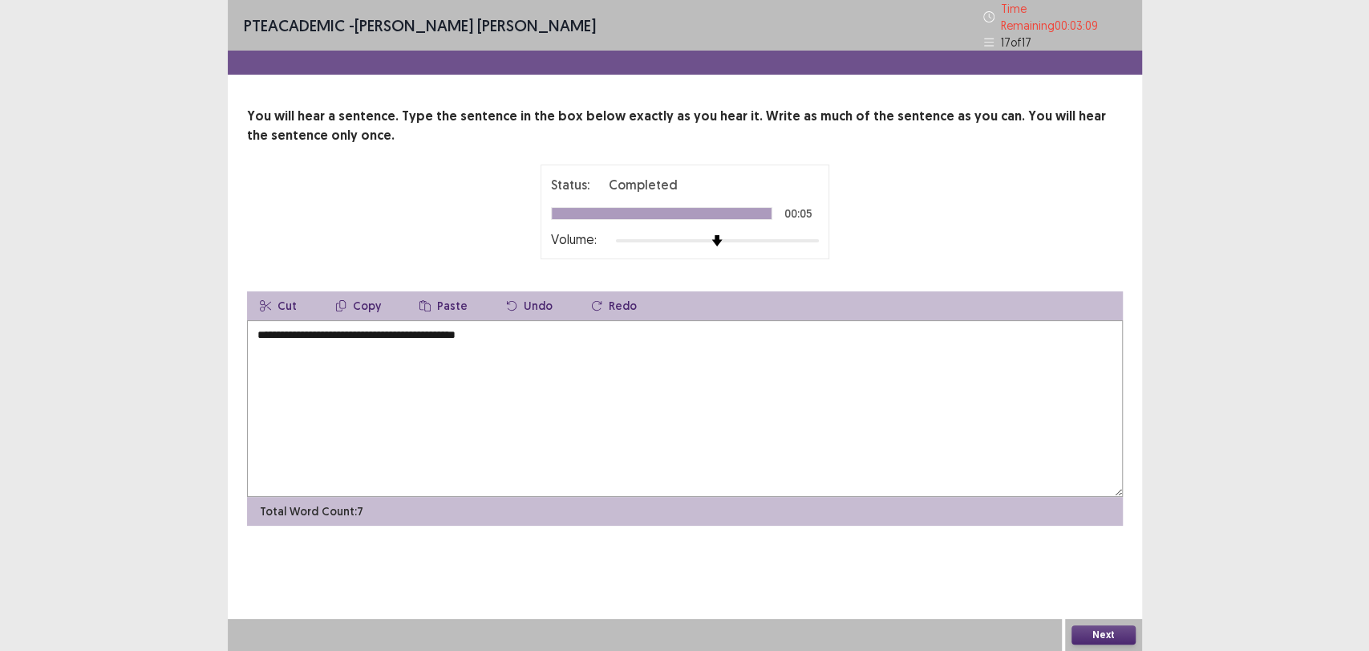
click at [1110, 635] on button "Next" at bounding box center [1104, 634] width 64 height 19
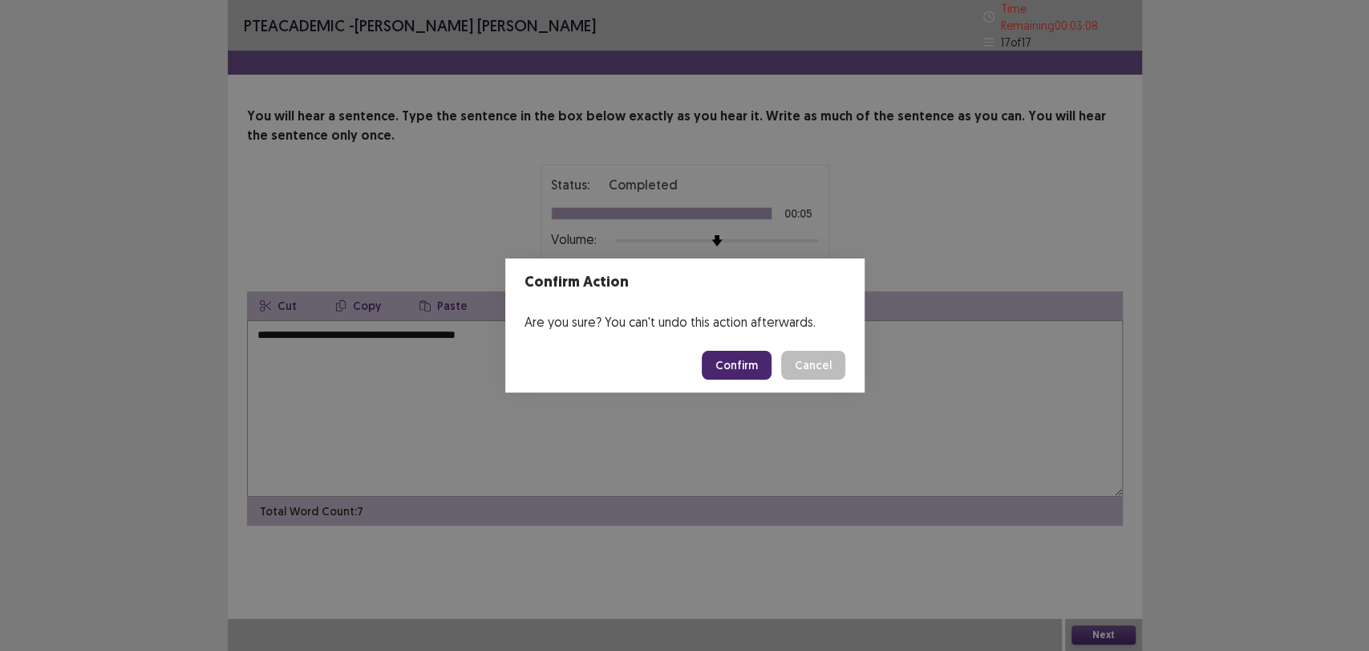
click at [728, 374] on button "Confirm" at bounding box center [737, 365] width 70 height 29
